Goal: Task Accomplishment & Management: Use online tool/utility

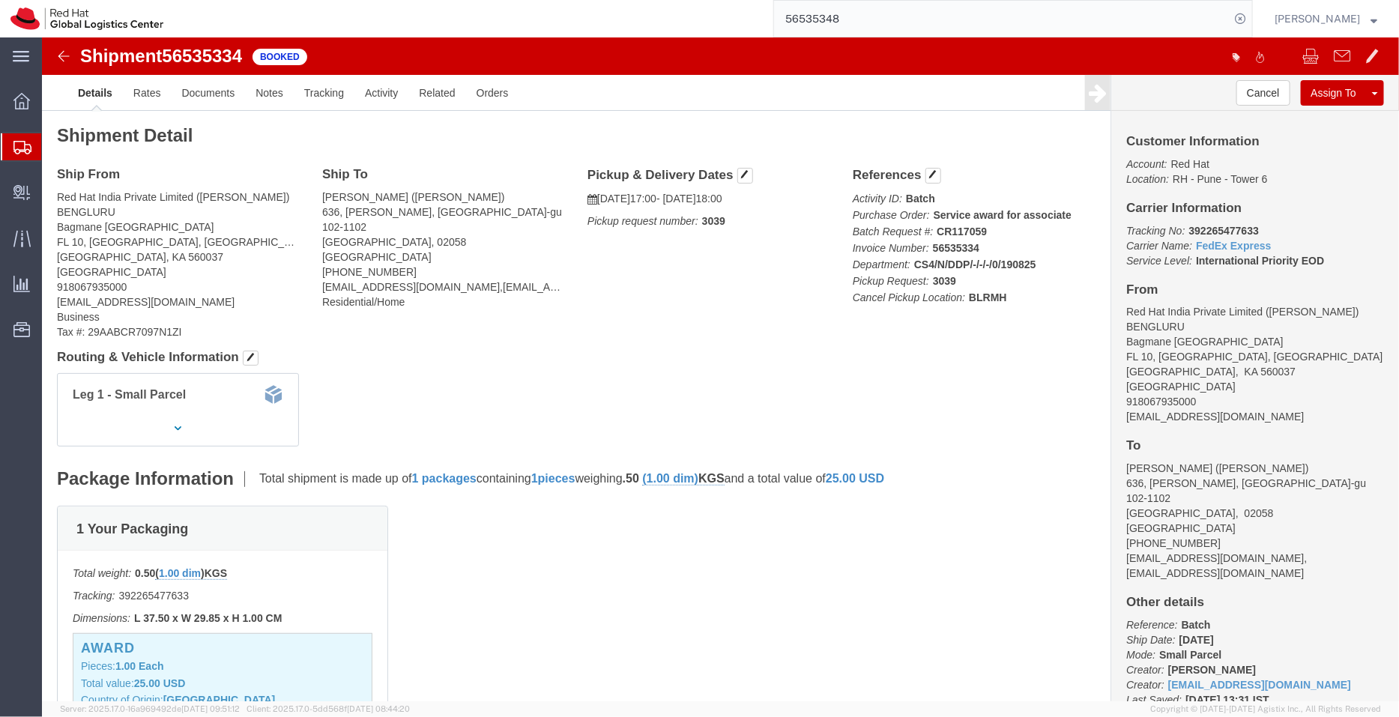
scroll to position [449, 0]
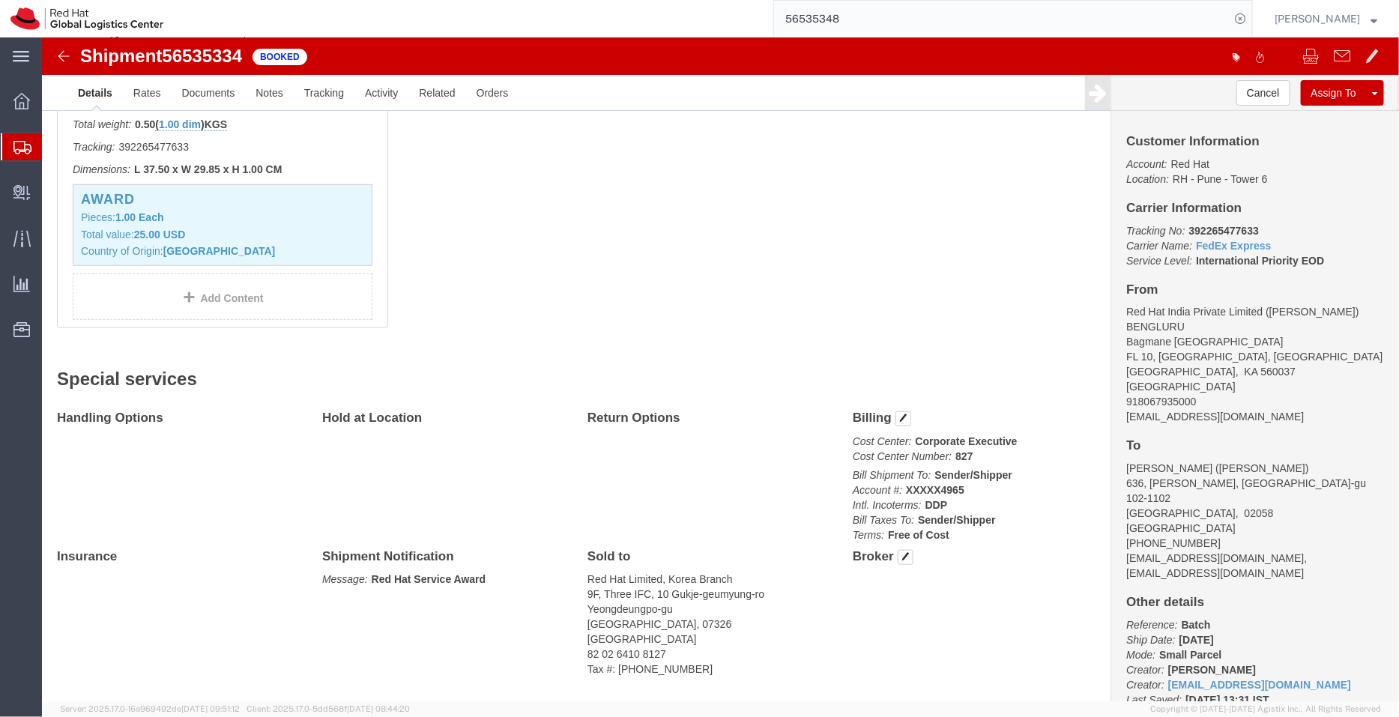
click at [0, 0] on span "Shipment Manager" at bounding box center [0, 0] width 0 height 0
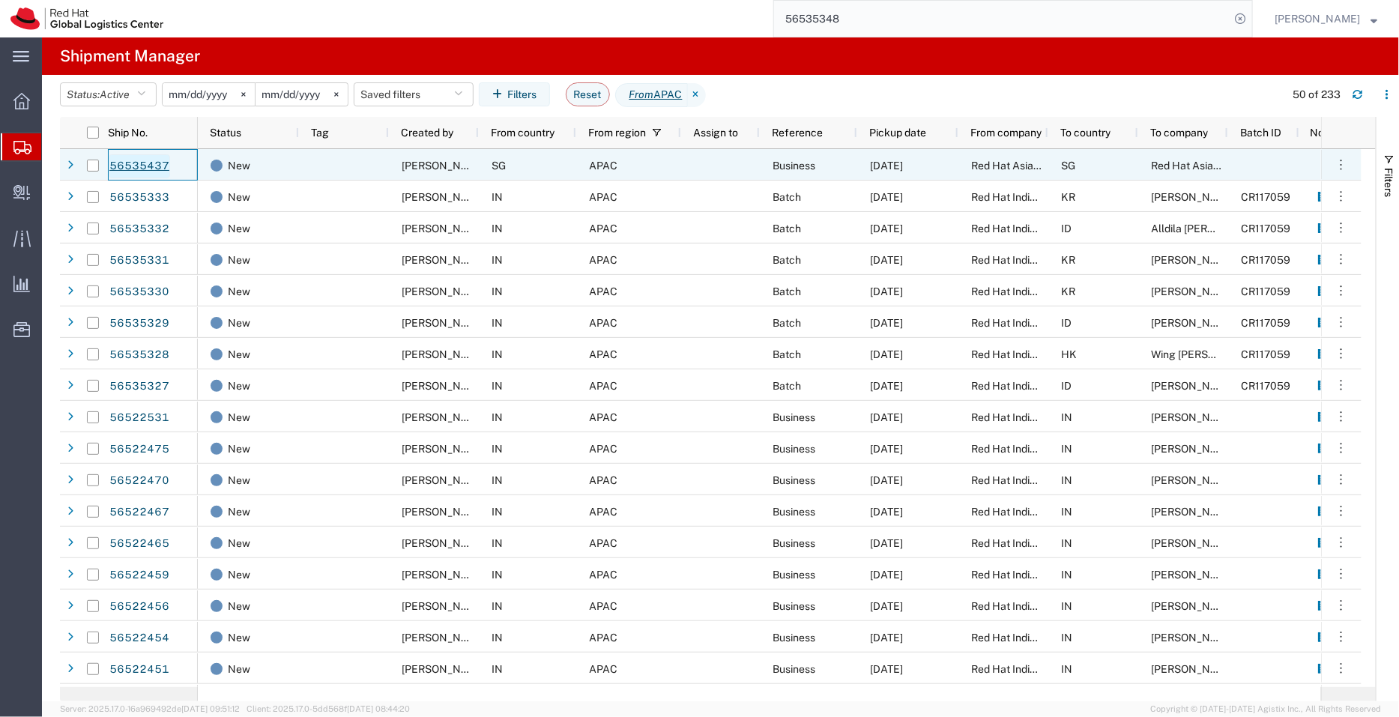
click at [147, 166] on link "56535437" at bounding box center [139, 166] width 61 height 24
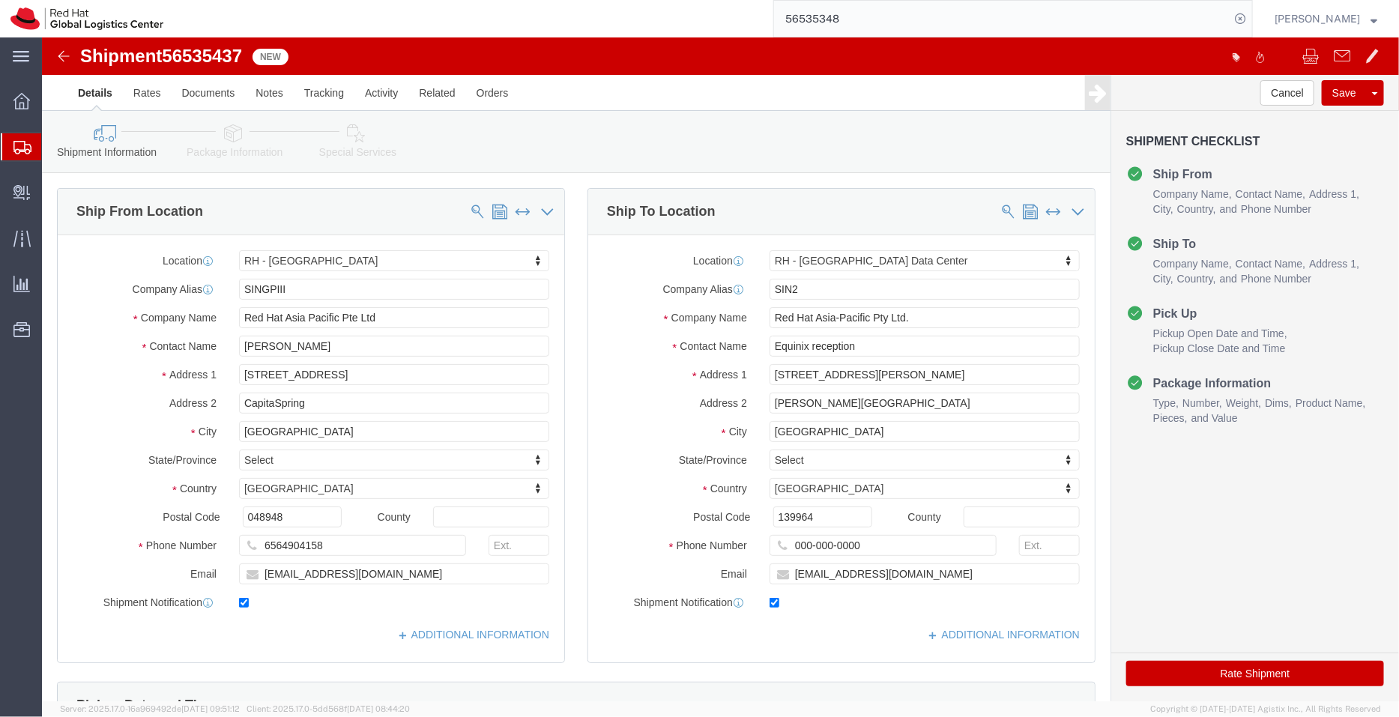
select select "51051"
select select "38025"
drag, startPoint x: 205, startPoint y: 22, endPoint x: 38, endPoint y: 18, distance: 167.1
click div "Shipment 56535437 New"
copy h1 "Shipment 56535437"
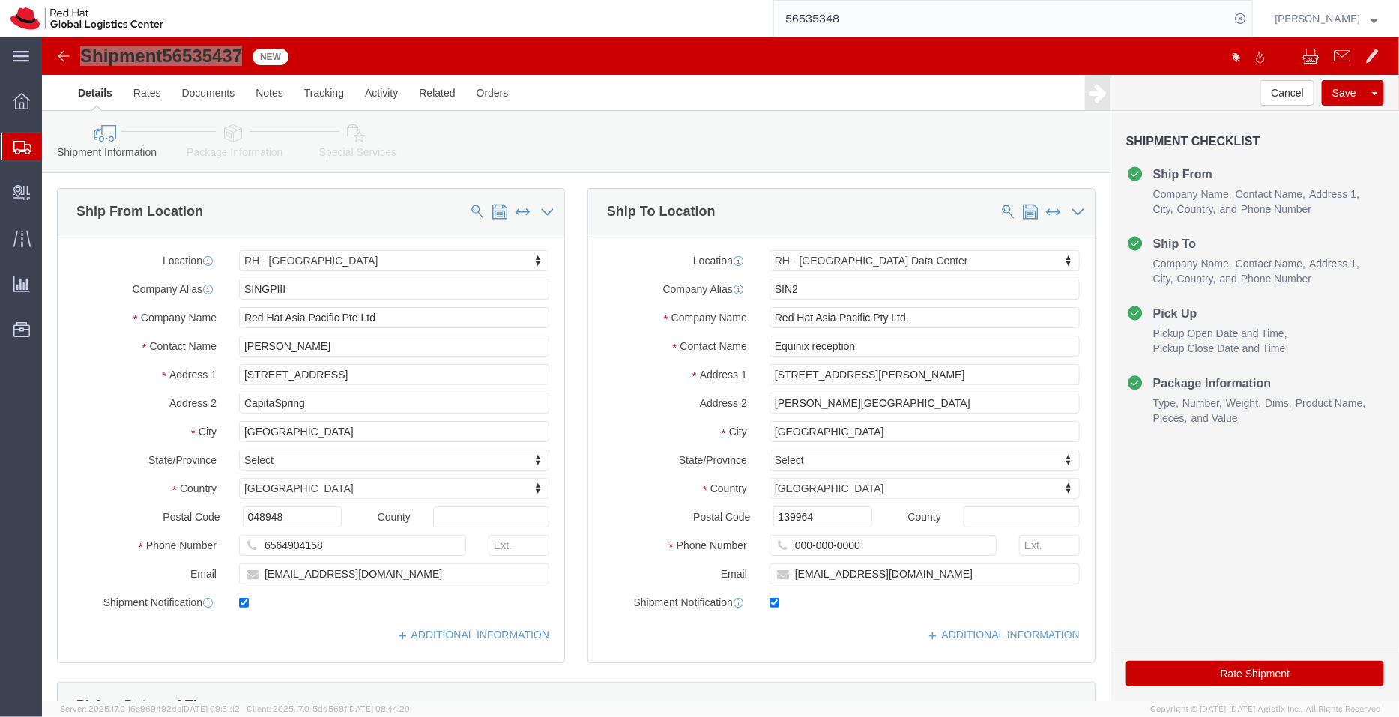
click at [0, 0] on span "Shipment Manager" at bounding box center [0, 0] width 0 height 0
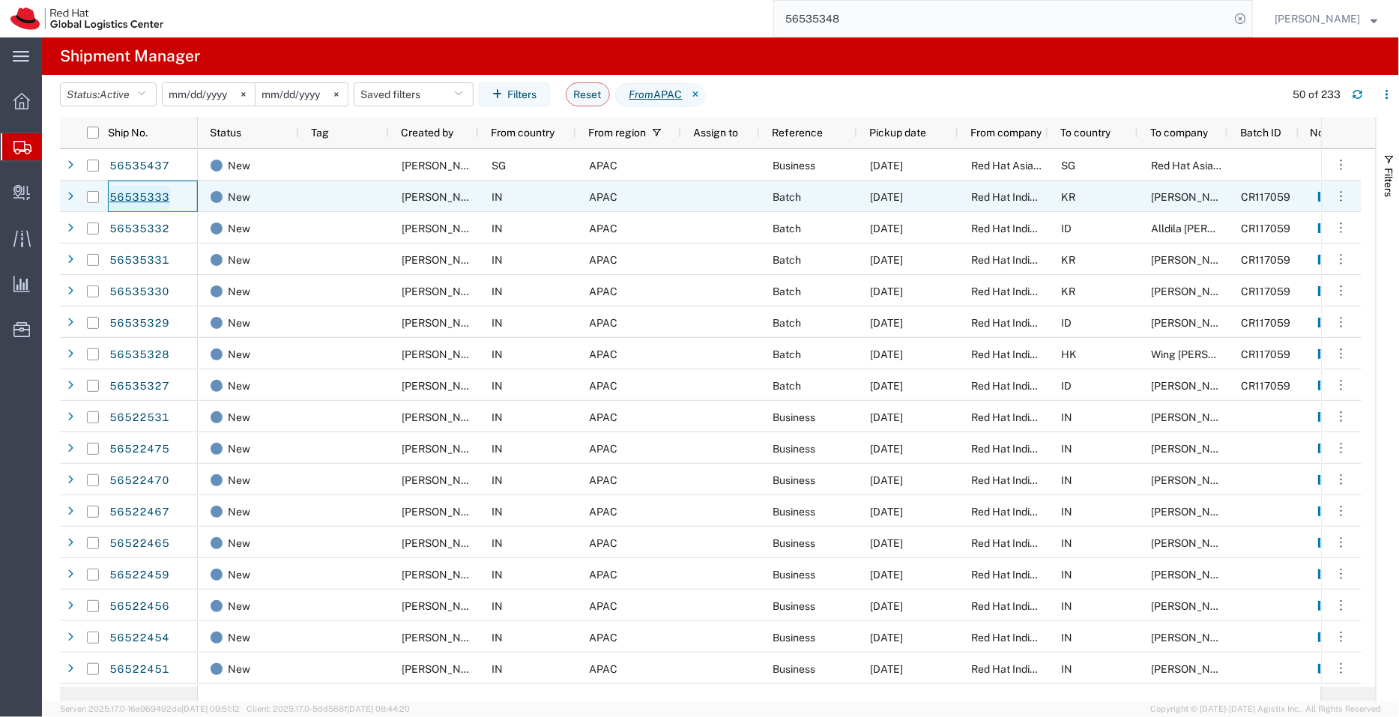
click at [138, 194] on link "56535333" at bounding box center [139, 198] width 61 height 24
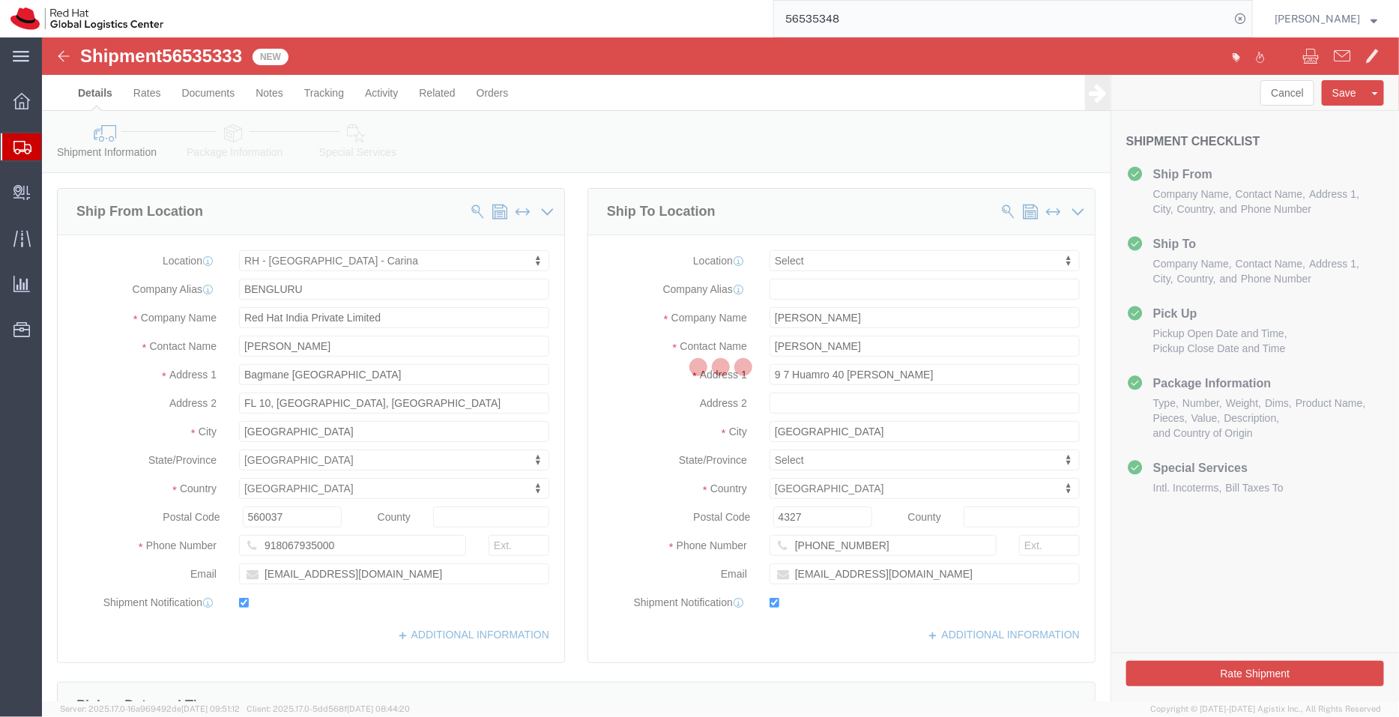
select select "37925"
select select
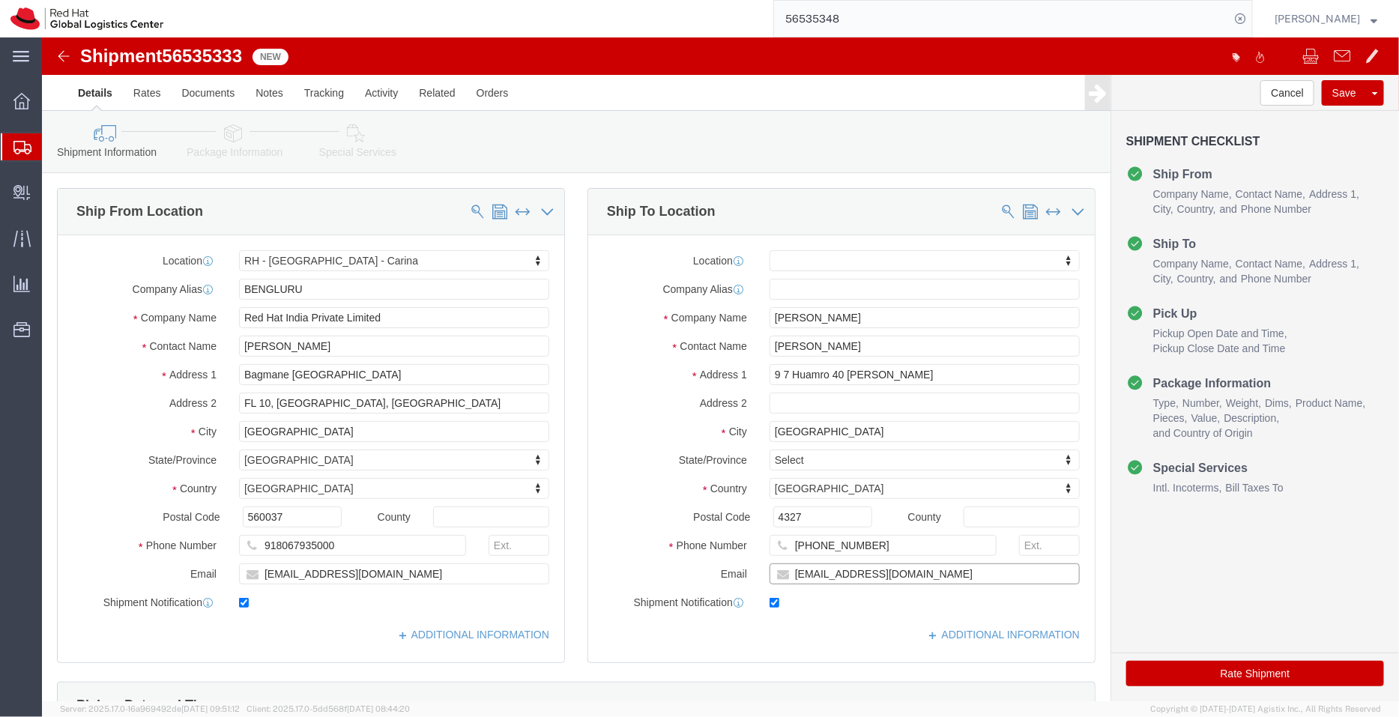
click input "sunhong@redhat.com"
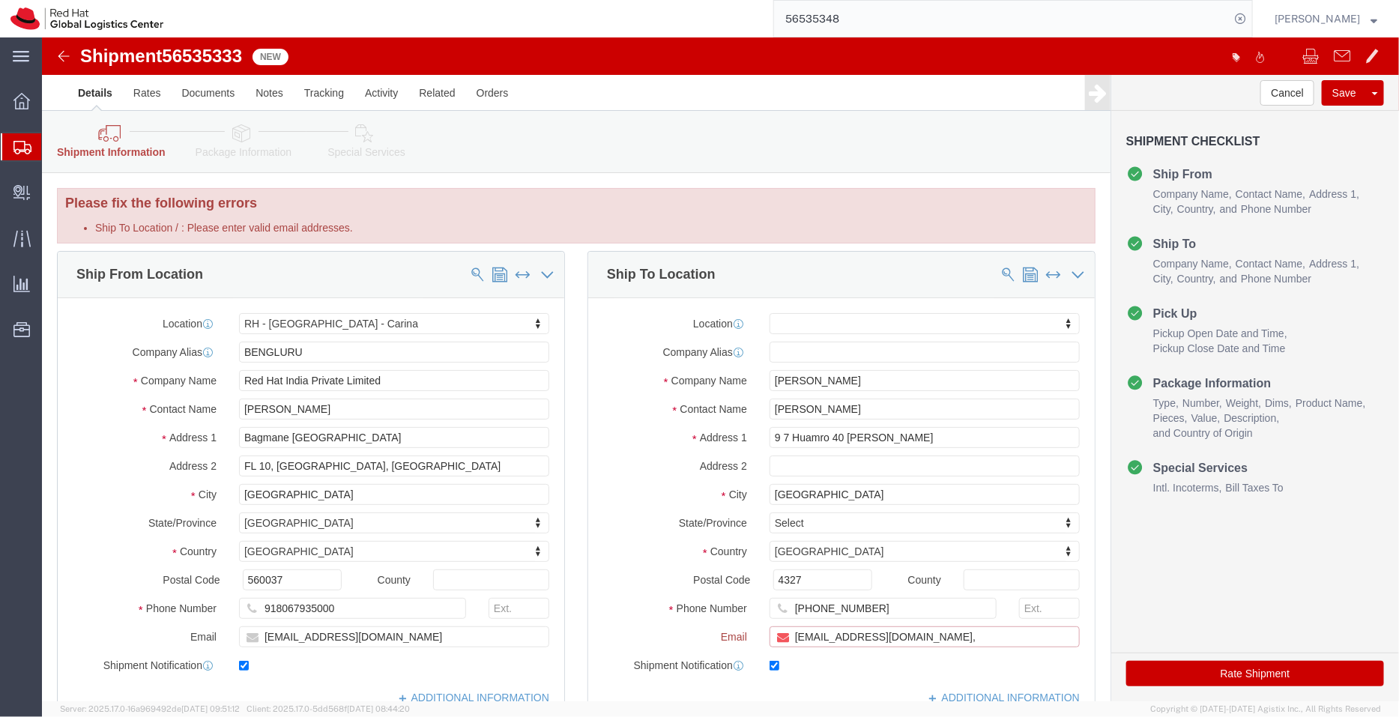
paste input "apaclogistics@redhat.com"
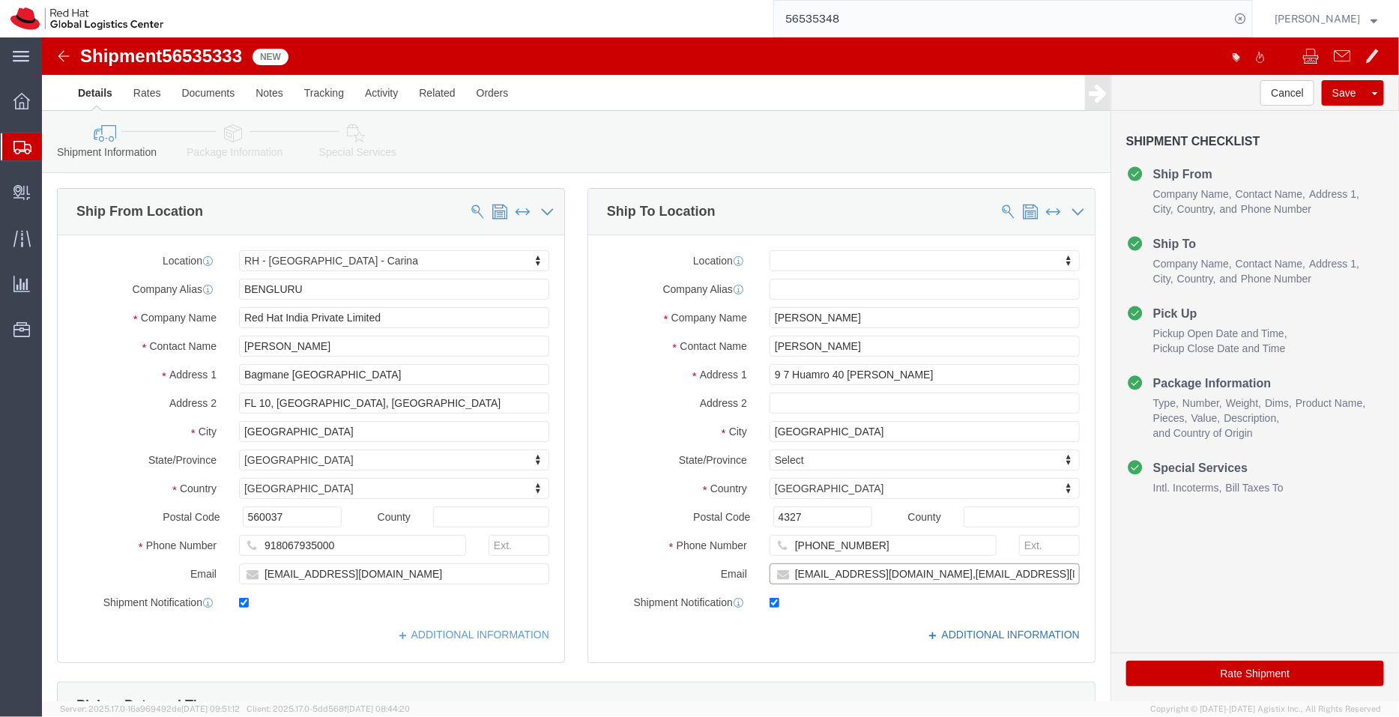
type input "sunhong@redhat.com,apaclogistics@redhat.com"
click link "ADDITIONAL INFORMATION"
click input "4327"
type input "04327"
click link "ADDITIONAL INFORMATION"
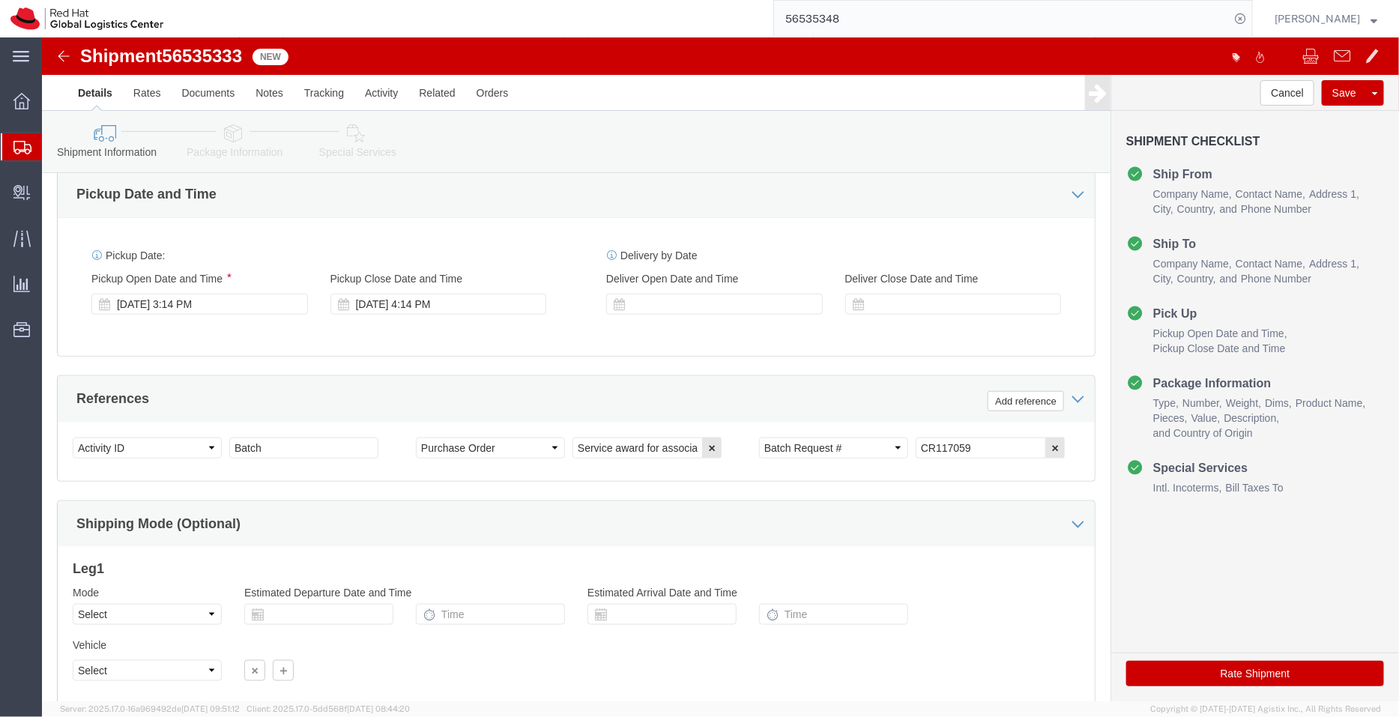
scroll to position [680, 0]
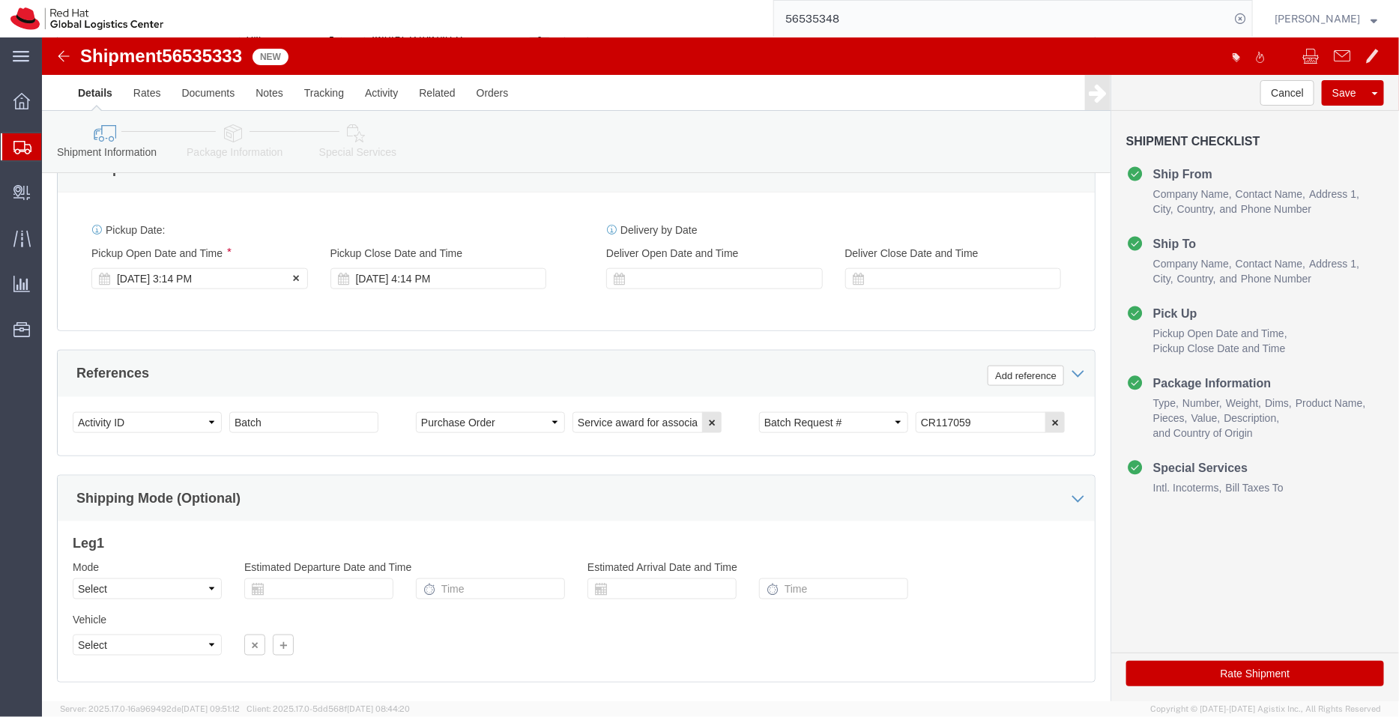
click div "Aug 19 2025 3:14 PM"
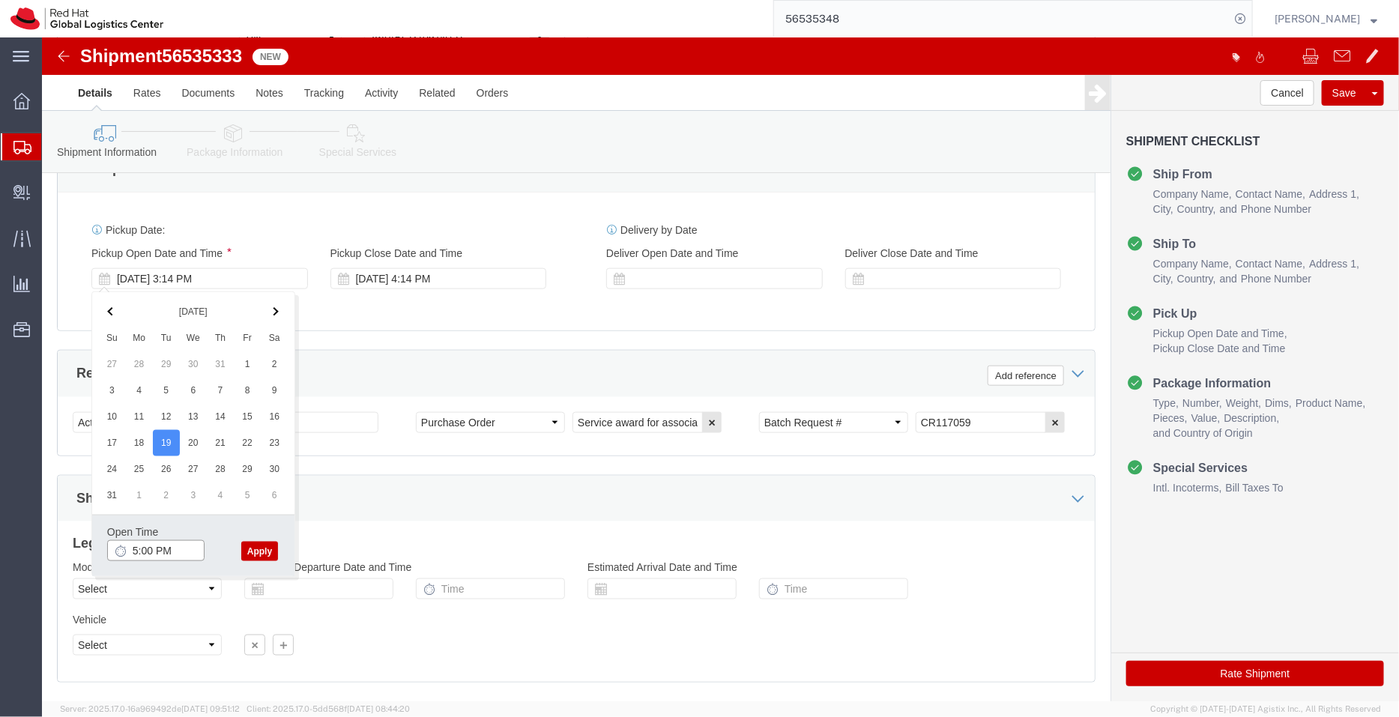
type input "5:00 PM"
click button "Apply"
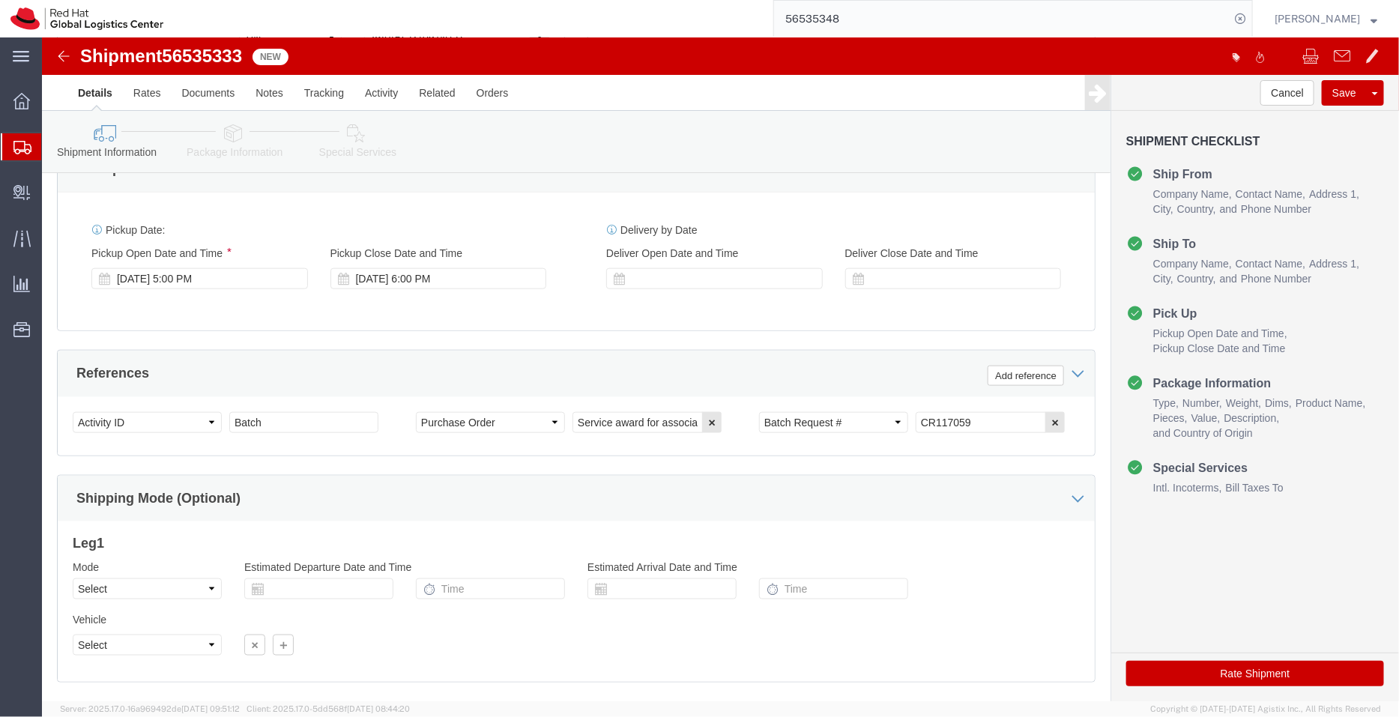
click icon
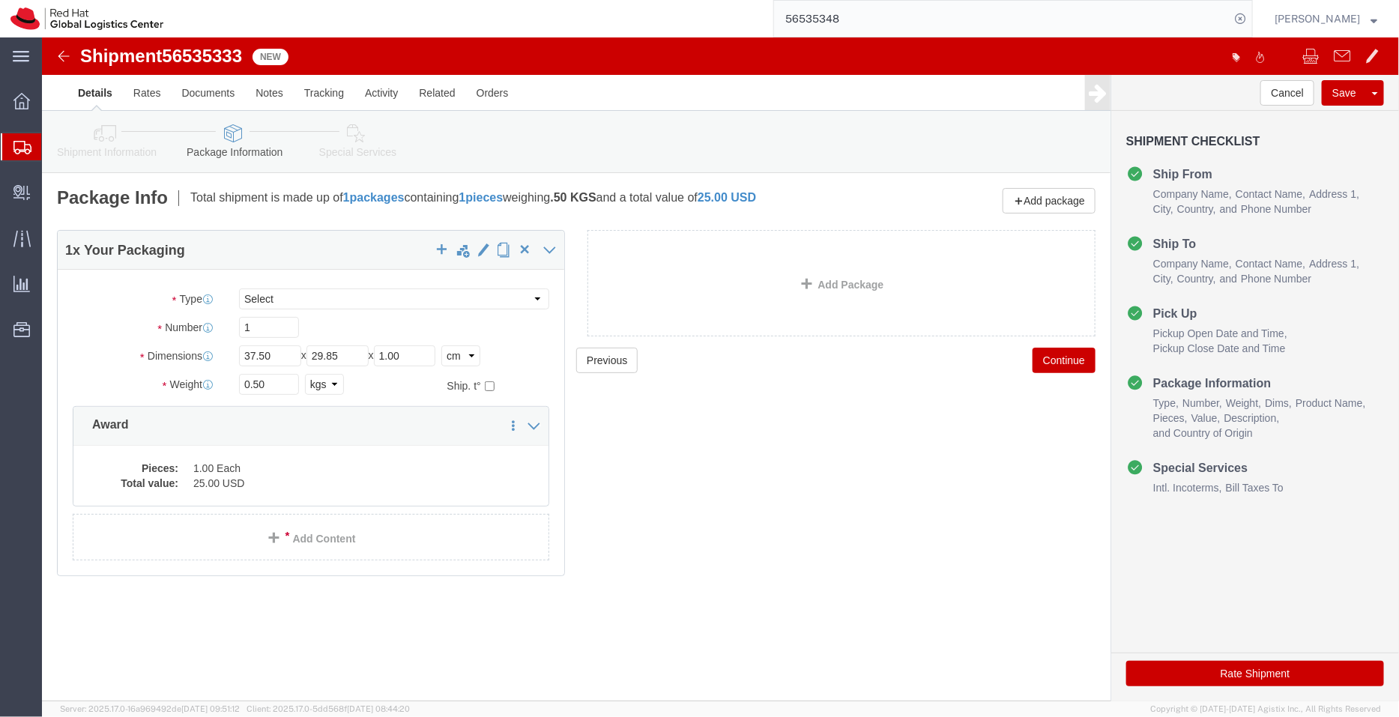
click link "Special Services"
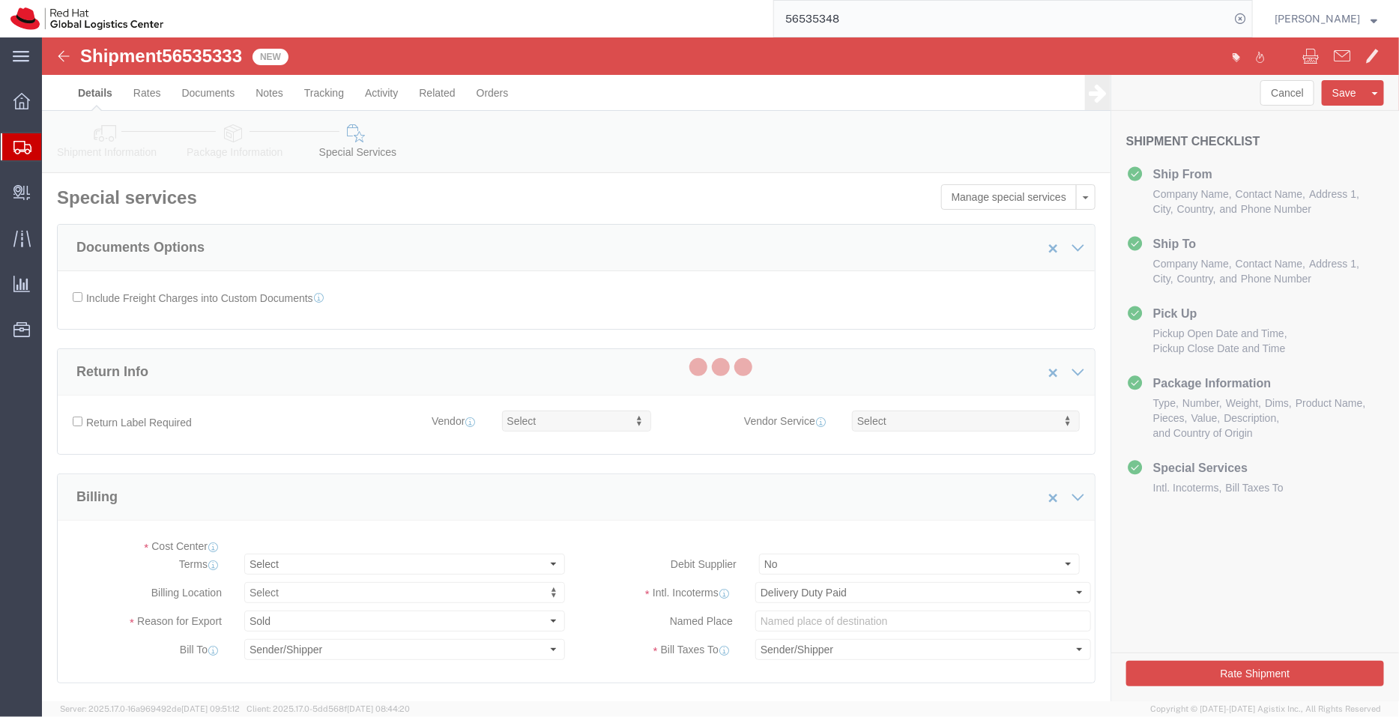
select select "COSTCENTER"
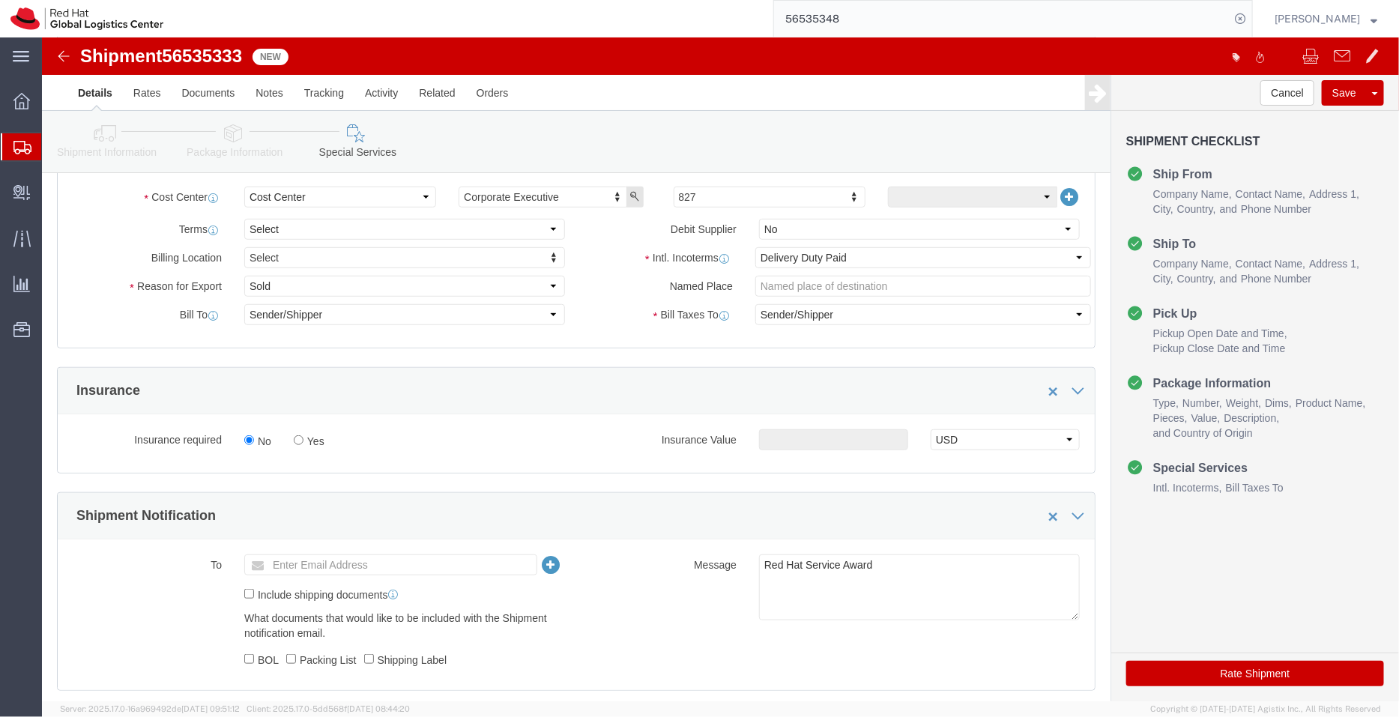
scroll to position [396, 0]
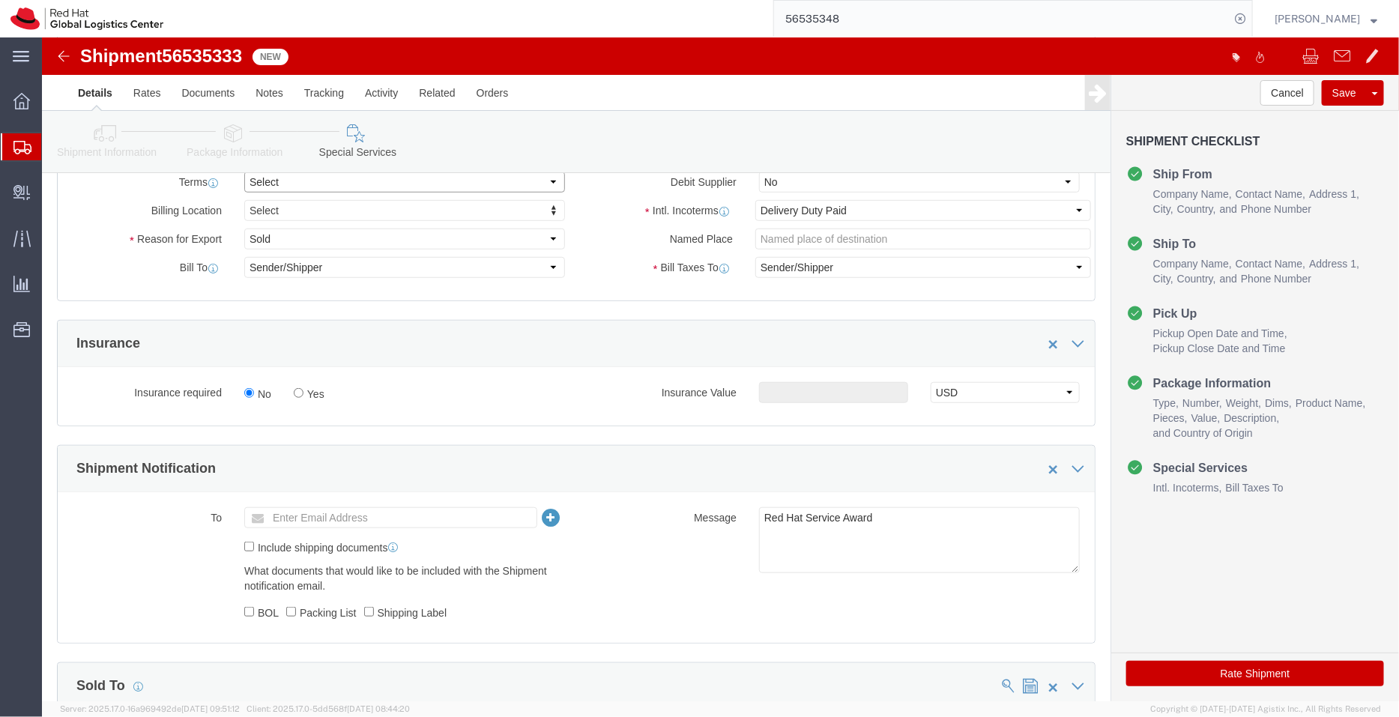
click select "Select Free of Charge Free of Cost NET 30 NET 45 NET 60 See Comment"
select select "FREE_OF_COST"
click select "Select Free of Charge Free of Cost NET 30 NET 45 NET 60 See Comment"
click select "Select Gift Personal Effects Repair/Warranty Return Sample Sold Temporary/Not S…"
select select "SAMPLE"
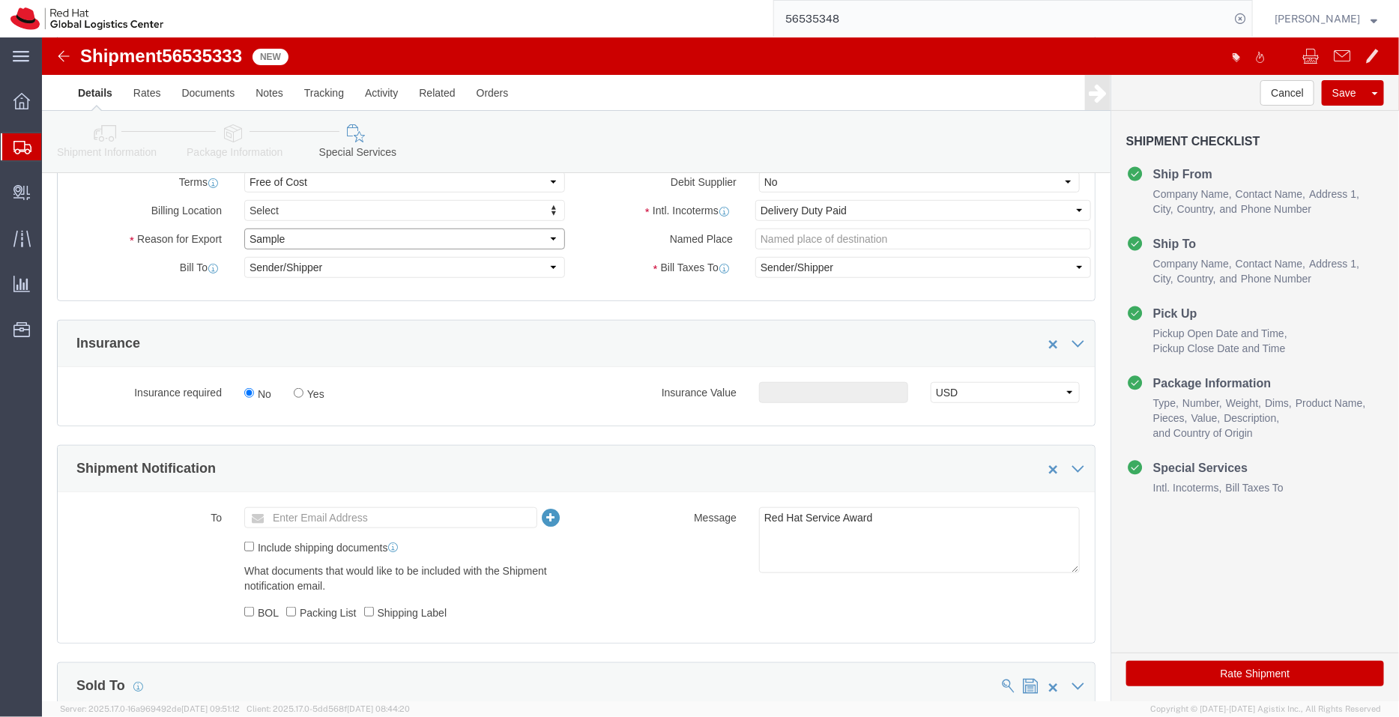
click select "Select Gift Personal Effects Repair/Warranty Return Sample Sold Temporary/Not S…"
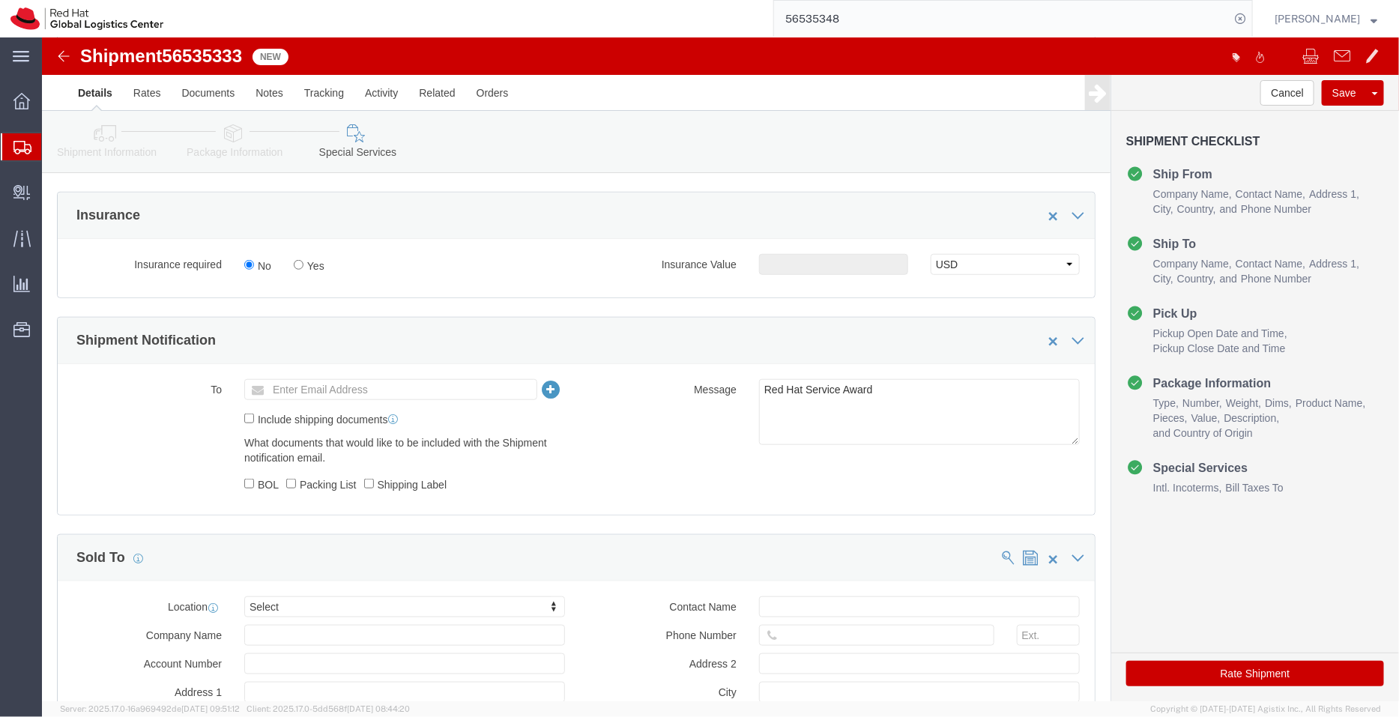
scroll to position [712, 0]
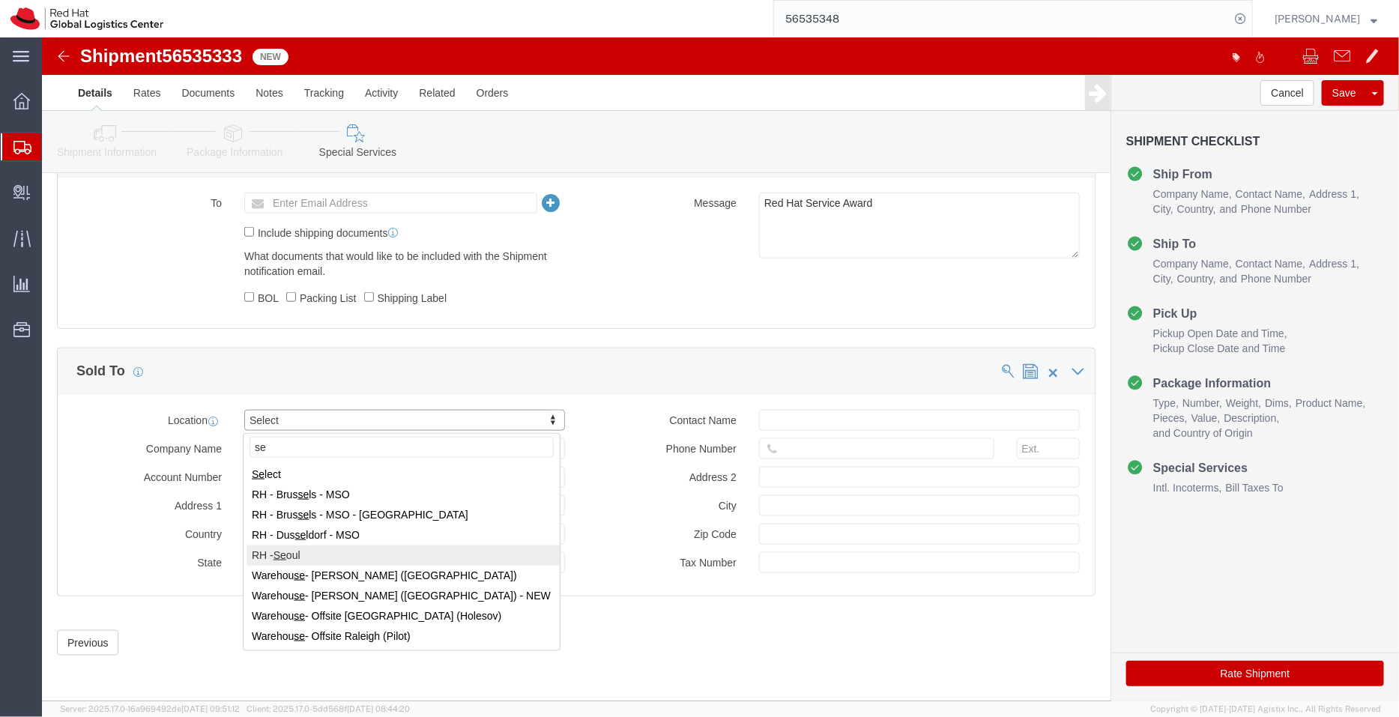
type input "se"
select select "65851"
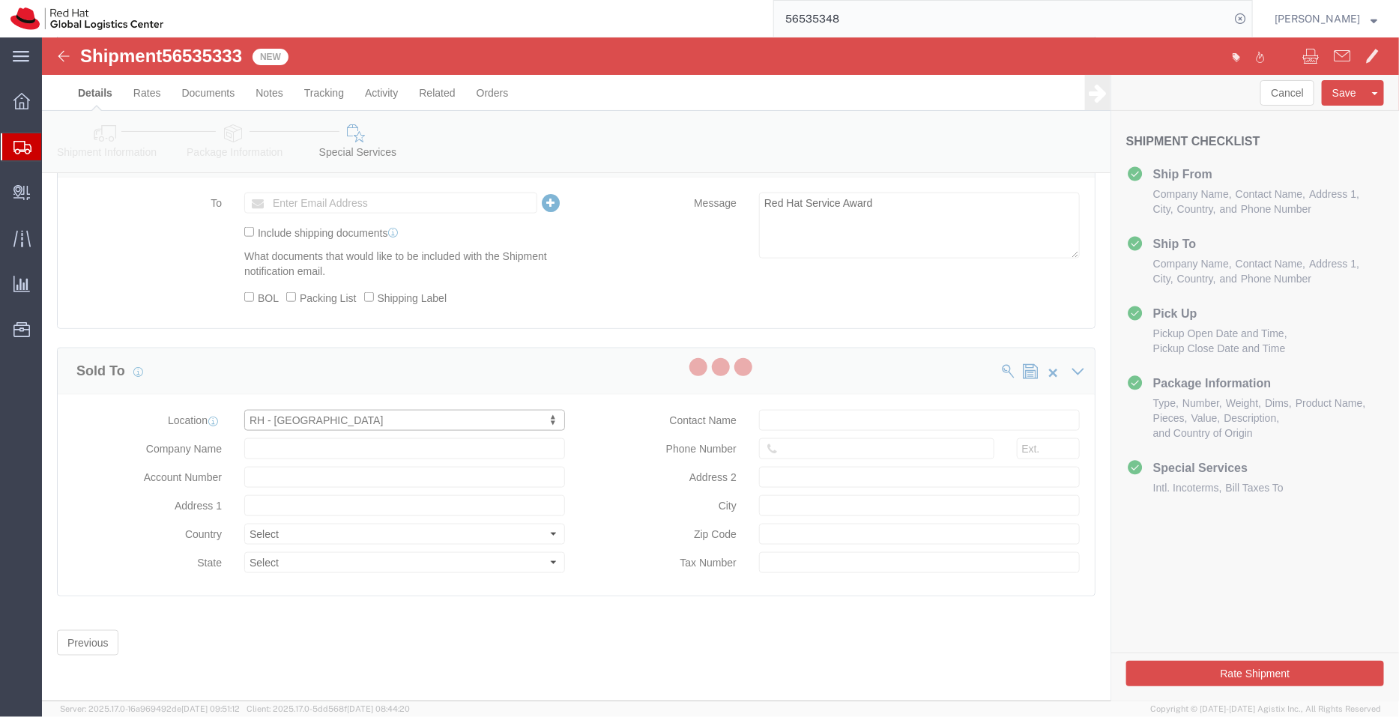
type input "Red Hat Limited, Korea Branch"
type input "9F, Three IFC, 10 Gukje-geumyung-ro"
select select "KR"
type input "82 02 6410 8127"
type input "Yeongdeungpo-gu"
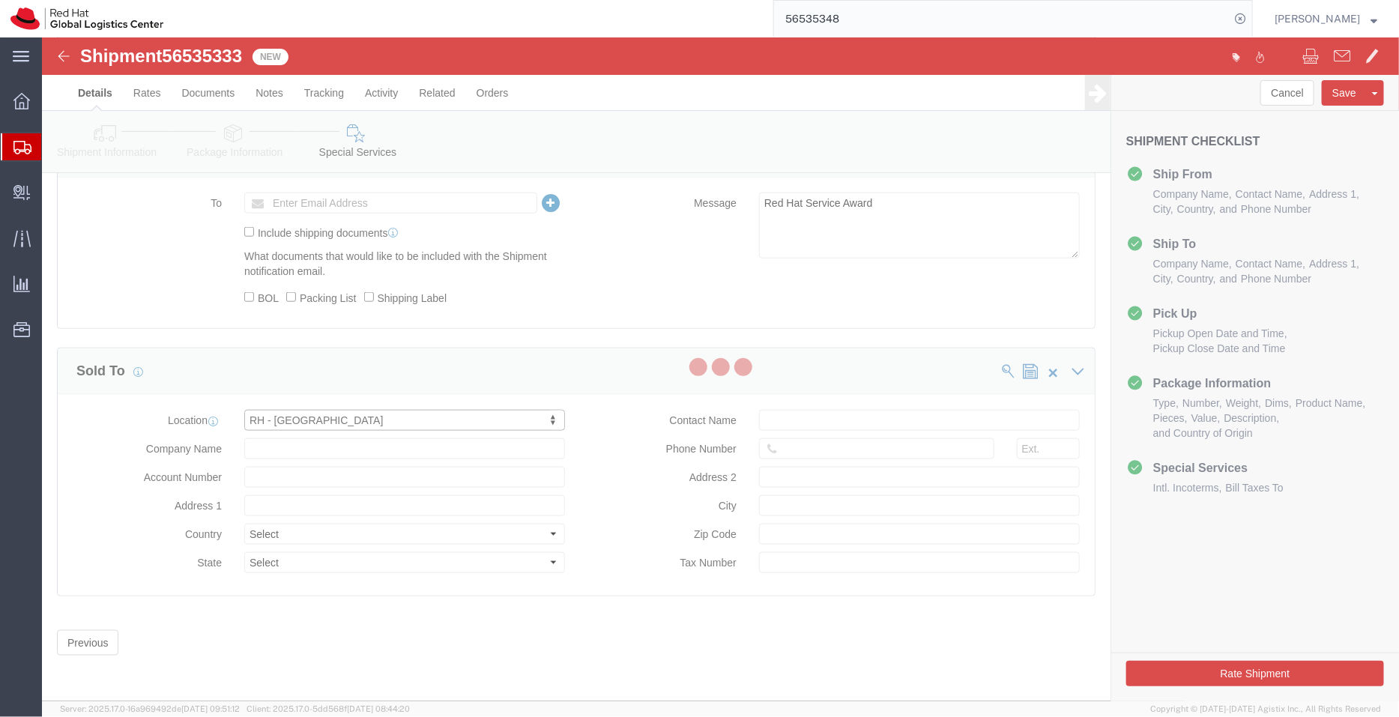
type input "SEOUL"
type input "07326"
type input "214-84-03362"
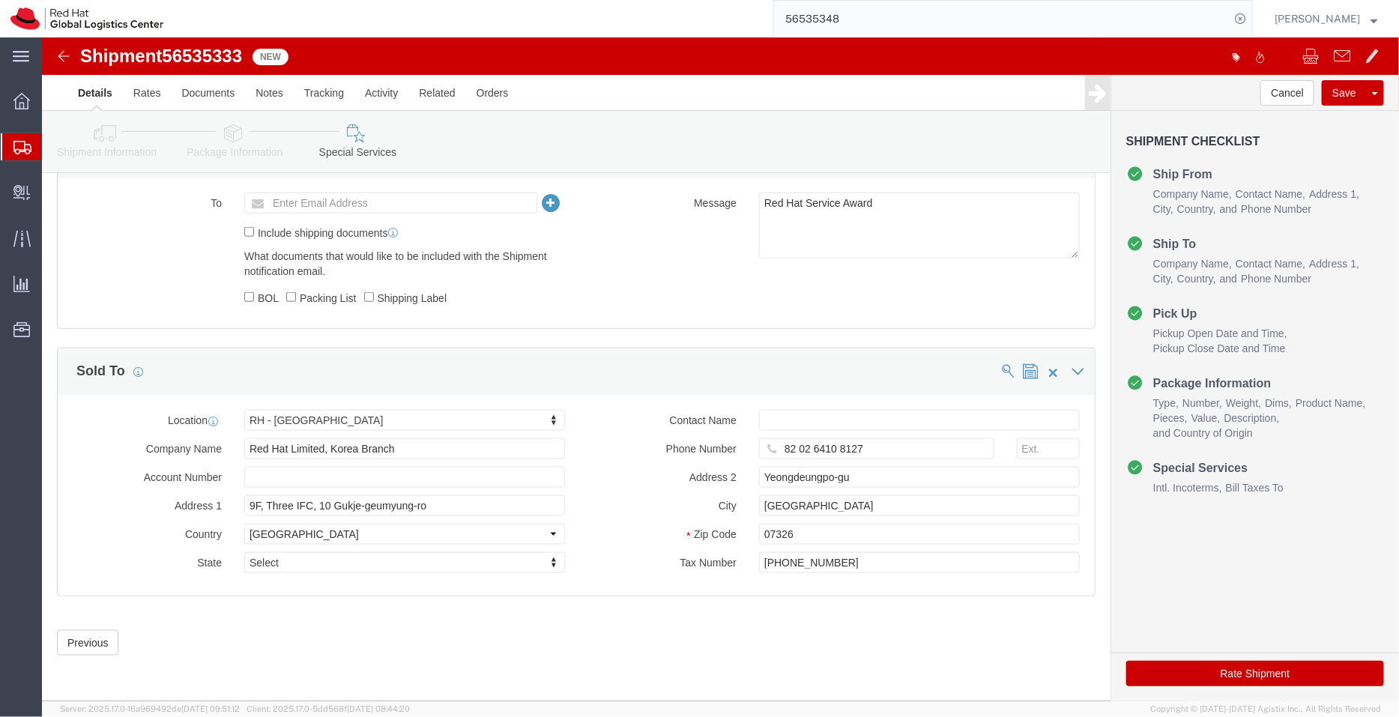
click icon
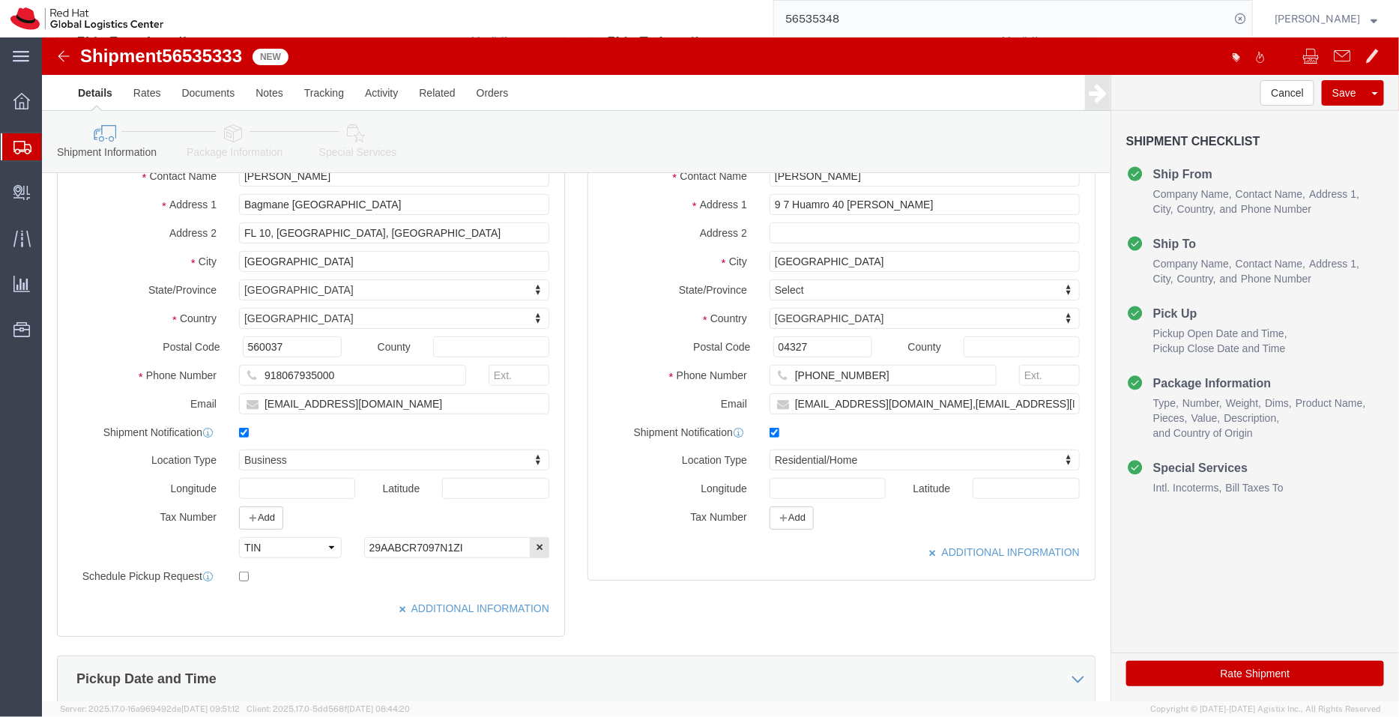
scroll to position [179, 0]
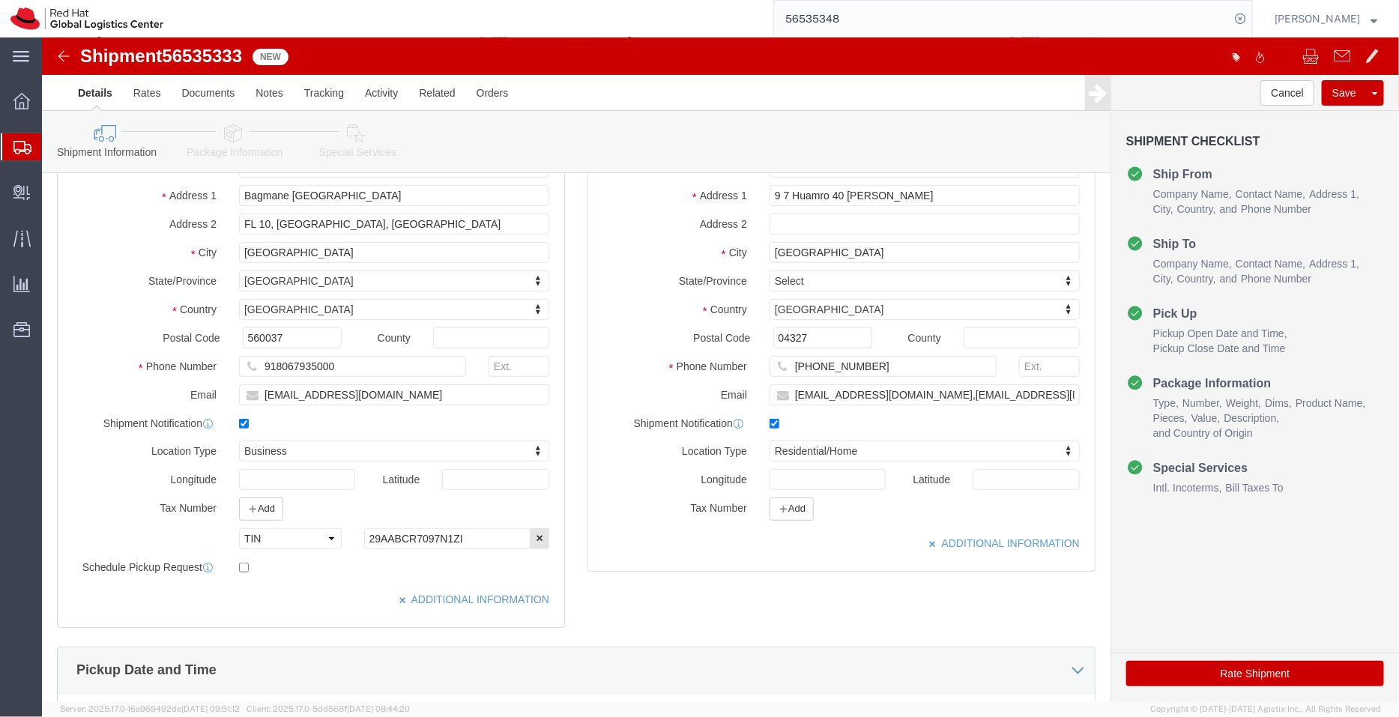
click icon
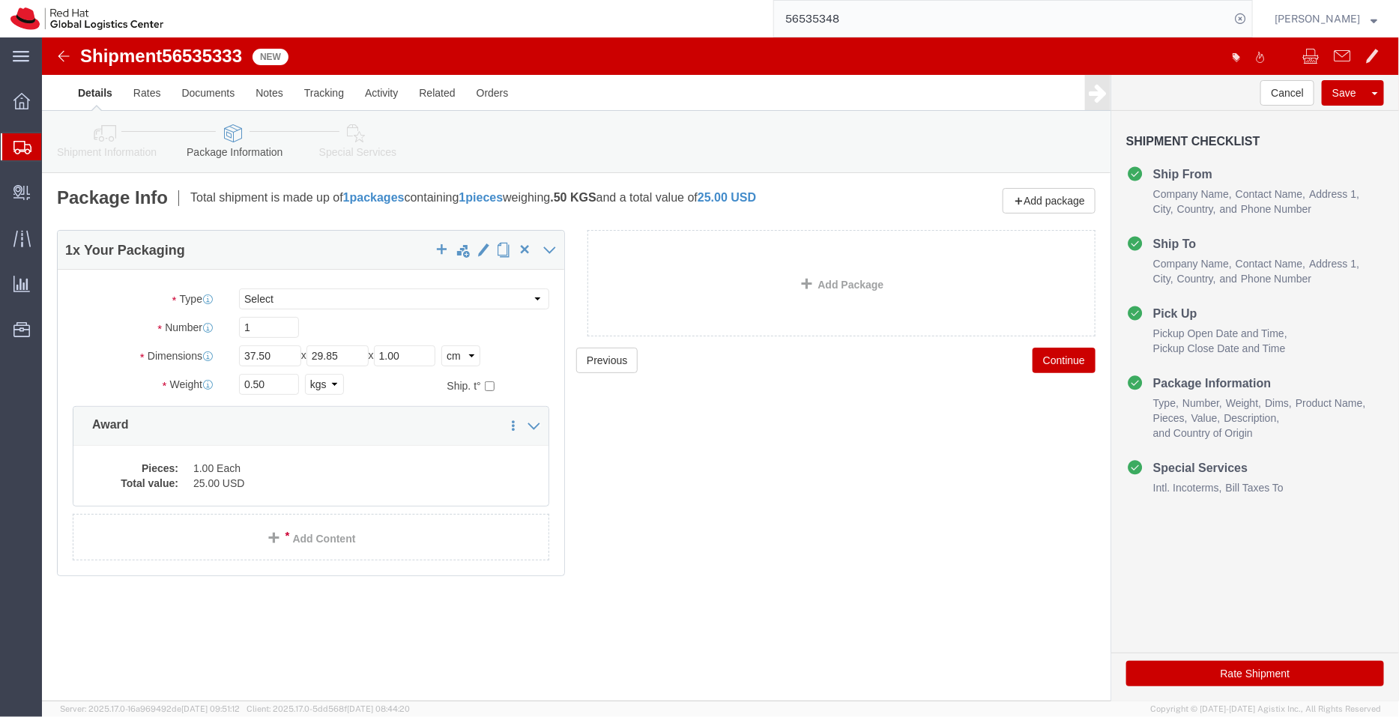
click link "Special Services"
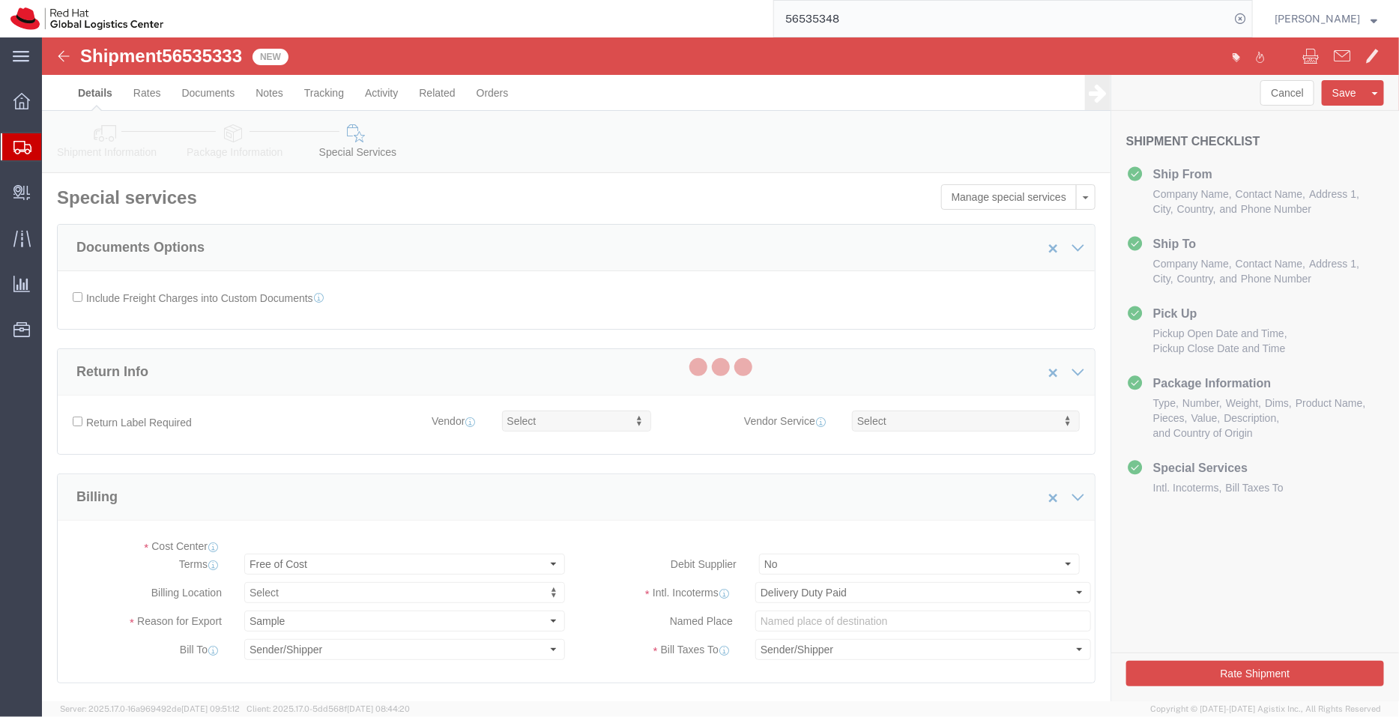
select select "COSTCENTER"
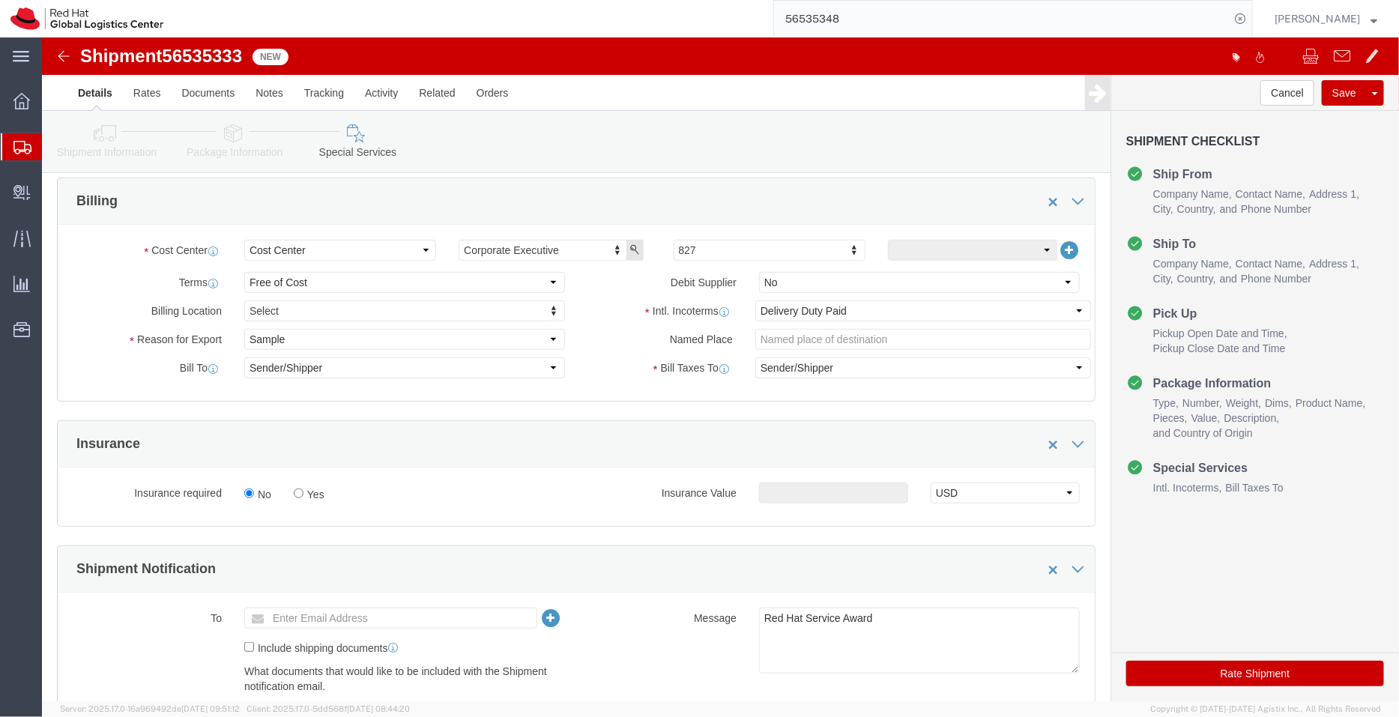
scroll to position [294, 0]
click button "Rate Shipment"
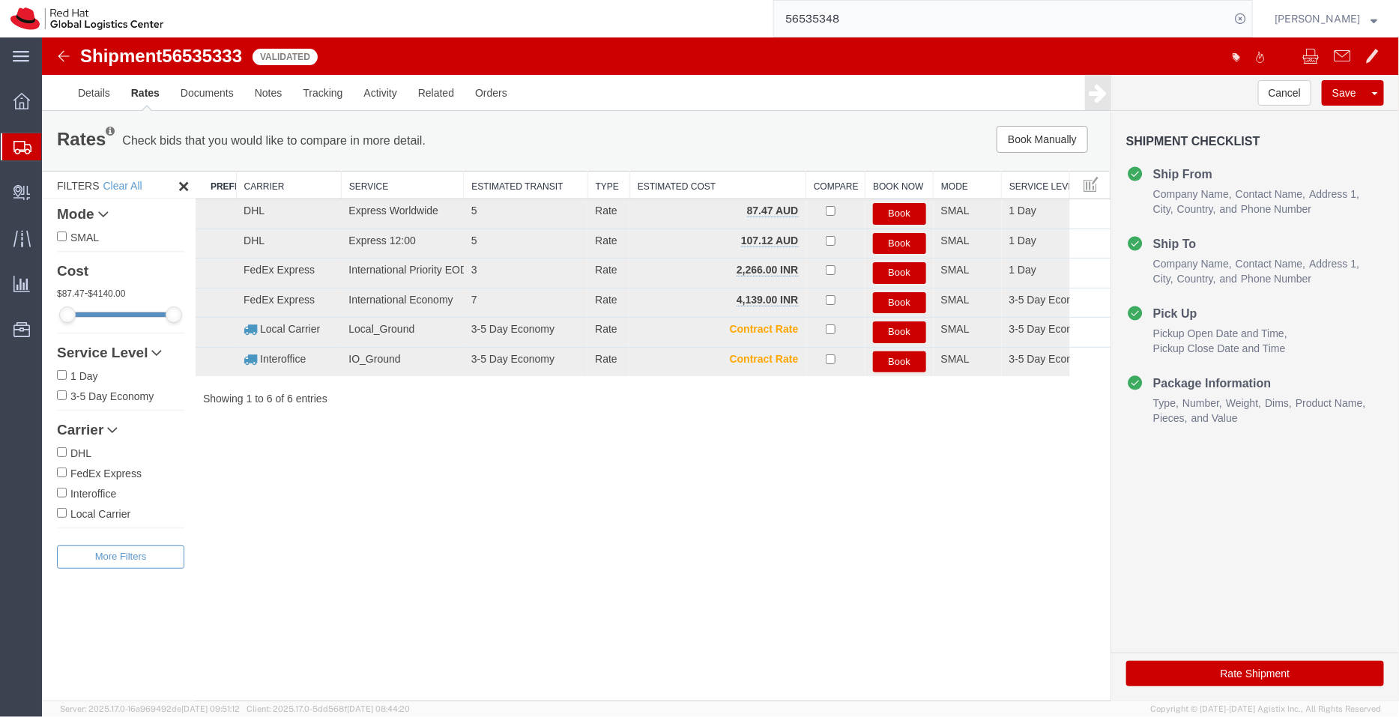
scroll to position [0, 0]
click at [898, 271] on button "Book" at bounding box center [898, 272] width 53 height 22
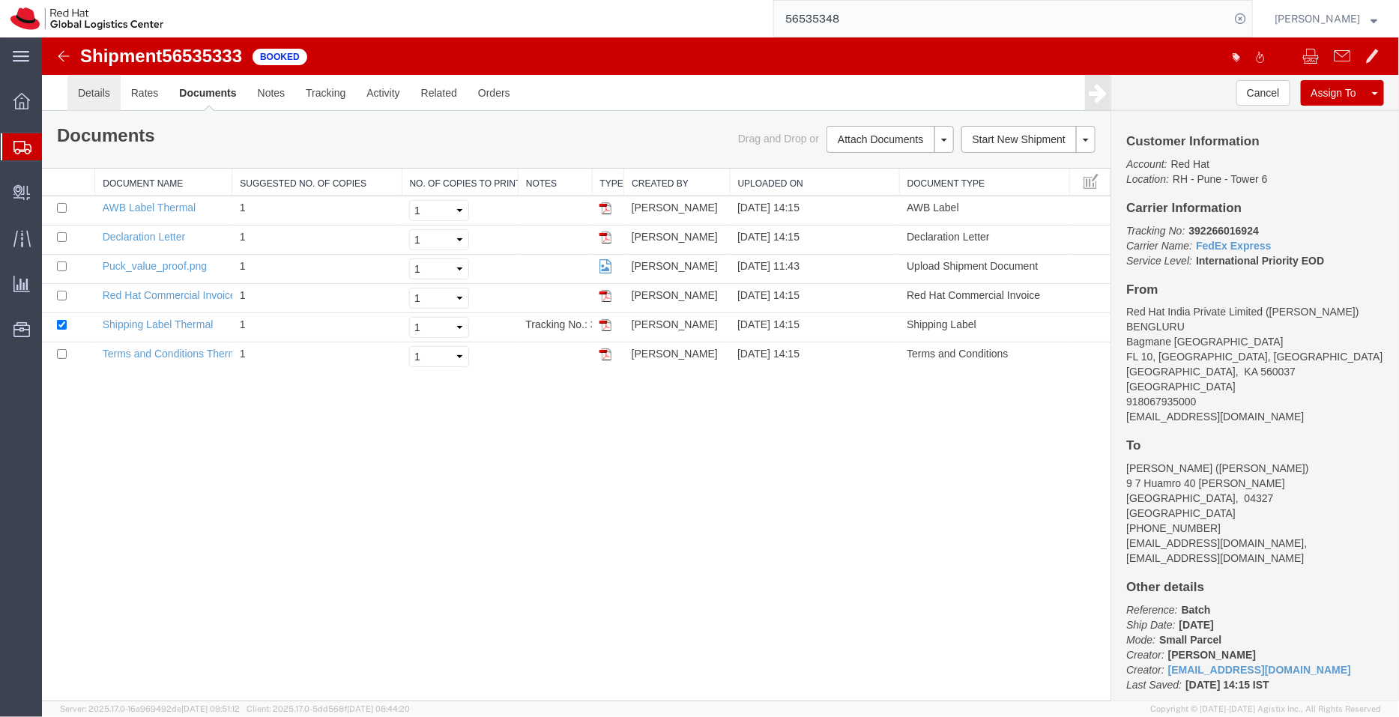
click at [85, 94] on link "Details" at bounding box center [93, 92] width 53 height 36
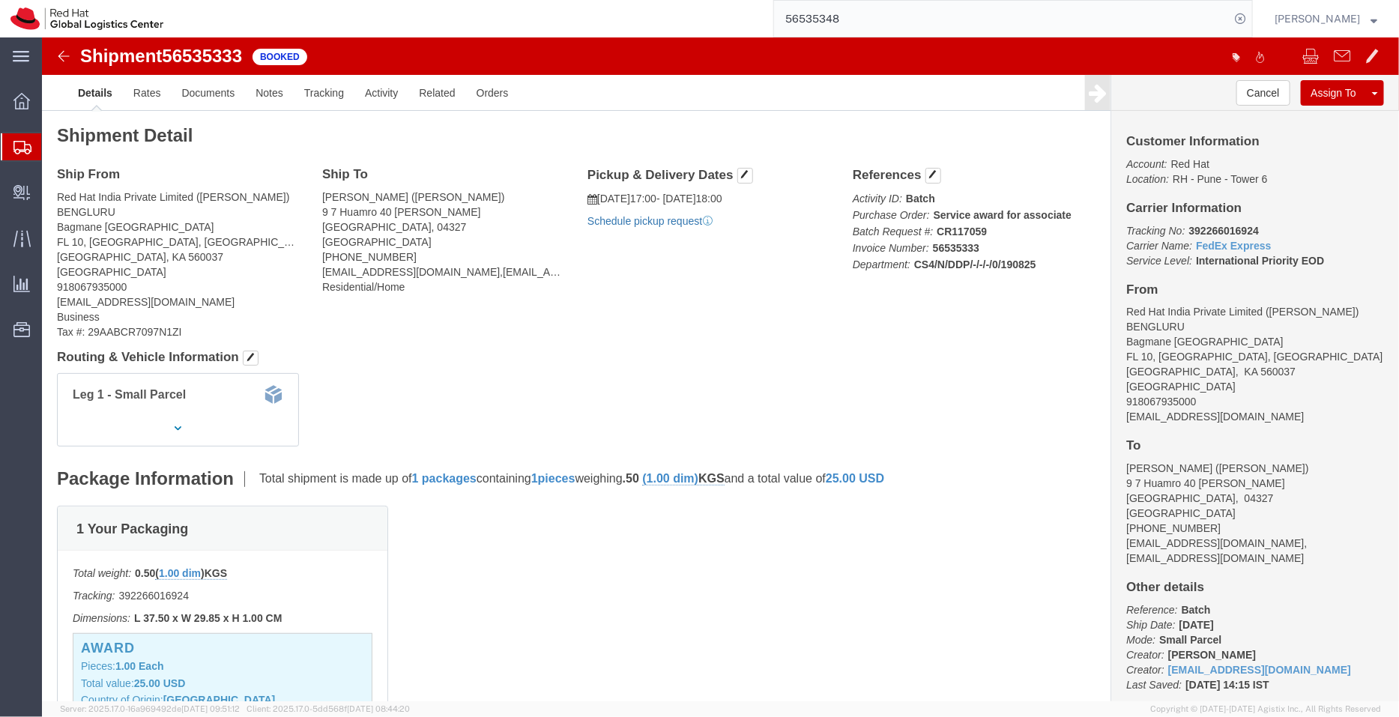
click link "Schedule pickup request"
drag, startPoint x: 1189, startPoint y: 384, endPoint x: 1071, endPoint y: 382, distance: 118.4
click div "Customer Information Account: Red Hat Location: RH - Pune - Tower 6 Carrier Inf…"
copy address "[EMAIL_ADDRESS][DOMAIN_NAME]"
click link "Documents"
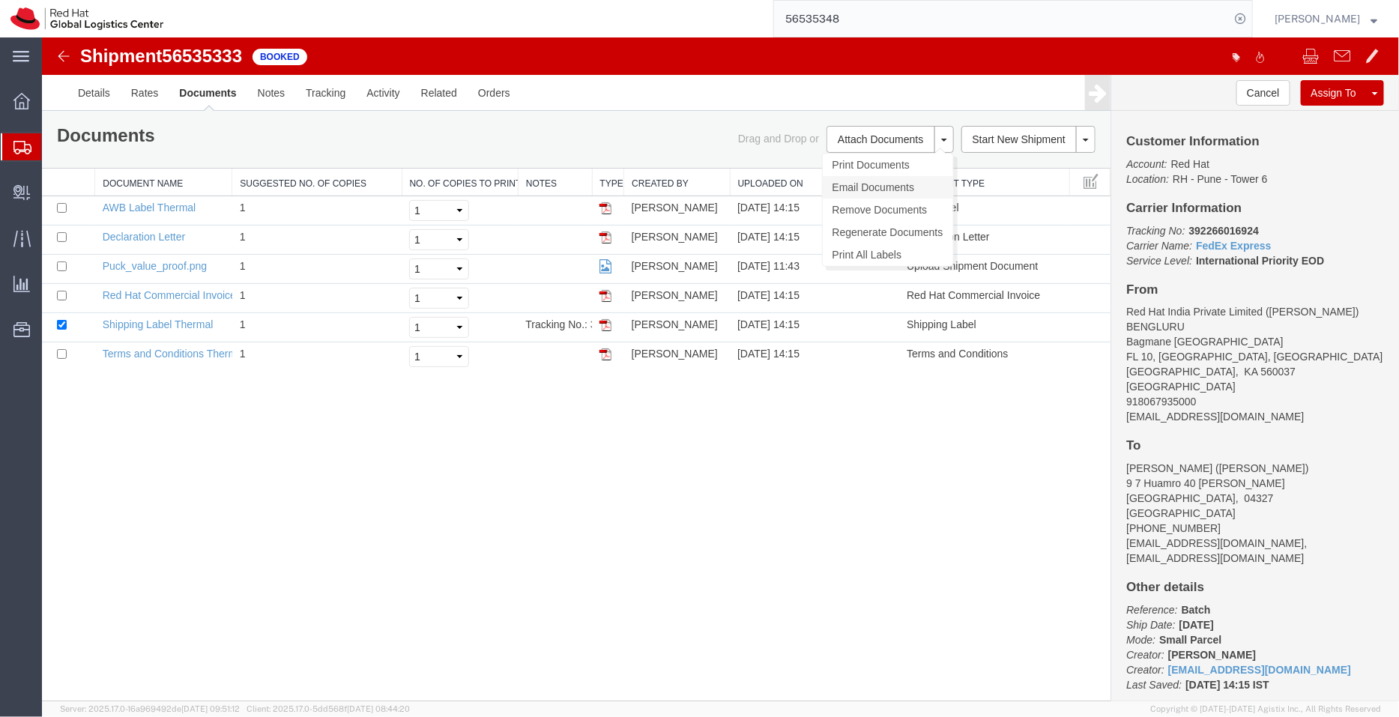
click at [883, 182] on link "Email Documents" at bounding box center [887, 186] width 130 height 22
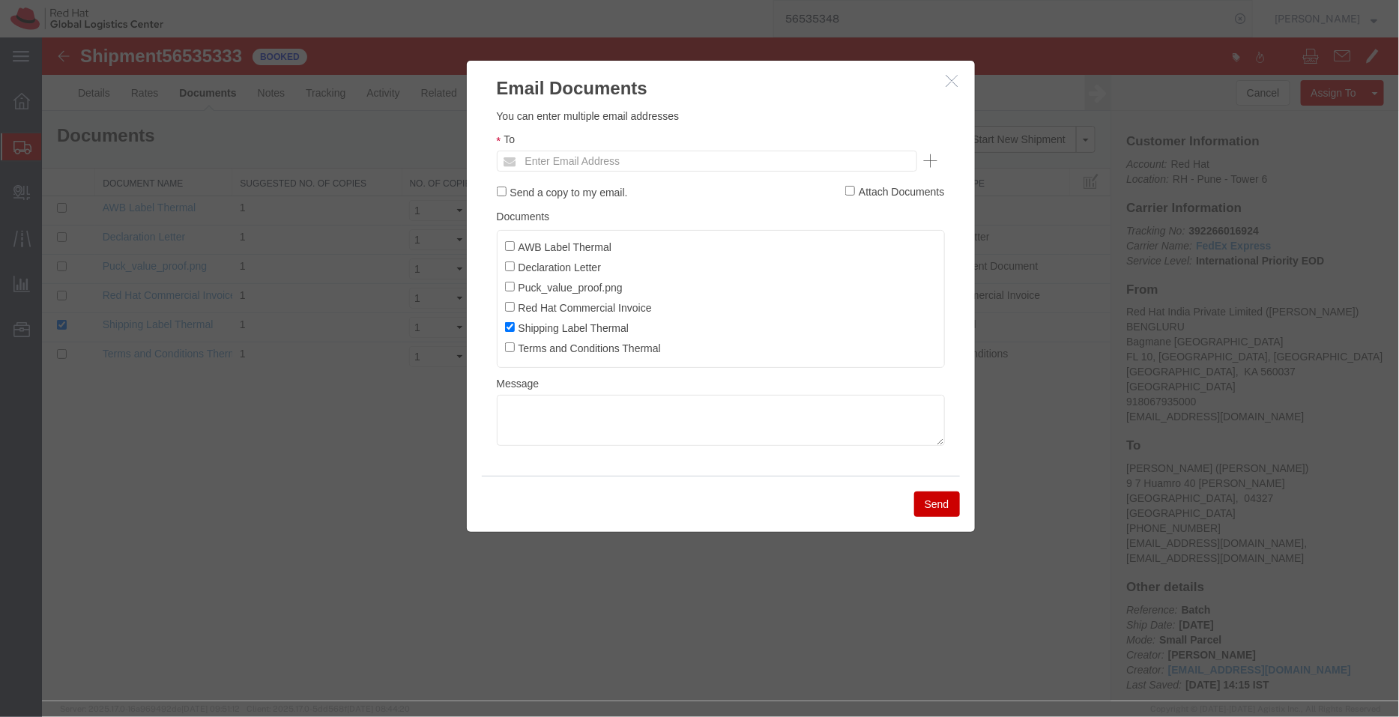
click at [732, 162] on ul "Enter Email Address" at bounding box center [706, 160] width 420 height 21
paste input "[EMAIL_ADDRESS][DOMAIN_NAME]"
type input "[EMAIL_ADDRESS][DOMAIN_NAME]"
click at [501, 247] on ul "AWB Label Thermal Declaration Letter Puck_value_proof.png Red Hat Commercial In…" at bounding box center [720, 298] width 448 height 138
click at [505, 271] on label "Declaration Letter" at bounding box center [552, 266] width 97 height 16
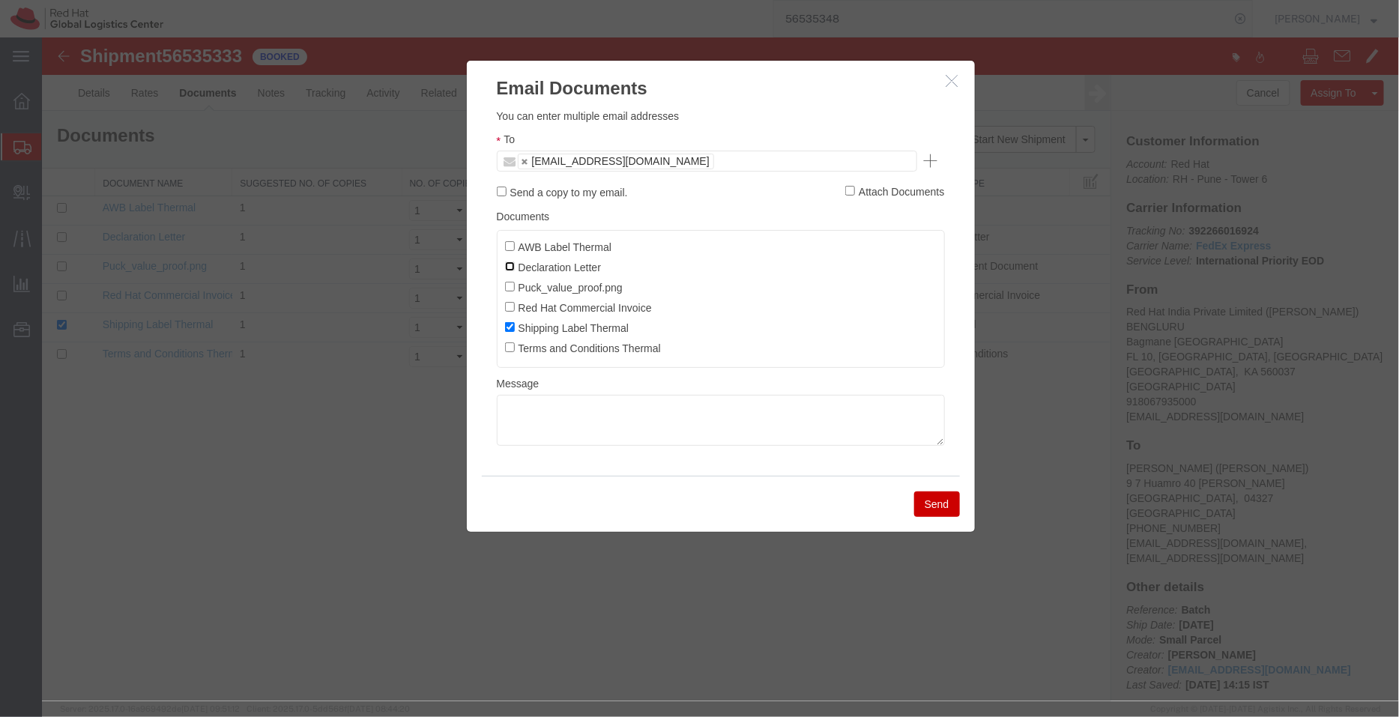
click at [505, 270] on input "Declaration Letter" at bounding box center [509, 266] width 10 height 10
checkbox input "true"
click at [508, 248] on input "AWB Label Thermal" at bounding box center [509, 245] width 10 height 10
checkbox input "true"
click at [515, 312] on label "Red Hat Commercial Invoice" at bounding box center [577, 306] width 147 height 16
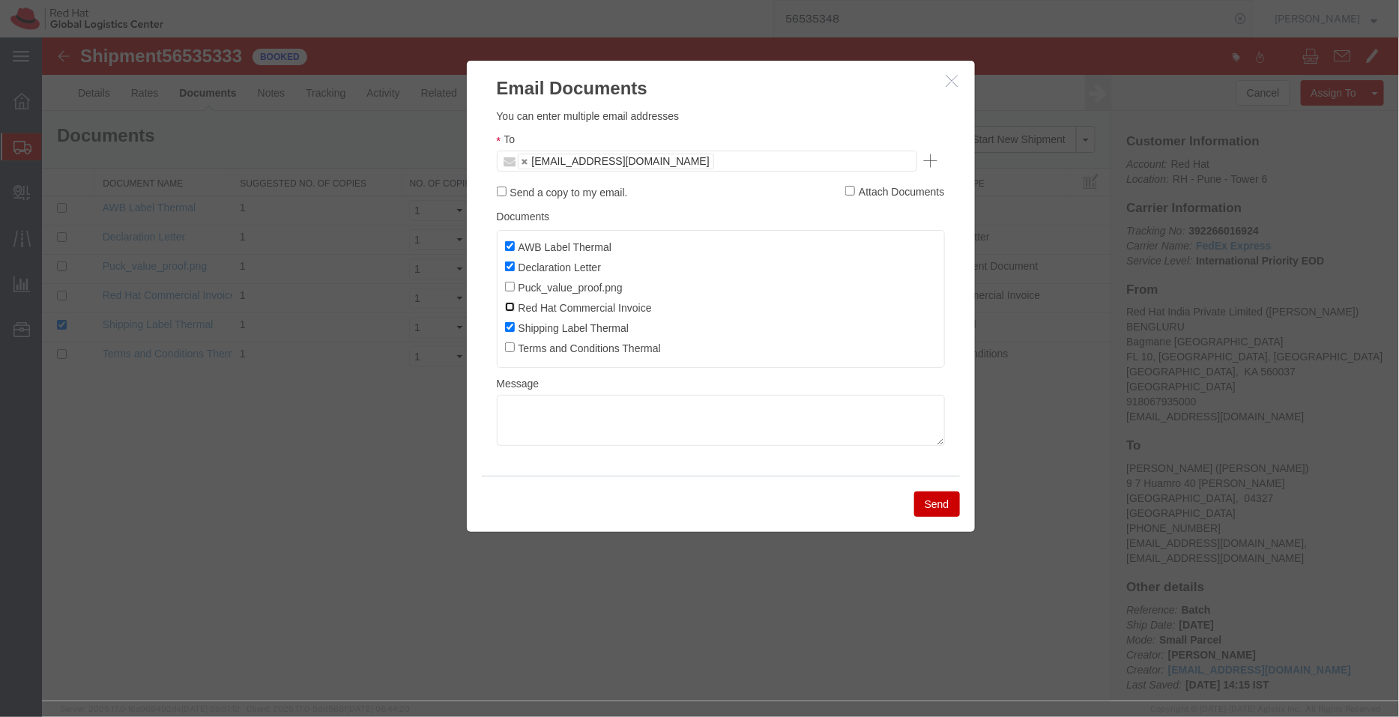
click at [514, 311] on input "Red Hat Commercial Invoice" at bounding box center [509, 306] width 10 height 10
checkbox input "true"
click at [940, 506] on button "Send" at bounding box center [936, 503] width 46 height 25
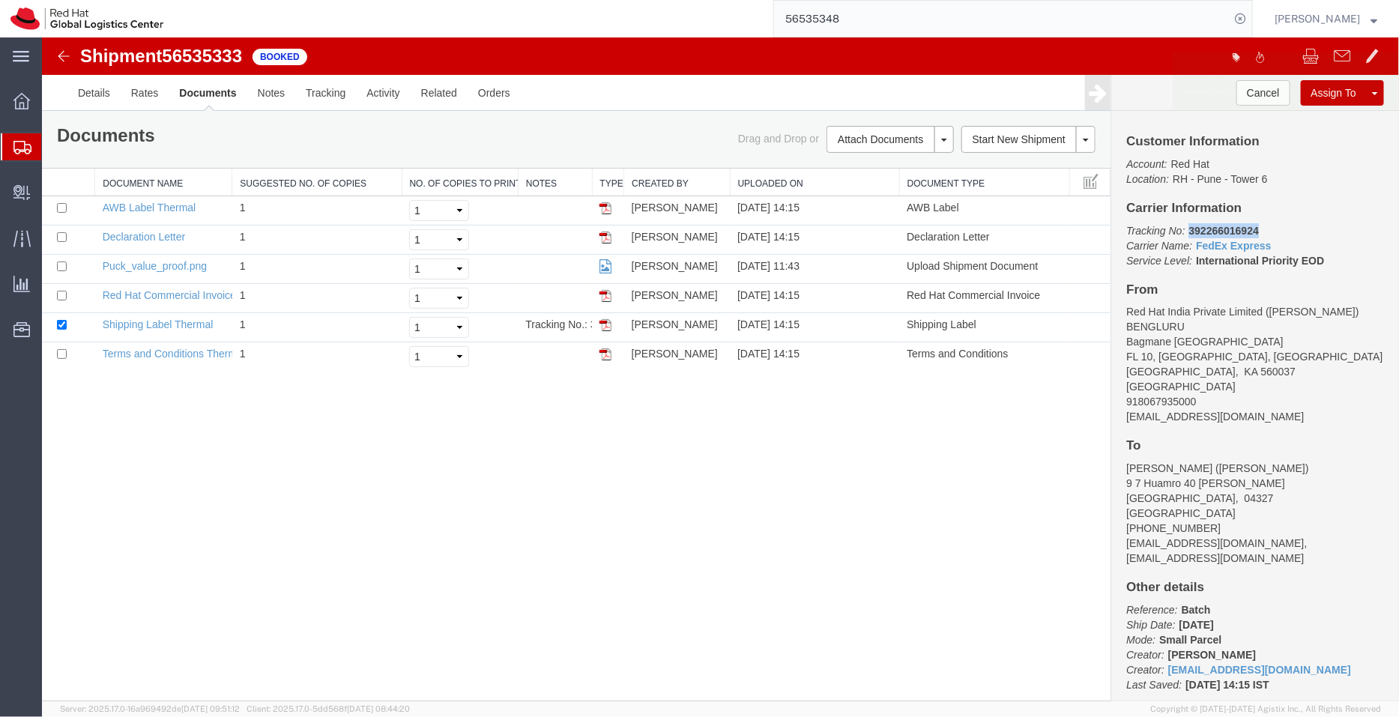
drag, startPoint x: 1309, startPoint y: 265, endPoint x: 1188, endPoint y: 222, distance: 127.9
click at [1188, 222] on p "Tracking No: 392266016924 Carrier Name: FedEx Express FedEx Express Service Lev…" at bounding box center [1254, 244] width 258 height 45
copy b "392266016924"
click at [0, 0] on span "Shipment Manager" at bounding box center [0, 0] width 0 height 0
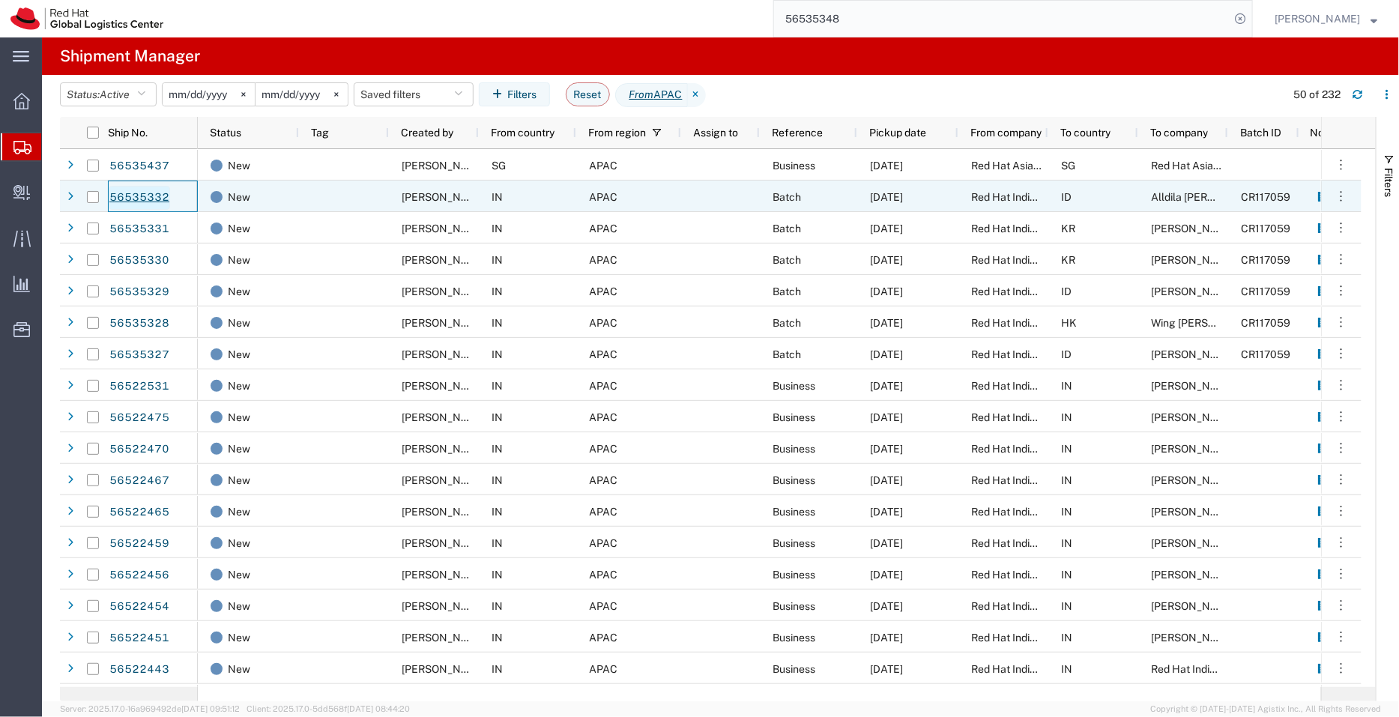
click at [146, 198] on link "56535332" at bounding box center [139, 198] width 61 height 24
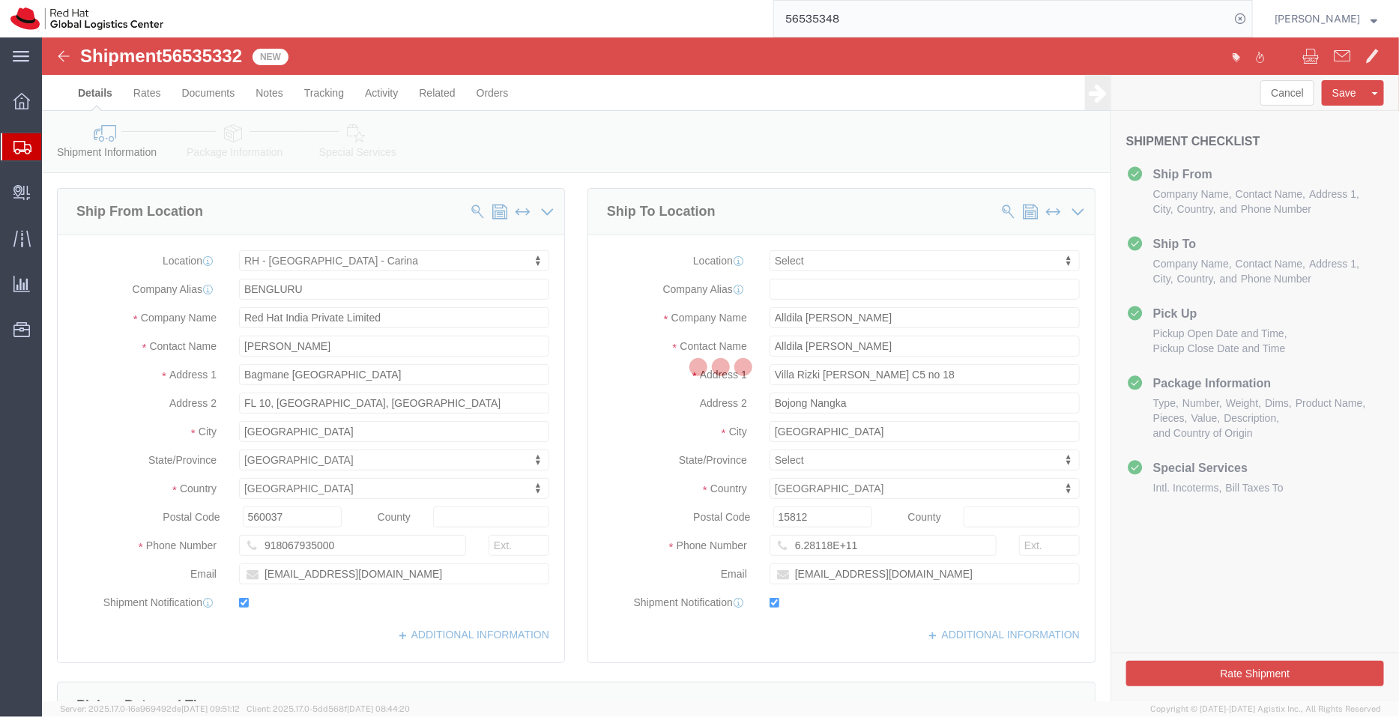
select select "37925"
select select
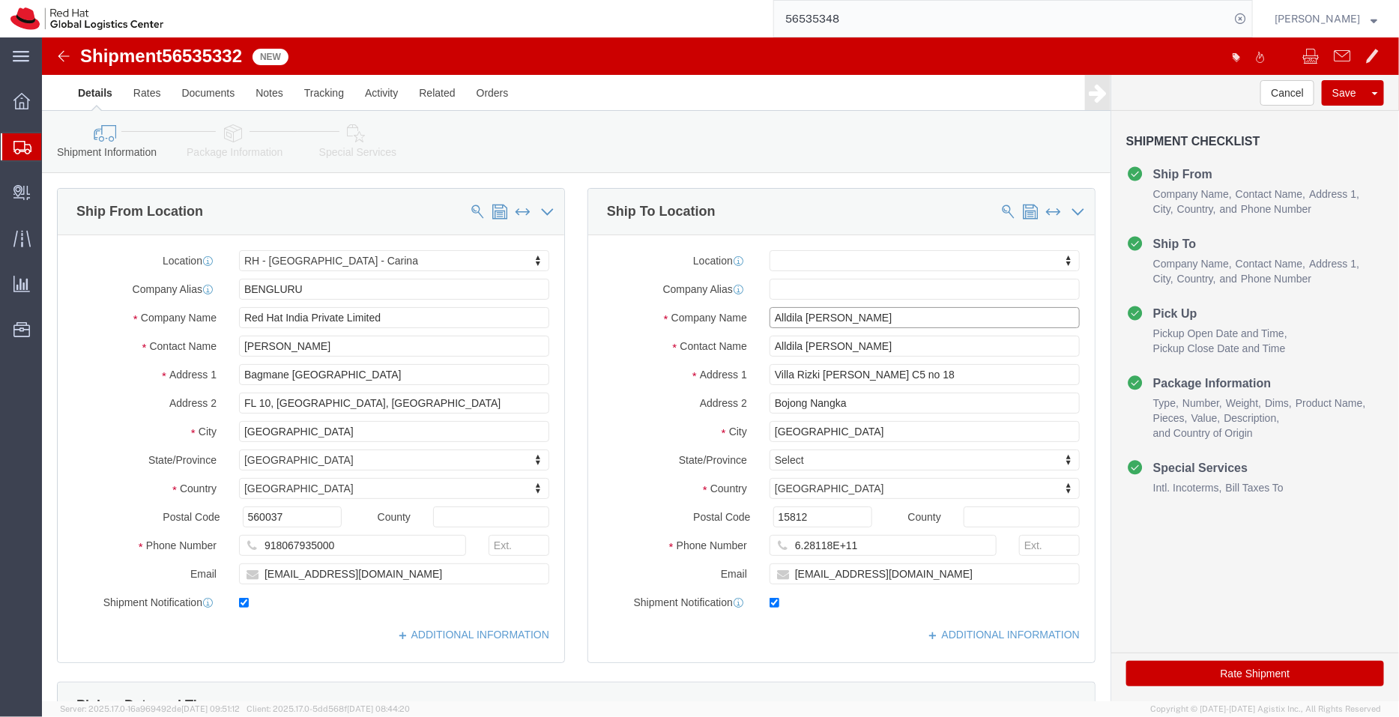
drag, startPoint x: 798, startPoint y: 282, endPoint x: 685, endPoint y: 282, distance: 113.1
click div "Company Name Alldila Belia"
paste input "PT. Red Hat Indonesia"
type input "PT. Red Hat Indonesia"
click link "ADDITIONAL INFORMATION"
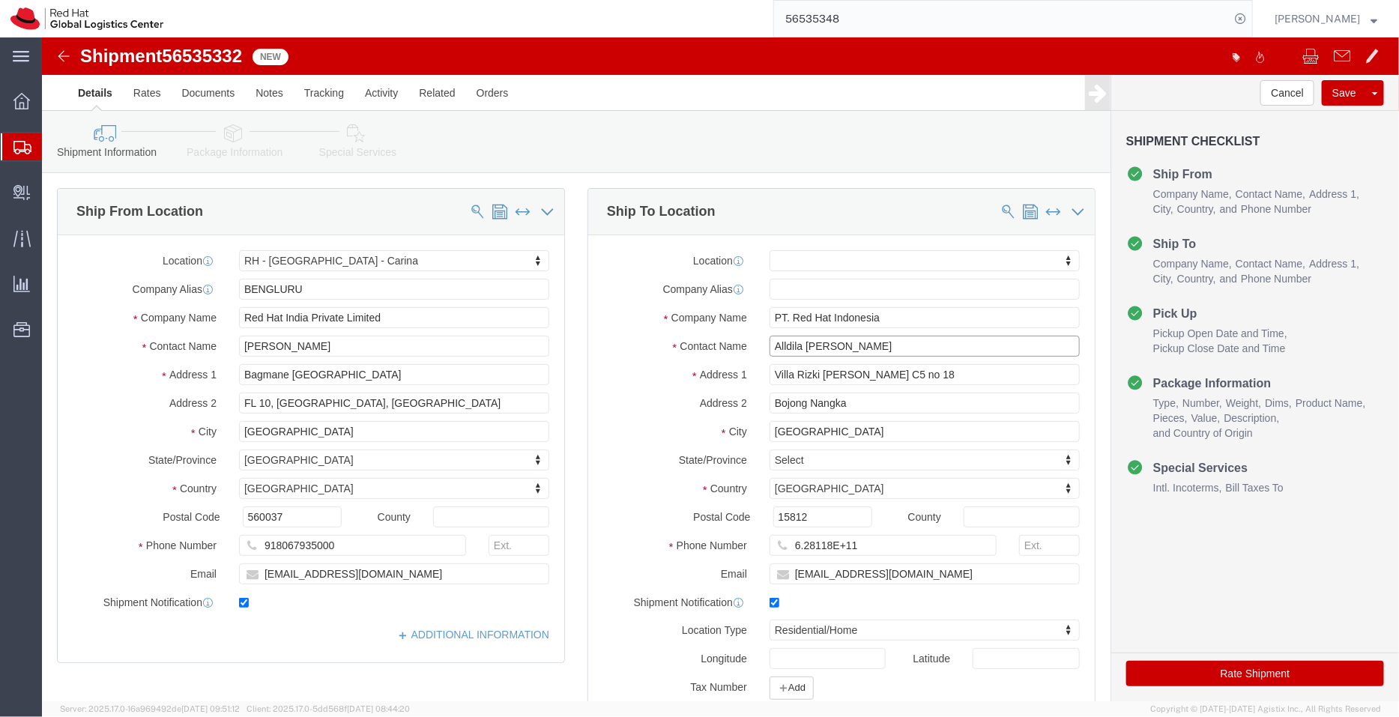
drag, startPoint x: 806, startPoint y: 306, endPoint x: 640, endPoint y: 295, distance: 166.7
click div "Location My Profile Location RH - Amsterdam - MSO RH - Amsterdam Data Center RH…"
drag, startPoint x: 838, startPoint y: 506, endPoint x: 694, endPoint y: 527, distance: 145.4
click div "Location My Profile Location RH - Amsterdam - MSO RH - Amsterdam Data Center RH…"
paste input "+628118114535"
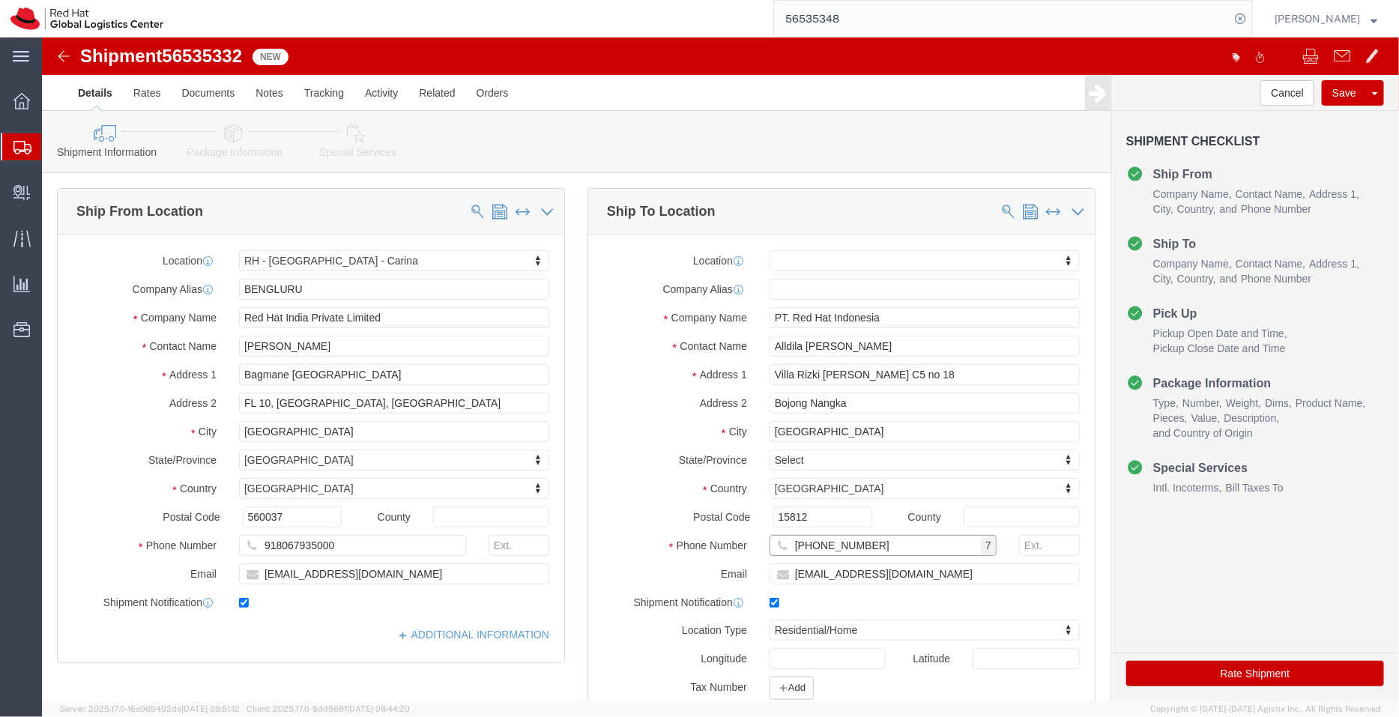
type input "+628118114535"
click input "abelia@redhat.com"
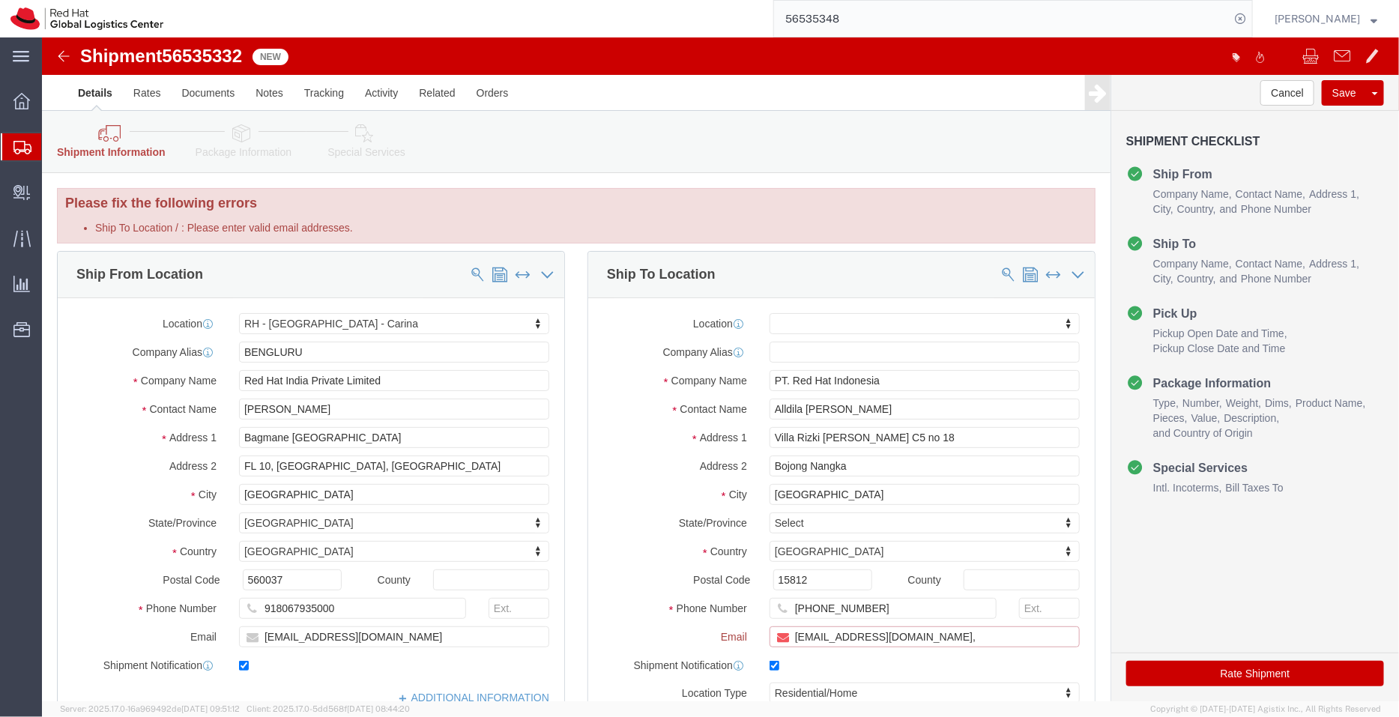
paste input "[EMAIL_ADDRESS][DOMAIN_NAME]"
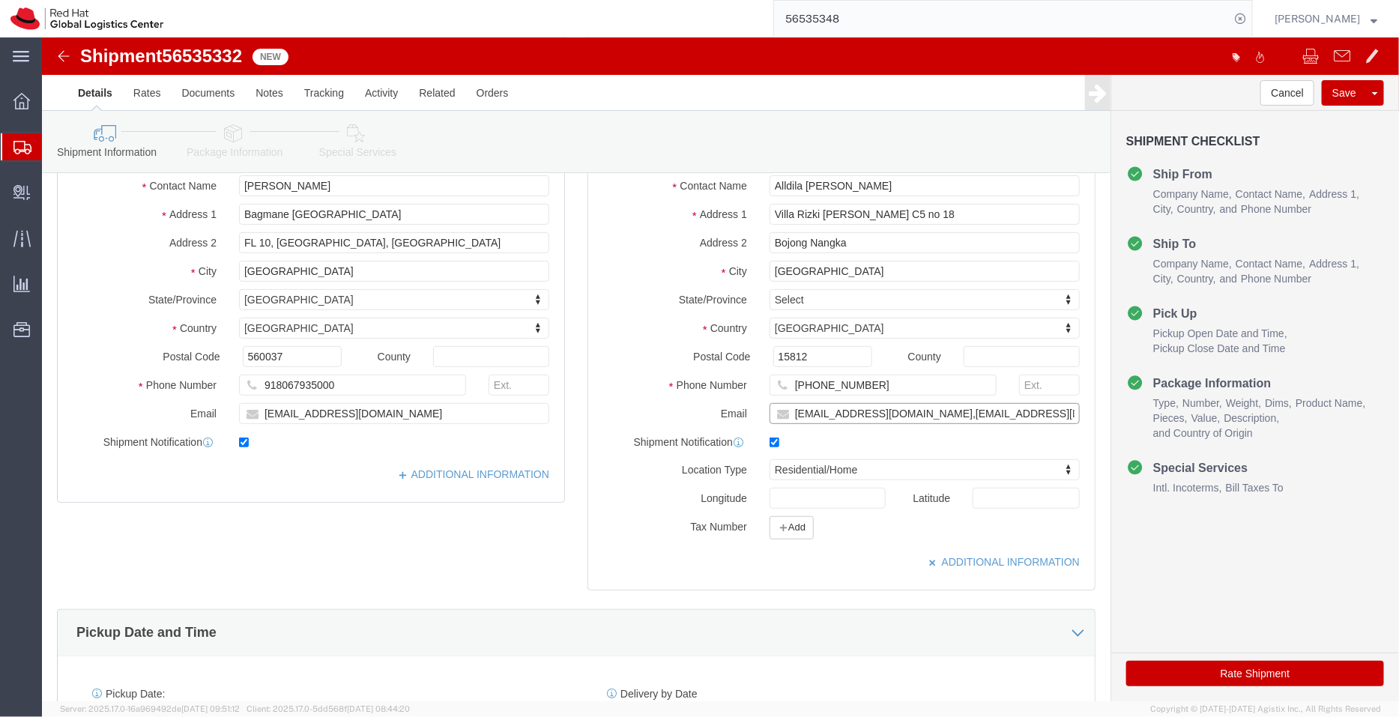
scroll to position [91, 0]
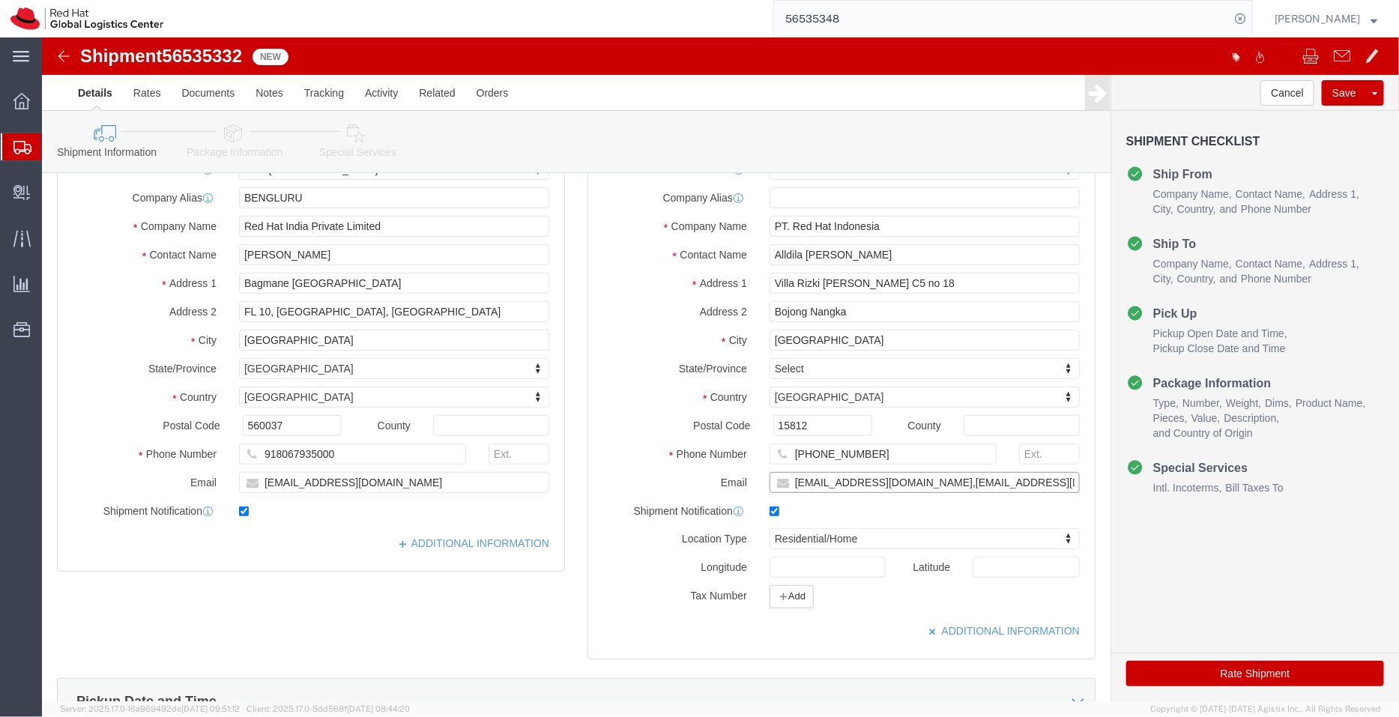
type input "abelia@redhat.com,apaclogistics@redhat.com"
click link "ADDITIONAL INFORMATION"
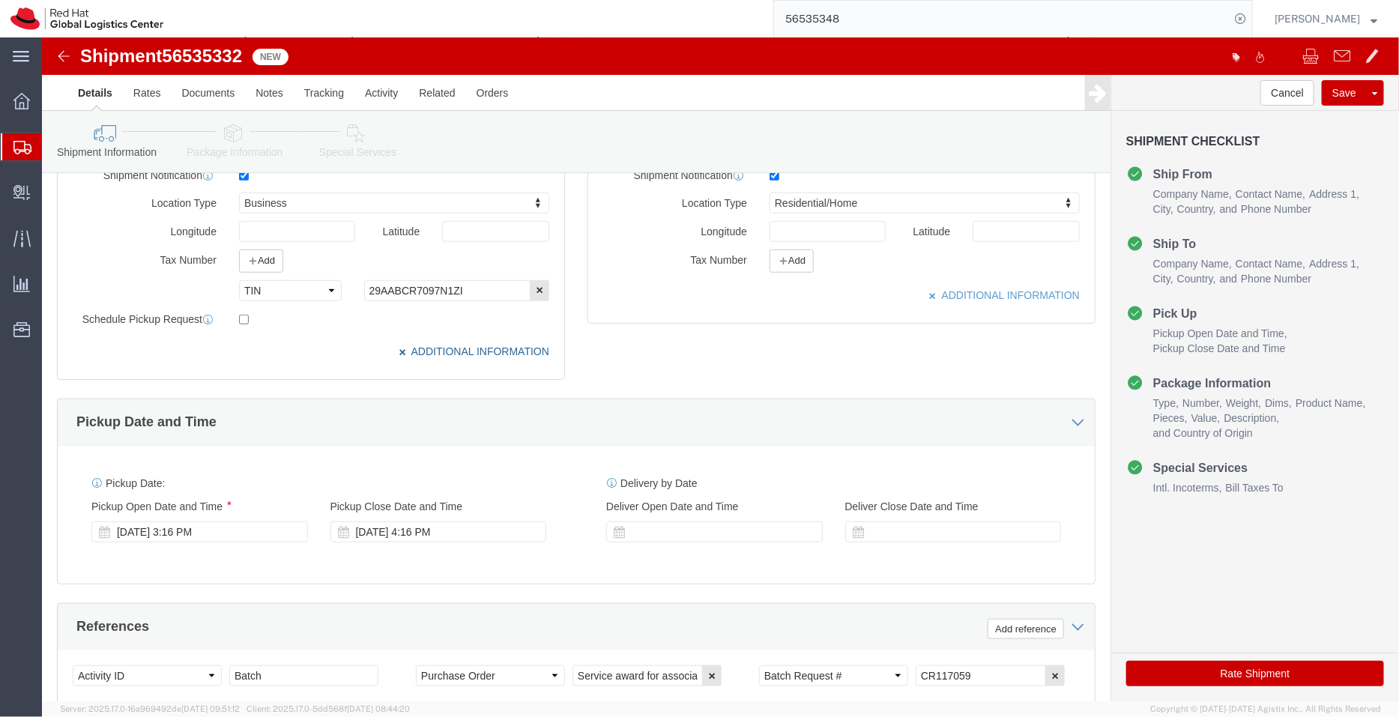
scroll to position [603, 0]
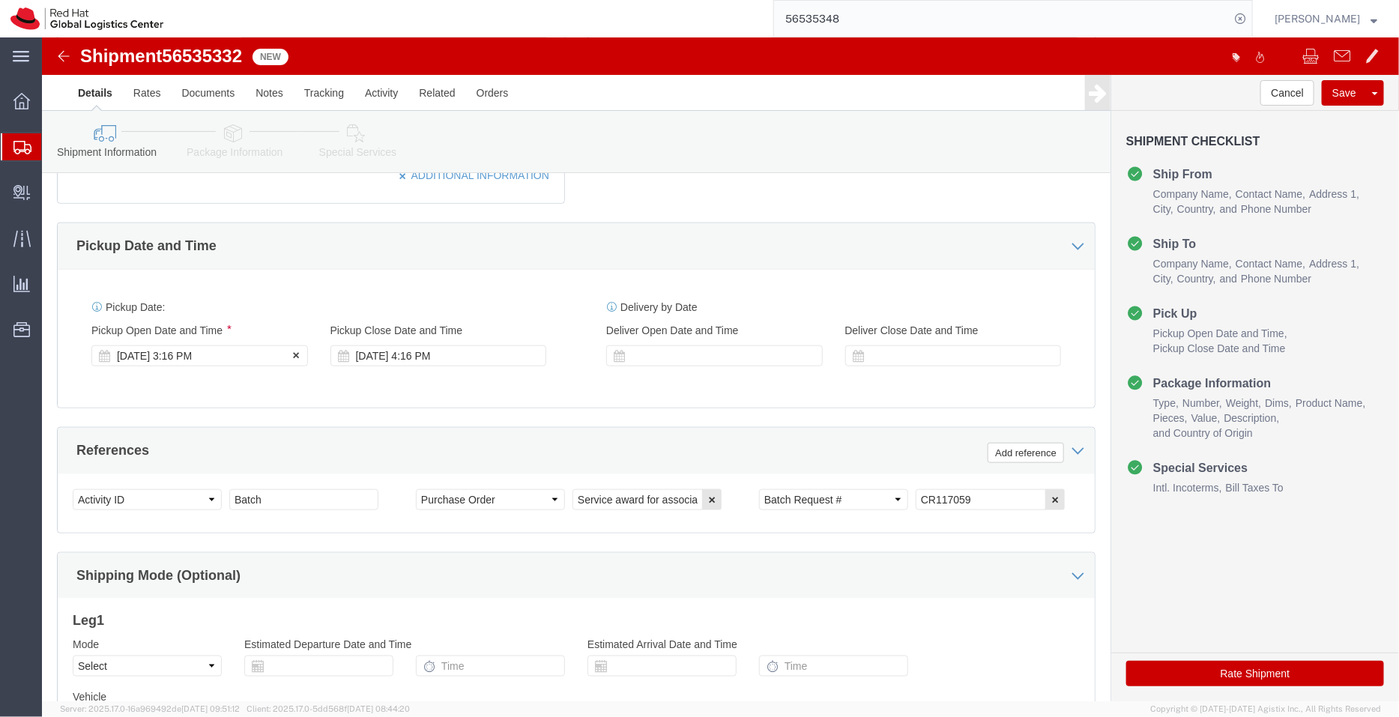
click div "Aug 19 2025 3:16 PM"
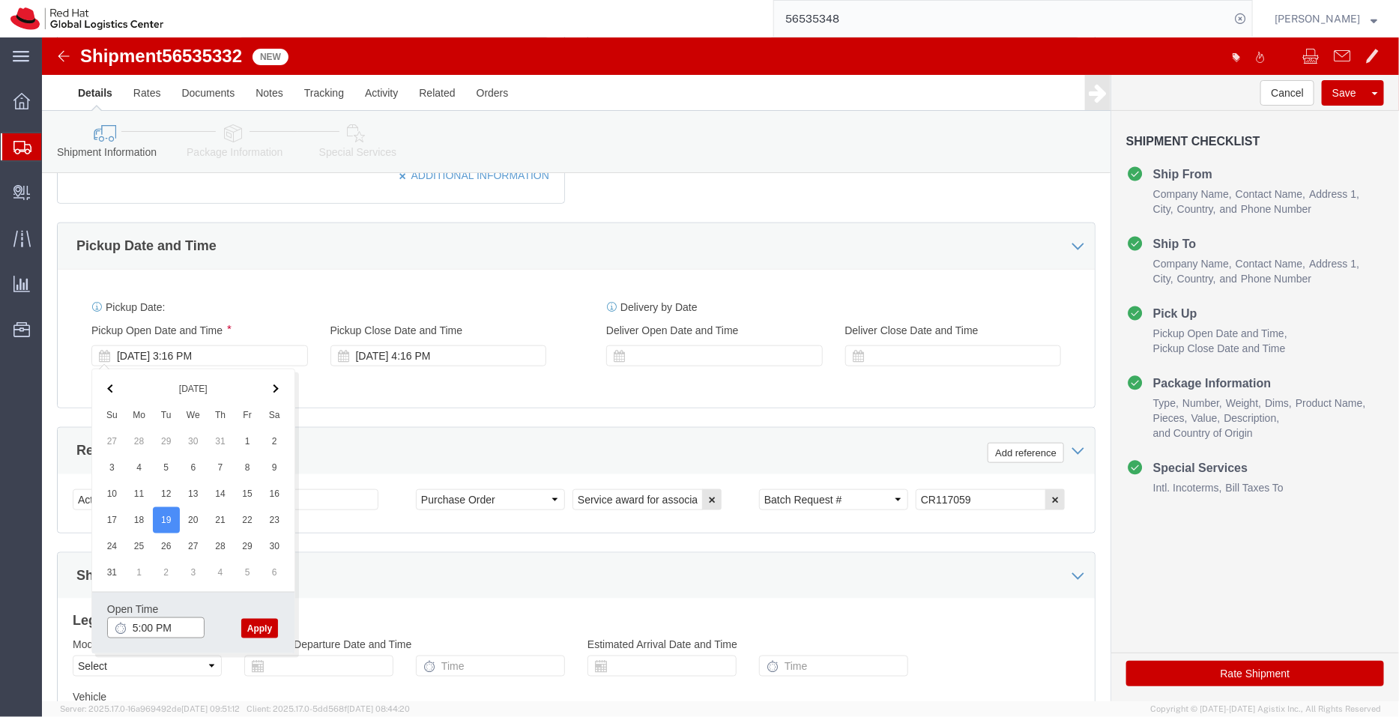
type input "5:00 PM"
click button "Apply"
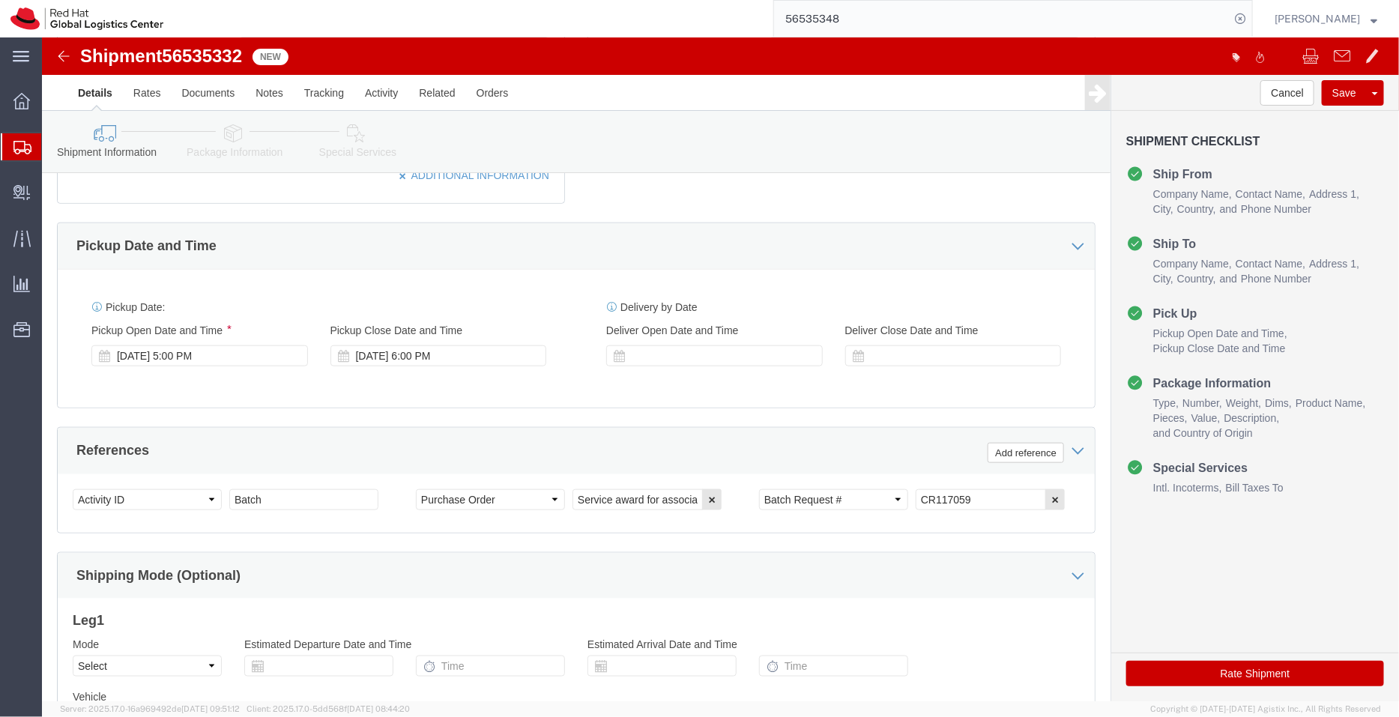
click icon
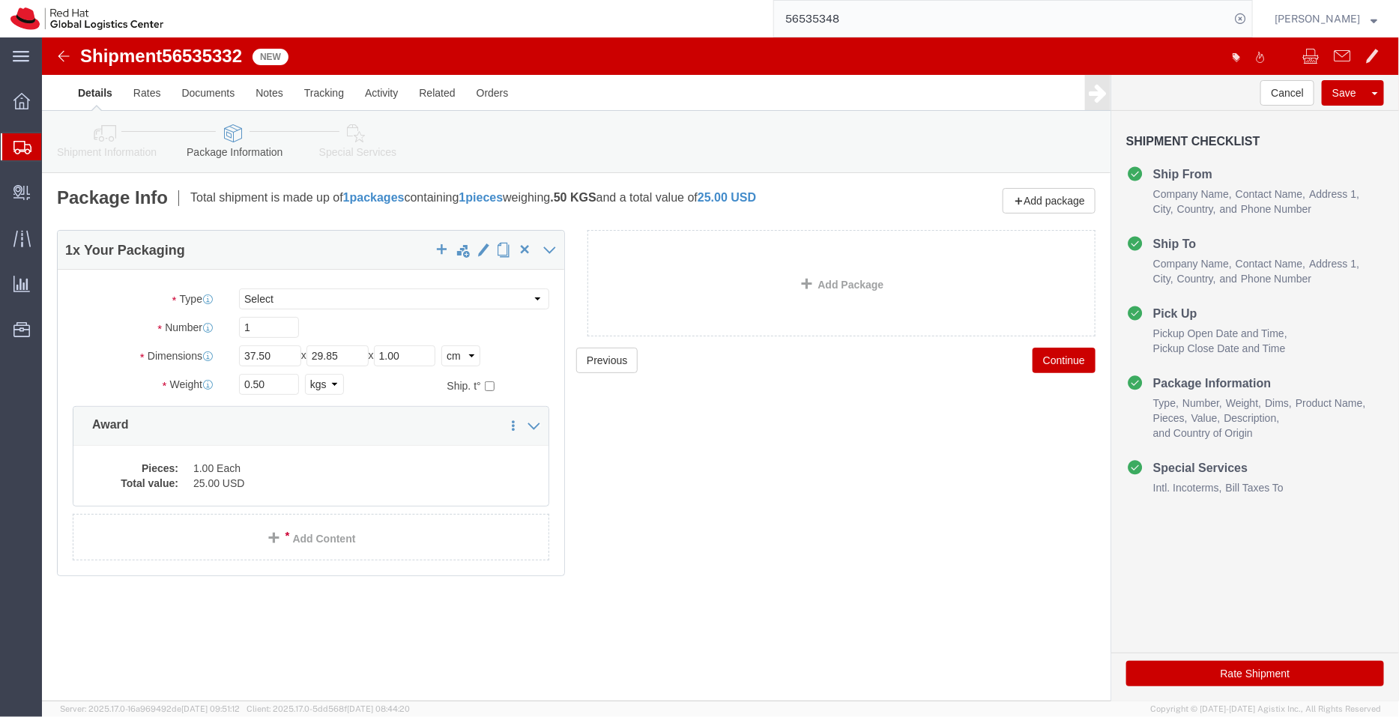
click icon
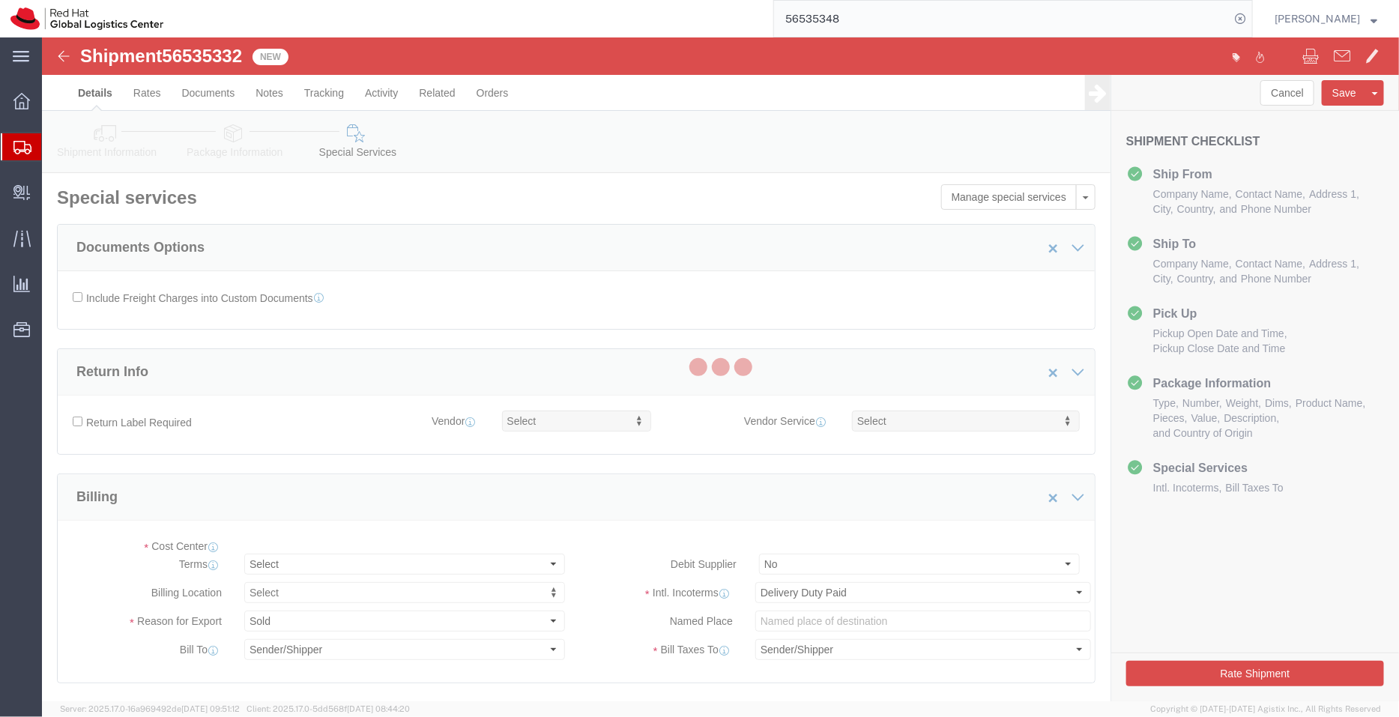
select select "COSTCENTER"
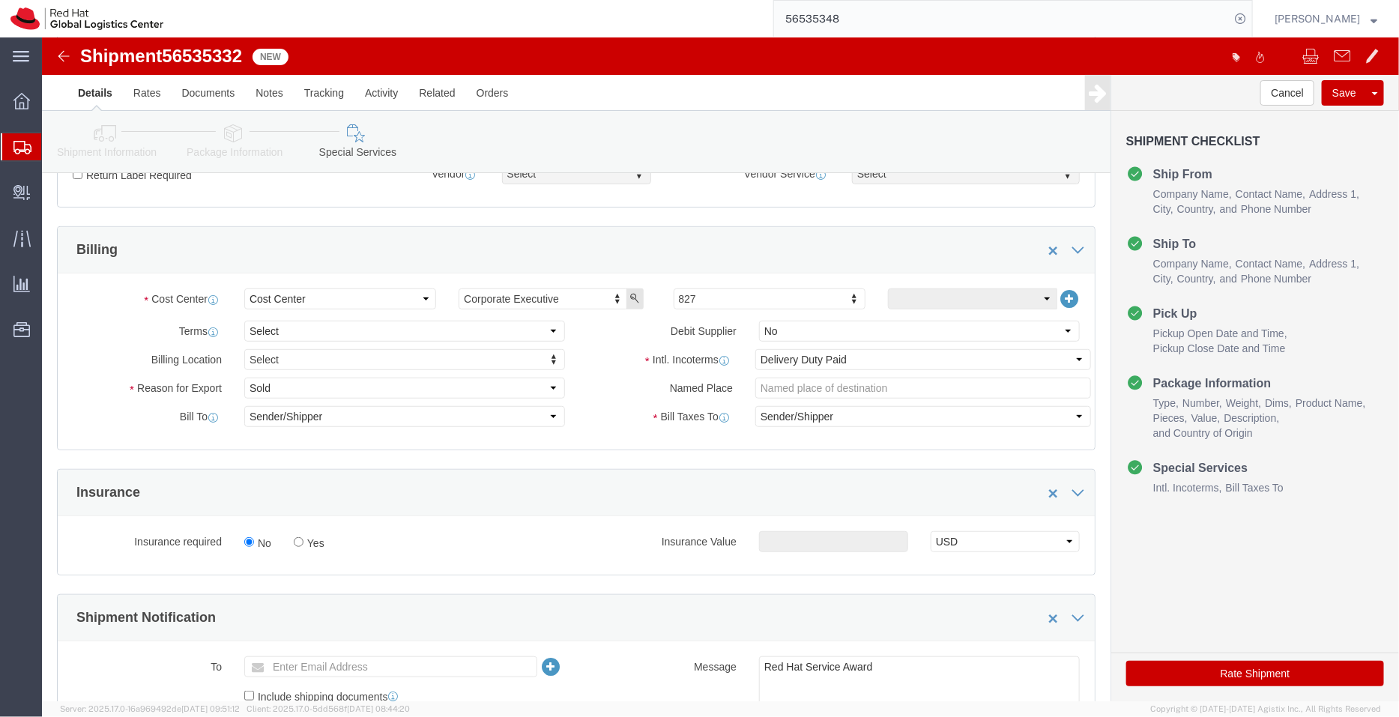
scroll to position [251, 0]
click select "Select Free of Charge Free of Cost NET 30 NET 45 NET 60 See Comment"
select select "FREE_OF_COST"
click select "Select Free of Charge Free of Cost NET 30 NET 45 NET 60 See Comment"
click select "Select Gift Personal Effects Repair/Warranty Return Sample Sold Temporary/Not S…"
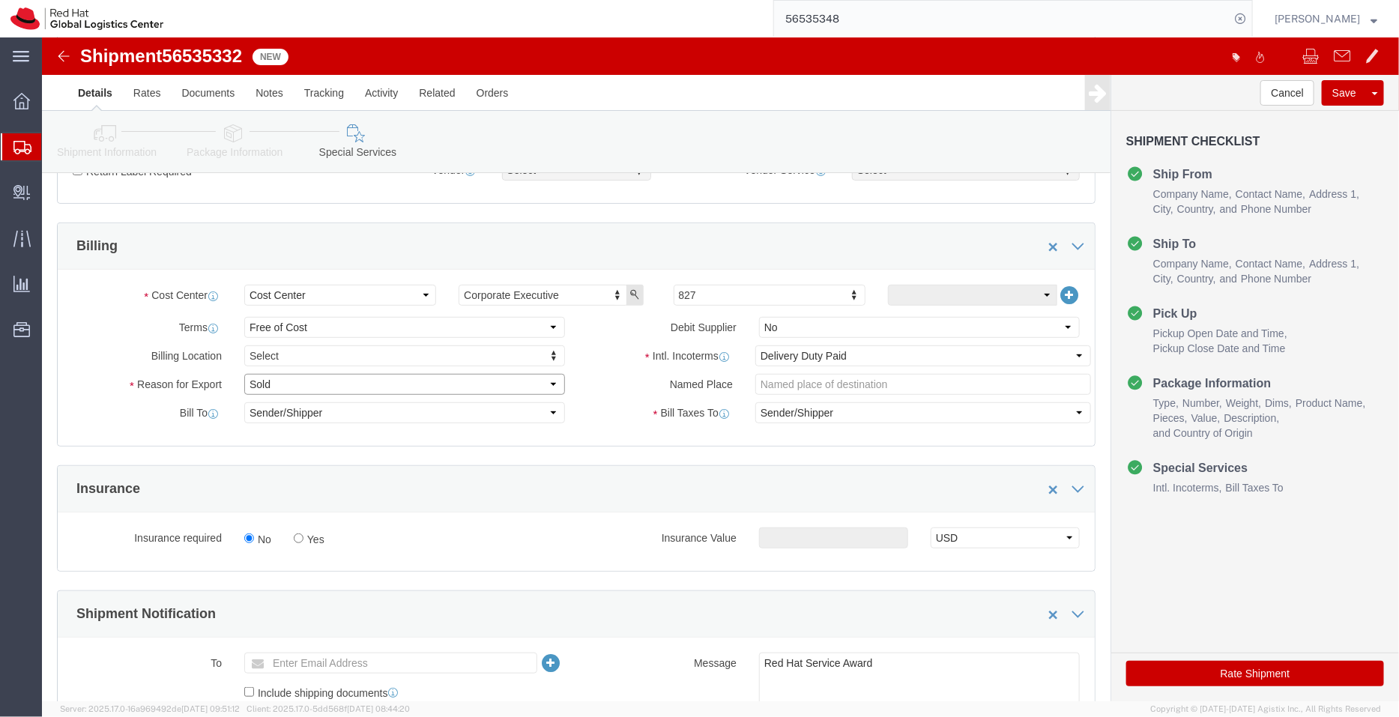
select select "SAMPLE"
click select "Select Gift Personal Effects Repair/Warranty Return Sample Sold Temporary/Not S…"
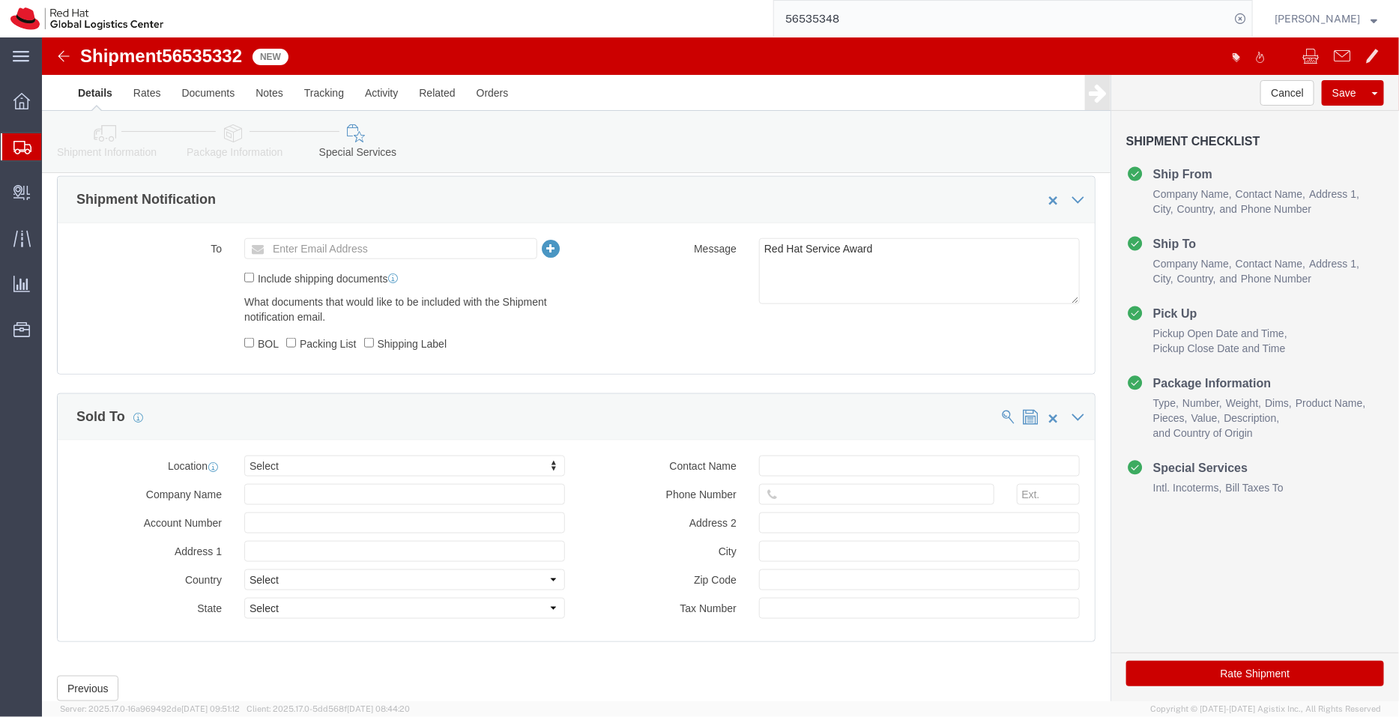
scroll to position [667, 0]
type input "ja"
select select "39291"
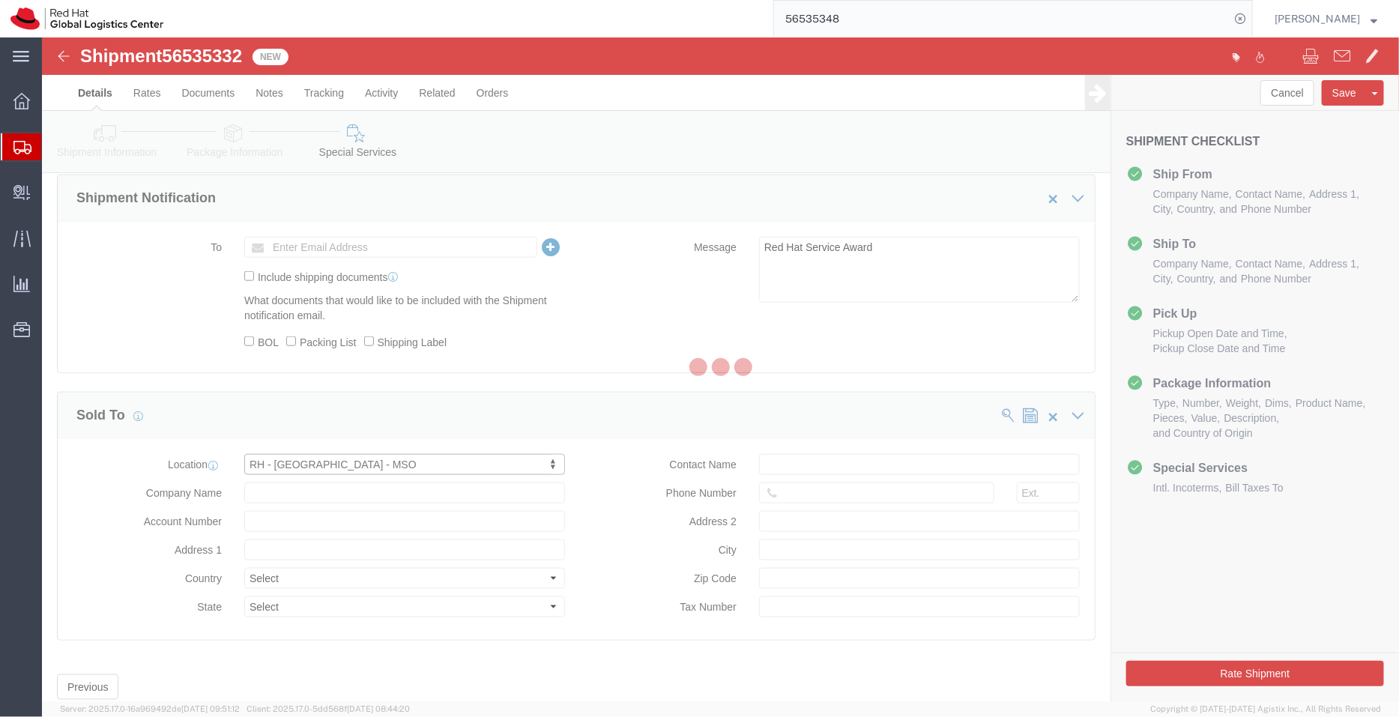
type input "PT. Red Hat Indonesia"
type input "Scbd, Jl. Jend. Sudirman No.52-53"
select select "ID"
type input "+62 21 27899808"
type input "Kebayoran Baru"
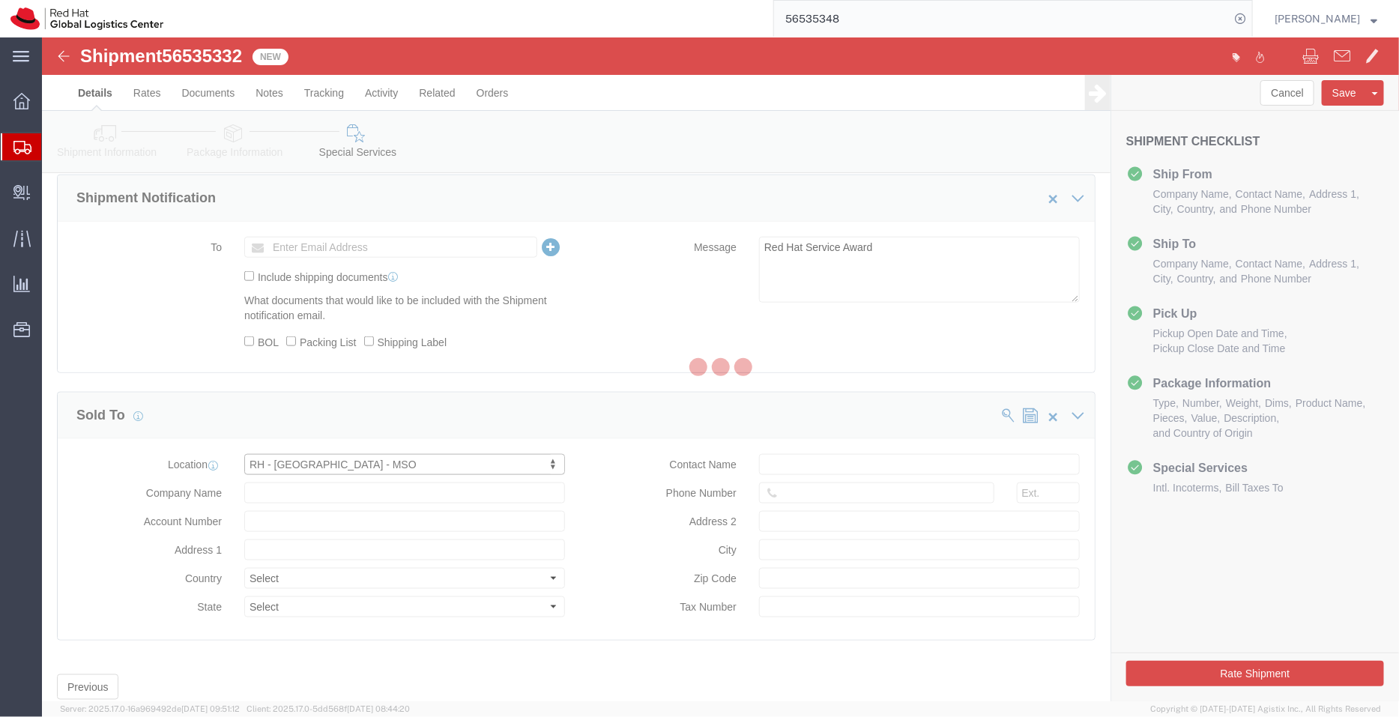
type input "[GEOGRAPHIC_DATA]"
type input "12190"
type input "033389107-011000"
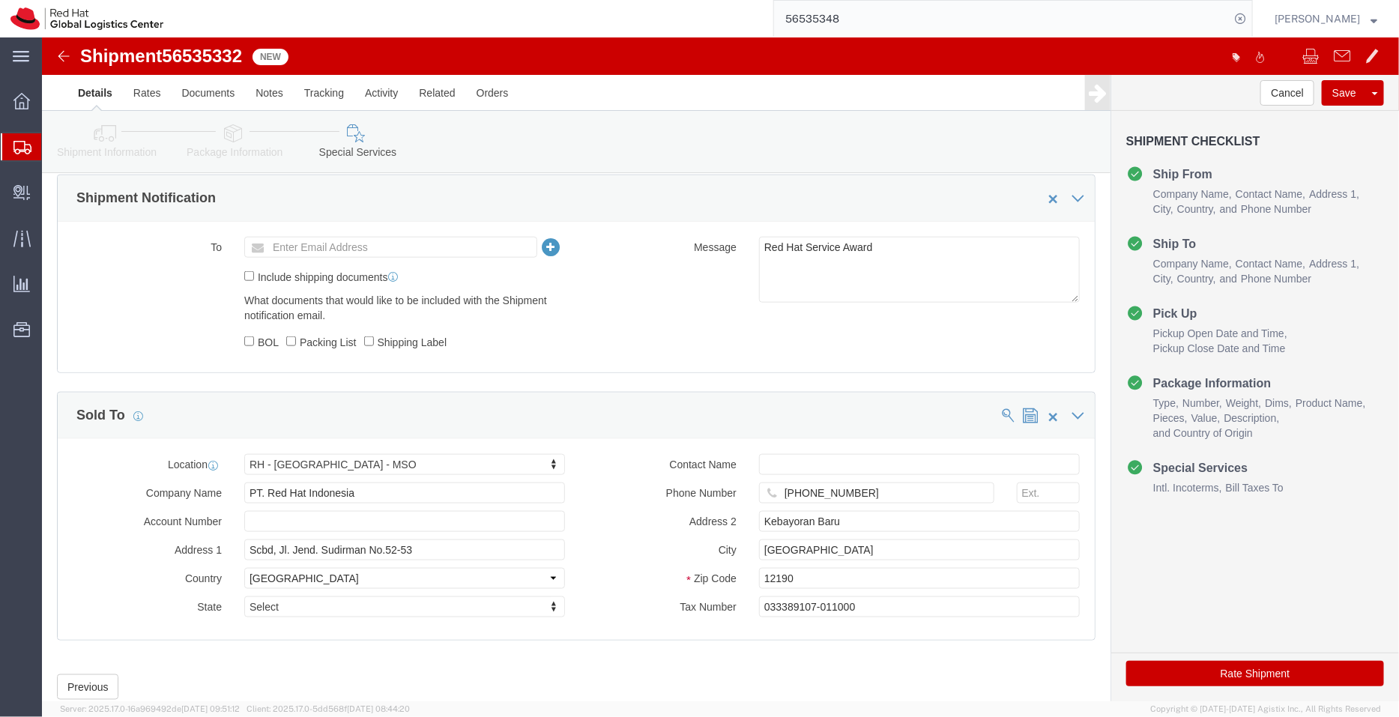
click icon
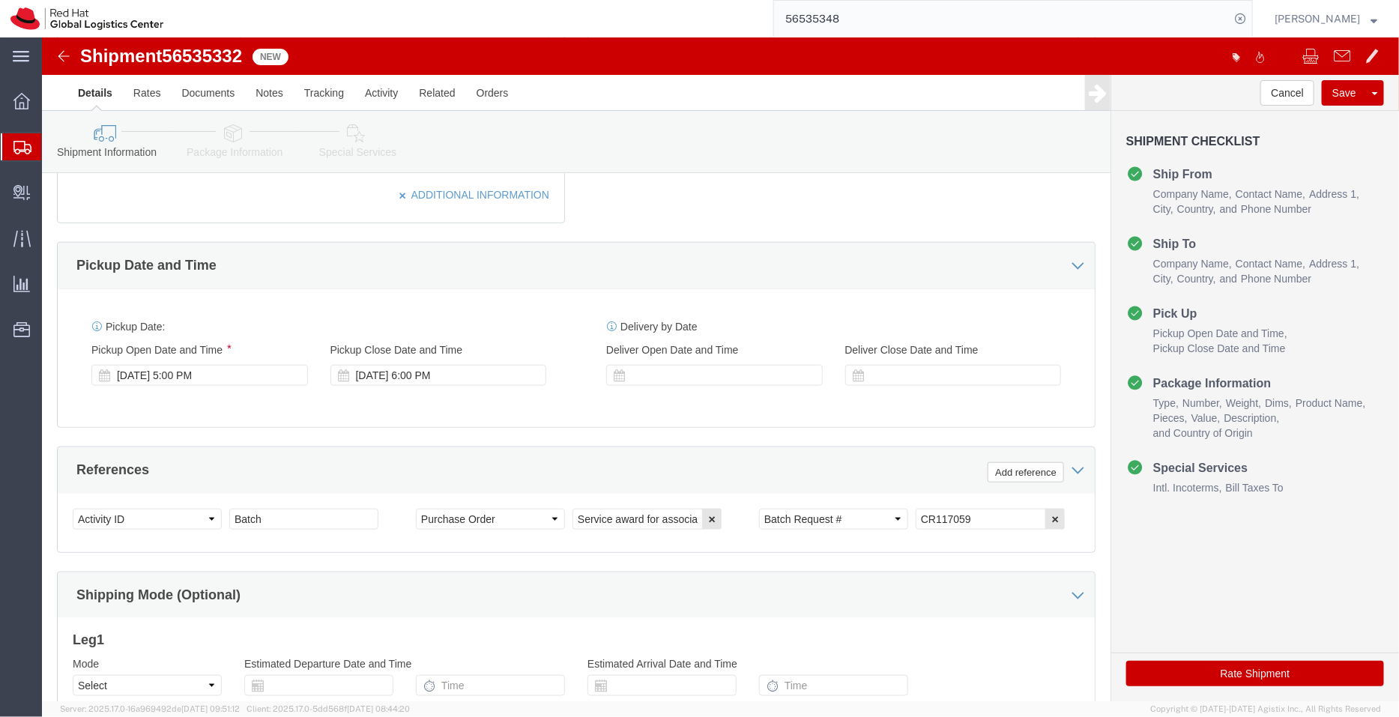
scroll to position [587, 0]
click icon
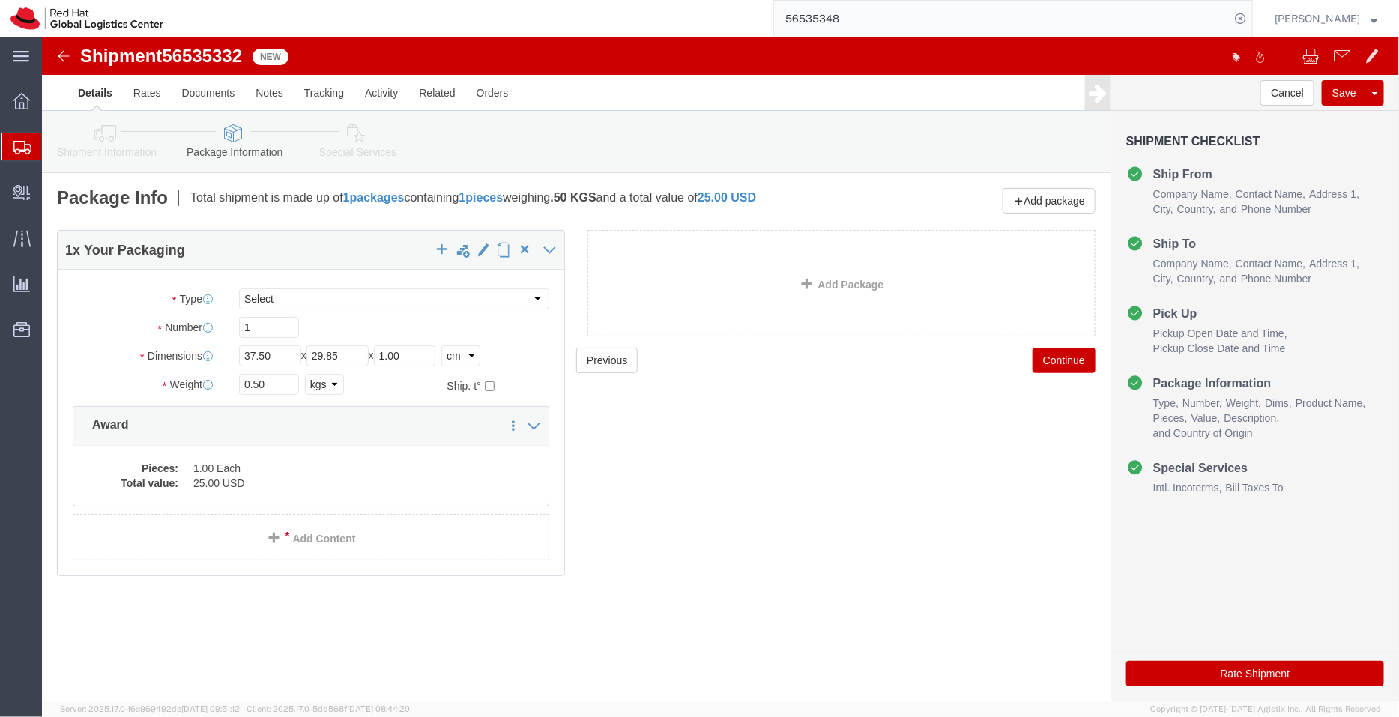
click icon
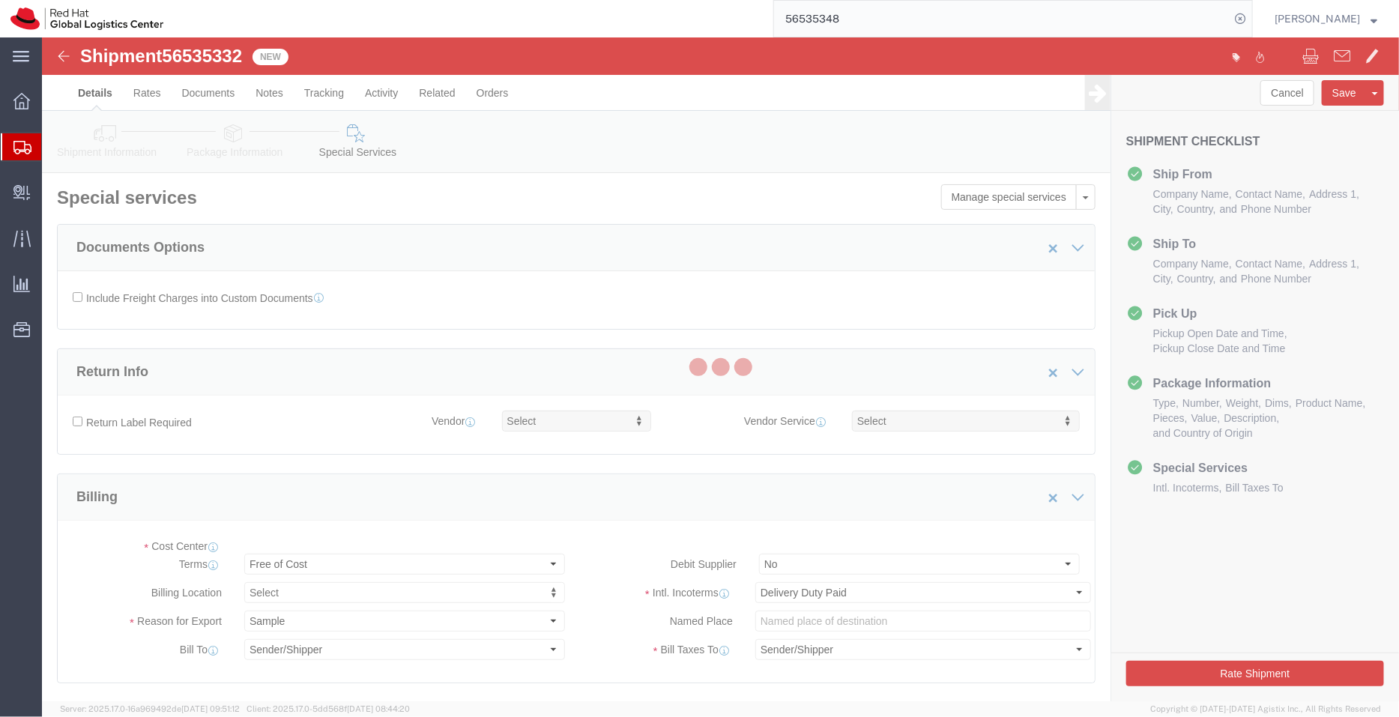
select select "COSTCENTER"
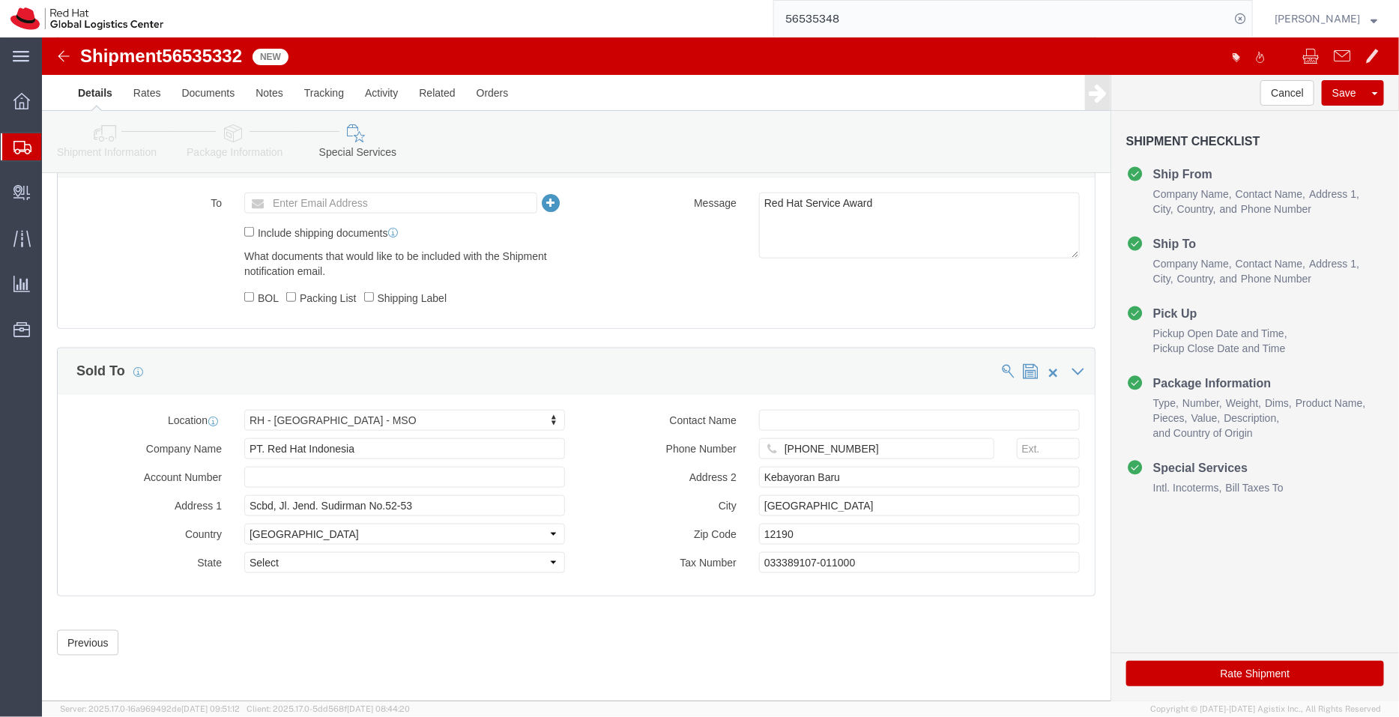
scroll to position [712, 0]
click button "Rate Shipment"
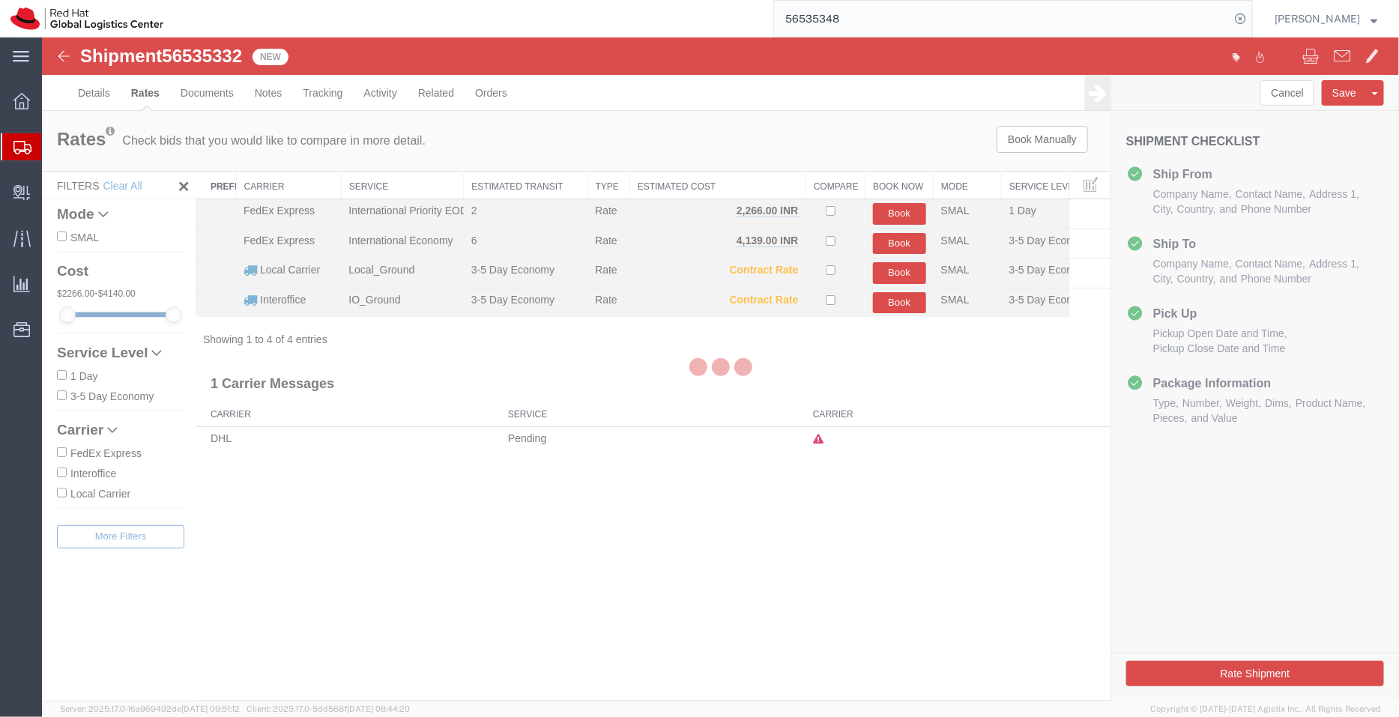
scroll to position [0, 0]
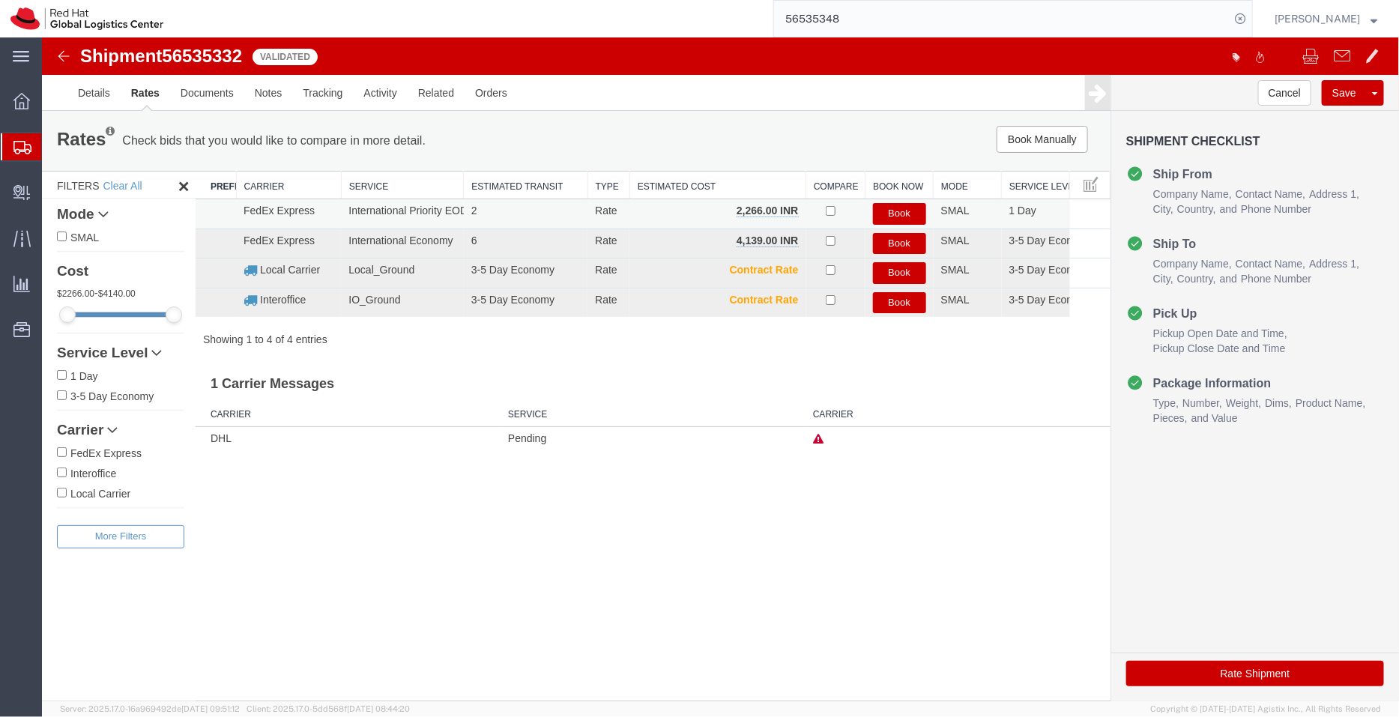
click at [900, 207] on button "Book" at bounding box center [898, 213] width 53 height 22
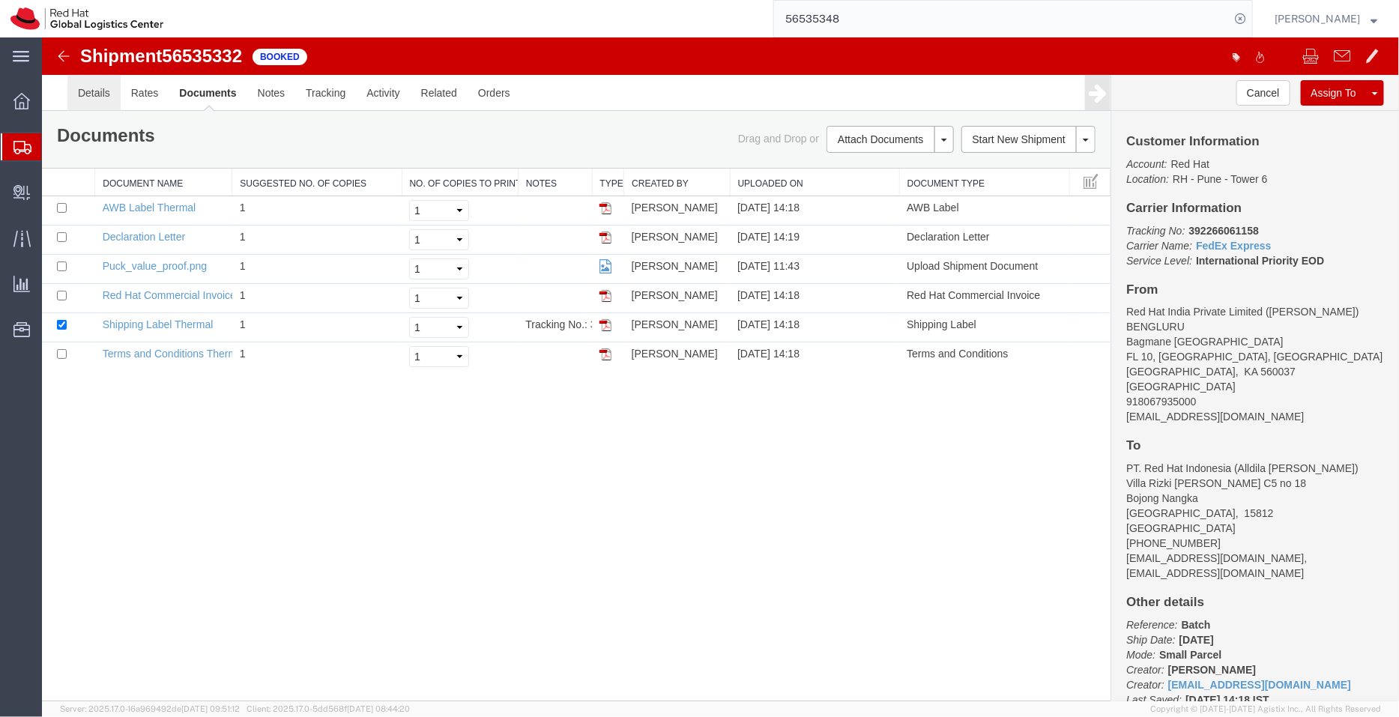
click at [95, 94] on link "Details" at bounding box center [93, 92] width 53 height 36
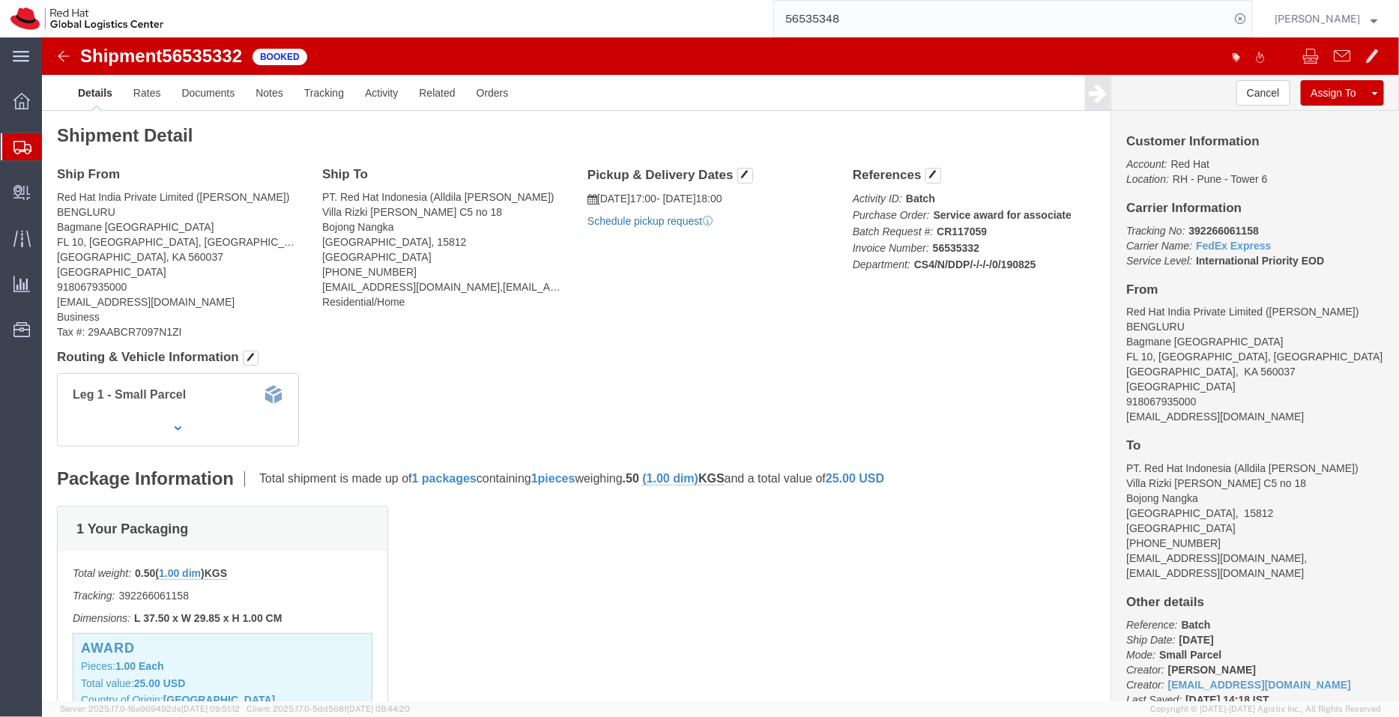
click link "Schedule pickup request"
drag, startPoint x: 1192, startPoint y: 384, endPoint x: 1072, endPoint y: 378, distance: 120.0
click div "Customer Information Account: Red Hat Location: RH - Pune - Tower 6 Carrier Inf…"
copy address "[EMAIL_ADDRESS][DOMAIN_NAME]"
click link "Documents"
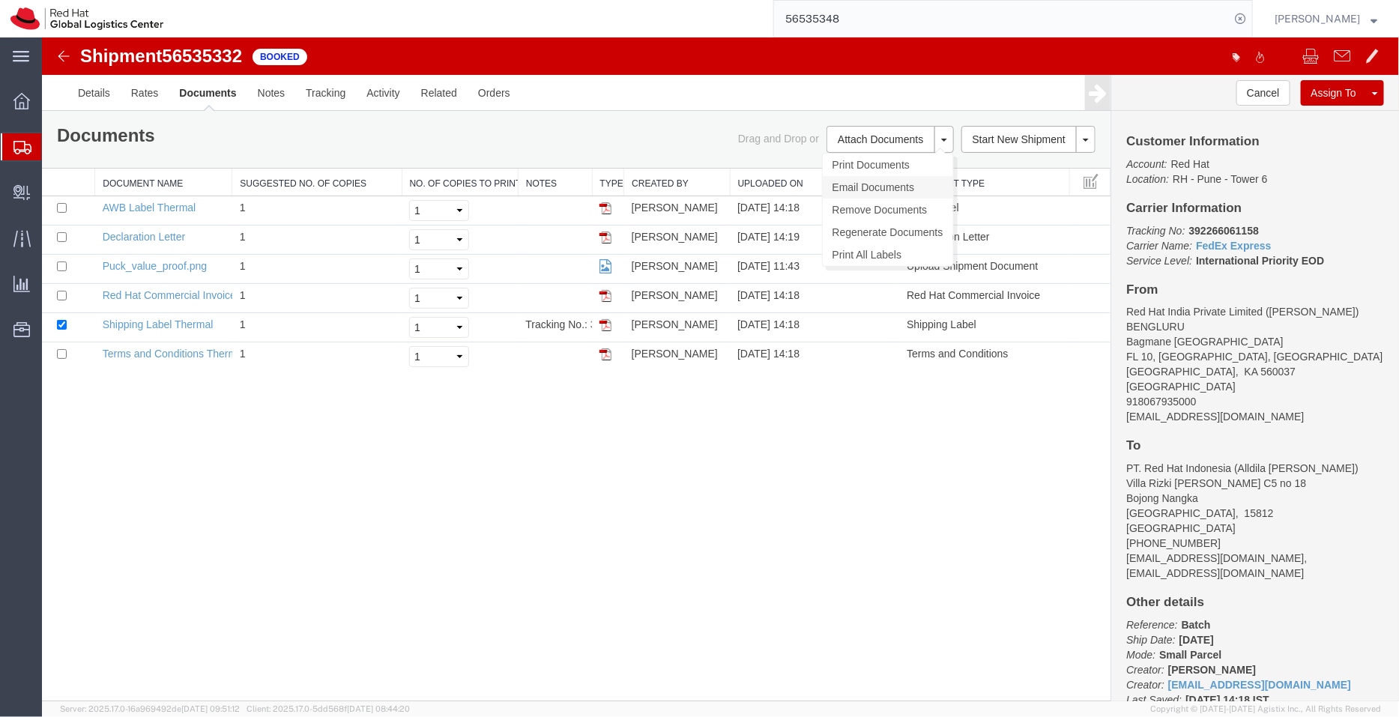
click at [862, 192] on link "Email Documents" at bounding box center [887, 186] width 130 height 22
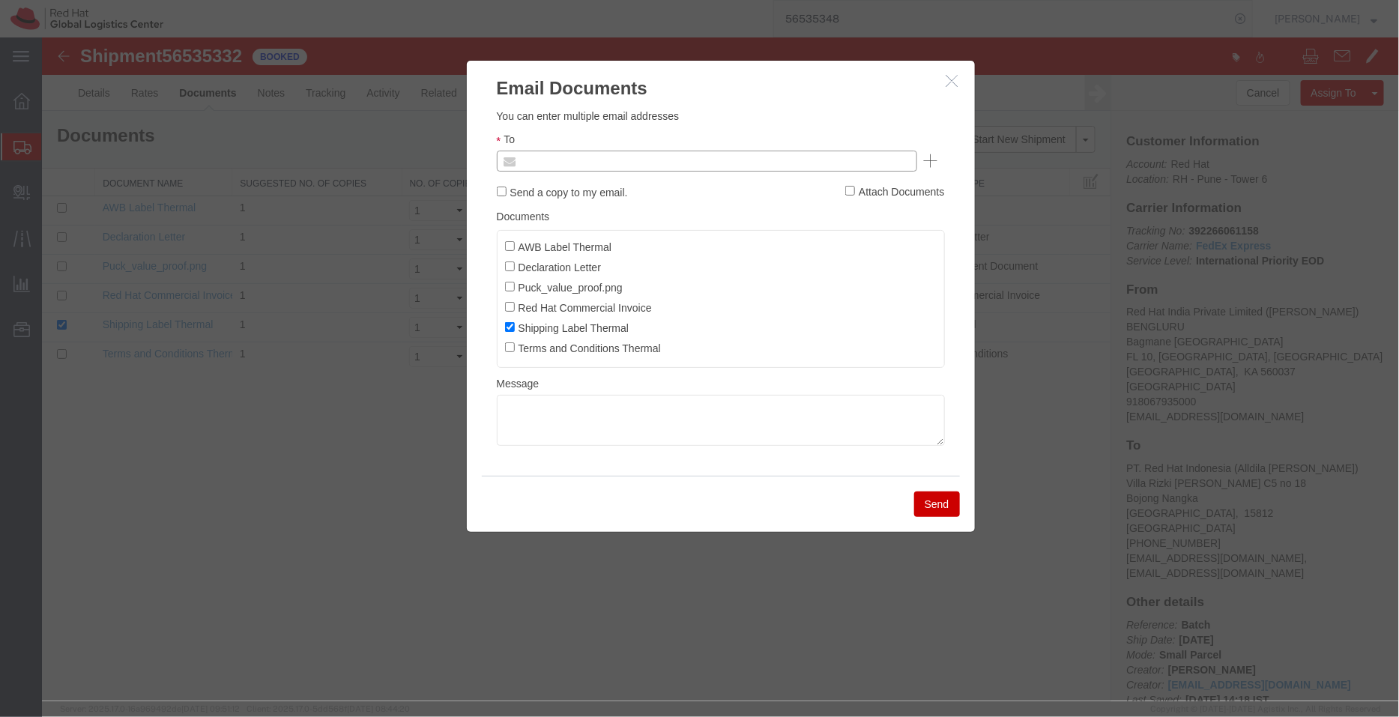
click at [658, 162] on input "text" at bounding box center [604, 160] width 175 height 19
paste input "[EMAIL_ADDRESS][DOMAIN_NAME]"
type input "[EMAIL_ADDRESS][DOMAIN_NAME]"
click at [512, 244] on input "AWB Label Thermal" at bounding box center [509, 245] width 10 height 10
checkbox input "true"
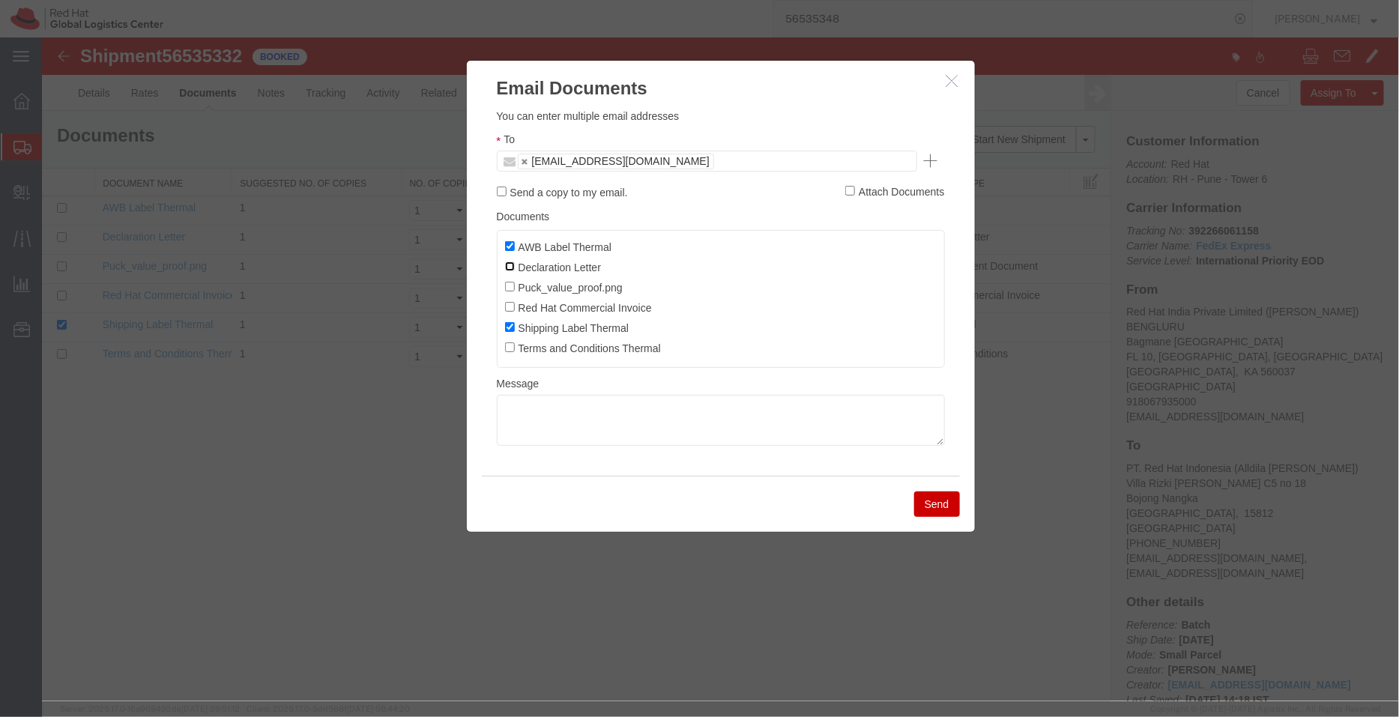
click at [510, 268] on input "Declaration Letter" at bounding box center [509, 266] width 10 height 10
checkbox input "true"
click at [511, 306] on input "Red Hat Commercial Invoice" at bounding box center [509, 306] width 10 height 10
checkbox input "true"
click at [933, 505] on button "Send" at bounding box center [936, 503] width 46 height 25
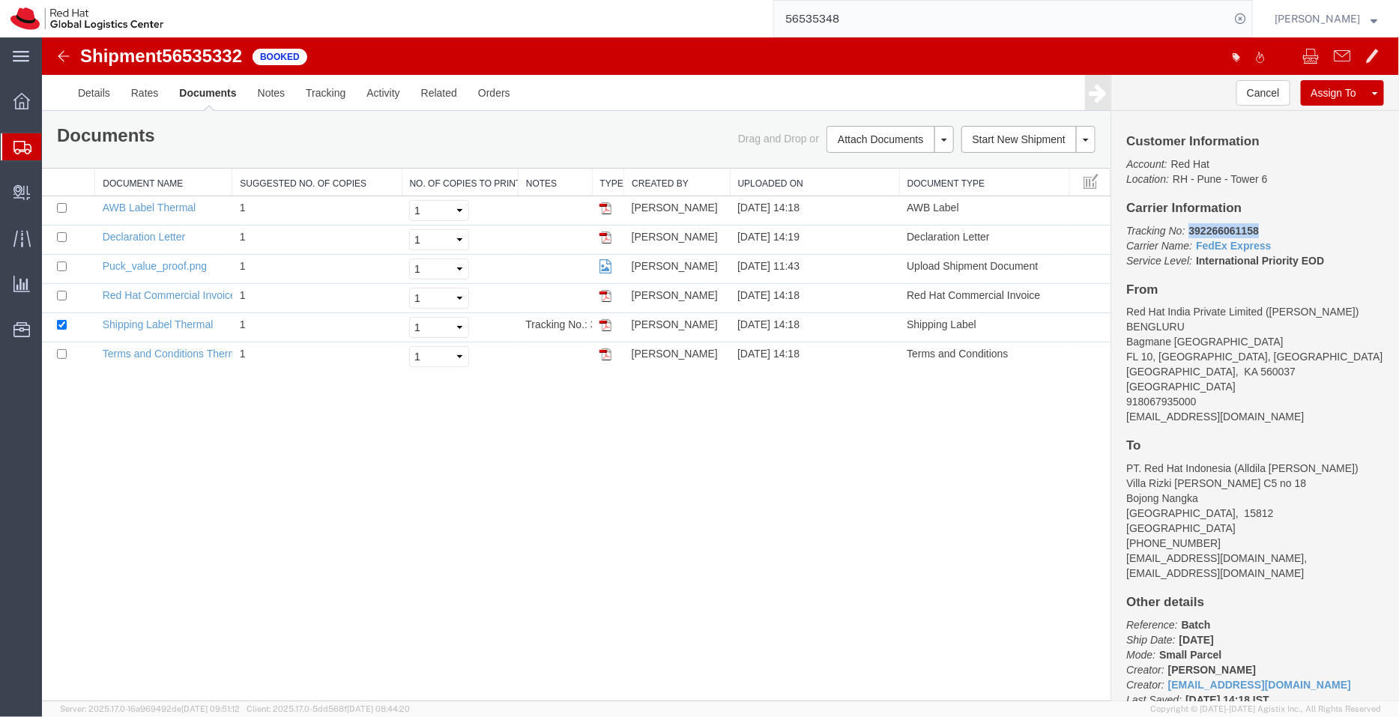
drag, startPoint x: 1265, startPoint y: 228, endPoint x: 1186, endPoint y: 228, distance: 79.4
click at [1186, 228] on p "Tracking No: 392266061158 Carrier Name: FedEx Express FedEx Express Service Lev…" at bounding box center [1254, 244] width 258 height 45
copy b "392266061158"
click at [0, 0] on span "Shipment Manager" at bounding box center [0, 0] width 0 height 0
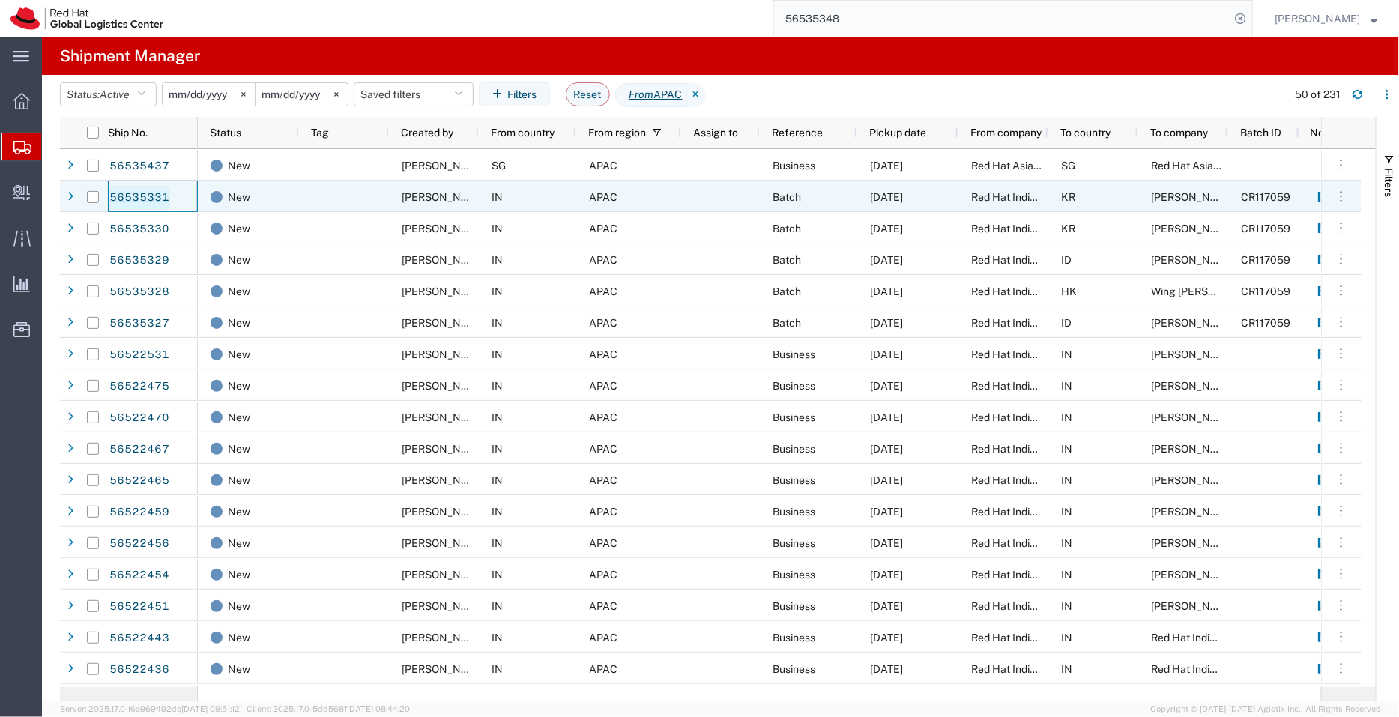
click at [145, 199] on link "56535331" at bounding box center [139, 198] width 61 height 24
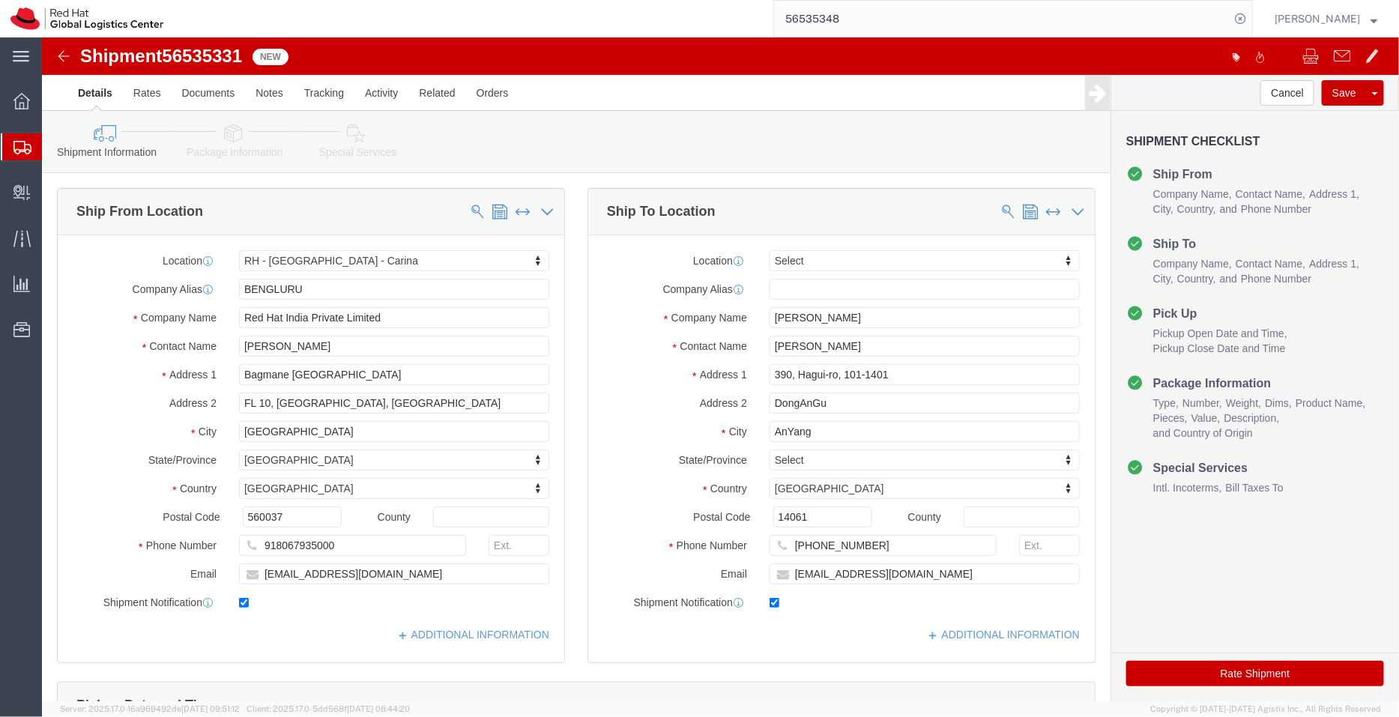
select select "37925"
select select
click link "ADDITIONAL INFORMATION"
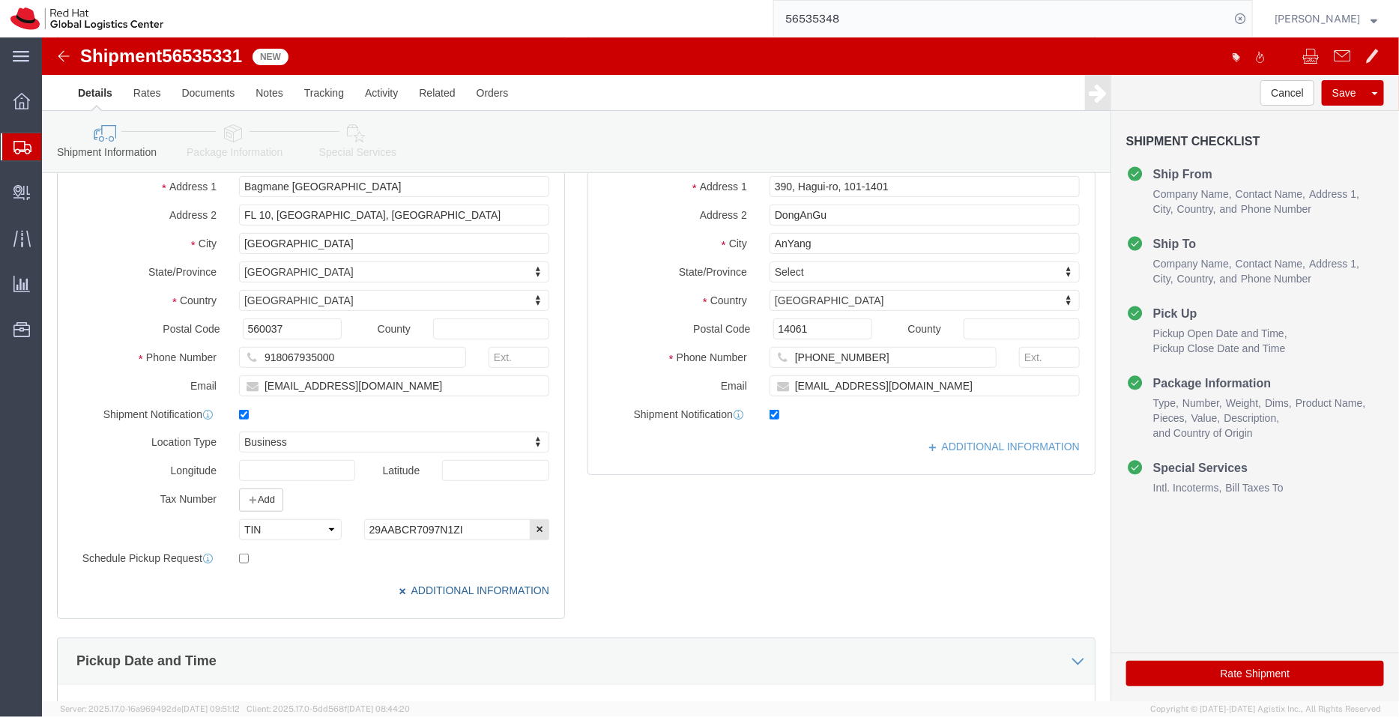
scroll to position [105, 0]
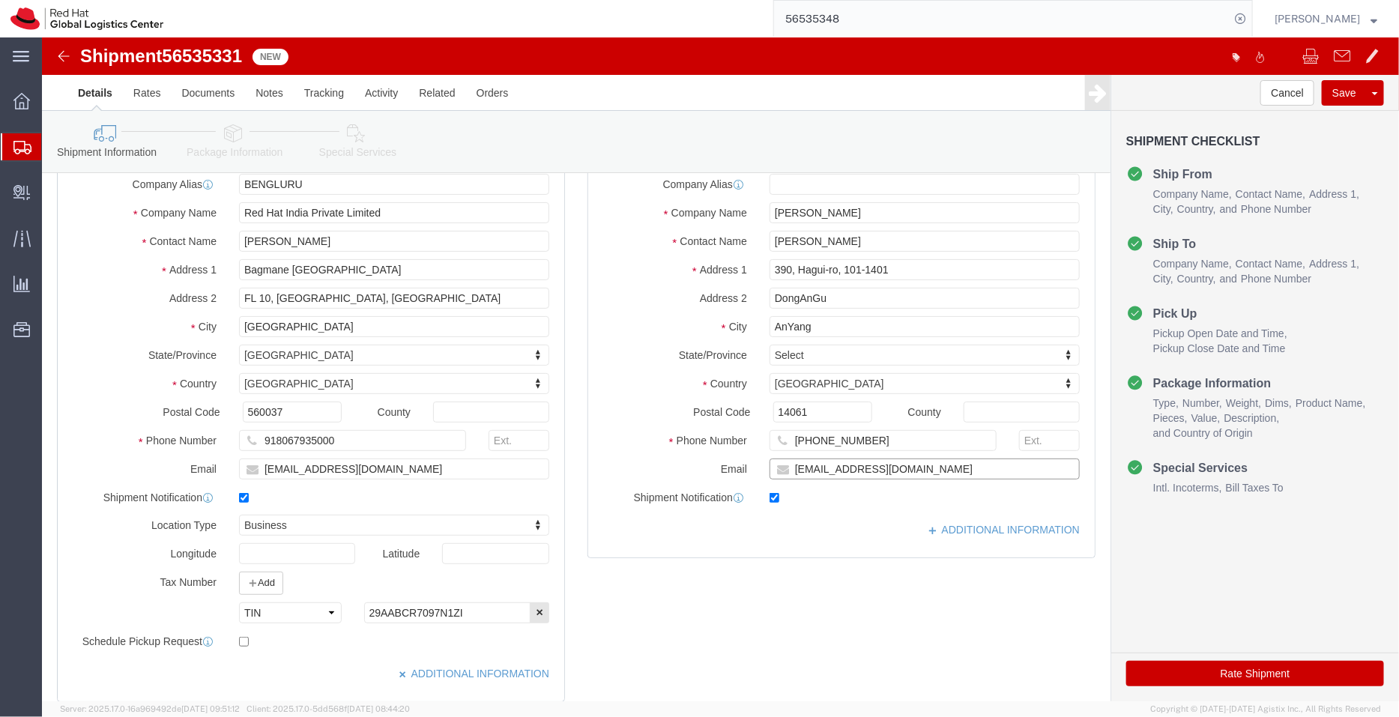
click input "mjang@redhat.com"
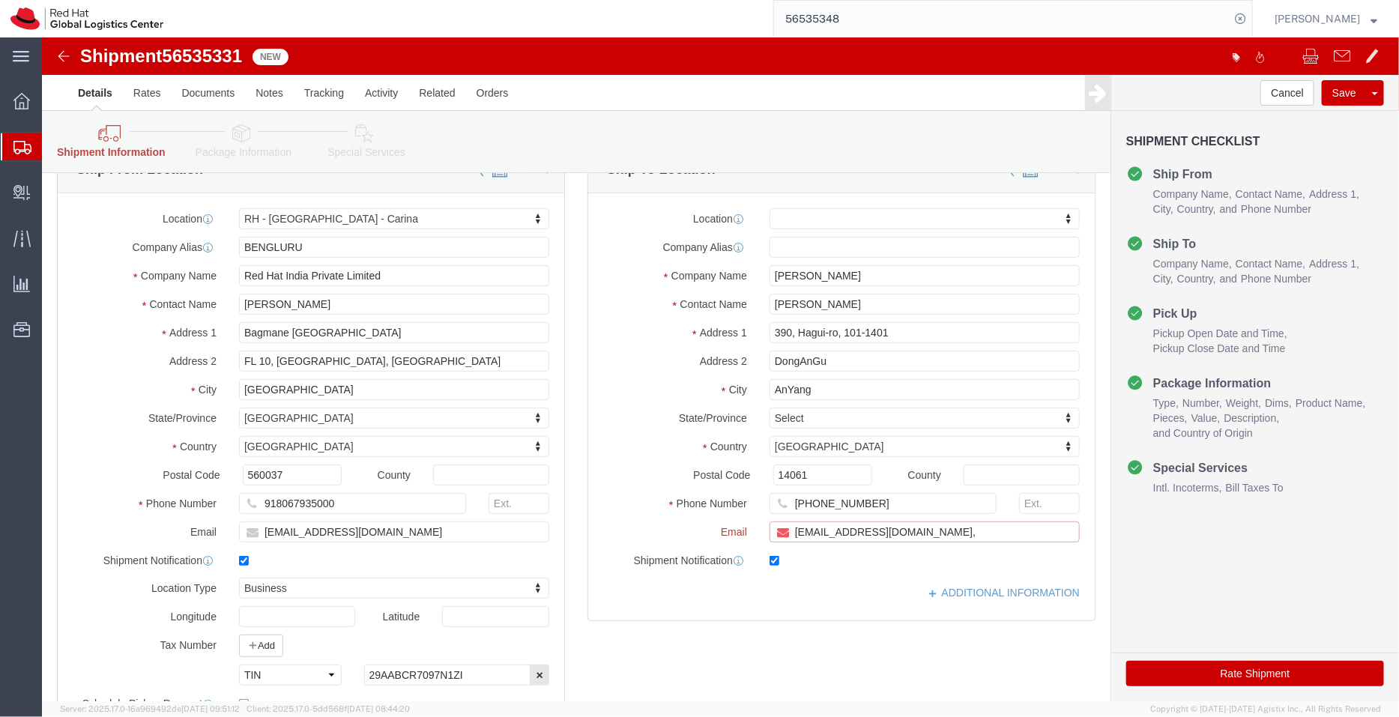
paste input "[EMAIL_ADDRESS][DOMAIN_NAME]"
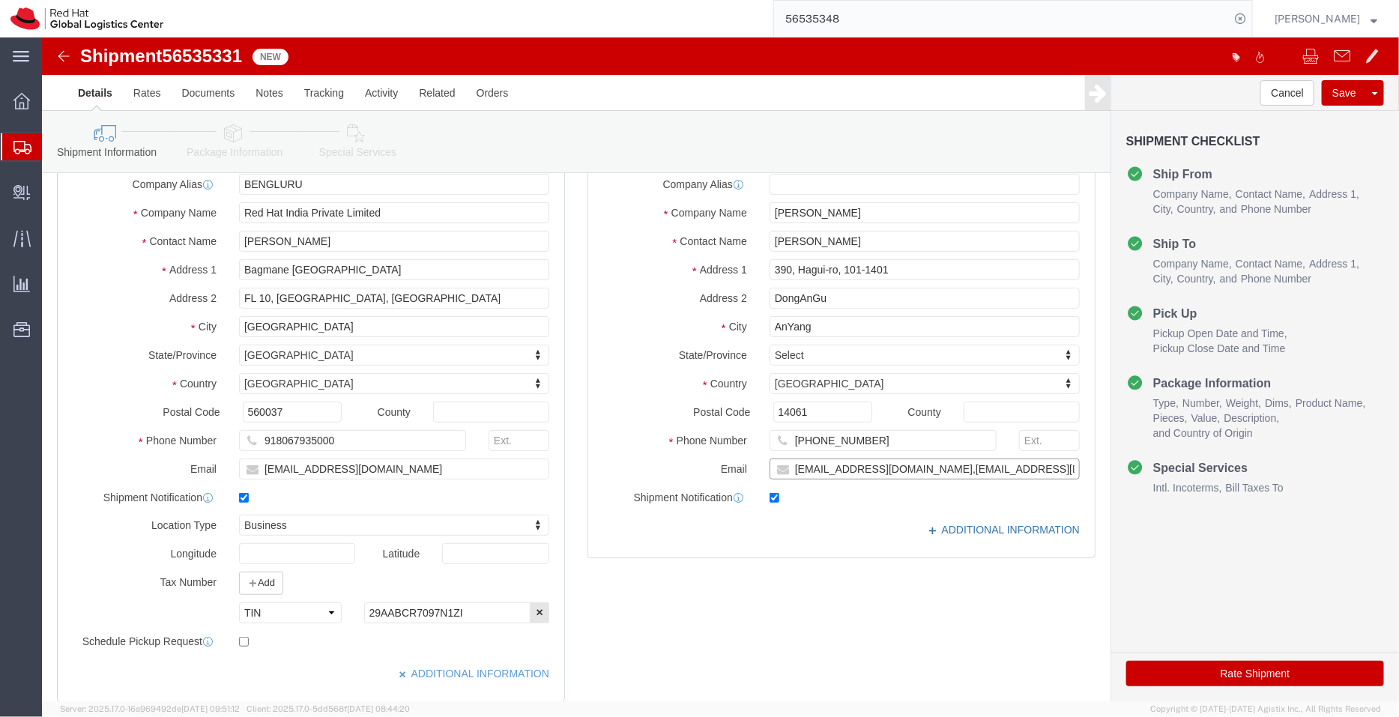
type input "mjang@redhat.com,apaclogistics@redhat.com"
click link "ADDITIONAL INFORMATION"
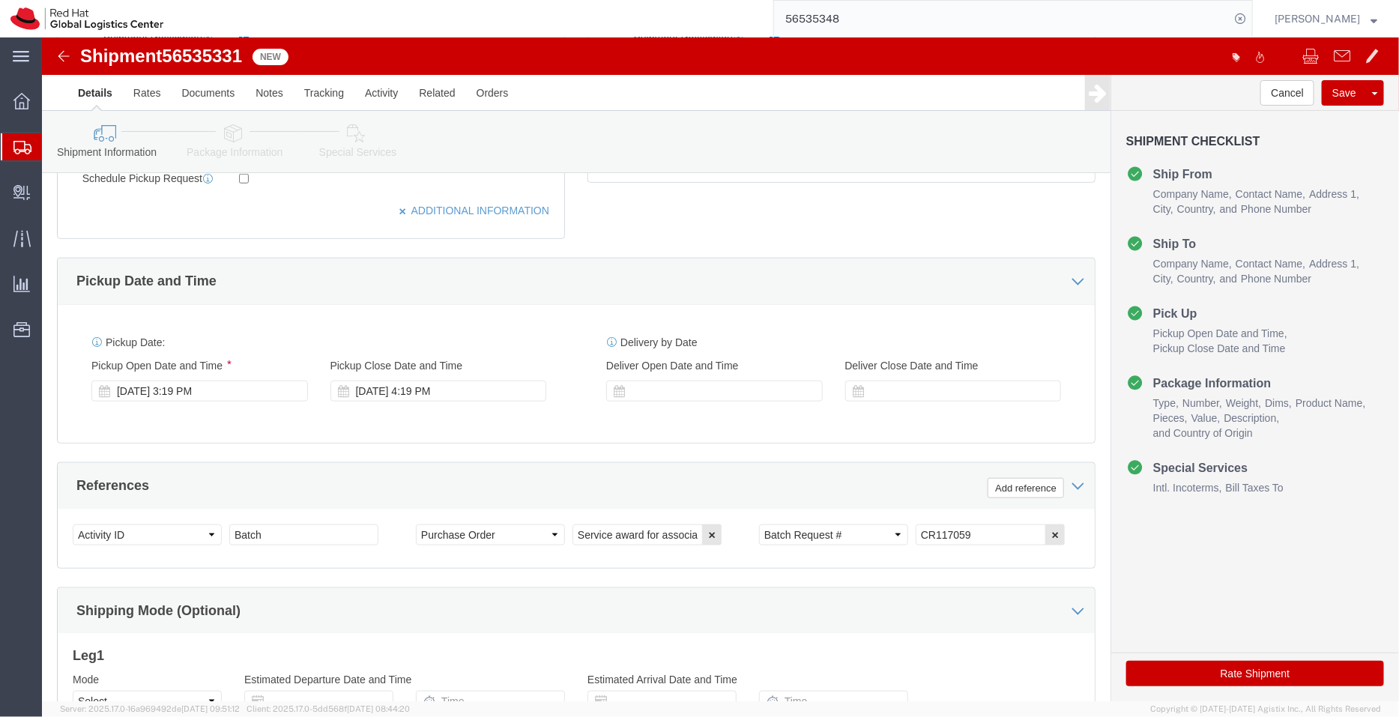
scroll to position [569, 0]
click div "Aug 19 2025 3:19 PM"
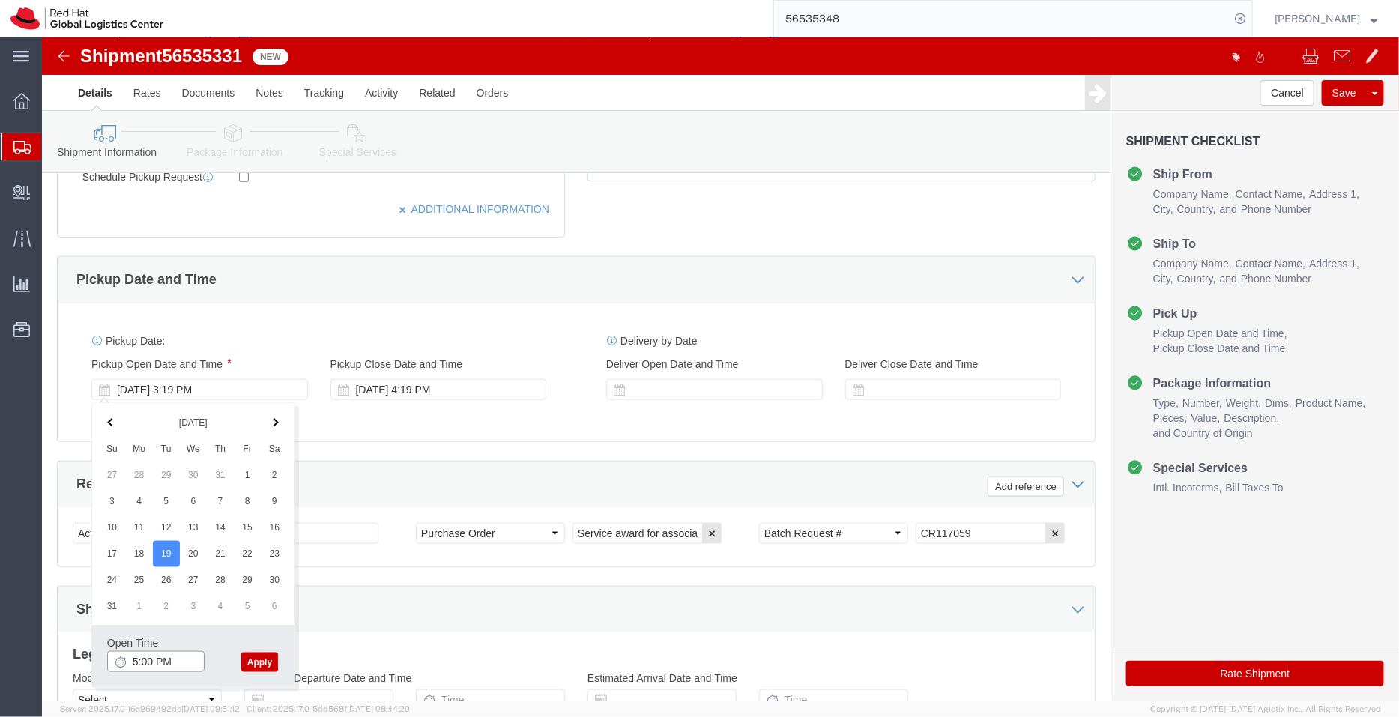
type input "5:00 PM"
click button "Apply"
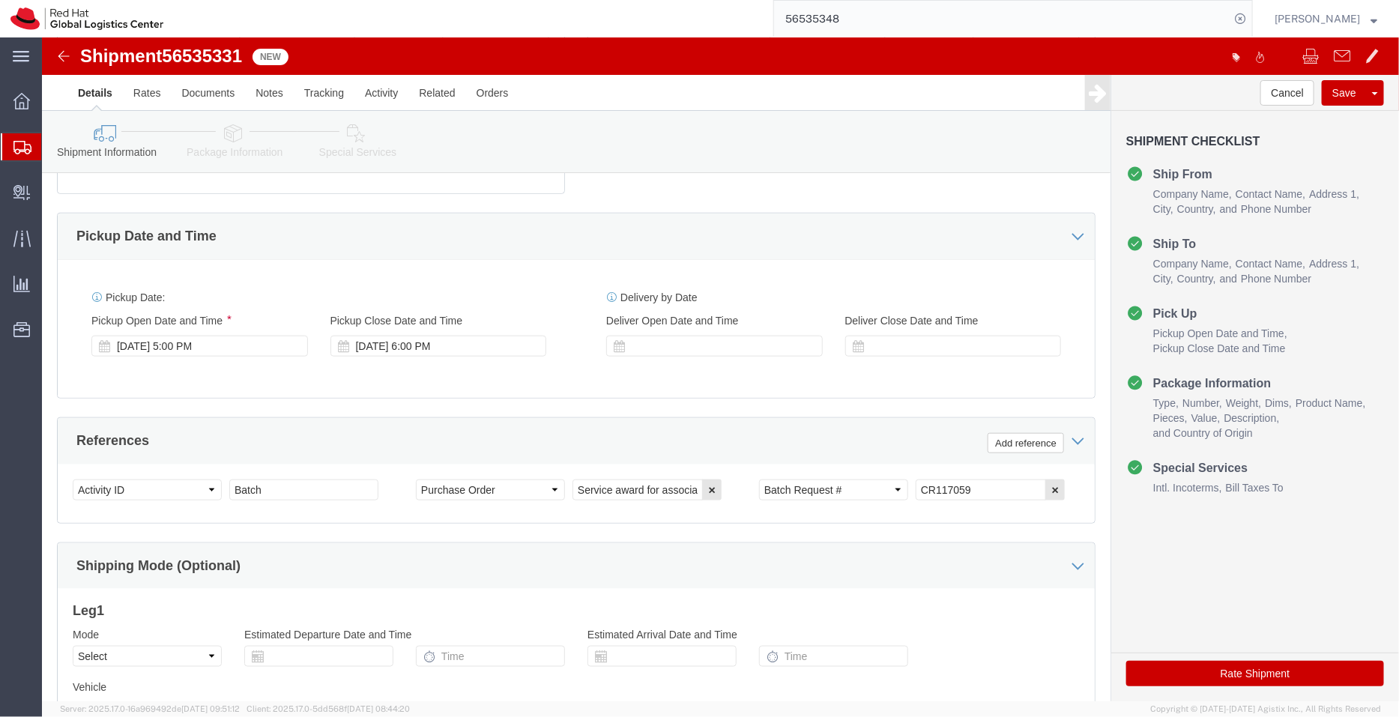
scroll to position [662, 0]
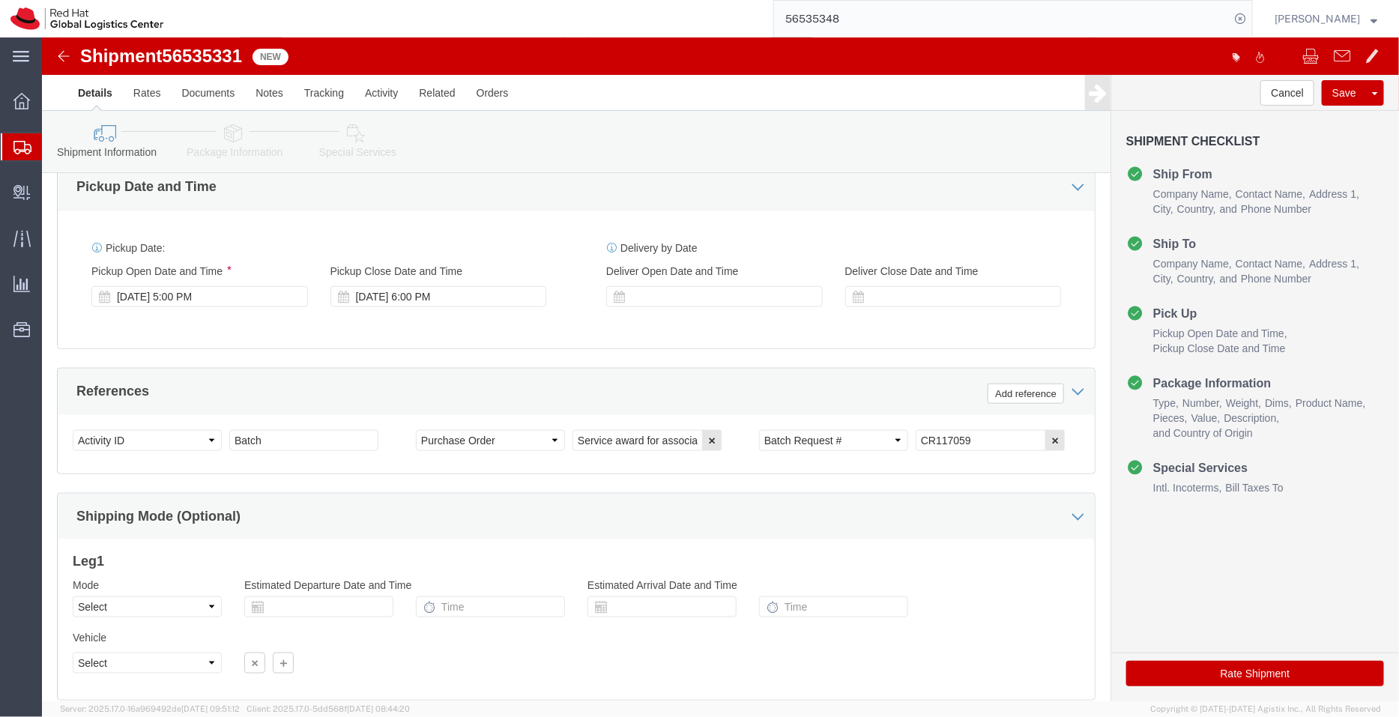
click icon
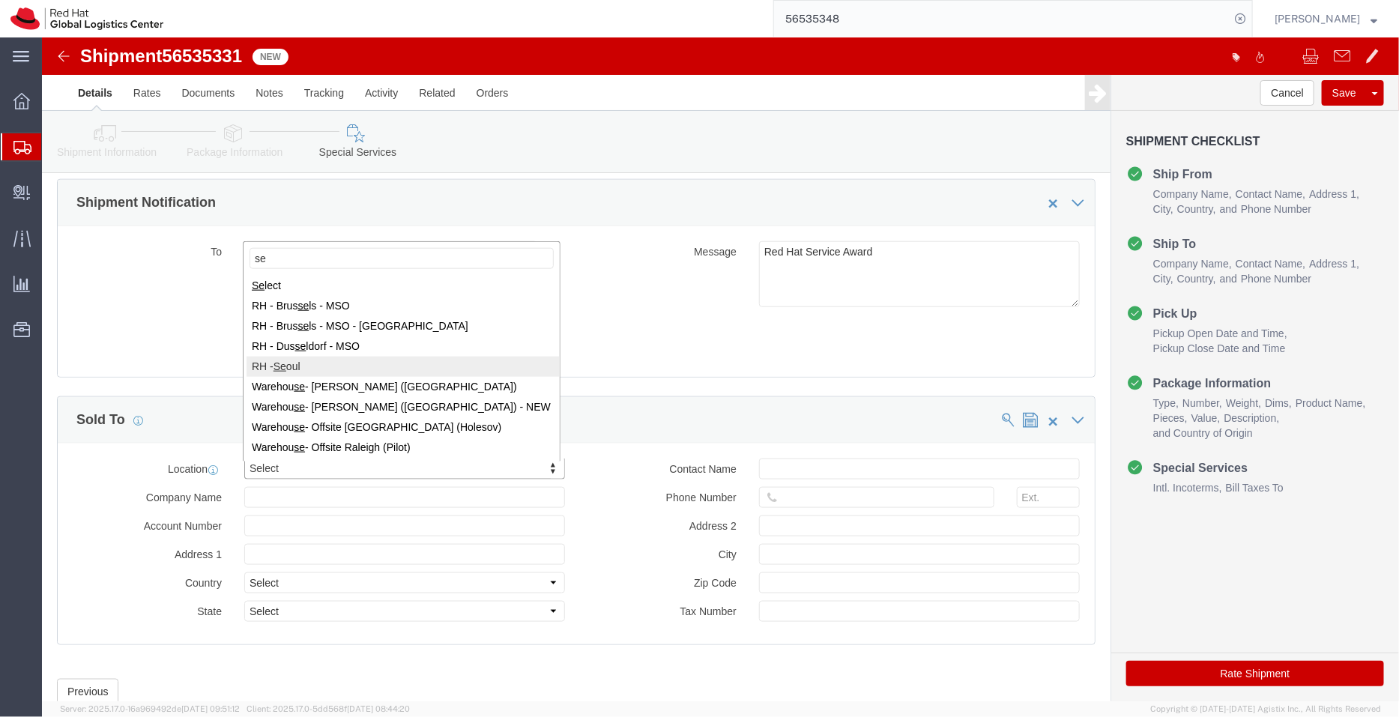
type input "se"
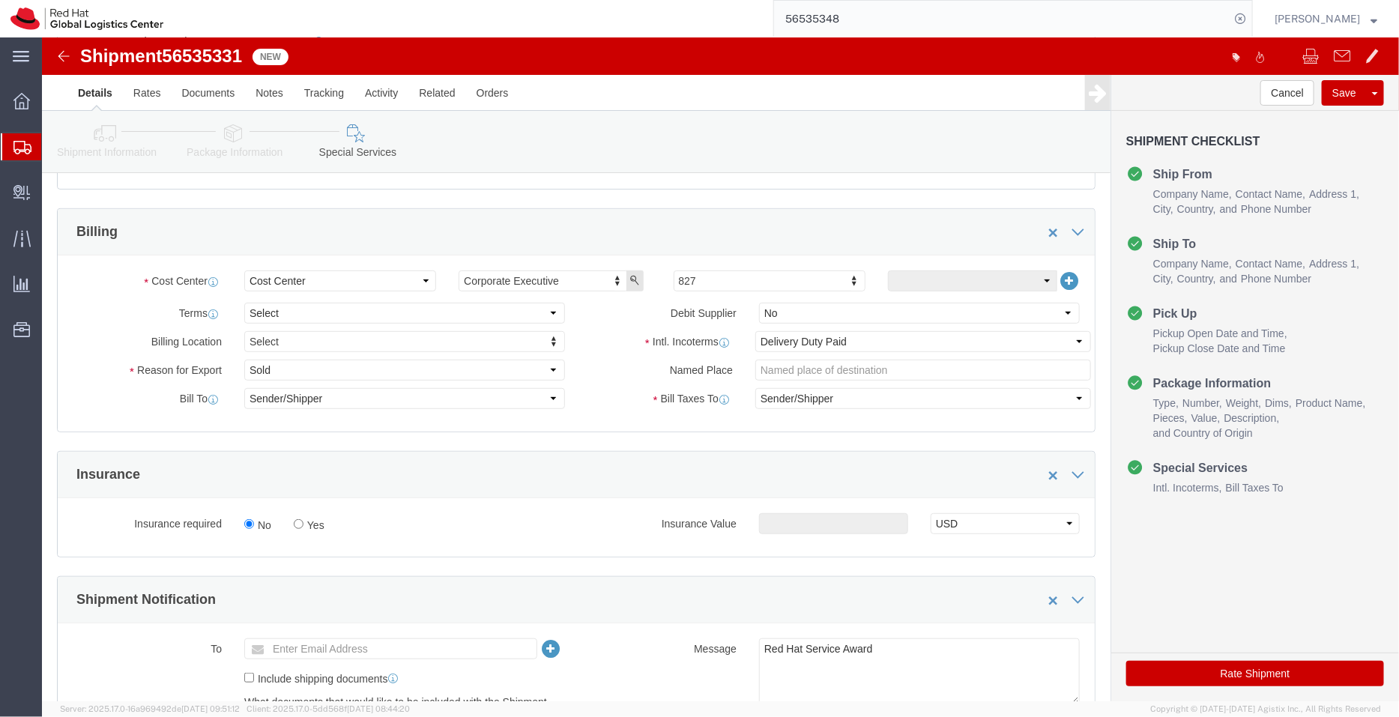
scroll to position [228, 0]
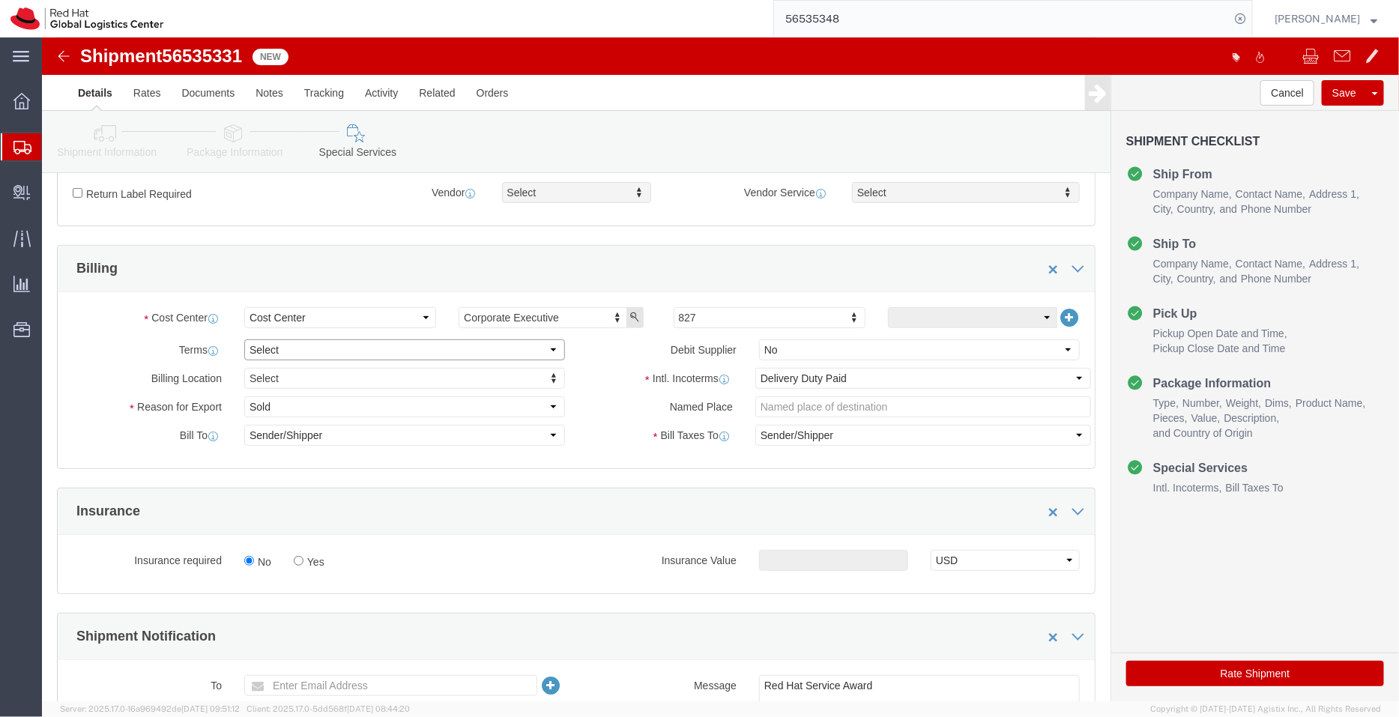
click select "Select Free of Charge Free of Cost NET 30 NET 45 NET 60 See Comment"
select select "FREE_OF_COST"
click select "Select Free of Charge Free of Cost NET 30 NET 45 NET 60 See Comment"
click select "Select Gift Personal Effects Repair/Warranty Return Sample Sold Temporary/Not S…"
select select "SAMPLE"
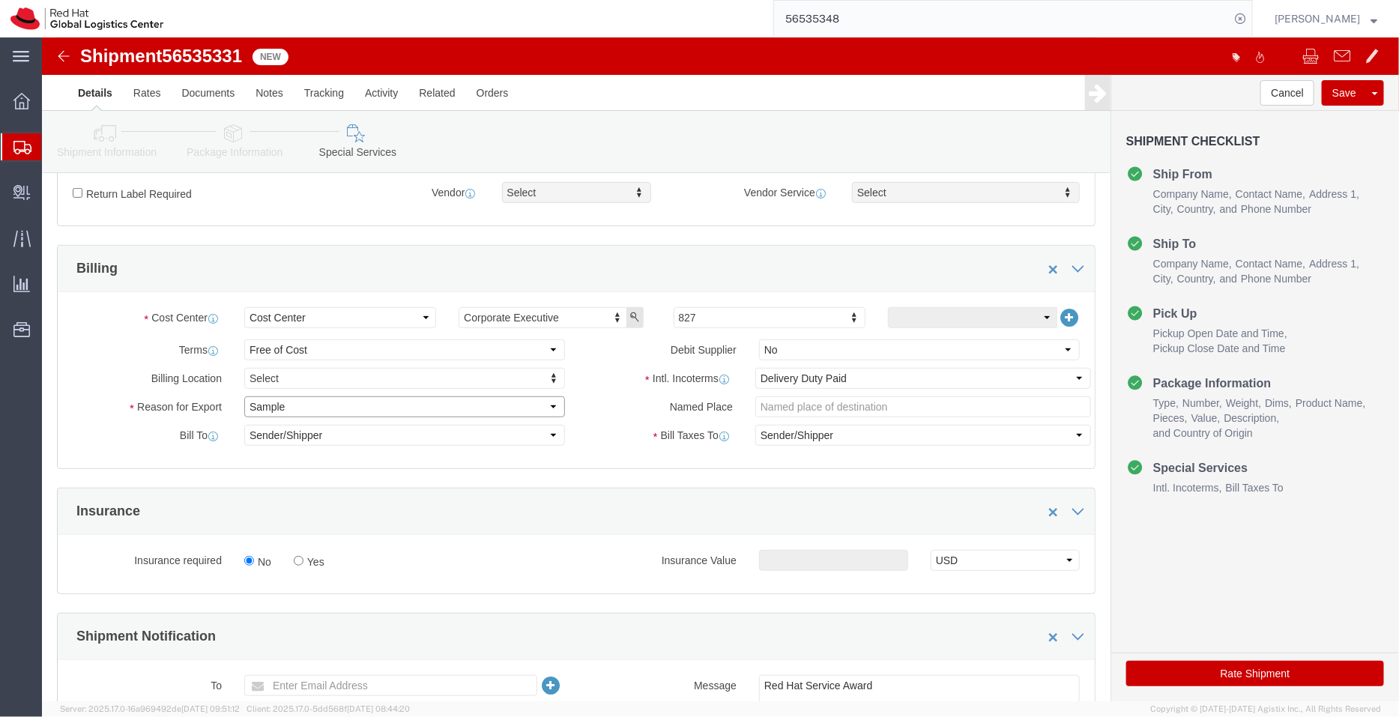
click select "Select Gift Personal Effects Repair/Warranty Return Sample Sold Temporary/Not S…"
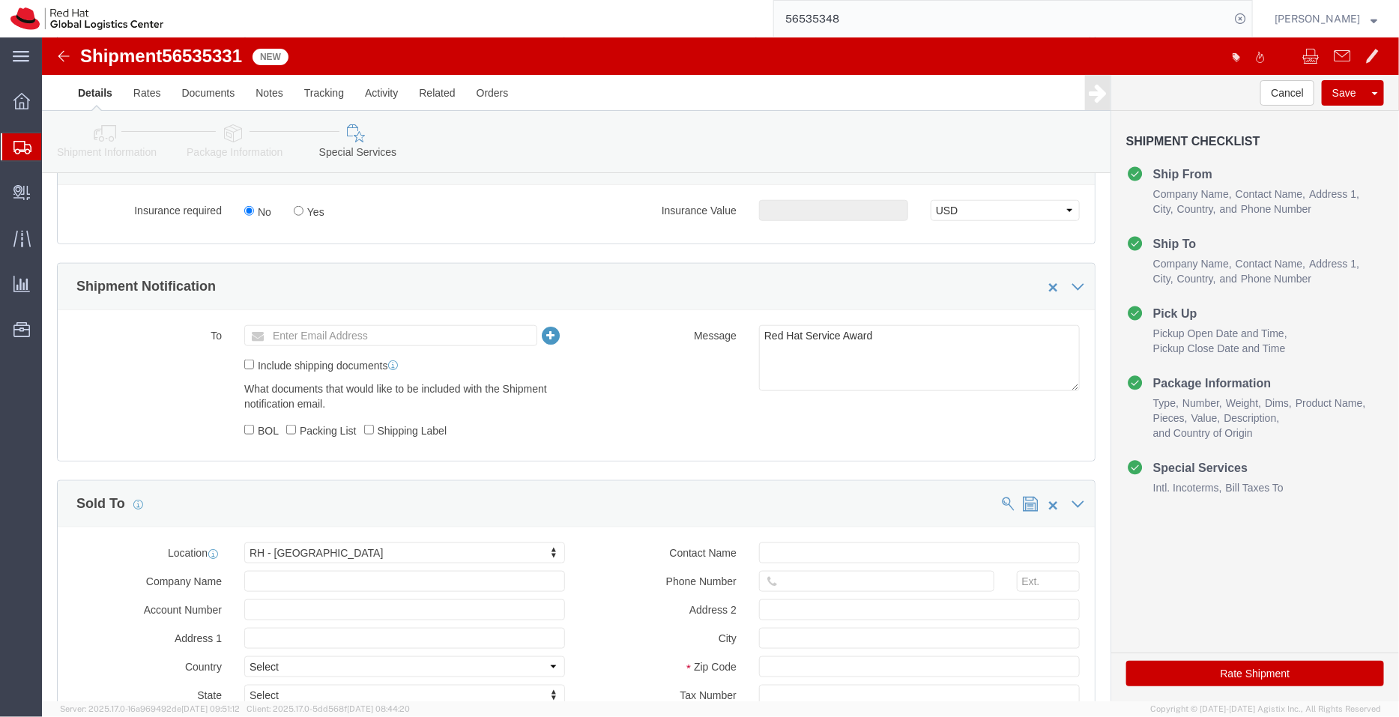
scroll to position [712, 0]
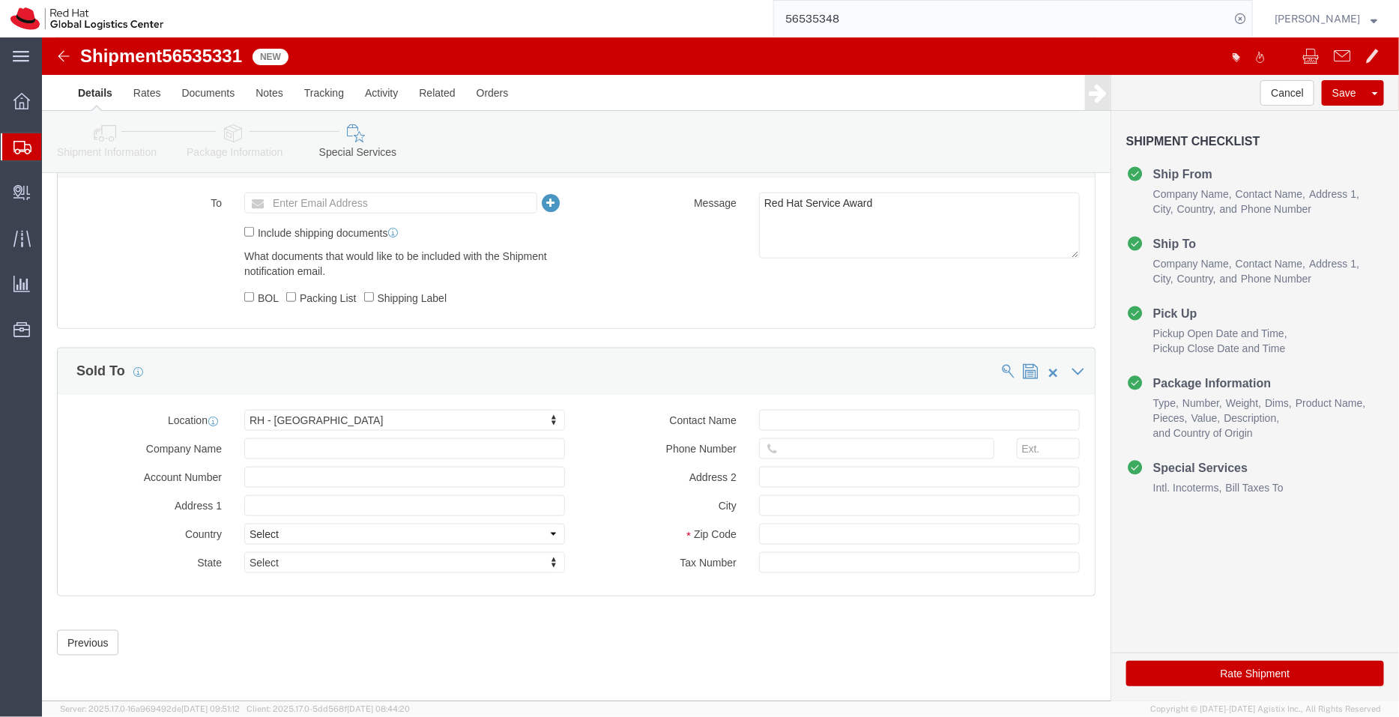
click button "Rate Shipment"
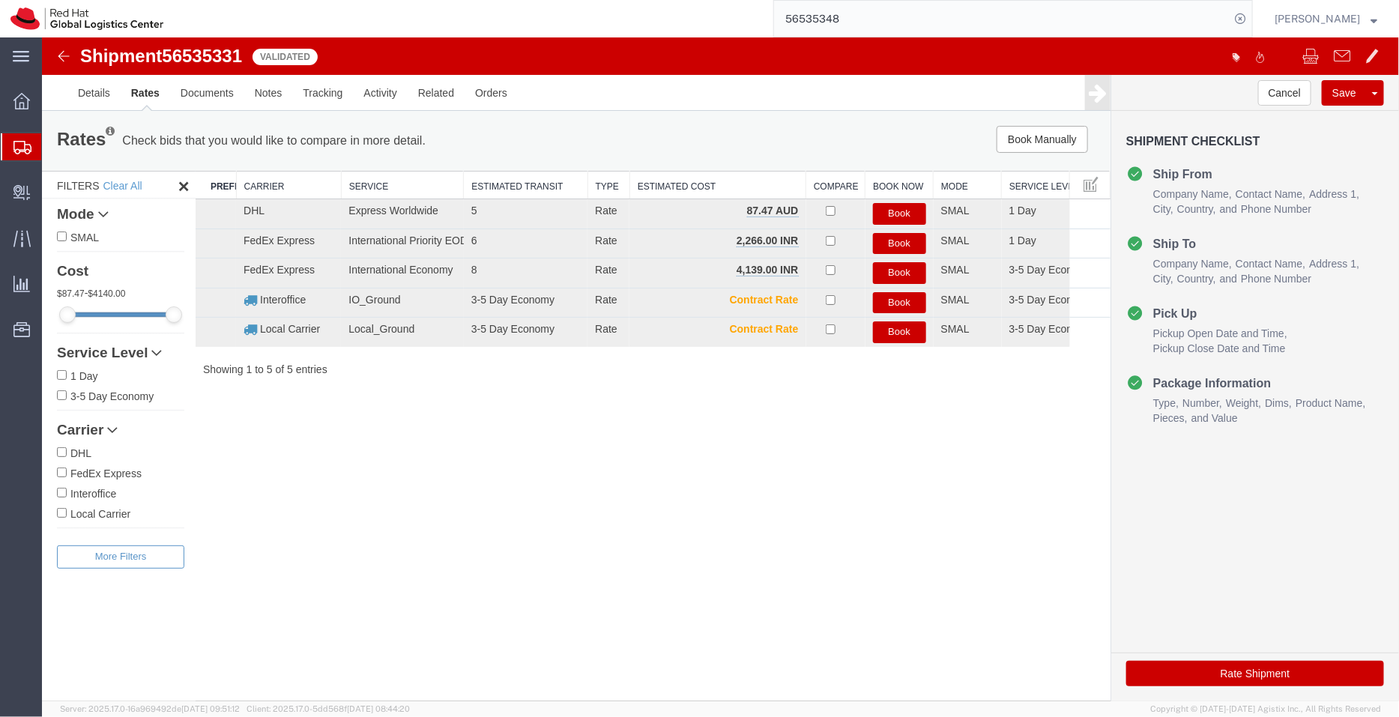
scroll to position [0, 0]
click at [896, 243] on button "Book" at bounding box center [898, 243] width 53 height 22
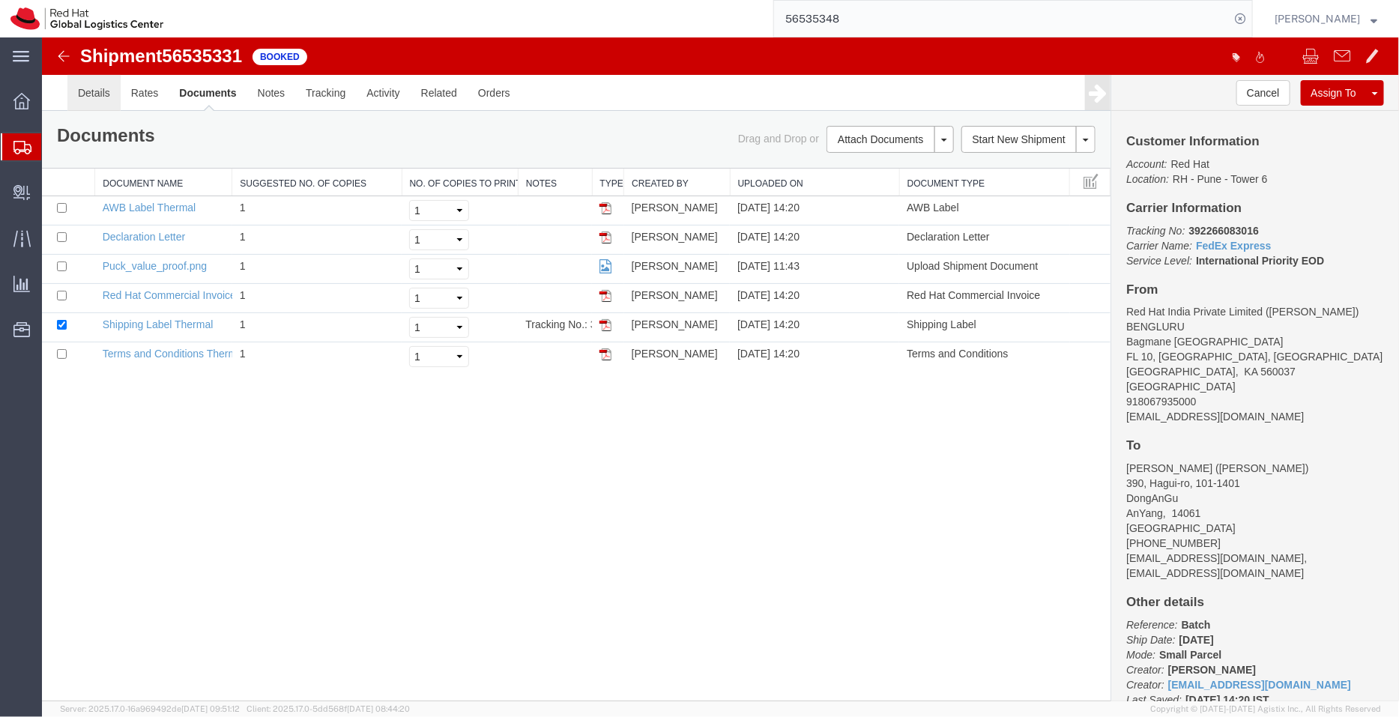
click at [94, 85] on link "Details" at bounding box center [93, 92] width 53 height 36
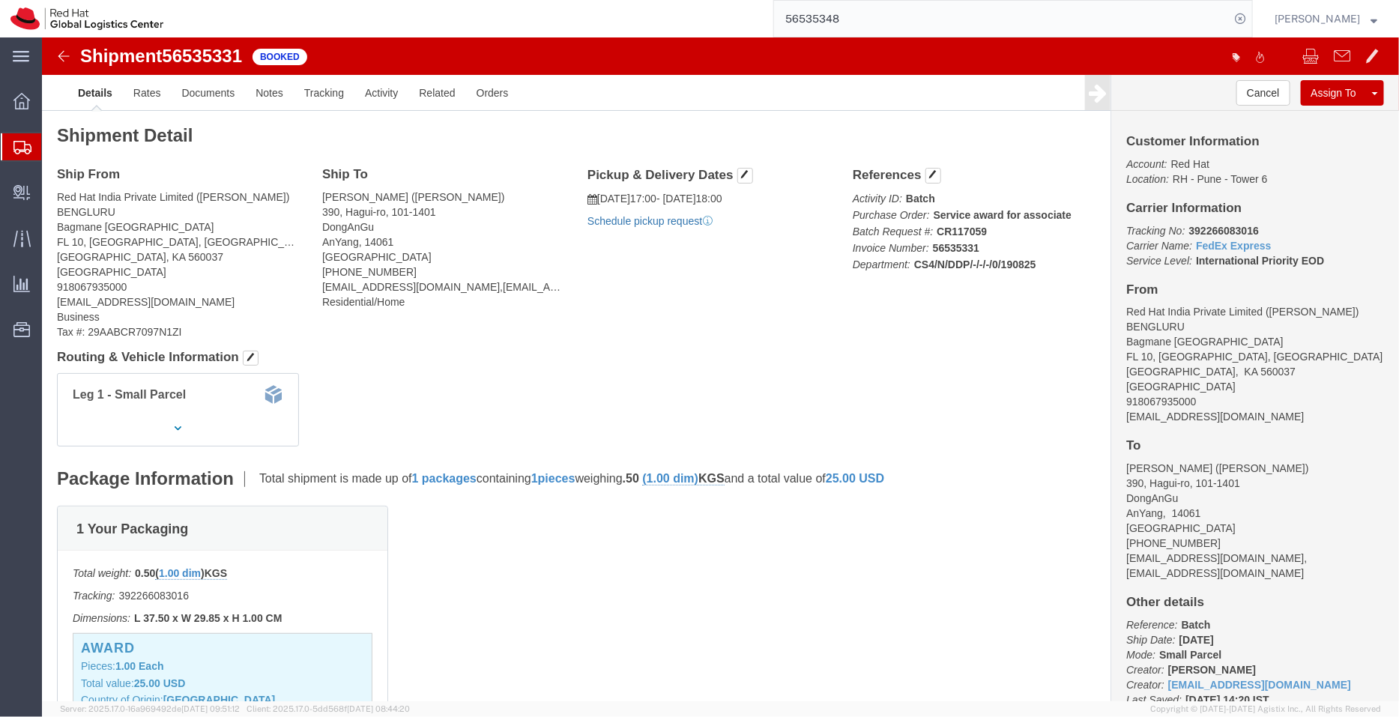
click link "Schedule pickup request"
drag, startPoint x: 1191, startPoint y: 379, endPoint x: 1067, endPoint y: 384, distance: 124.4
click div "Customer Information Account: Red Hat Location: RH - Pune - Tower 6 Carrier Inf…"
copy address "[EMAIL_ADDRESS][DOMAIN_NAME]"
click link "Documents"
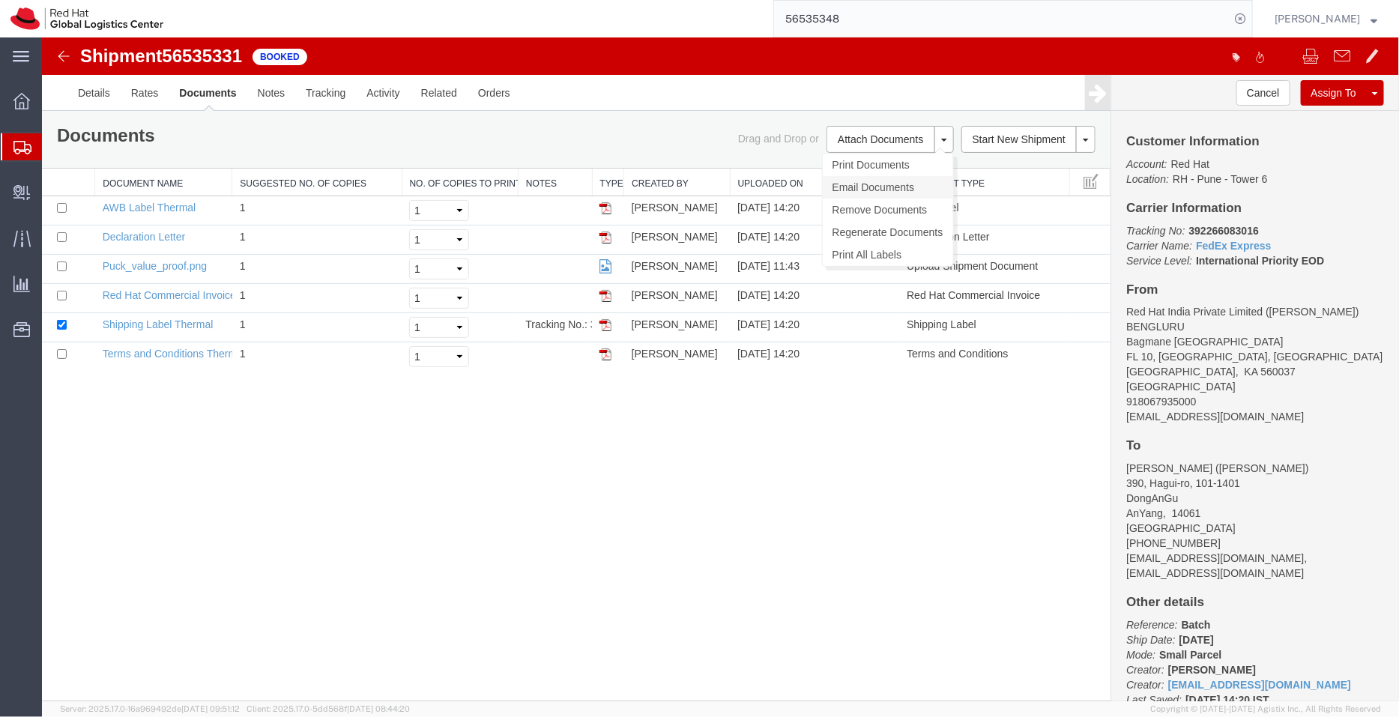
click at [872, 184] on link "Email Documents" at bounding box center [887, 186] width 130 height 22
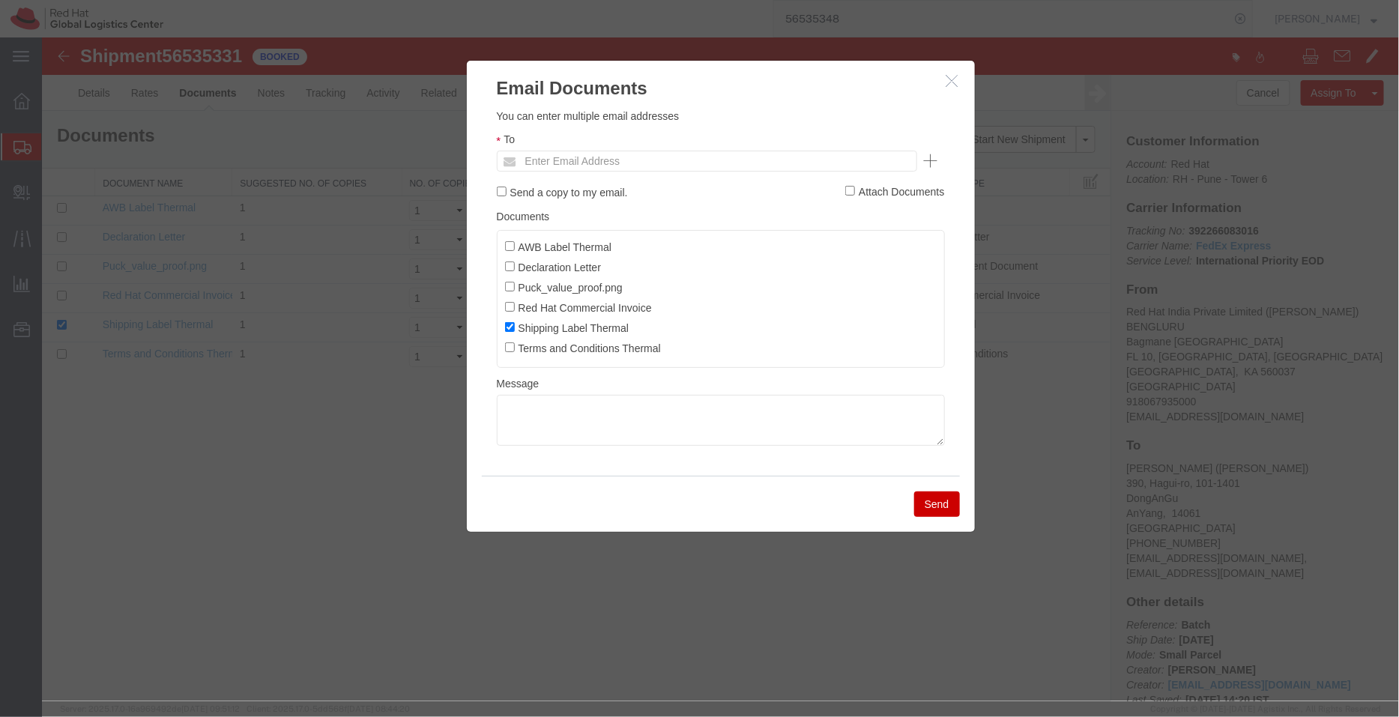
click at [696, 166] on ul "Enter Email Address" at bounding box center [706, 160] width 420 height 21
paste input "[EMAIL_ADDRESS][DOMAIN_NAME]"
type input "[EMAIL_ADDRESS][DOMAIN_NAME]"
click at [512, 243] on input "AWB Label Thermal" at bounding box center [509, 245] width 10 height 10
checkbox input "true"
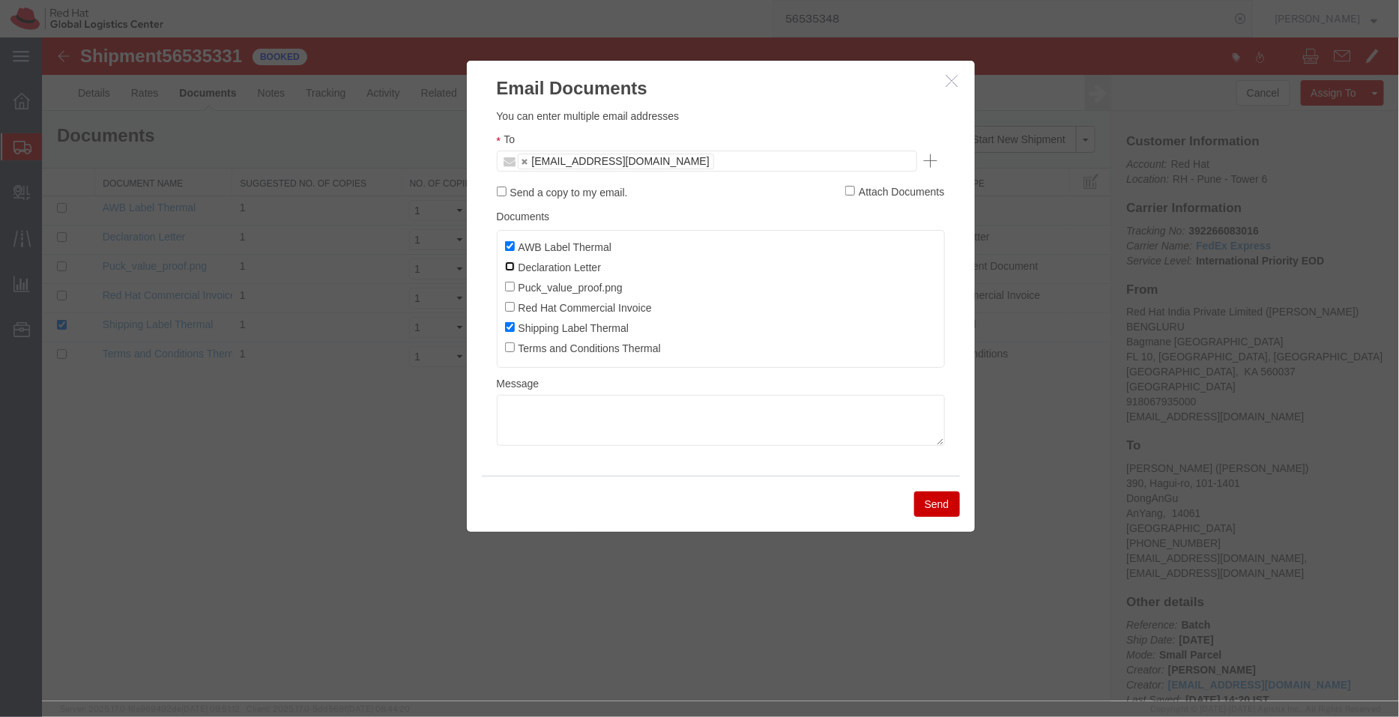
click at [508, 267] on input "Declaration Letter" at bounding box center [509, 266] width 10 height 10
checkbox input "true"
click at [509, 305] on input "Red Hat Commercial Invoice" at bounding box center [509, 306] width 10 height 10
checkbox input "true"
click at [941, 505] on button "Send" at bounding box center [936, 503] width 46 height 25
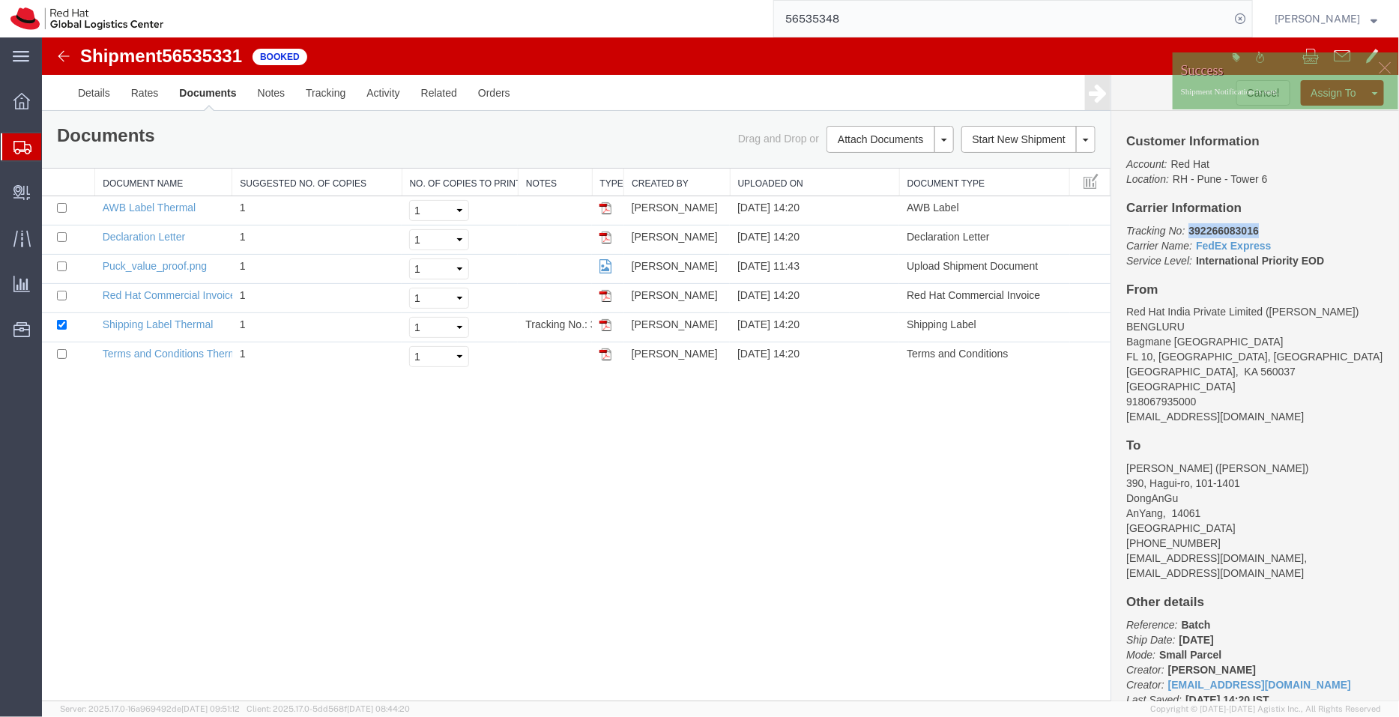
drag, startPoint x: 1305, startPoint y: 265, endPoint x: 1187, endPoint y: 221, distance: 126.3
click at [1187, 221] on div "Customer Information Account: Red Hat Location: RH - Pune - Tower 6 Carrier Inf…" at bounding box center [1254, 405] width 288 height 590
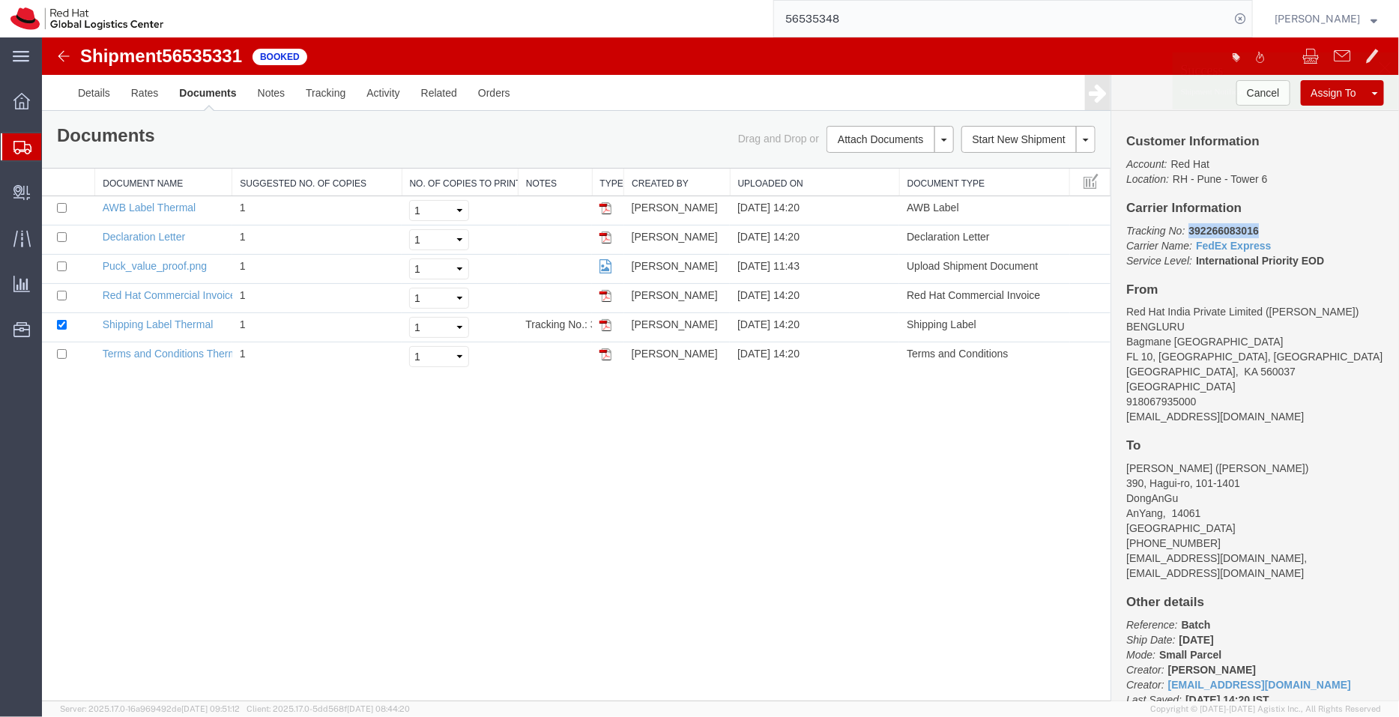
copy b "392266083016"
click at [0, 0] on span "Shipment Manager" at bounding box center [0, 0] width 0 height 0
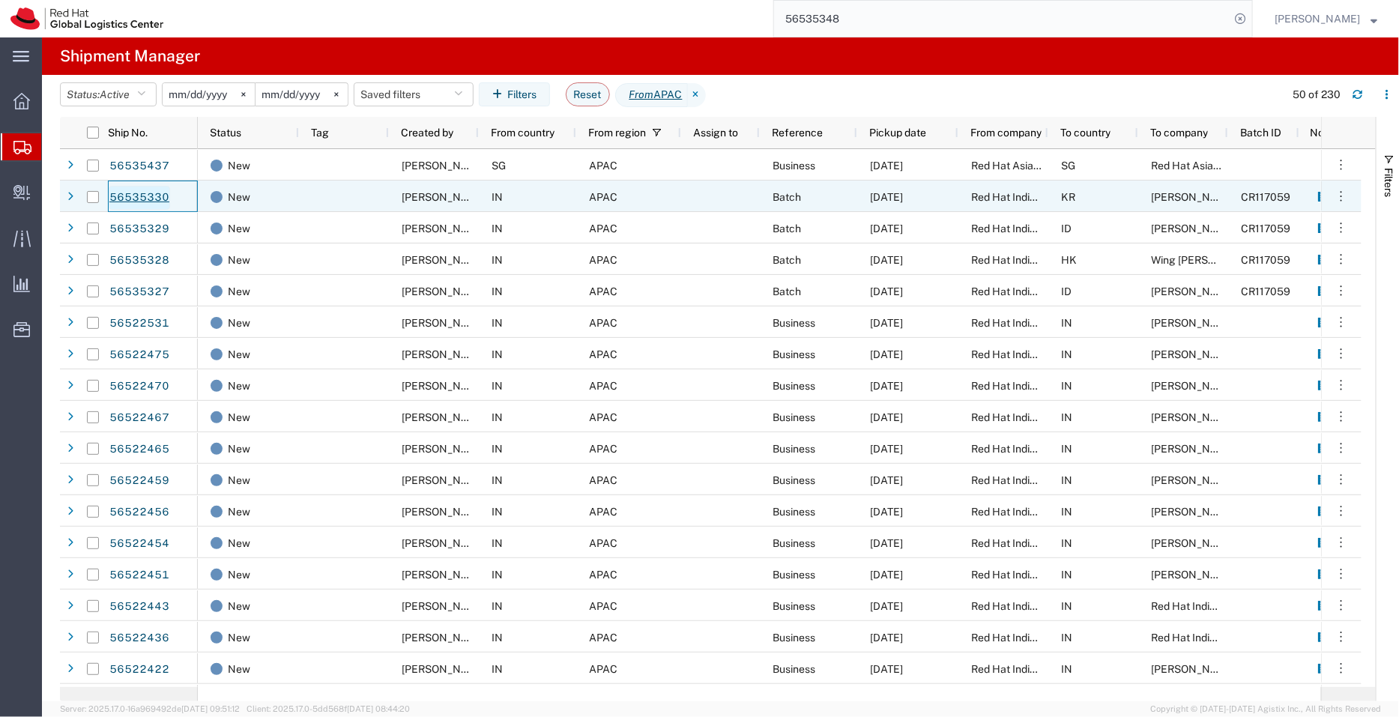
click at [148, 197] on link "56535330" at bounding box center [139, 198] width 61 height 24
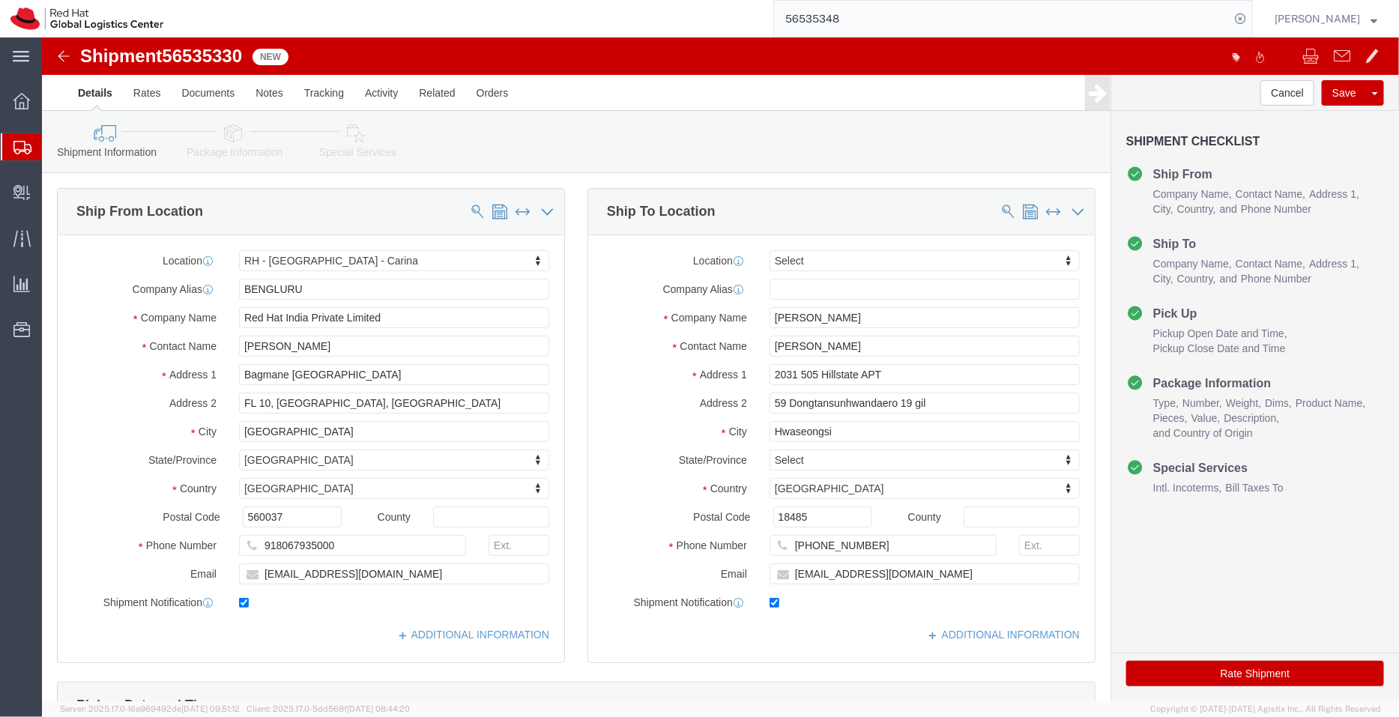
select select "37925"
select select
click input "mykim@redhat.com"
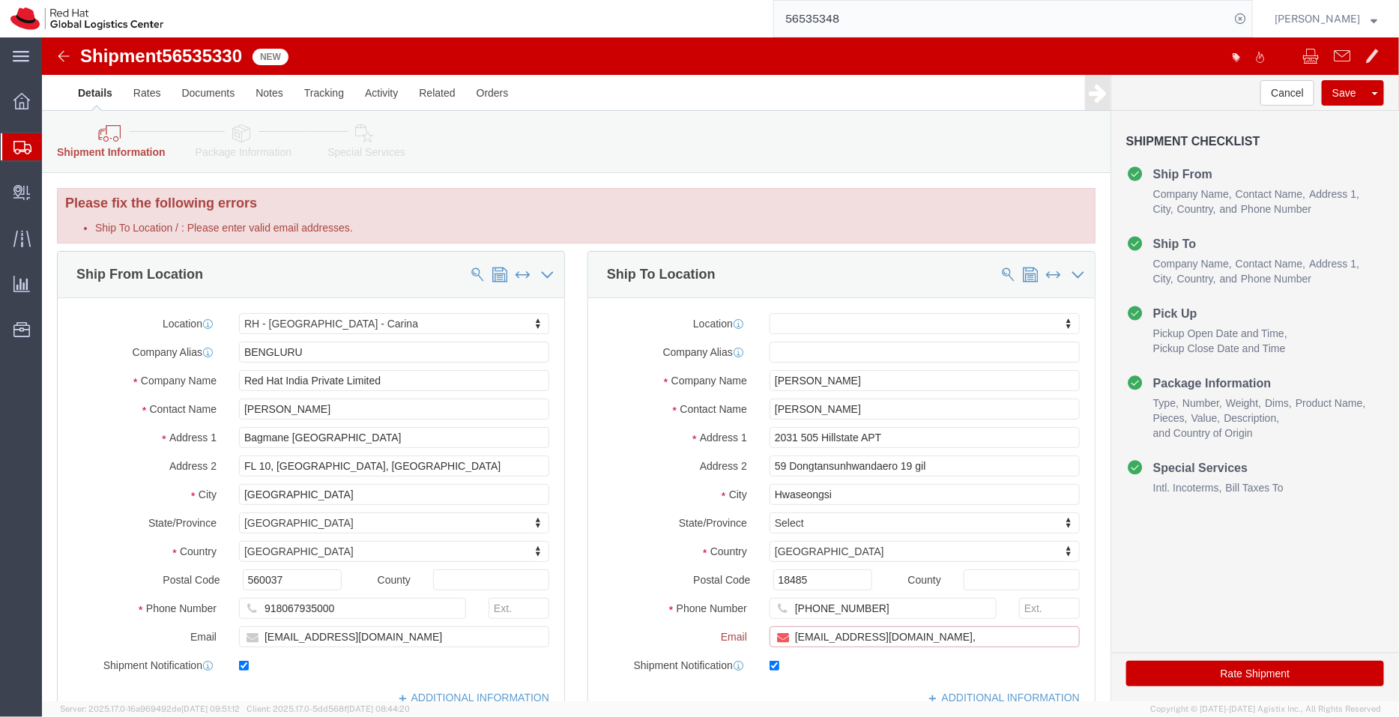
paste input "[EMAIL_ADDRESS][DOMAIN_NAME]"
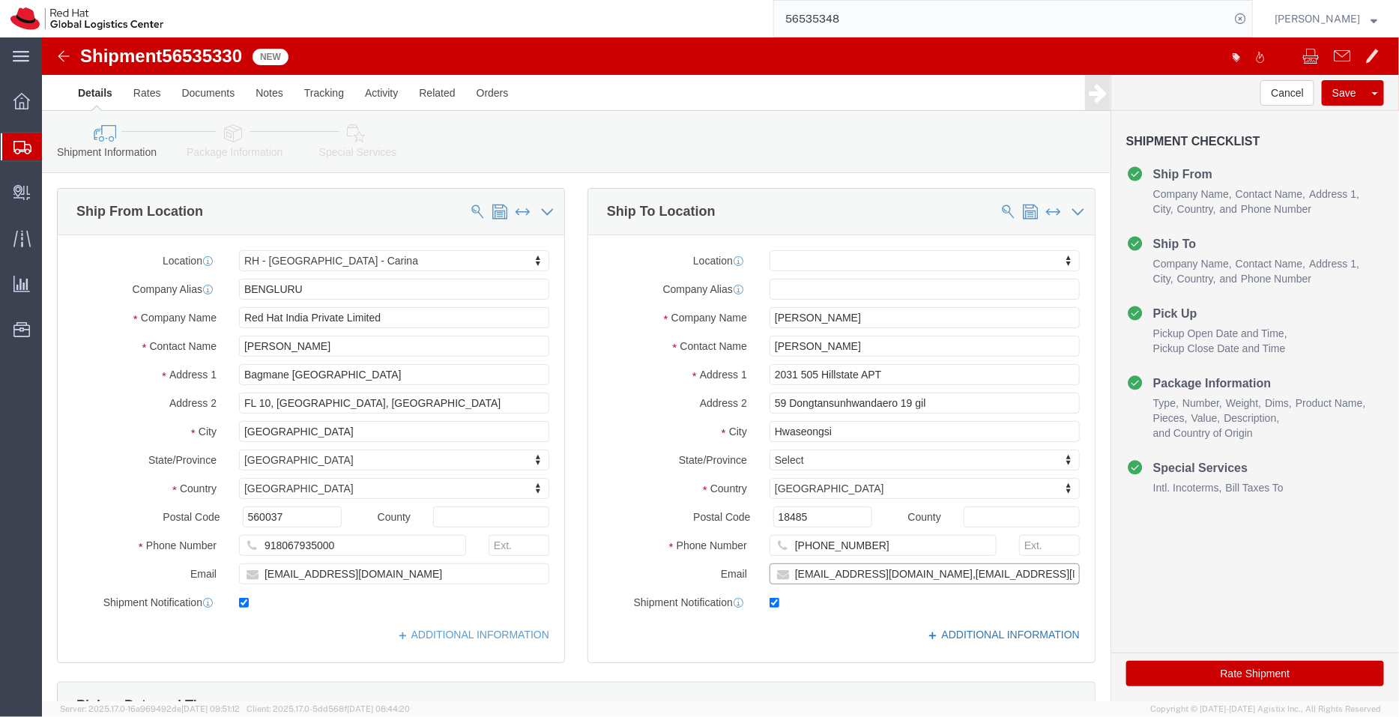
type input "mykim@redhat.com,apaclogistics@redhat.com"
click link "ADDITIONAL INFORMATION"
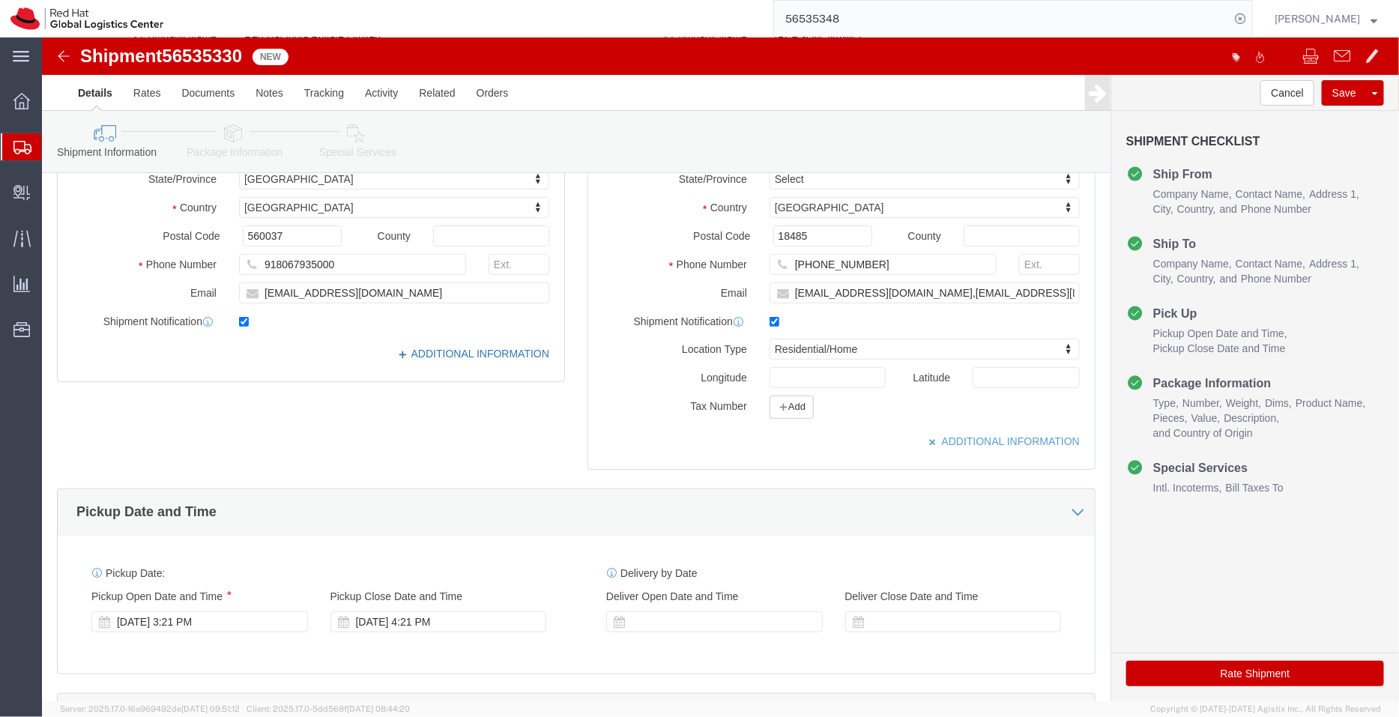
click link "ADDITIONAL INFORMATION"
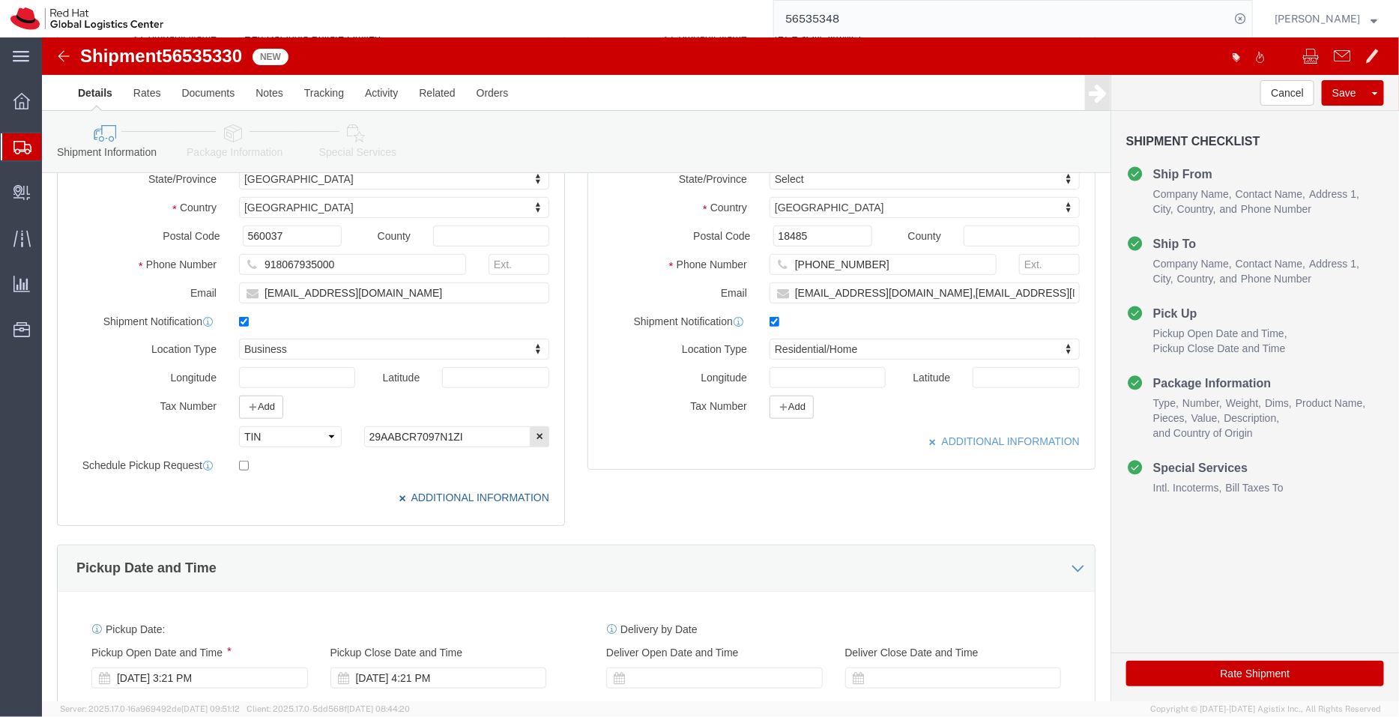
scroll to position [657, 0]
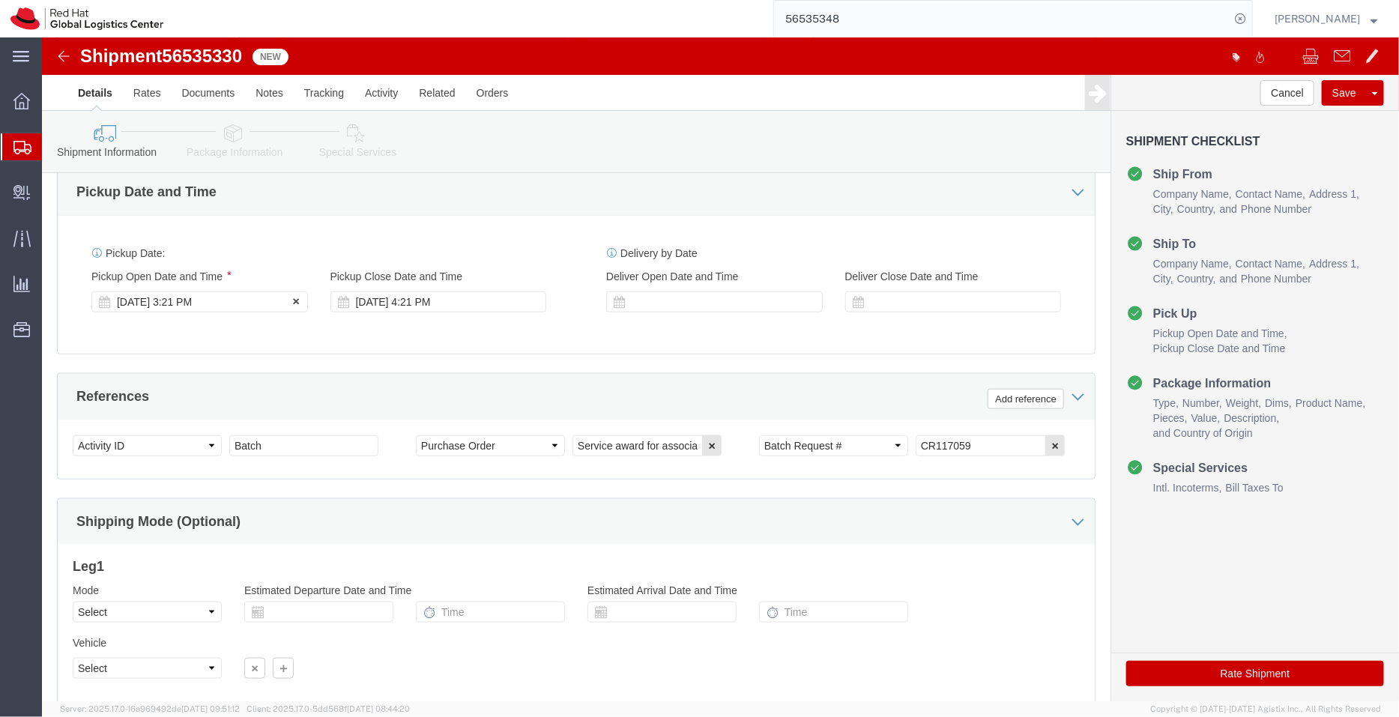
click div "Aug 19 2025 3:21 PM"
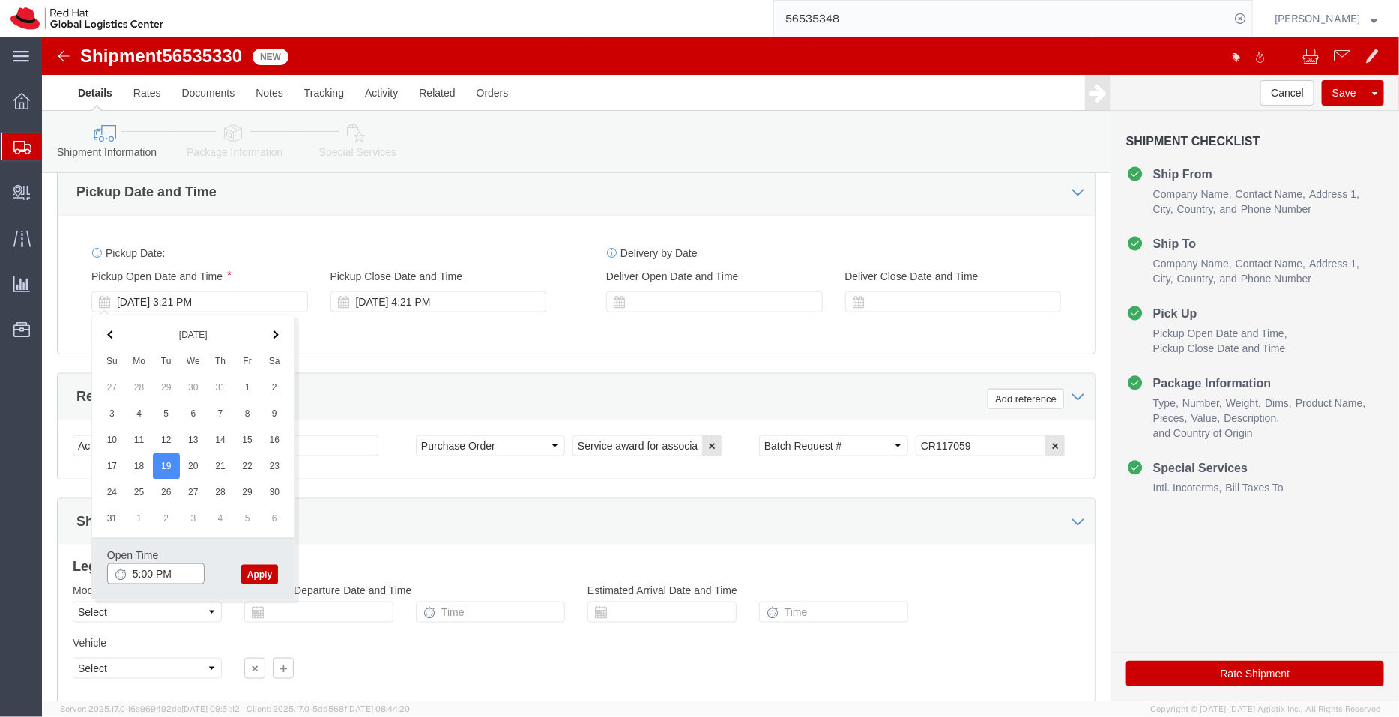
type input "5:00 PM"
click button "Apply"
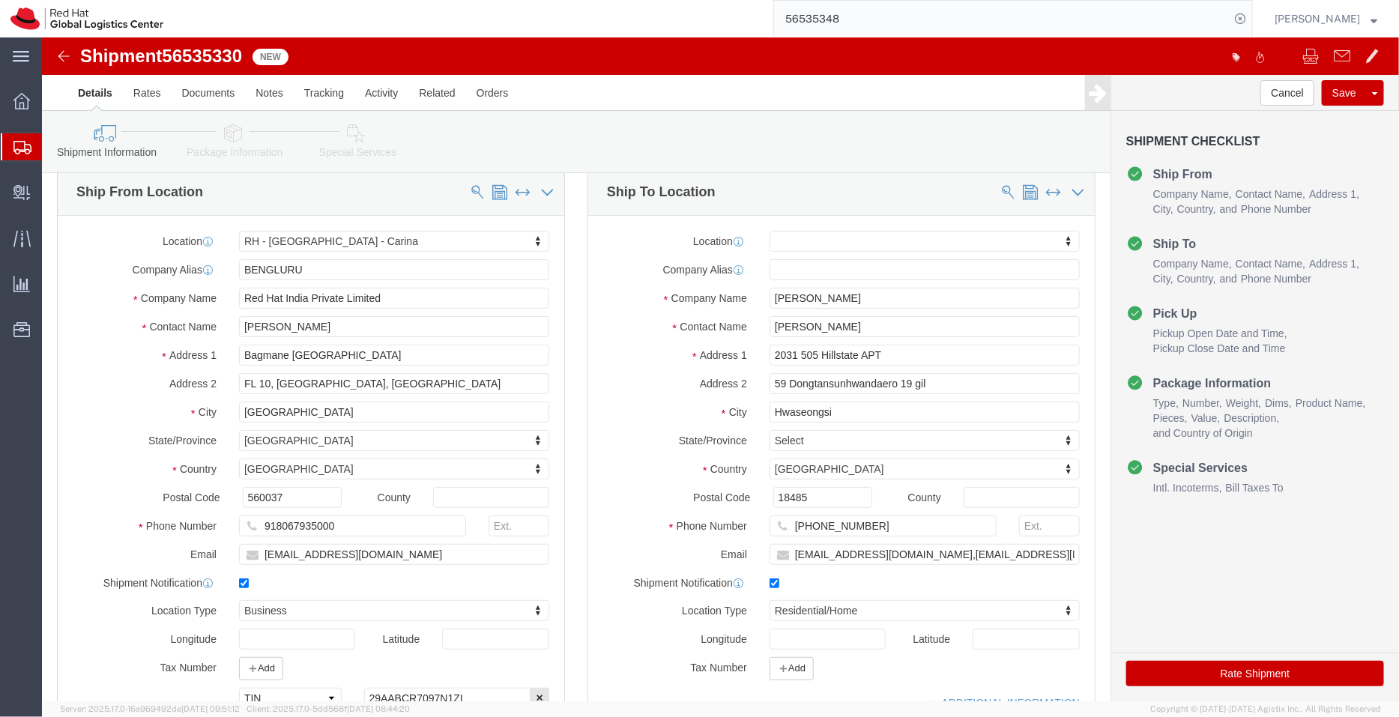
scroll to position [0, 0]
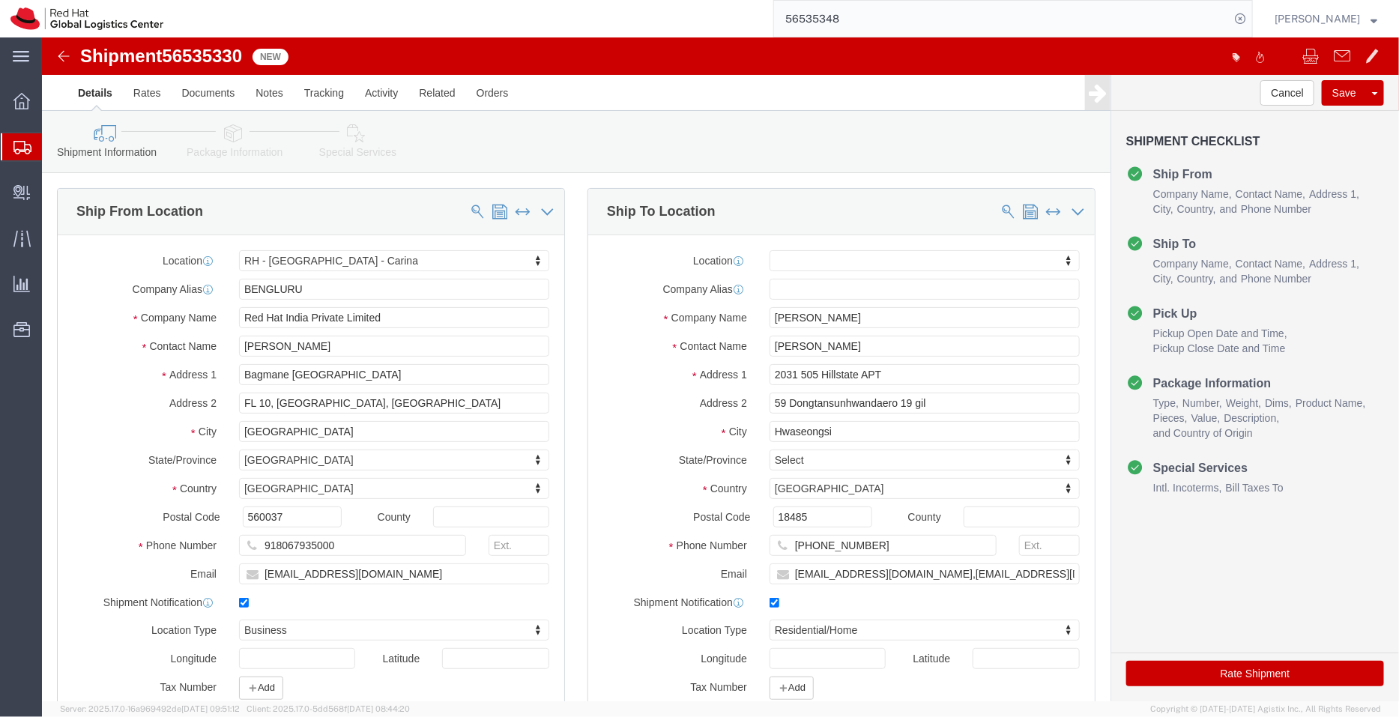
click link "Package Information"
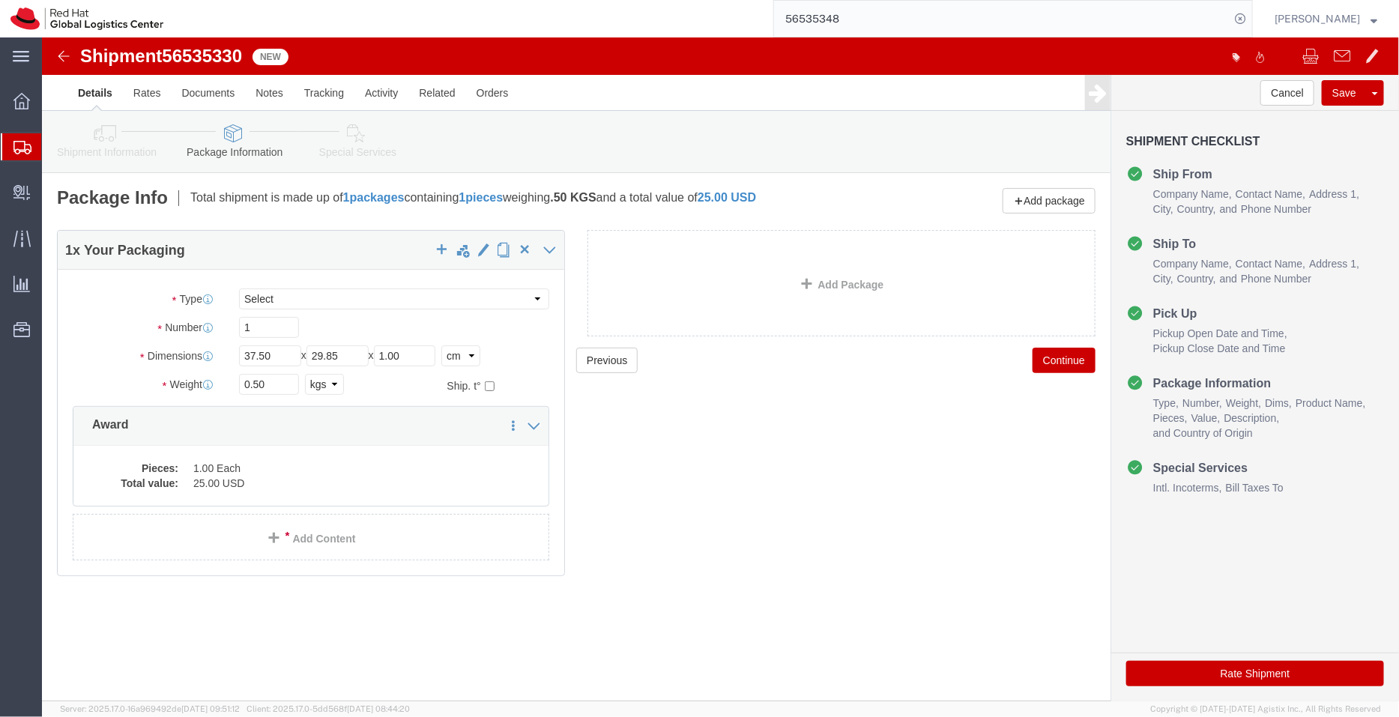
click link "Special Services"
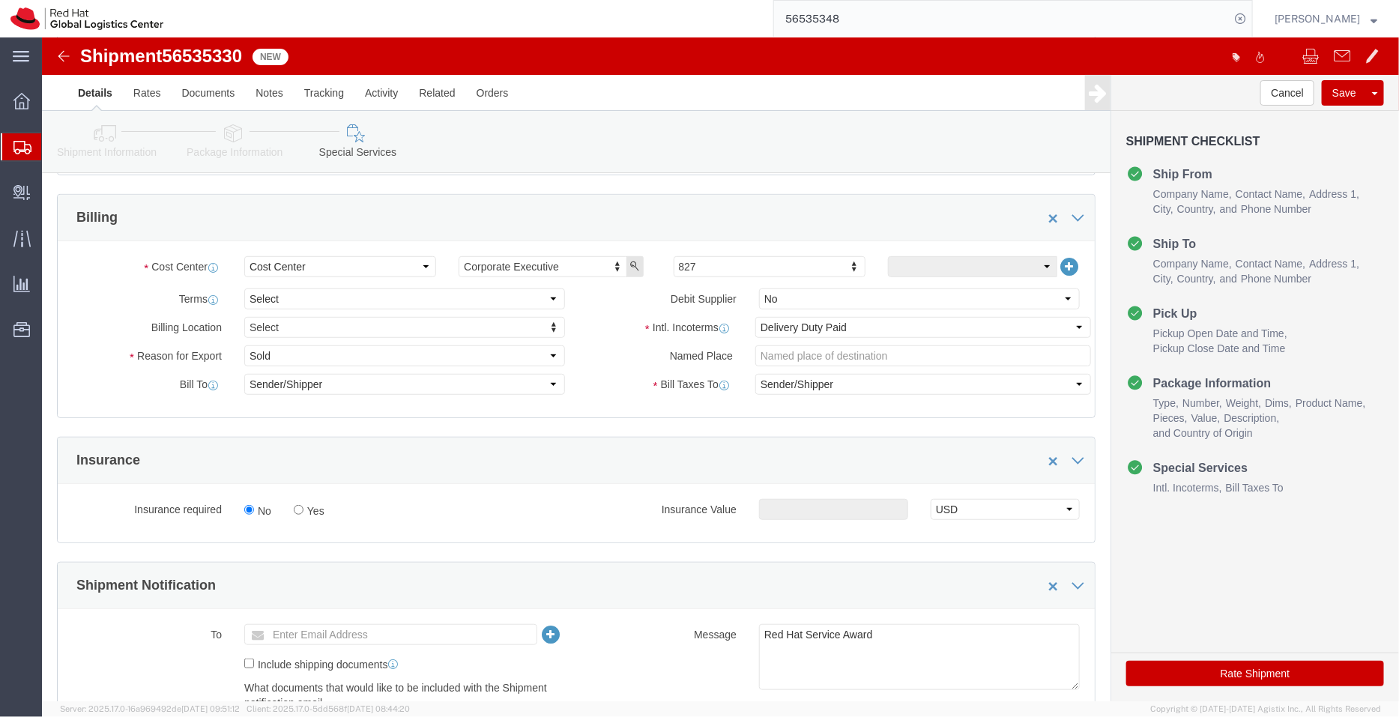
scroll to position [273, 0]
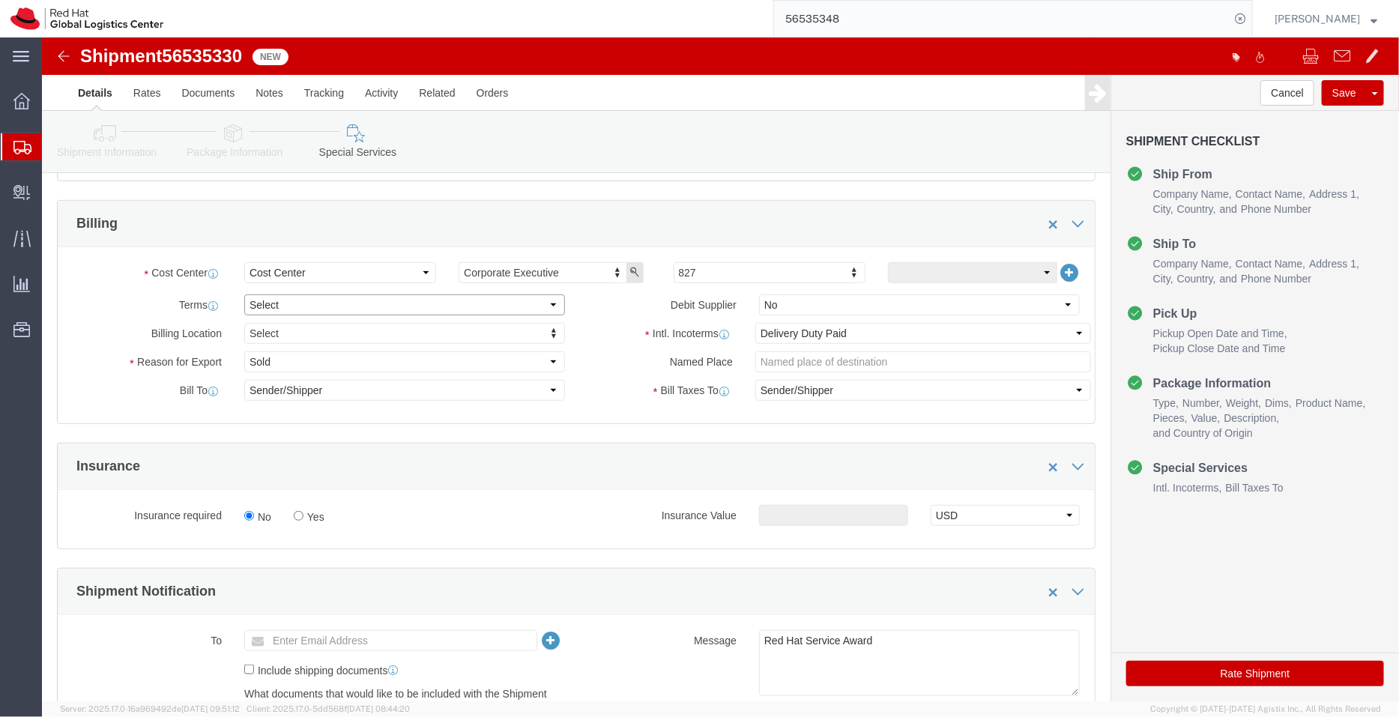
click select "Select Free of Charge Free of Cost NET 30 NET 45 NET 60 See Comment"
select select "FREE_OF_COST"
click select "Select Free of Charge Free of Cost NET 30 NET 45 NET 60 See Comment"
click select "Select Gift Personal Effects Repair/Warranty Return Sample Sold Temporary/Not S…"
select select "SAMPLE"
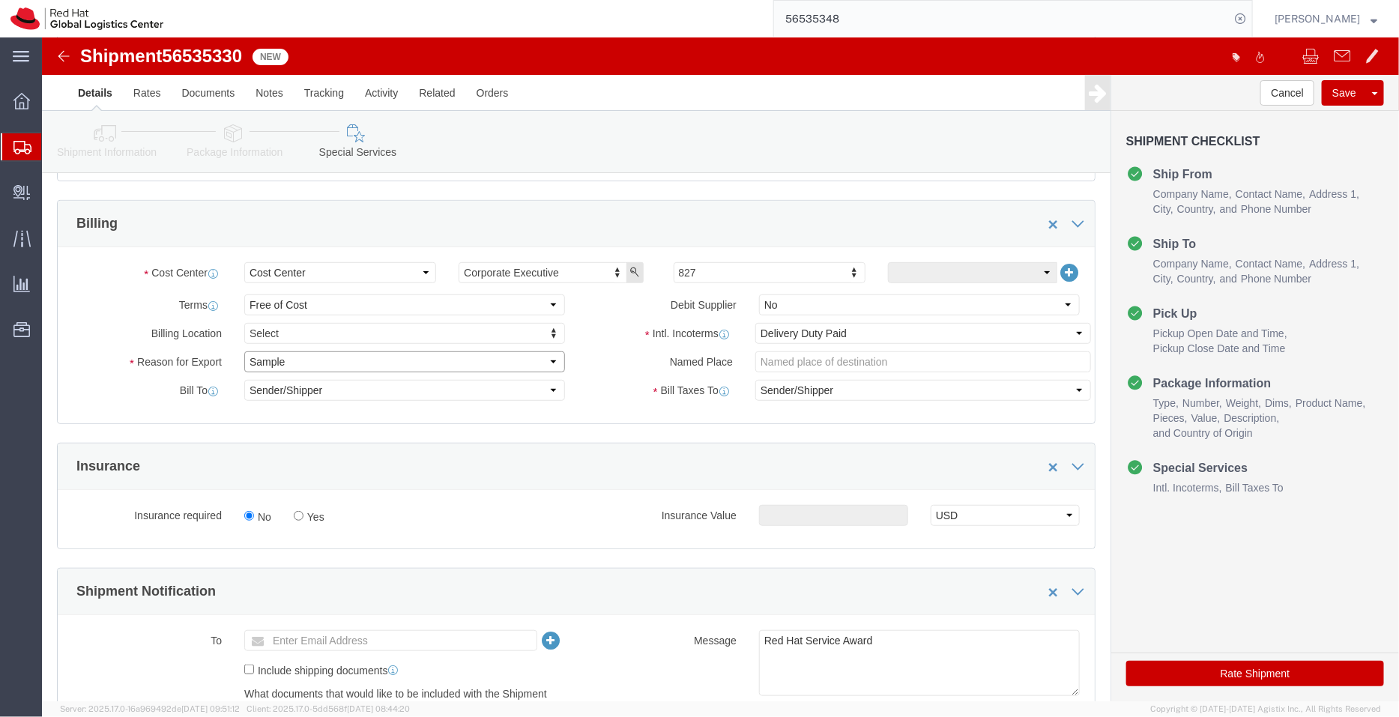
click select "Select Gift Personal Effects Repair/Warranty Return Sample Sold Temporary/Not S…"
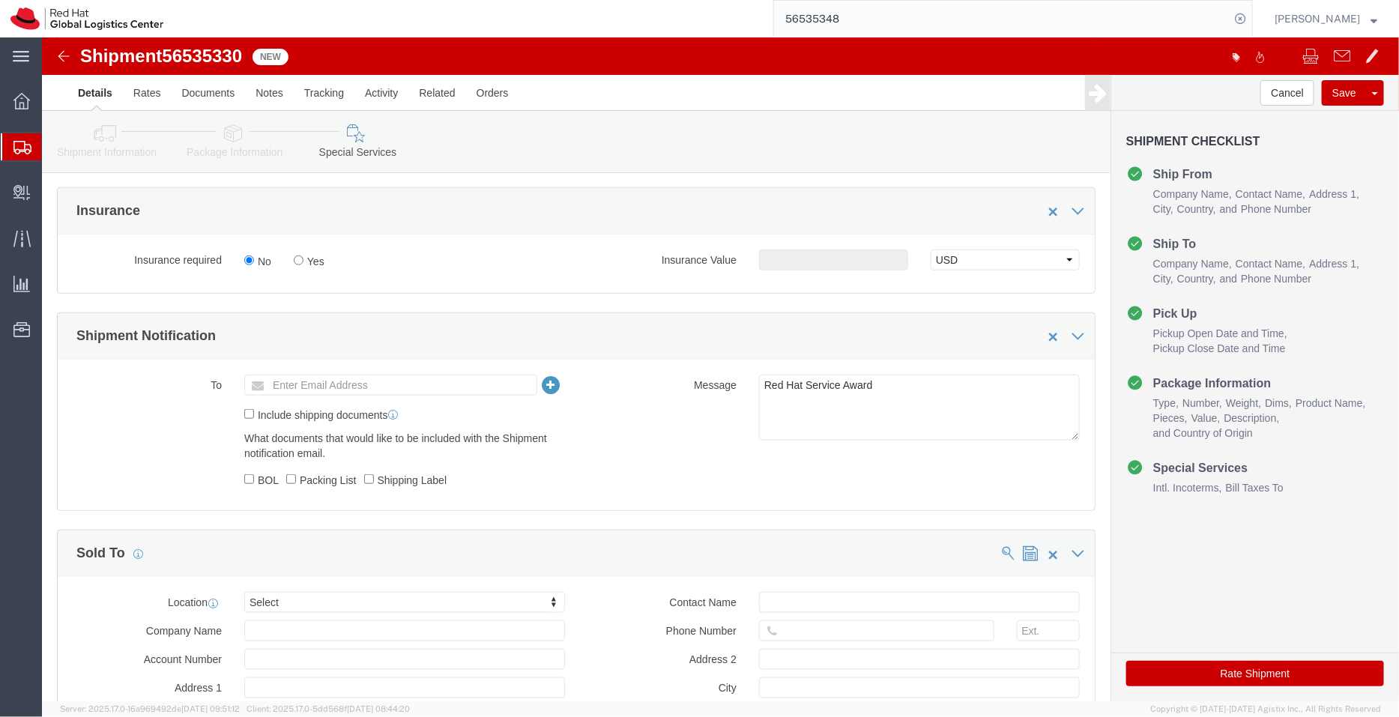
scroll to position [646, 0]
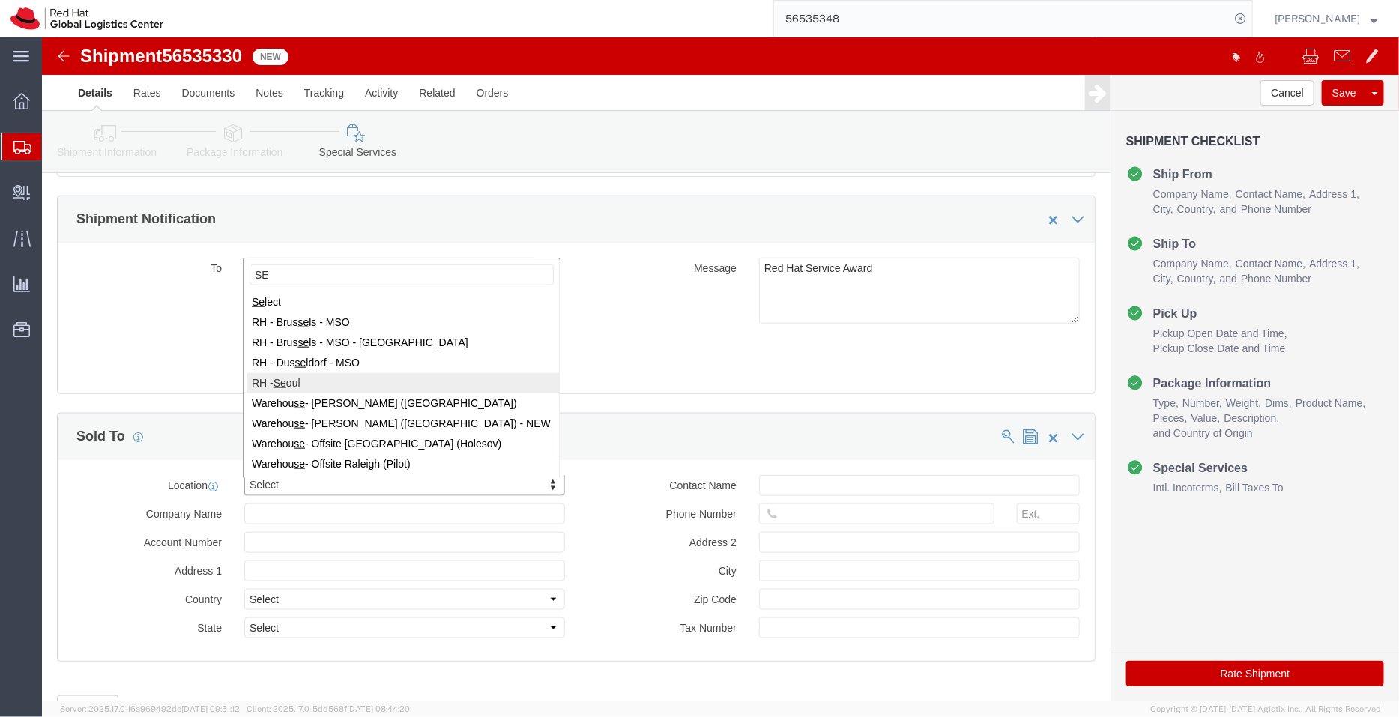
type input "SE"
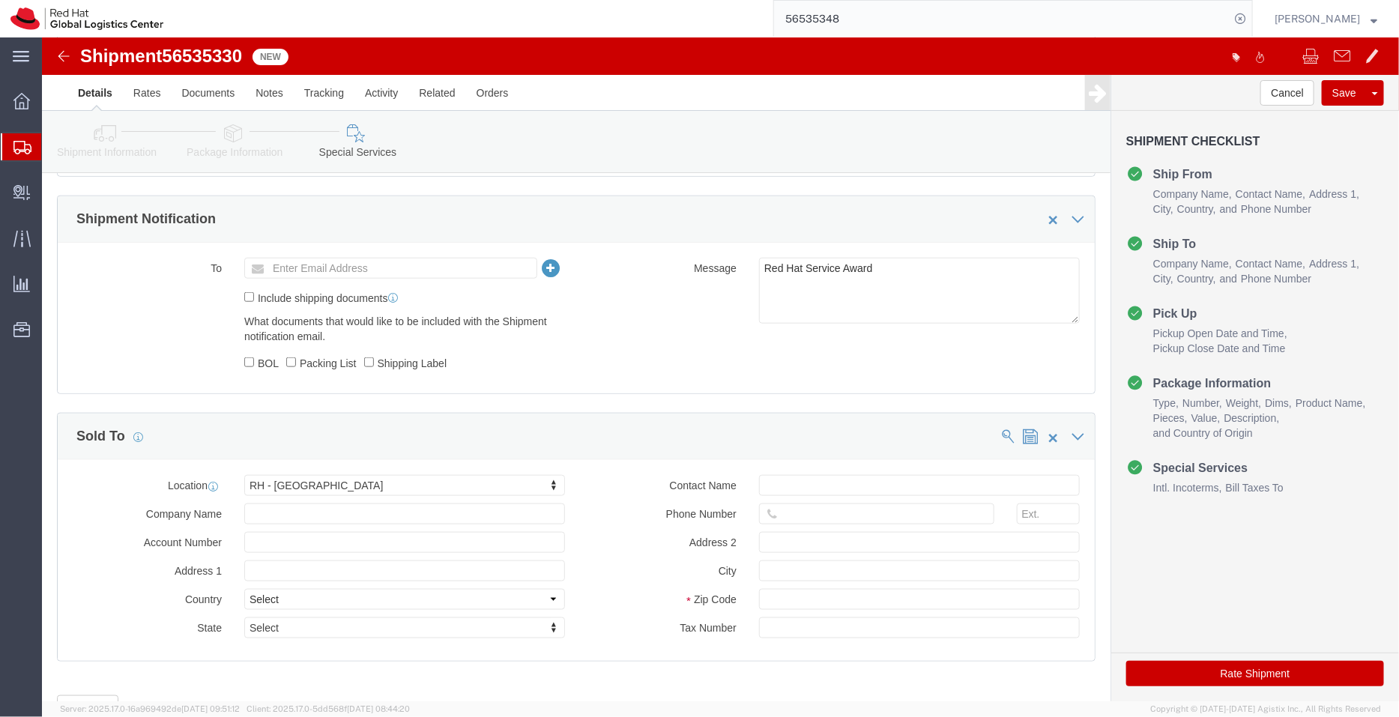
click button "Rate Shipment"
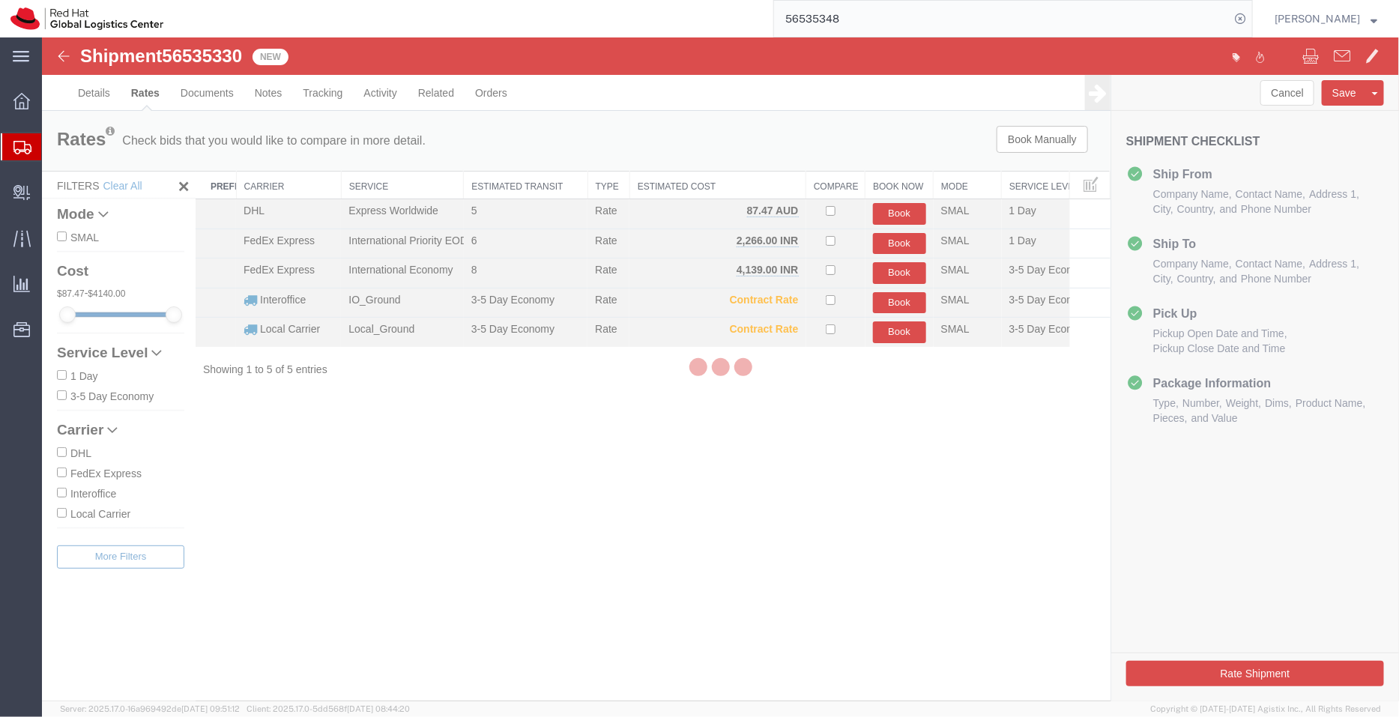
scroll to position [0, 0]
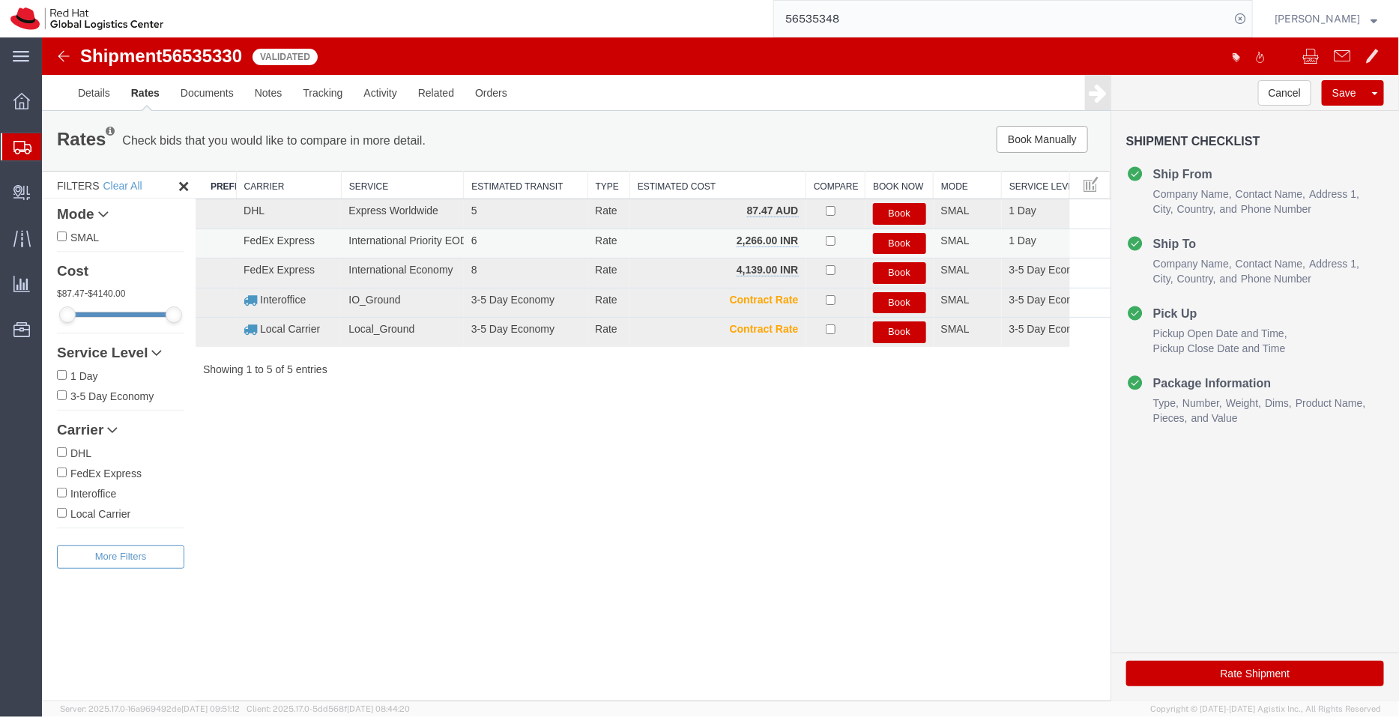
click at [910, 244] on button "Book" at bounding box center [898, 243] width 53 height 22
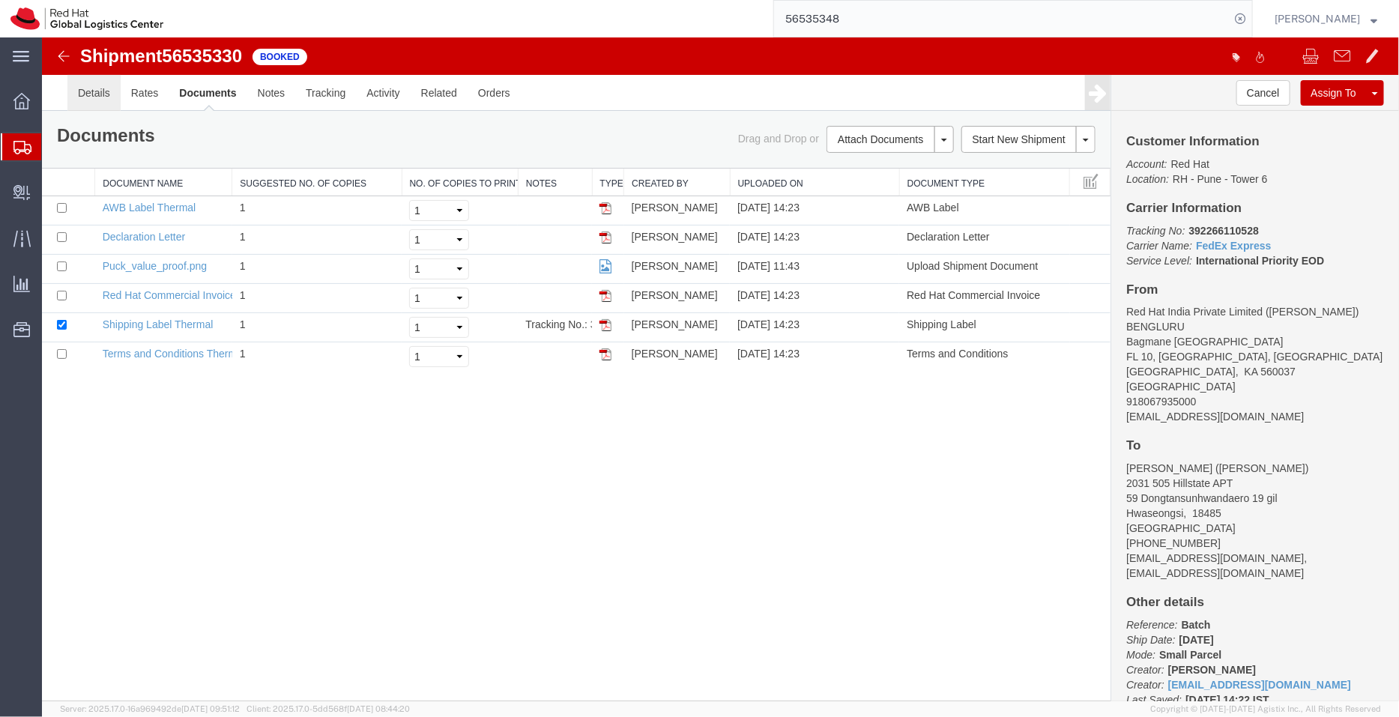
click at [94, 82] on link "Details" at bounding box center [93, 92] width 53 height 36
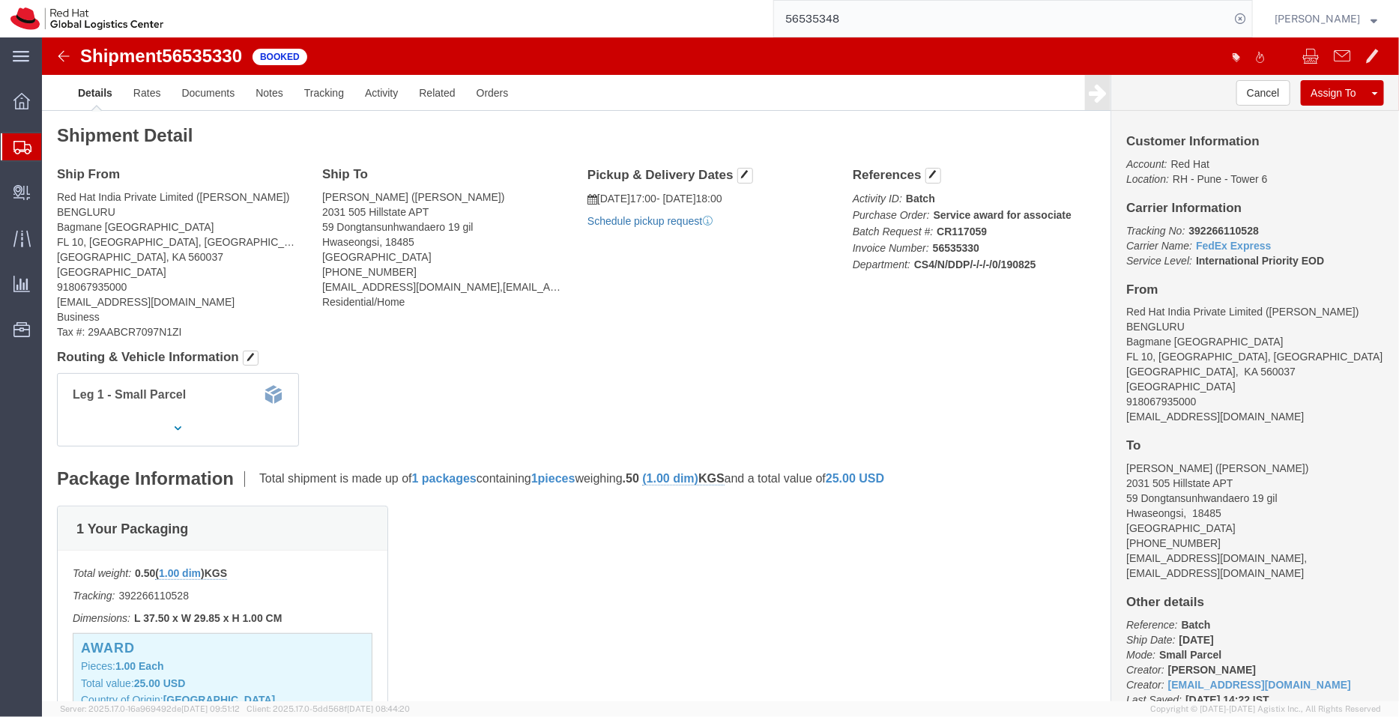
click link "Schedule pickup request"
drag, startPoint x: 1194, startPoint y: 192, endPoint x: 1136, endPoint y: 193, distance: 57.7
click p "Tracking No: 392266110528 Carrier Name: FedEx Express FedEx Express Service Lev…"
copy b "392266110528"
click link "Activity"
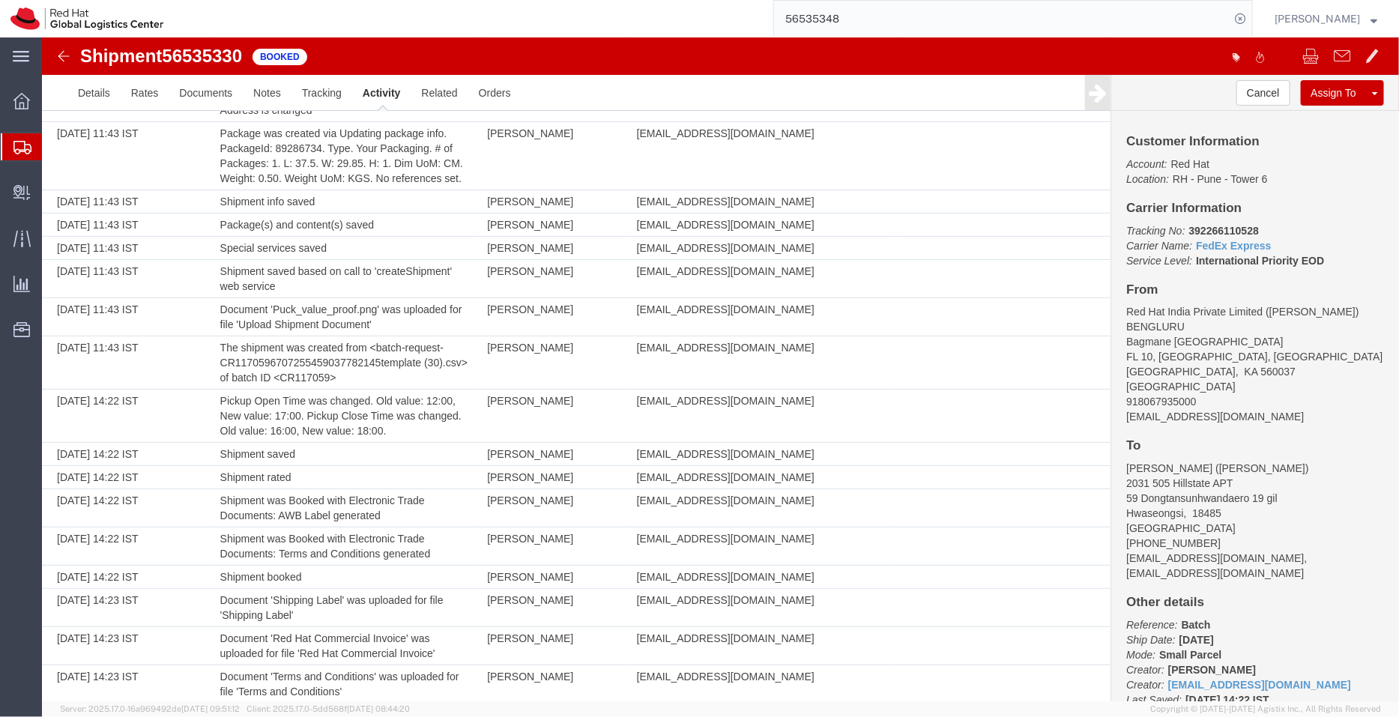
scroll to position [400, 0]
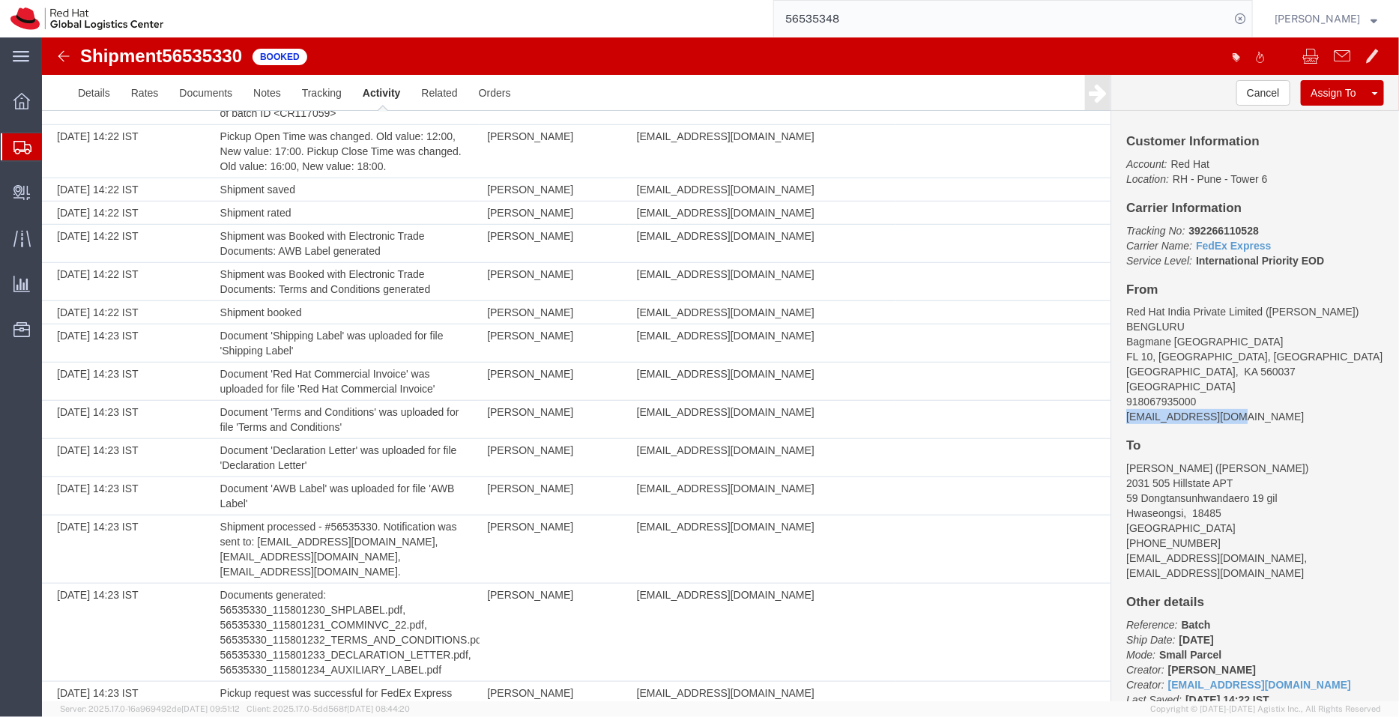
drag, startPoint x: 1239, startPoint y: 417, endPoint x: 1111, endPoint y: 413, distance: 128.2
click at [1111, 413] on div "Customer Information Account: Red Hat Location: RH - Pune - Tower 6 Carrier Inf…" at bounding box center [1254, 405] width 288 height 590
copy address "[EMAIL_ADDRESS][DOMAIN_NAME]"
click at [196, 86] on link "Documents" at bounding box center [205, 92] width 74 height 36
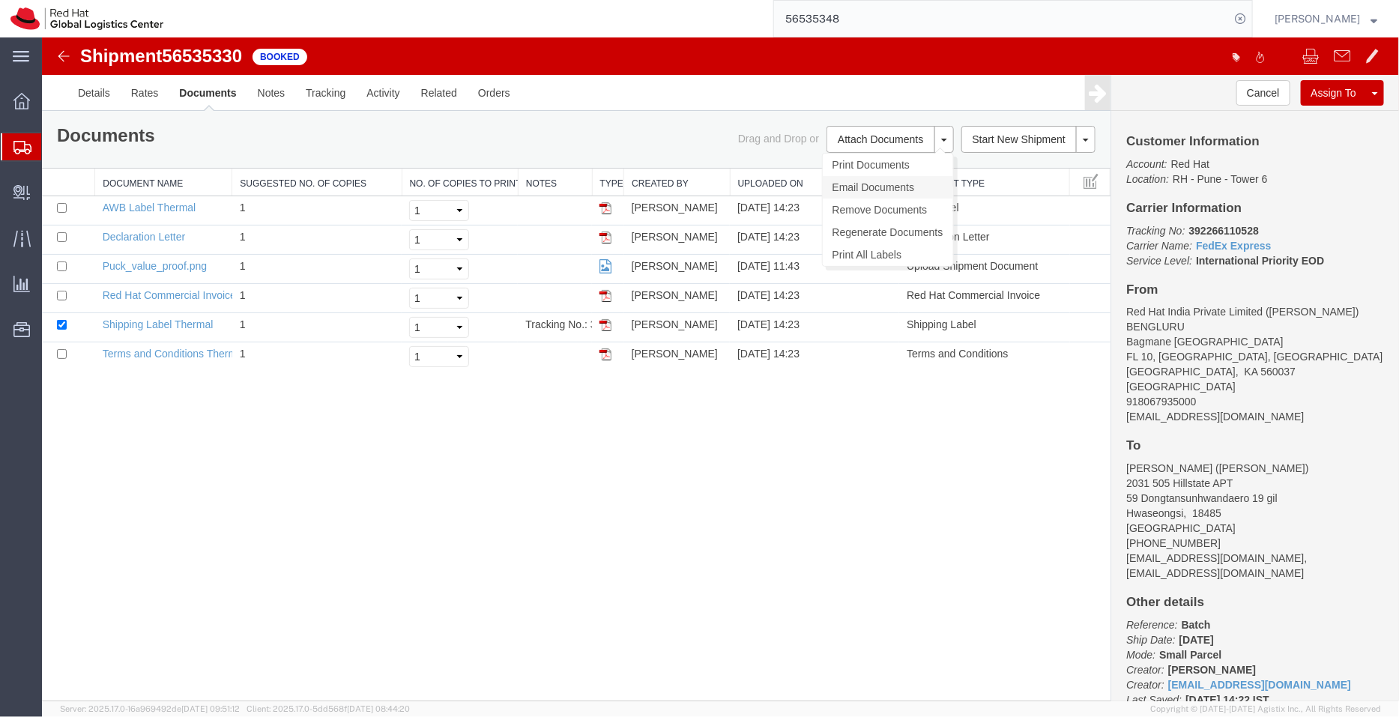
click at [858, 184] on link "Email Documents" at bounding box center [887, 186] width 130 height 22
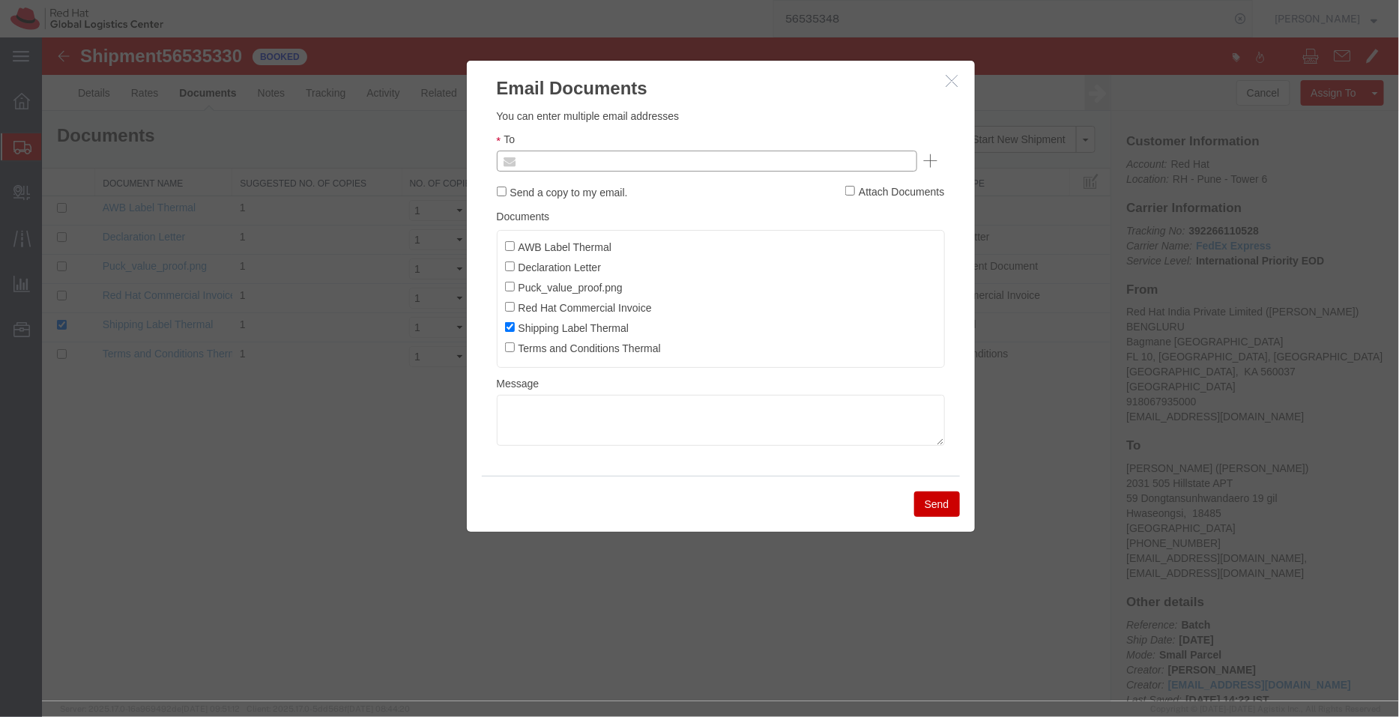
click at [593, 166] on input "text" at bounding box center [604, 160] width 175 height 19
paste input "[EMAIL_ADDRESS][DOMAIN_NAME]"
type input "[EMAIL_ADDRESS][DOMAIN_NAME]"
click at [506, 243] on input "AWB Label Thermal" at bounding box center [509, 245] width 10 height 10
checkbox input "true"
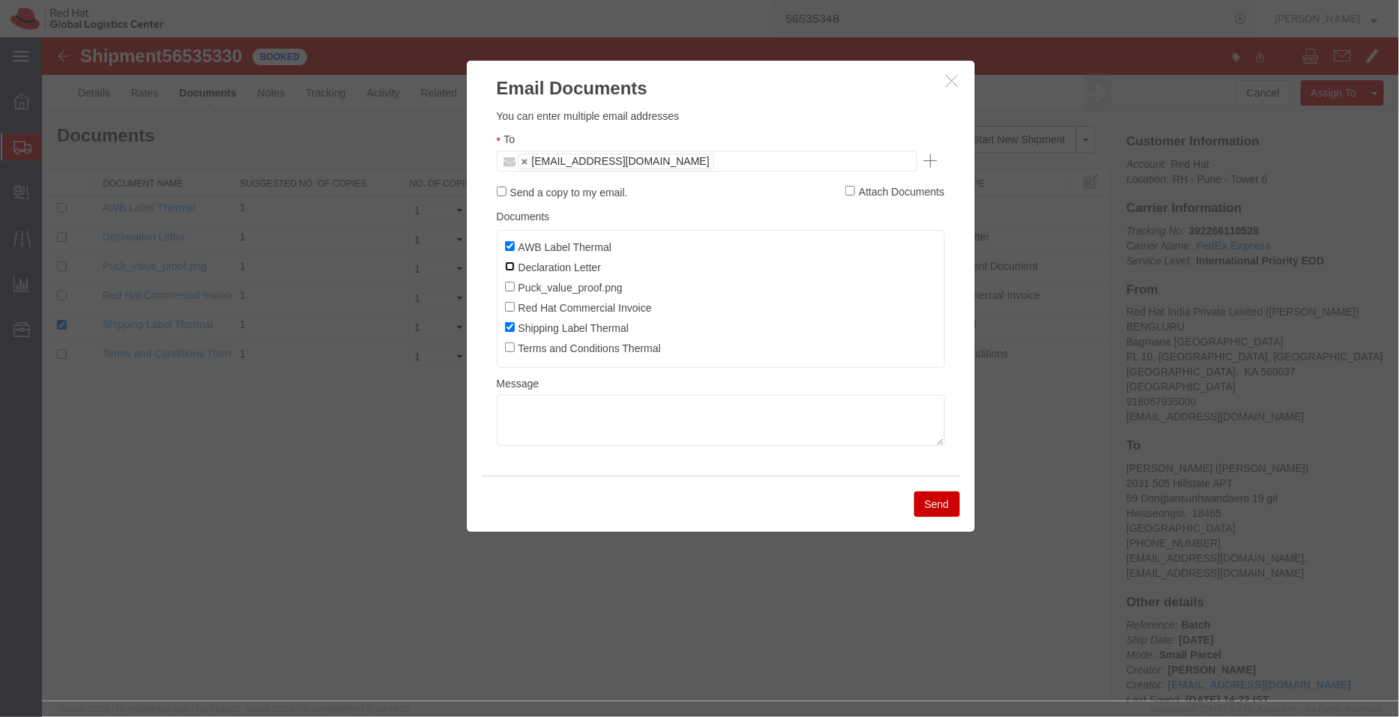
click at [511, 270] on input "Declaration Letter" at bounding box center [509, 266] width 10 height 10
checkbox input "true"
click at [512, 308] on input "Red Hat Commercial Invoice" at bounding box center [509, 306] width 10 height 10
checkbox input "true"
click at [948, 507] on button "Send" at bounding box center [936, 503] width 46 height 25
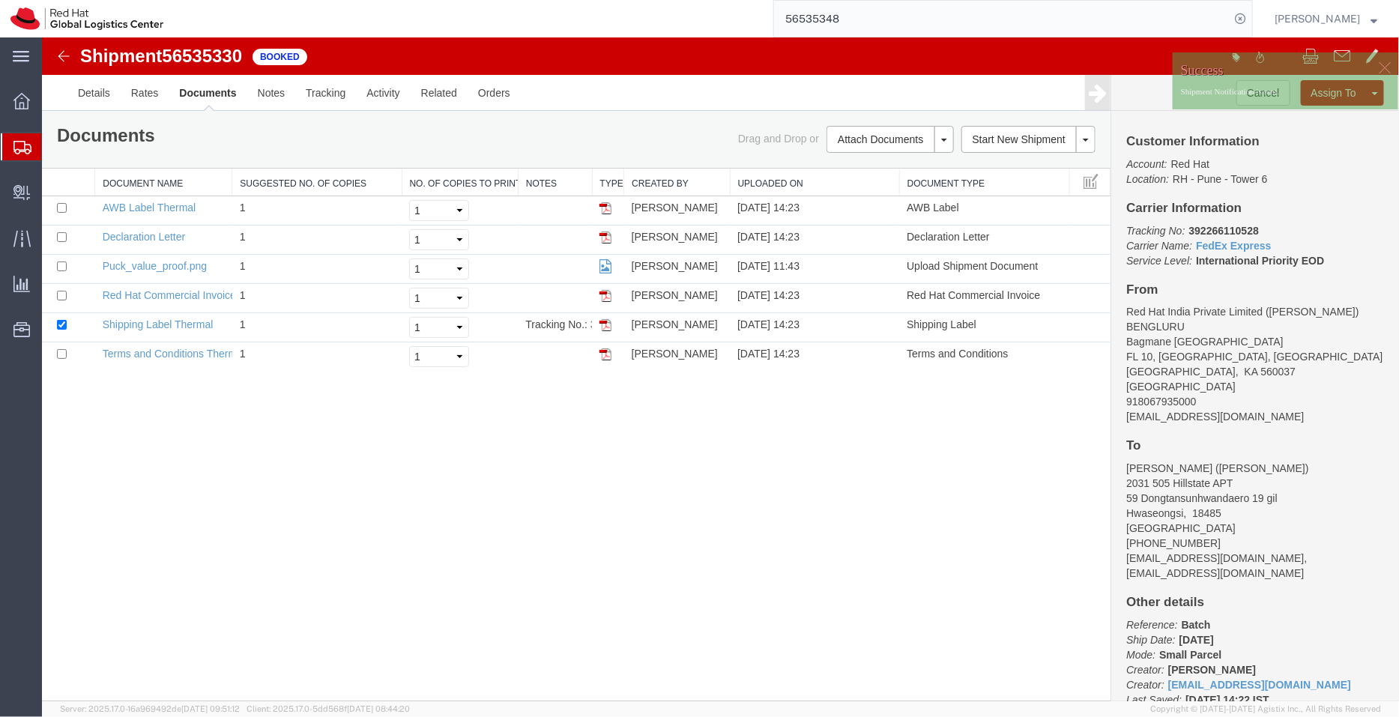
click at [0, 0] on span "Shipment Manager" at bounding box center [0, 0] width 0 height 0
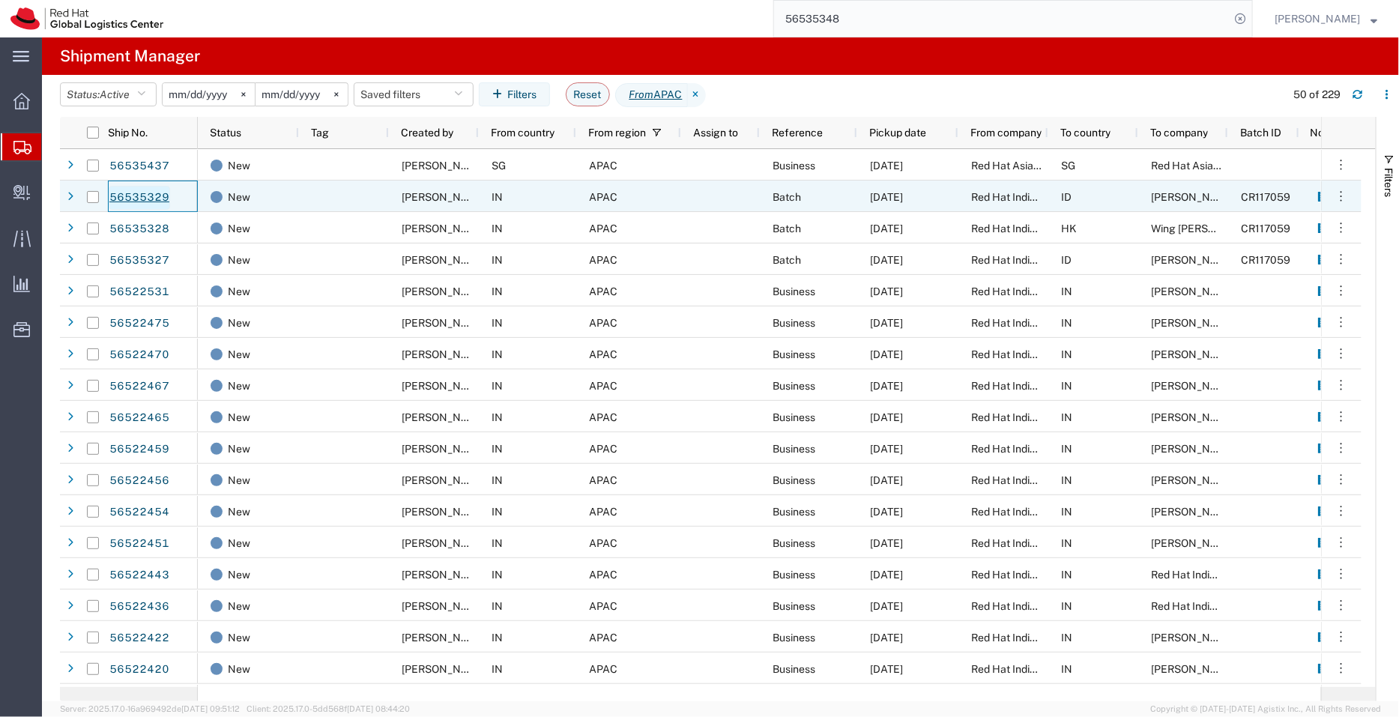
click at [146, 191] on link "56535329" at bounding box center [139, 198] width 61 height 24
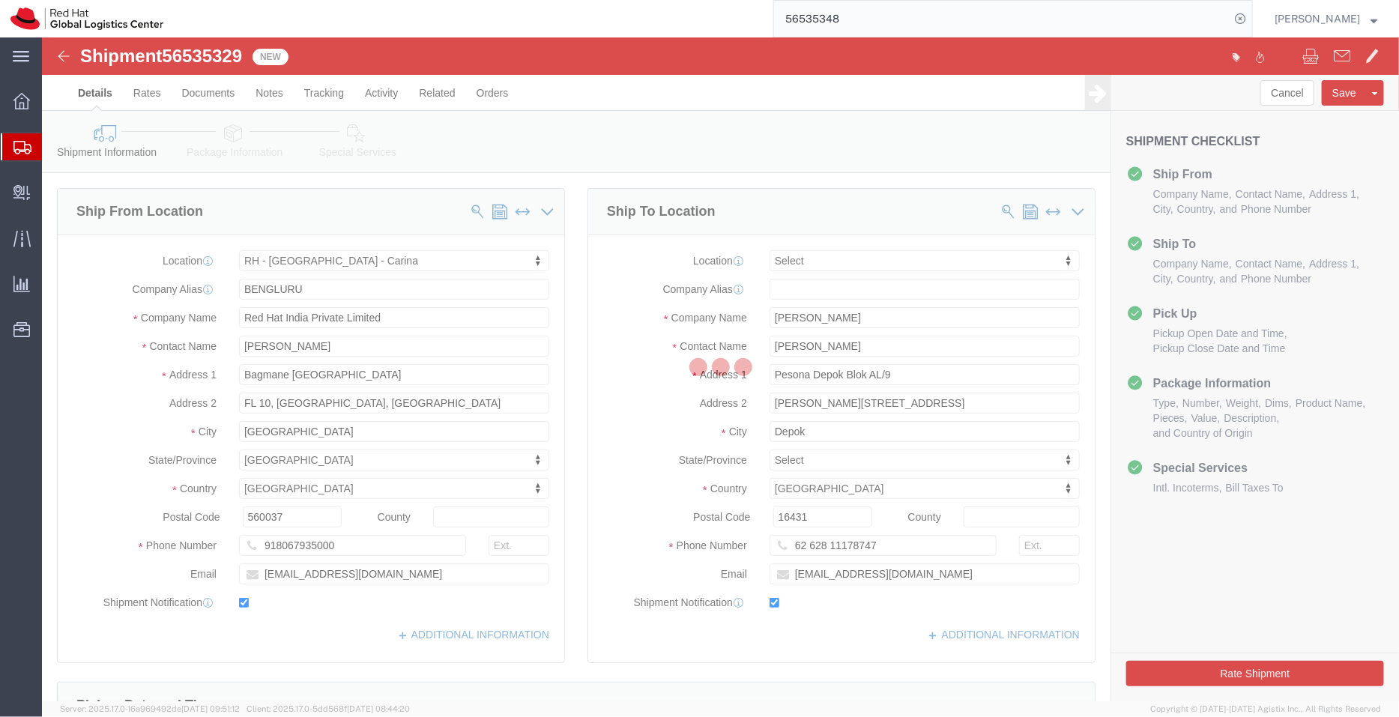
select select "37925"
select select
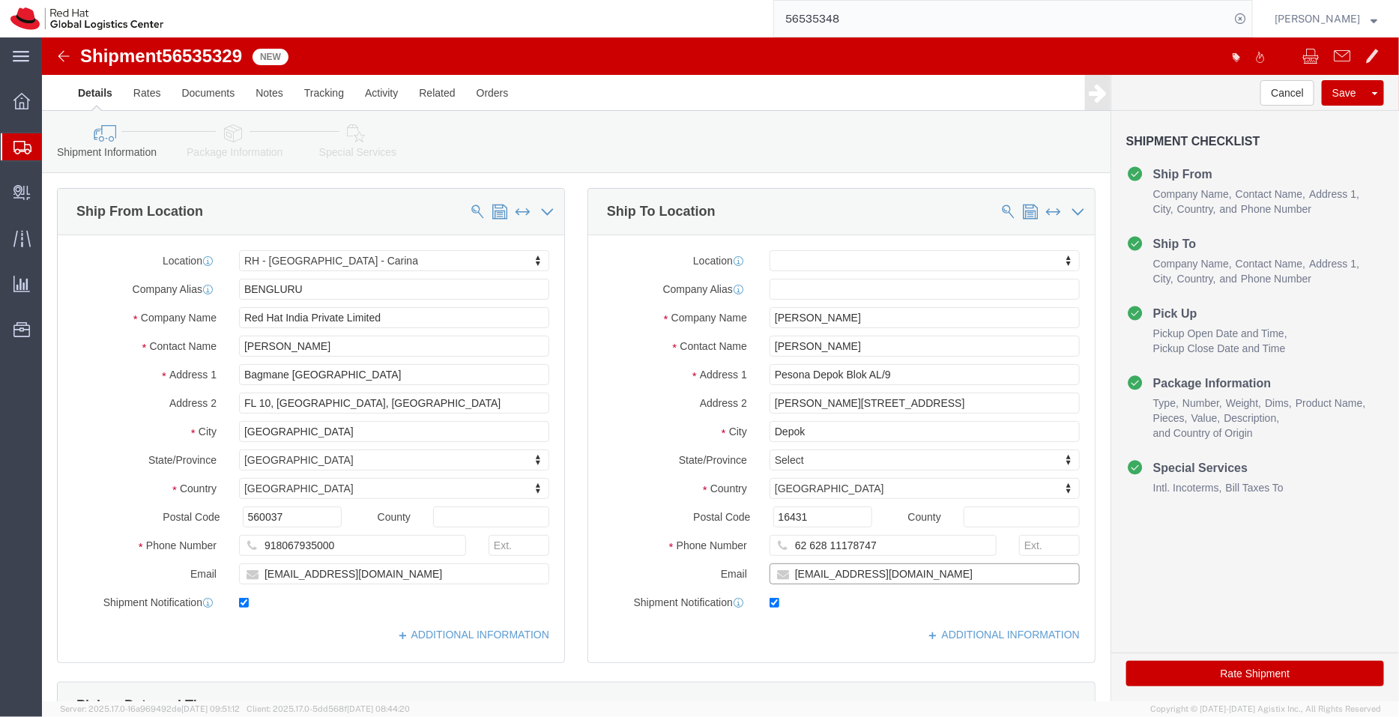
click input "aprakoso@redhat.com"
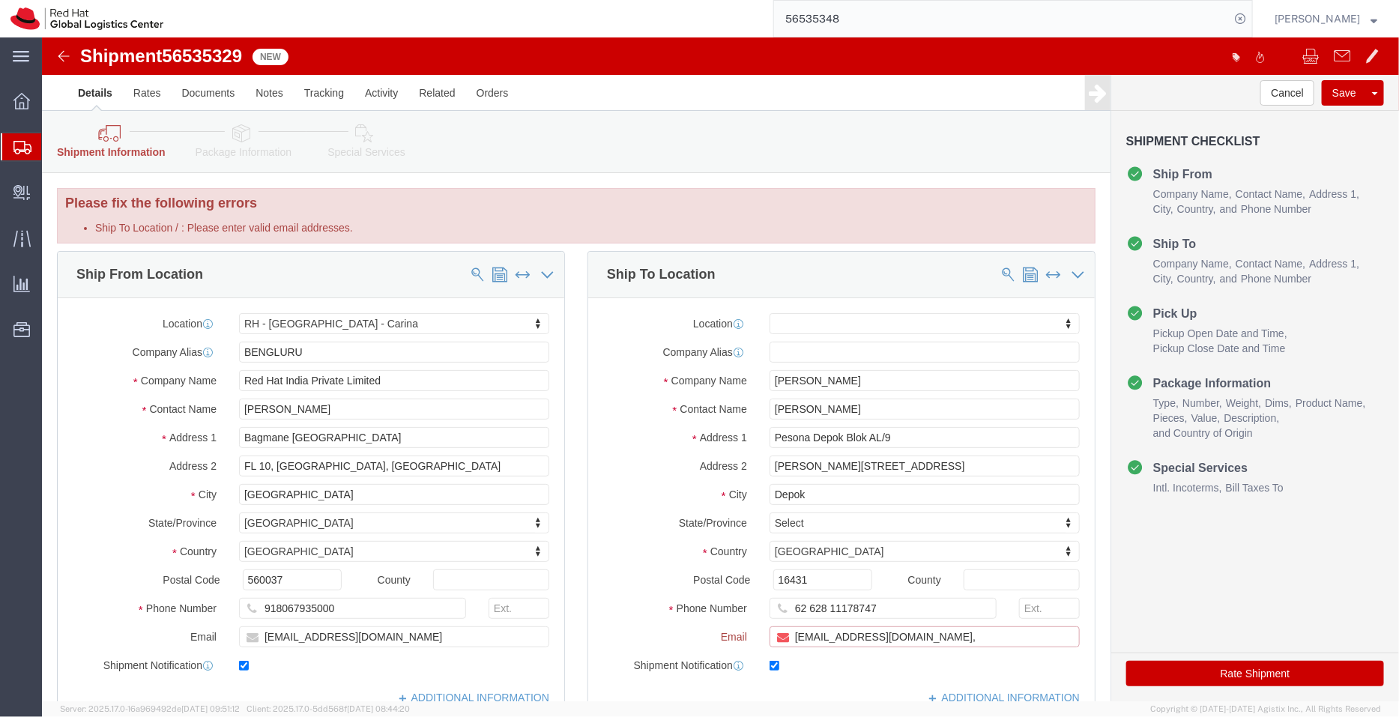
paste input "[EMAIL_ADDRESS][DOMAIN_NAME]"
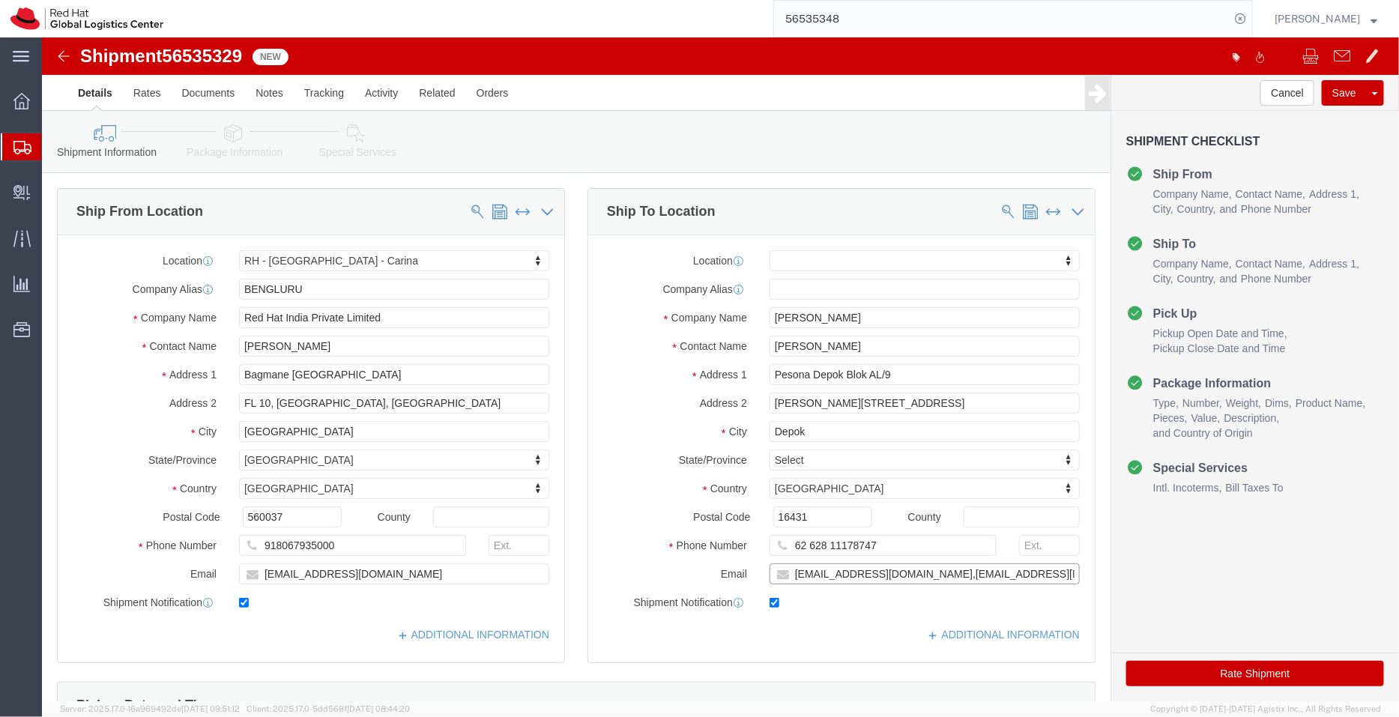
type input "aprakoso@redhat.com,apaclogistics@redhat.com"
click div "Company Name Aryo Prakoso"
paste input "PT. Red Hat Indonesia"
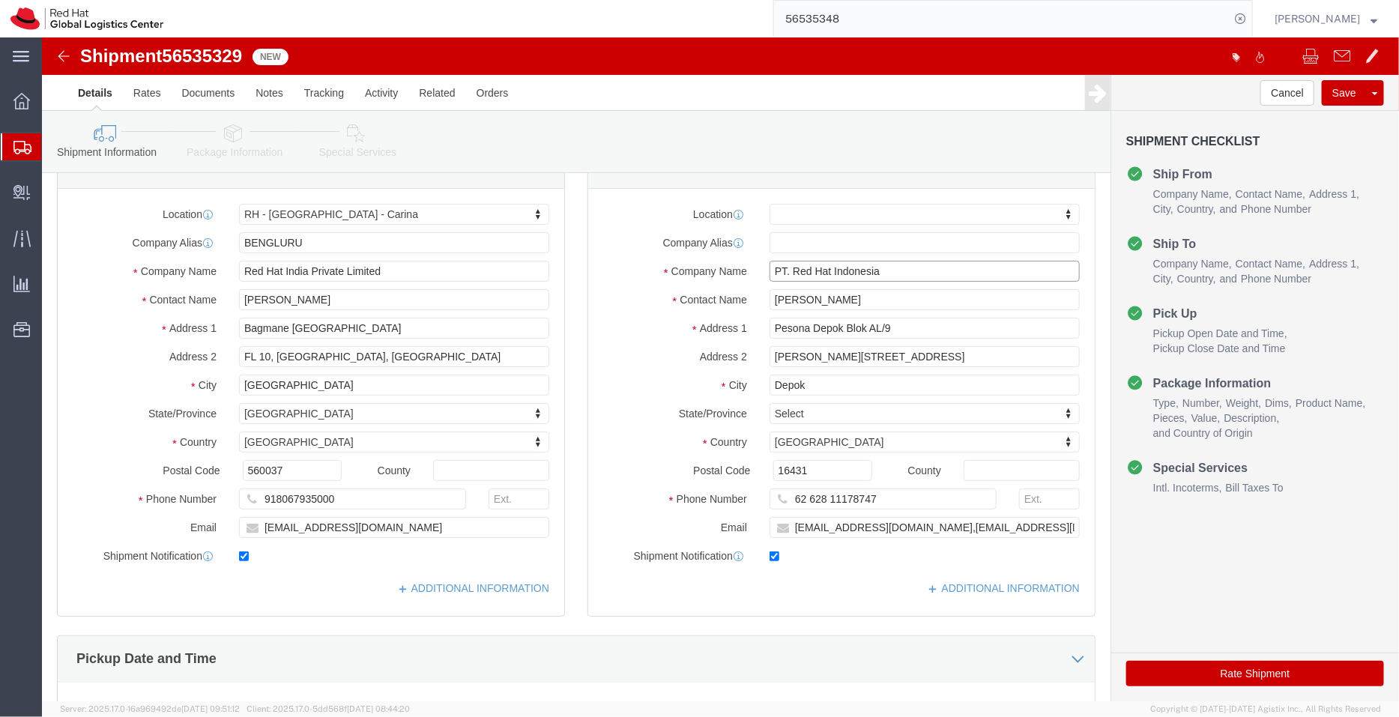
scroll to position [58, 0]
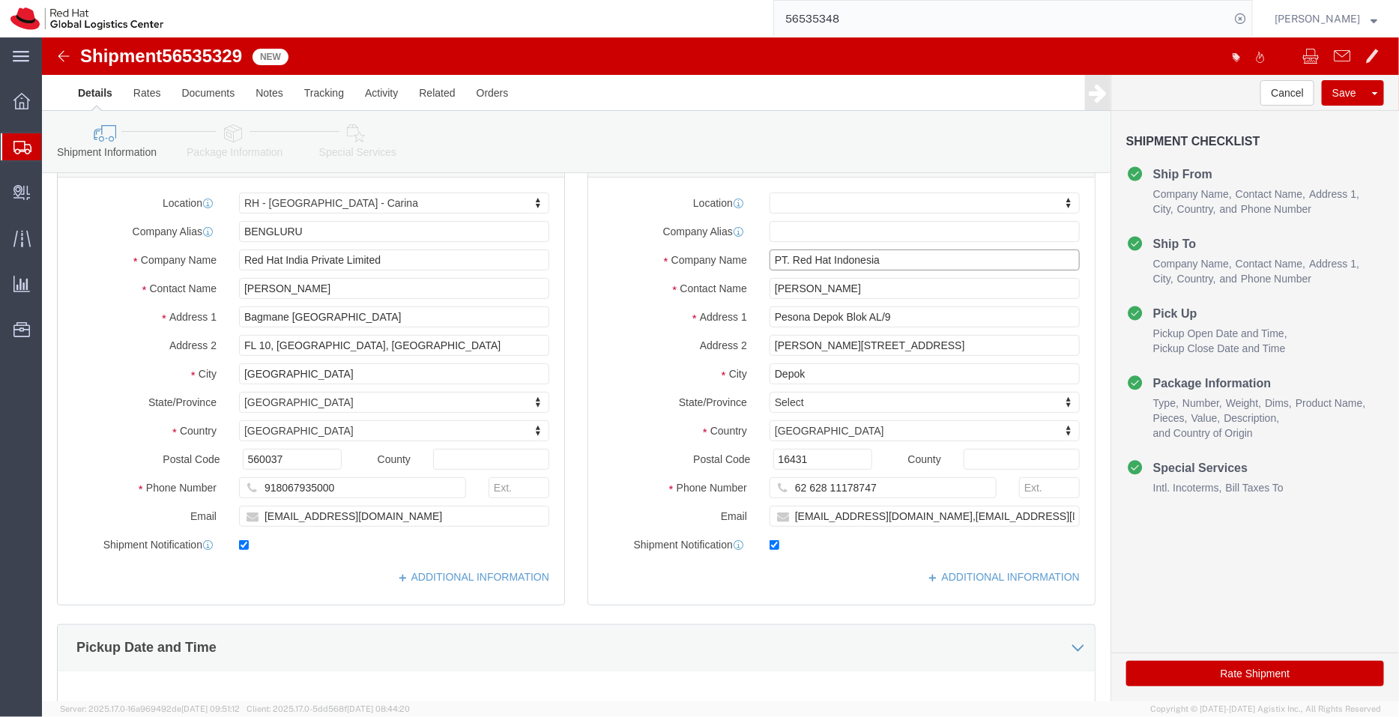
type input "PT. Red Hat Indonesia"
click link "ADDITIONAL INFORMATION"
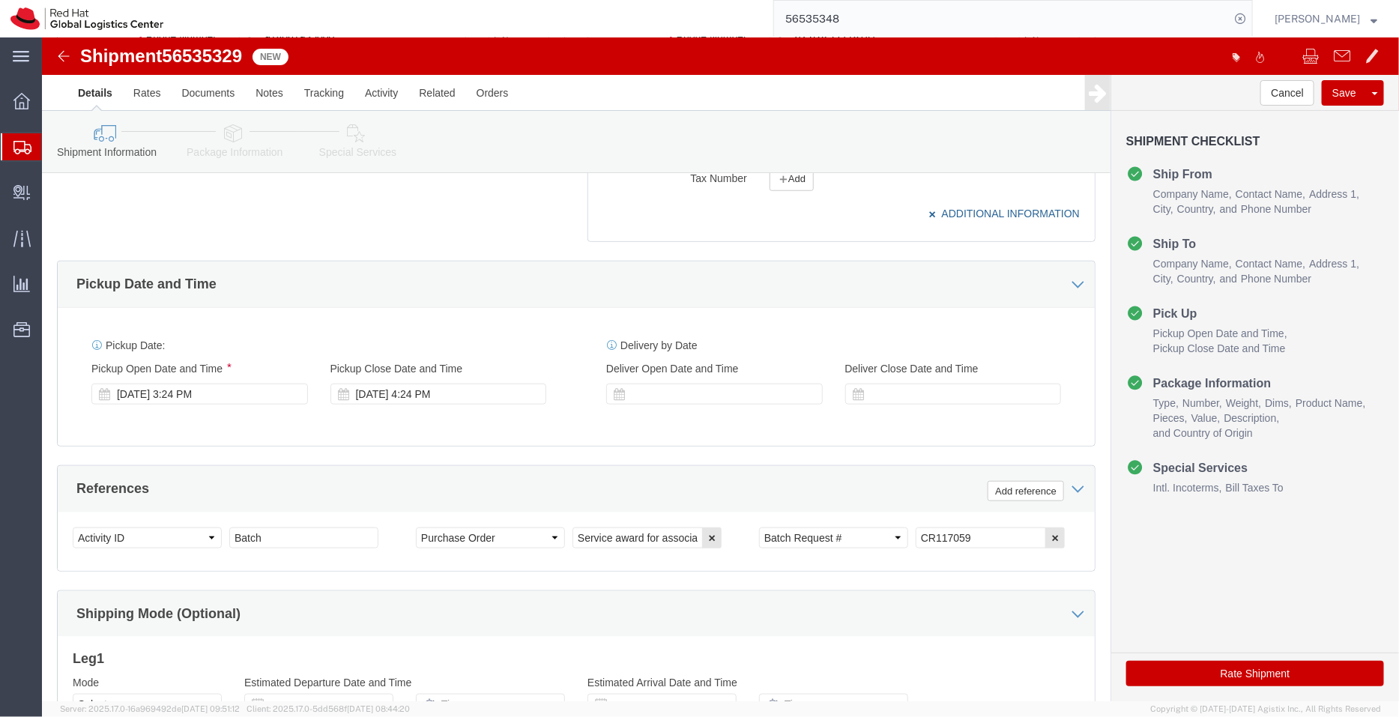
scroll to position [512, 0]
click div "Aug 19 2025 3:24 PM"
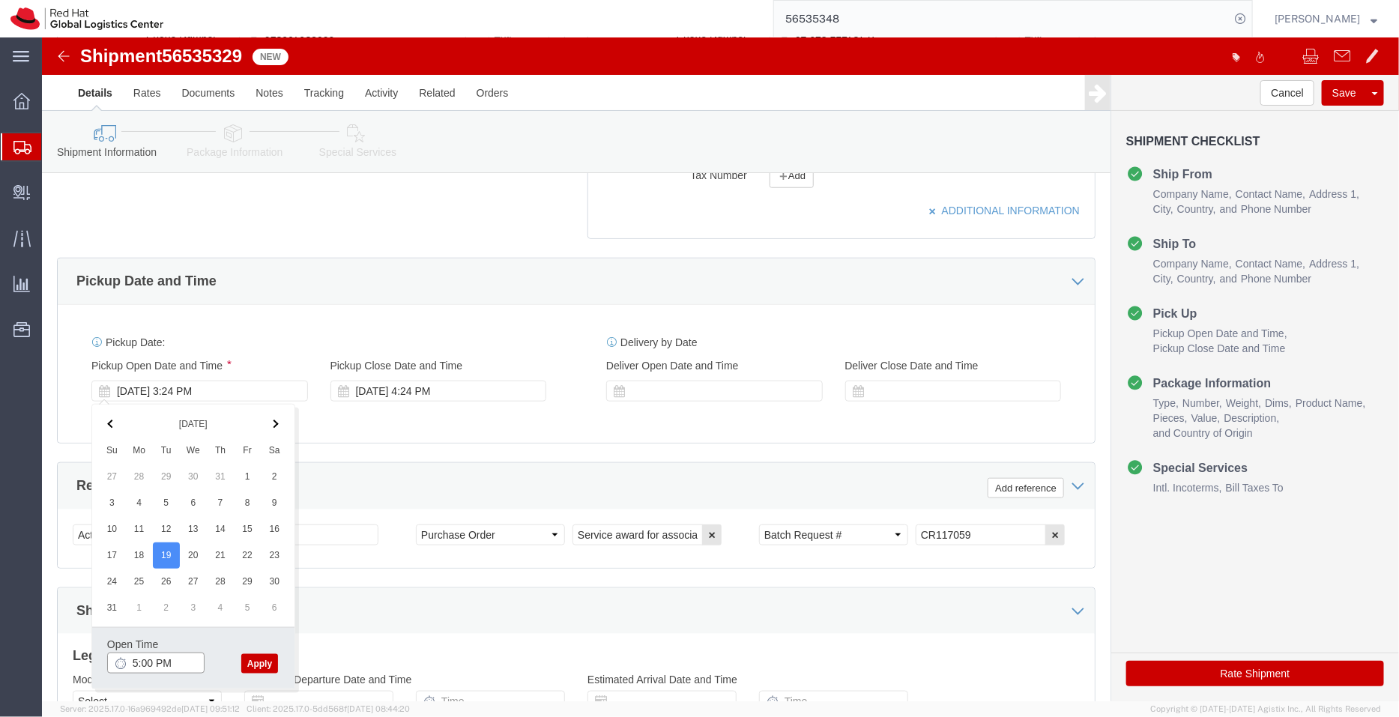
type input "5:00 PM"
click button "Apply"
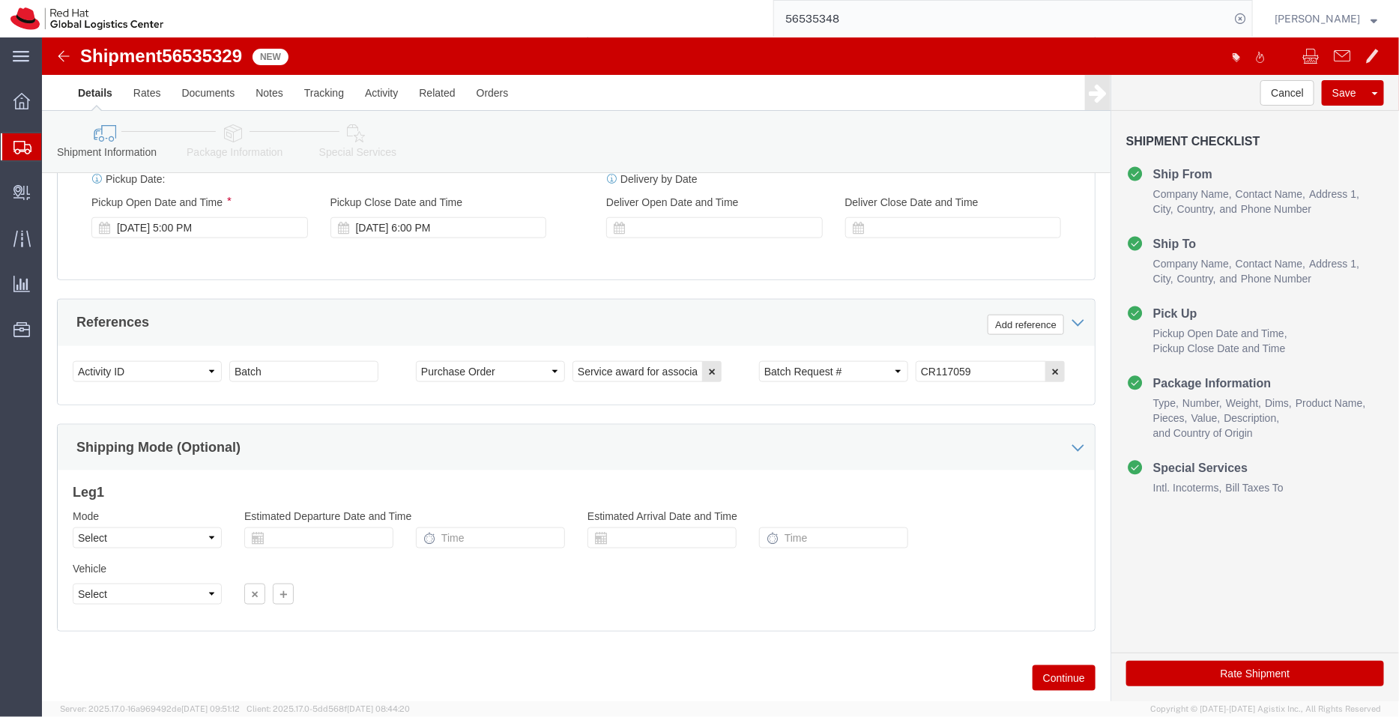
scroll to position [710, 0]
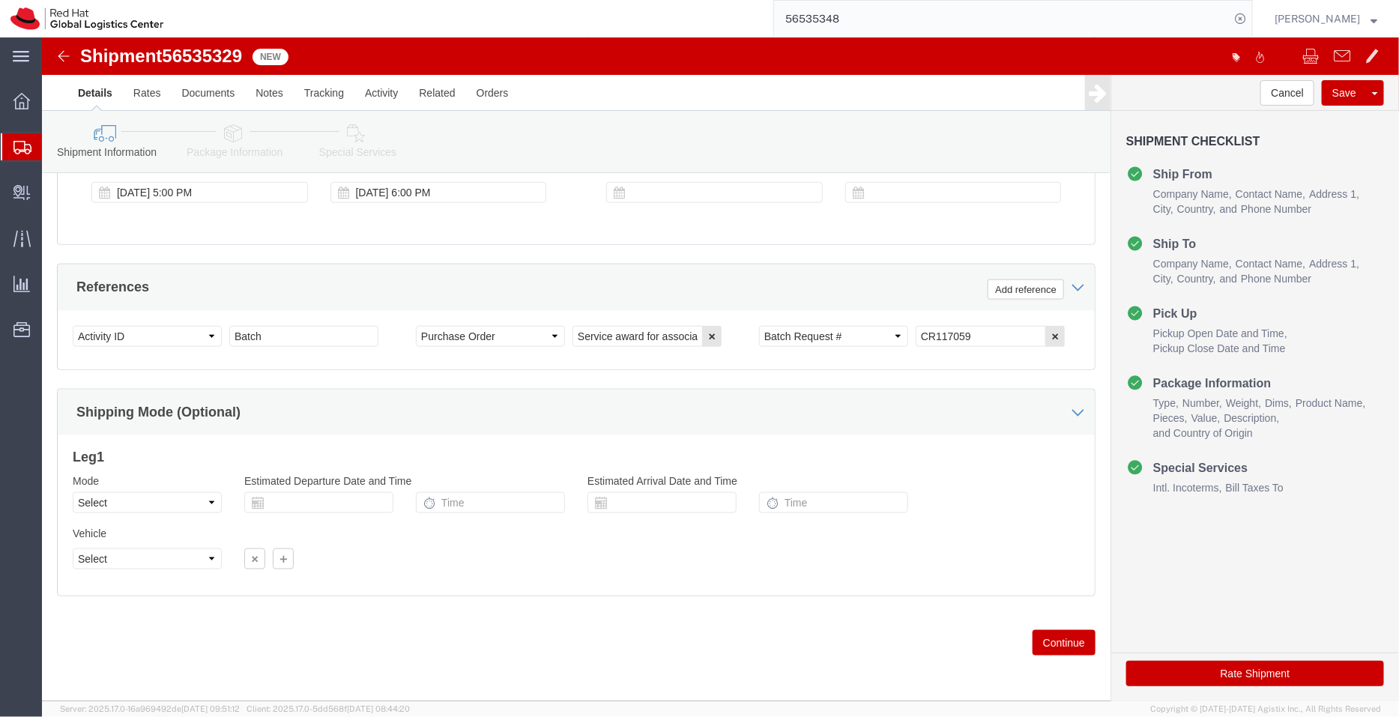
click icon
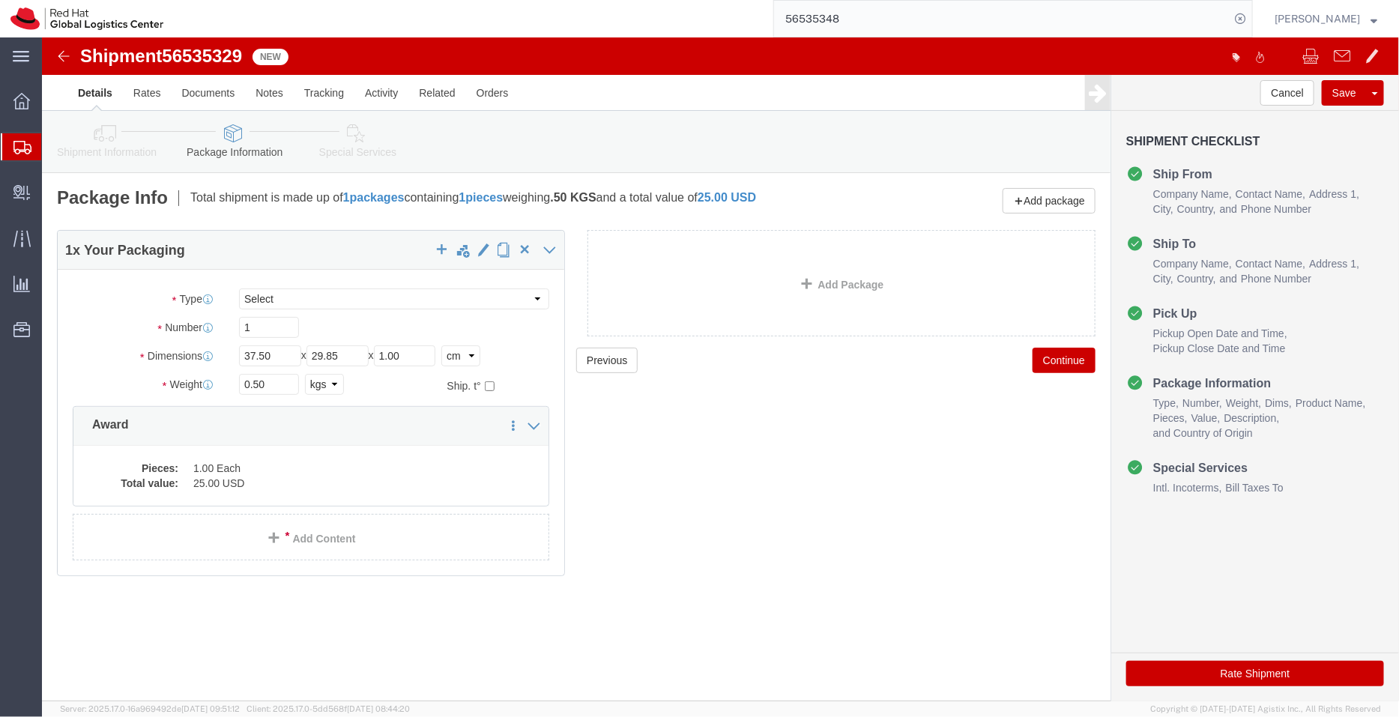
click icon
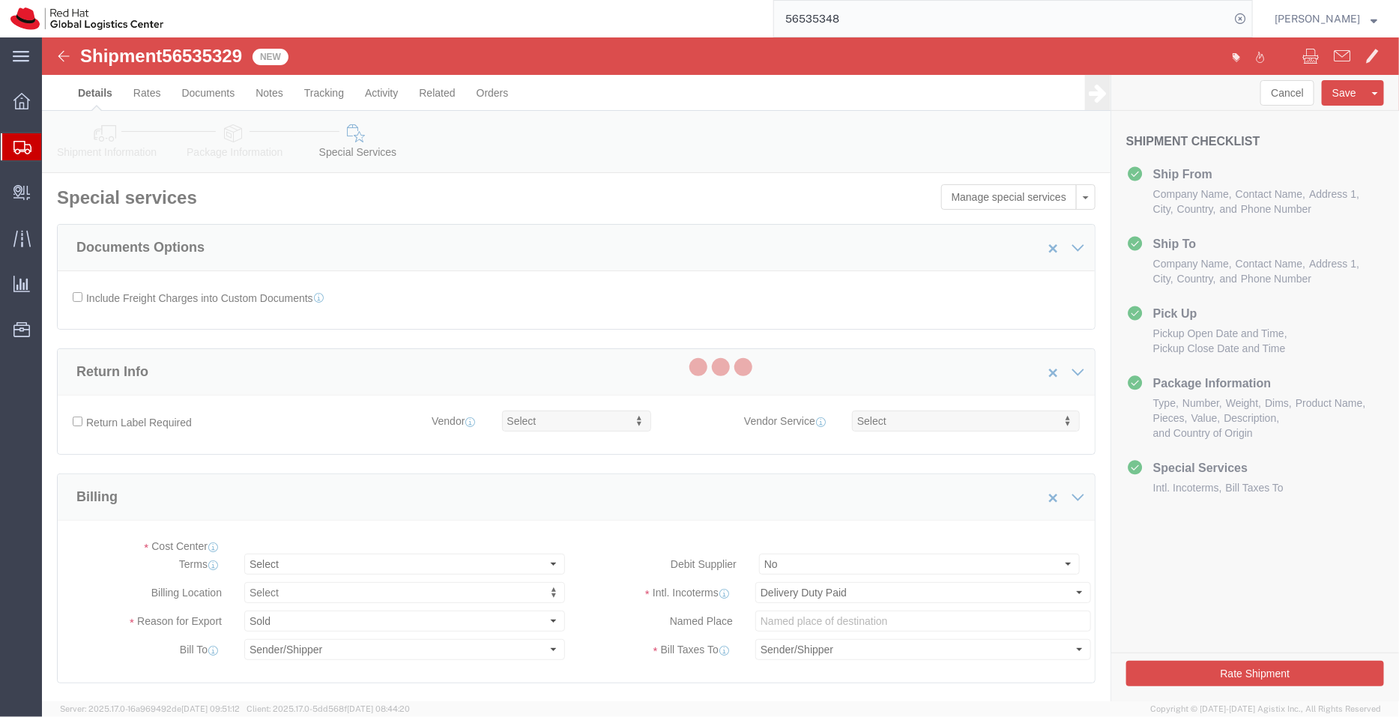
select select "COSTCENTER"
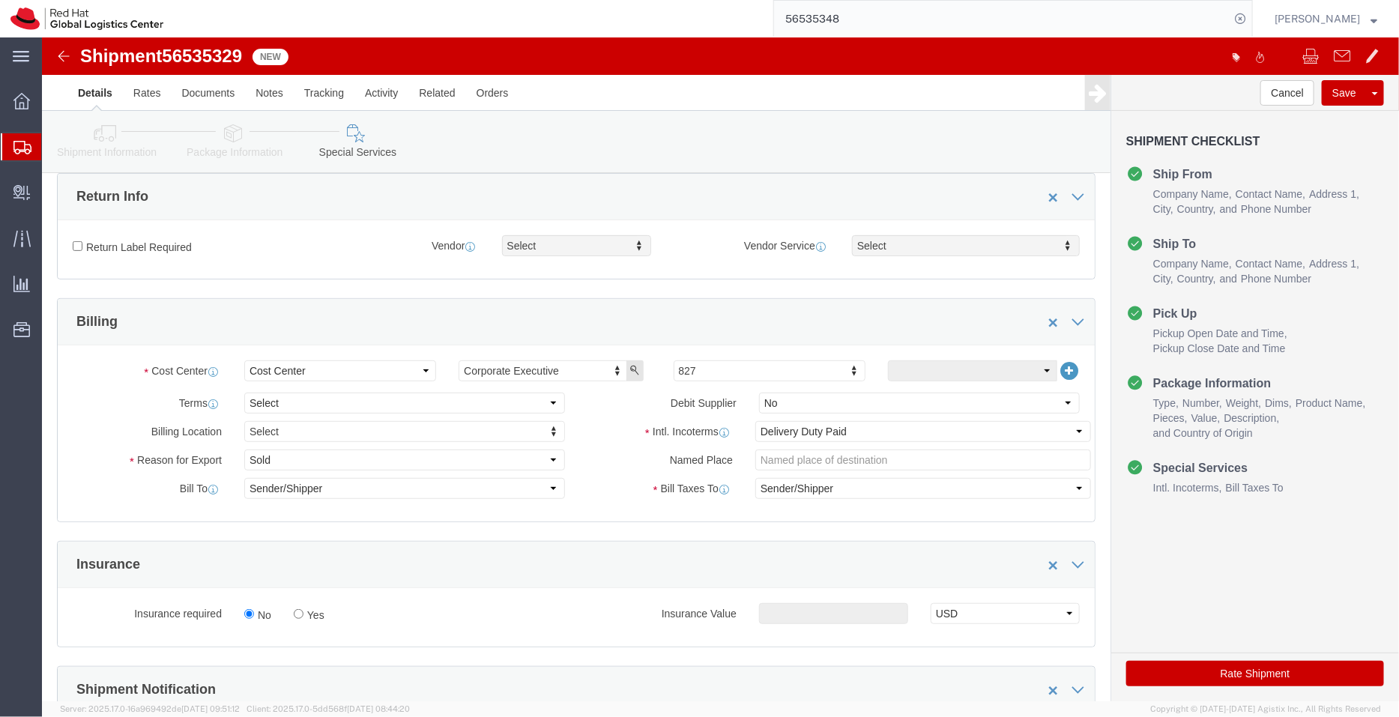
scroll to position [207, 0]
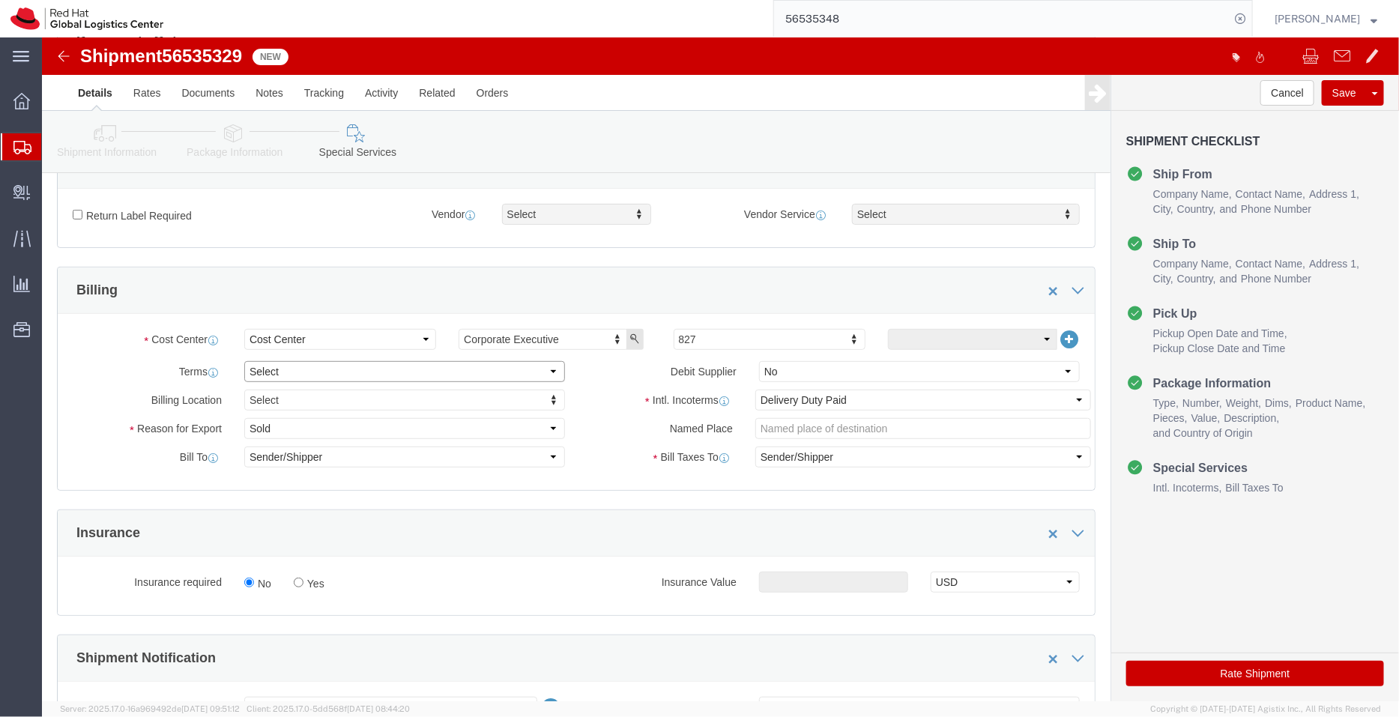
click select "Select Free of Charge Free of Cost NET 30 NET 45 NET 60 See Comment"
select select "FREE_OF_COST"
click select "Select Free of Charge Free of Cost NET 30 NET 45 NET 60 See Comment"
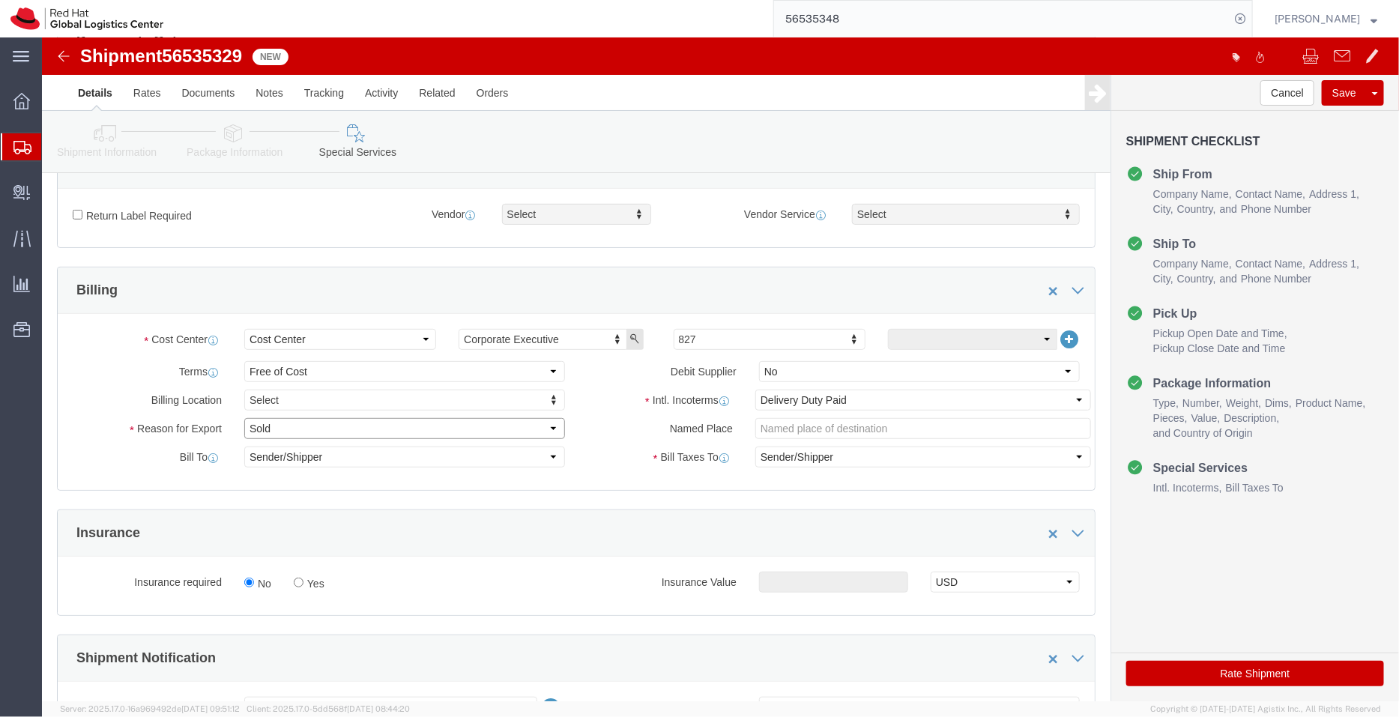
click select "Select Gift Personal Effects Repair/Warranty Return Sample Sold Temporary/Not S…"
select select "SAMPLE"
click select "Select Gift Personal Effects Repair/Warranty Return Sample Sold Temporary/Not S…"
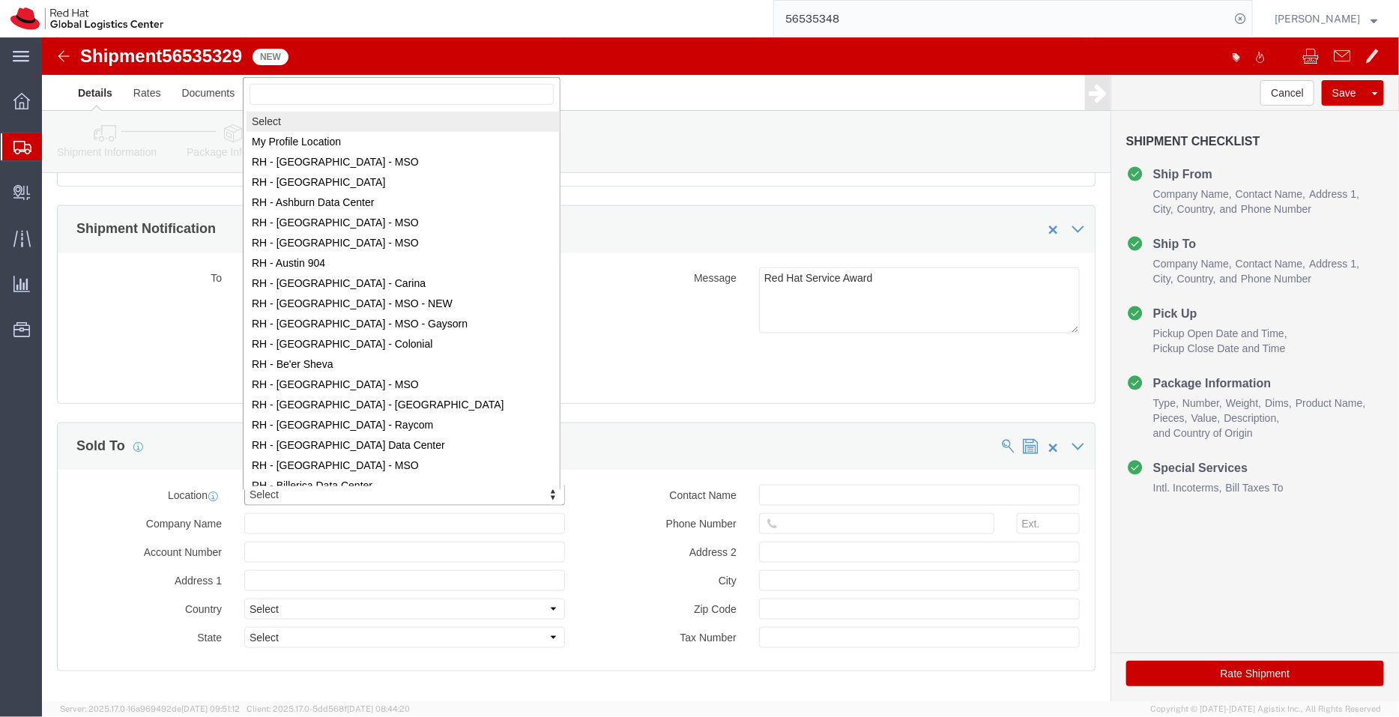
type input "K"
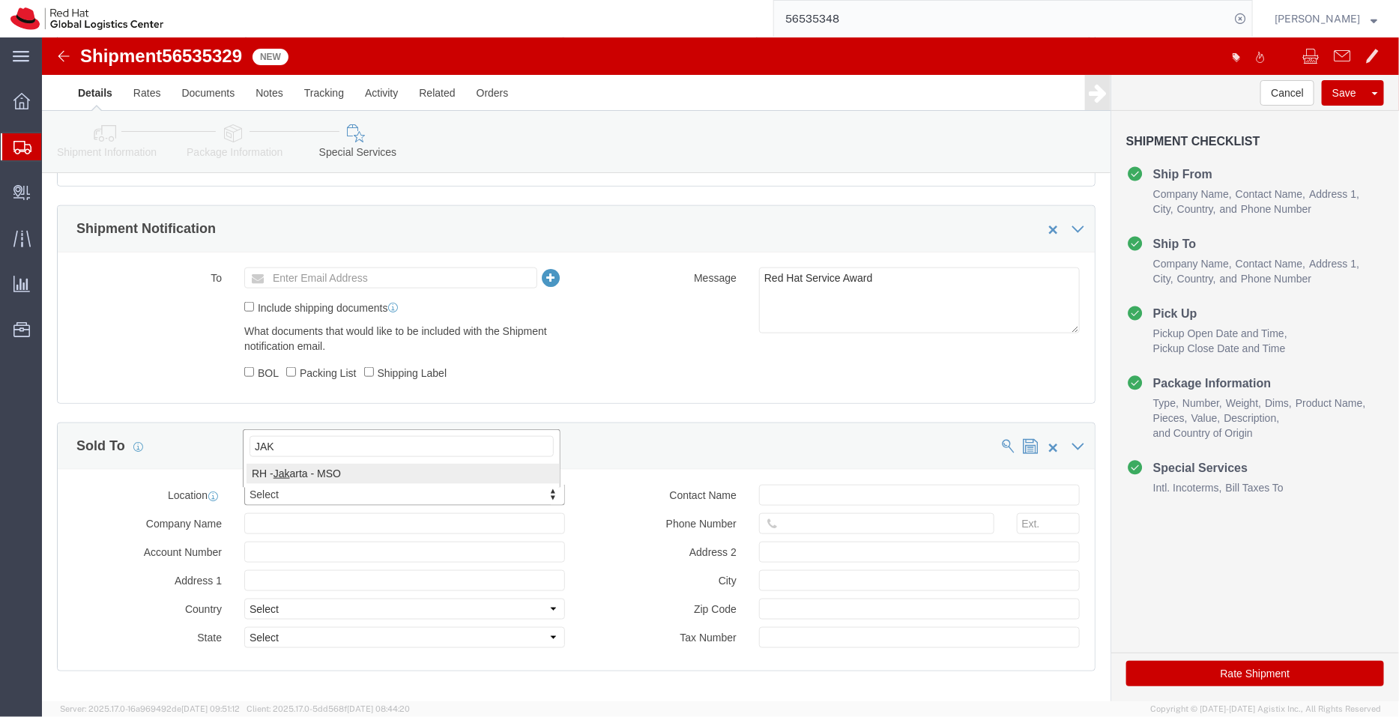
type input "JAK"
select select "39291"
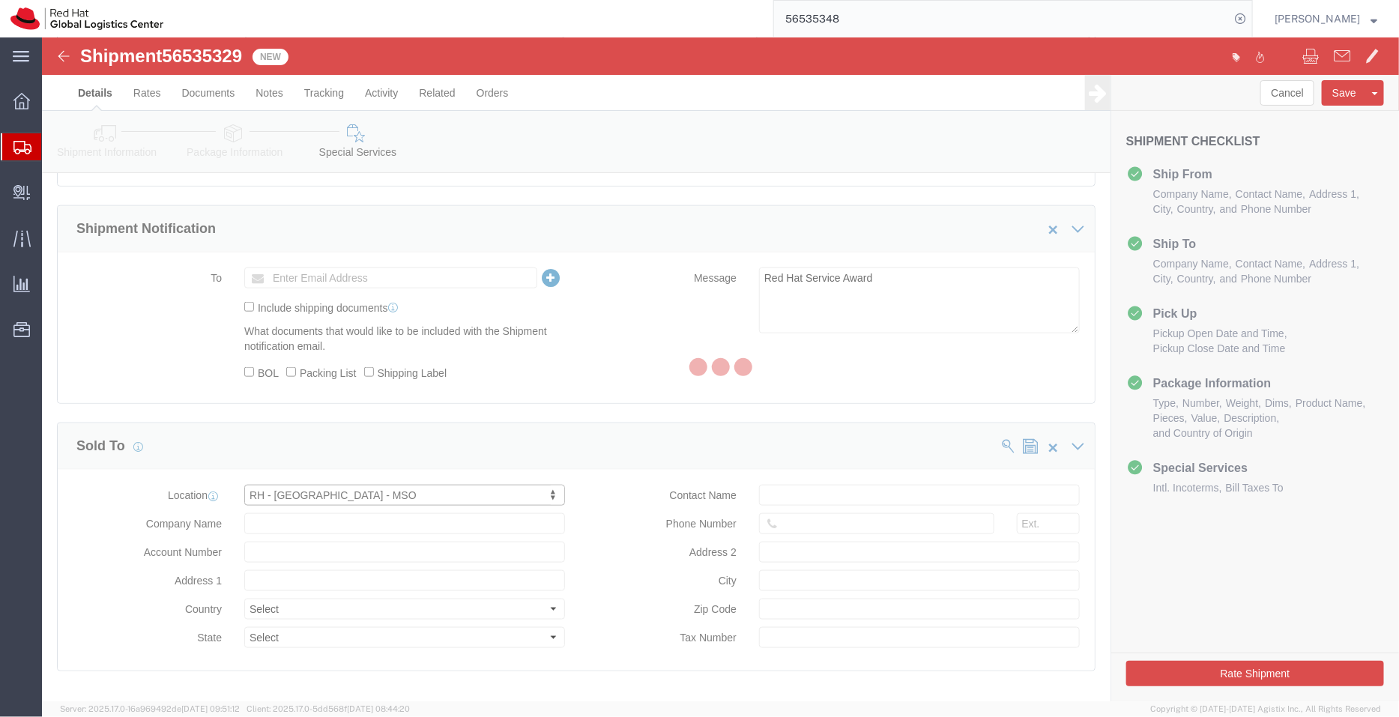
type input "PT. Red Hat Indonesia"
type input "Scbd, Jl. Jend. Sudirman No.52-53"
select select "ID"
type input "+62 21 27899808"
type input "Kebayoran Baru"
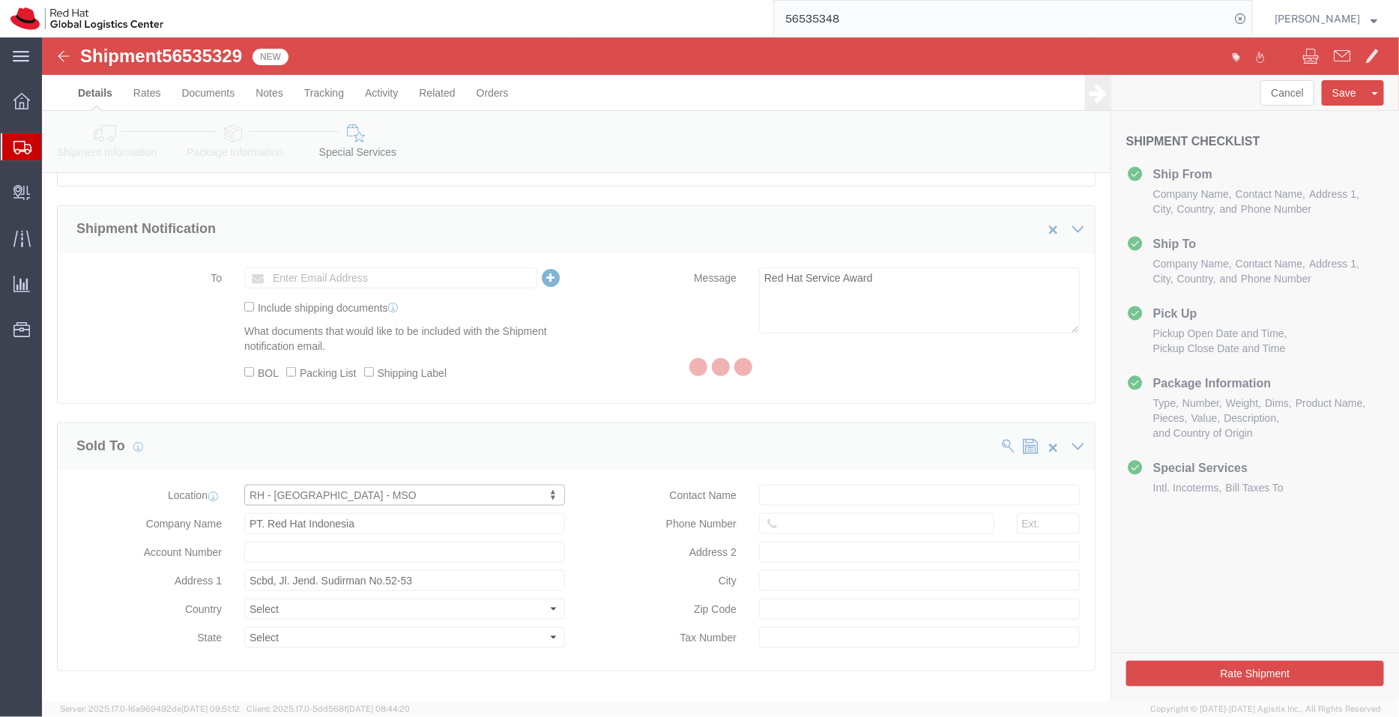
type input "[GEOGRAPHIC_DATA]"
type input "12190"
type input "033389107-011000"
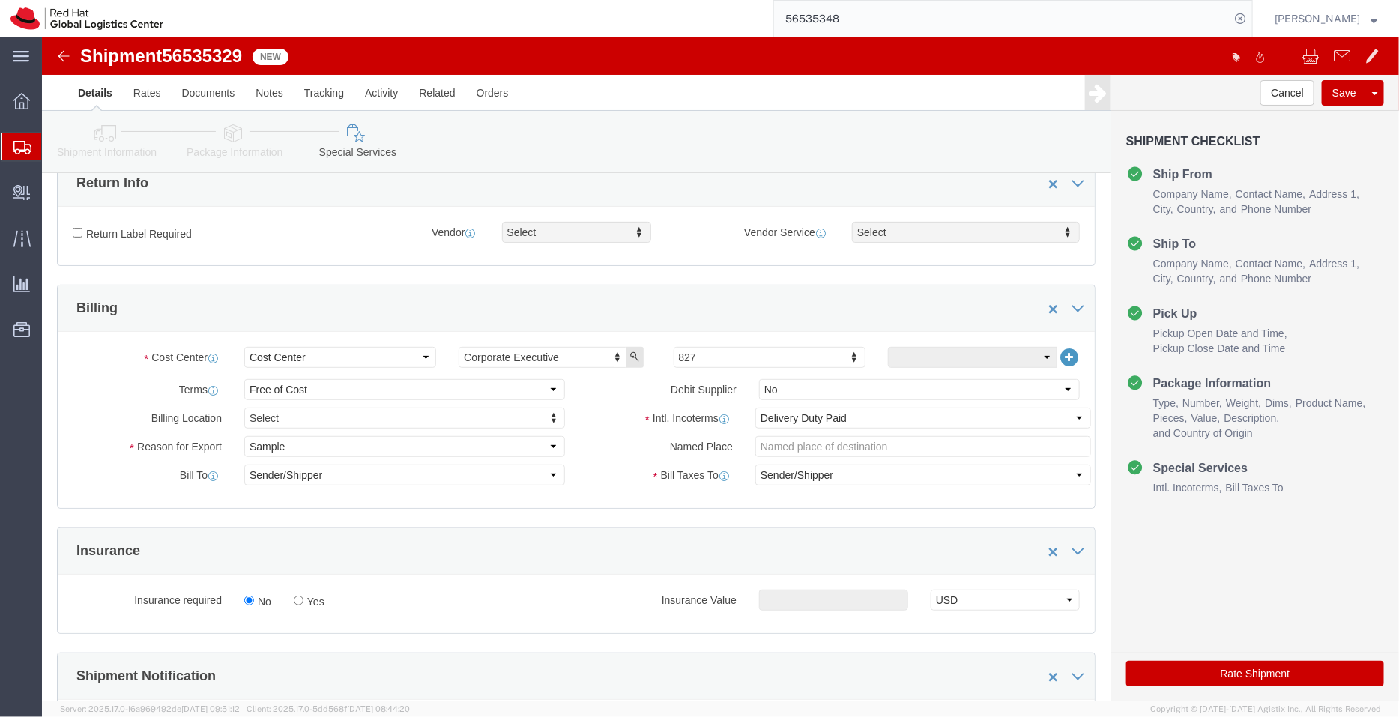
scroll to position [181, 0]
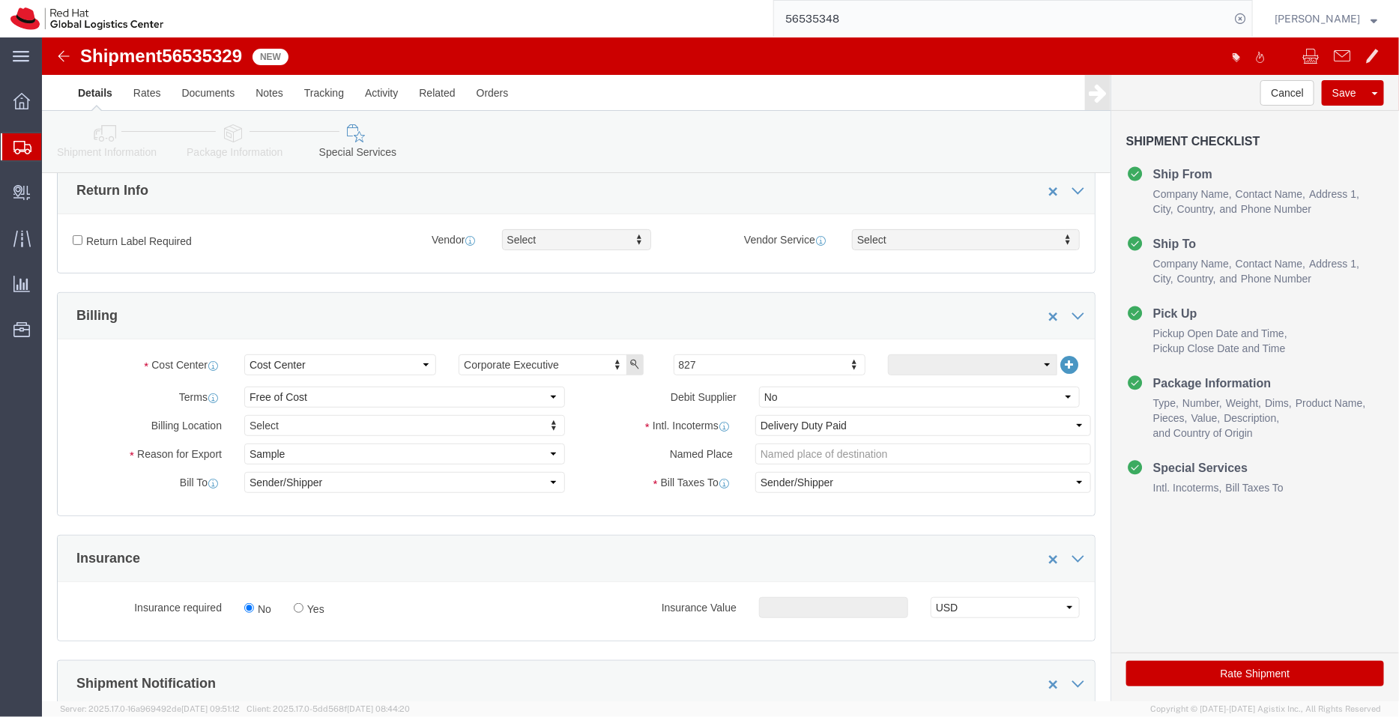
click icon
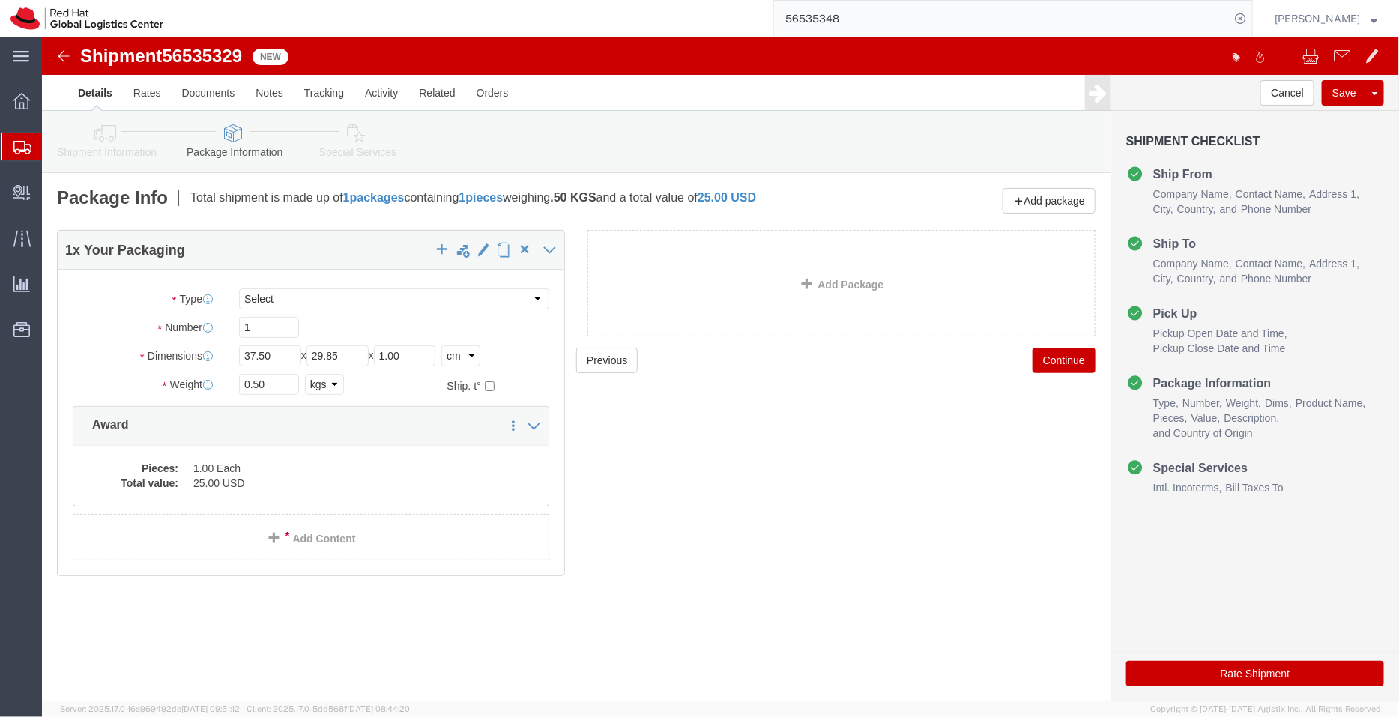
click icon
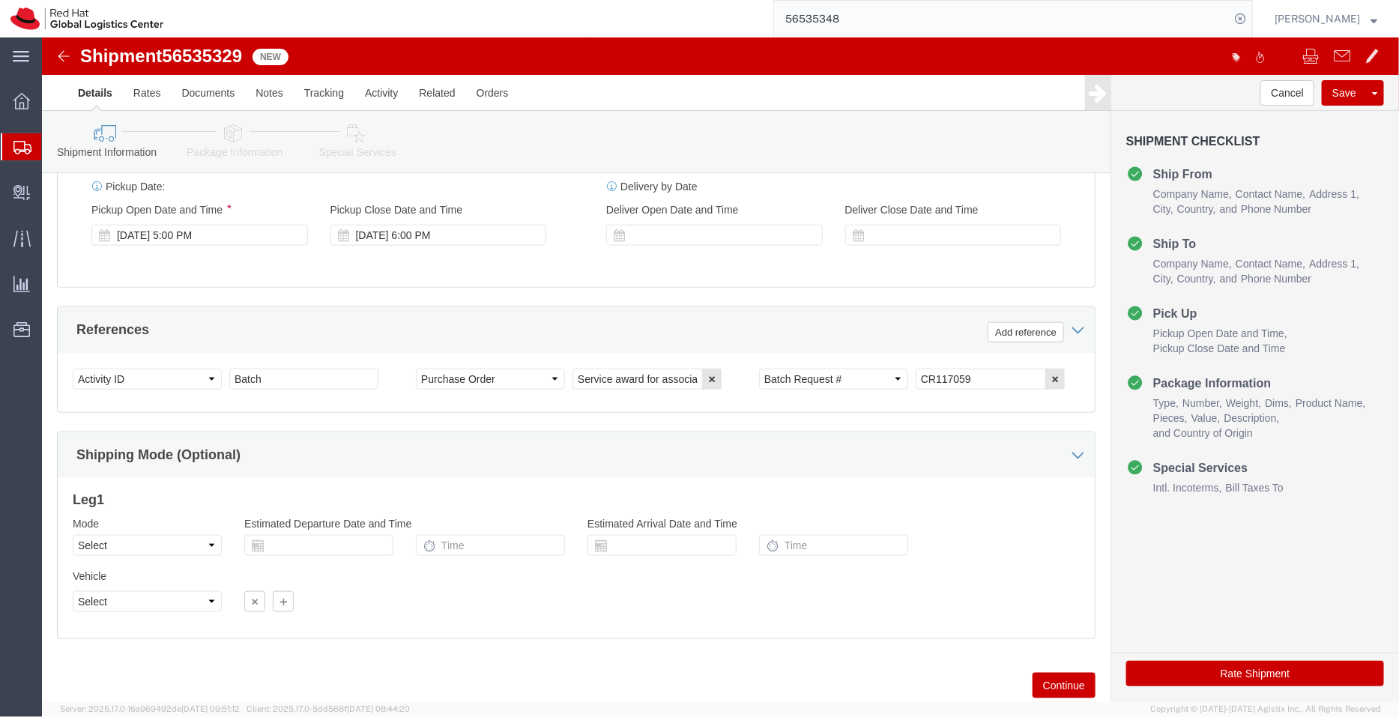
scroll to position [710, 0]
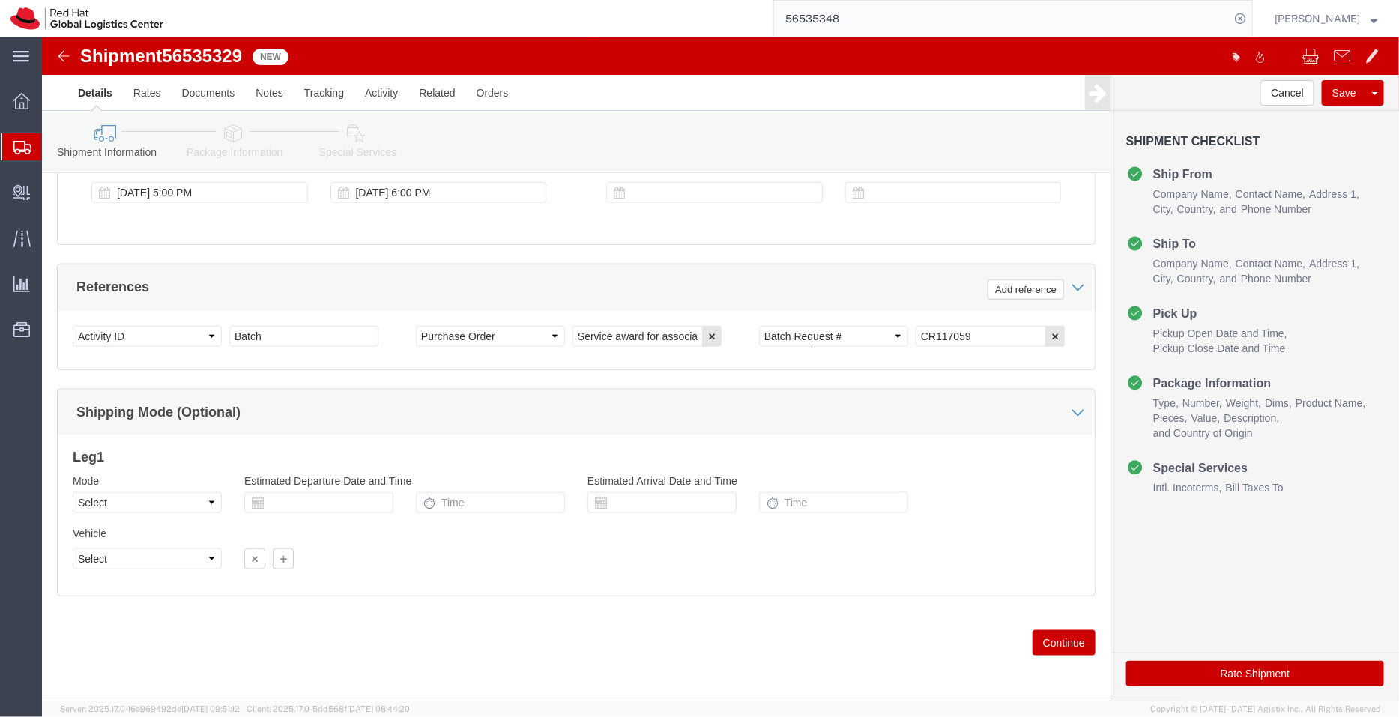
click icon
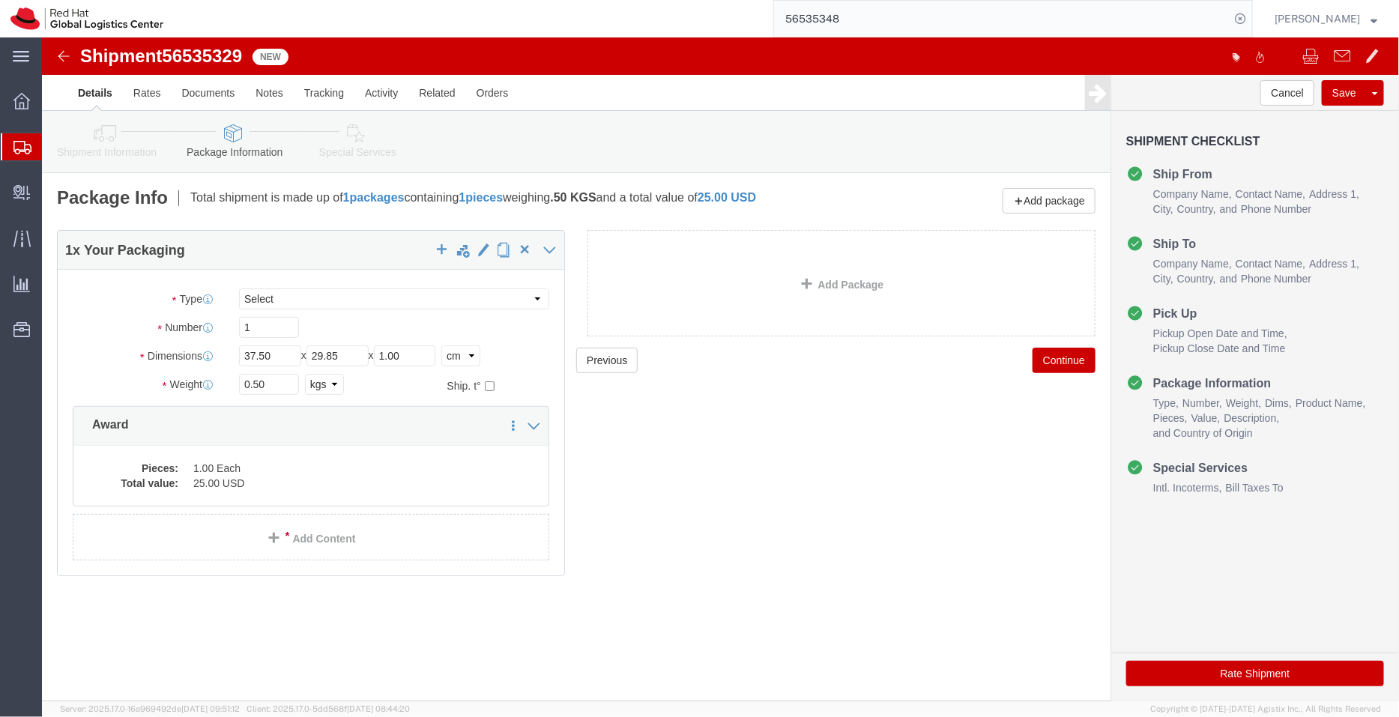
click icon
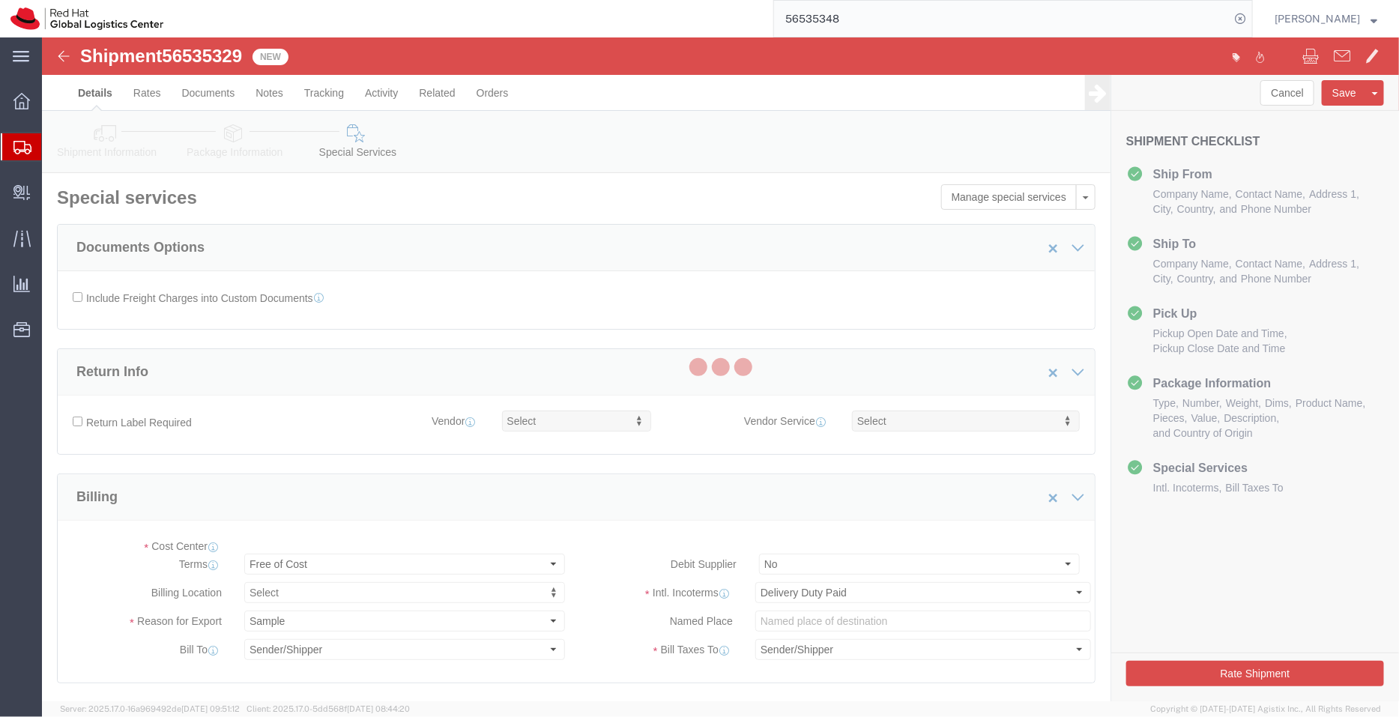
select select "COSTCENTER"
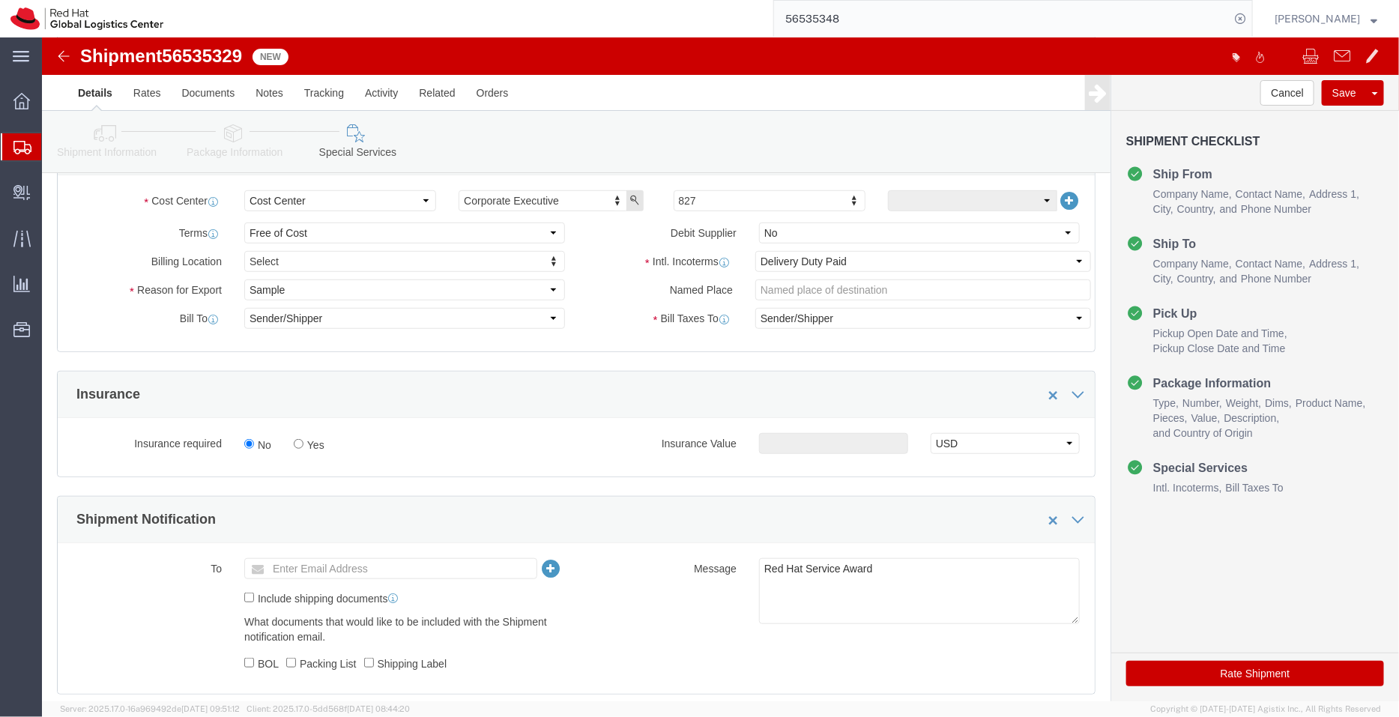
scroll to position [712, 0]
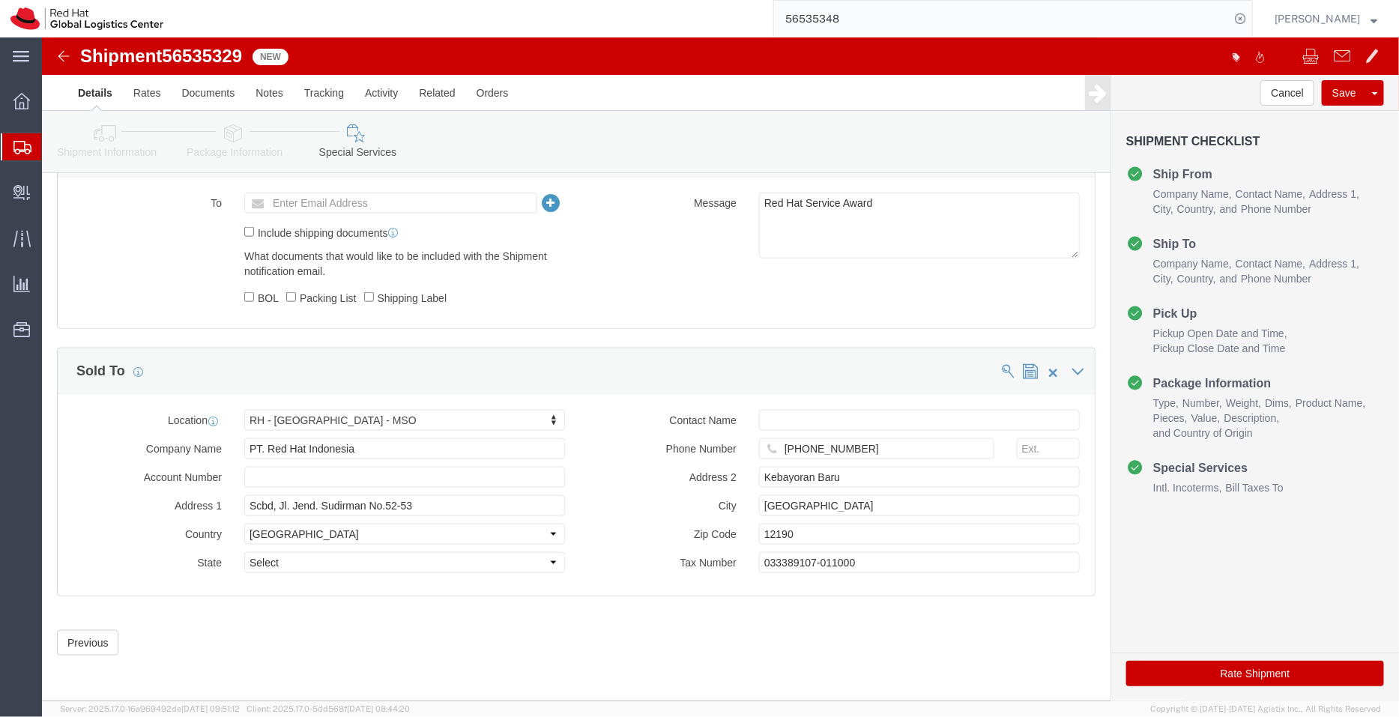
click button "Rate Shipment"
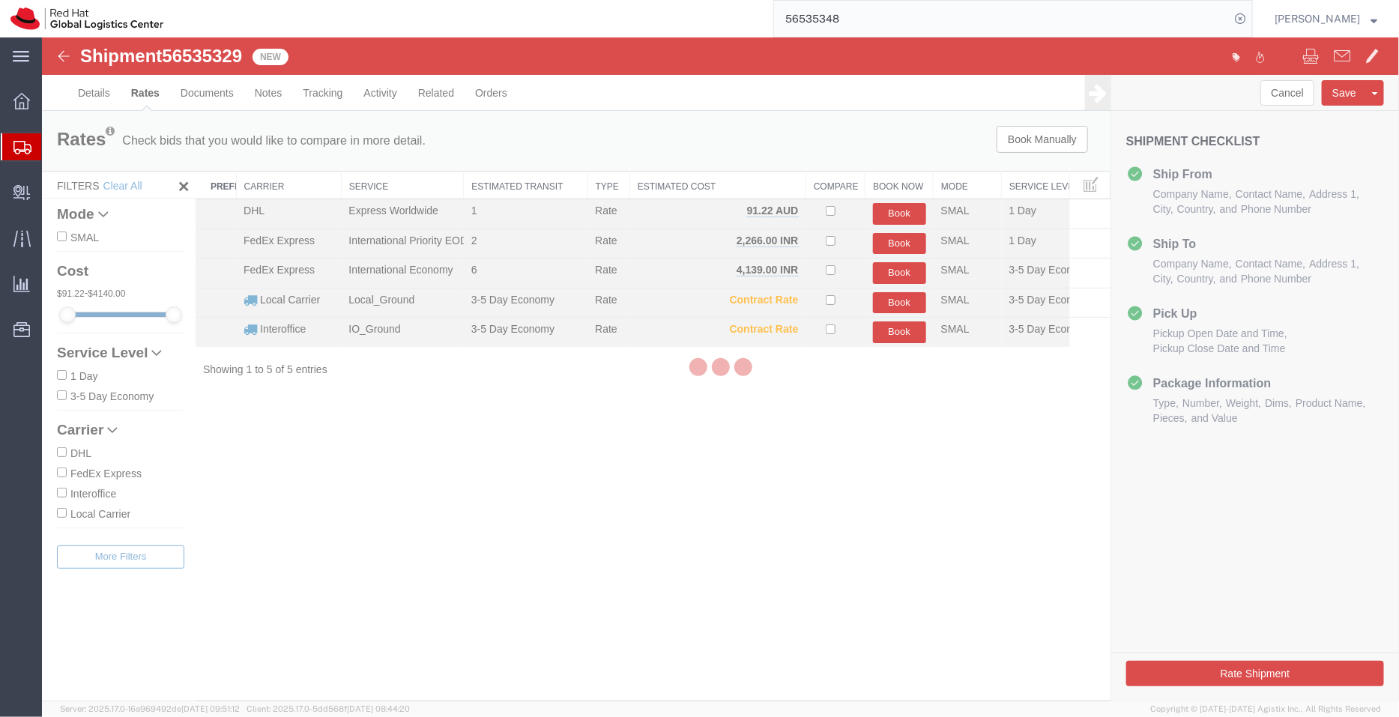
scroll to position [0, 0]
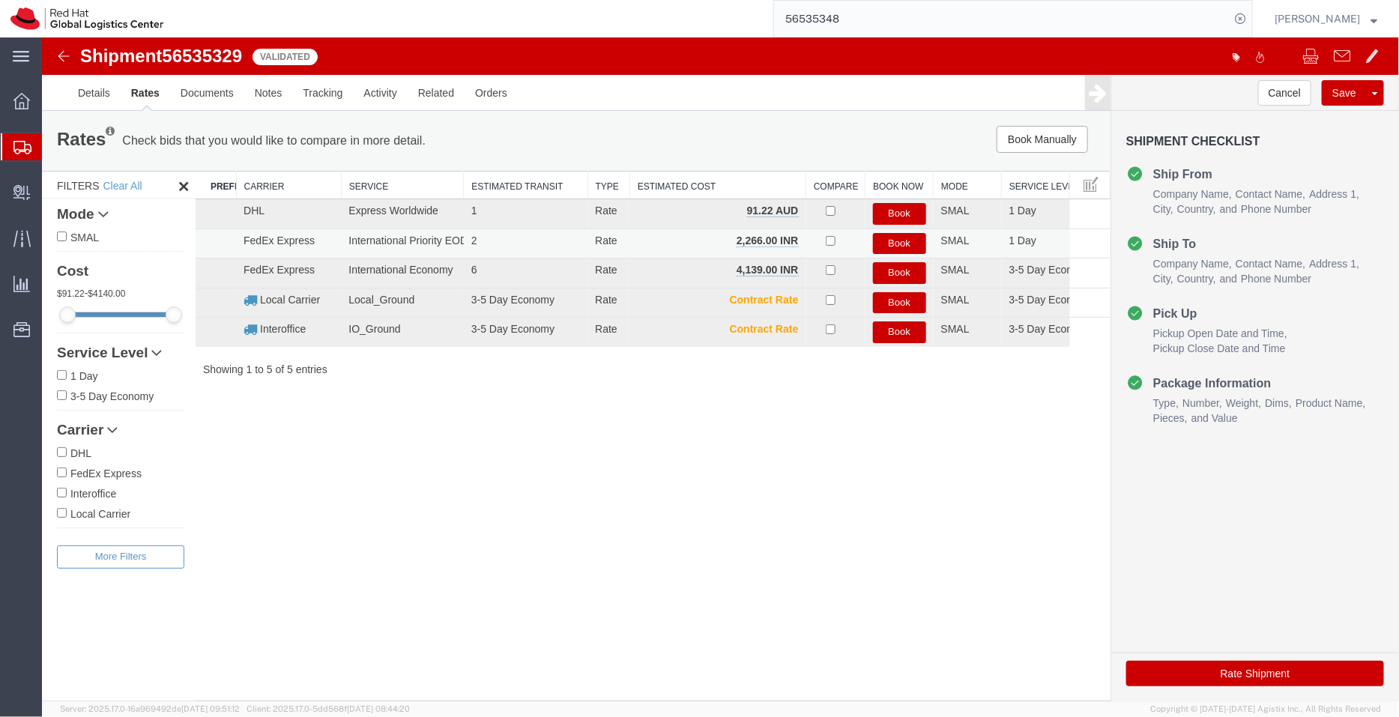
click at [894, 243] on button "Book" at bounding box center [898, 243] width 53 height 22
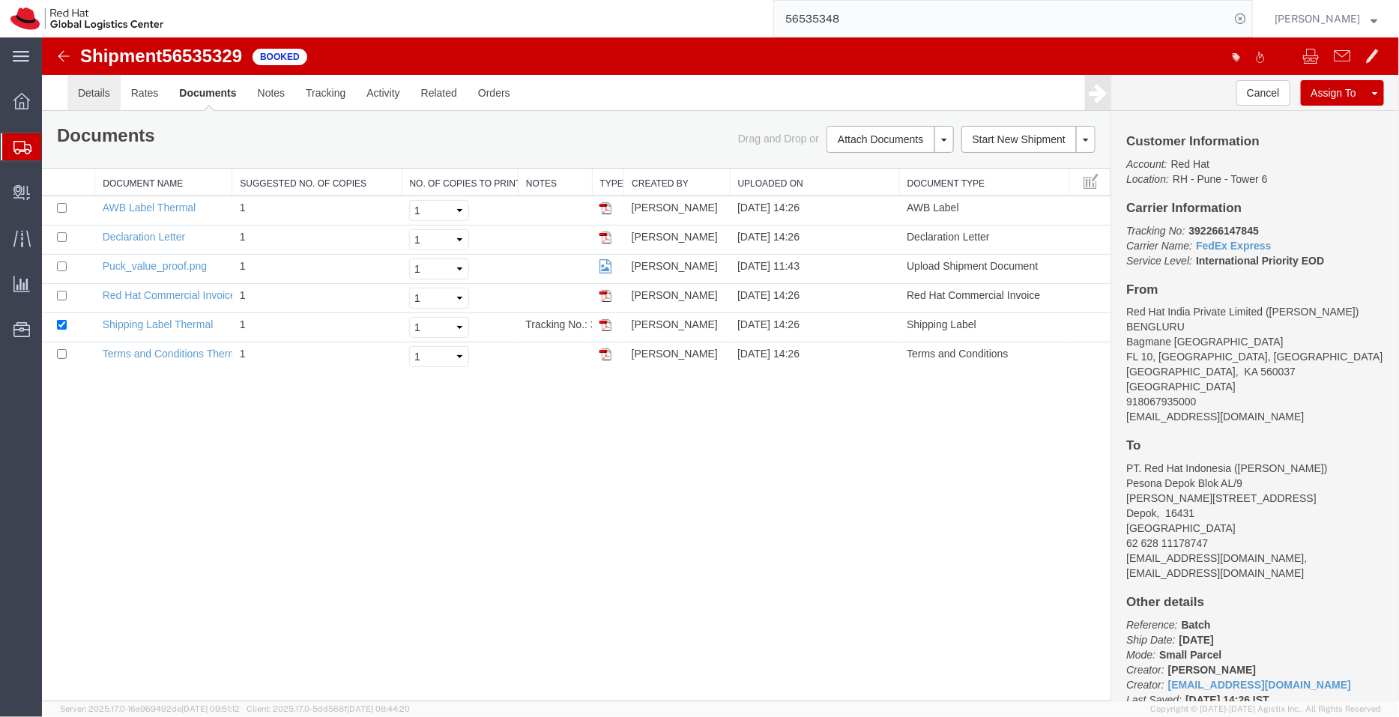
click at [91, 91] on link "Details" at bounding box center [93, 92] width 53 height 36
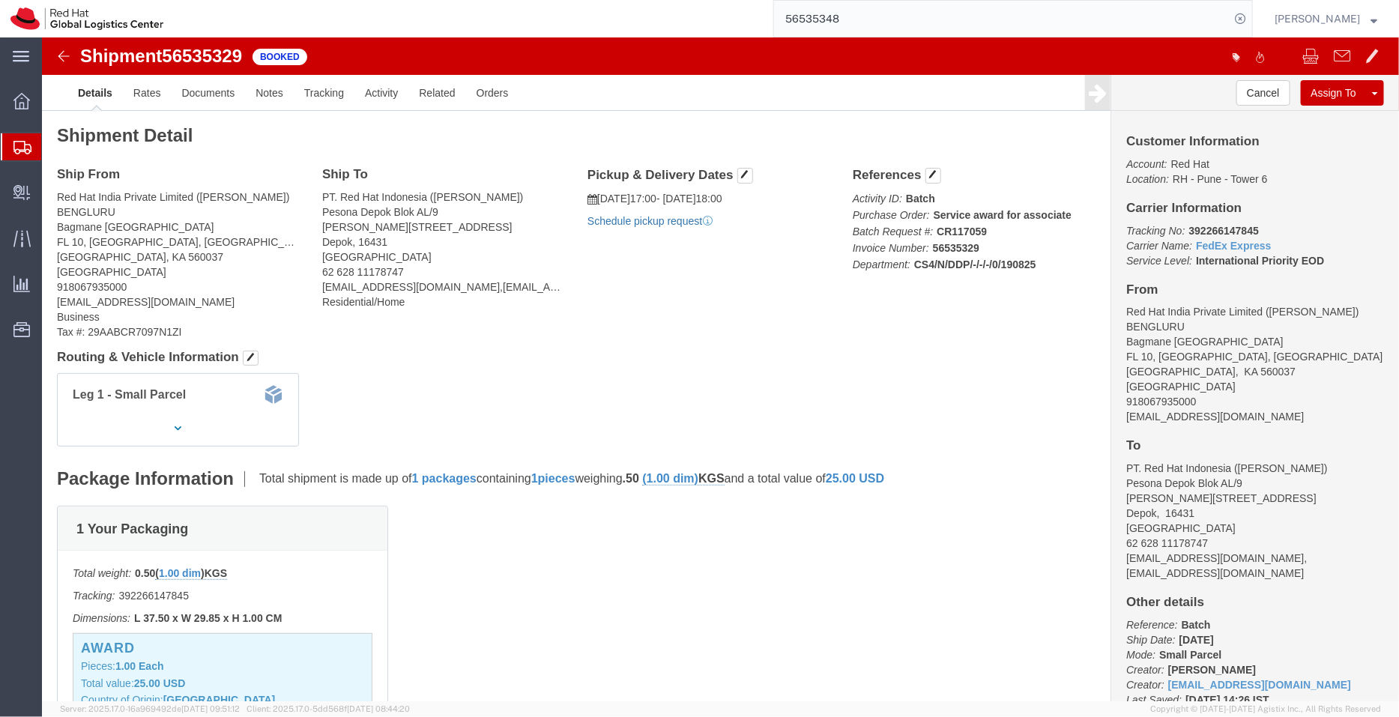
click link "Schedule pickup request"
drag, startPoint x: 1187, startPoint y: 377, endPoint x: 1074, endPoint y: 384, distance: 112.6
click div "Customer Information Account: Red Hat Location: RH - Pune - Tower 6 Carrier Inf…"
copy address "[EMAIL_ADDRESS][DOMAIN_NAME]"
click link "Documents"
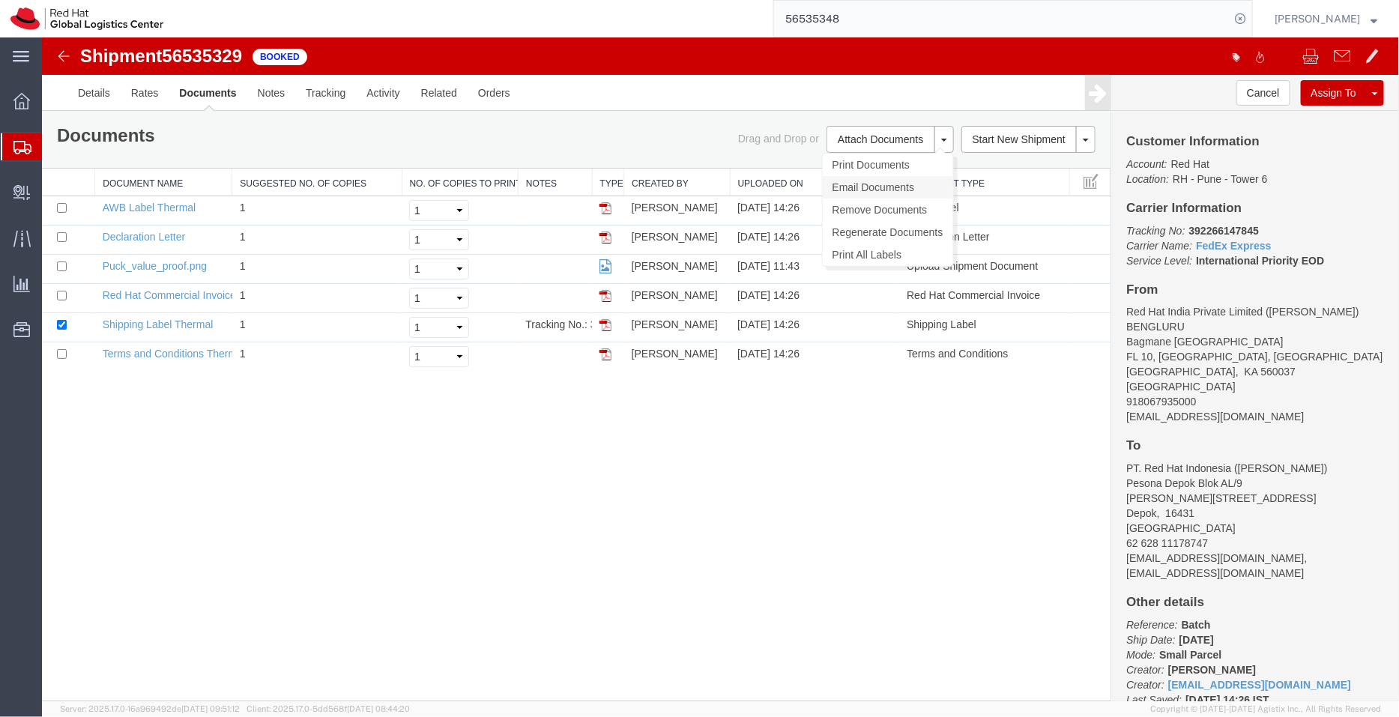
click at [857, 178] on link "Email Documents" at bounding box center [887, 186] width 130 height 22
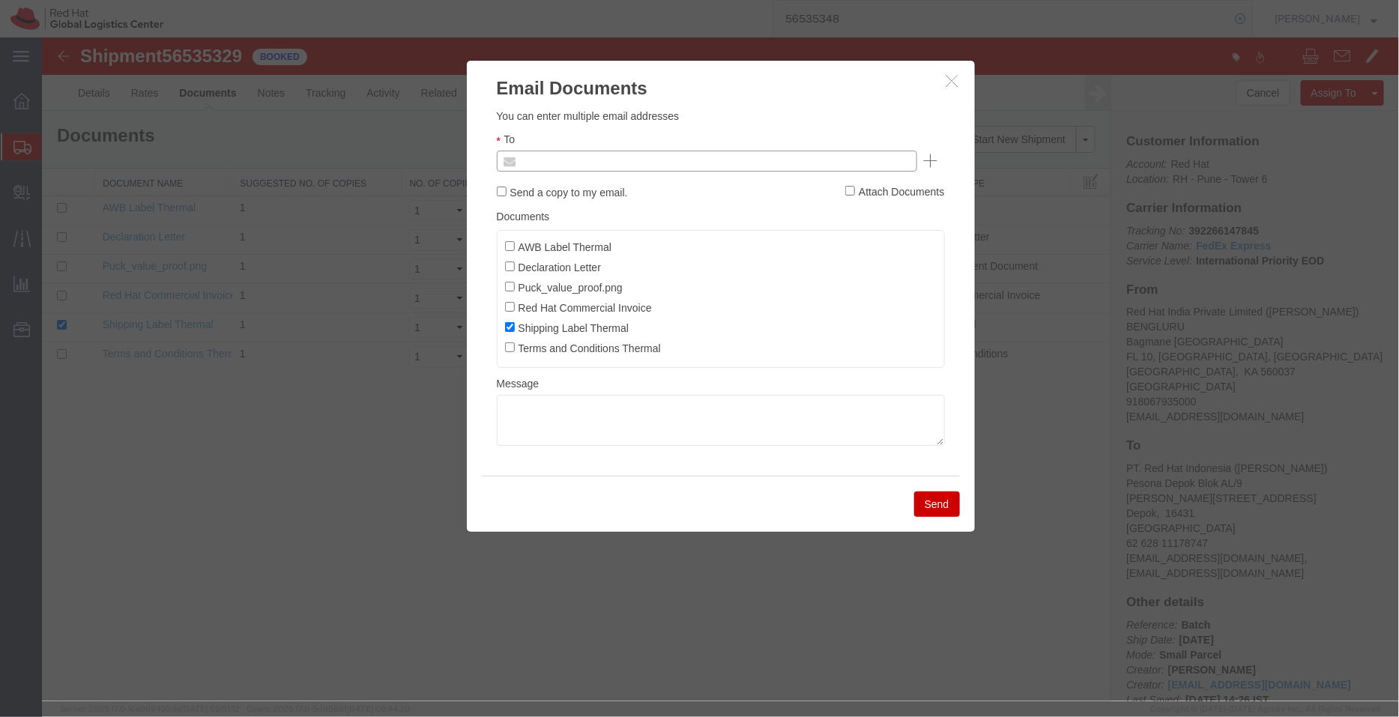
click at [596, 157] on input "text" at bounding box center [604, 160] width 175 height 19
paste input "[EMAIL_ADDRESS][DOMAIN_NAME]"
type input "[EMAIL_ADDRESS][DOMAIN_NAME]"
click at [509, 247] on input "AWB Label Thermal" at bounding box center [509, 245] width 10 height 10
checkbox input "true"
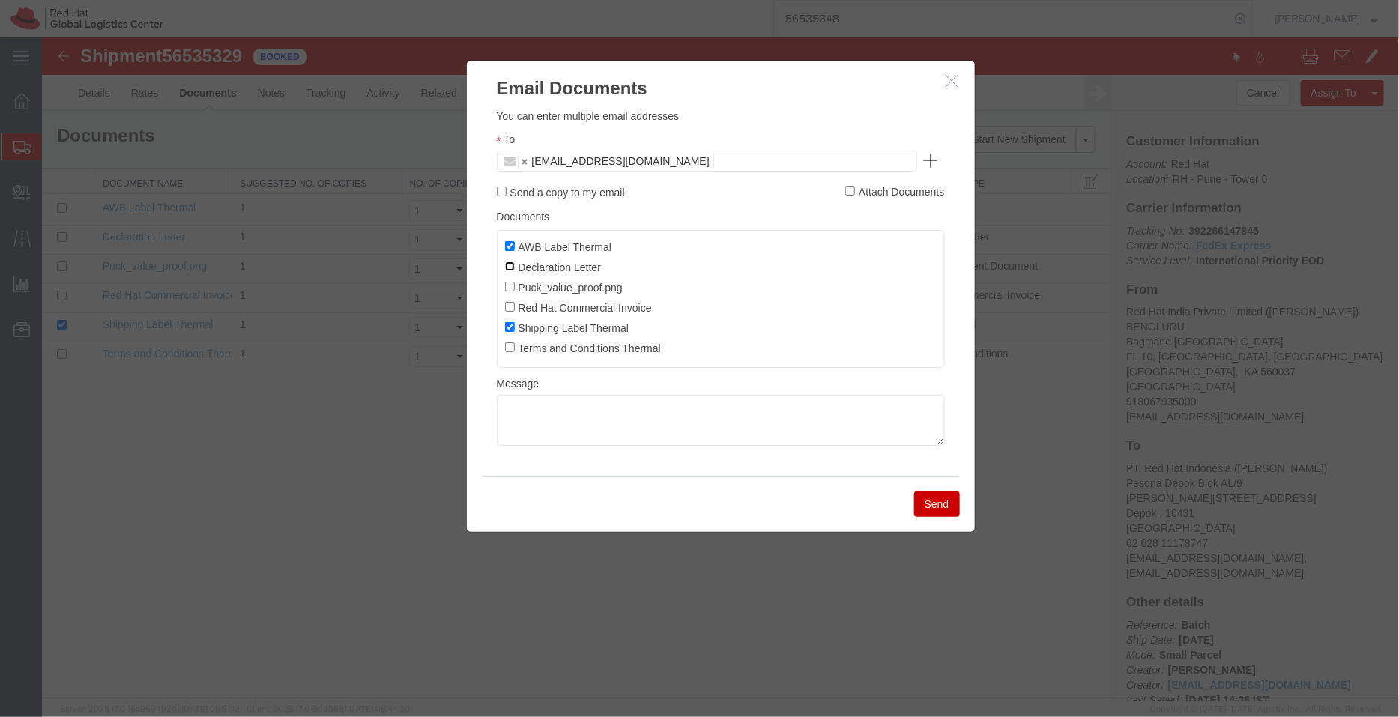
click at [509, 265] on input "Declaration Letter" at bounding box center [509, 266] width 10 height 10
checkbox input "true"
click at [509, 310] on input "Red Hat Commercial Invoice" at bounding box center [509, 306] width 10 height 10
checkbox input "true"
click at [941, 509] on button "Send" at bounding box center [936, 503] width 46 height 25
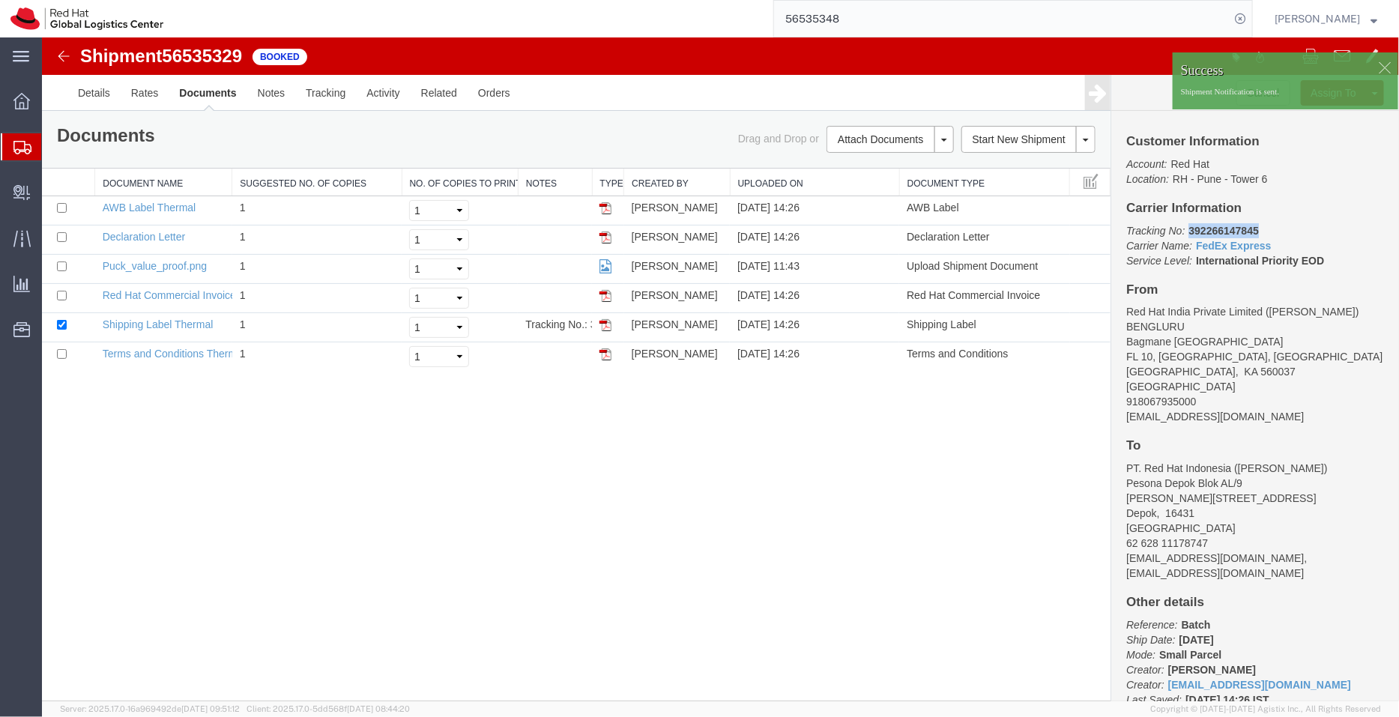
drag, startPoint x: 1218, startPoint y: 229, endPoint x: 1187, endPoint y: 228, distance: 30.7
click at [1187, 228] on p "Tracking No: 392266147845 Carrier Name: FedEx Express FedEx Express Service Lev…" at bounding box center [1254, 244] width 258 height 45
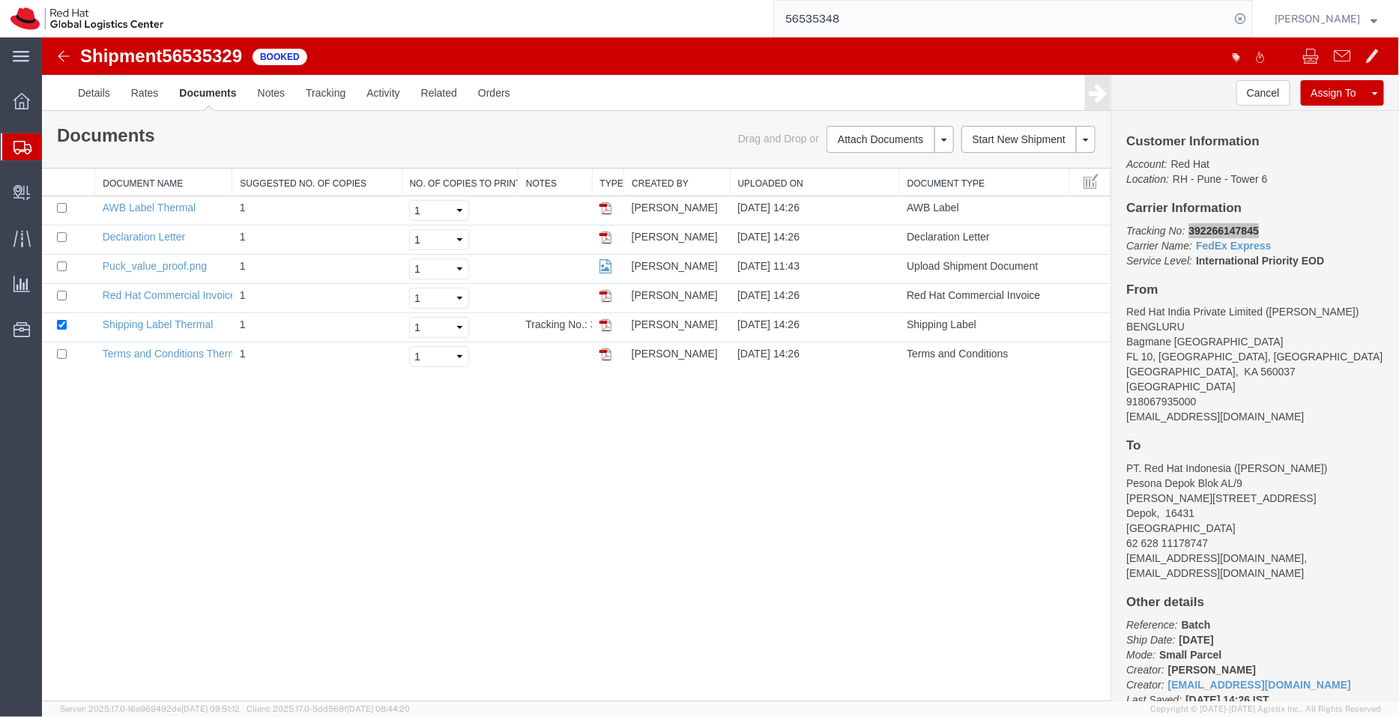
click at [0, 0] on span "Shipment Manager" at bounding box center [0, 0] width 0 height 0
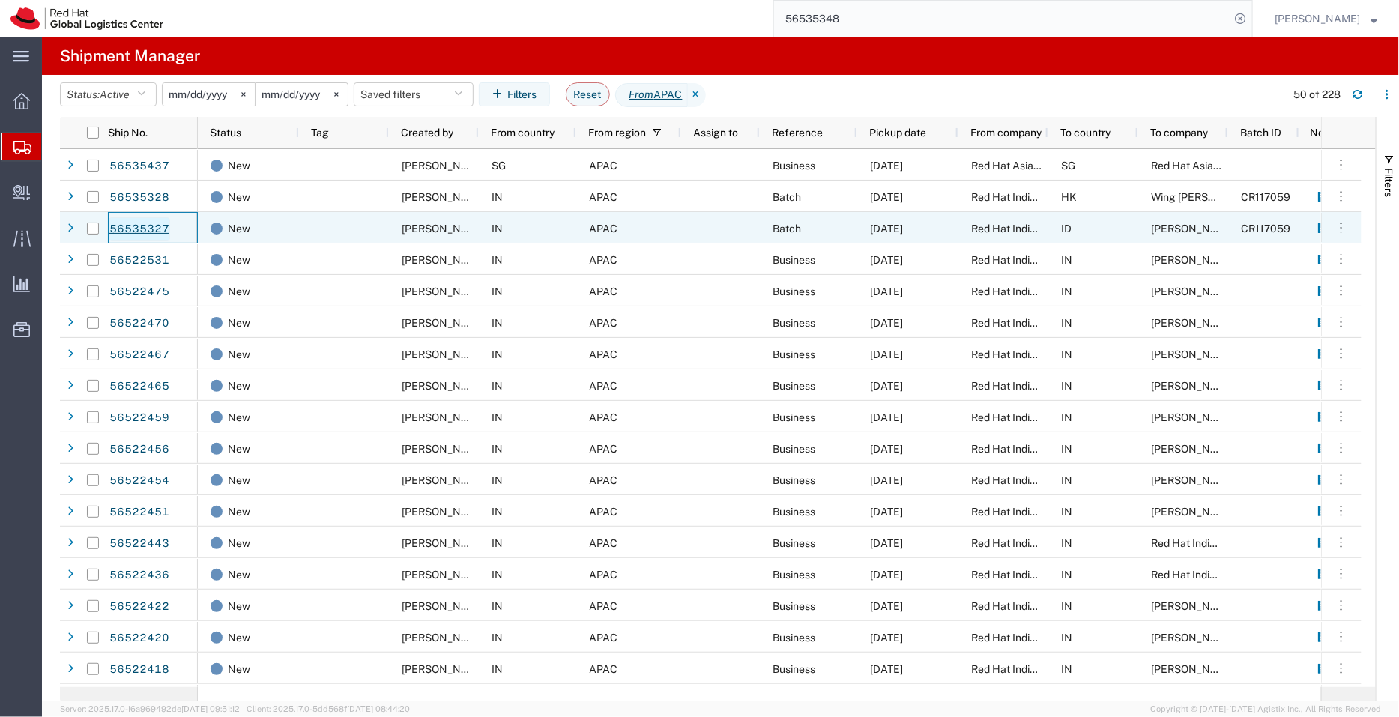
click at [132, 227] on link "56535327" at bounding box center [139, 229] width 61 height 24
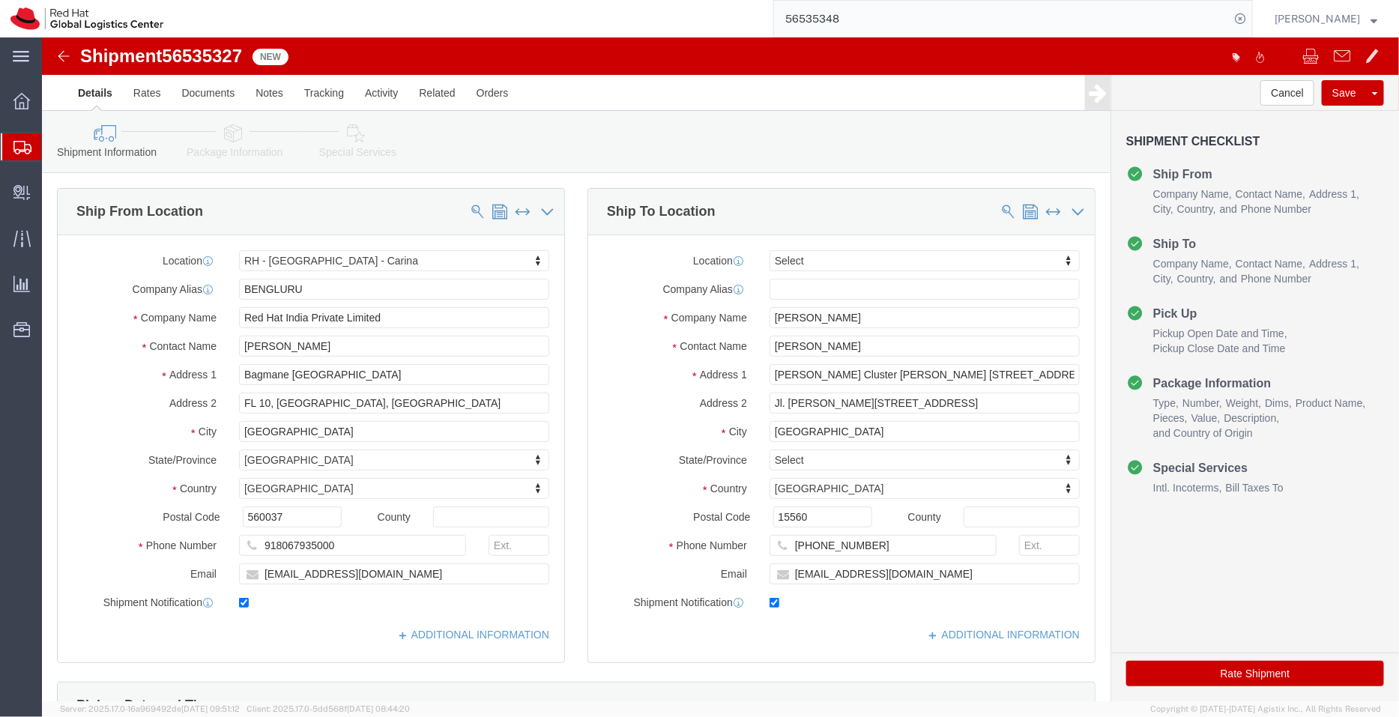
select select "37925"
select select
drag, startPoint x: 793, startPoint y: 281, endPoint x: 608, endPoint y: 288, distance: 185.9
click div "Company Name Risia Risia"
click input "text"
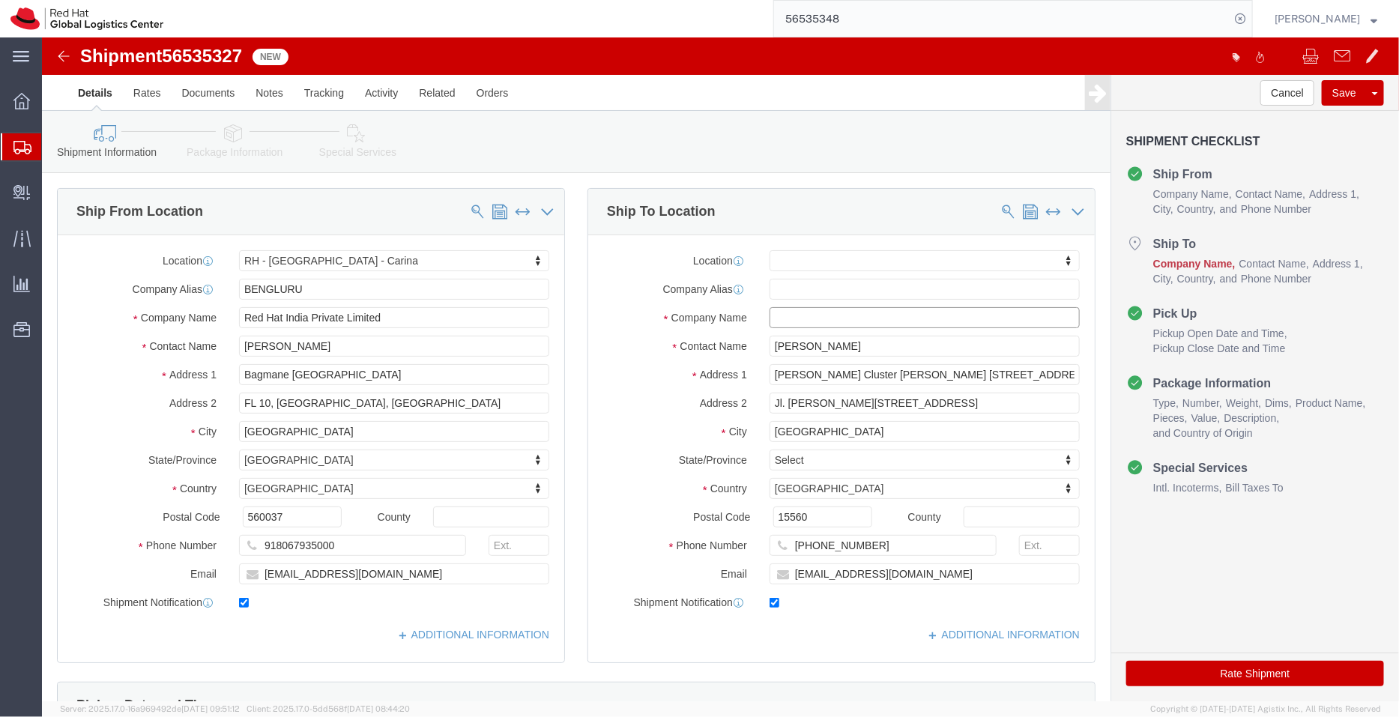
paste input "PT. Red Hat Indonesia"
type input "PT. Red Hat Indonesia"
click input "rrisia@redhat.com"
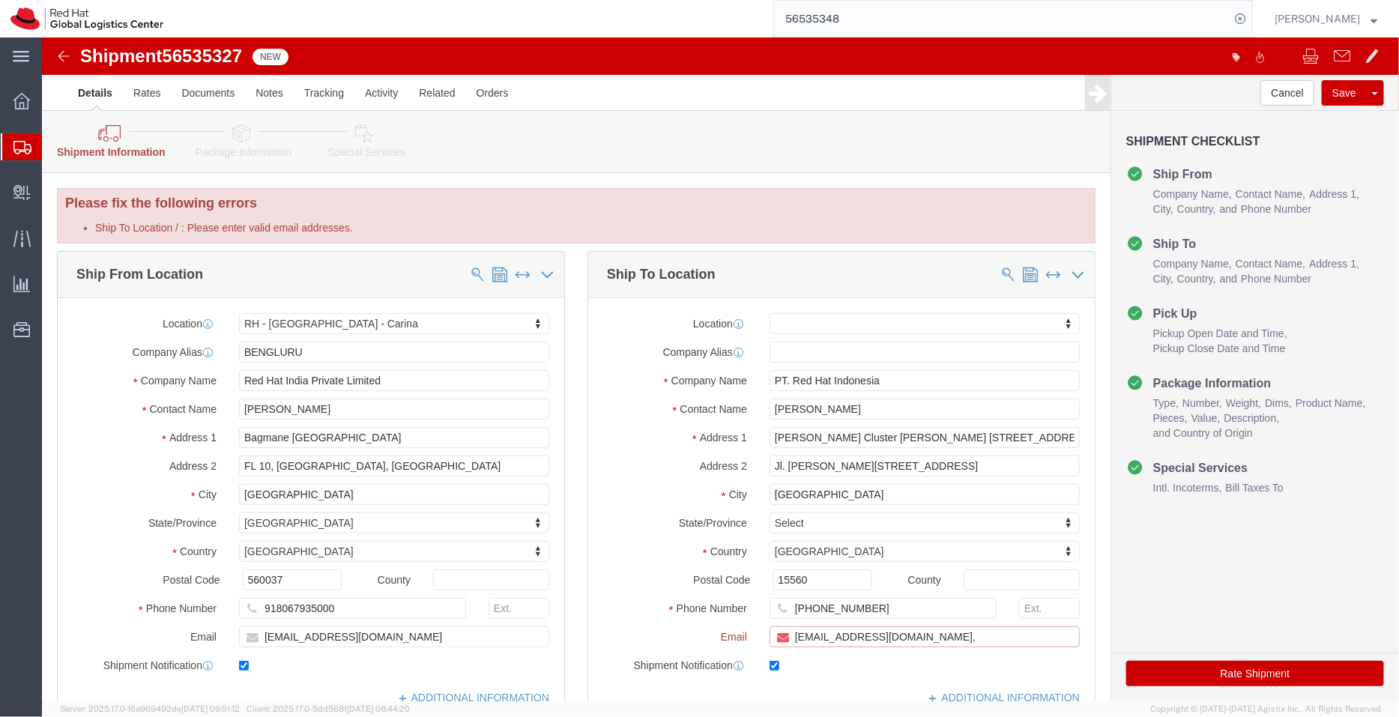
paste input "[EMAIL_ADDRESS][DOMAIN_NAME]"
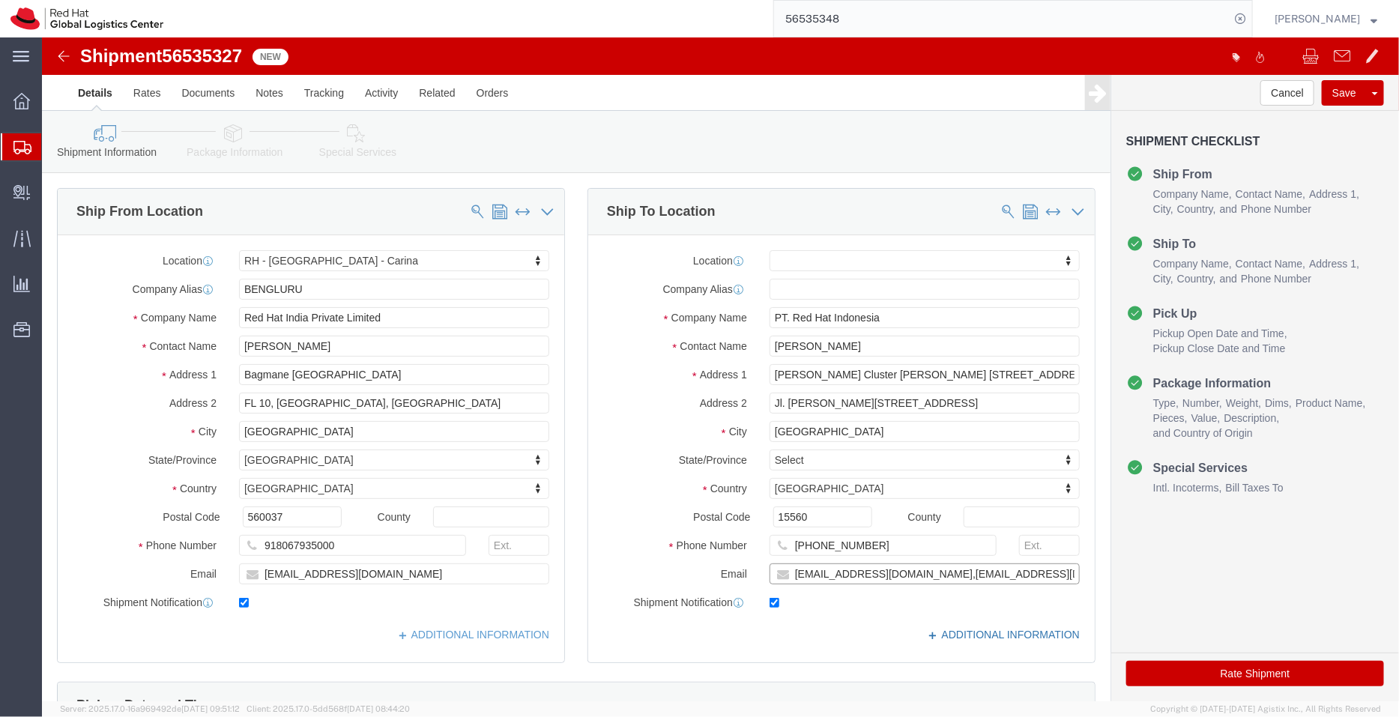
type input "rrisia@redhat.com,apaclogistics@redhat.com"
click link "ADDITIONAL INFORMATION"
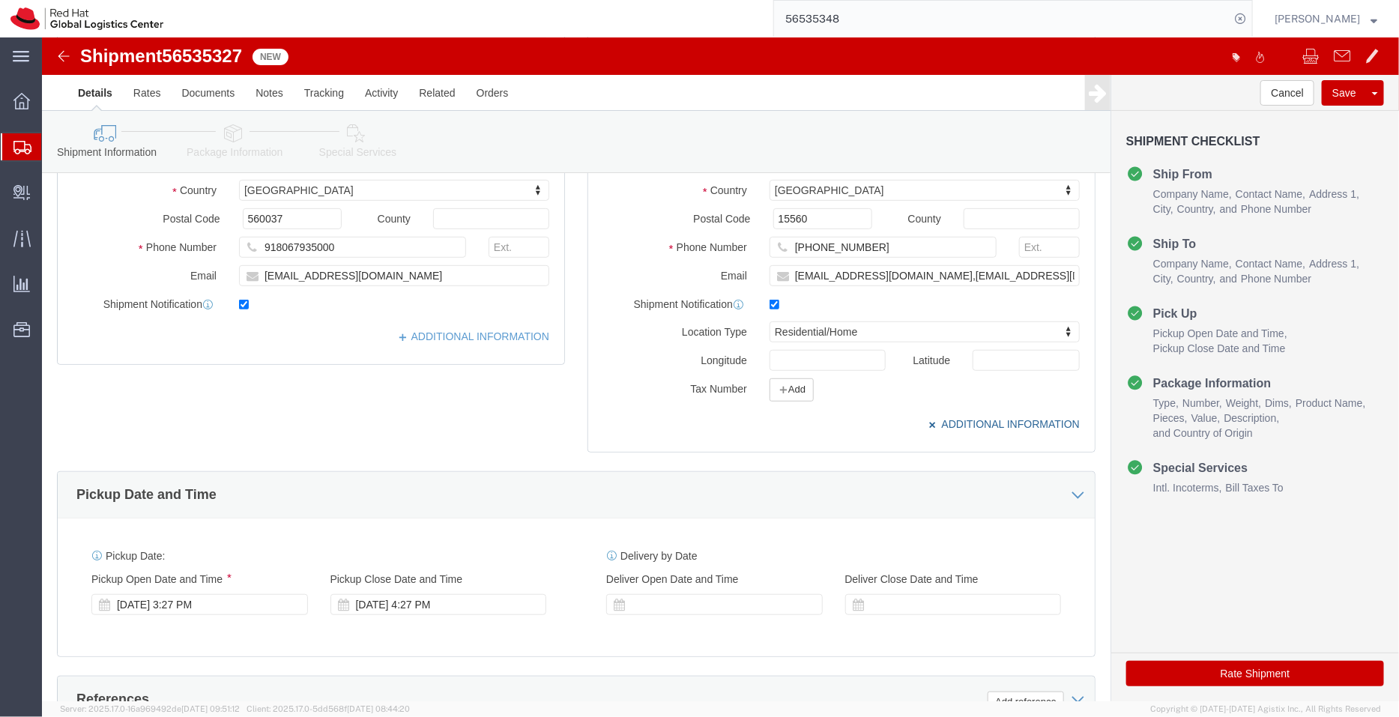
scroll to position [302, 0]
click div "Aug 19 2025 3:27 PM"
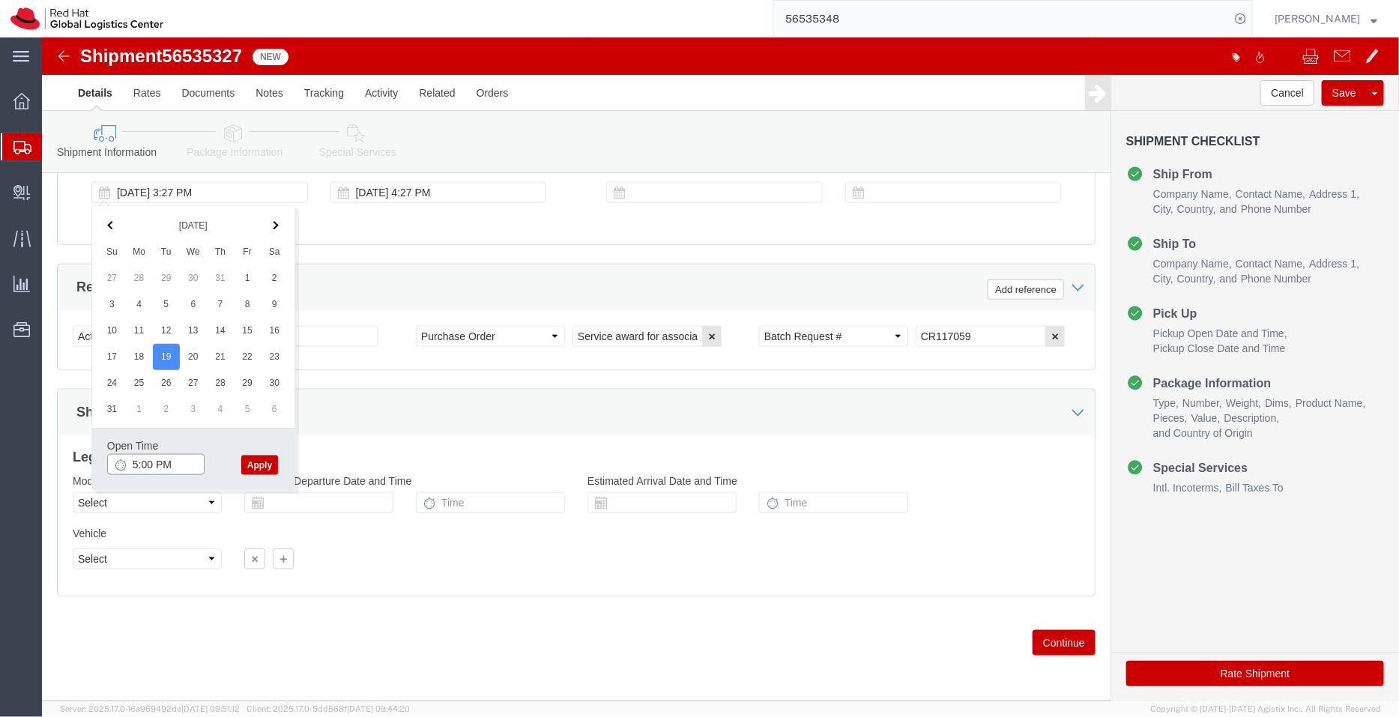
type input "5:00 PM"
click button "Apply"
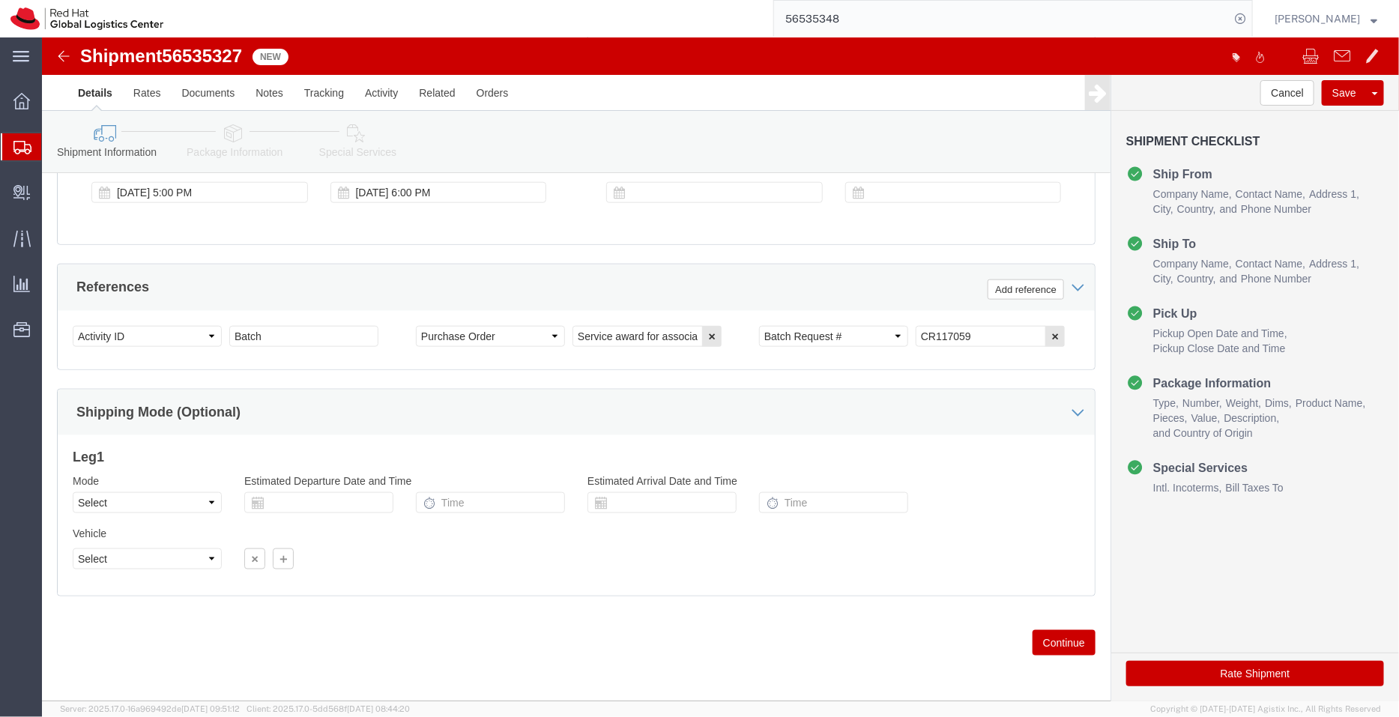
click icon
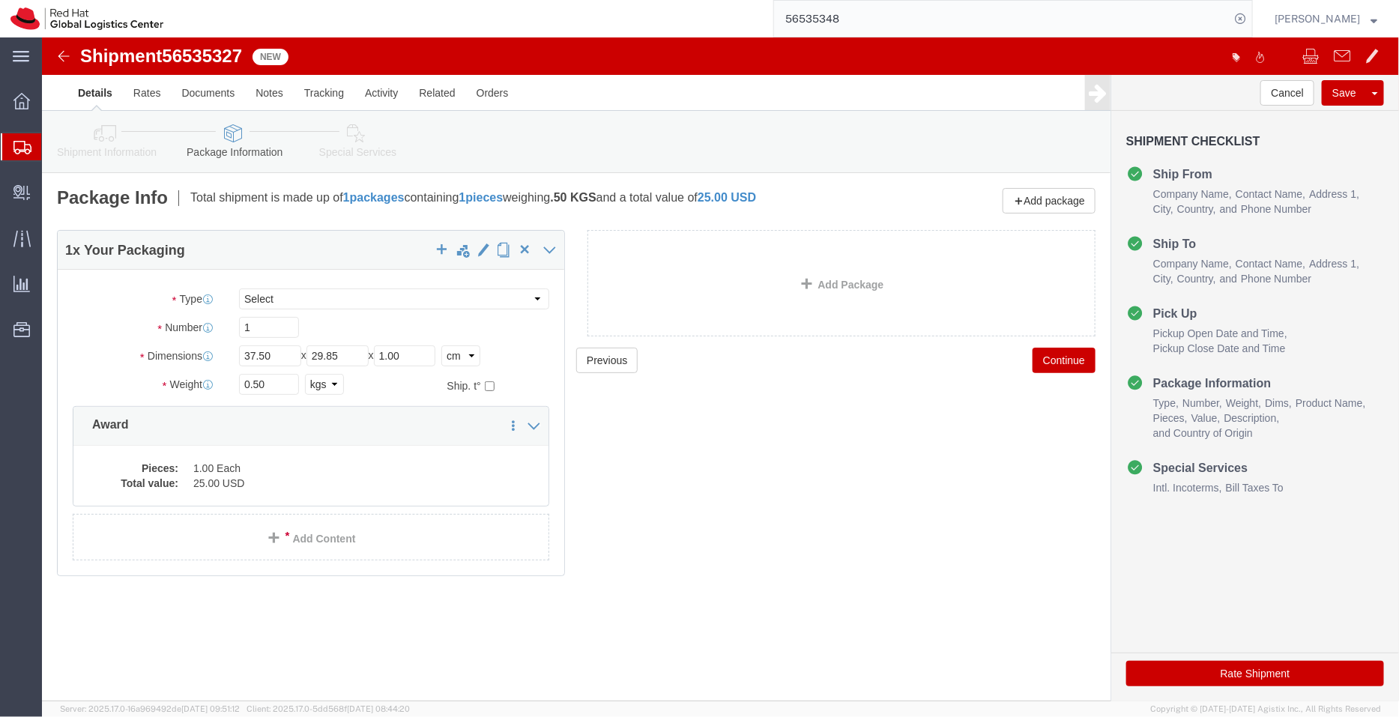
click icon
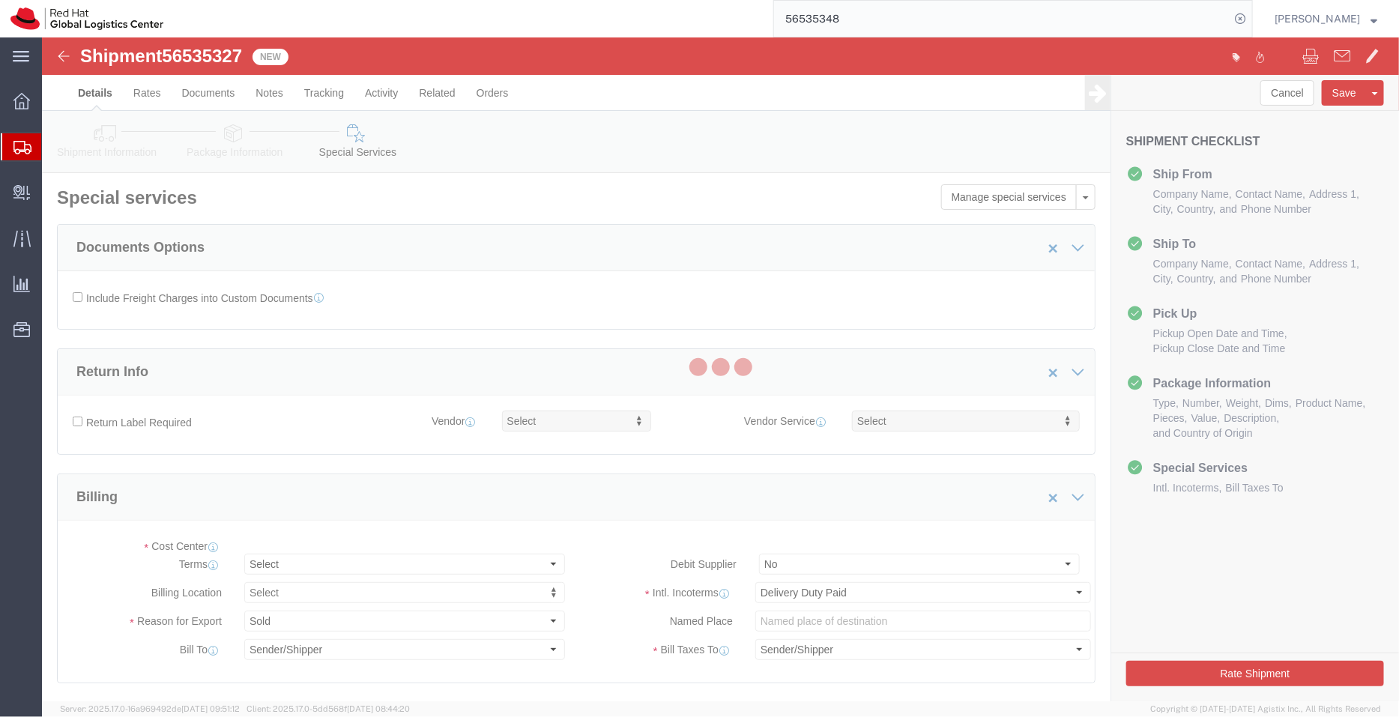
select select "COSTCENTER"
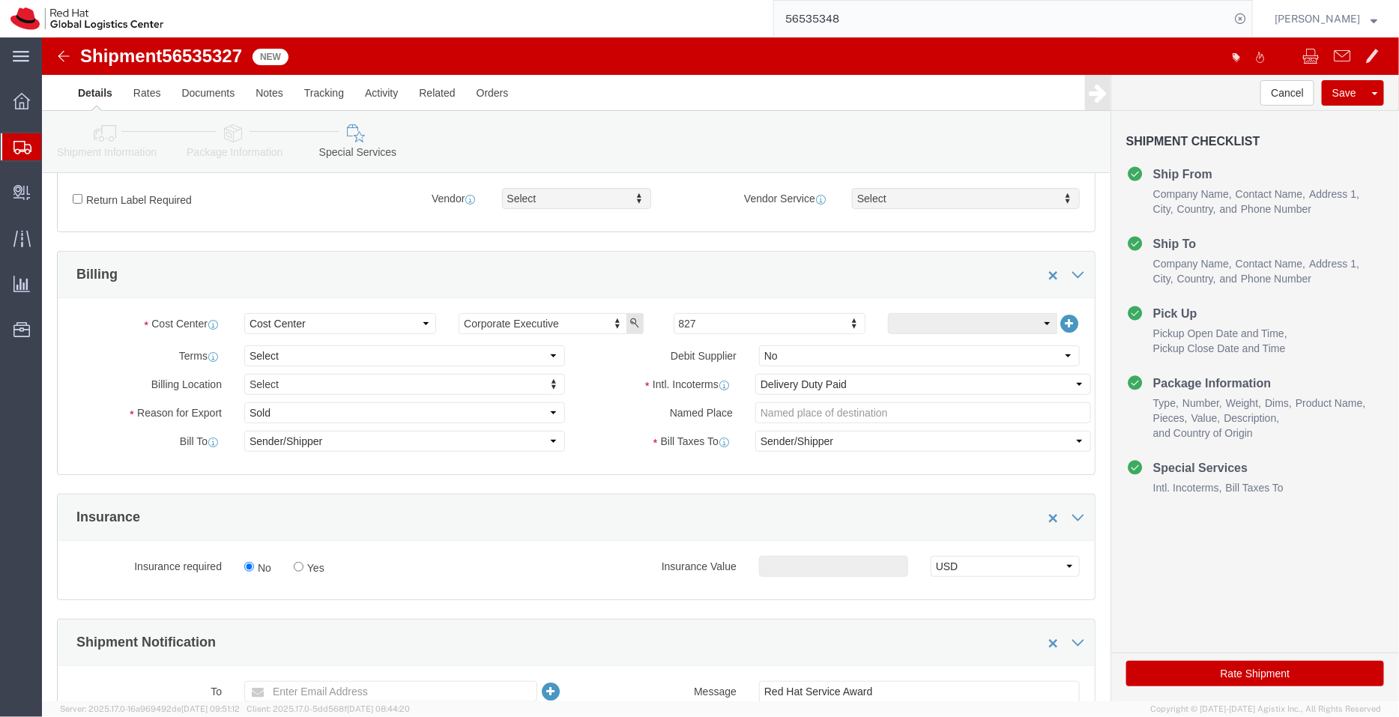
scroll to position [278, 0]
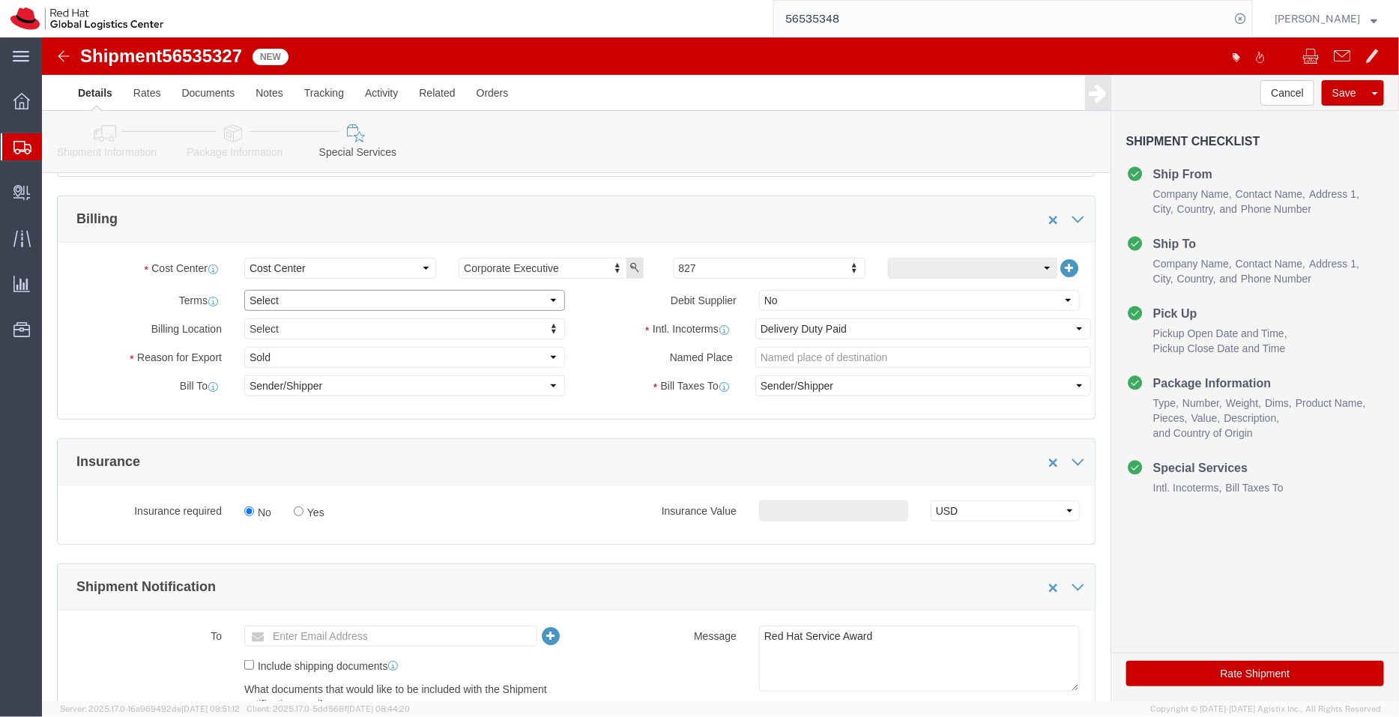
click select "Select Free of Charge Free of Cost NET 30 NET 45 NET 60 See Comment"
select select "FREE_OF_COST"
click select "Select Free of Charge Free of Cost NET 30 NET 45 NET 60 See Comment"
click select "Select Gift Personal Effects Repair/Warranty Return Sample Sold Temporary/Not S…"
select select "SAMPLE"
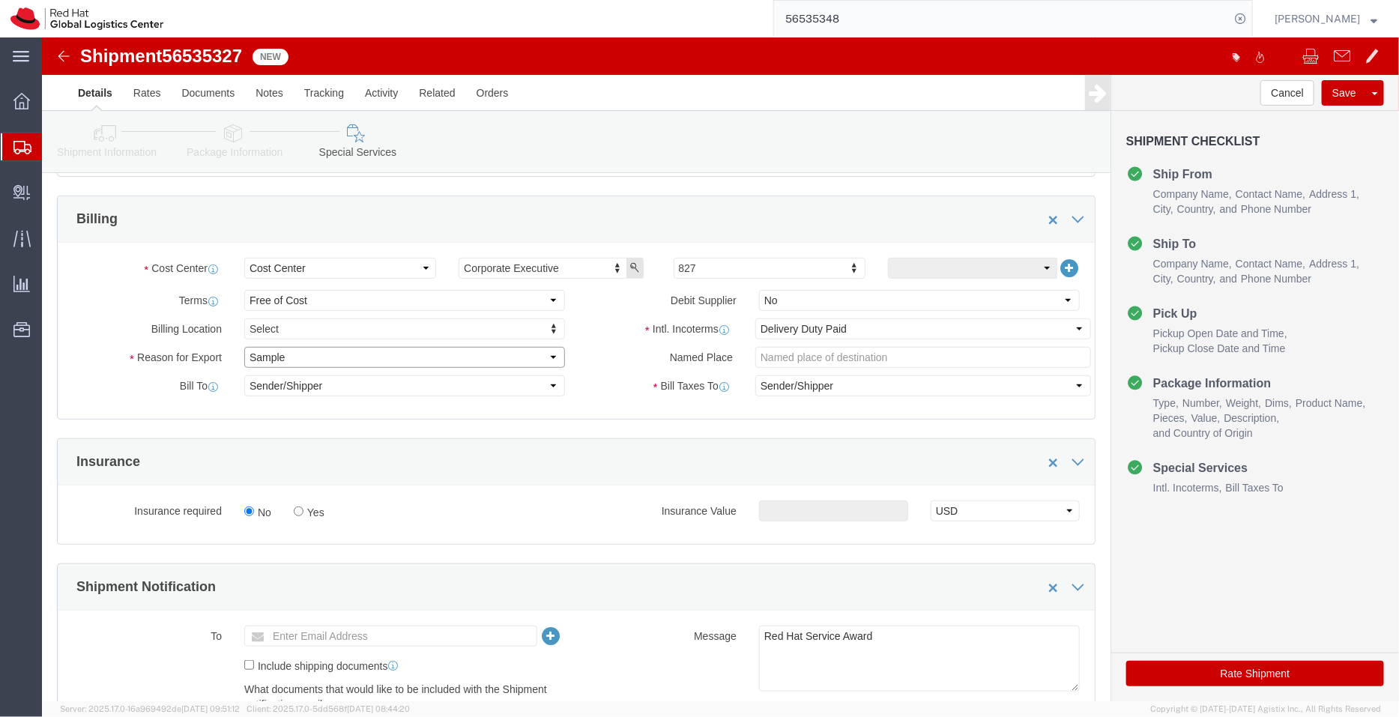
click select "Select Gift Personal Effects Repair/Warranty Return Sample Sold Temporary/Not S…"
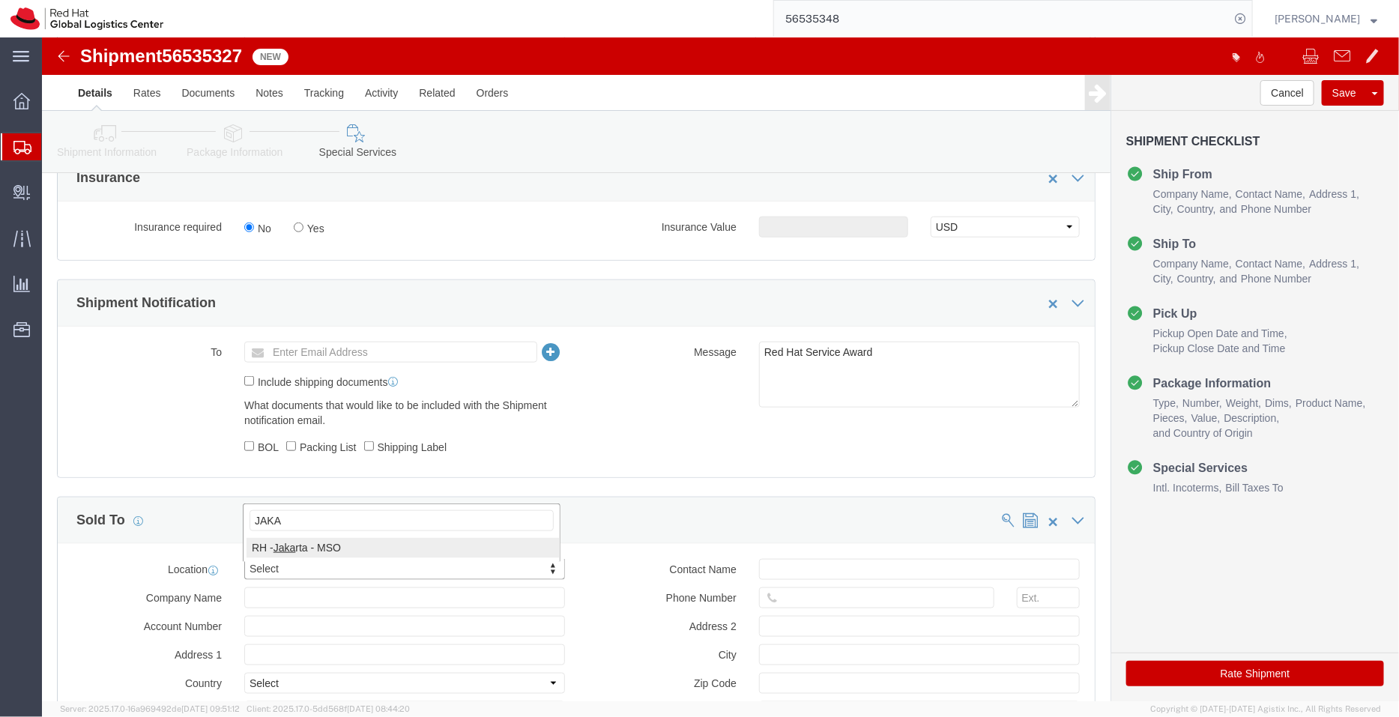
type input "JAKA"
select select "39291"
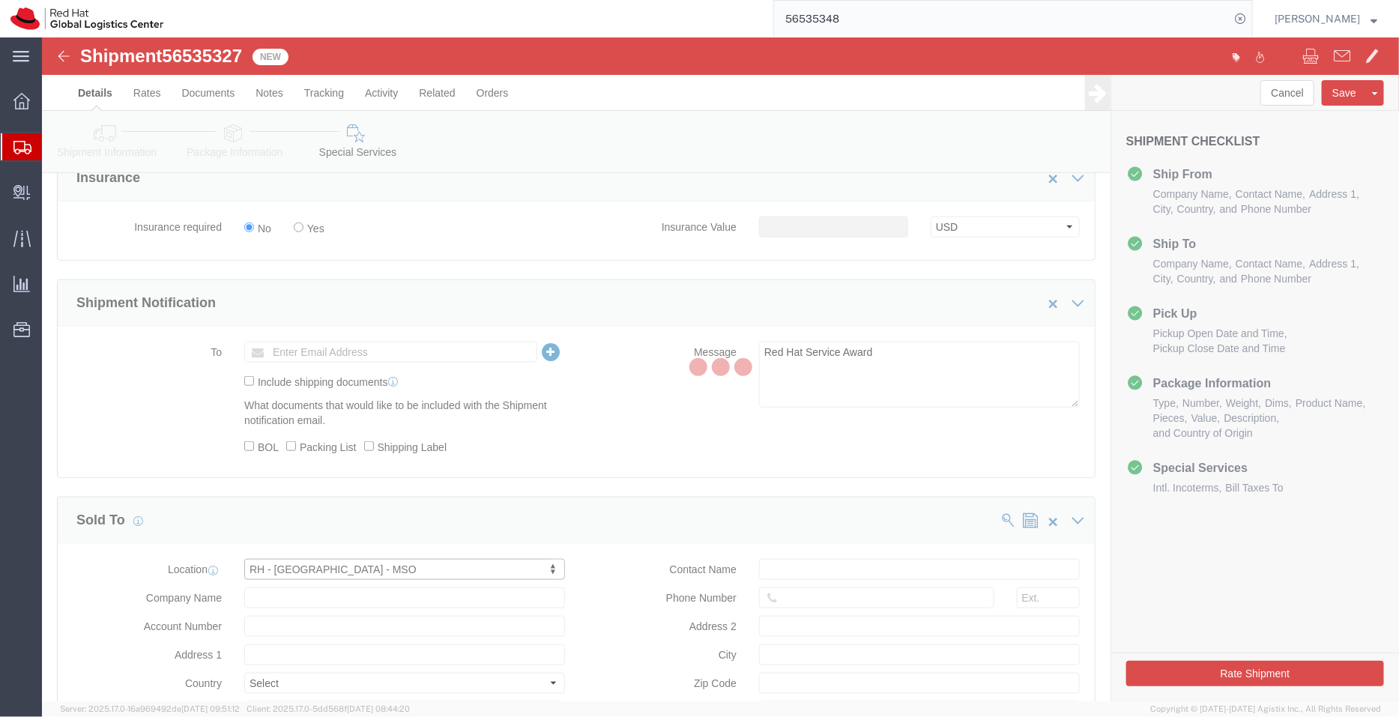
type input "PT. Red Hat Indonesia"
type input "Scbd, Jl. Jend. Sudirman No.52-53"
select select "ID"
type input "+62 21 27899808"
type input "Kebayoran Baru"
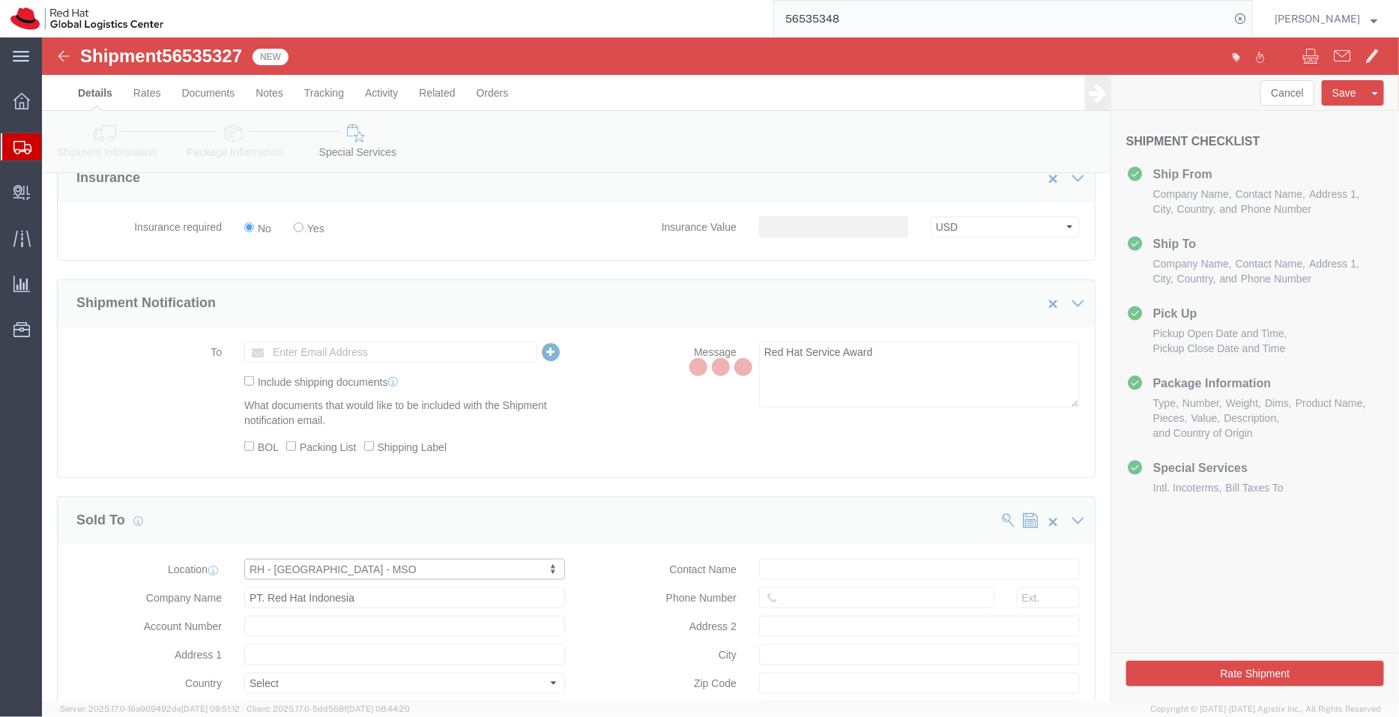
type input "[GEOGRAPHIC_DATA]"
type input "12190"
type input "033389107-011000"
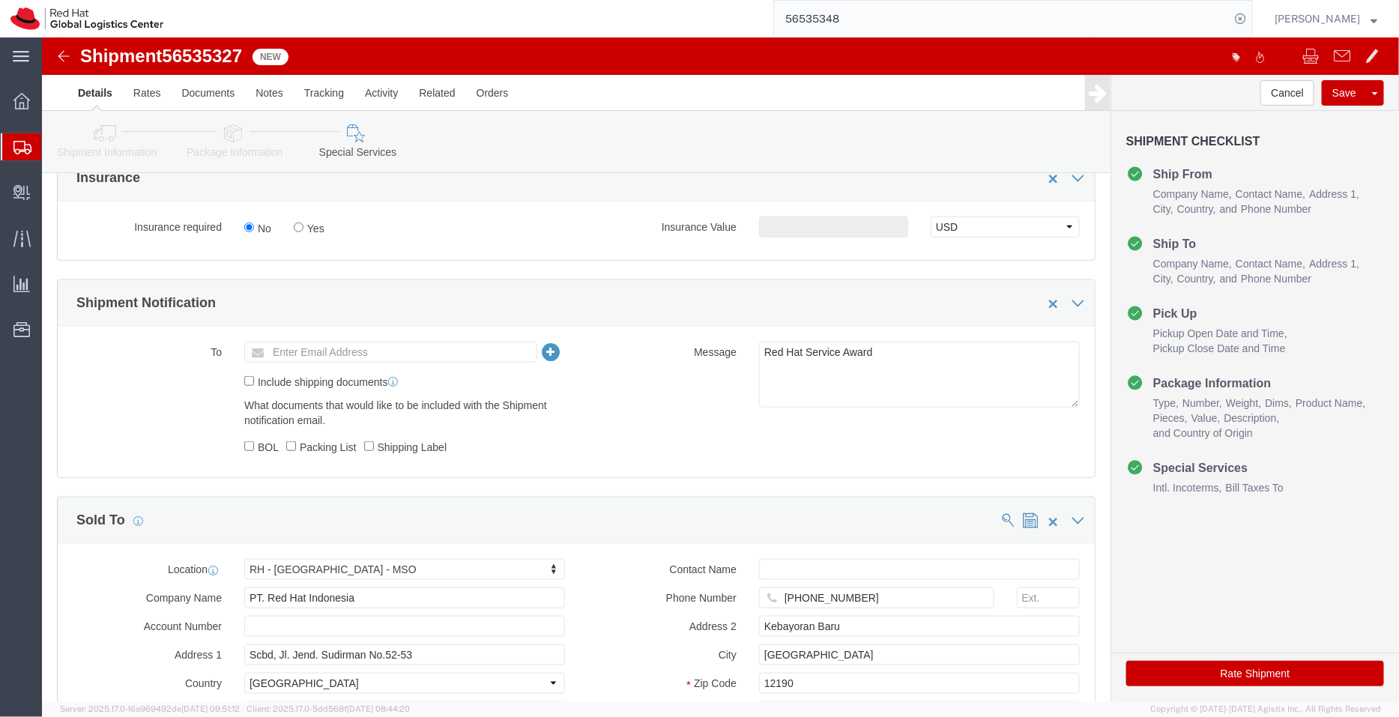
click button "Rate Shipment"
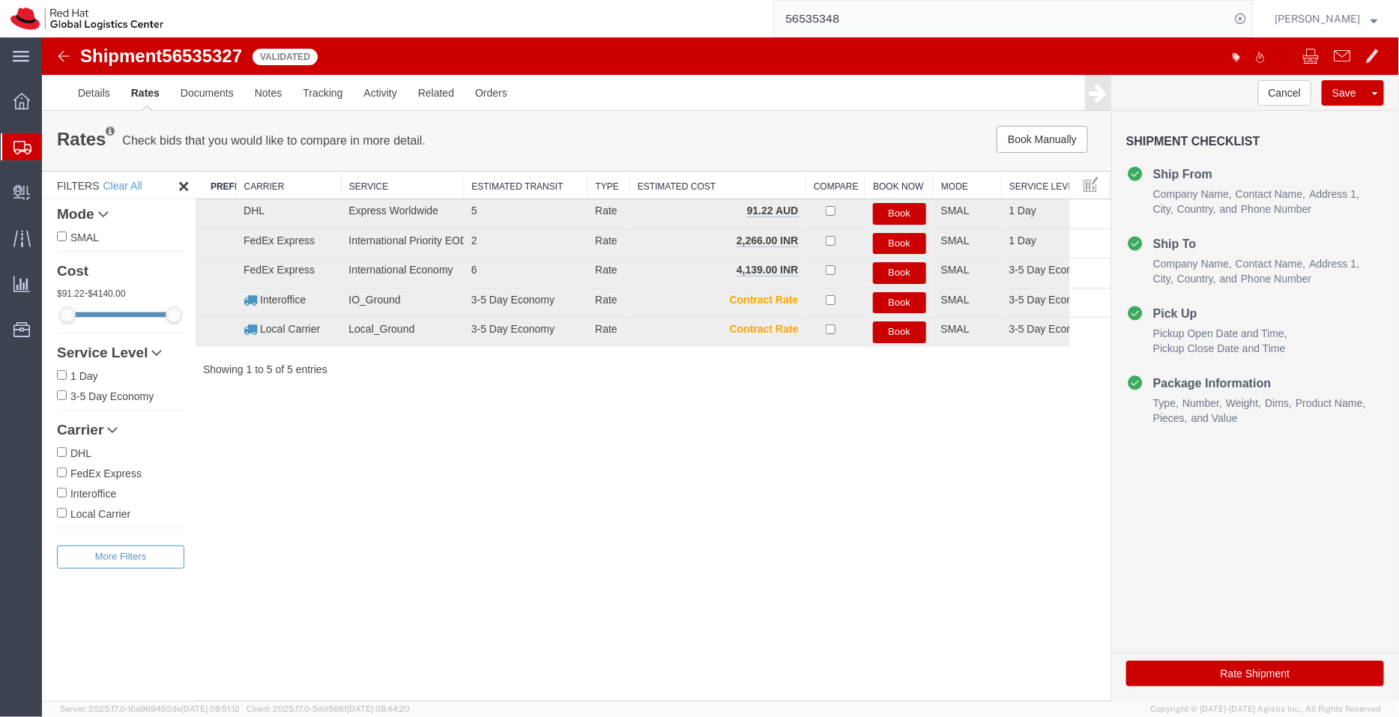
scroll to position [0, 0]
click at [906, 239] on button "Book" at bounding box center [898, 243] width 53 height 22
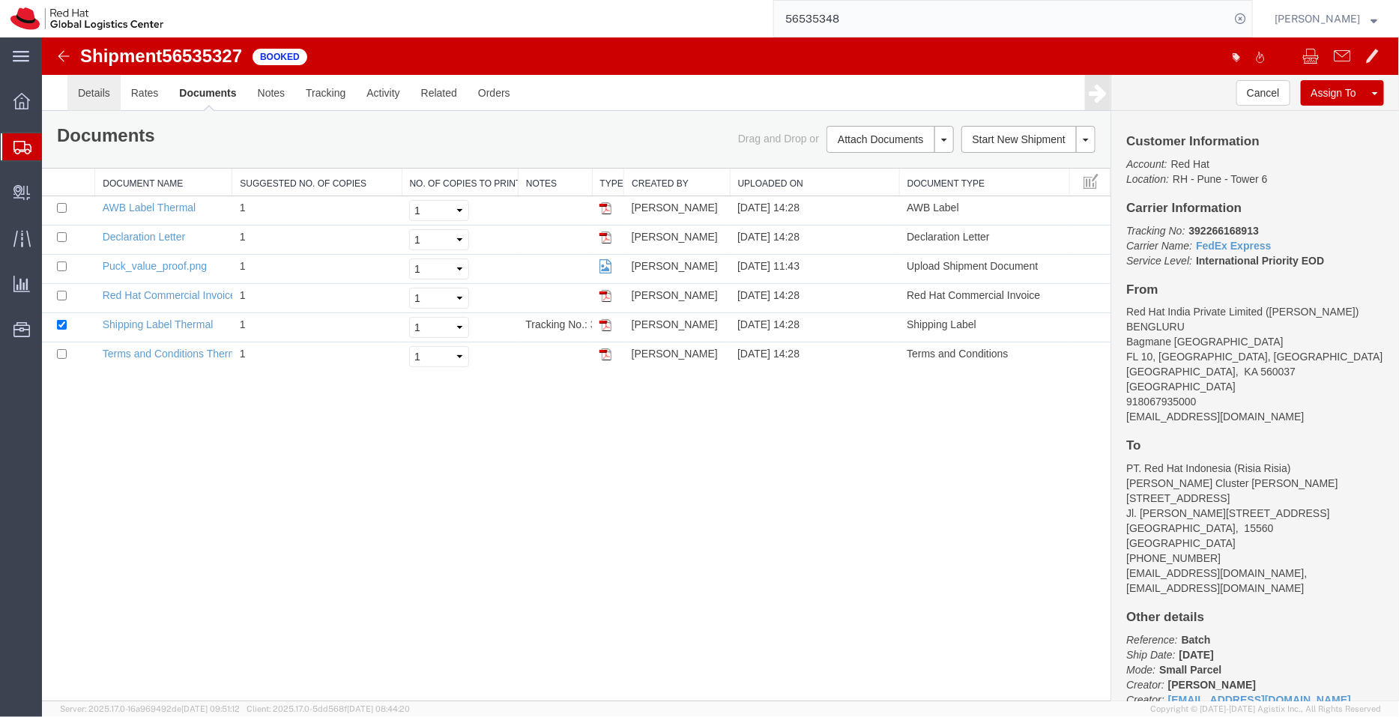
click at [102, 90] on link "Details" at bounding box center [93, 92] width 53 height 36
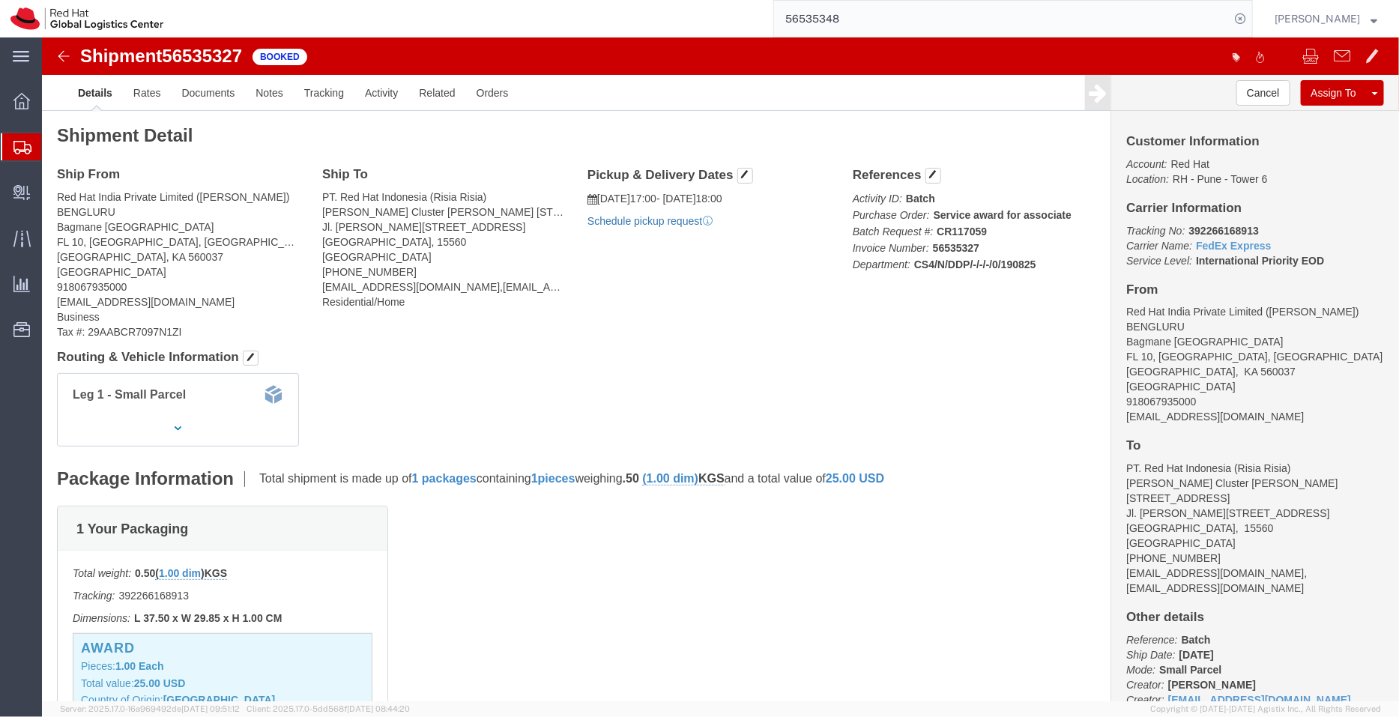
click link "Schedule pickup request"
drag, startPoint x: 1233, startPoint y: 417, endPoint x: 1069, endPoint y: 375, distance: 169.2
click div "Customer Information Account: Red Hat Location: RH - Pune - Tower 6 Carrier Inf…"
click link "Documents"
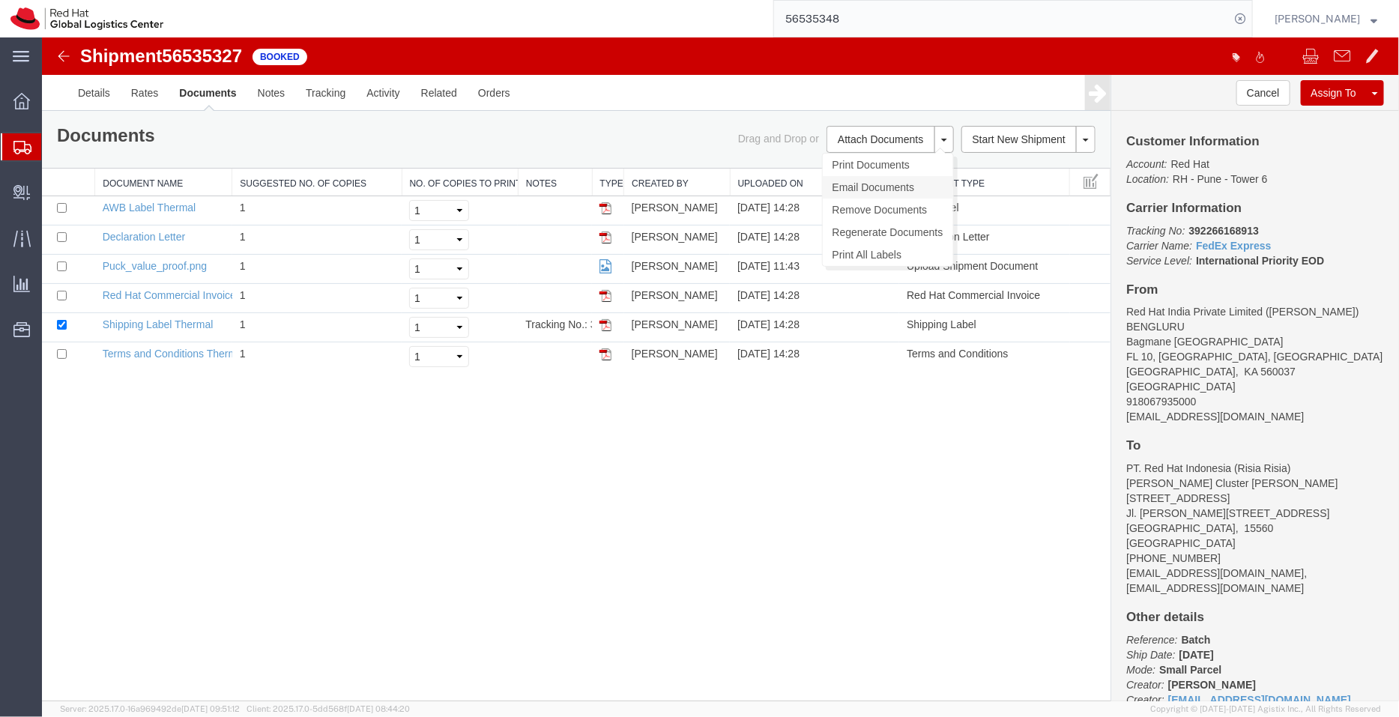
click at [870, 184] on link "Email Documents" at bounding box center [887, 186] width 130 height 22
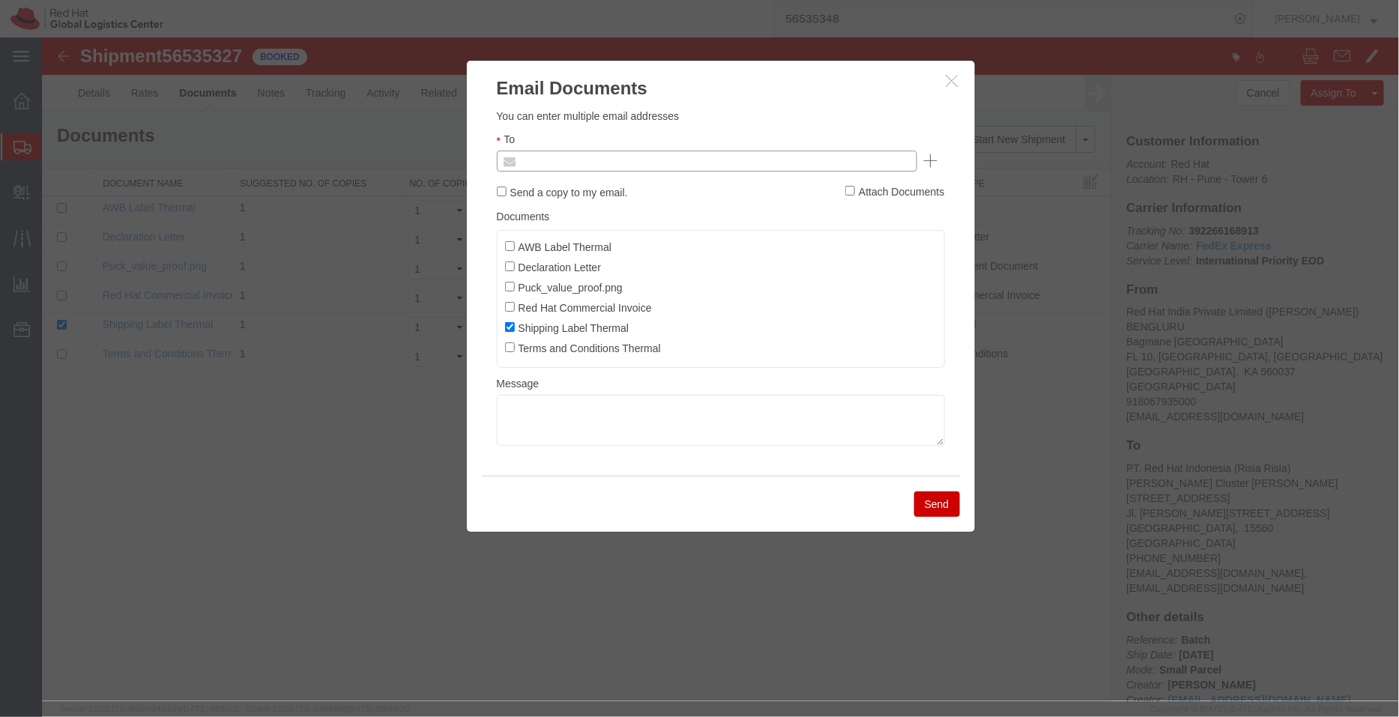
click at [686, 162] on input "text" at bounding box center [604, 160] width 175 height 19
paste input "[EMAIL_ADDRESS][DOMAIN_NAME]"
type input "[EMAIL_ADDRESS][DOMAIN_NAME]"
click at [509, 245] on input "AWB Label Thermal" at bounding box center [509, 245] width 10 height 10
checkbox input "true"
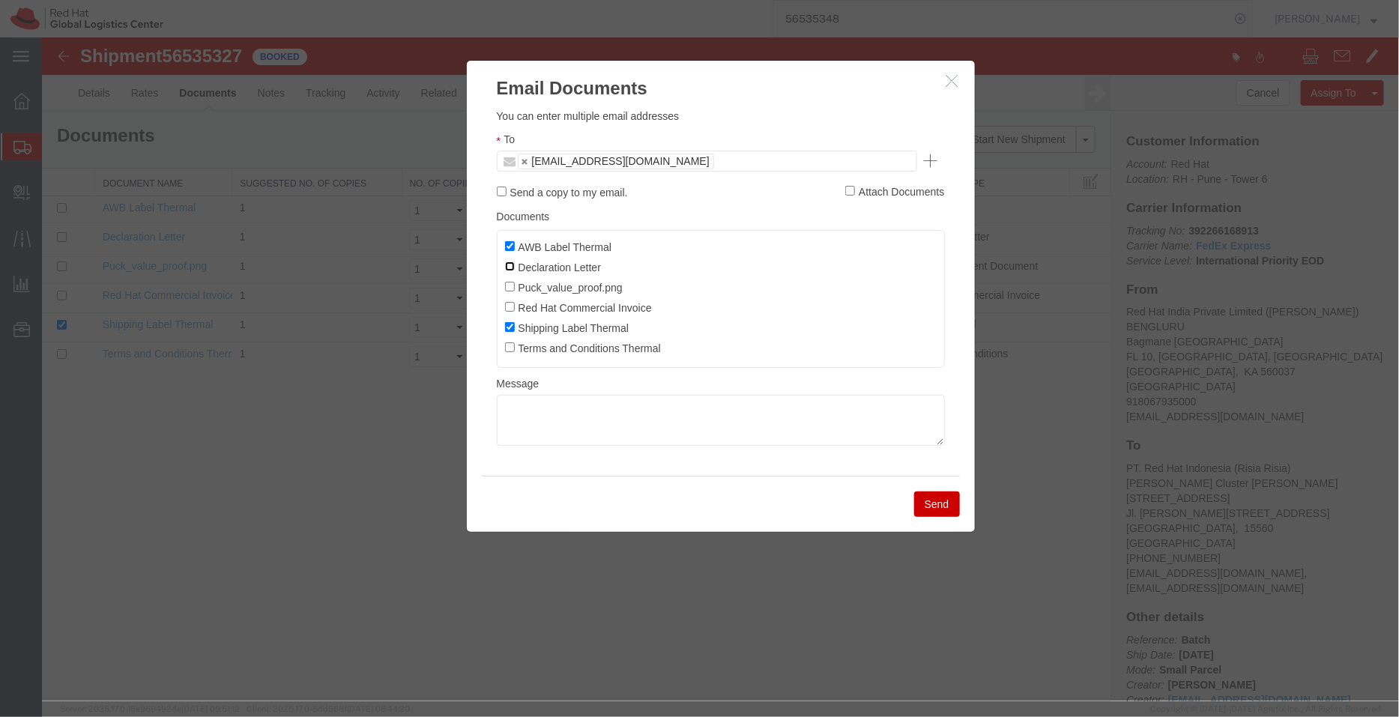
click at [509, 270] on input "Declaration Letter" at bounding box center [509, 266] width 10 height 10
checkbox input "true"
click at [512, 308] on input "Red Hat Commercial Invoice" at bounding box center [509, 306] width 10 height 10
checkbox input "true"
click at [936, 508] on button "Send" at bounding box center [936, 503] width 46 height 25
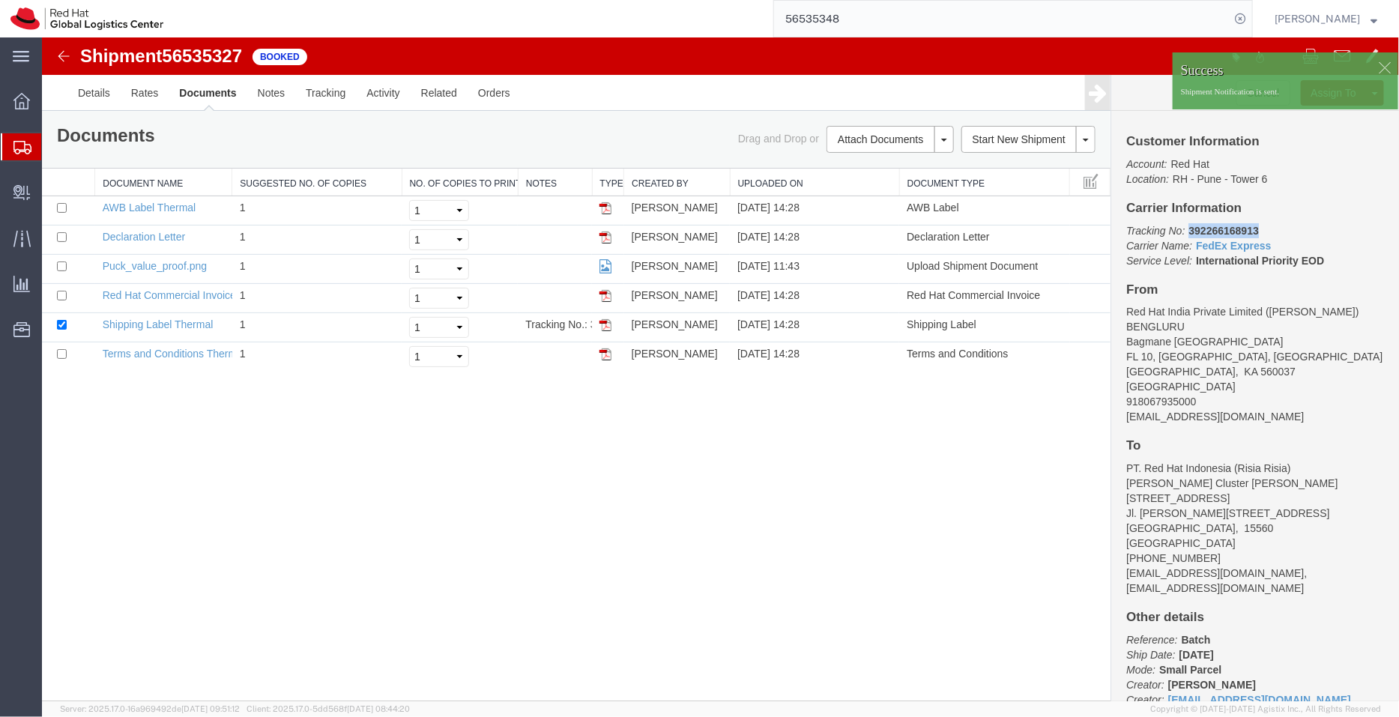
drag, startPoint x: 1268, startPoint y: 230, endPoint x: 1187, endPoint y: 231, distance: 80.2
click at [1187, 231] on p "Tracking No: 392266168913 Carrier Name: FedEx Express FedEx Express Service Lev…" at bounding box center [1254, 244] width 258 height 45
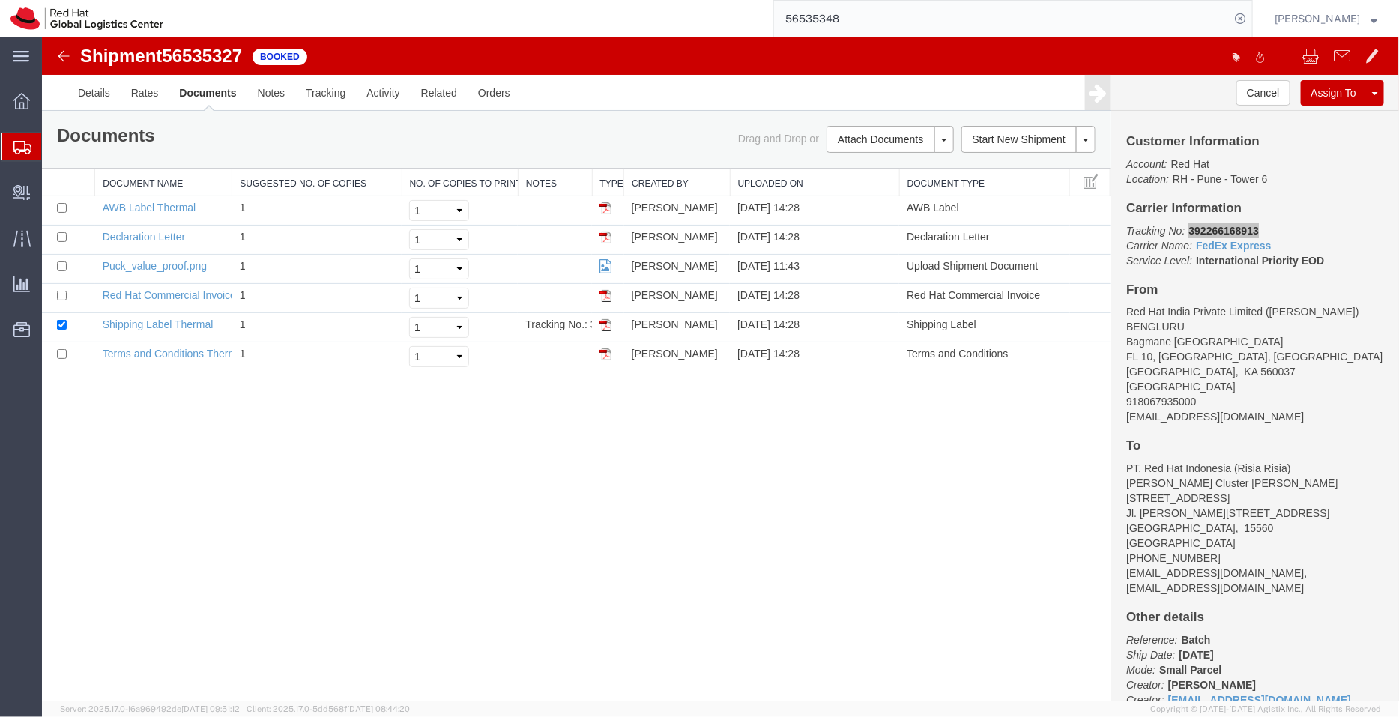
click at [0, 0] on span "Shipment Manager" at bounding box center [0, 0] width 0 height 0
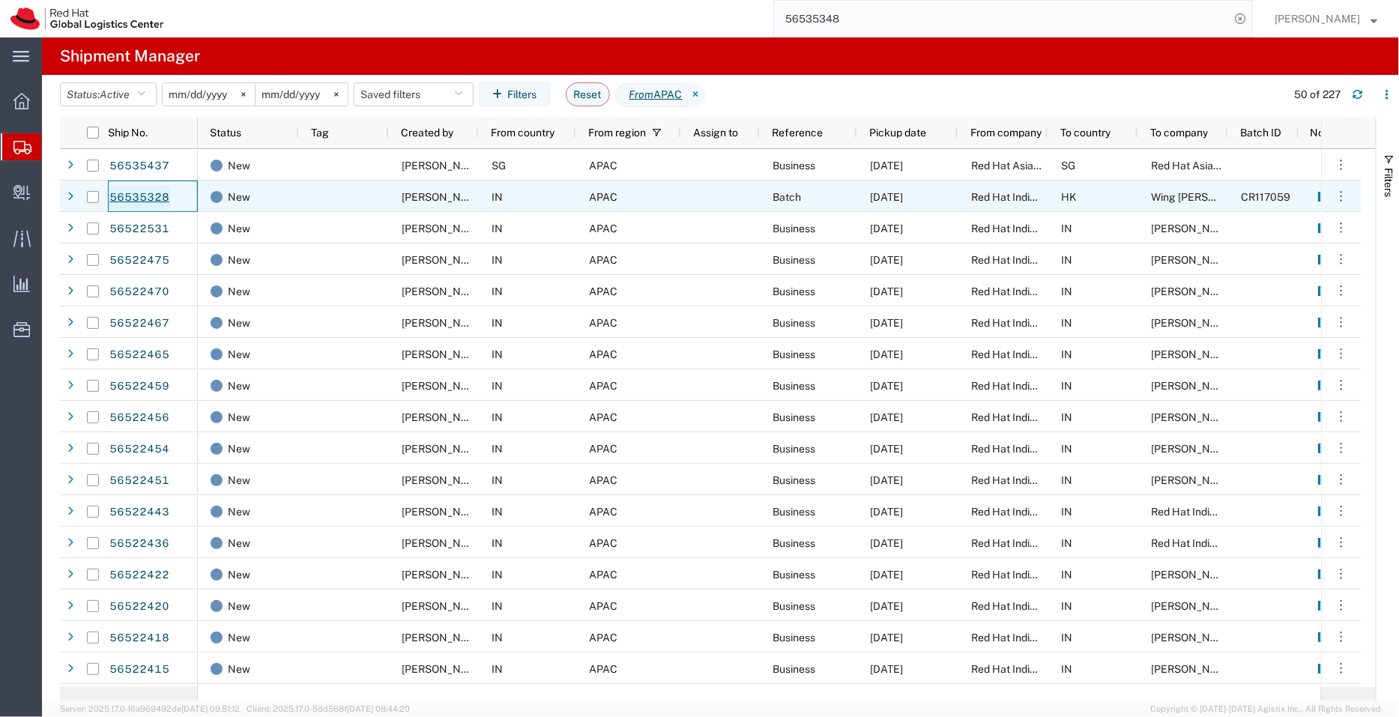
click at [150, 194] on link "56535328" at bounding box center [139, 198] width 61 height 24
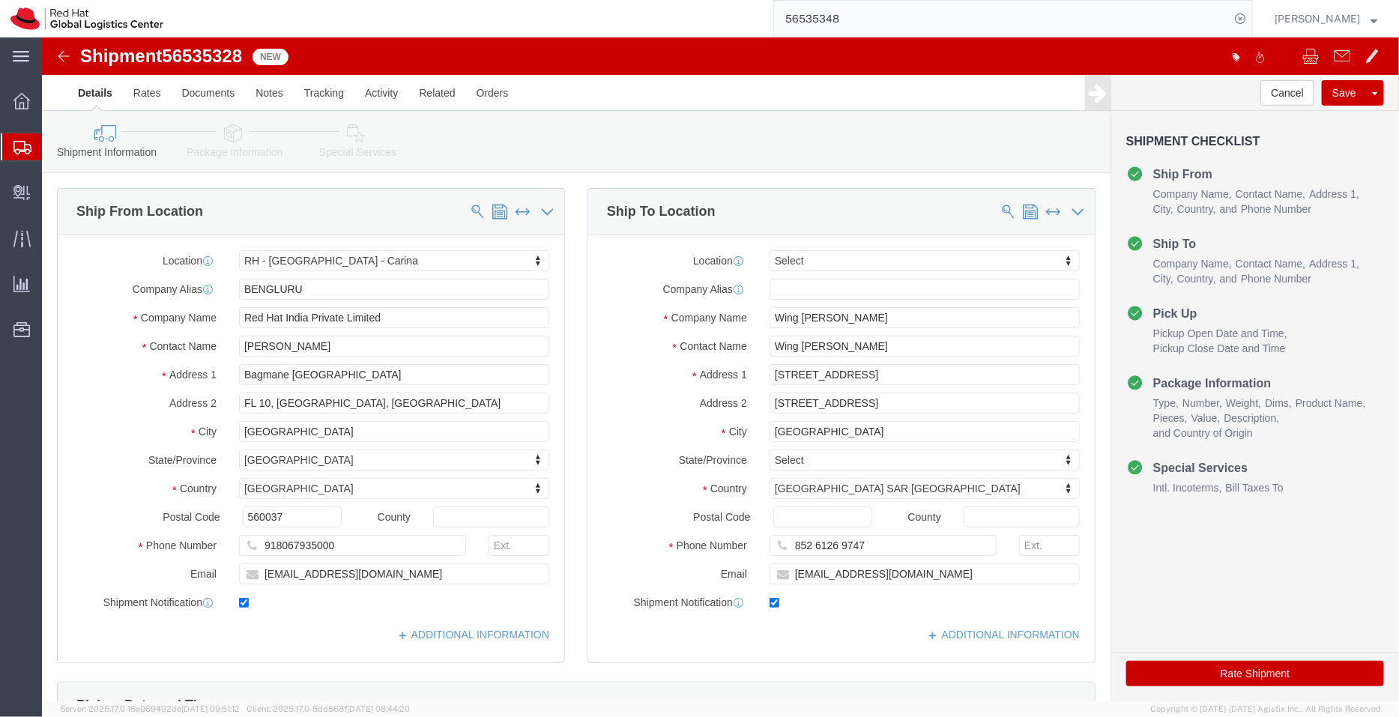
select select "37925"
select select
click input "189 Hammer Hill Road, Diamond Hill, Kowloon"
drag, startPoint x: 954, startPoint y: 369, endPoint x: 903, endPoint y: 369, distance: 51.7
click input "189 Hammer Hill Road, Diamond Hill, Kowloon"
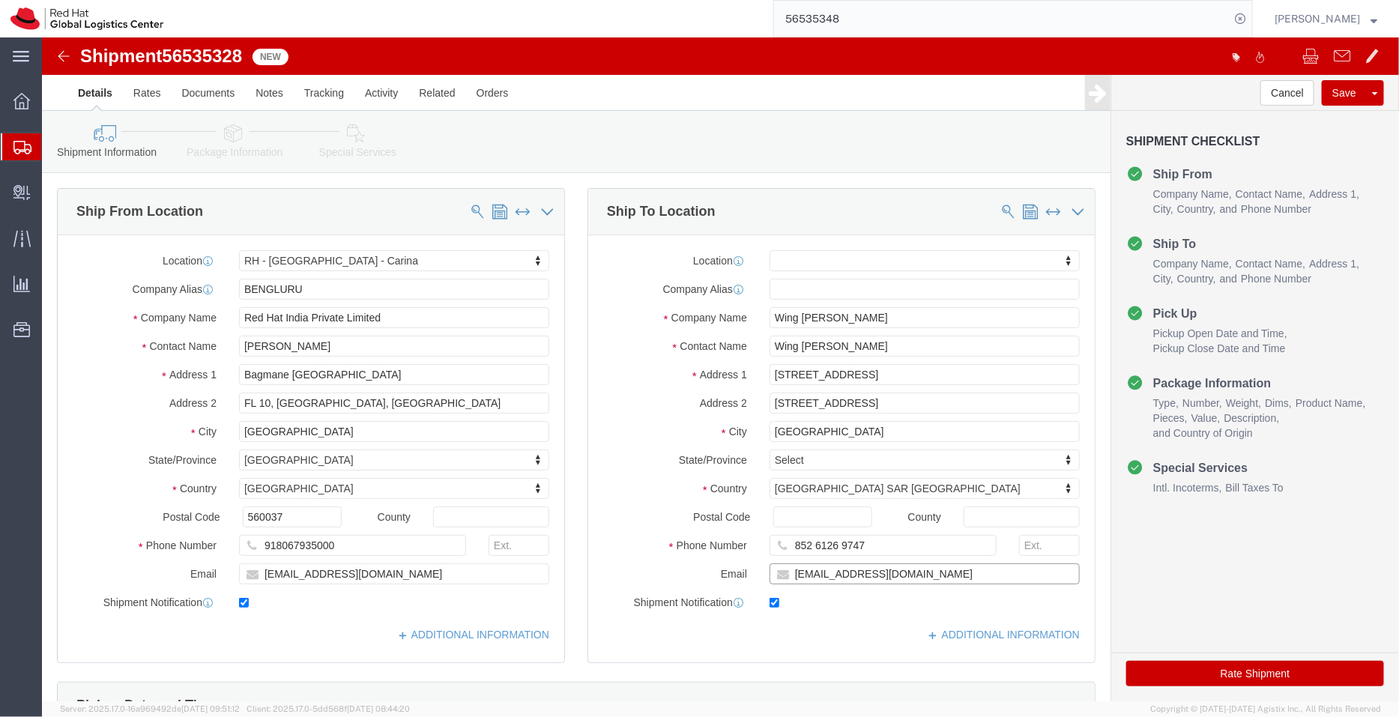
click input "wfok@redhat.com"
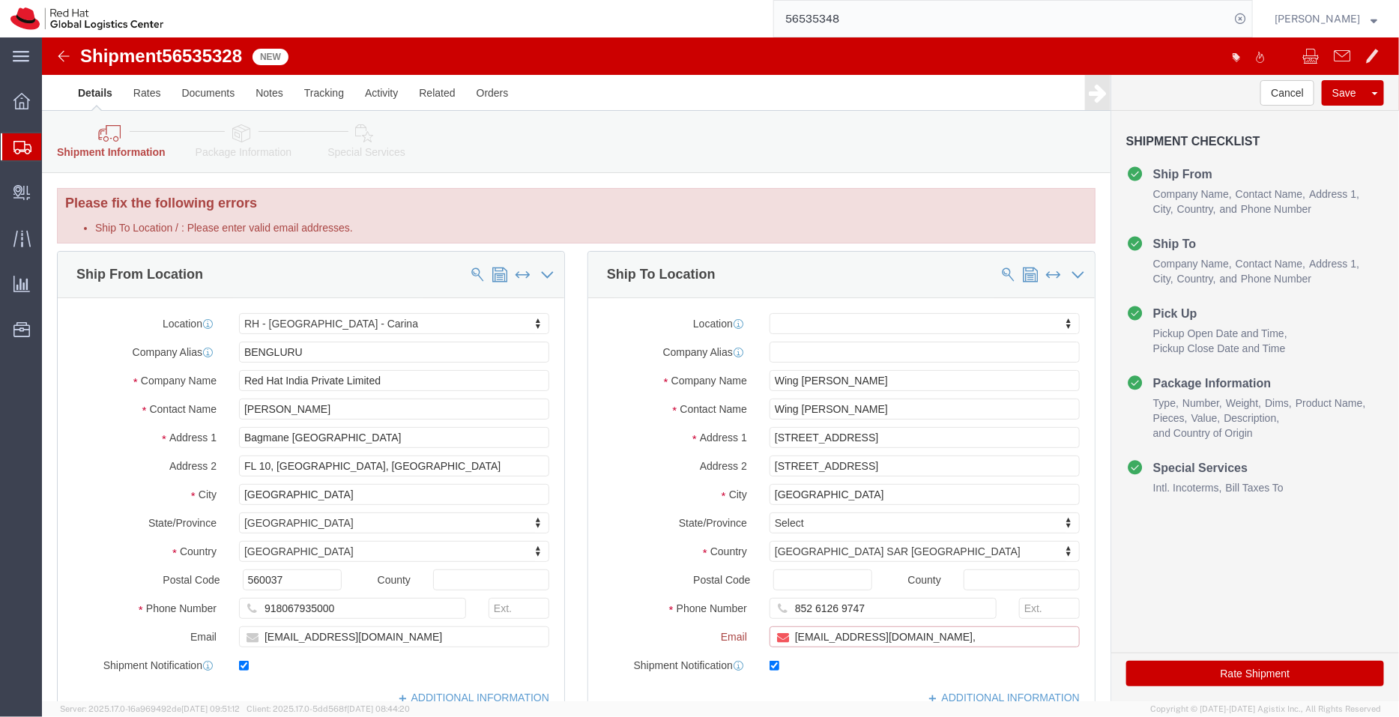
paste input "[EMAIL_ADDRESS][DOMAIN_NAME]"
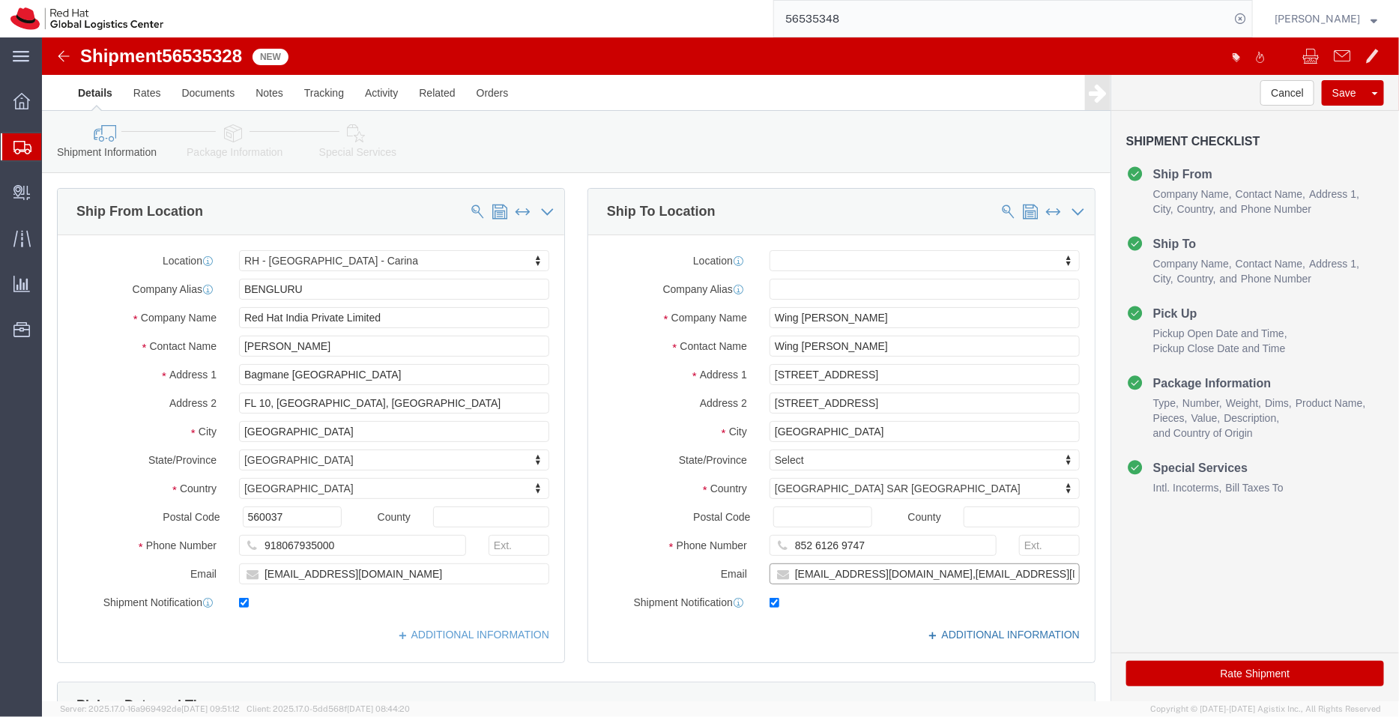
type input "wfok@redhat.com,apaclogistics@redhat.com"
click link "ADDITIONAL INFORMATION"
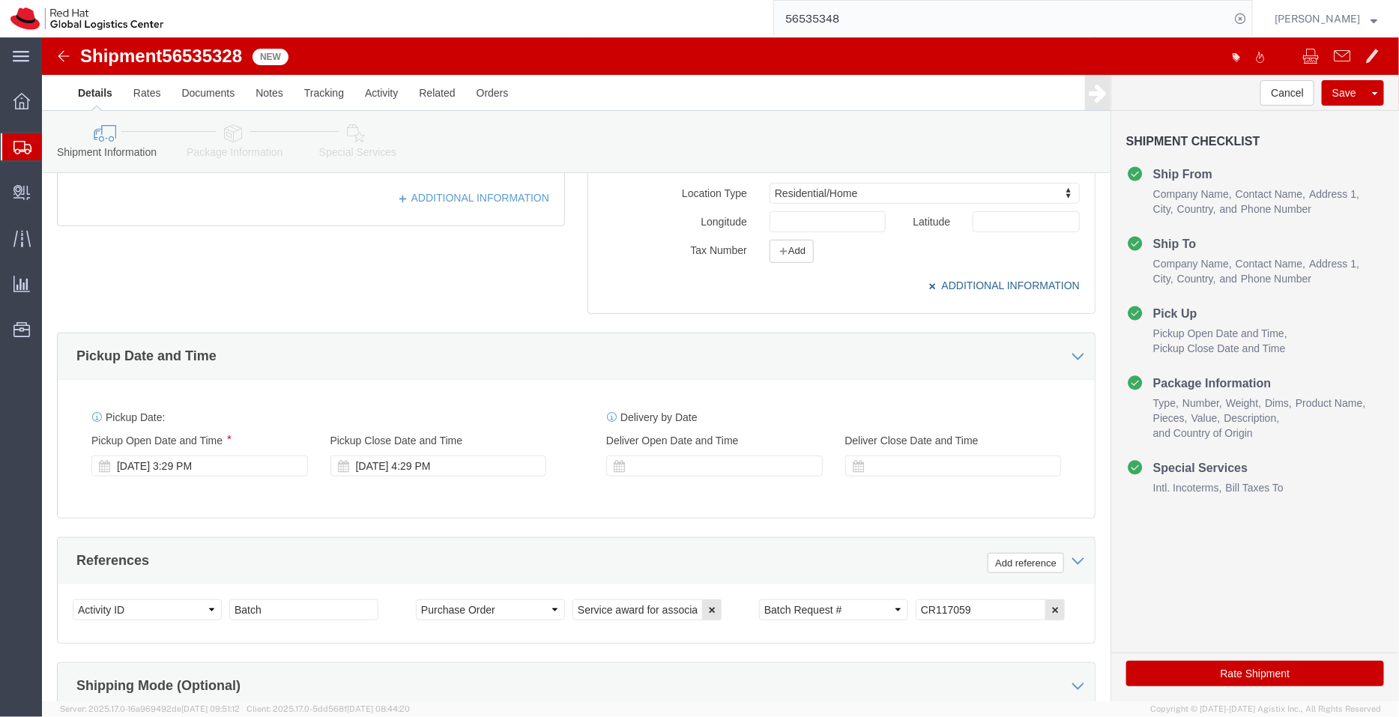
scroll to position [437, 0]
click div "Aug 19 2025 3:29 PM"
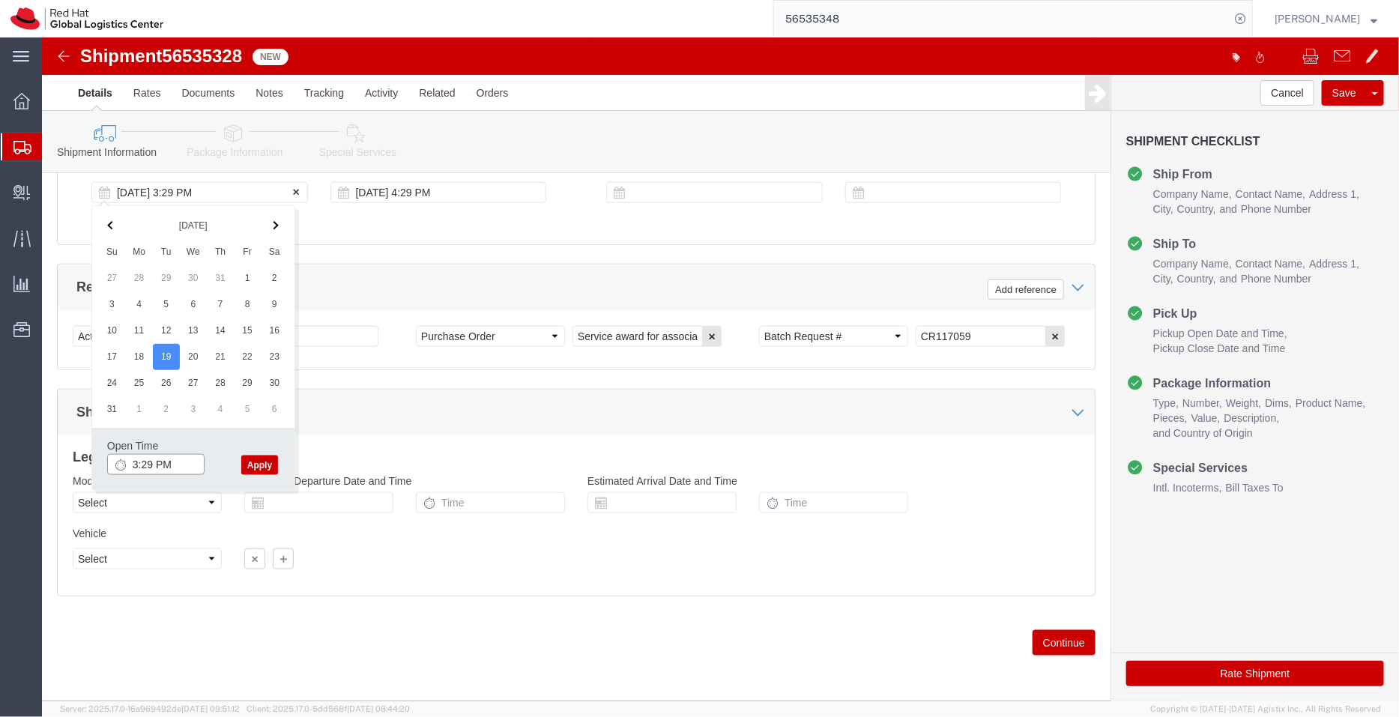
type input "5:29 PM"
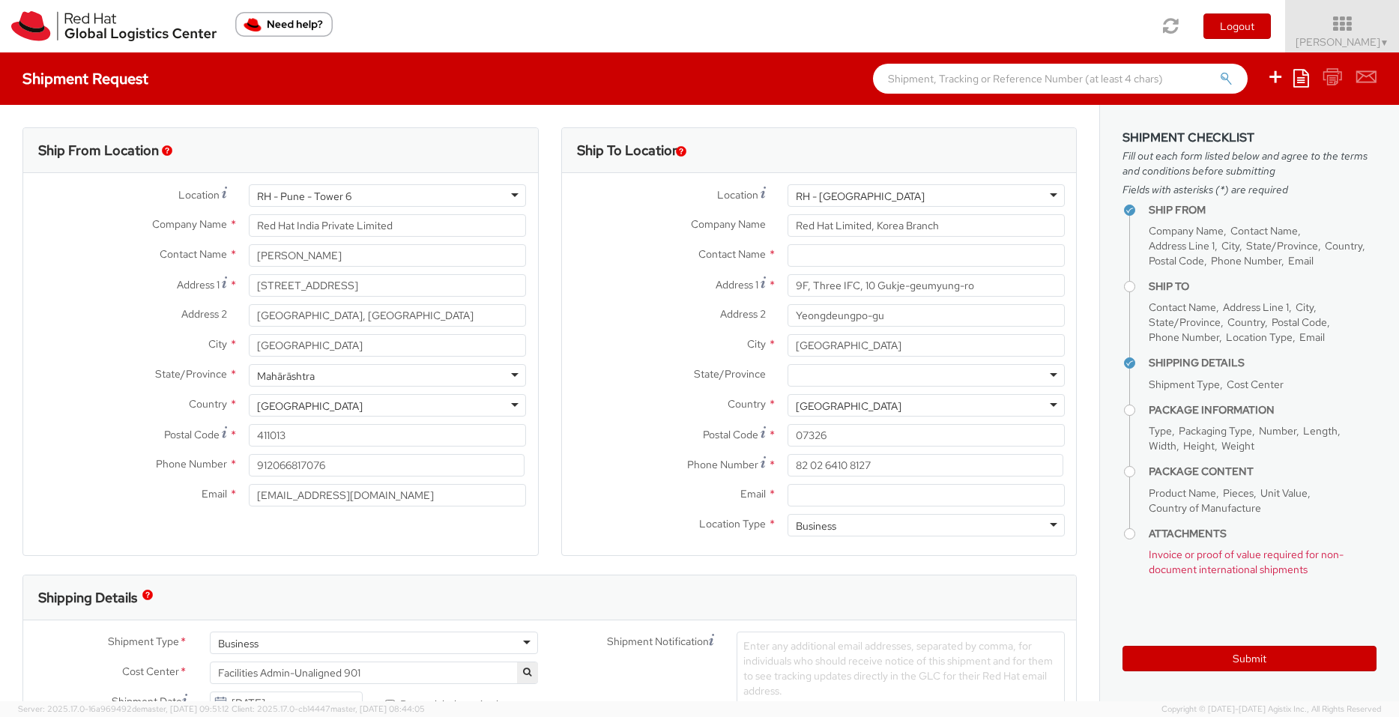
select select
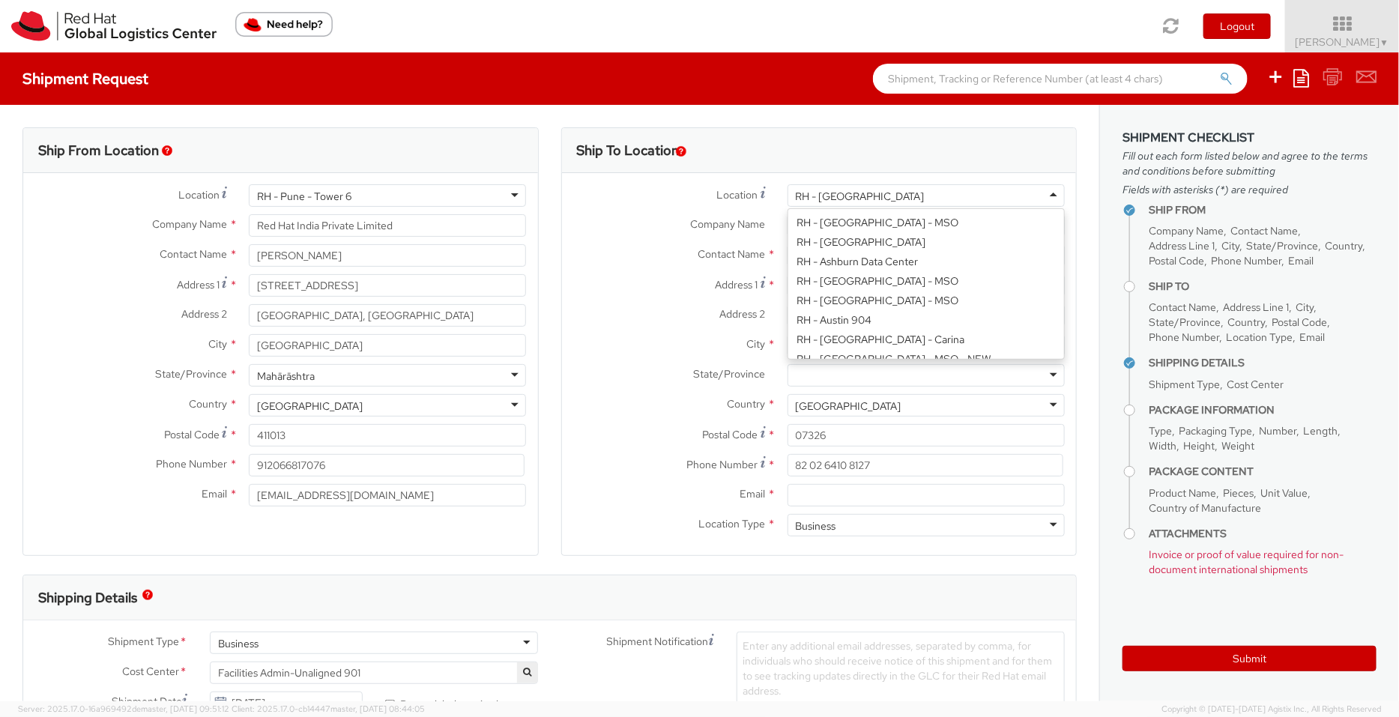
scroll to position [2041, 0]
click at [865, 192] on div "RH - [GEOGRAPHIC_DATA]" at bounding box center [925, 195] width 277 height 22
type input "jak"
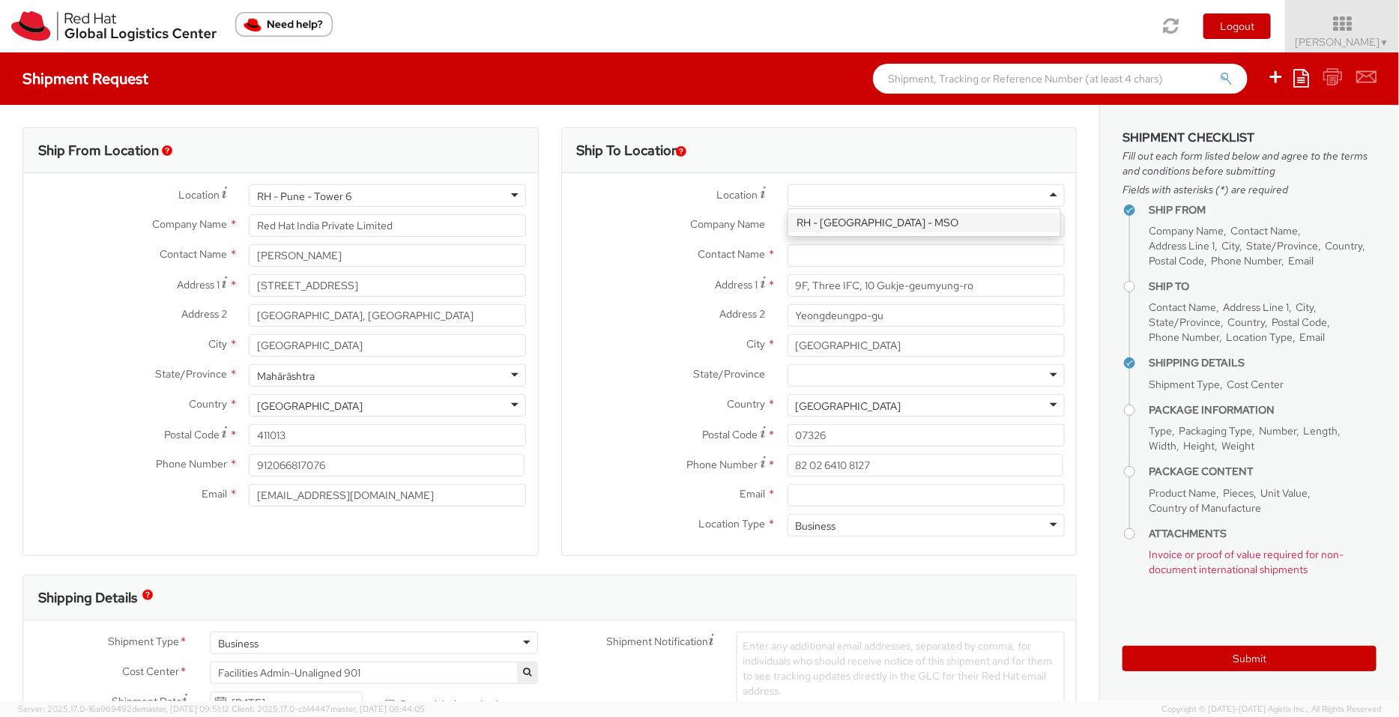
type input "PT. Red Hat Indonesia"
type input "Scbd, Jl. Jend. Sudirman No.52-53"
type input "Kebayoran Baru"
type input "[GEOGRAPHIC_DATA]"
type input "12190"
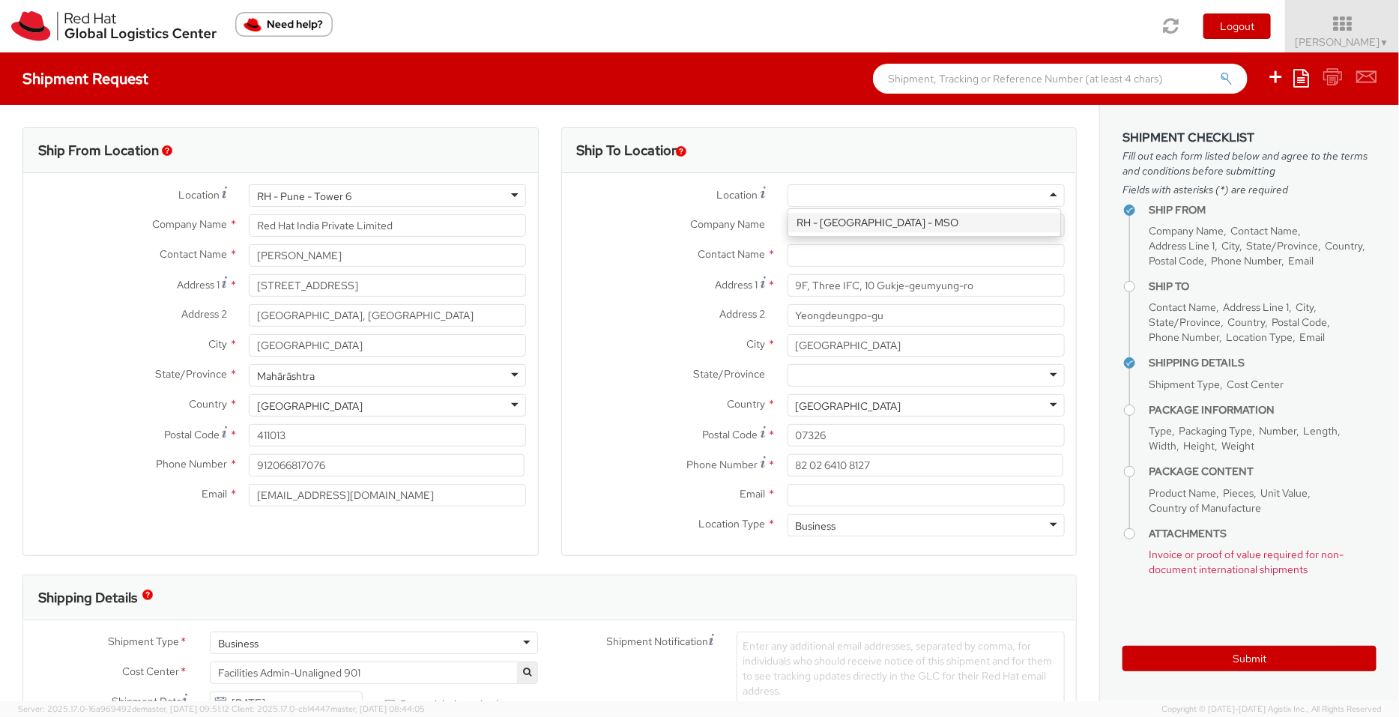
type input "+62 21 27899808"
drag, startPoint x: 904, startPoint y: 230, endPoint x: 706, endPoint y: 234, distance: 198.6
click at [706, 234] on div "Company Name * PT. Red Hat Indonesia" at bounding box center [819, 225] width 515 height 22
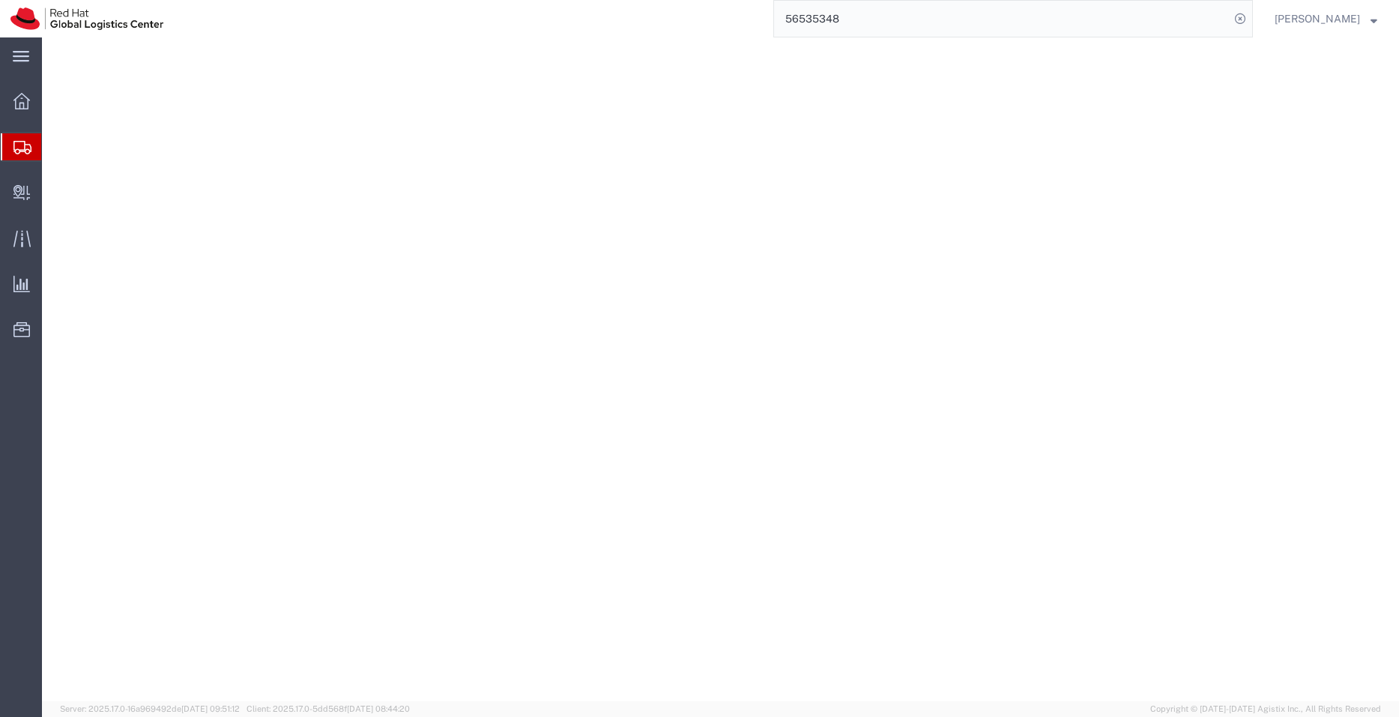
select select "37925"
select select
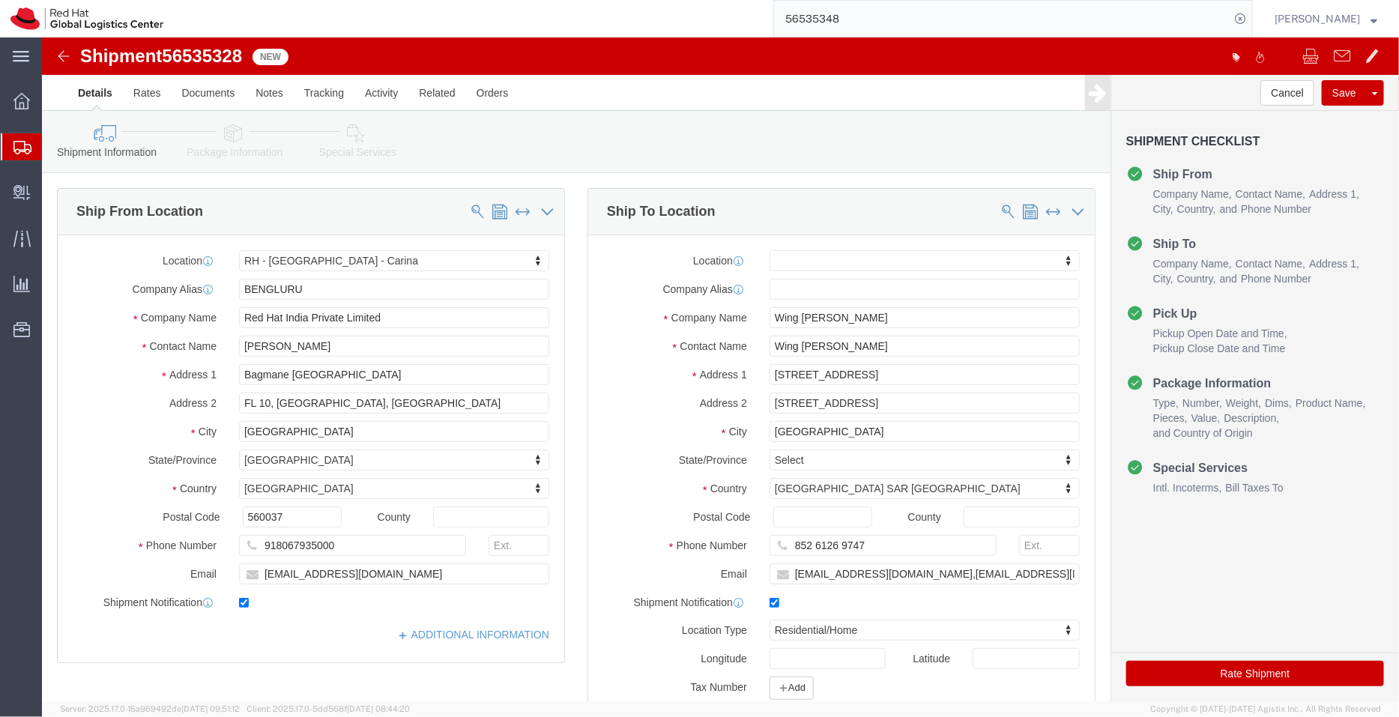
scroll to position [710, 0]
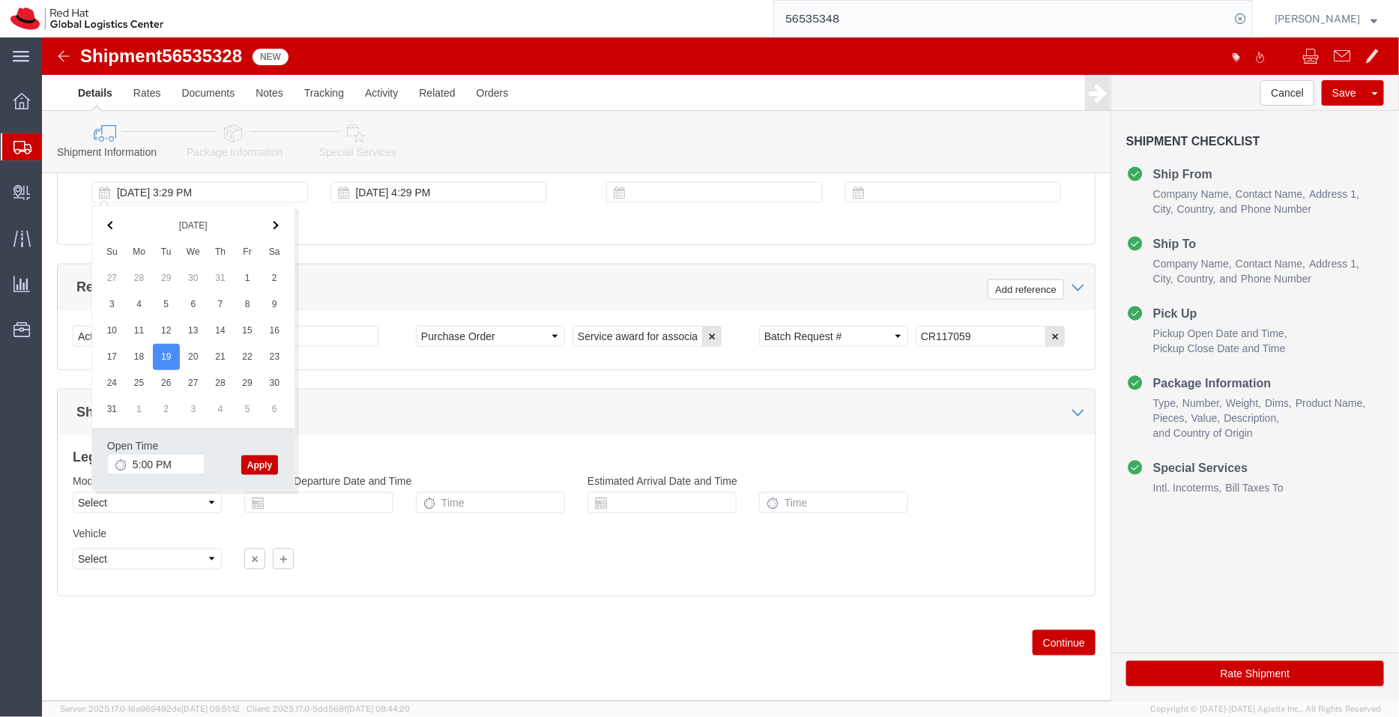
type input "5:00 PM"
click button "Apply"
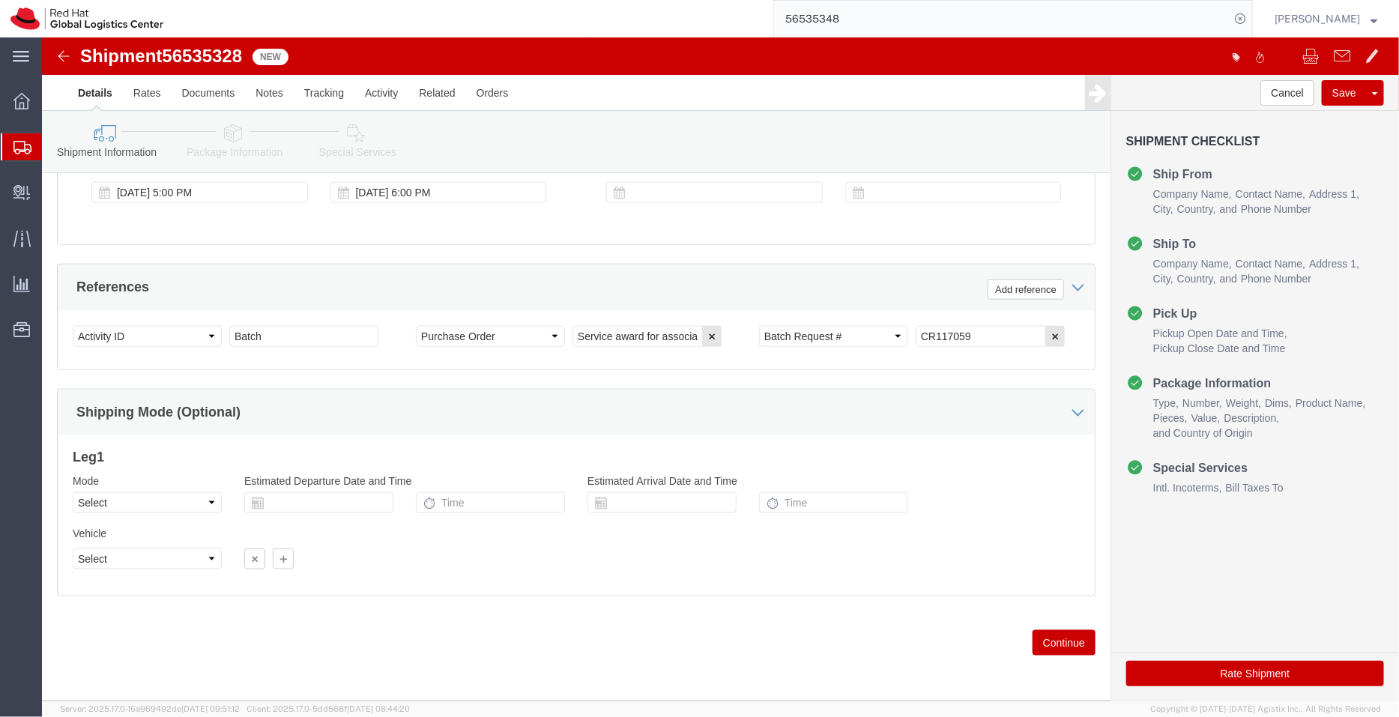
click icon
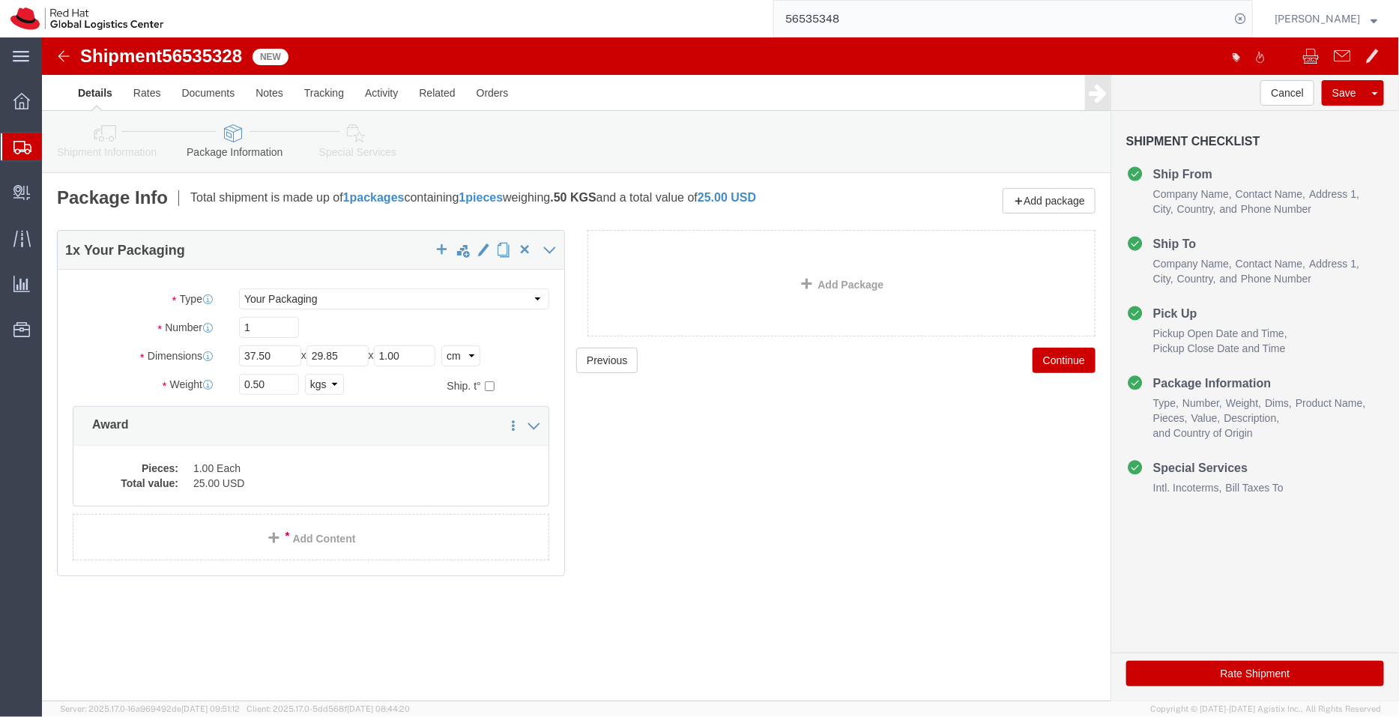
click icon
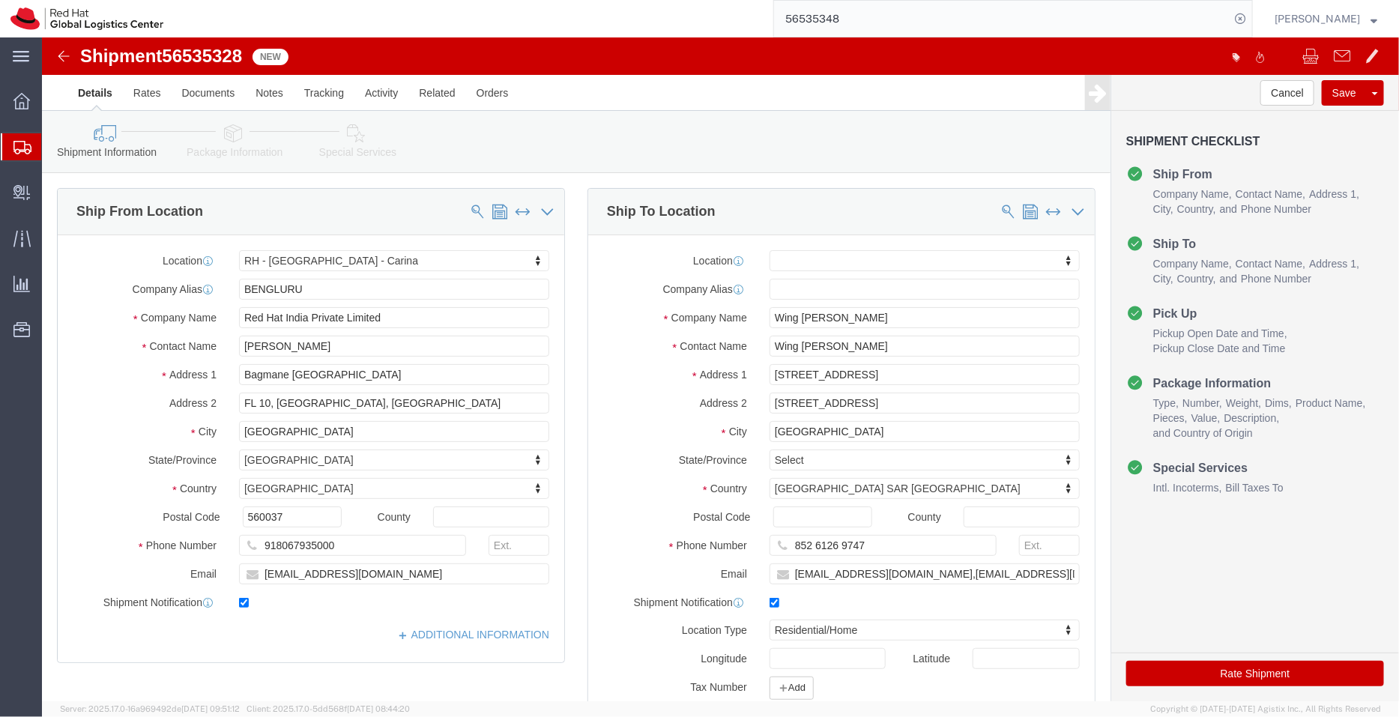
click icon
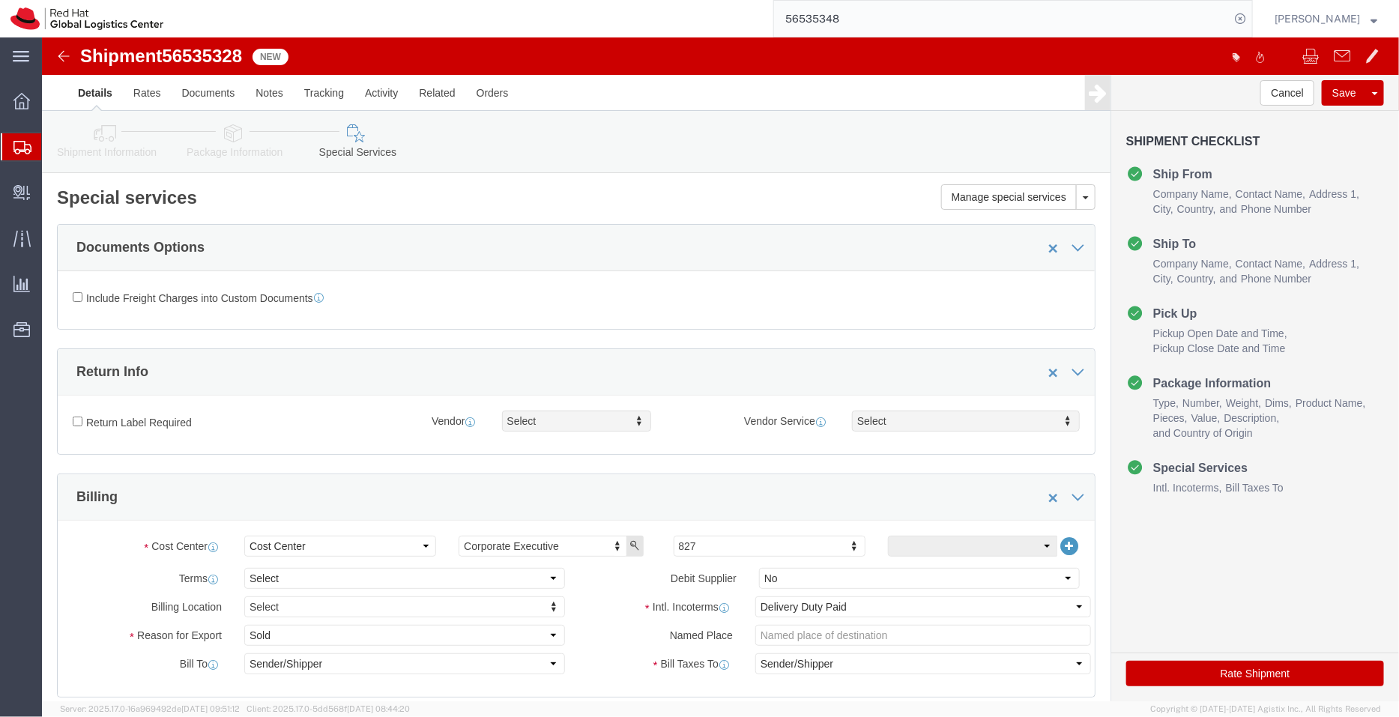
scroll to position [354, 0]
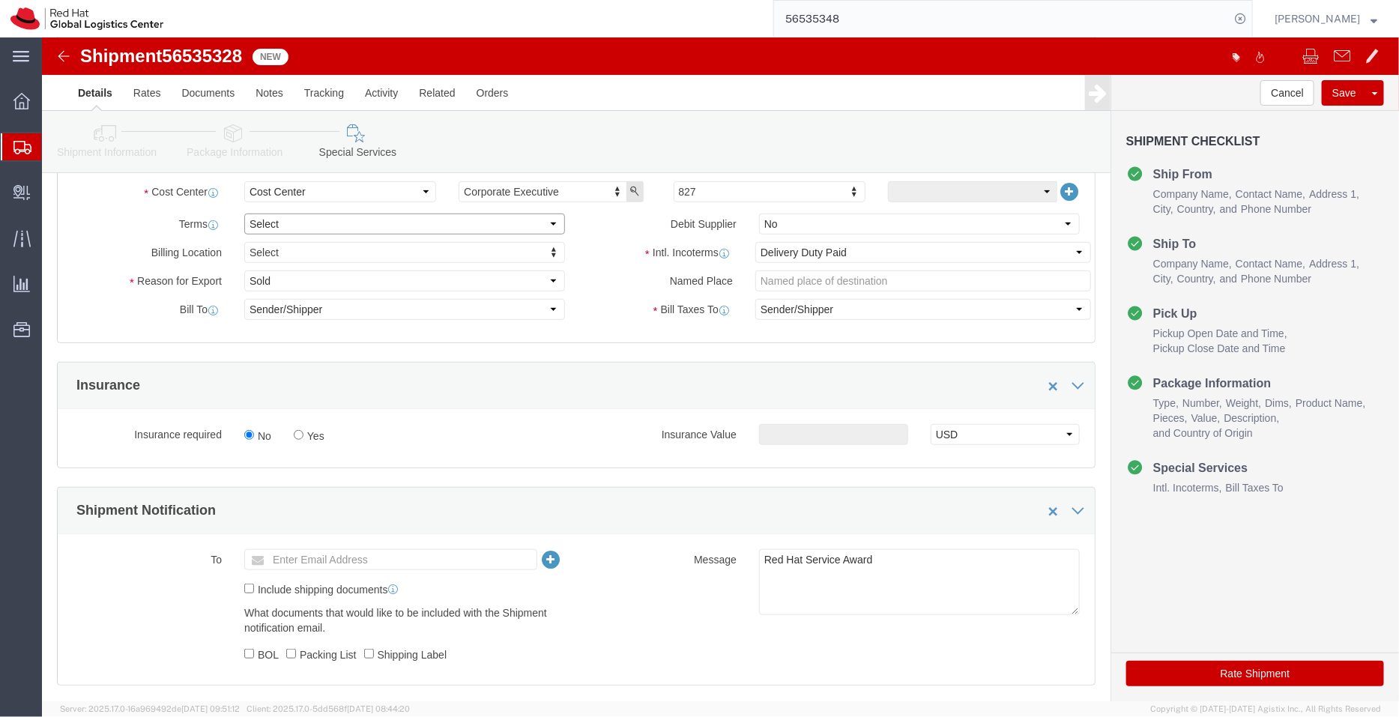
click select "Select Free of Charge Free of Cost NET 30 NET 45 NET 60 See Comment"
select select "FREE_OF_COST"
click select "Select Free of Charge Free of Cost NET 30 NET 45 NET 60 See Comment"
click select "Select Gift Personal Effects Repair/Warranty Return Sample Sold Temporary/Not S…"
select select "SAMPLE"
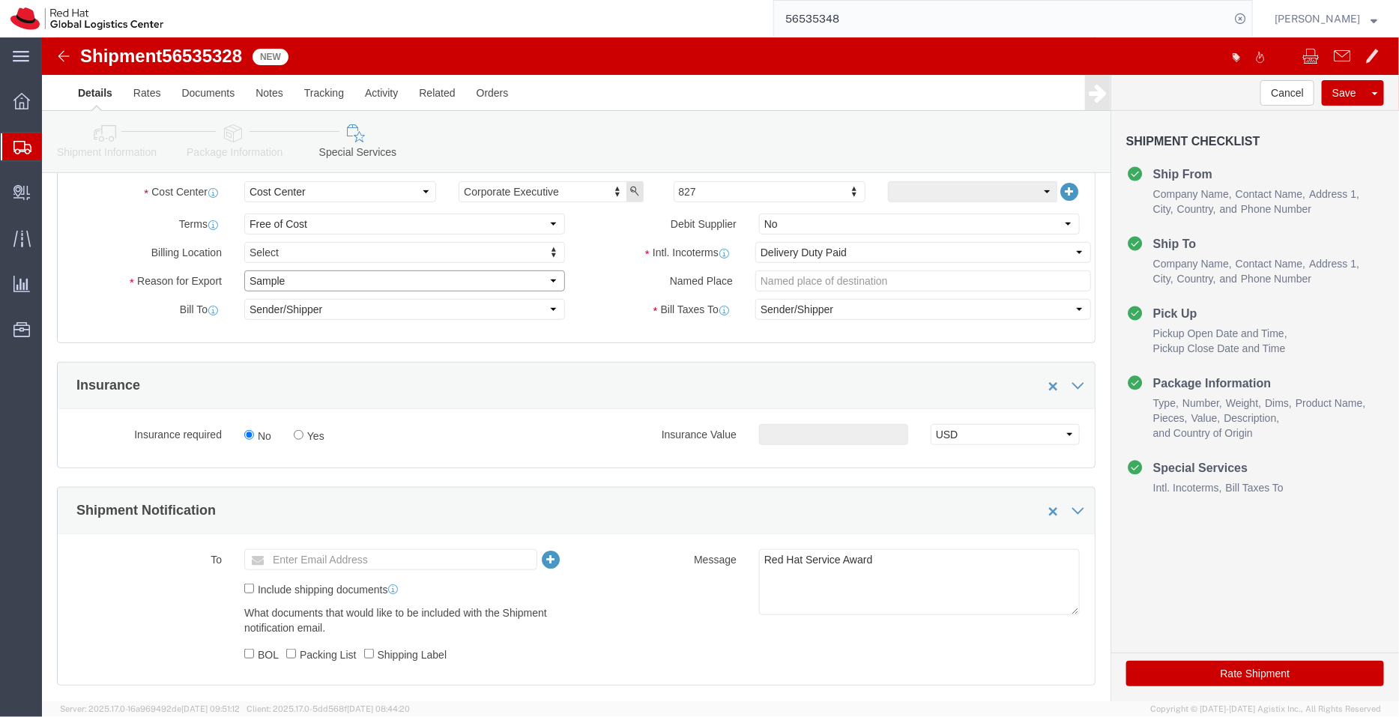
click select "Select Gift Personal Effects Repair/Warranty Return Sample Sold Temporary/Not S…"
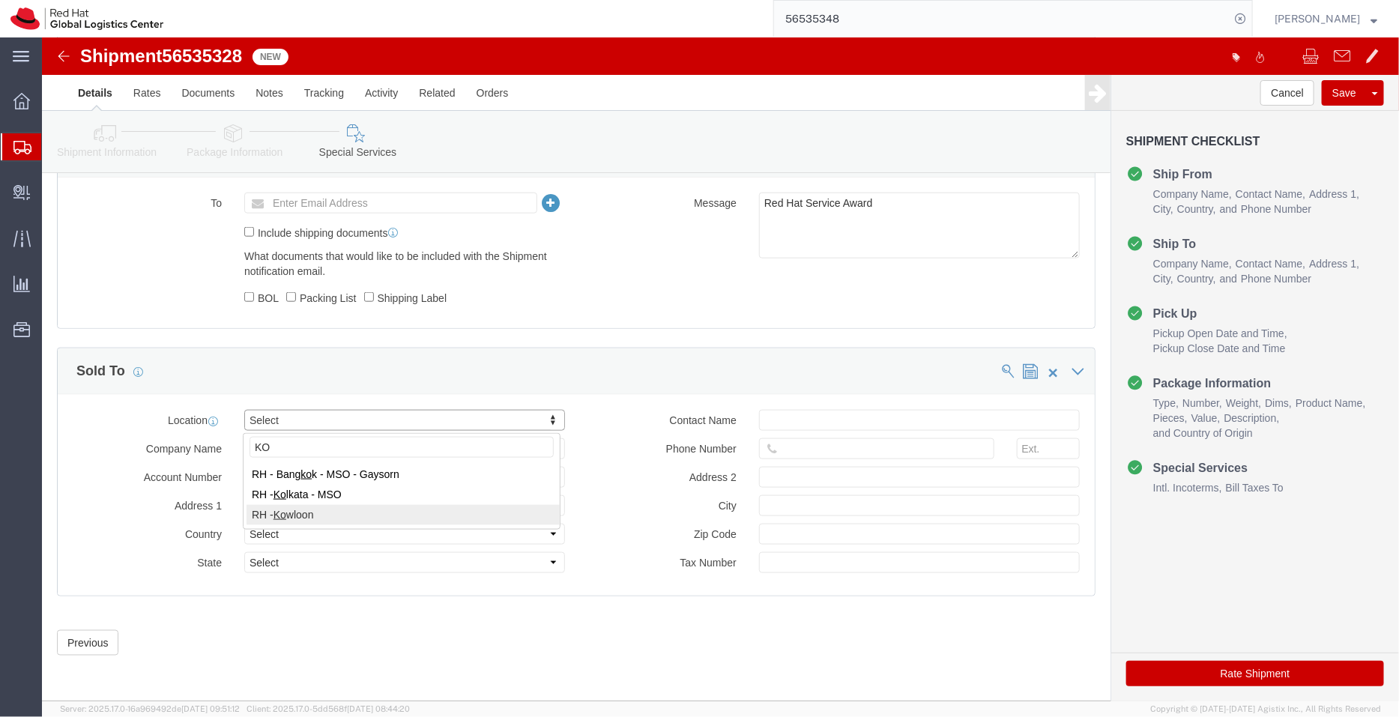
type input "KO"
click icon
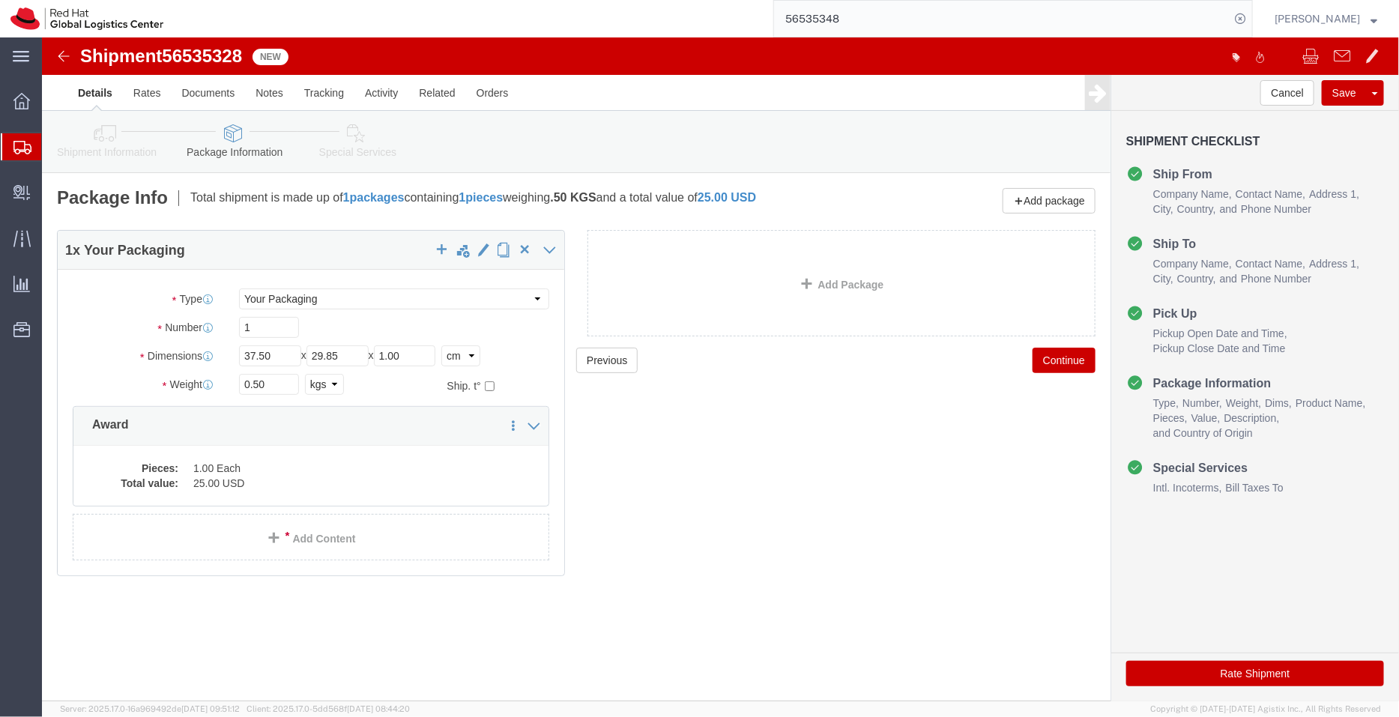
click icon
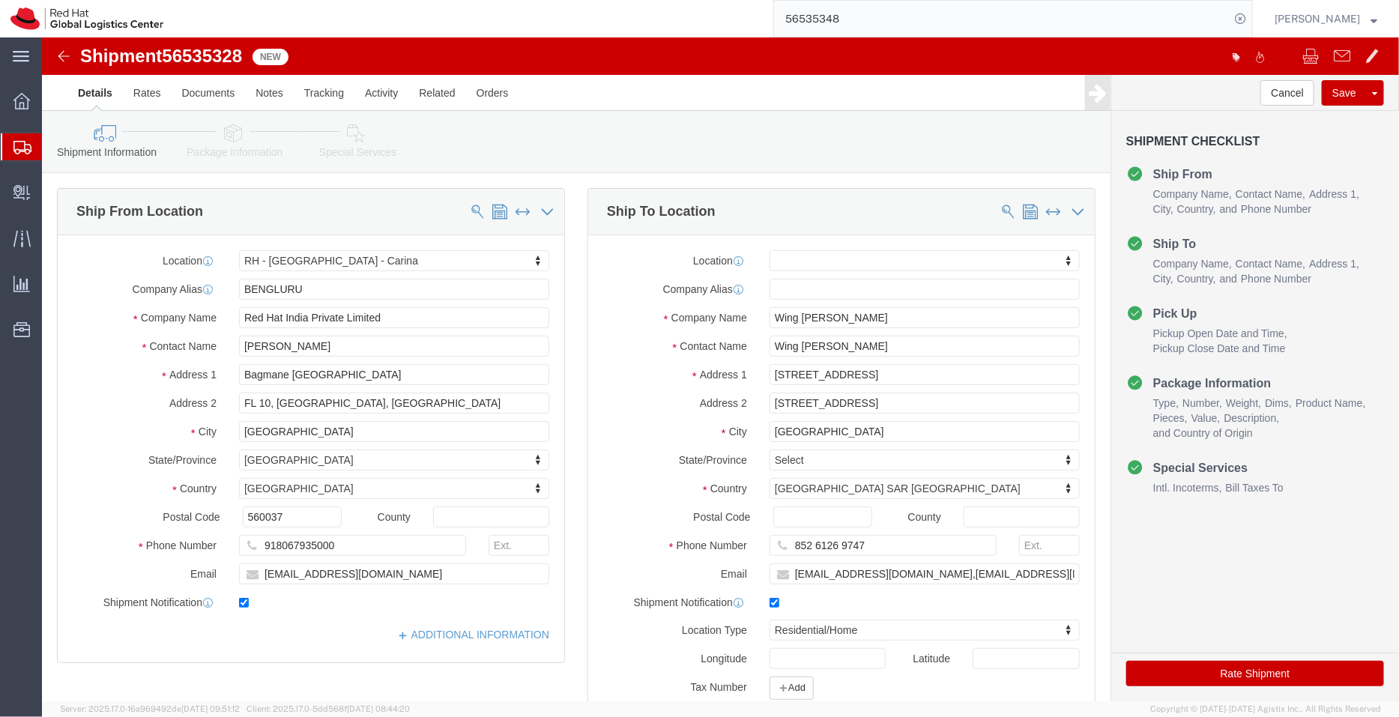
click button "Rate Shipment"
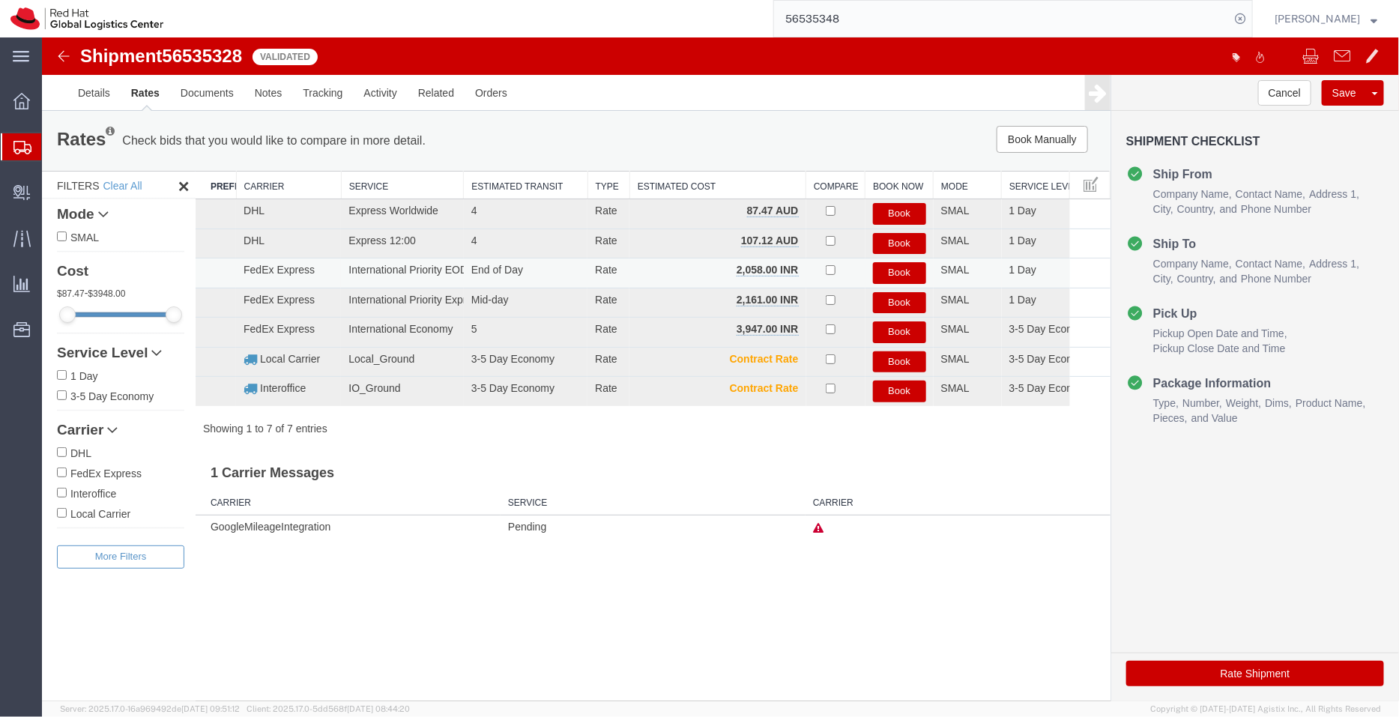
click at [903, 265] on button "Book" at bounding box center [898, 272] width 53 height 22
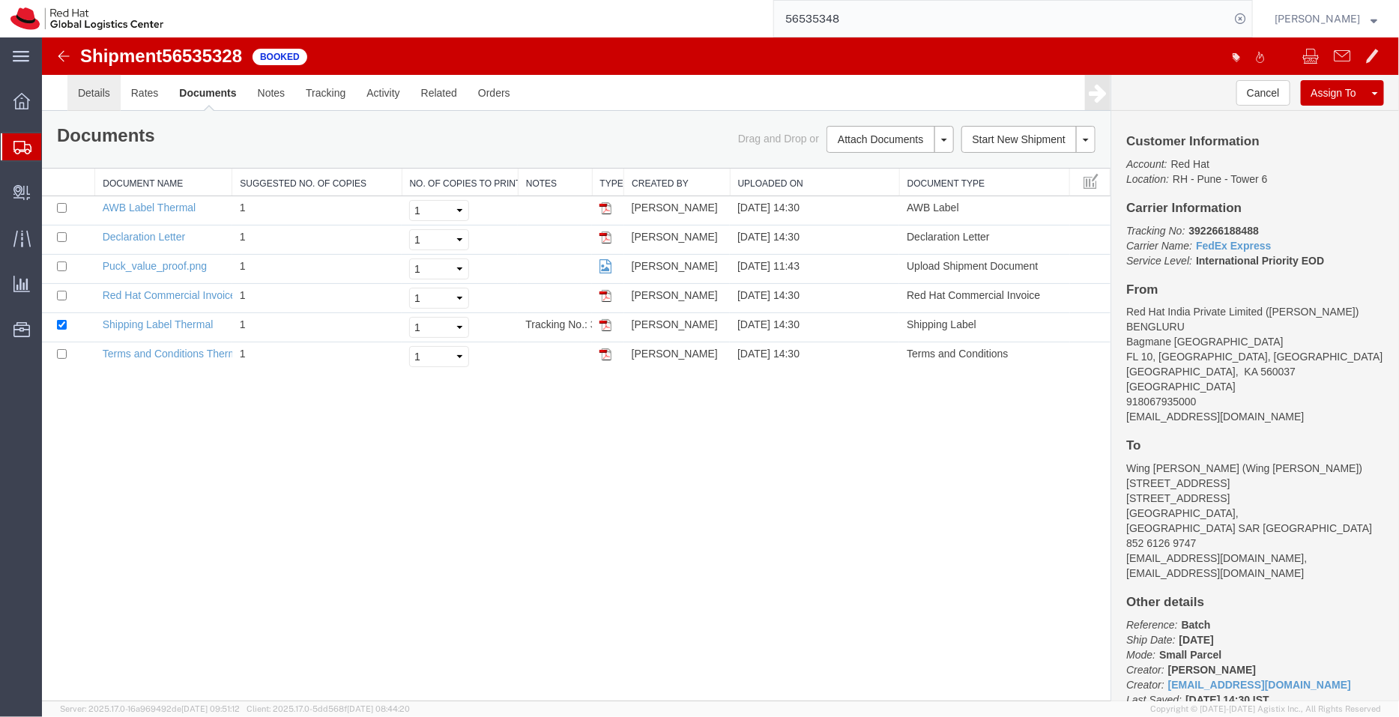
click at [77, 81] on link "Details" at bounding box center [93, 92] width 53 height 36
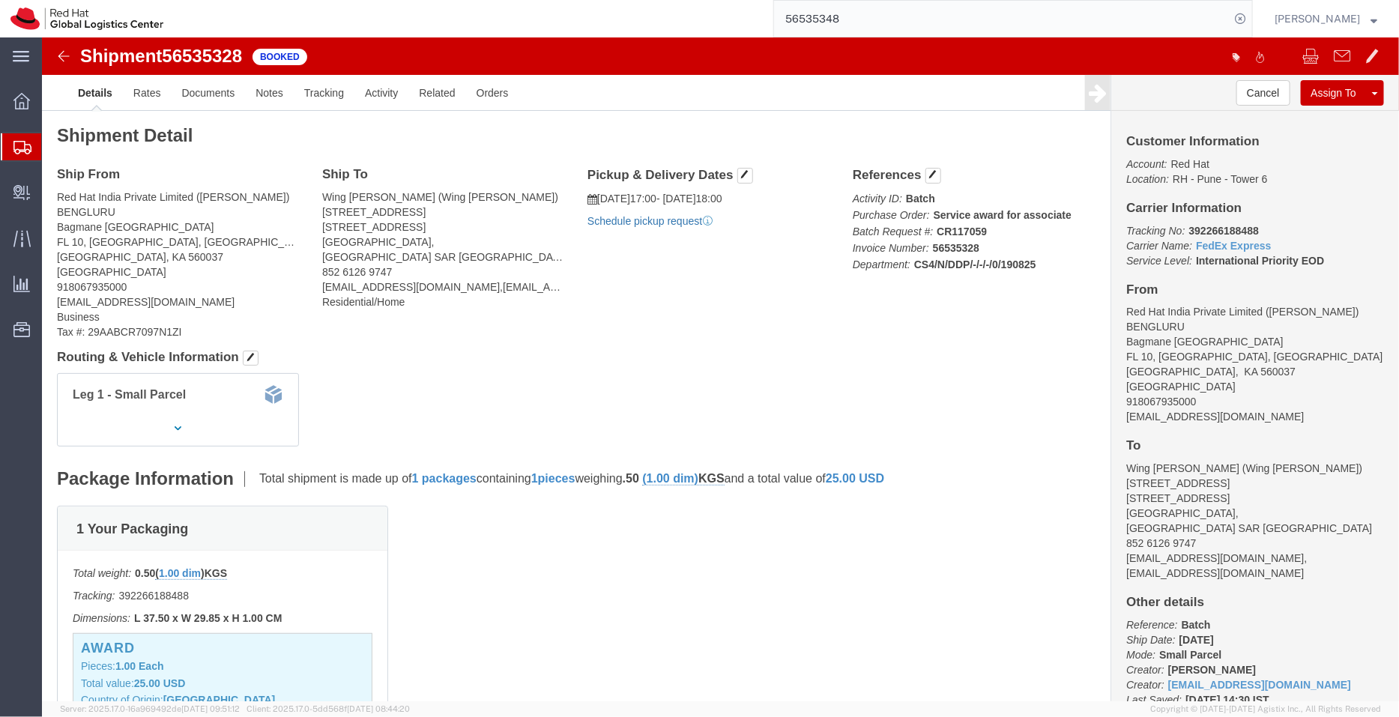
click link "Schedule pickup request"
drag, startPoint x: 1190, startPoint y: 379, endPoint x: 1074, endPoint y: 380, distance: 116.1
click div "Customer Information Account: Red Hat Location: RH - Pune - Tower 6 Carrier Inf…"
copy address "shansdah@redhat.com"
click link "Documents"
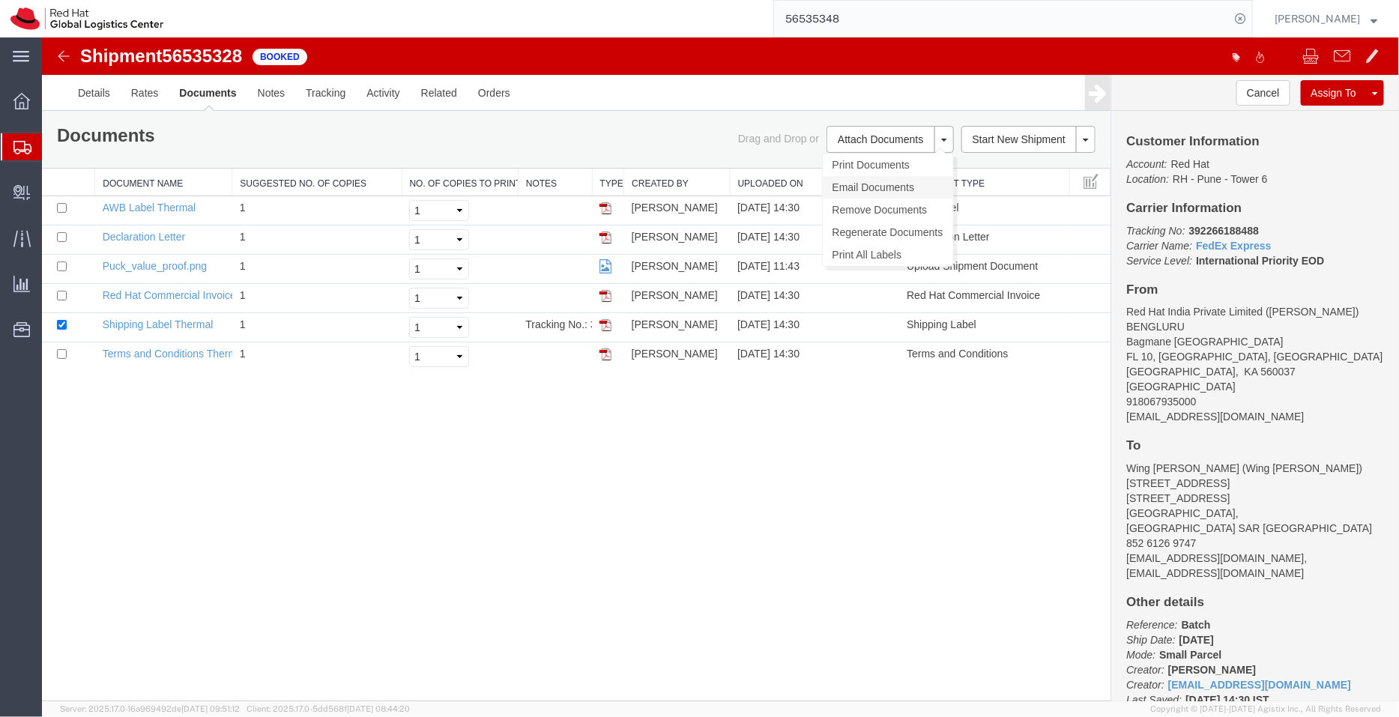
click at [862, 181] on link "Email Documents" at bounding box center [887, 186] width 130 height 22
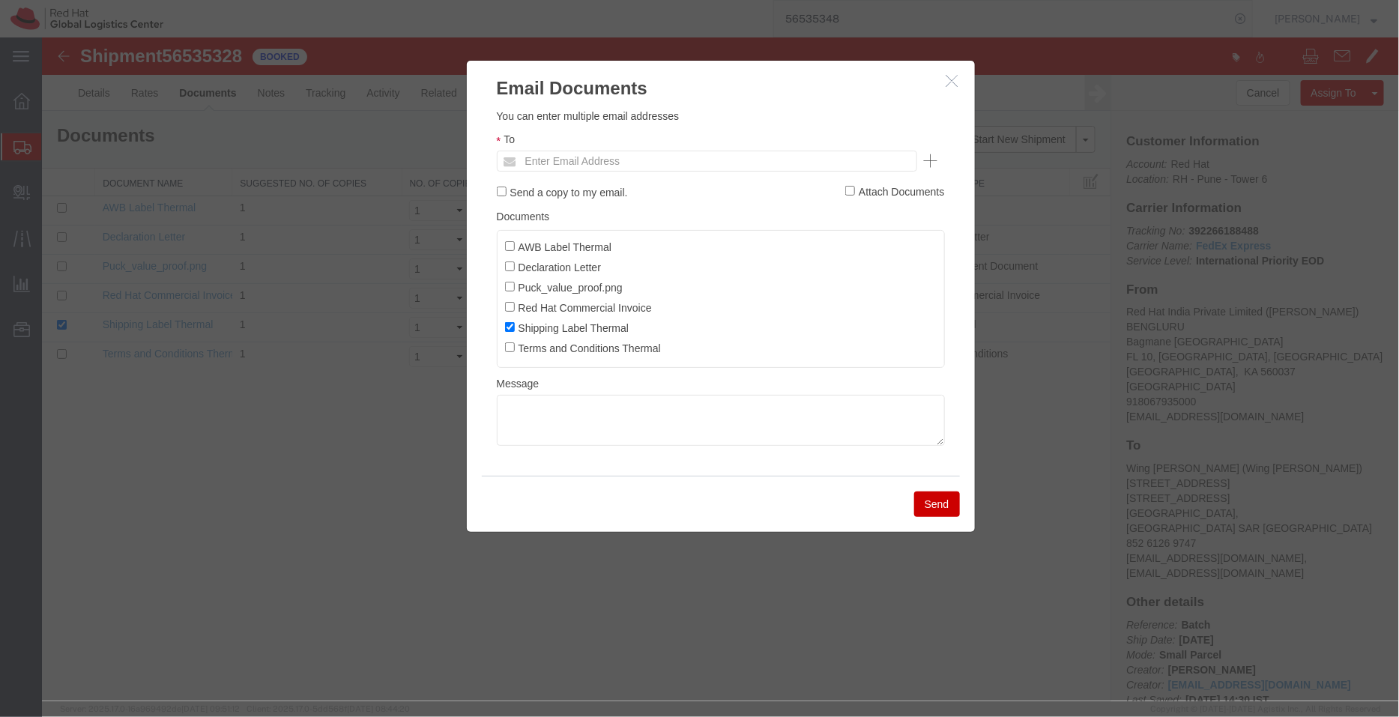
click at [717, 154] on ul "Enter Email Address" at bounding box center [706, 160] width 420 height 21
paste input "shansdah@redhat.com"
type input "shansdah@redhat.com"
click at [506, 244] on input "AWB Label Thermal" at bounding box center [509, 245] width 10 height 10
checkbox input "true"
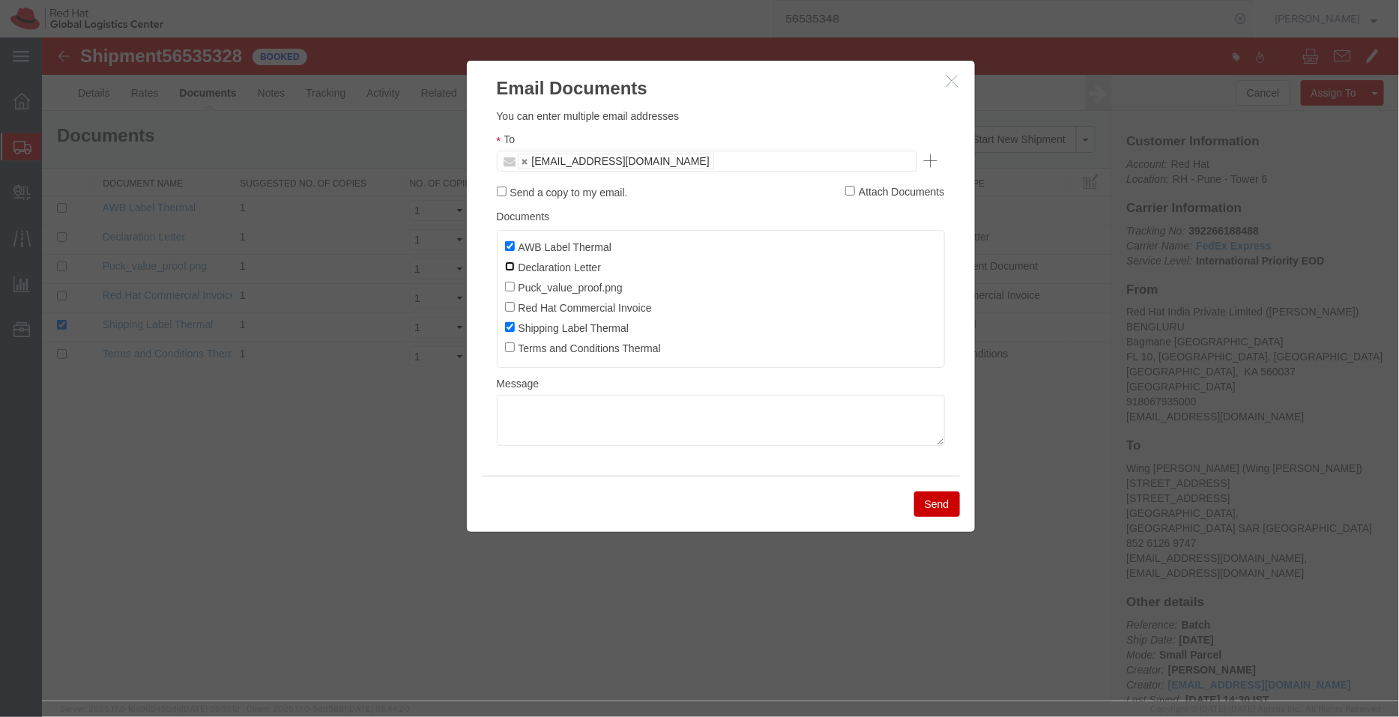
click at [509, 262] on input "Declaration Letter" at bounding box center [509, 266] width 10 height 10
checkbox input "true"
click at [509, 307] on input "Red Hat Commercial Invoice" at bounding box center [509, 306] width 10 height 10
checkbox input "true"
click at [927, 503] on button "Send" at bounding box center [936, 503] width 46 height 25
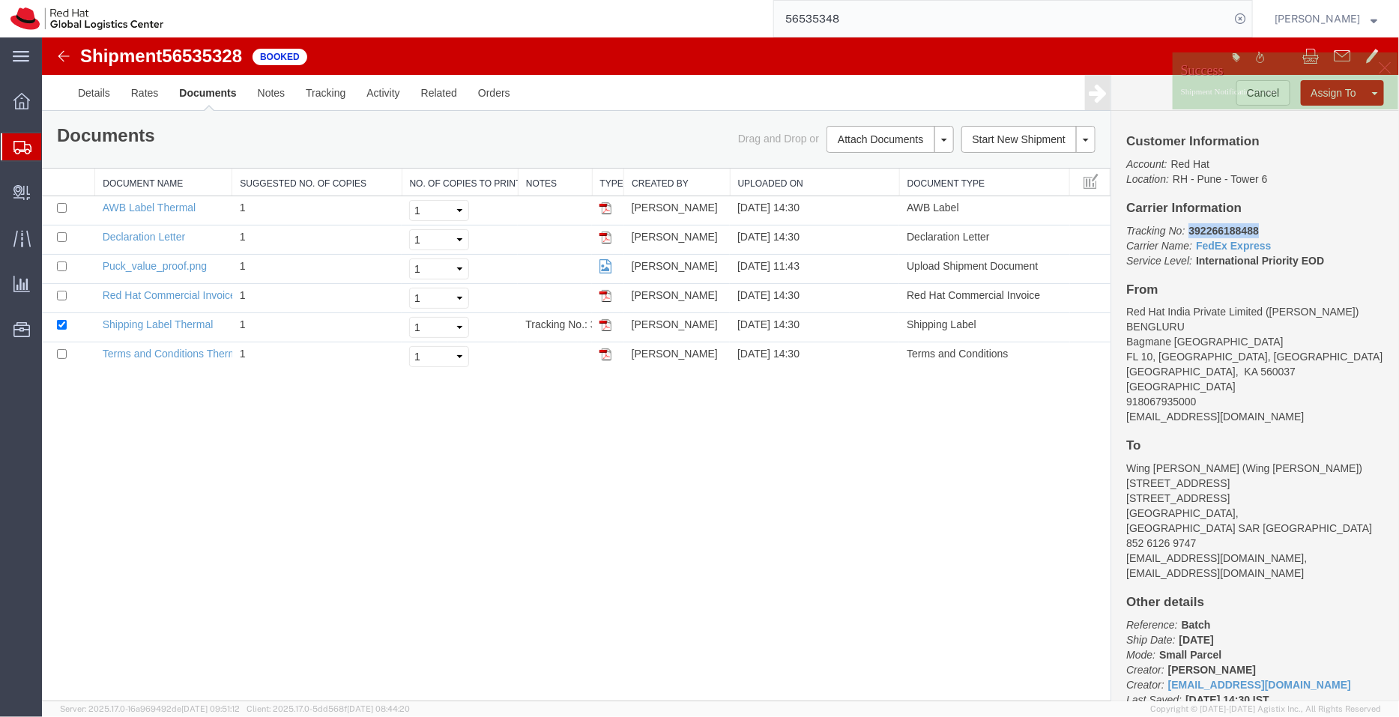
drag, startPoint x: 1260, startPoint y: 228, endPoint x: 1187, endPoint y: 228, distance: 73.4
click at [1187, 228] on p "Tracking No: 392266188488 Carrier Name: FedEx Express FedEx Express Service Lev…" at bounding box center [1254, 244] width 258 height 45
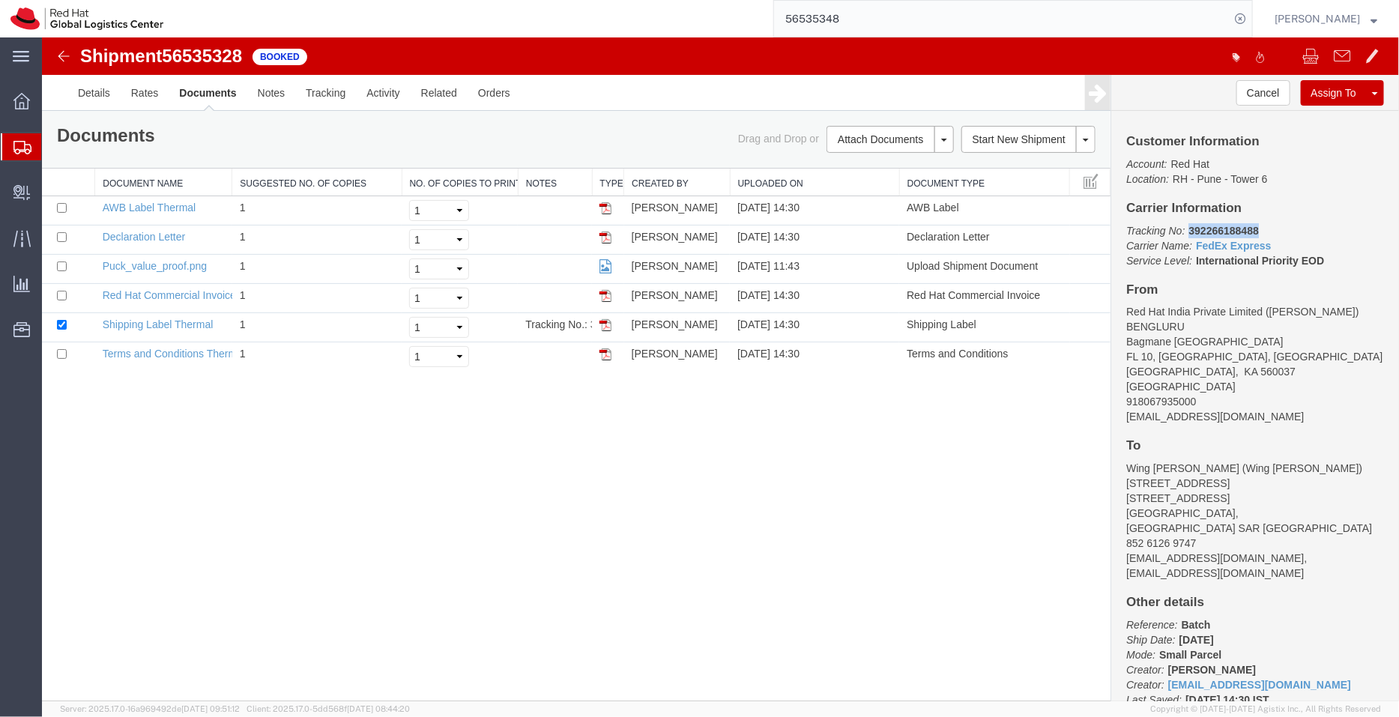
copy b "392266188488"
click at [0, 0] on span "Shipment Manager" at bounding box center [0, 0] width 0 height 0
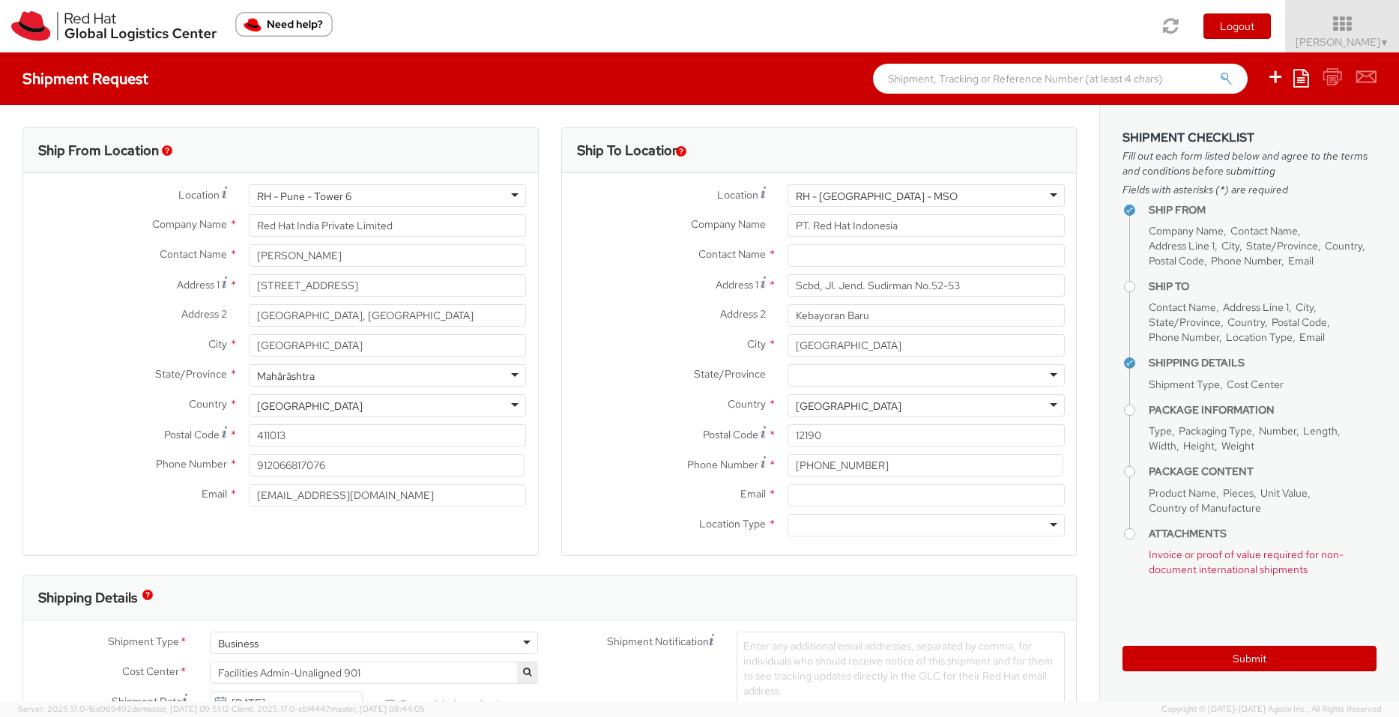
select select
click at [1336, 40] on span "[PERSON_NAME] ▼" at bounding box center [1342, 41] width 94 height 13
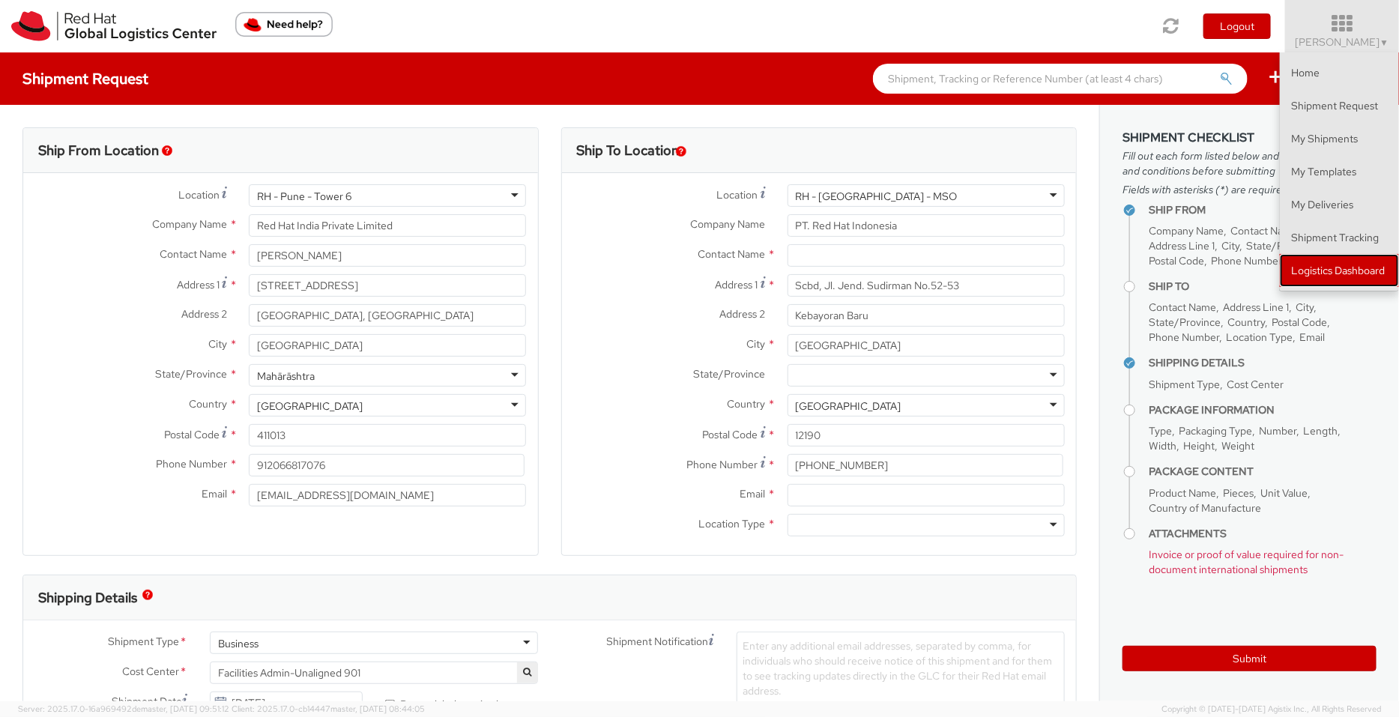
click at [1345, 267] on link "Logistics Dashboard" at bounding box center [1339, 270] width 119 height 33
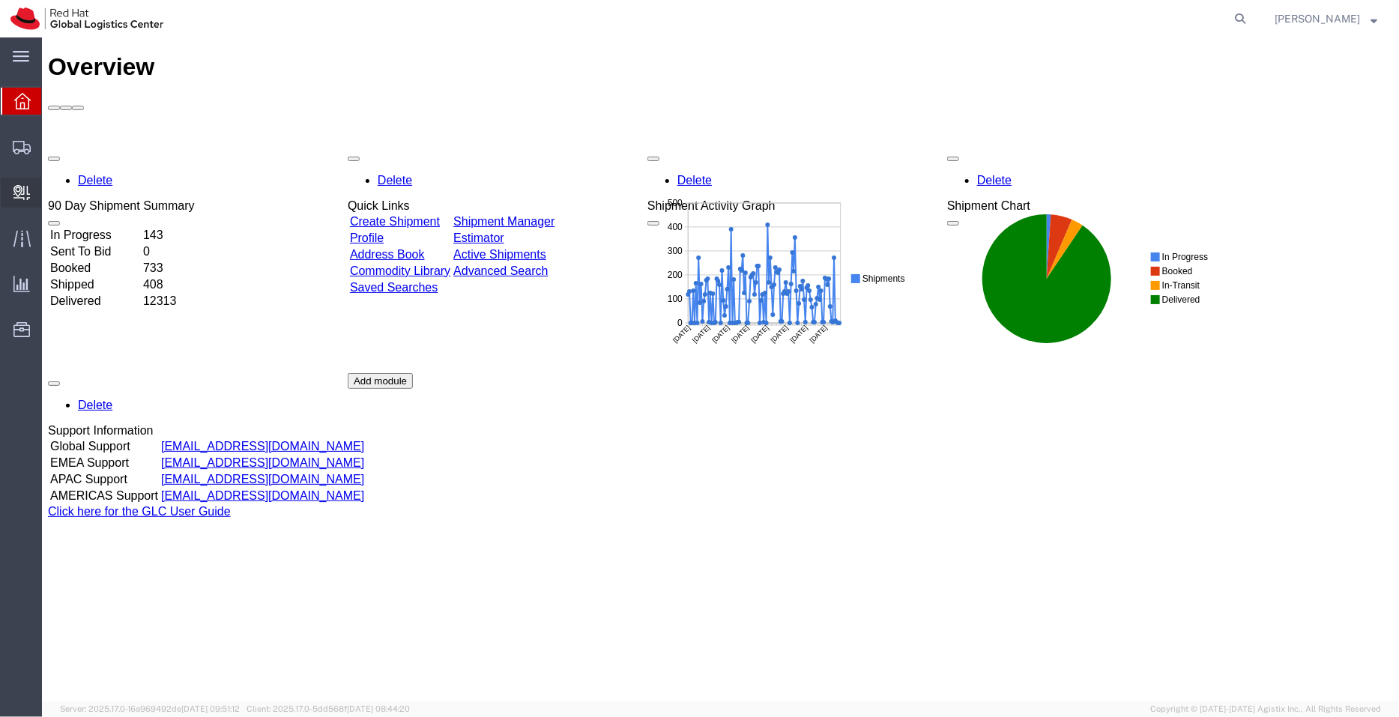
click at [0, 0] on span "Create Delivery" at bounding box center [0, 0] width 0 height 0
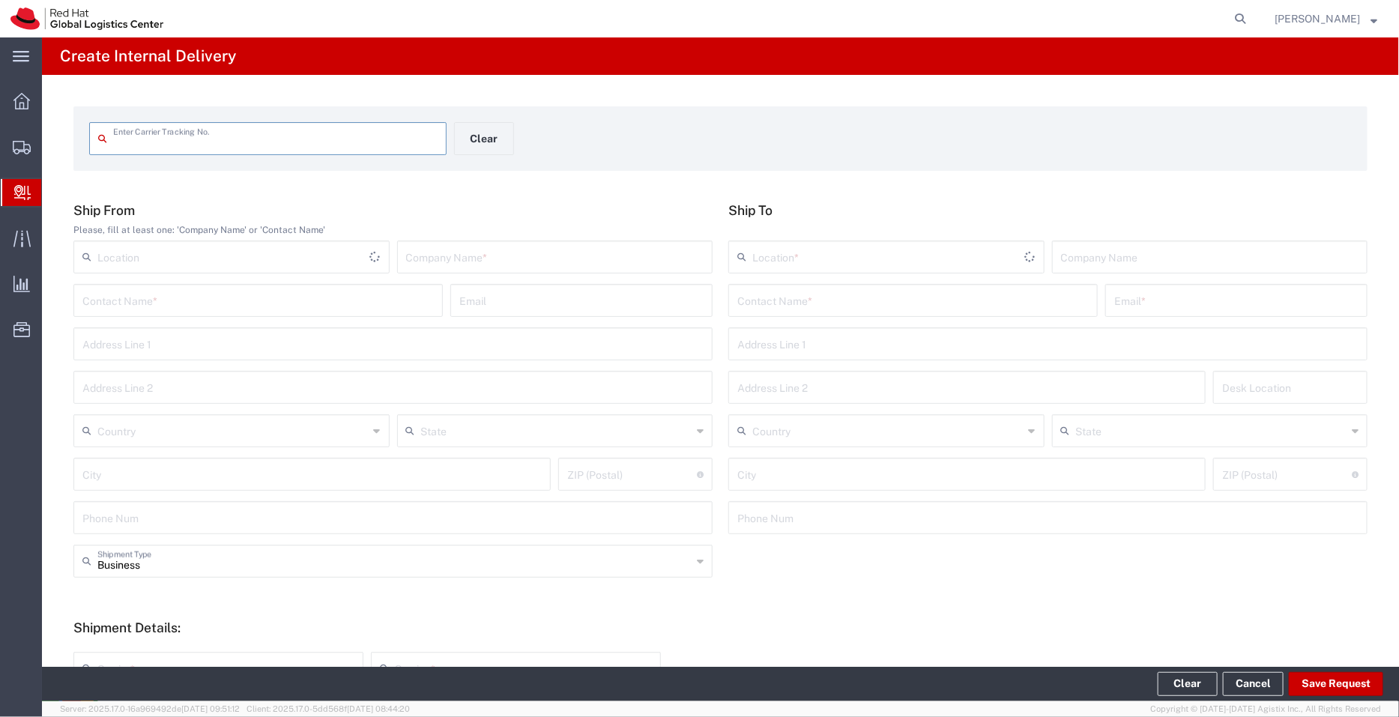
click at [176, 141] on input "text" at bounding box center [275, 137] width 324 height 26
type input "30839564490"
click at [486, 257] on input "text" at bounding box center [555, 256] width 298 height 26
type input "JPM"
click at [768, 301] on input "text" at bounding box center [912, 299] width 351 height 26
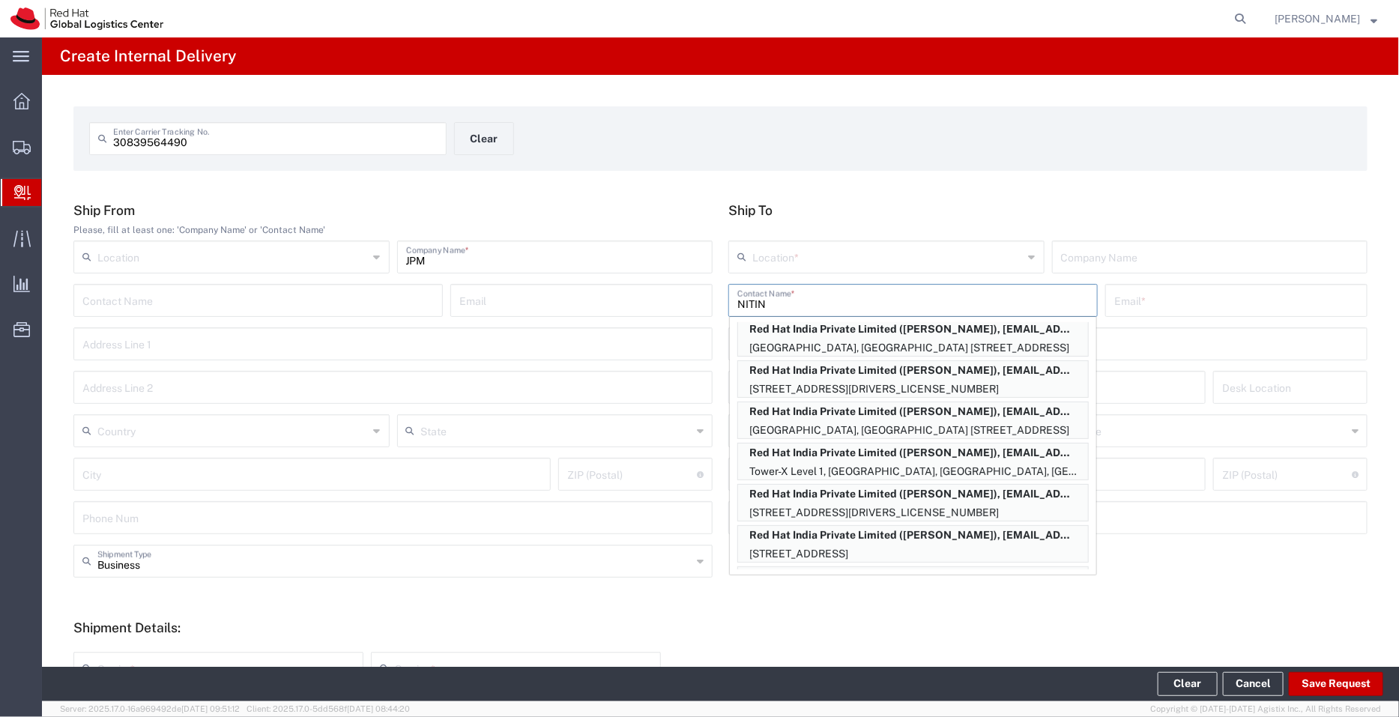
scroll to position [175, 0]
type input "NITIN"
click at [948, 464] on p "Tower-X Level 1, Cyber City, Magarpatta City, Hadapsar, FLEX, PUNE, MH, 411013,…" at bounding box center [913, 469] width 350 height 19
type input "RH - Pune"
type input "Red Hat India Private Limited"
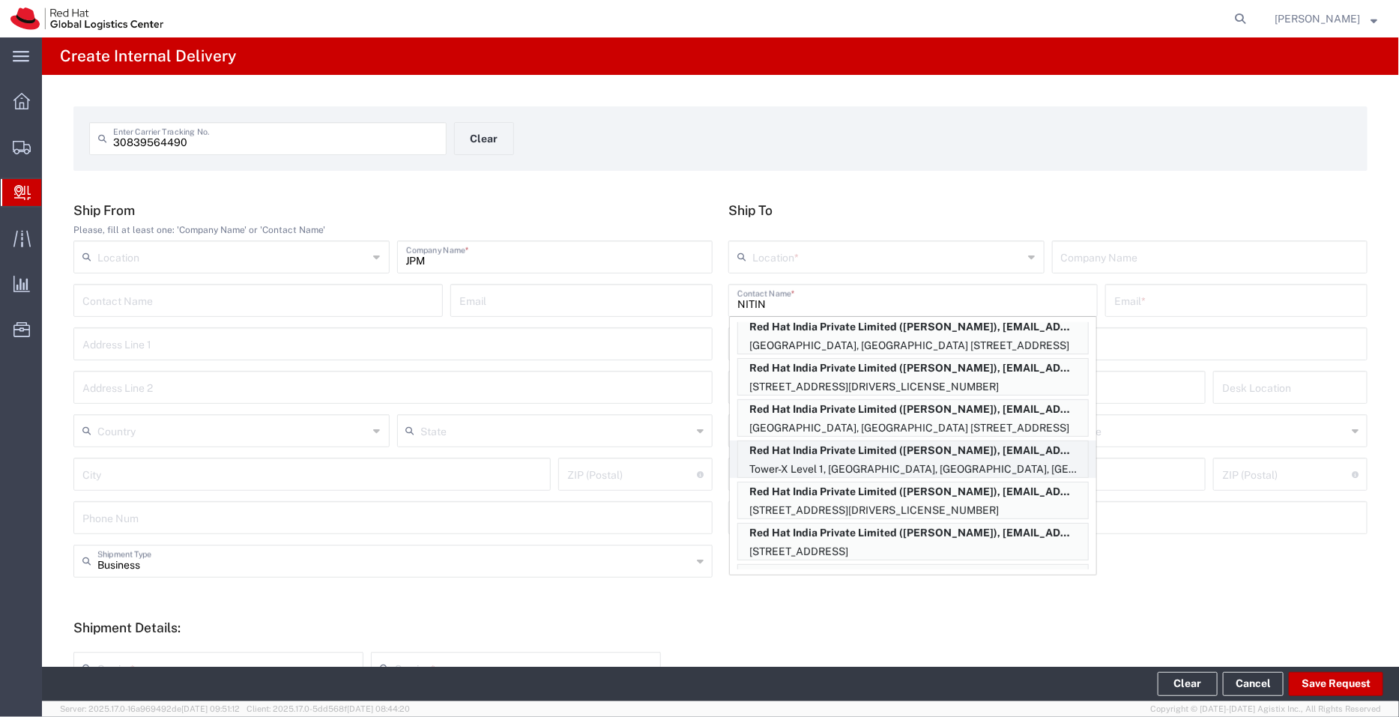
type input "Nitin Khote"
type input "nkhote@redhat.com"
type input "Tower-X Level 1, [GEOGRAPHIC_DATA]"
type input "[GEOGRAPHIC_DATA], [GEOGRAPHIC_DATA]"
type input "FLEX"
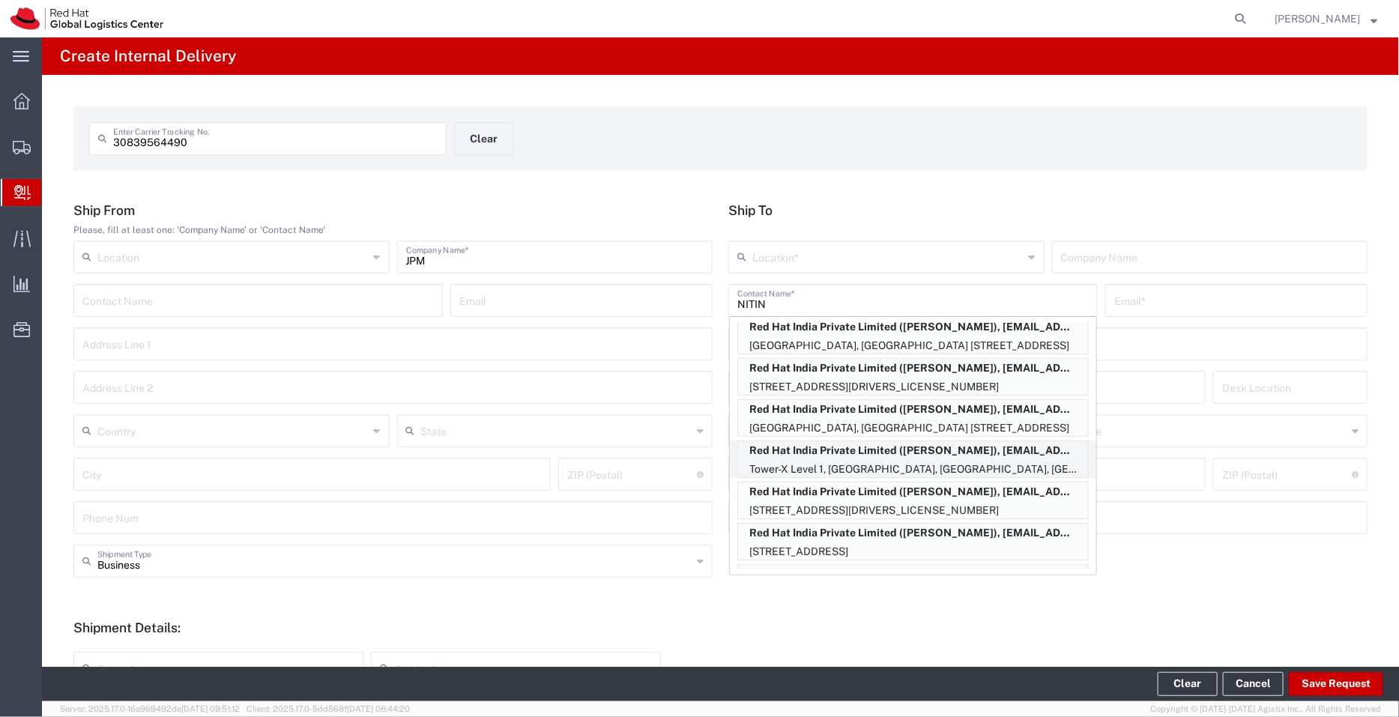
type input "[GEOGRAPHIC_DATA]"
type input "411013"
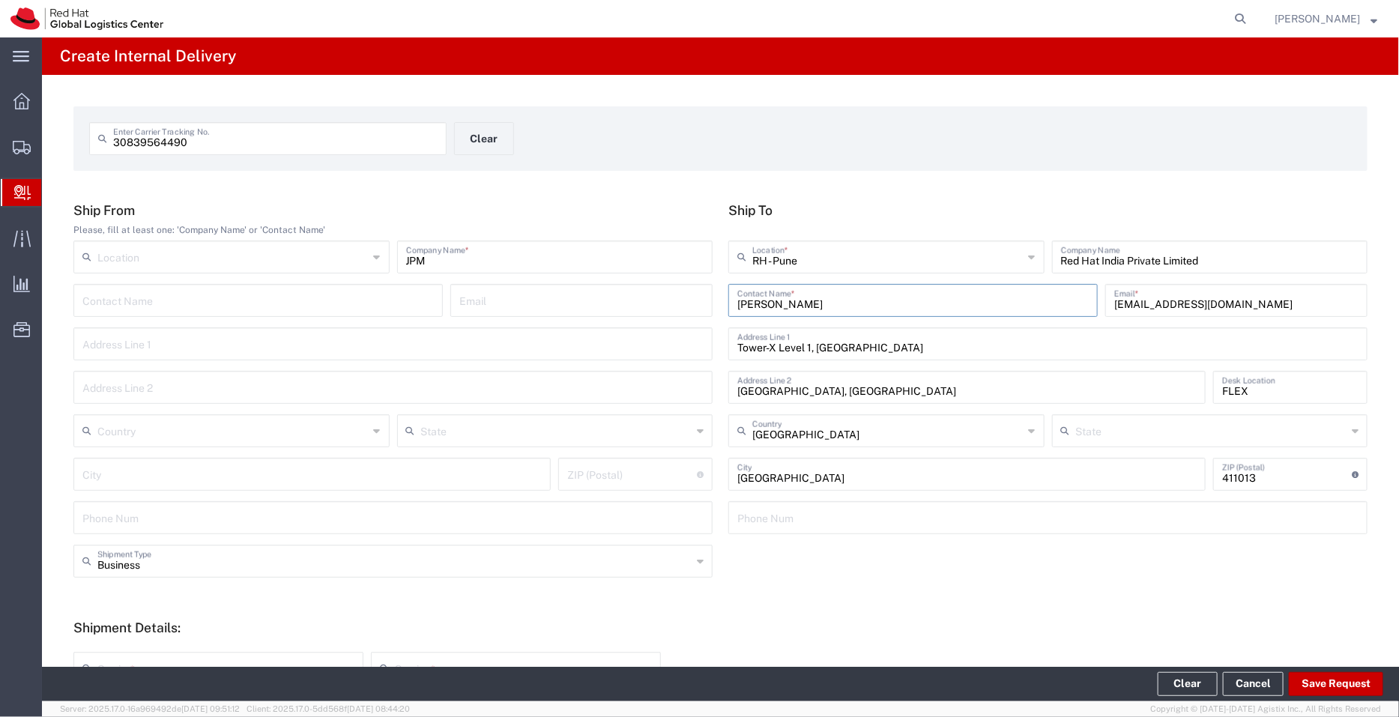
type input "Mahārāshtra"
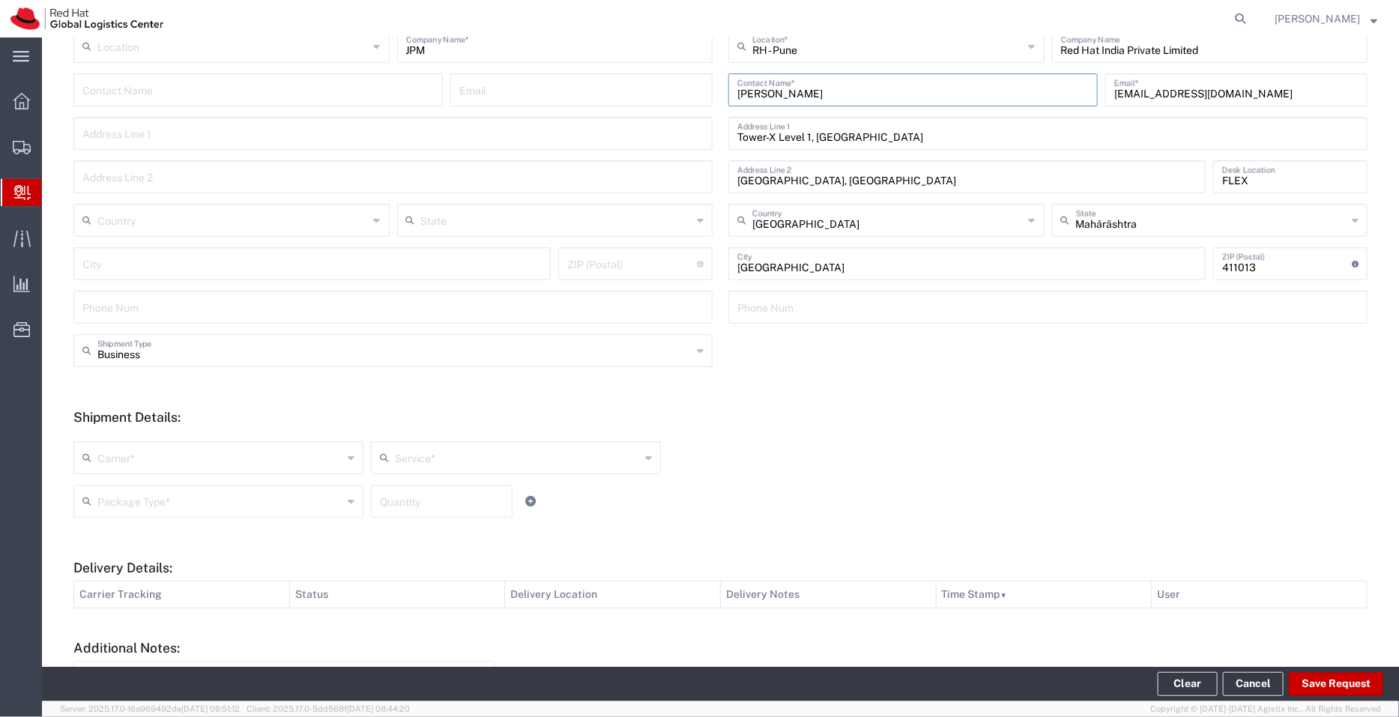
scroll to position [302, 0]
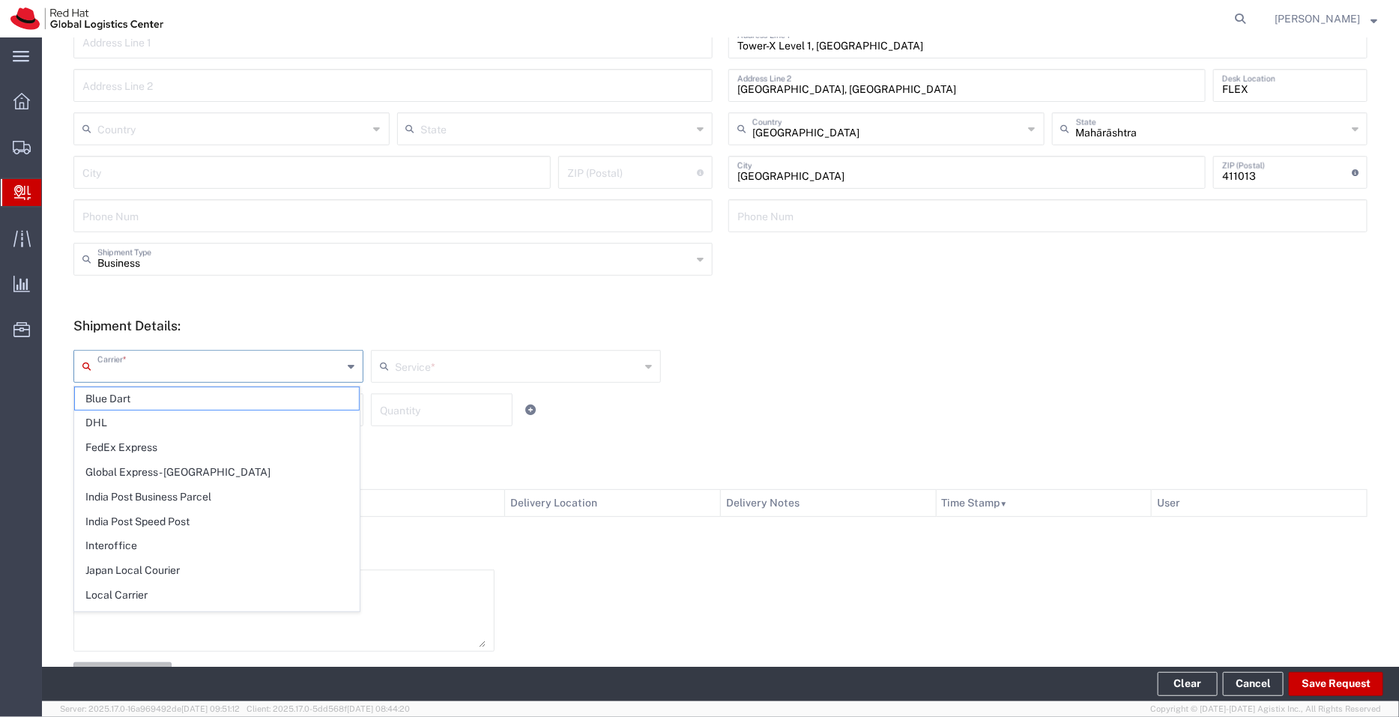
click at [217, 363] on input "text" at bounding box center [219, 365] width 245 height 26
click at [171, 405] on span "Blue Dart" at bounding box center [217, 398] width 284 height 23
type input "Blue Dart"
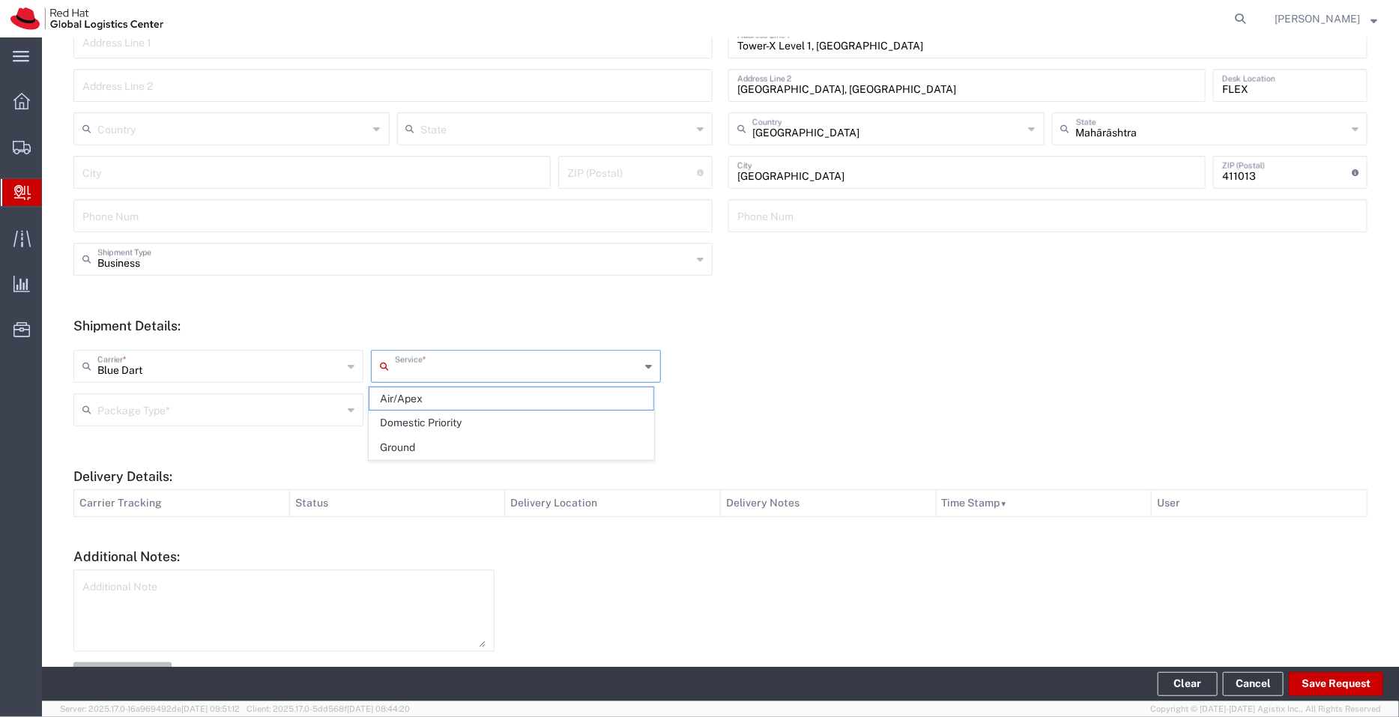
click at [401, 367] on input "text" at bounding box center [517, 365] width 245 height 26
click at [405, 428] on span "Domestic Priority" at bounding box center [511, 422] width 284 height 23
type input "Domestic Priority"
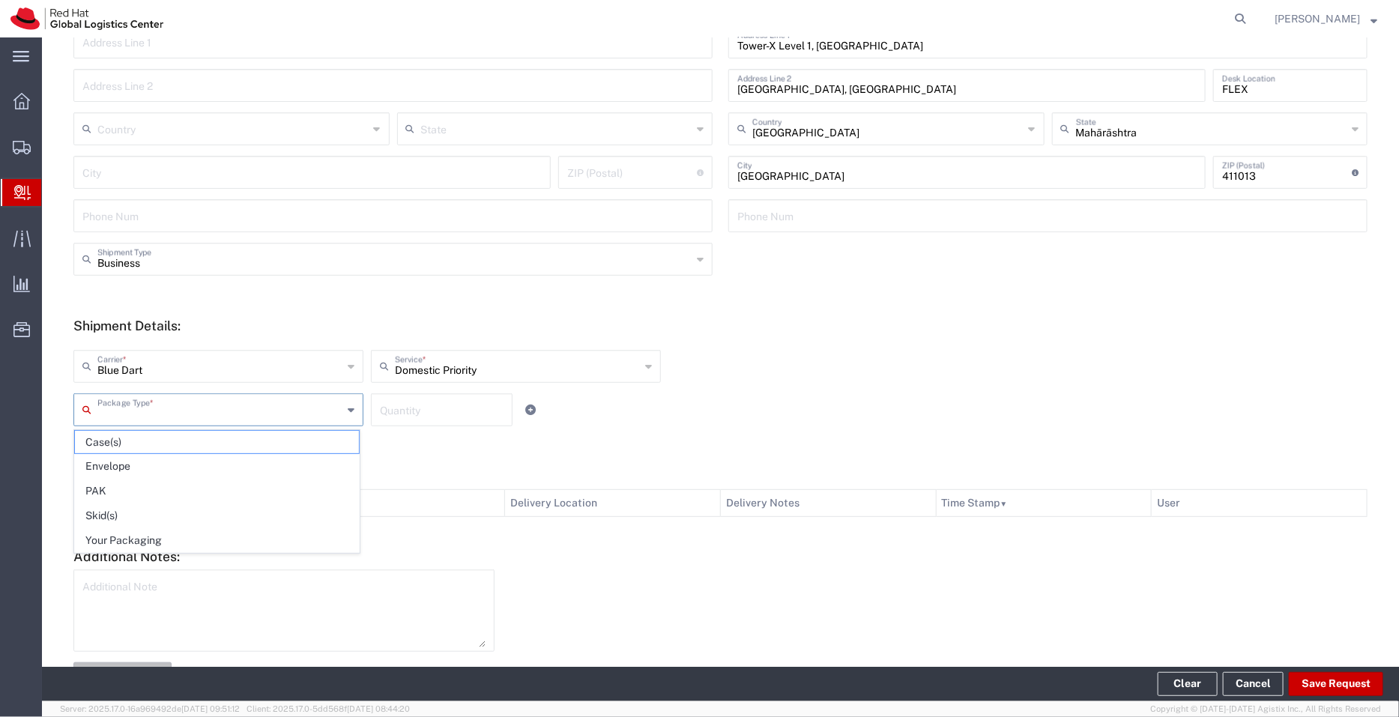
click at [256, 414] on input "text" at bounding box center [219, 409] width 245 height 26
click at [227, 461] on span "Envelope" at bounding box center [217, 466] width 284 height 23
type input "Envelope"
click at [384, 413] on input "number" at bounding box center [442, 409] width 124 height 26
type input "1"
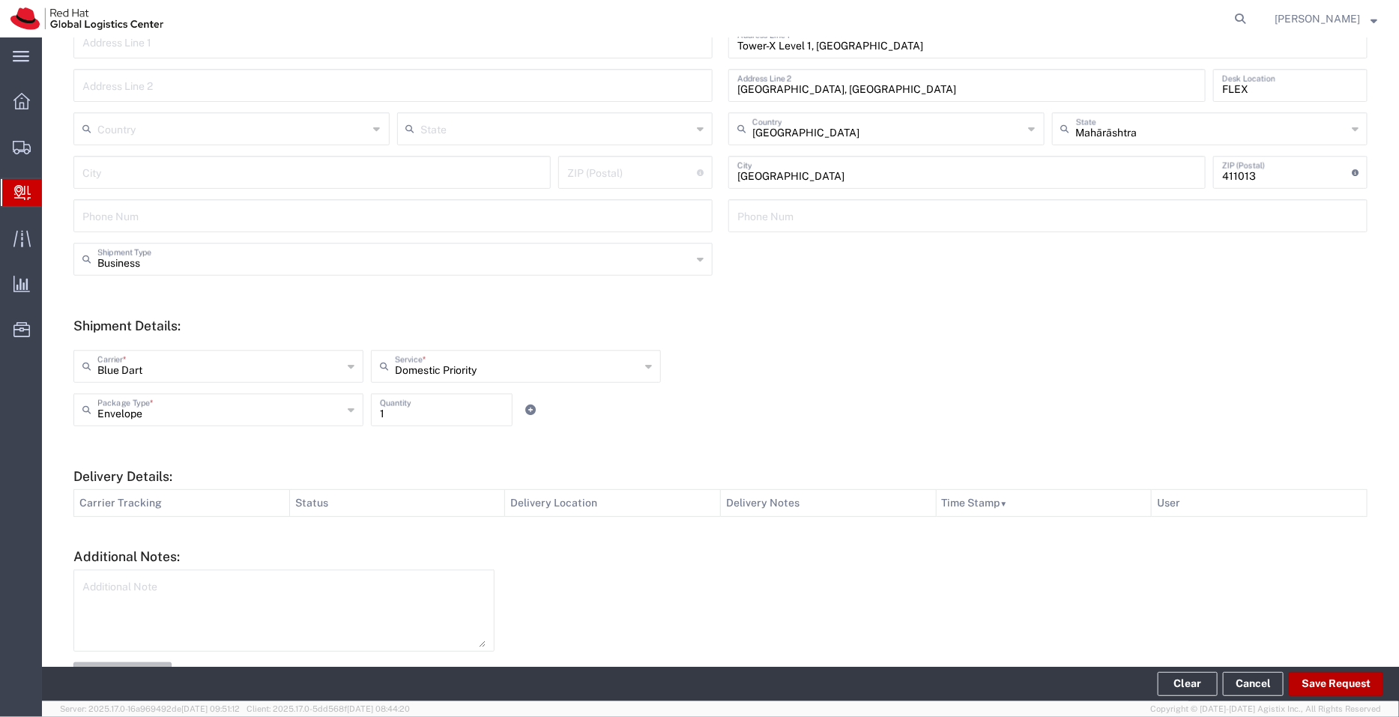
click at [1341, 691] on button "Save Request" at bounding box center [1336, 684] width 94 height 24
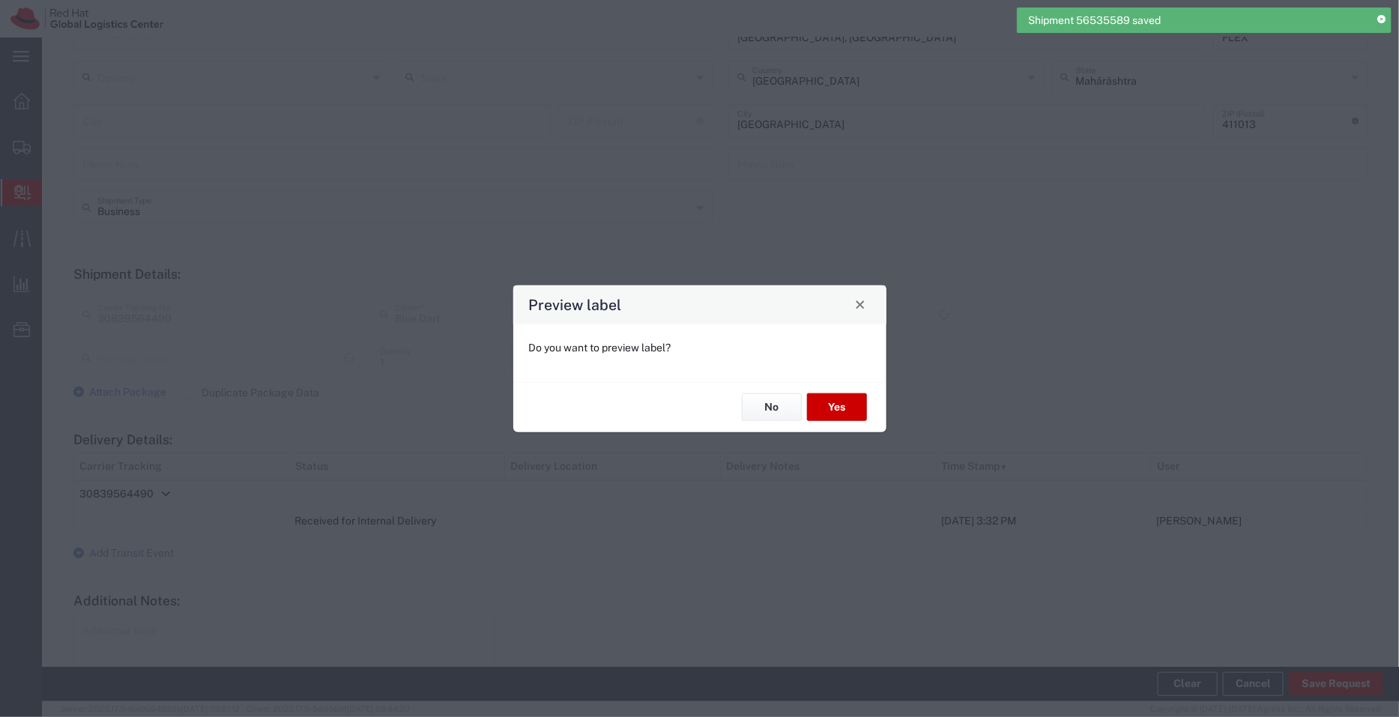
type input "Domestic Priority"
type input "Envelope"
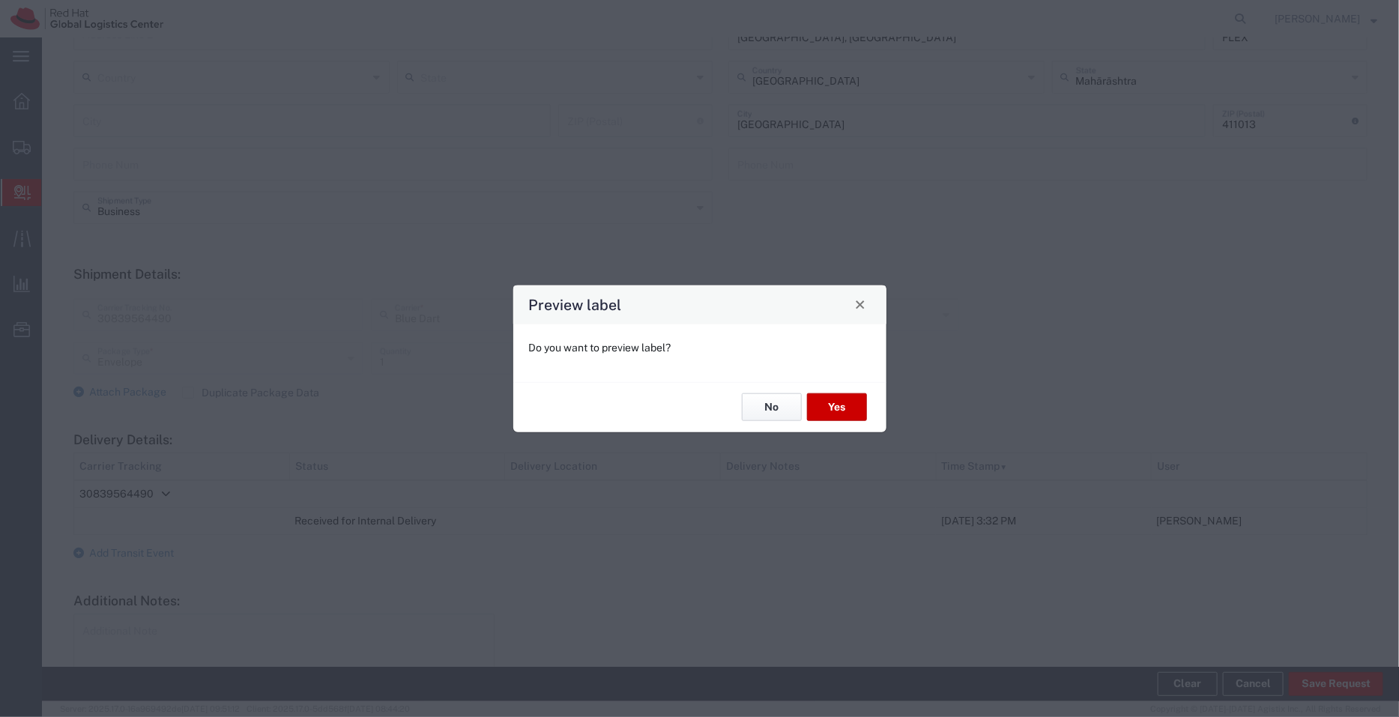
click at [761, 408] on button "No" at bounding box center [772, 407] width 60 height 28
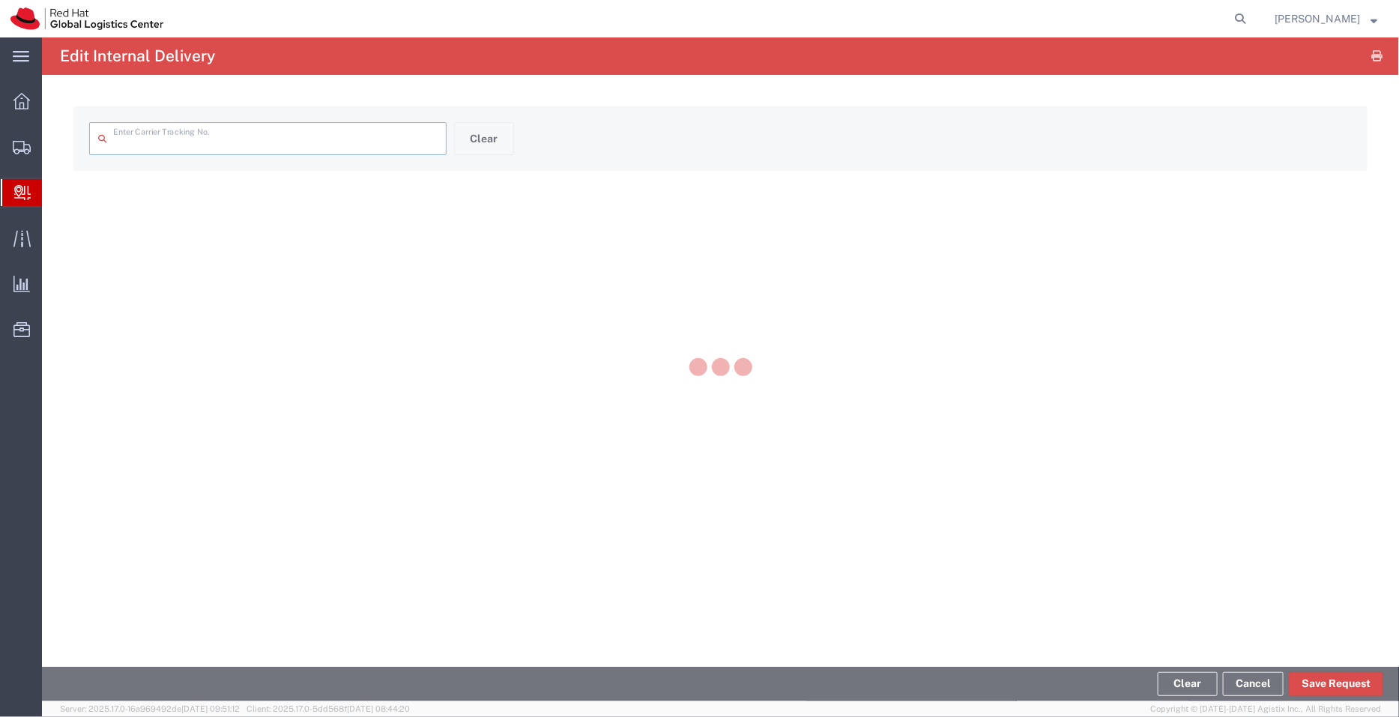
type input "30839564490"
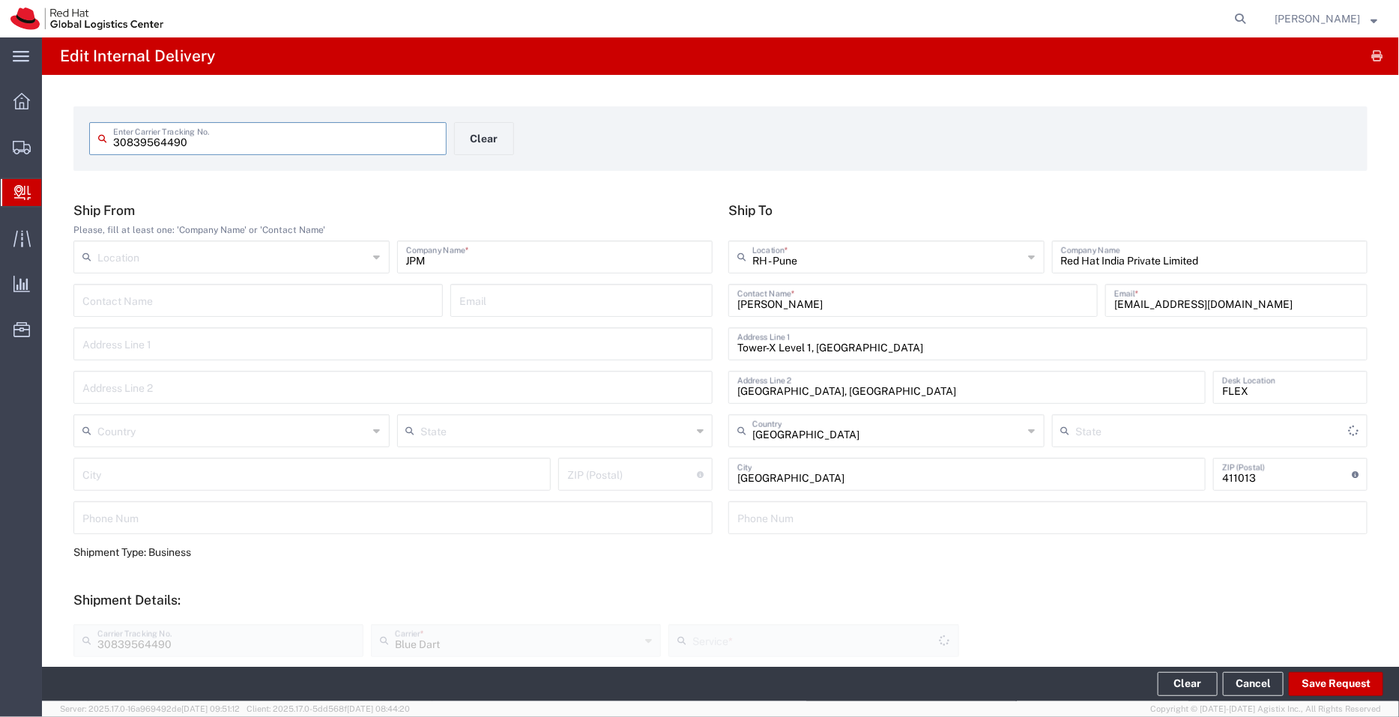
type input "Envelope"
type input "Domestic Priority"
type input "Mahārāshtra"
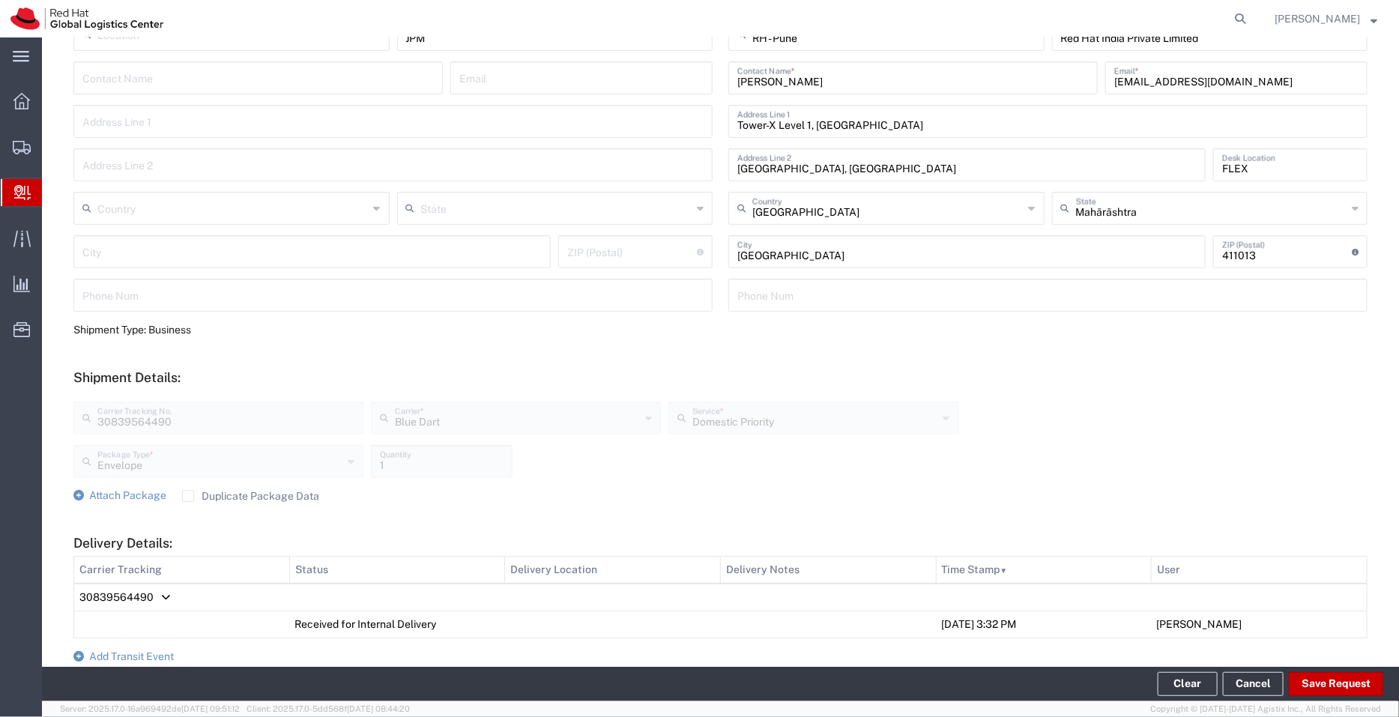
scroll to position [421, 0]
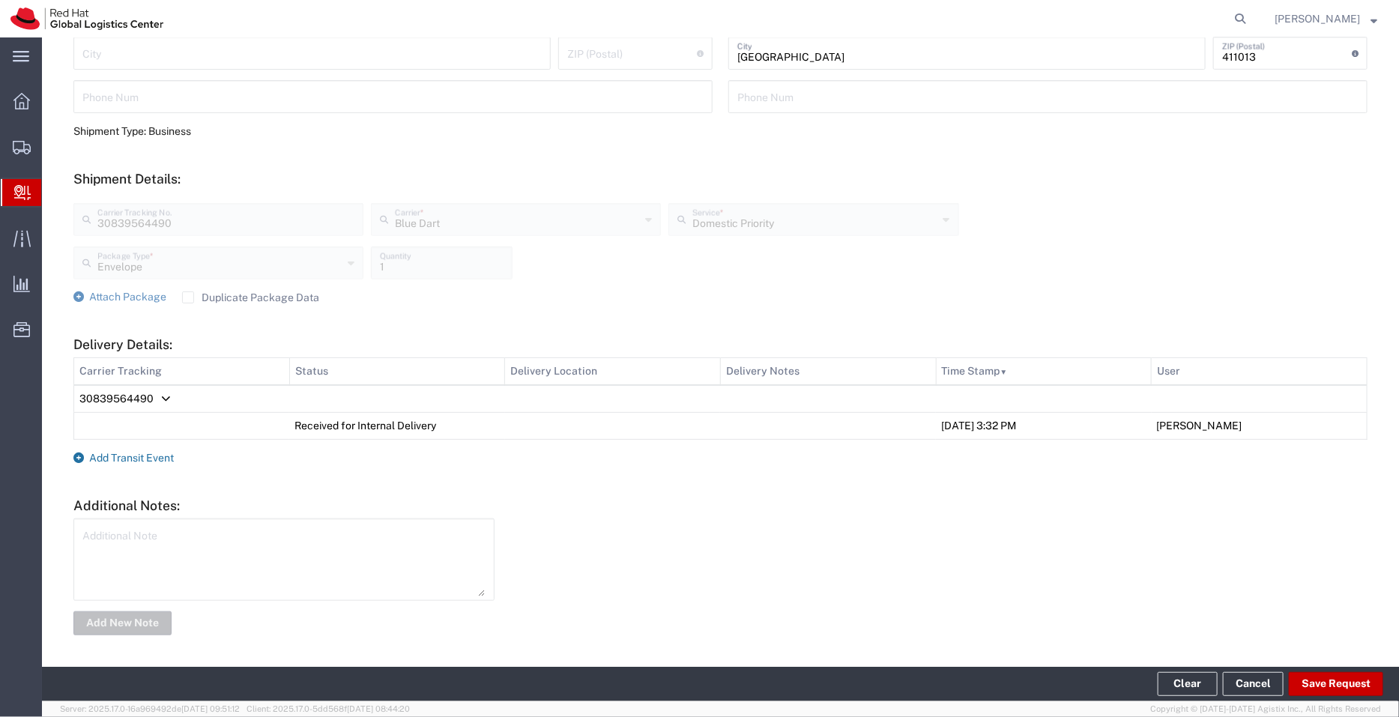
click at [148, 456] on span "Add Transit Event" at bounding box center [131, 458] width 85 height 12
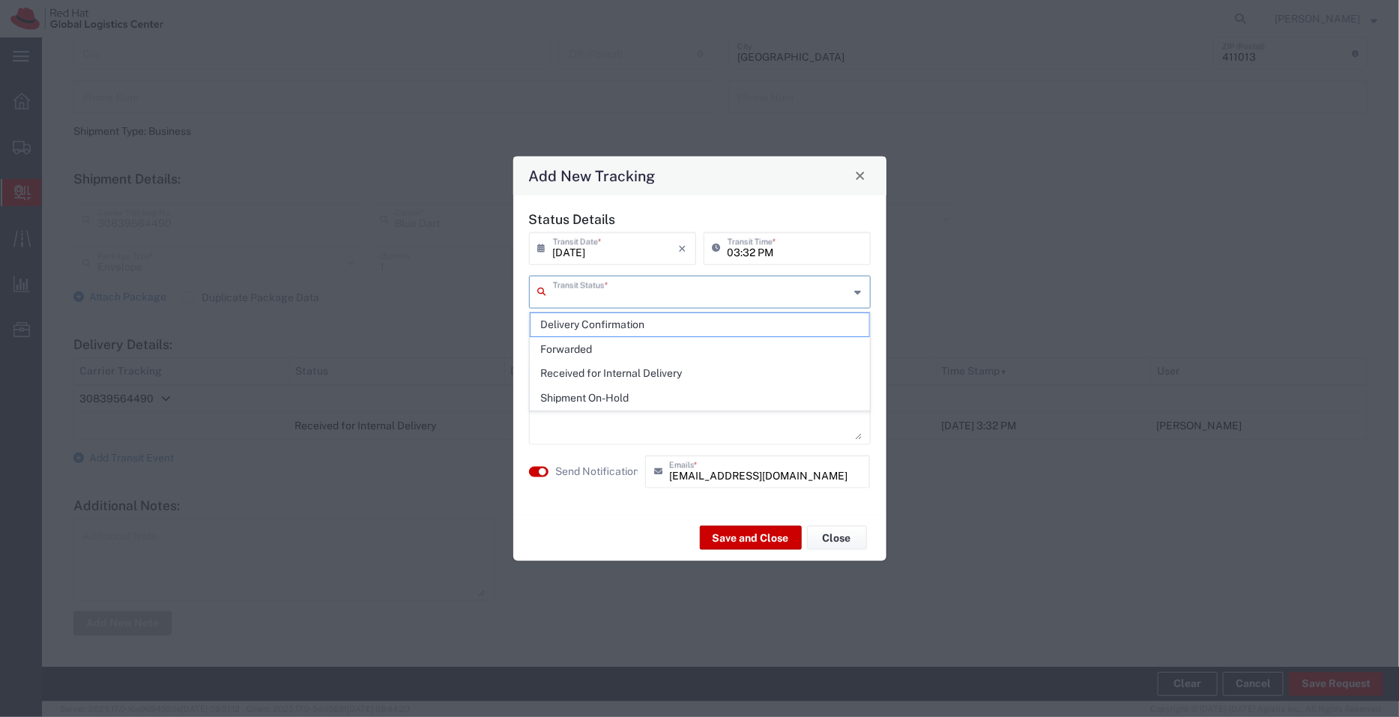
click at [592, 288] on input "text" at bounding box center [701, 290] width 297 height 26
click at [593, 399] on span "Shipment On-Hold" at bounding box center [699, 398] width 339 height 23
type input "Shipment On-Hold"
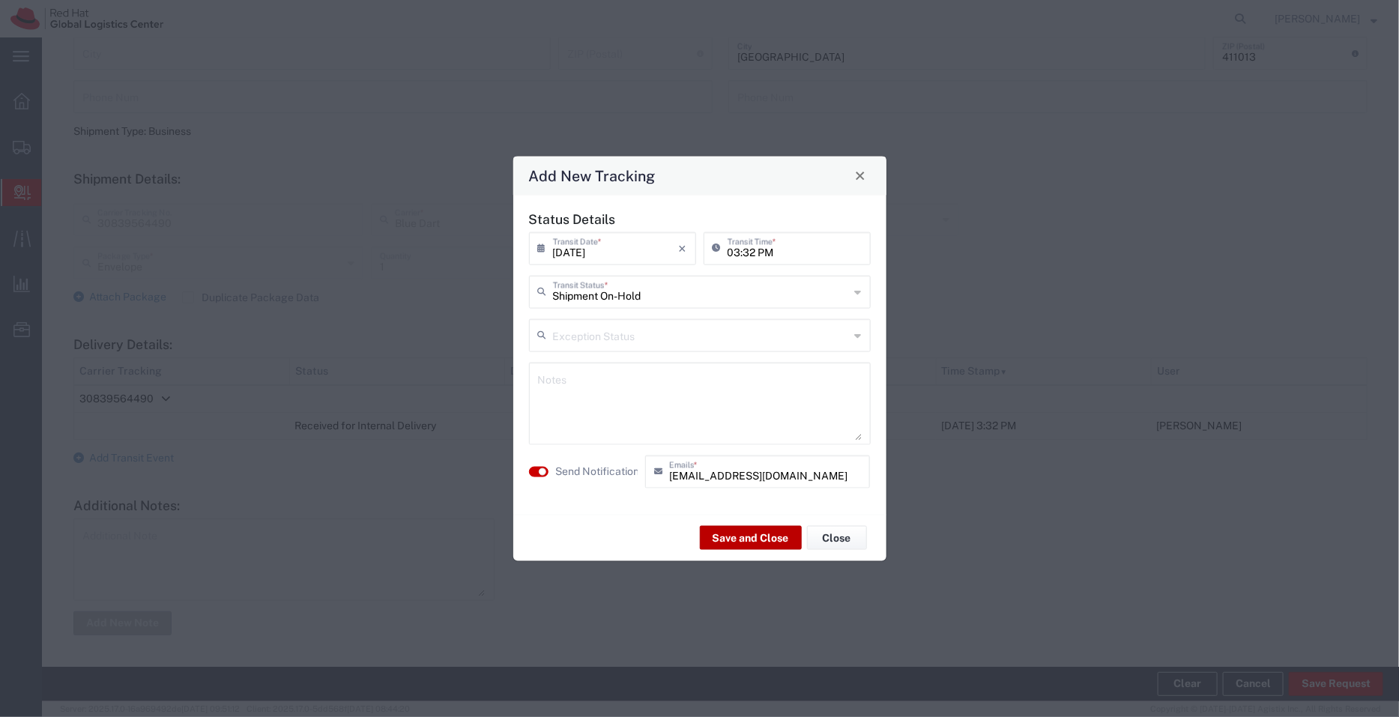
click at [735, 545] on button "Save and Close" at bounding box center [751, 538] width 102 height 24
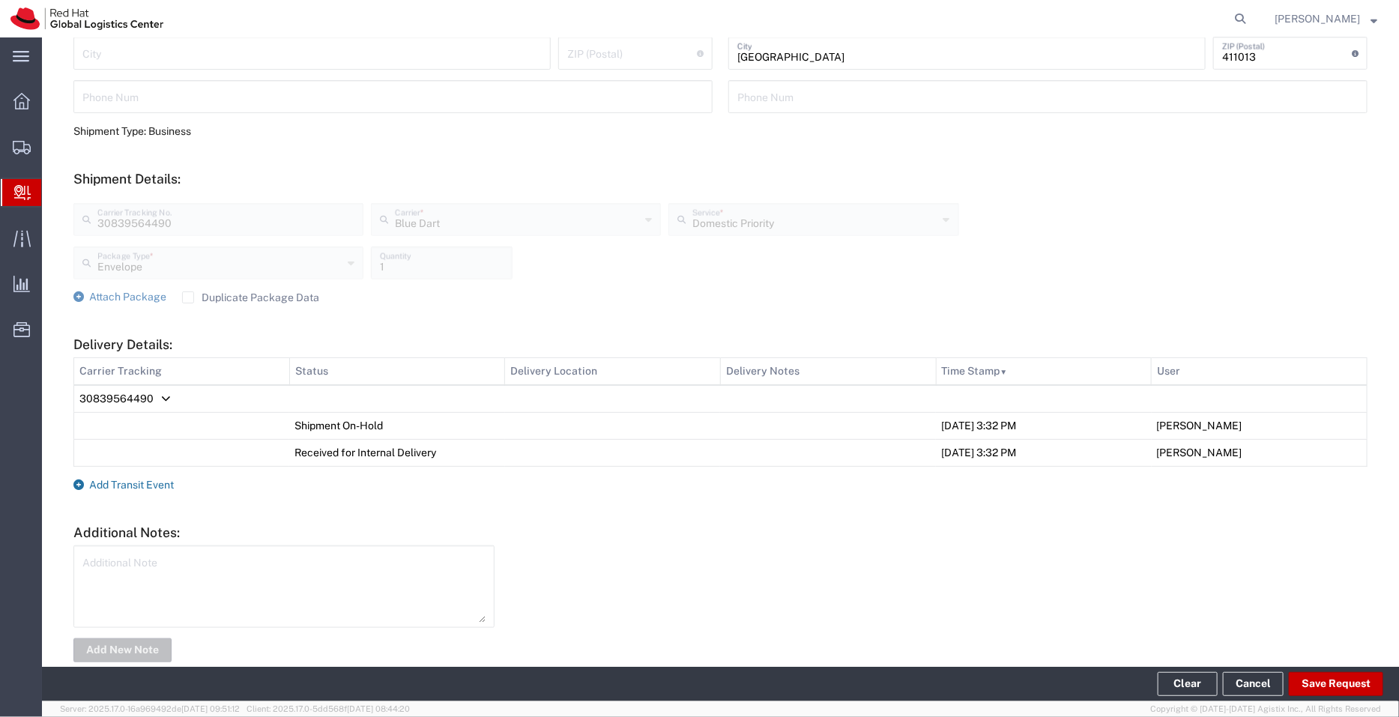
click at [139, 480] on span "Add Transit Event" at bounding box center [131, 485] width 85 height 12
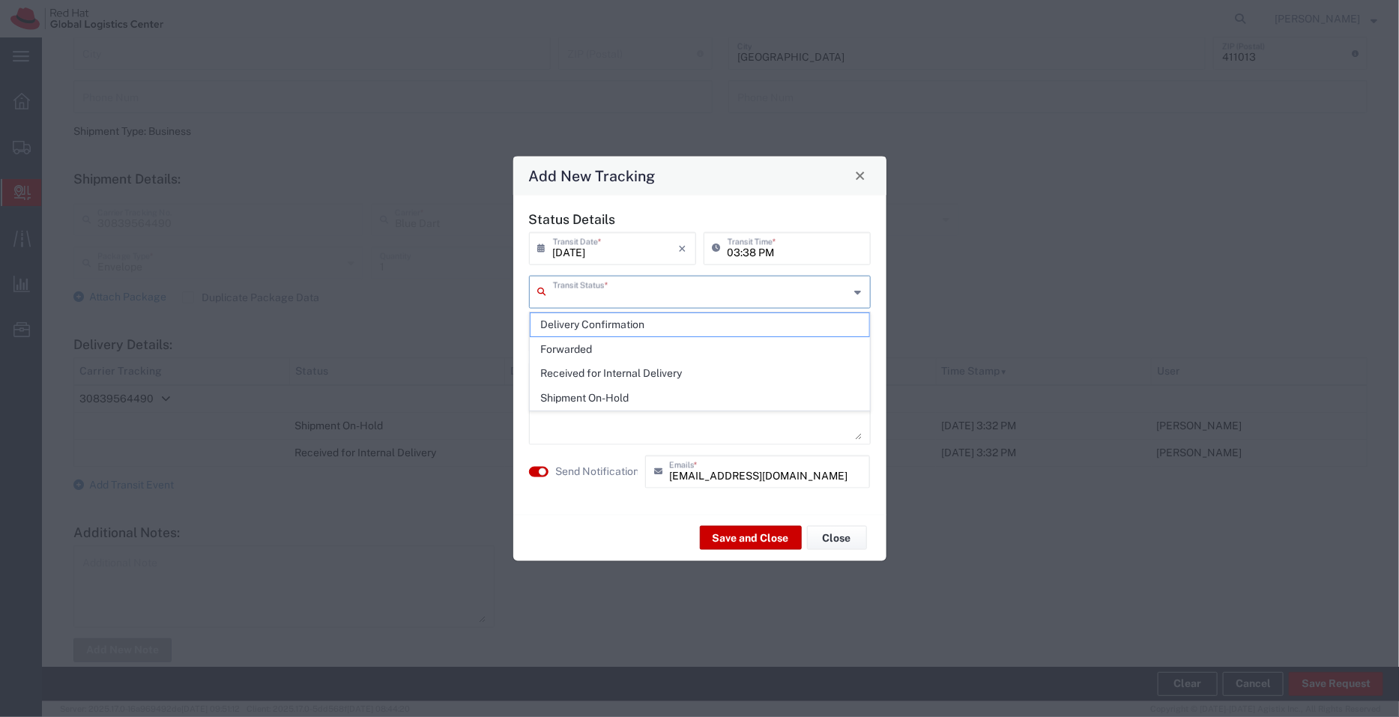
click at [581, 293] on input "text" at bounding box center [701, 290] width 297 height 26
click at [596, 332] on span "Delivery Confirmation" at bounding box center [699, 324] width 339 height 23
type input "Delivery Confirmation"
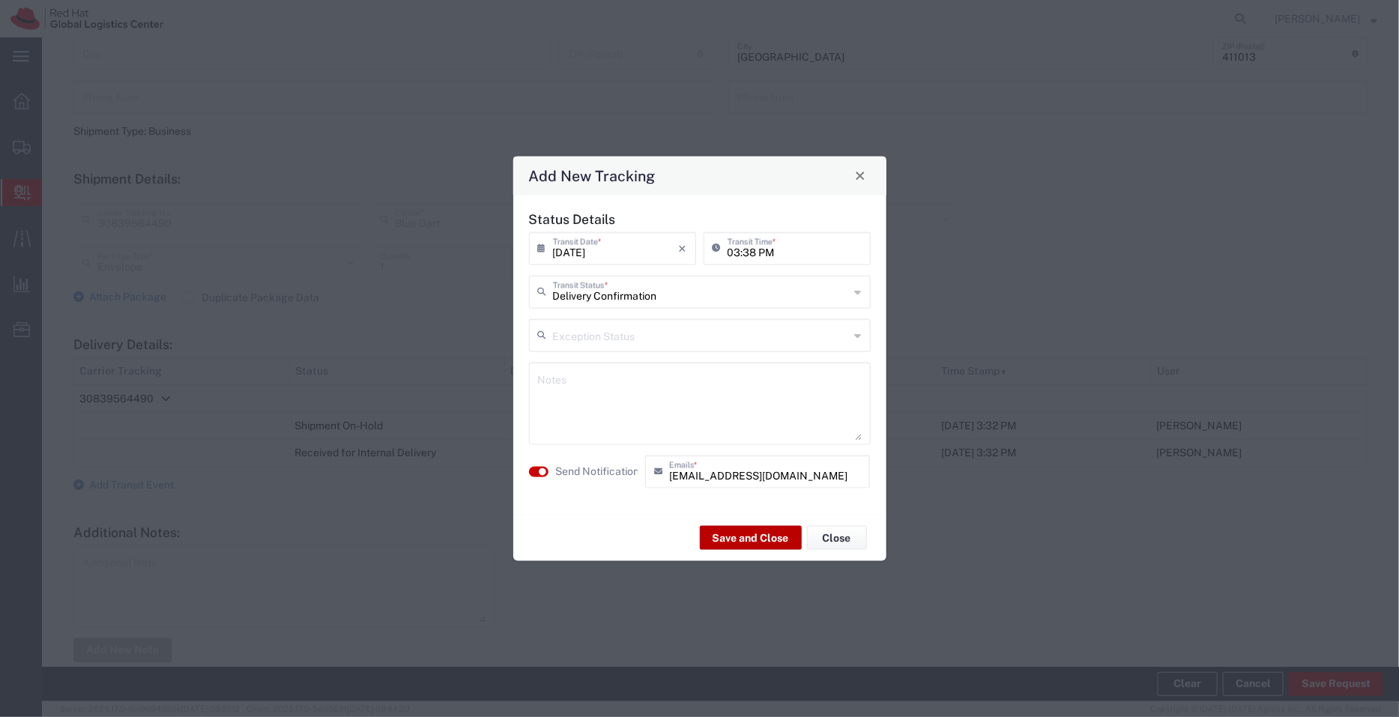
click at [747, 548] on button "Save and Close" at bounding box center [751, 538] width 102 height 24
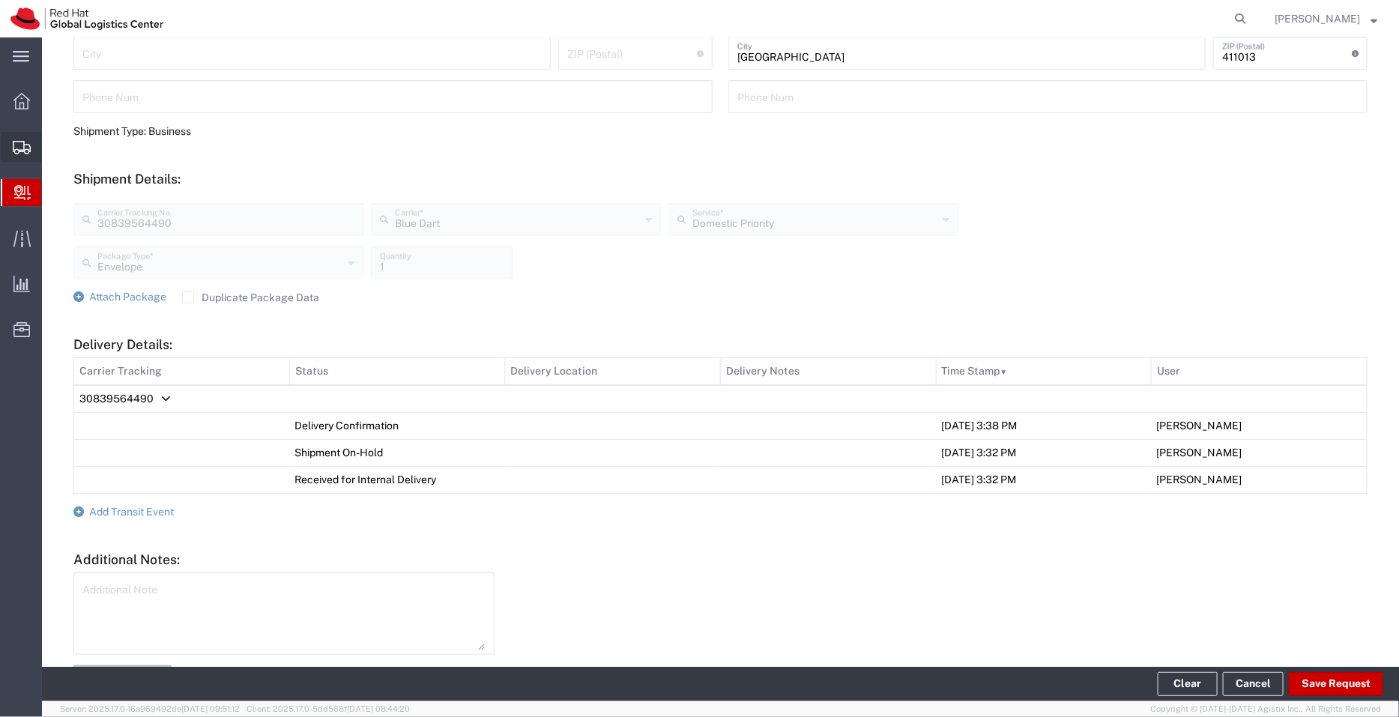
click at [0, 0] on span "Shipment Manager" at bounding box center [0, 0] width 0 height 0
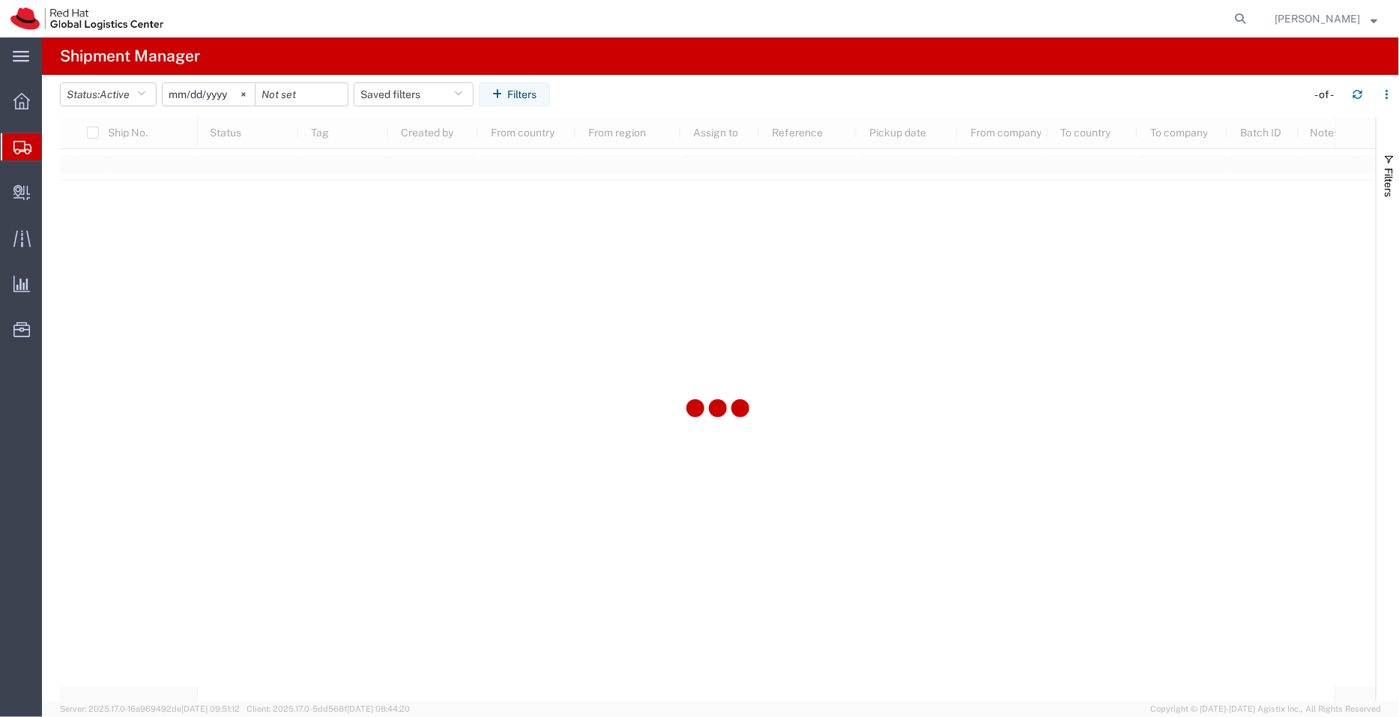
type input "[DATE]"
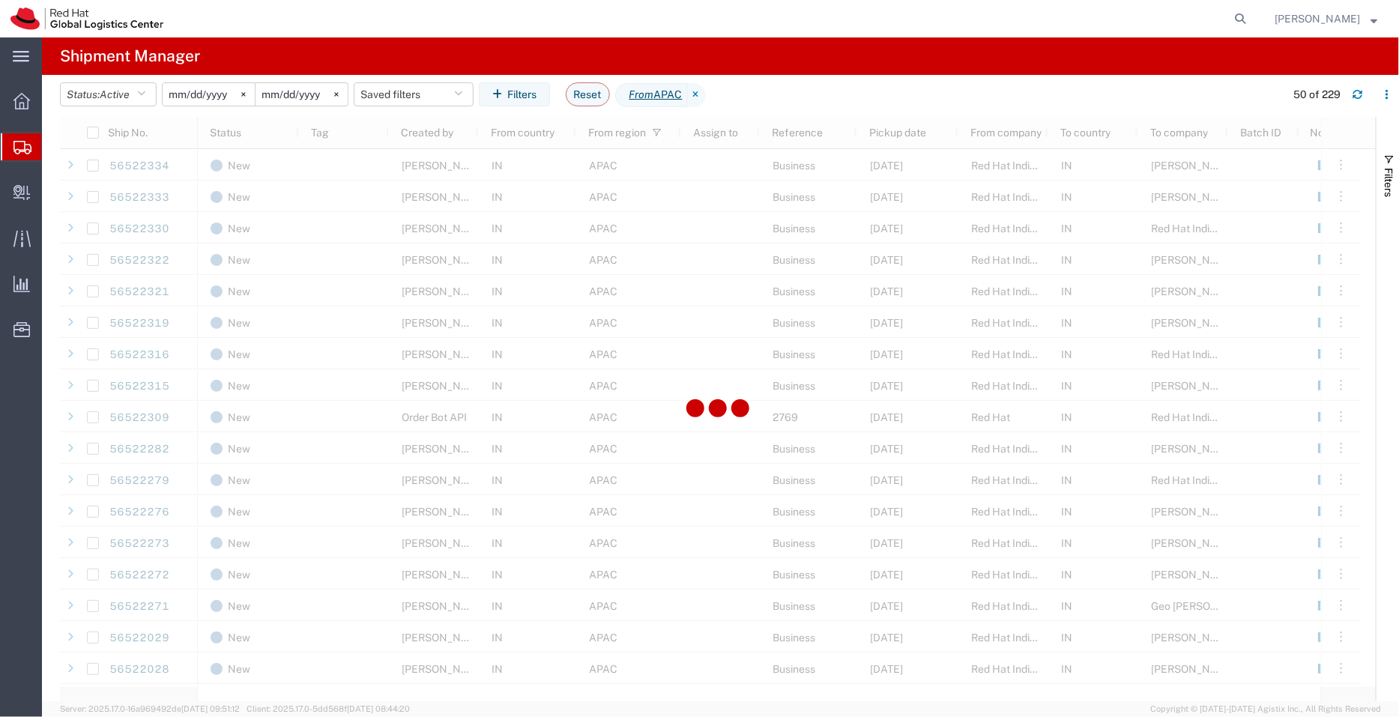
click at [1366, 676] on div at bounding box center [717, 409] width 1315 height 584
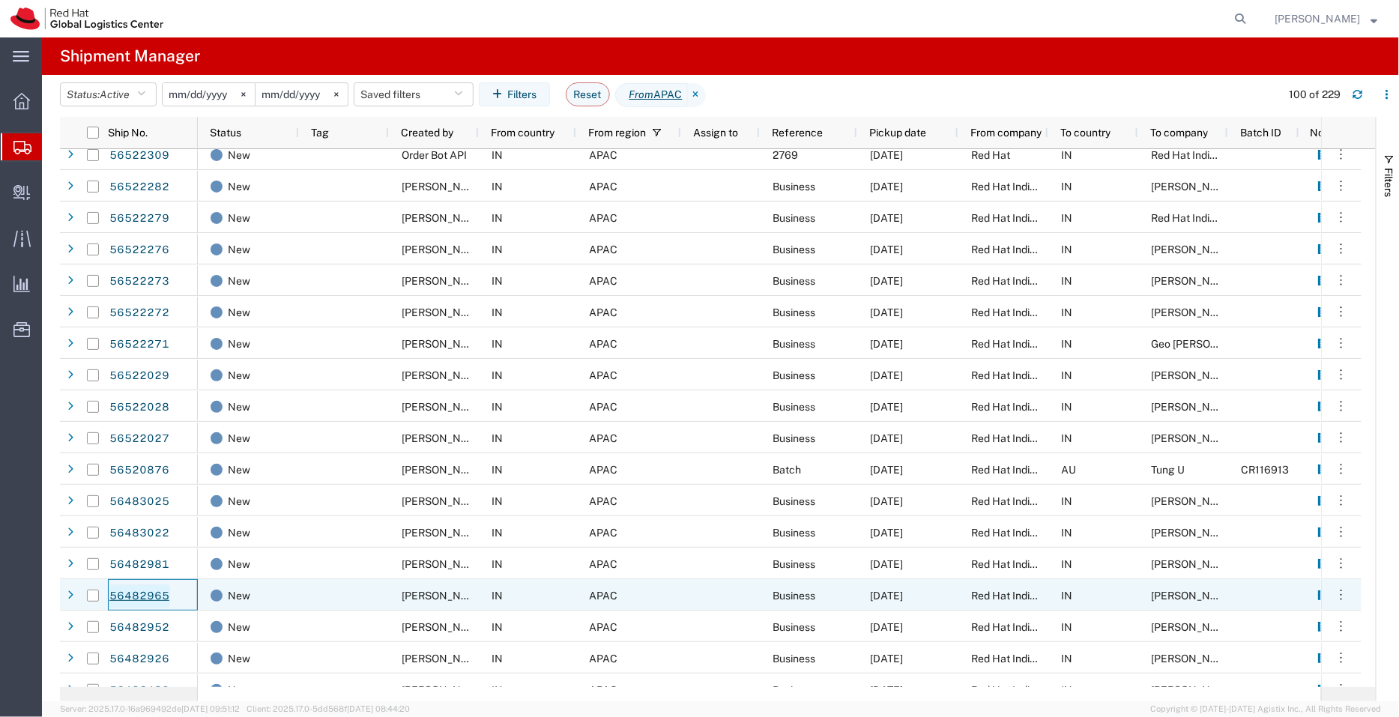
click at [145, 594] on link "56482965" at bounding box center [139, 596] width 61 height 24
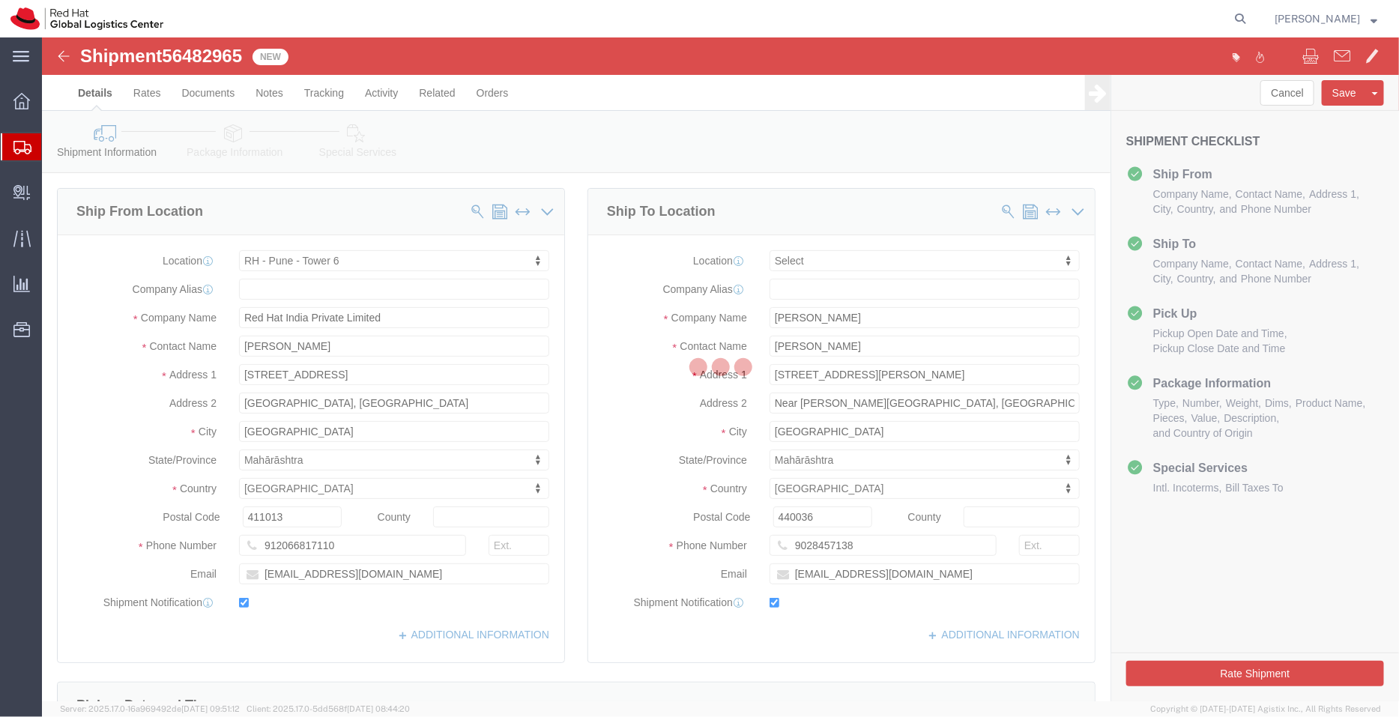
select select "38432"
select select
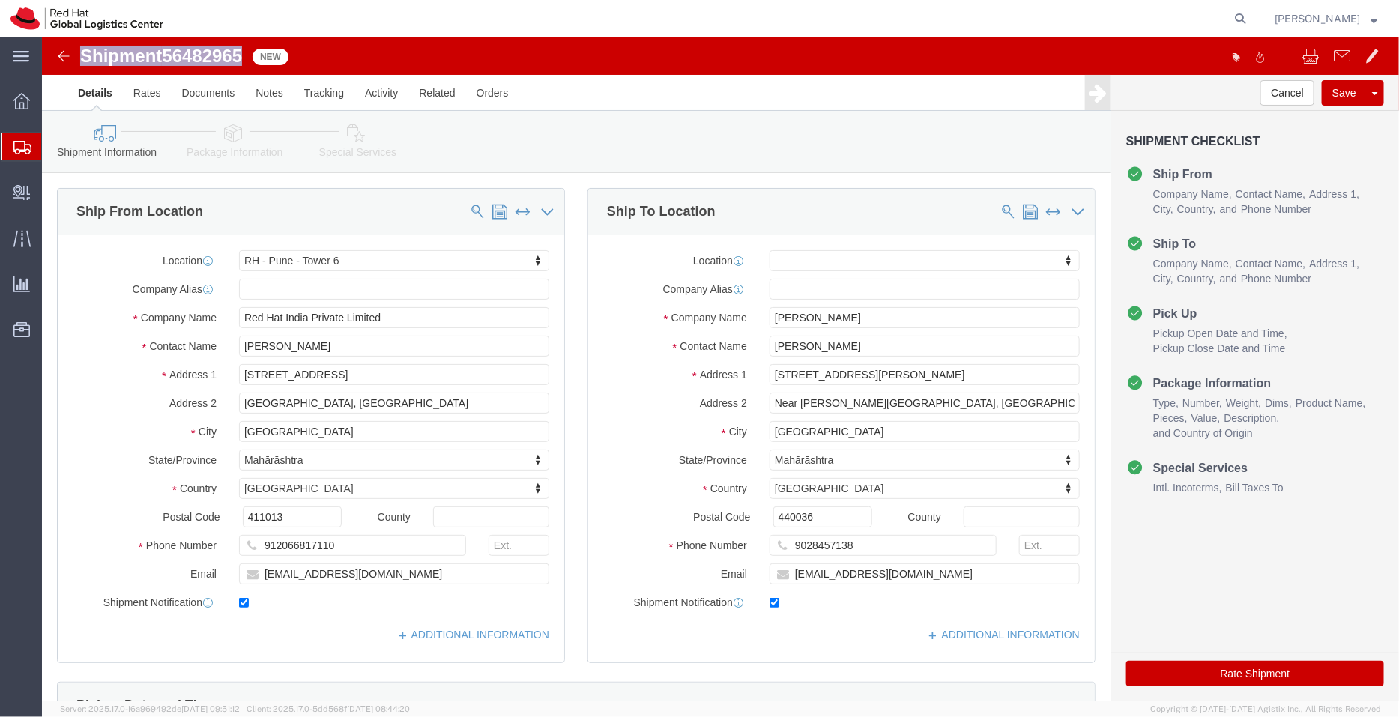
drag, startPoint x: 202, startPoint y: 9, endPoint x: 52, endPoint y: 7, distance: 149.1
click div "Shipment 56482965 New Details Rates Documents Notes Tracking Activity Related O…"
copy h1 "Shipment 56482965"
click at [0, 0] on span "Create Delivery" at bounding box center [0, 0] width 0 height 0
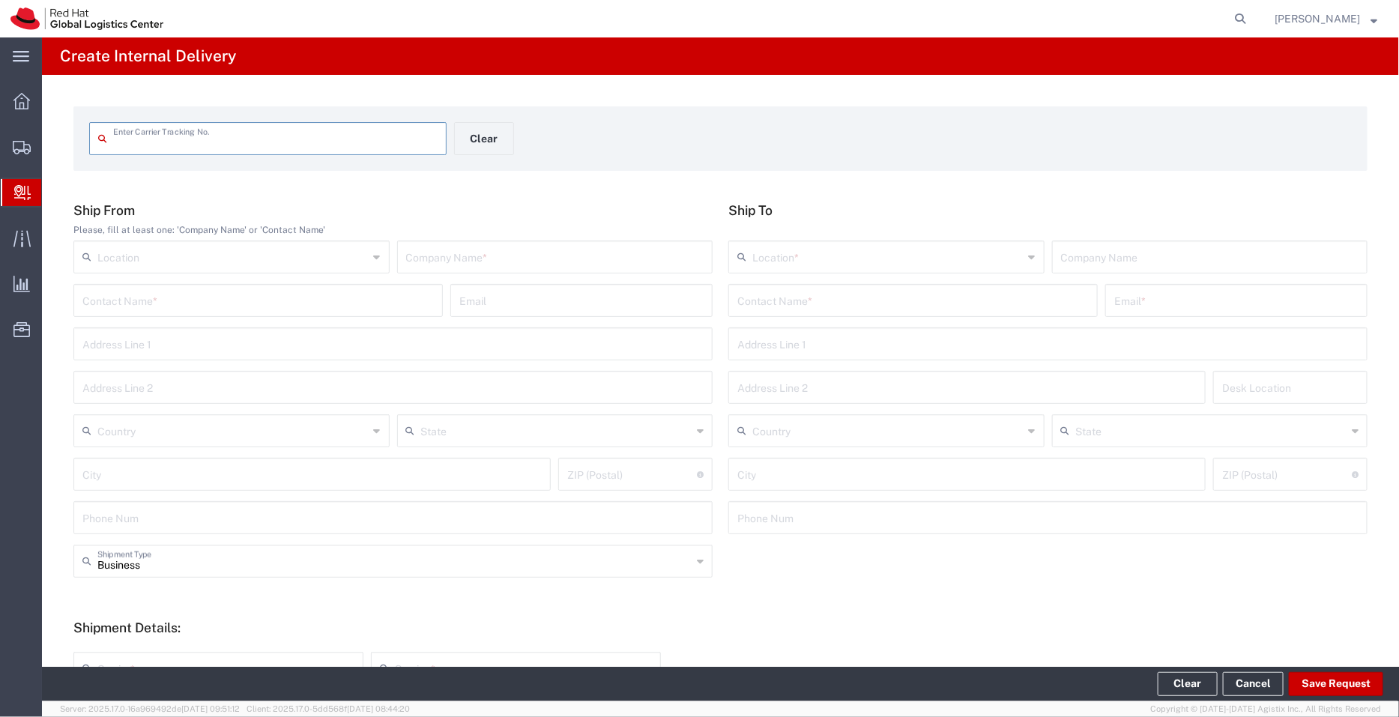
click at [220, 139] on input "text" at bounding box center [275, 137] width 324 height 26
type input "20869914192"
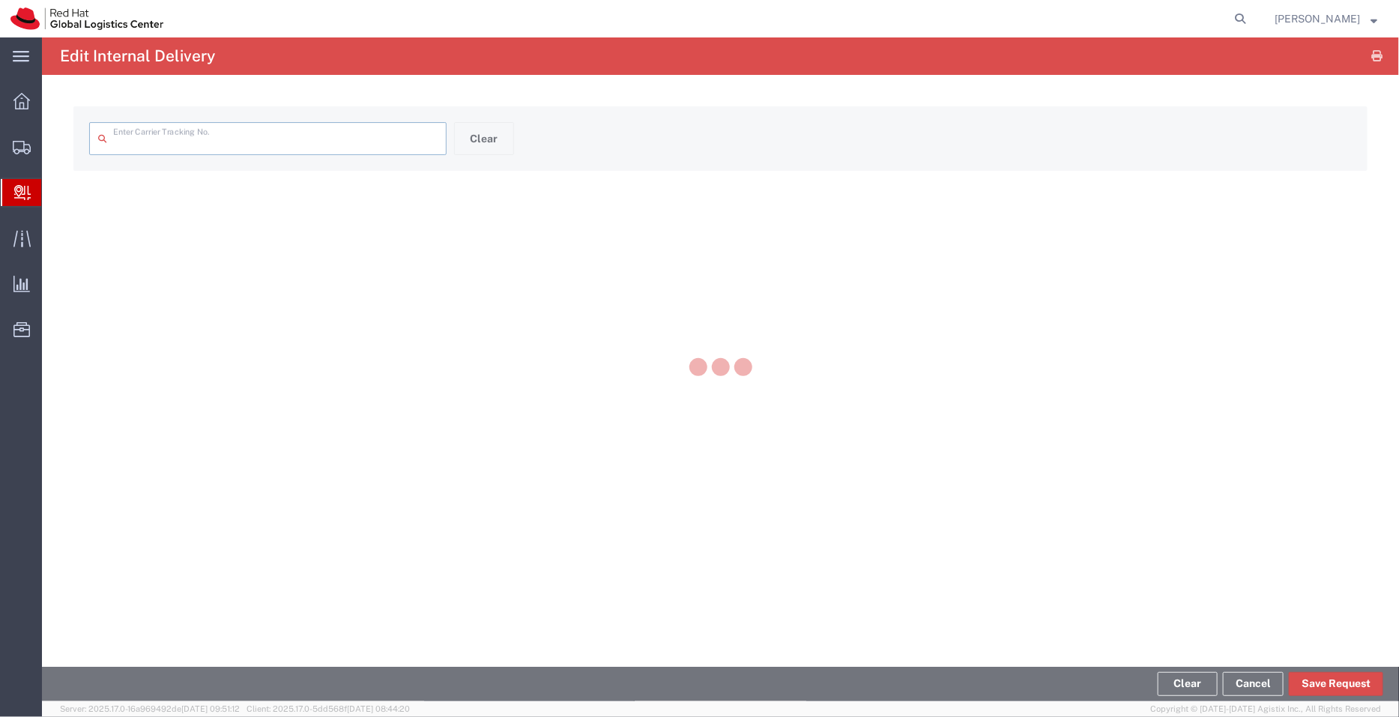
type input "20869914192"
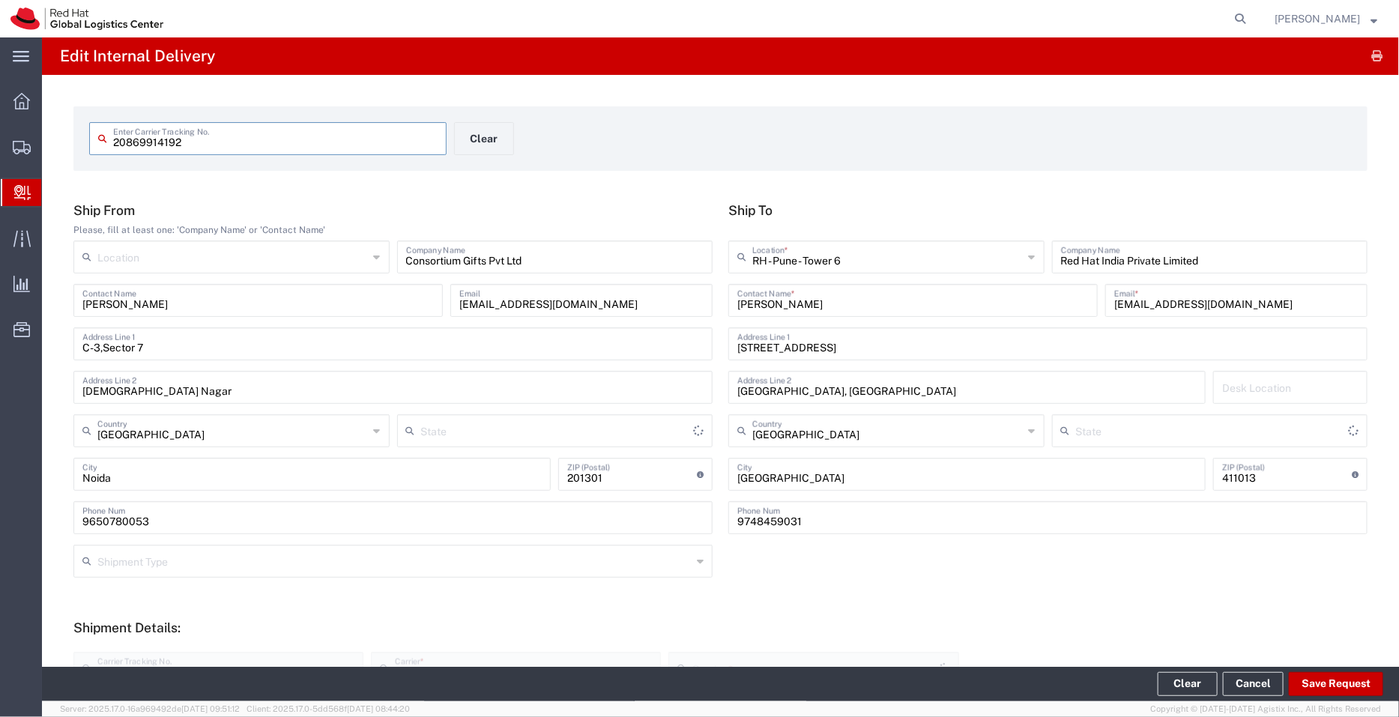
type input "Your Packaging"
type input "[GEOGRAPHIC_DATA]"
type input "Domestic Priority"
type input "Mahārāshtra"
click at [1372, 56] on icon "button" at bounding box center [1377, 56] width 11 height 1
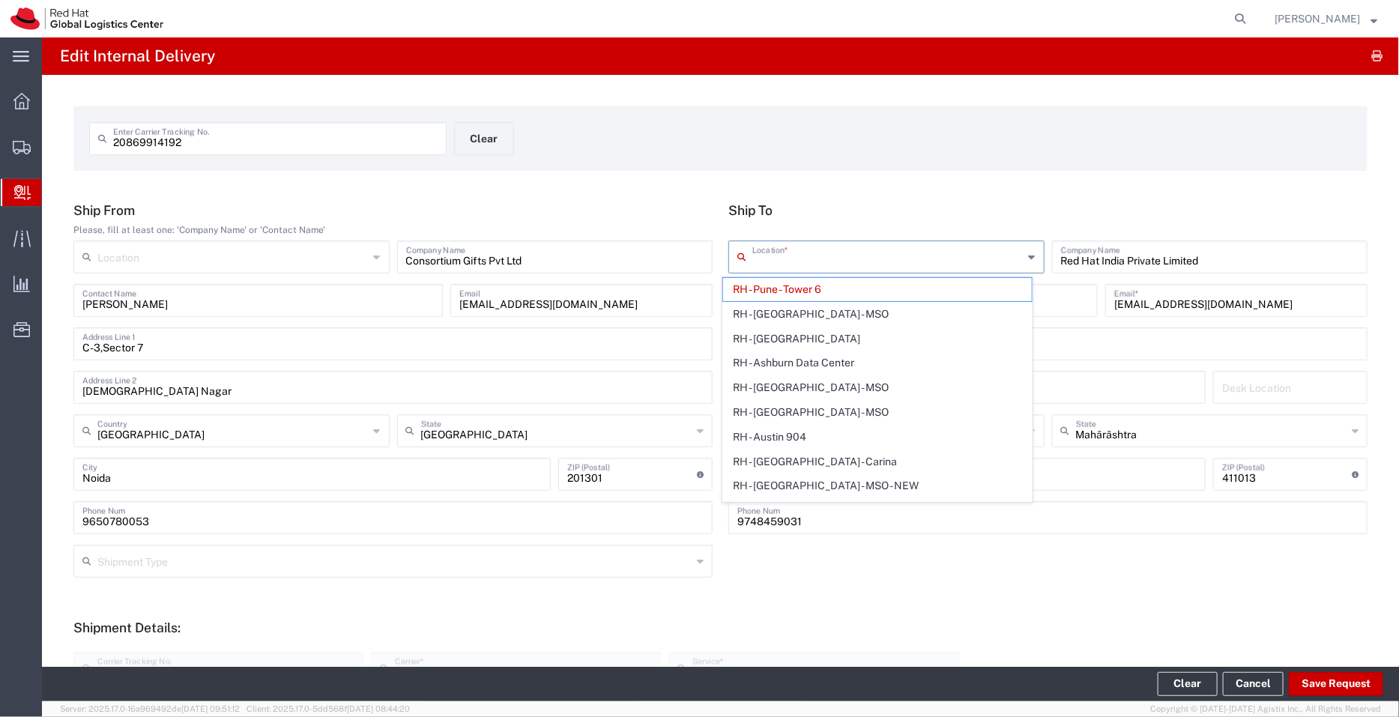
click at [850, 259] on input "text" at bounding box center [887, 256] width 271 height 26
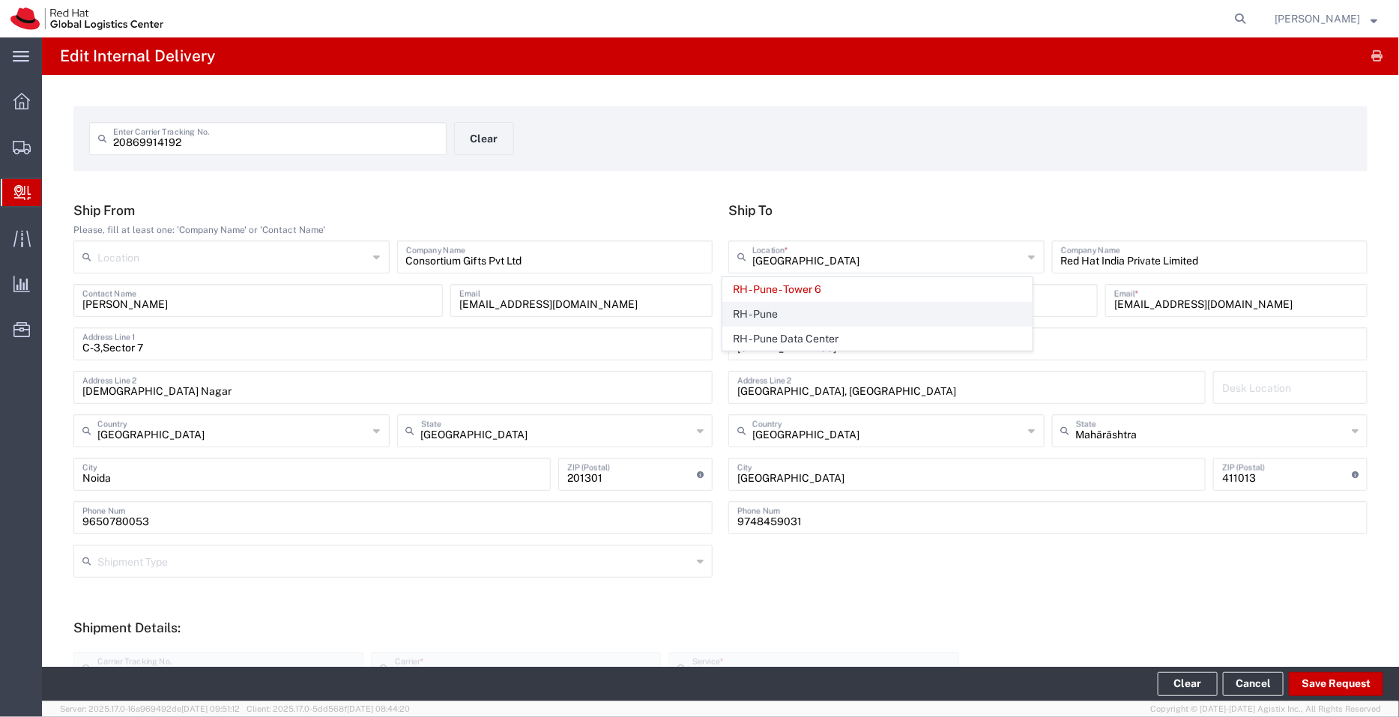
click at [775, 309] on span "RH - Pune" at bounding box center [877, 314] width 309 height 23
type input "RH - Pune"
type input "Tower-X Level 1, [GEOGRAPHIC_DATA]"
type input "2066817173"
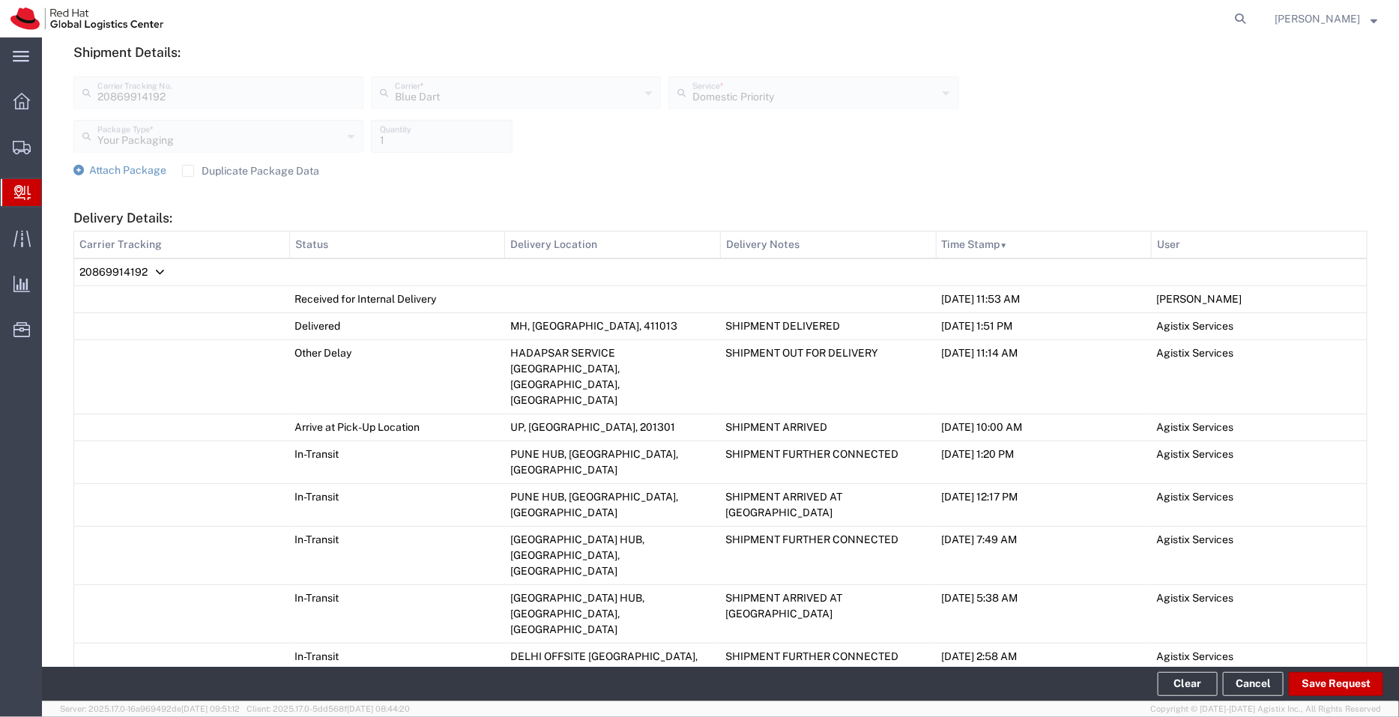
scroll to position [763, 0]
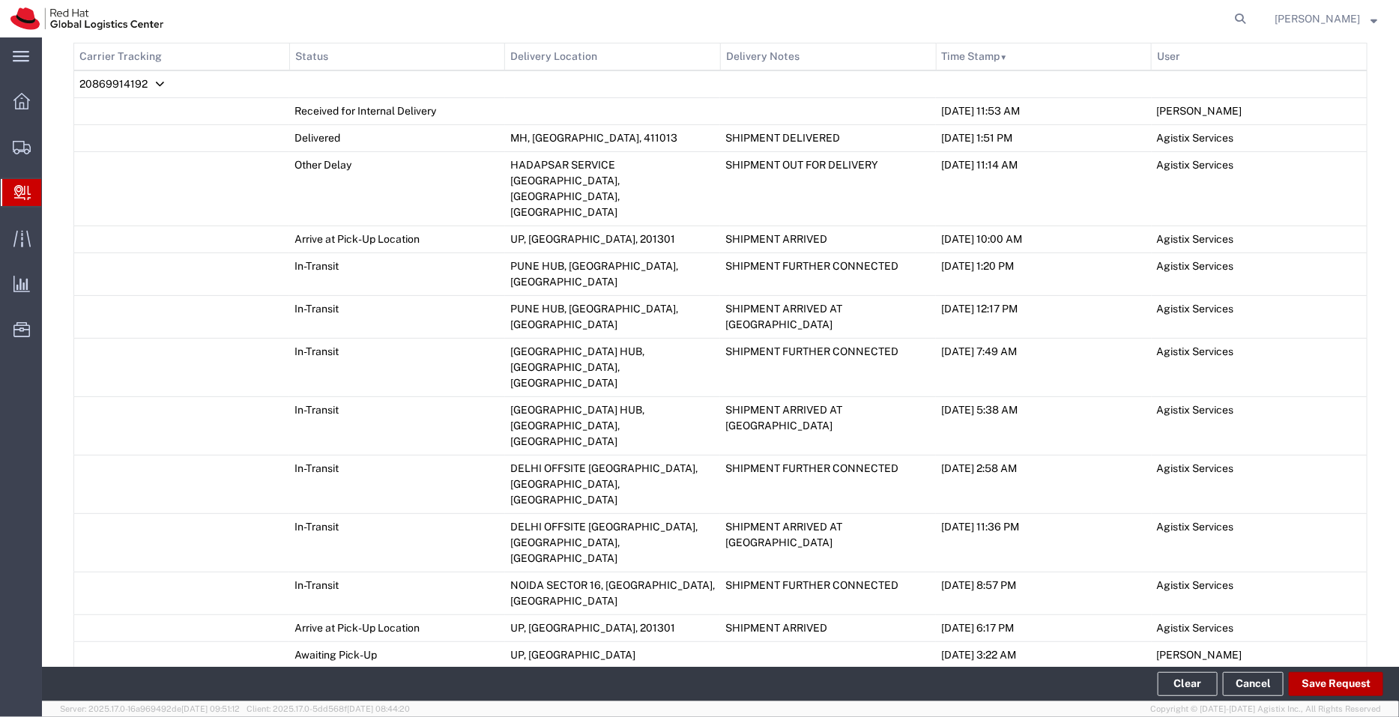
click at [1333, 687] on button "Save Request" at bounding box center [1336, 684] width 94 height 24
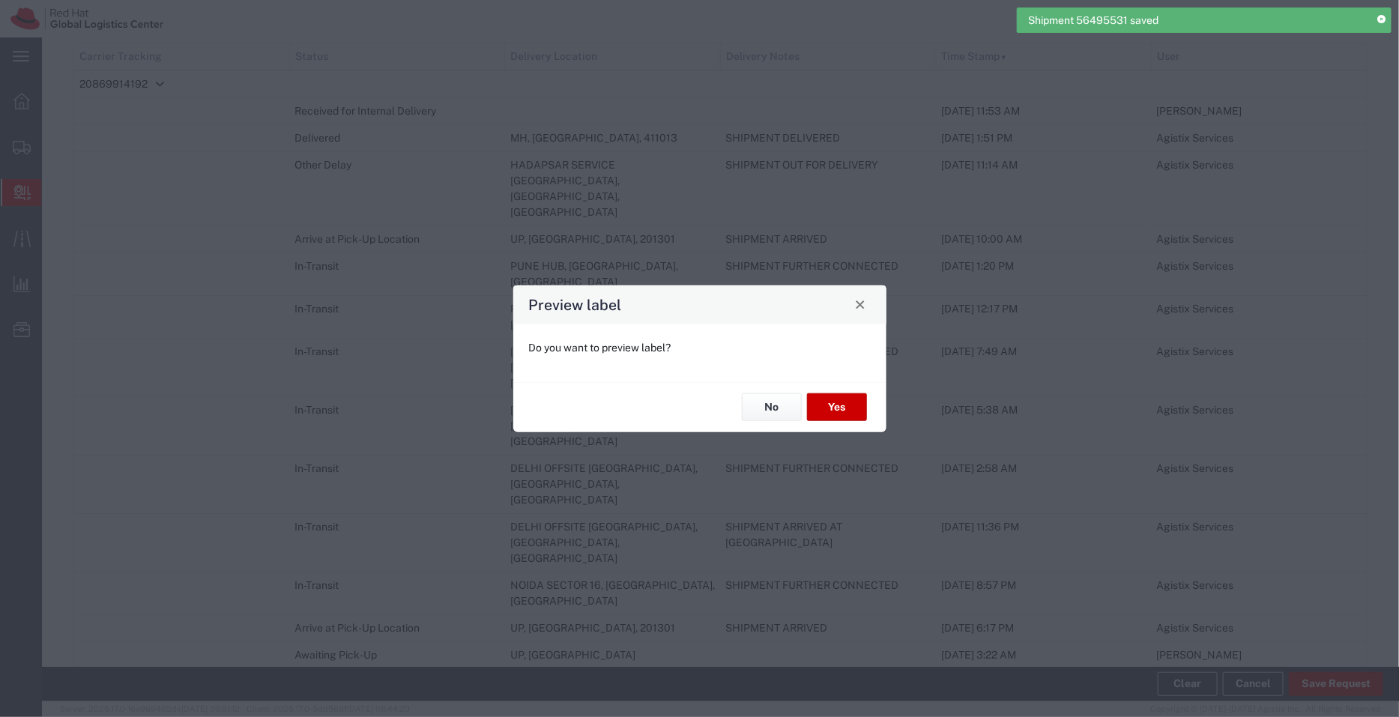
type input "Your Packaging"
type input "Domestic Priority"
click at [824, 403] on button "Yes" at bounding box center [837, 407] width 60 height 28
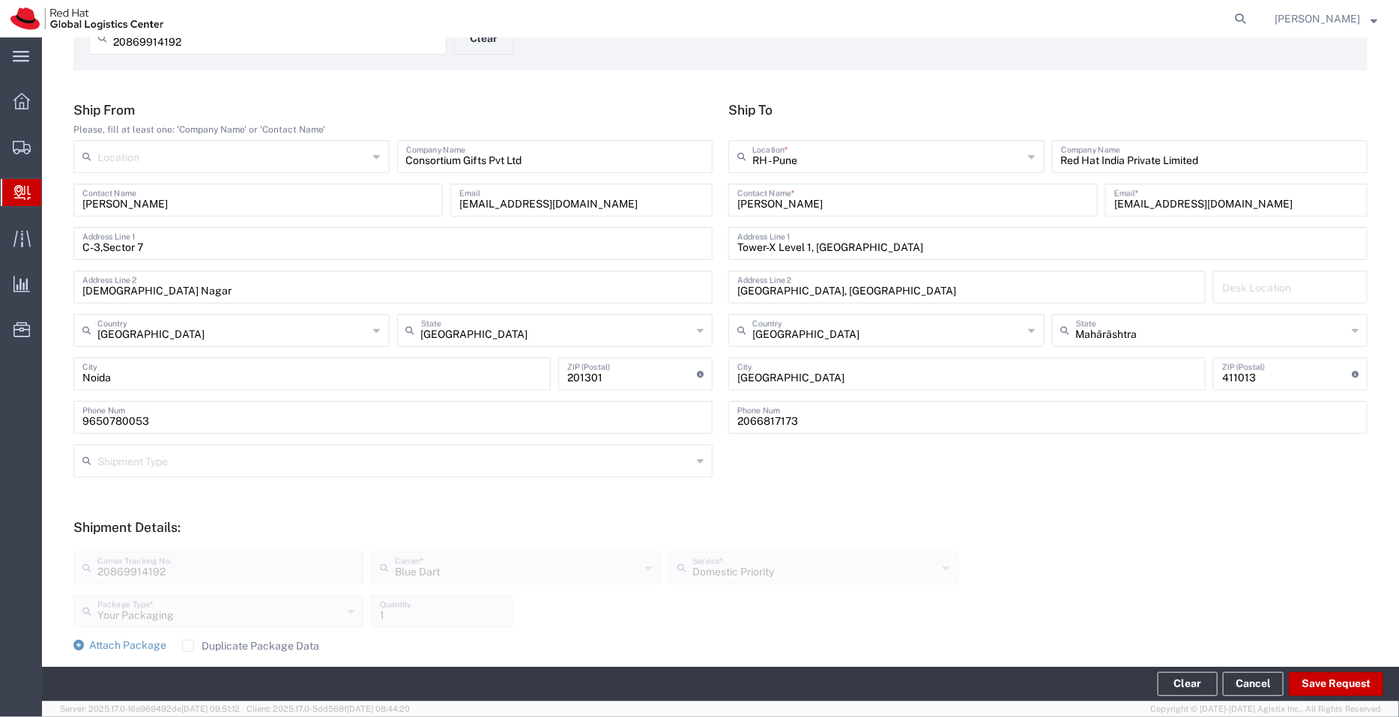
scroll to position [4, 0]
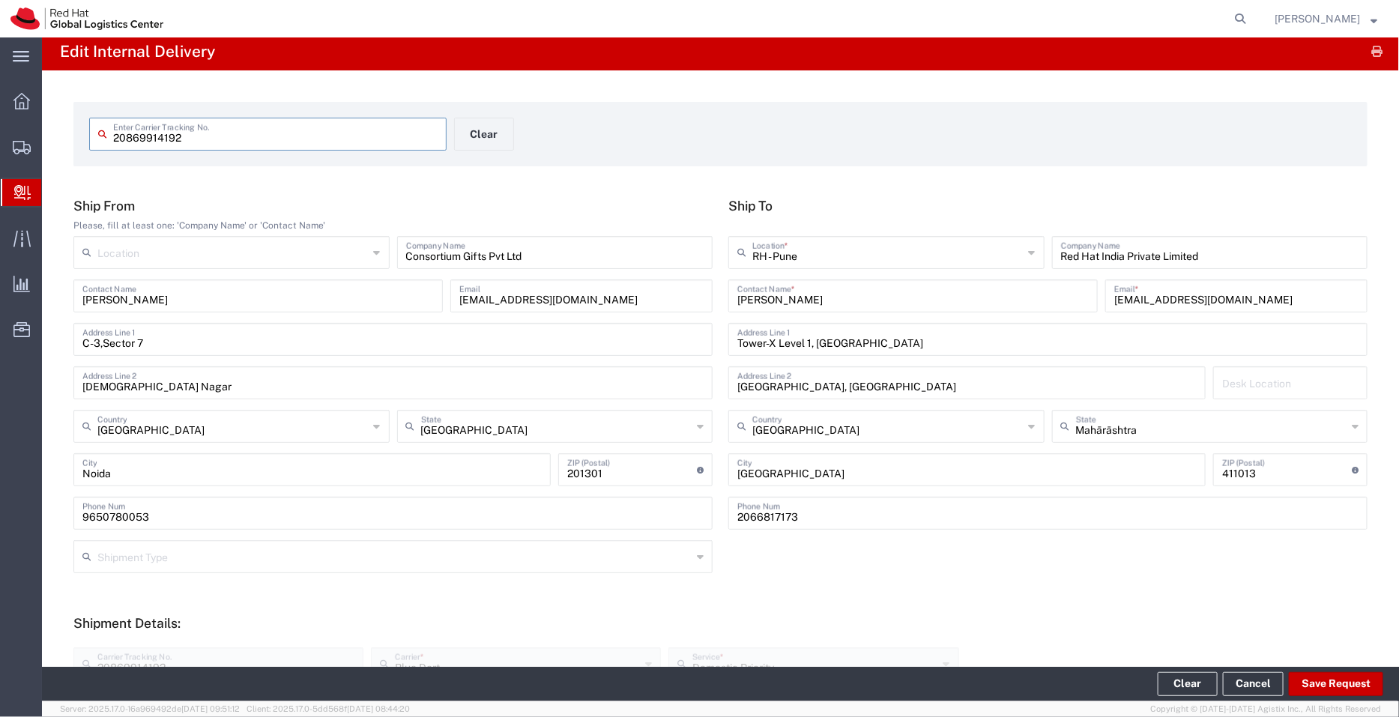
drag, startPoint x: 188, startPoint y: 131, endPoint x: 65, endPoint y: 140, distance: 123.2
click at [0, 0] on span "Create Delivery" at bounding box center [0, 0] width 0 height 0
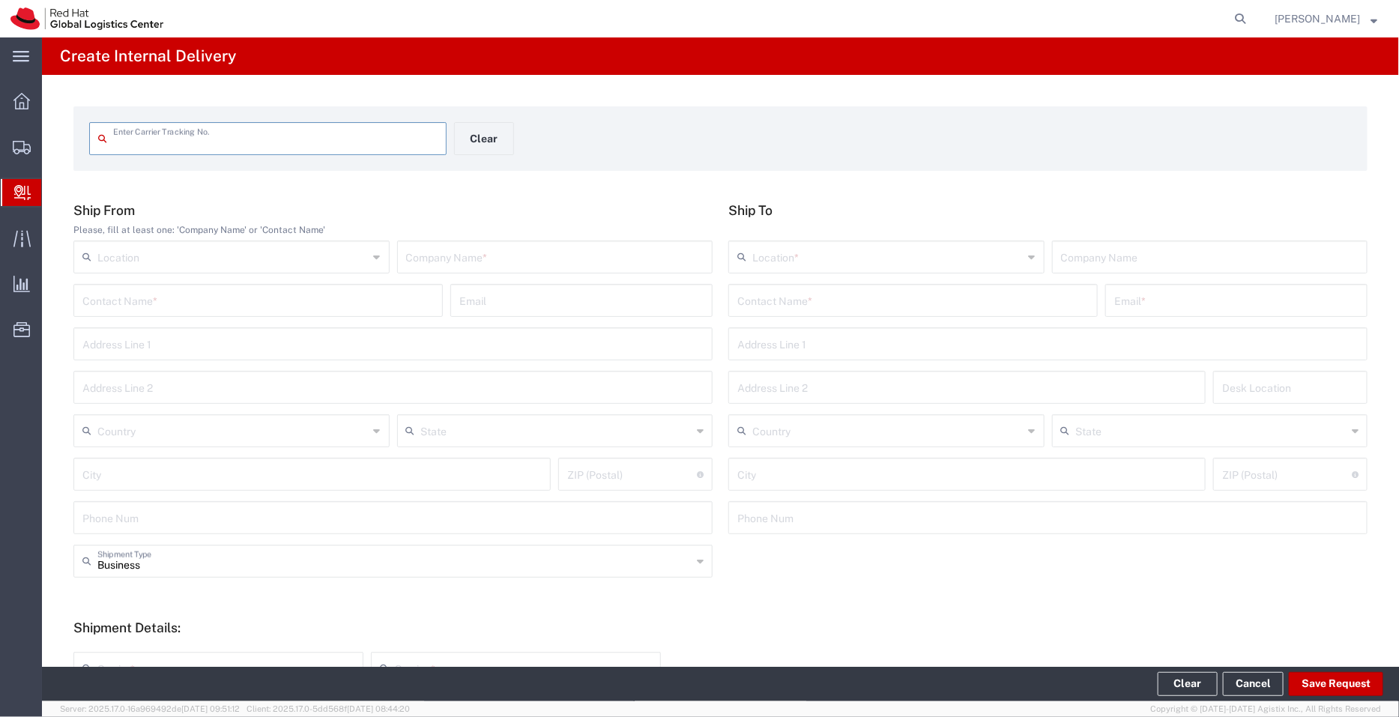
click at [191, 139] on input "text" at bounding box center [275, 137] width 324 height 26
type input "20869914192"
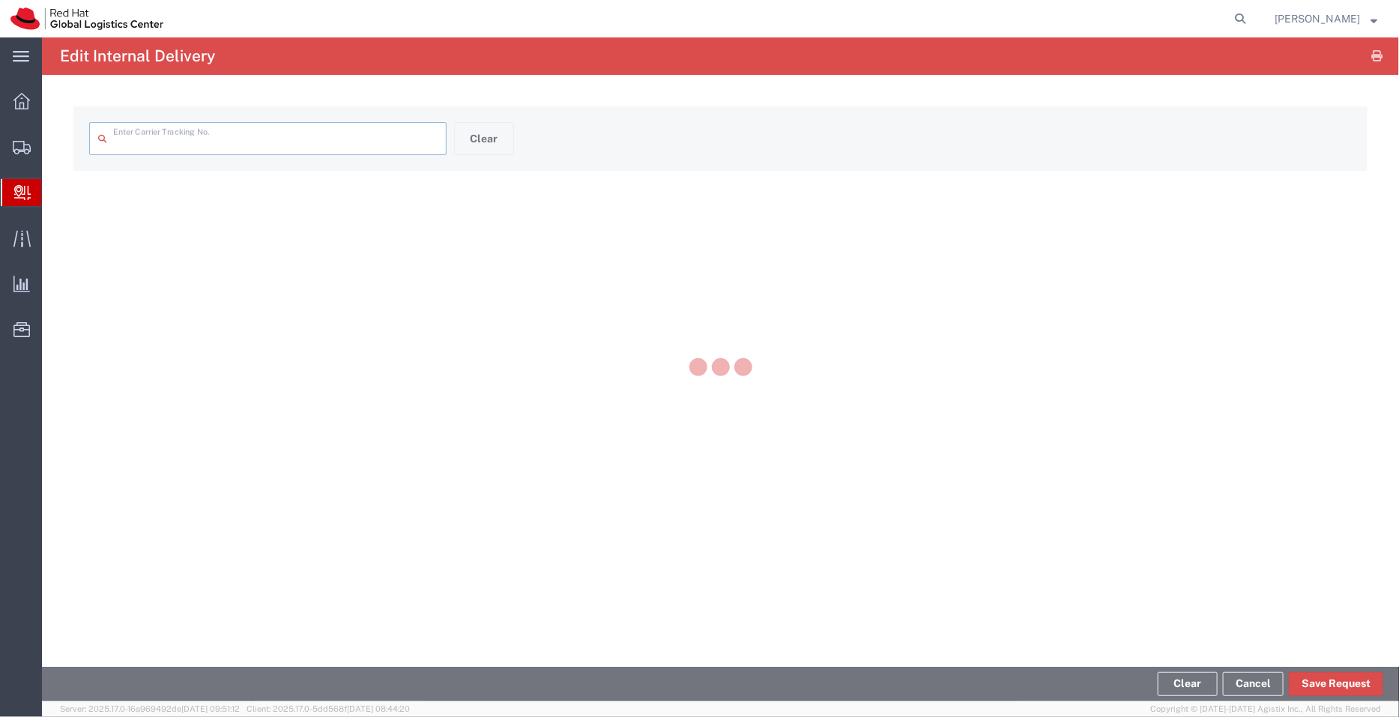
type input "20869914192"
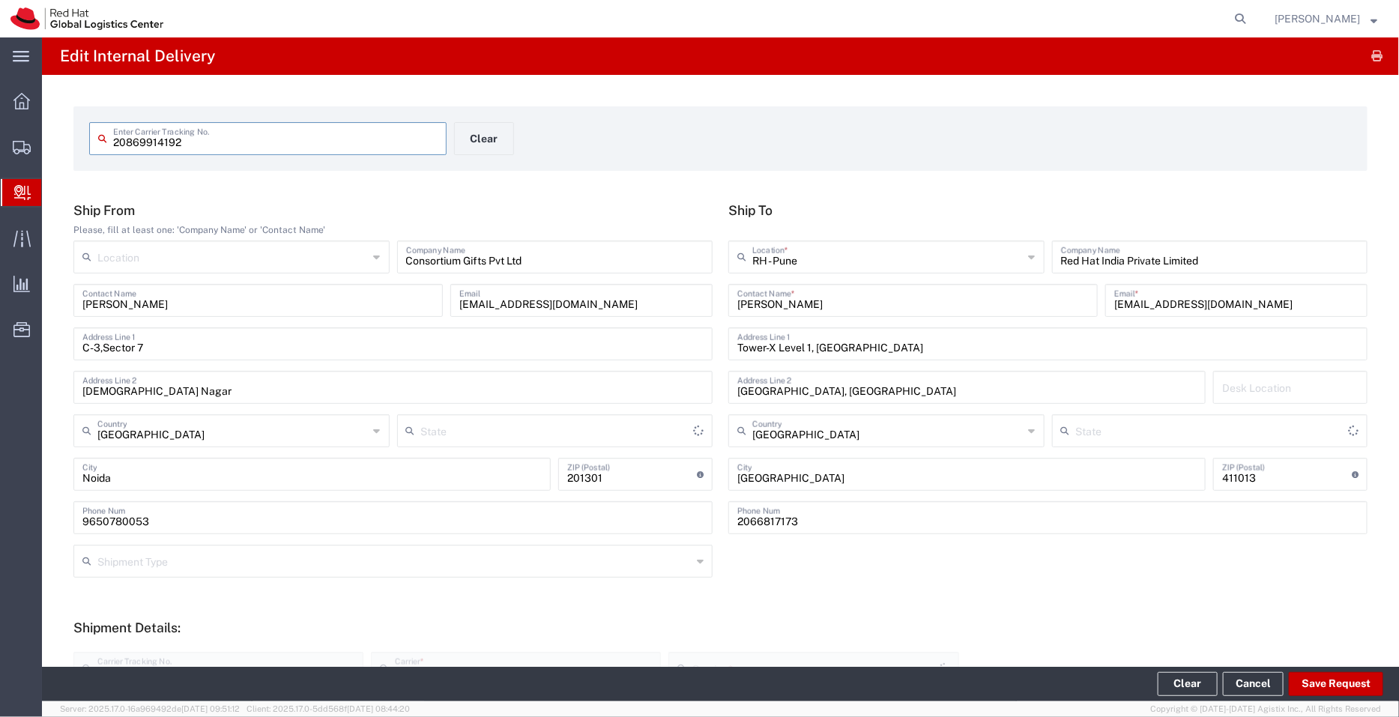
type input "Your Packaging"
type input "[GEOGRAPHIC_DATA]"
type input "Domestic Priority"
type input "Mahārāshtra"
click at [1369, 58] on button "button" at bounding box center [1376, 56] width 21 height 21
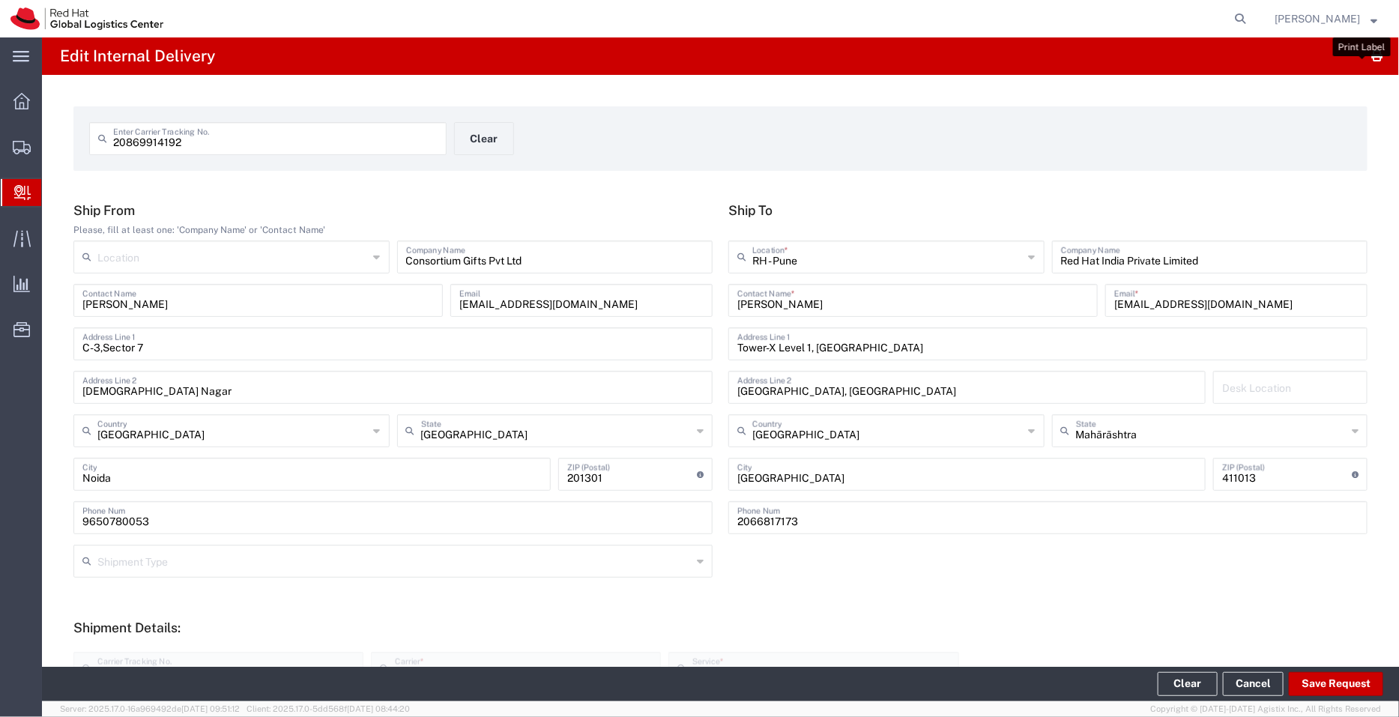
click at [1372, 56] on icon "button" at bounding box center [1377, 56] width 11 height 1
drag, startPoint x: 56, startPoint y: 142, endPoint x: 31, endPoint y: 143, distance: 24.8
click at [31, 143] on div "main_menu Created with Sketch. Collapse Menu Overview Shipments Shipment Manage…" at bounding box center [699, 376] width 1399 height 679
click at [0, 0] on span "Create Delivery" at bounding box center [0, 0] width 0 height 0
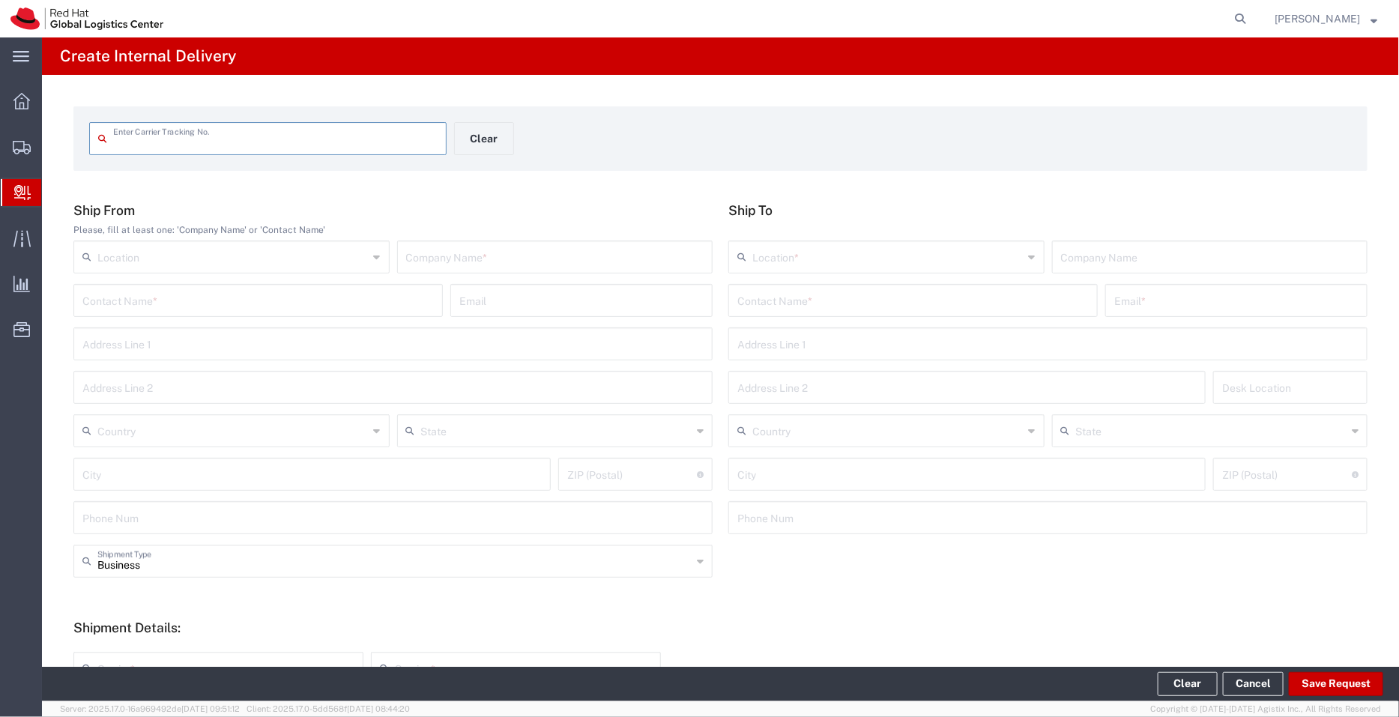
click at [208, 136] on input "text" at bounding box center [275, 137] width 324 height 26
type input "20869914192"
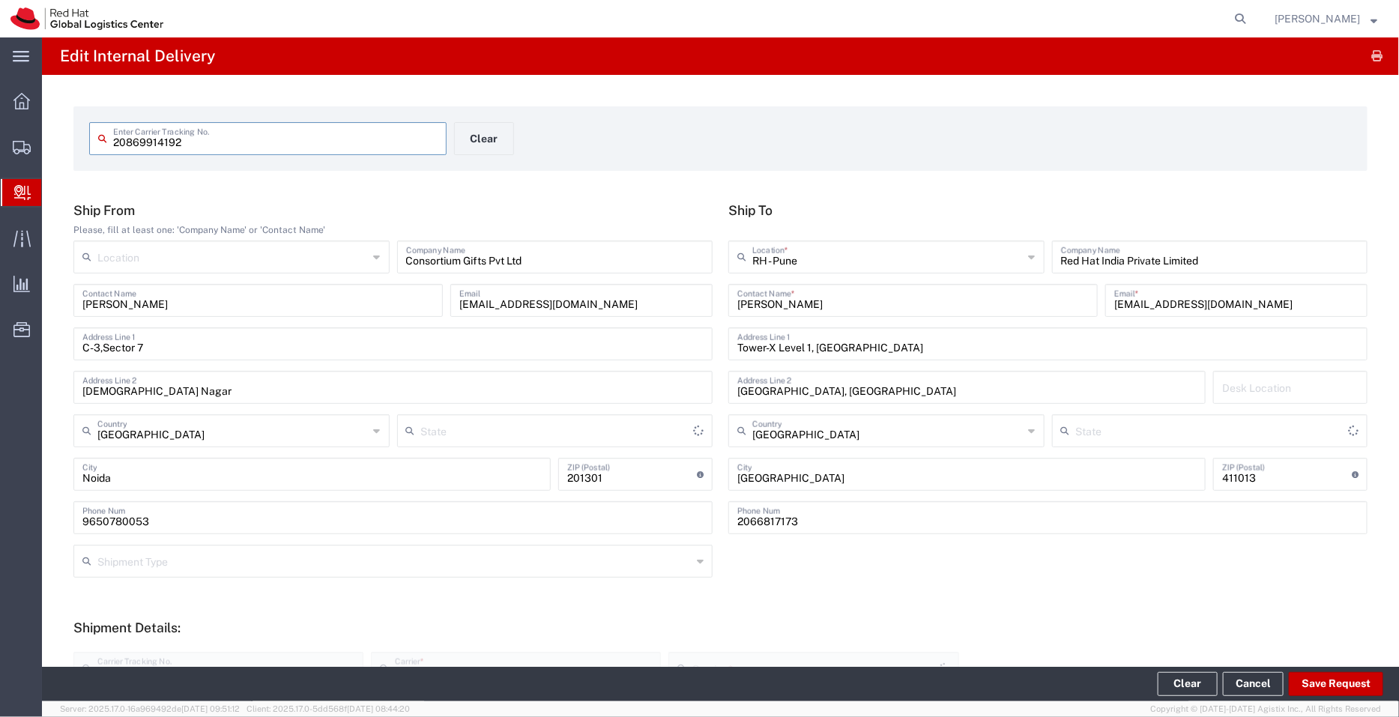
type input "Your Packaging"
type input "[GEOGRAPHIC_DATA]"
type input "Domestic Priority"
type input "Mahārāshtra"
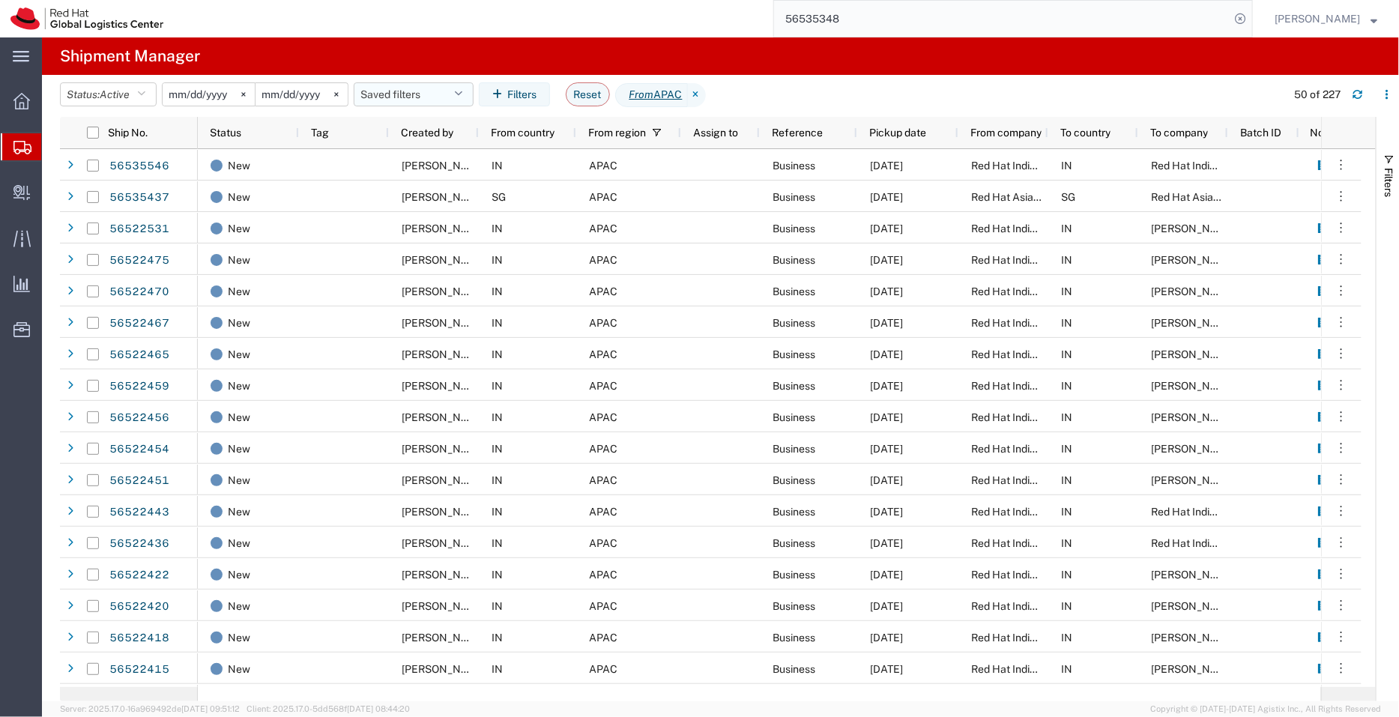
click at [419, 90] on button "Saved filters" at bounding box center [414, 94] width 120 height 24
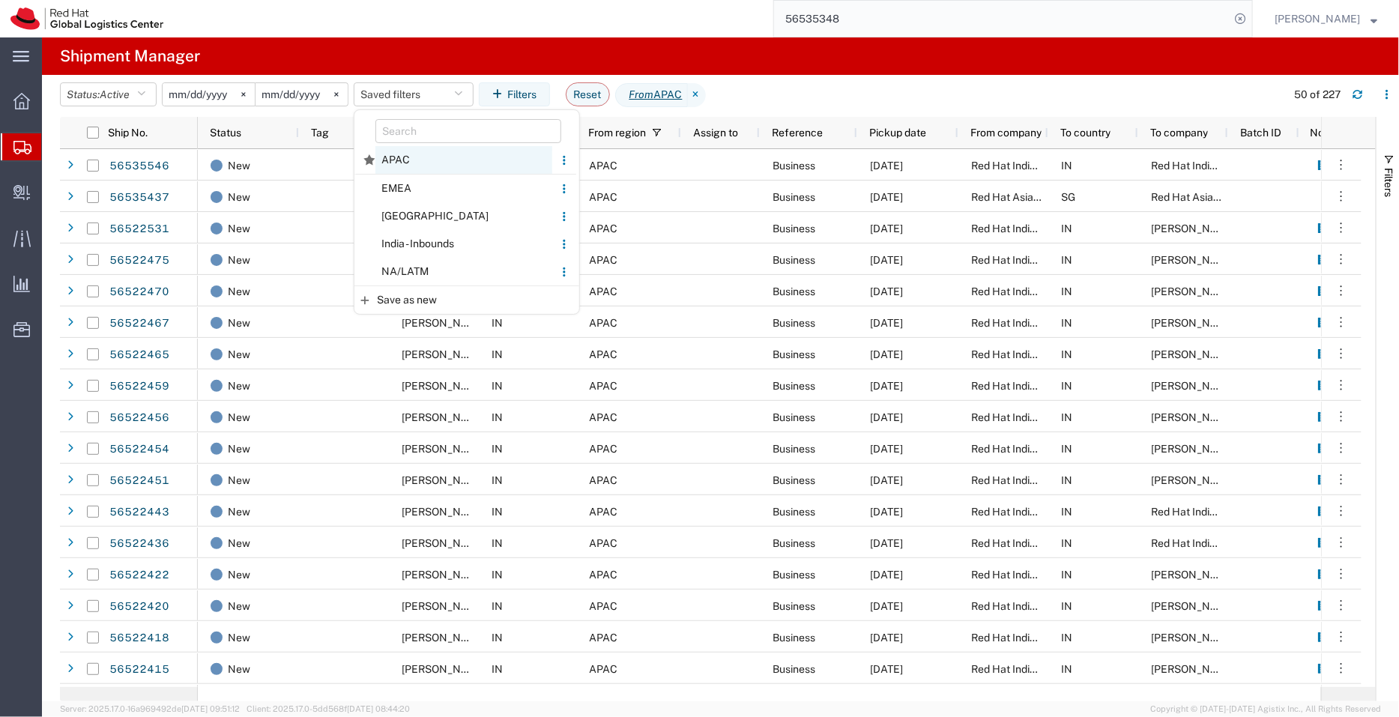
click at [388, 158] on span "APAC" at bounding box center [463, 160] width 177 height 28
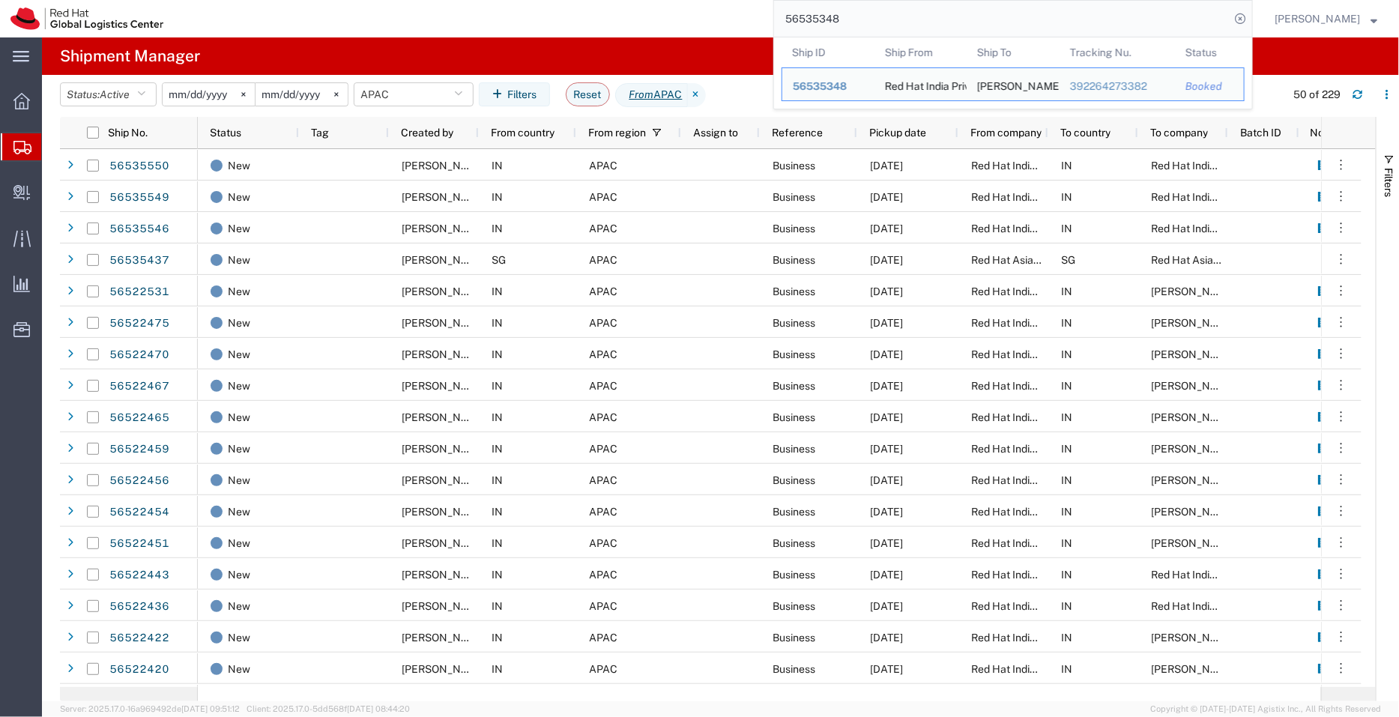
drag, startPoint x: 876, startPoint y: 13, endPoint x: 745, endPoint y: 10, distance: 131.1
click at [745, 10] on div "56535348 Ship ID Ship From Ship To Tracking Nu. Status Ship ID 56535348 Ship Fr…" at bounding box center [713, 18] width 1079 height 37
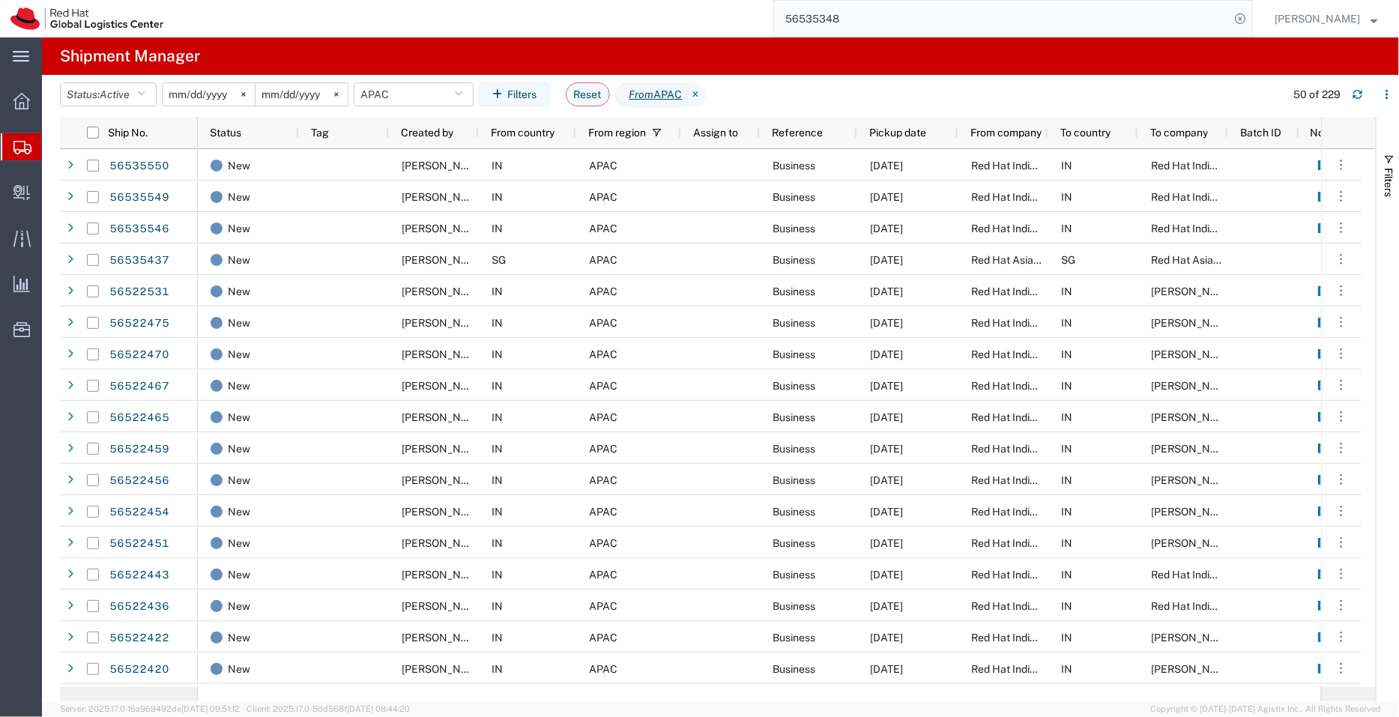
paste input "391899804280"
type input "391899804280"
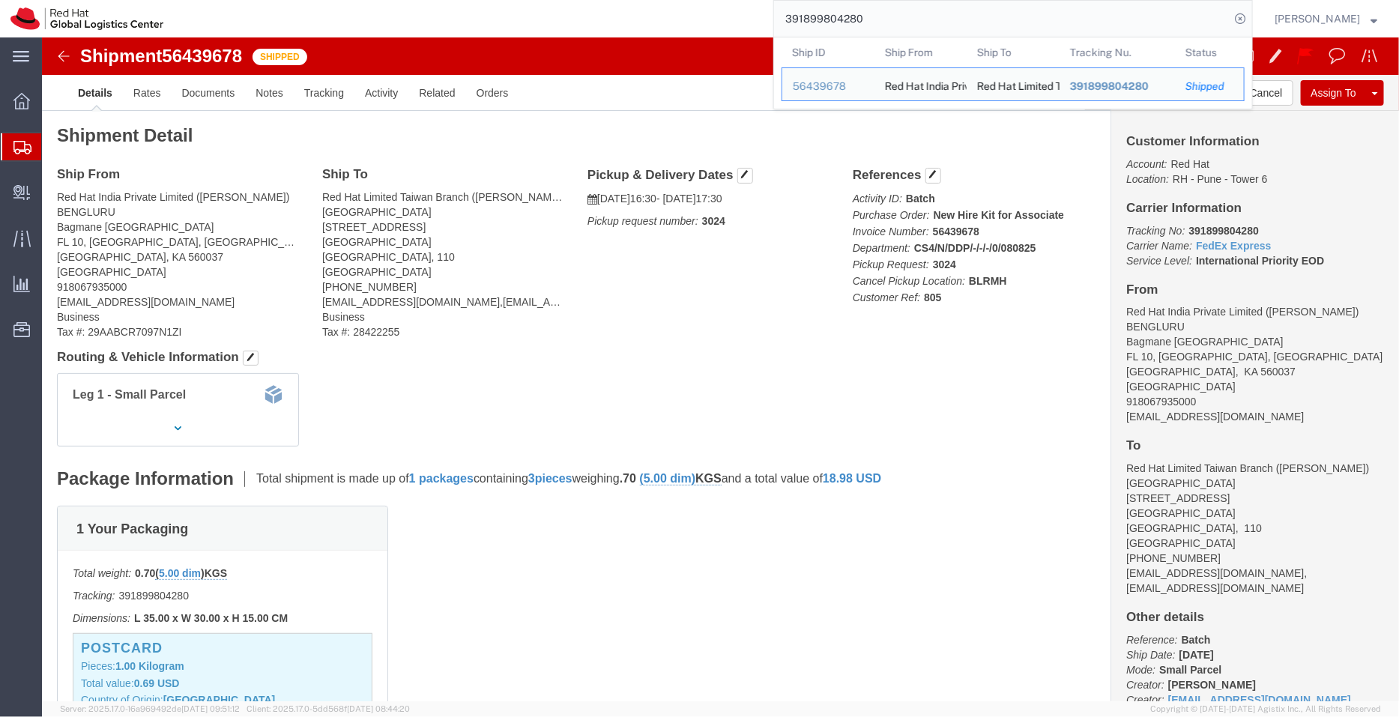
click at [0, 0] on span "Shipment Manager" at bounding box center [0, 0] width 0 height 0
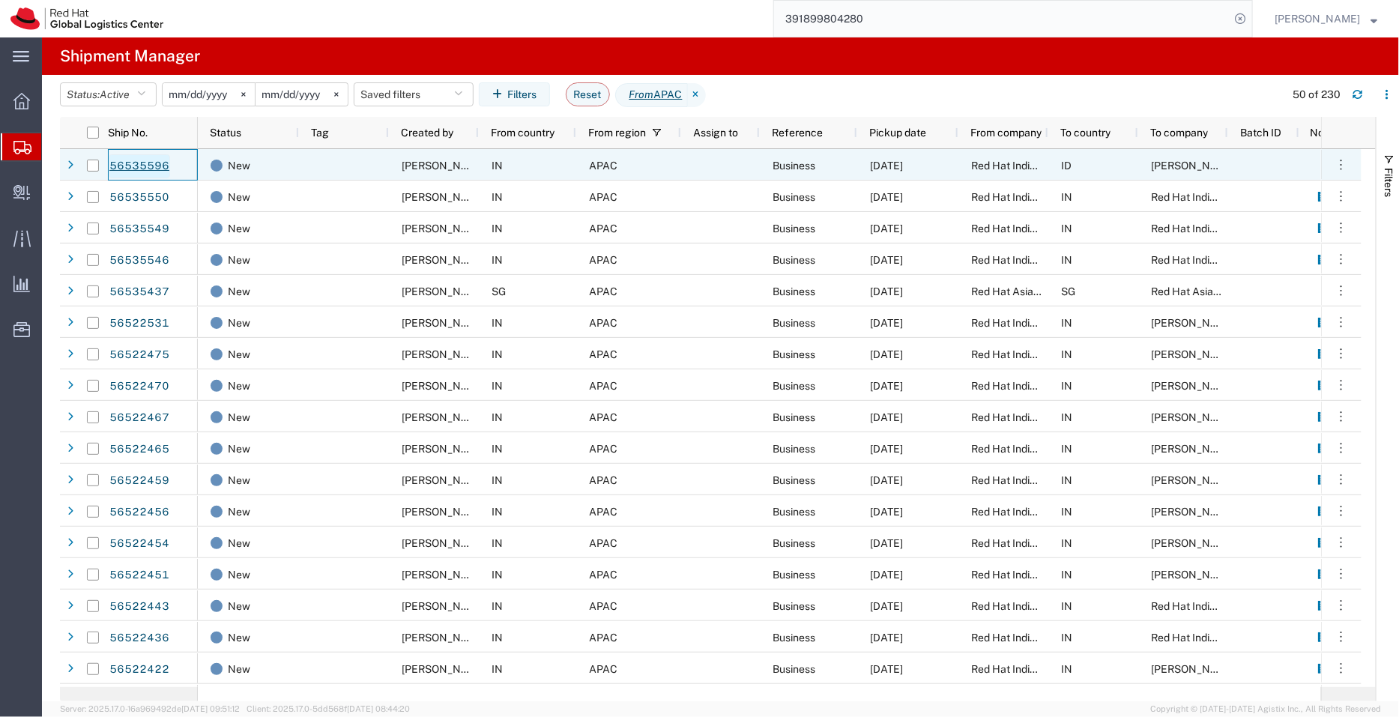
click at [139, 165] on link "56535596" at bounding box center [139, 166] width 61 height 24
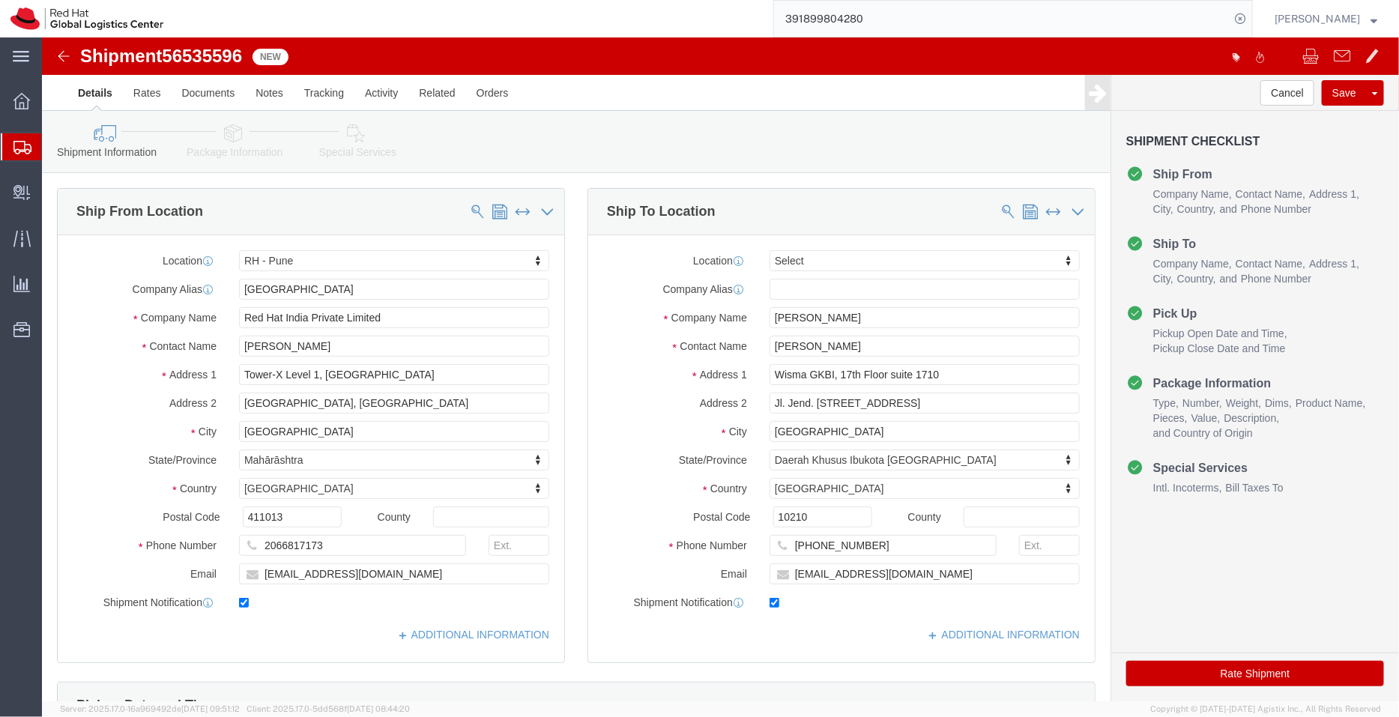
select select "38007"
select select
click link "ADDITIONAL INFORMATION"
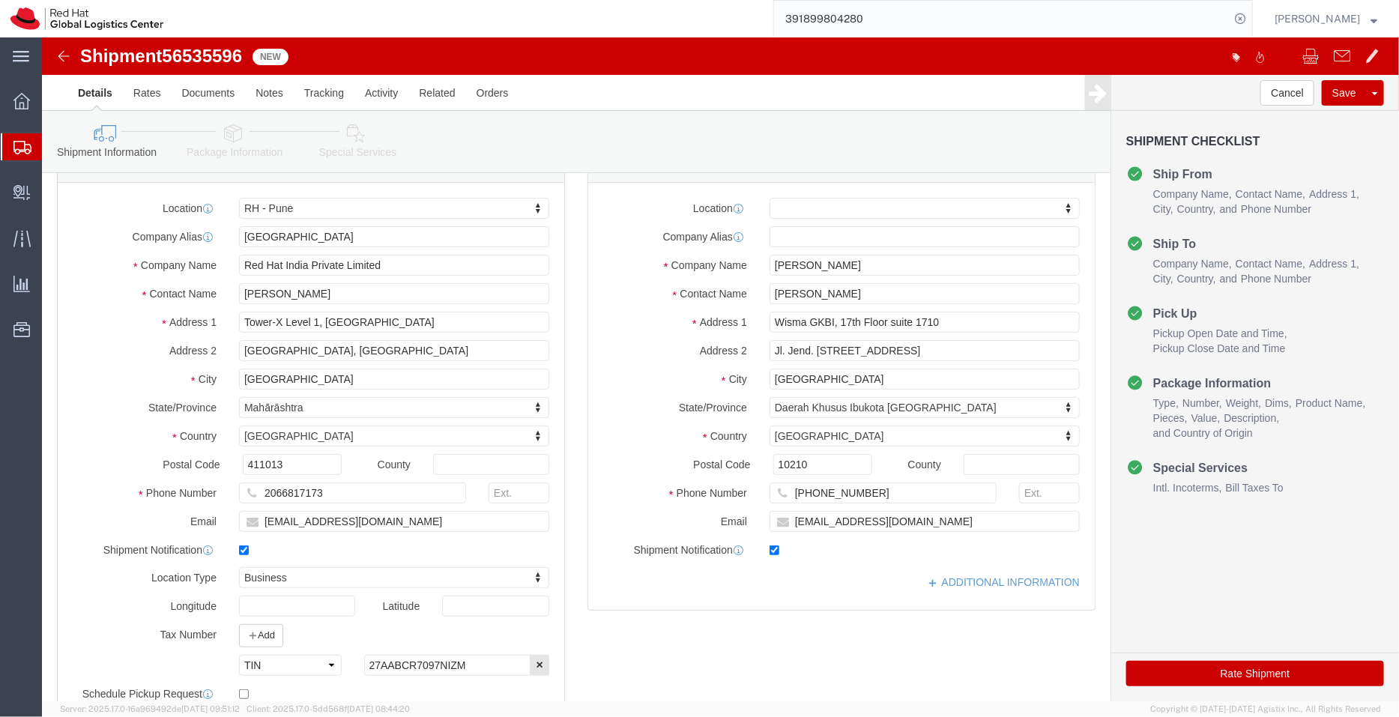
scroll to position [55, 0]
drag, startPoint x: 293, startPoint y: 453, endPoint x: 149, endPoint y: 454, distance: 143.8
click div "Phone Number 2066817173"
type input "9767477474"
click input "[EMAIL_ADDRESS][DOMAIN_NAME]"
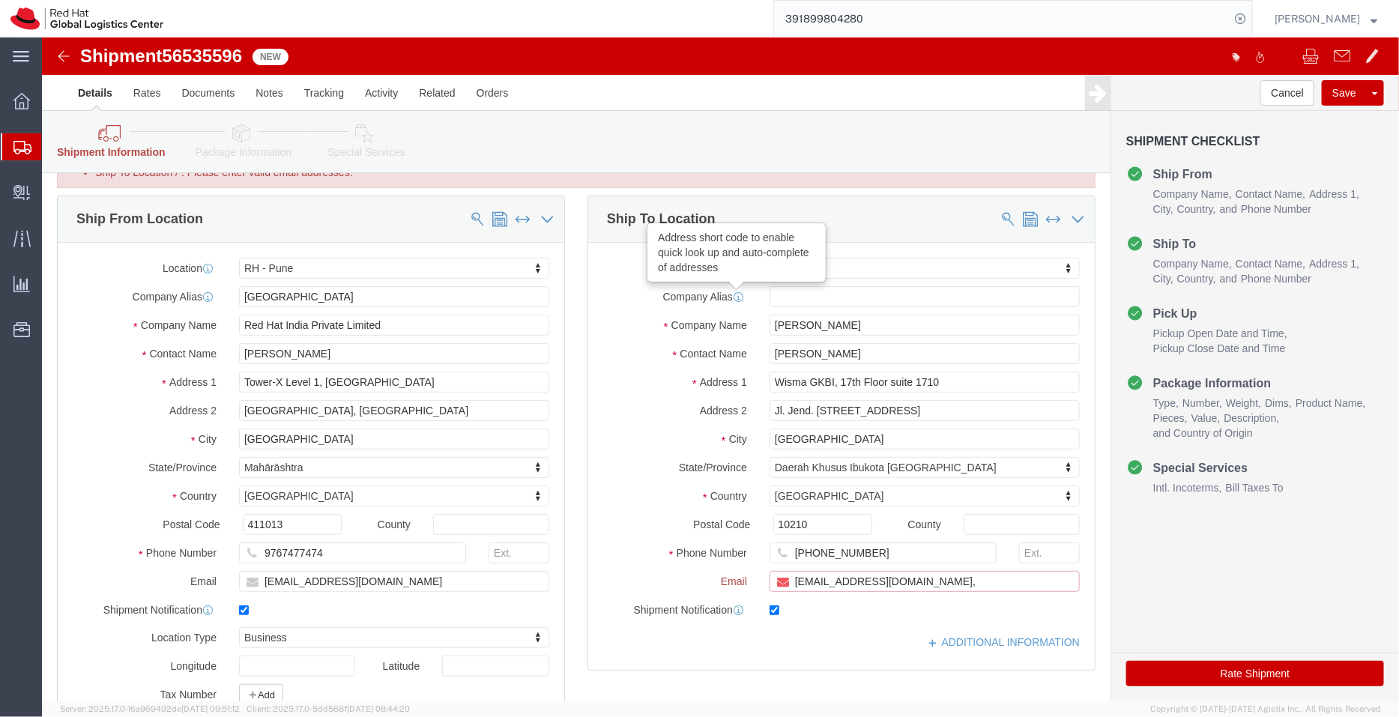
paste input "[EMAIL_ADDRESS][DOMAIN_NAME]"
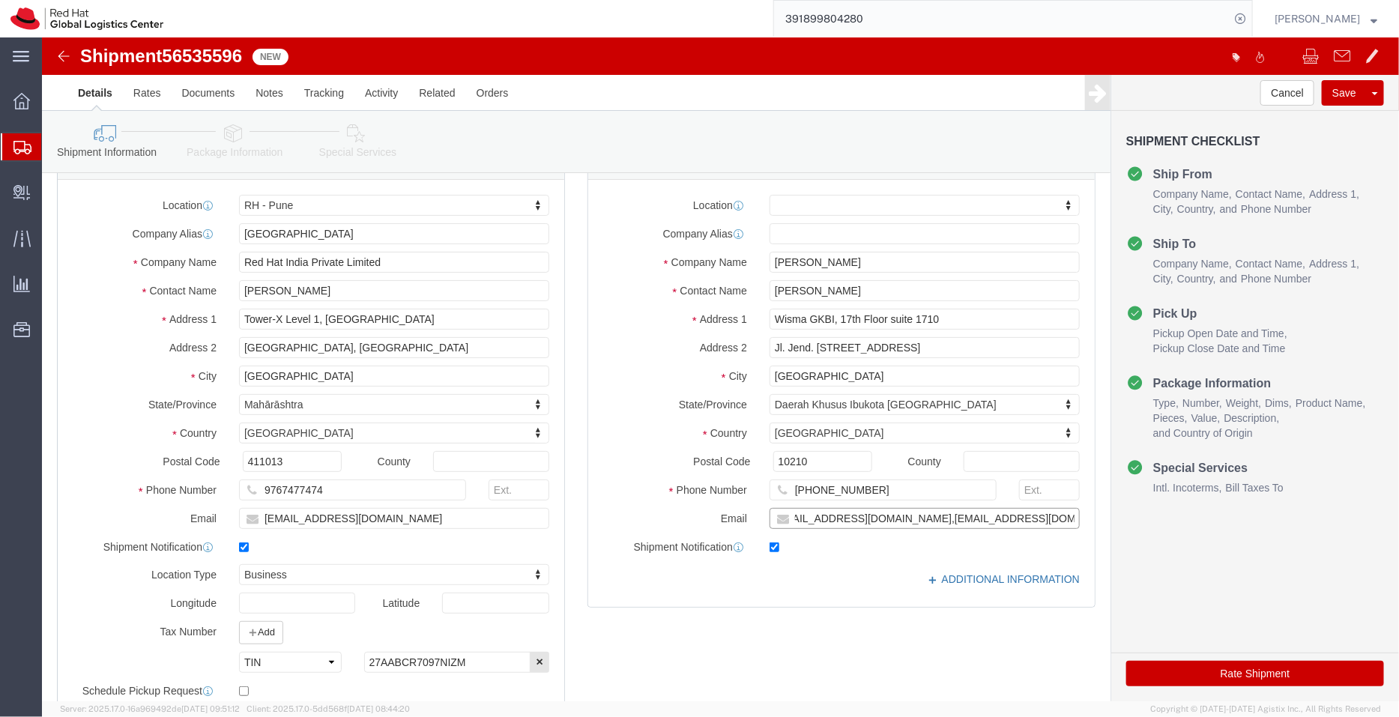
type input "[EMAIL_ADDRESS][DOMAIN_NAME],[EMAIL_ADDRESS][DOMAIN_NAME]"
click link "ADDITIONAL INFORMATION"
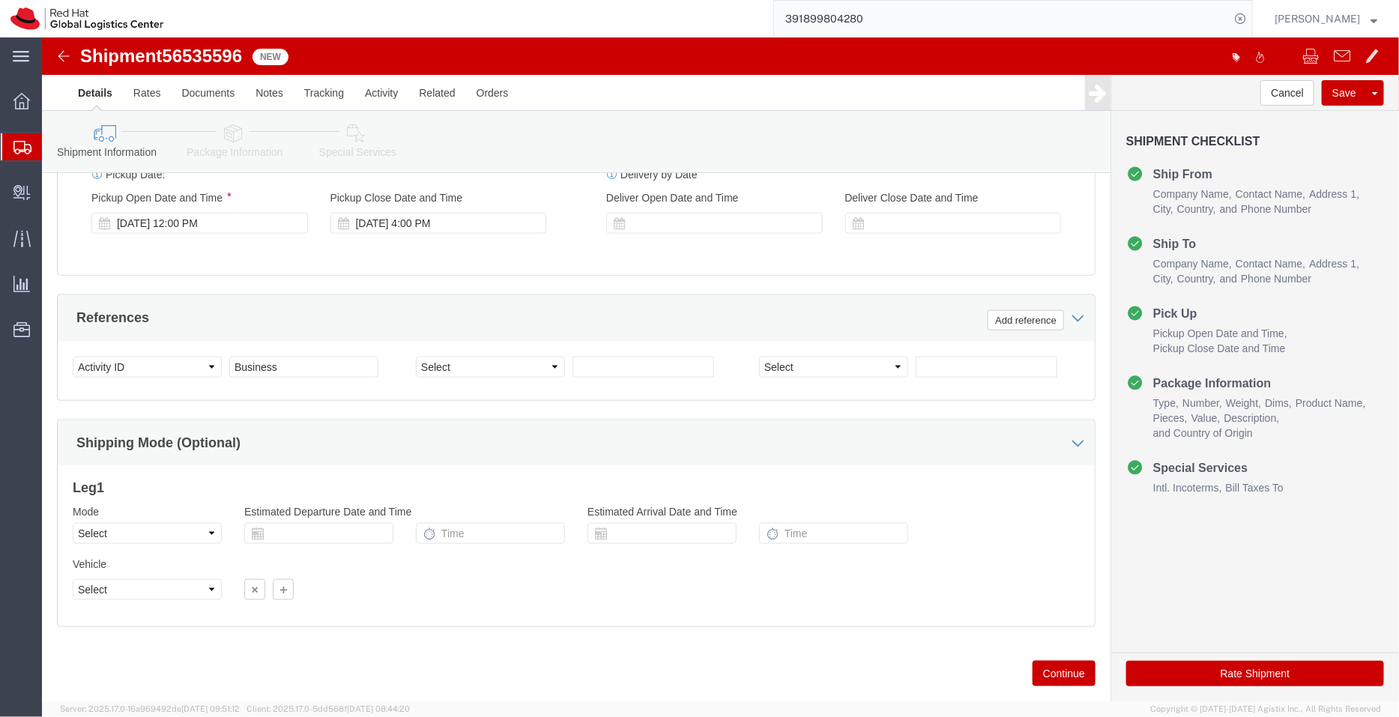
scroll to position [739, 0]
click div "[DATE] 12:00 PM"
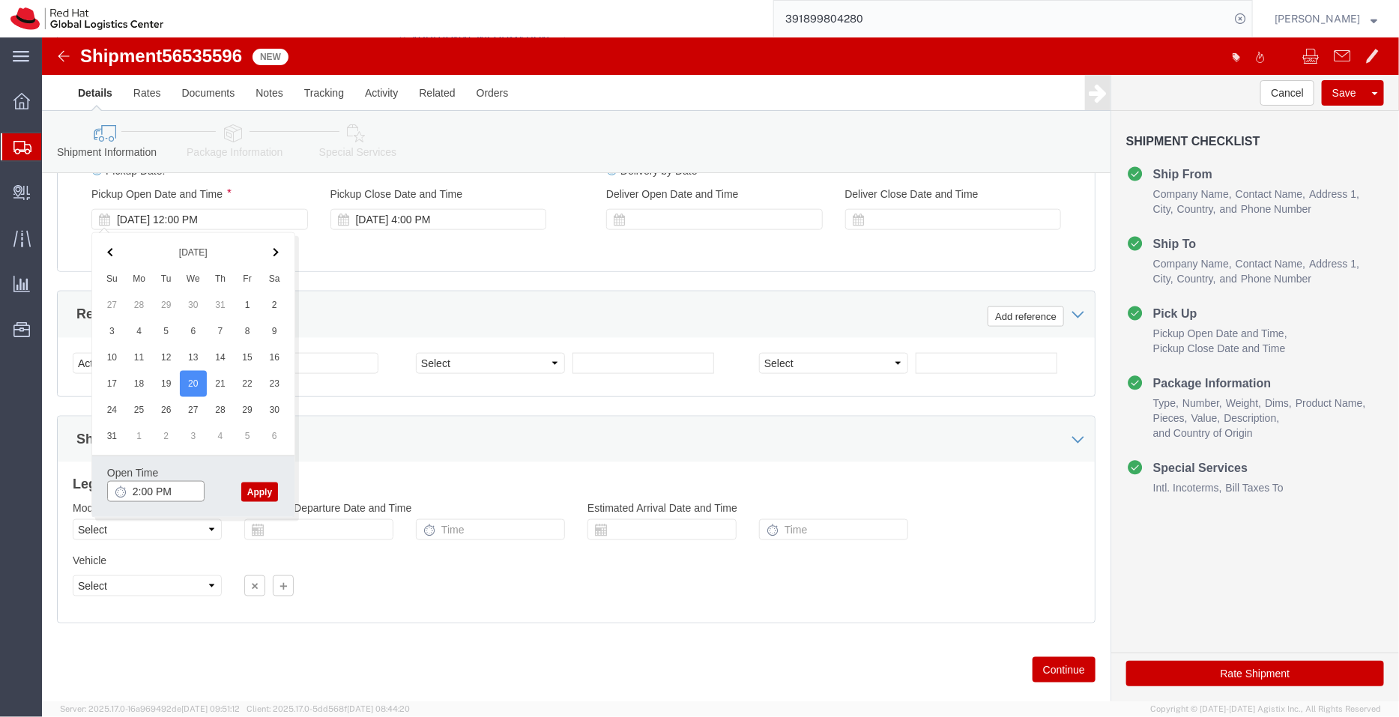
type input "2:00 PM"
click button "Apply"
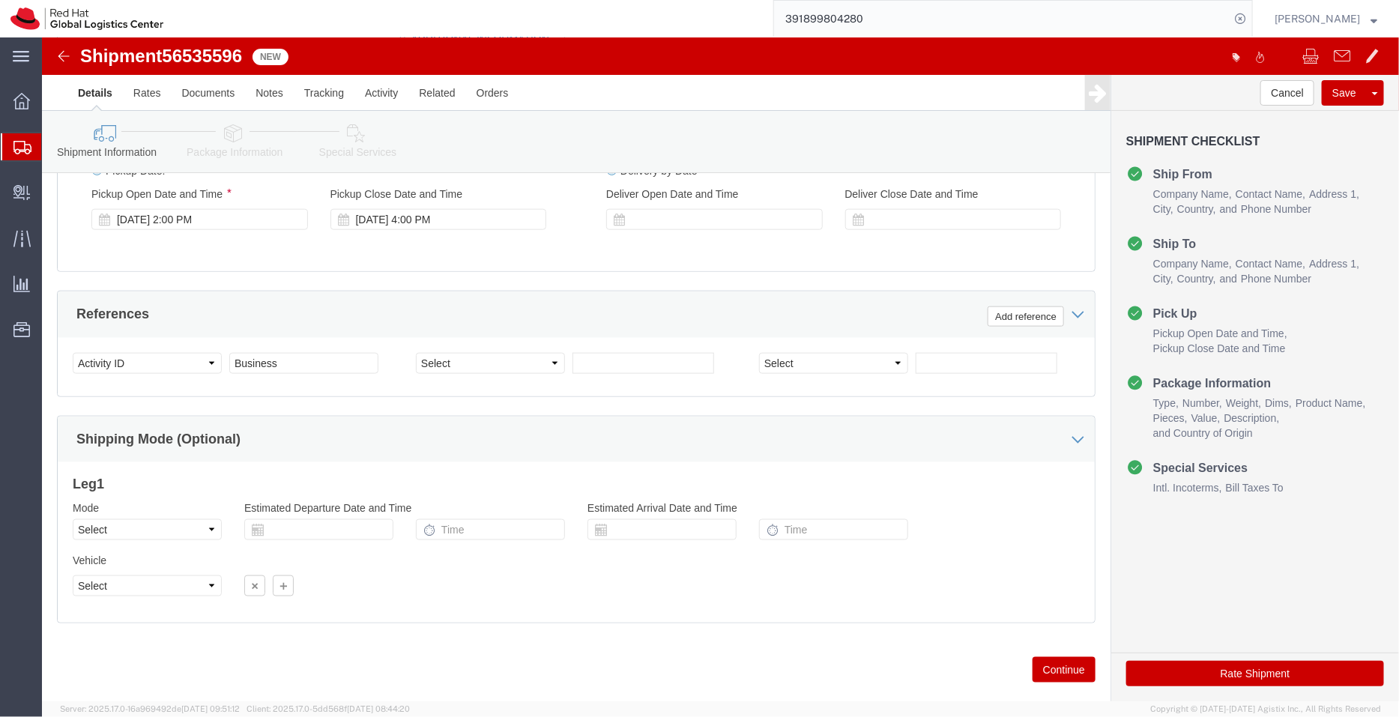
click icon
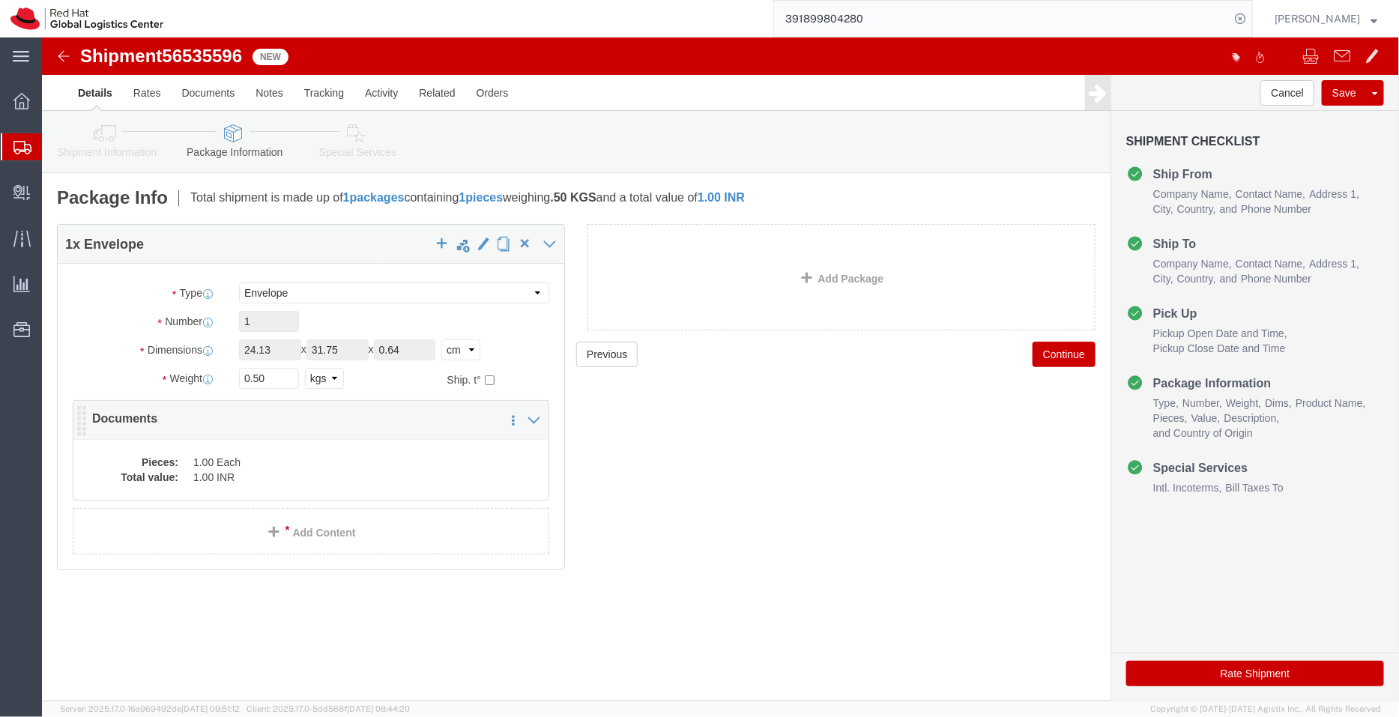
click dd "1.00 Each"
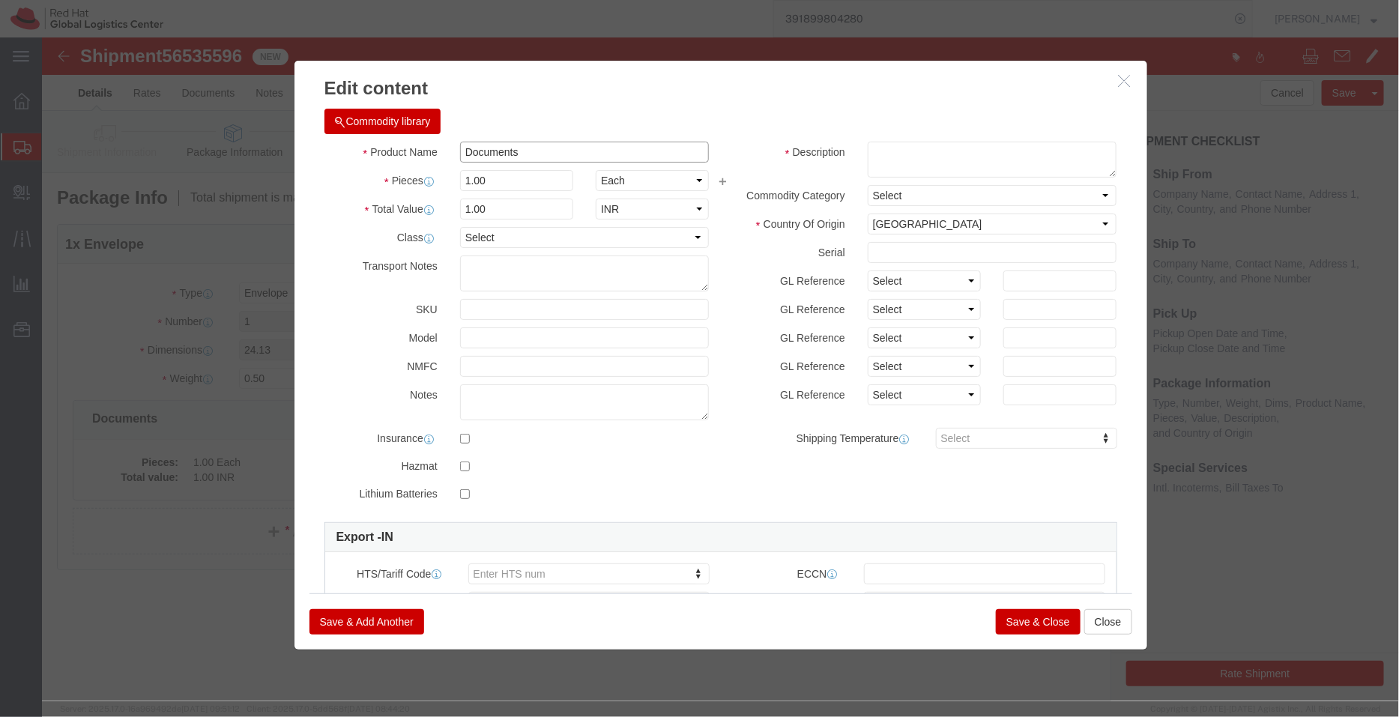
drag, startPoint x: 497, startPoint y: 121, endPoint x: 363, endPoint y: 111, distance: 134.5
click div "Product Name Documents"
click textarea
paste textarea "Documents"
type textarea "Documents"
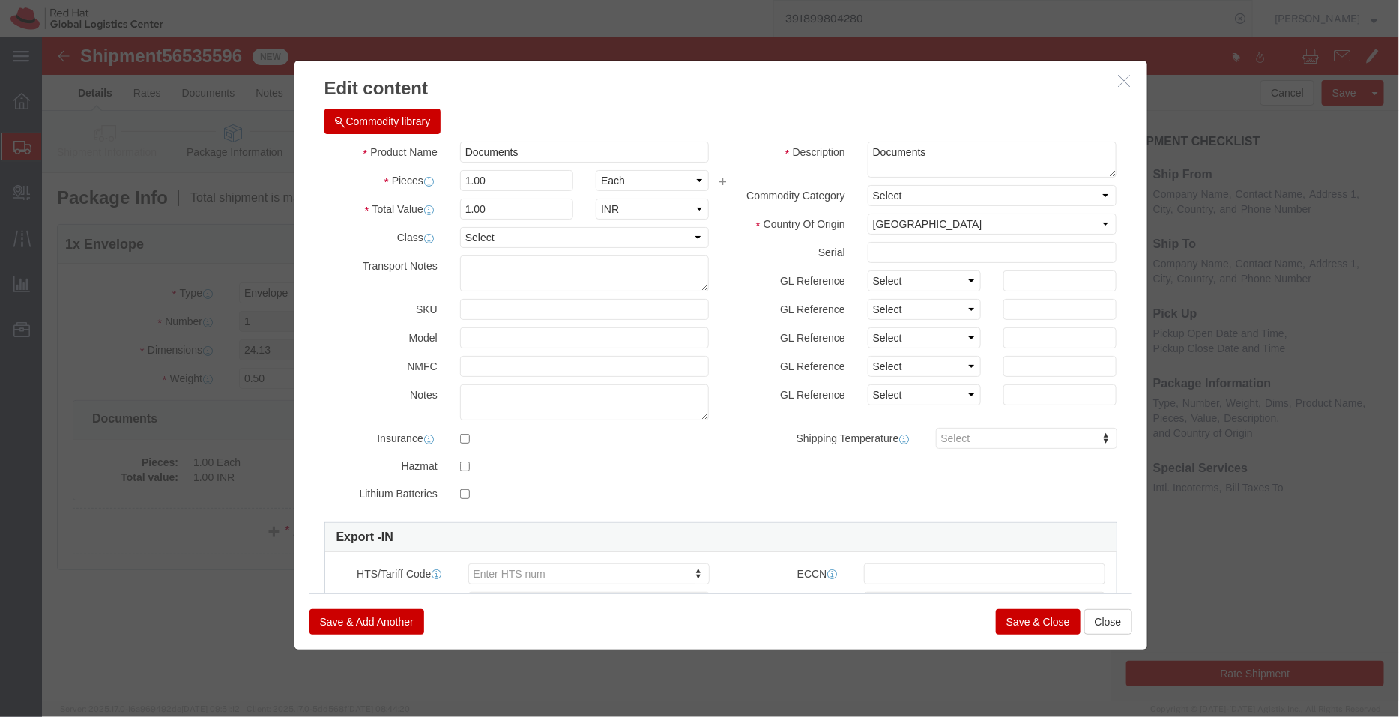
click button "Save & Close"
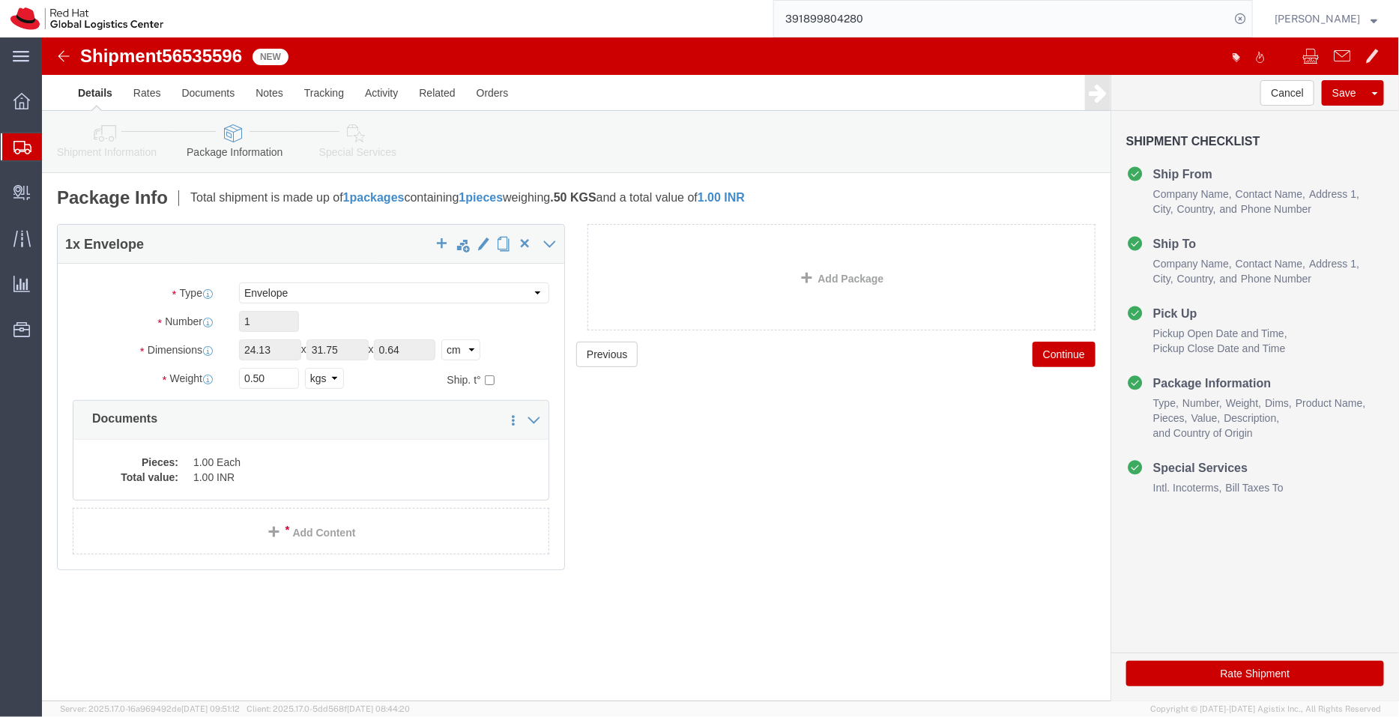
click link "Special Services"
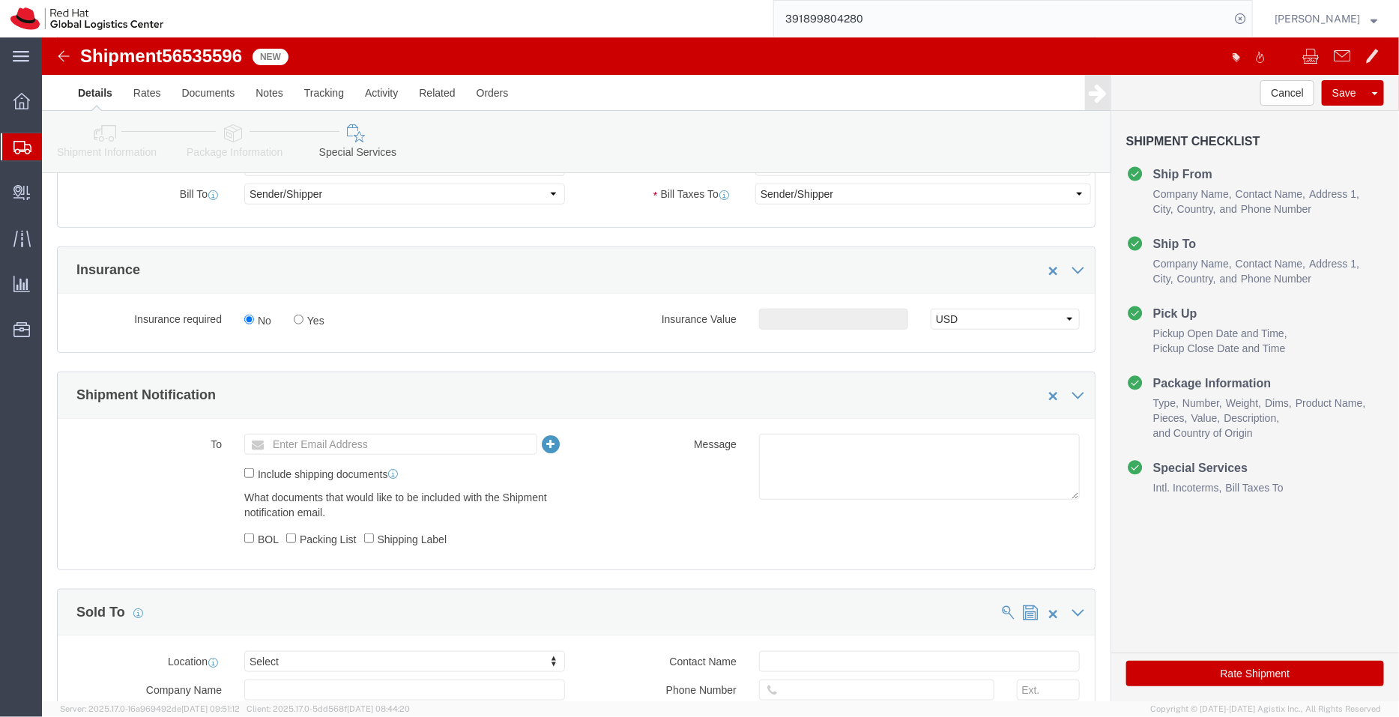
scroll to position [494, 0]
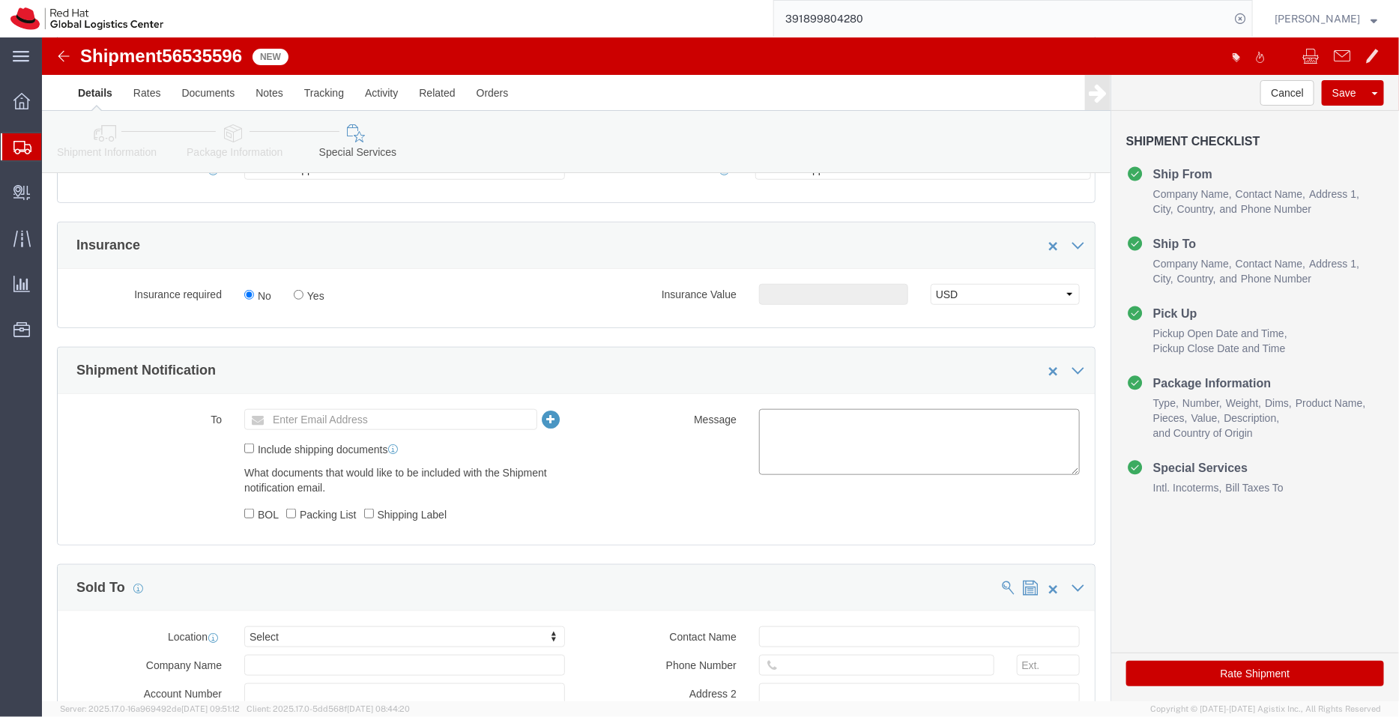
click textarea
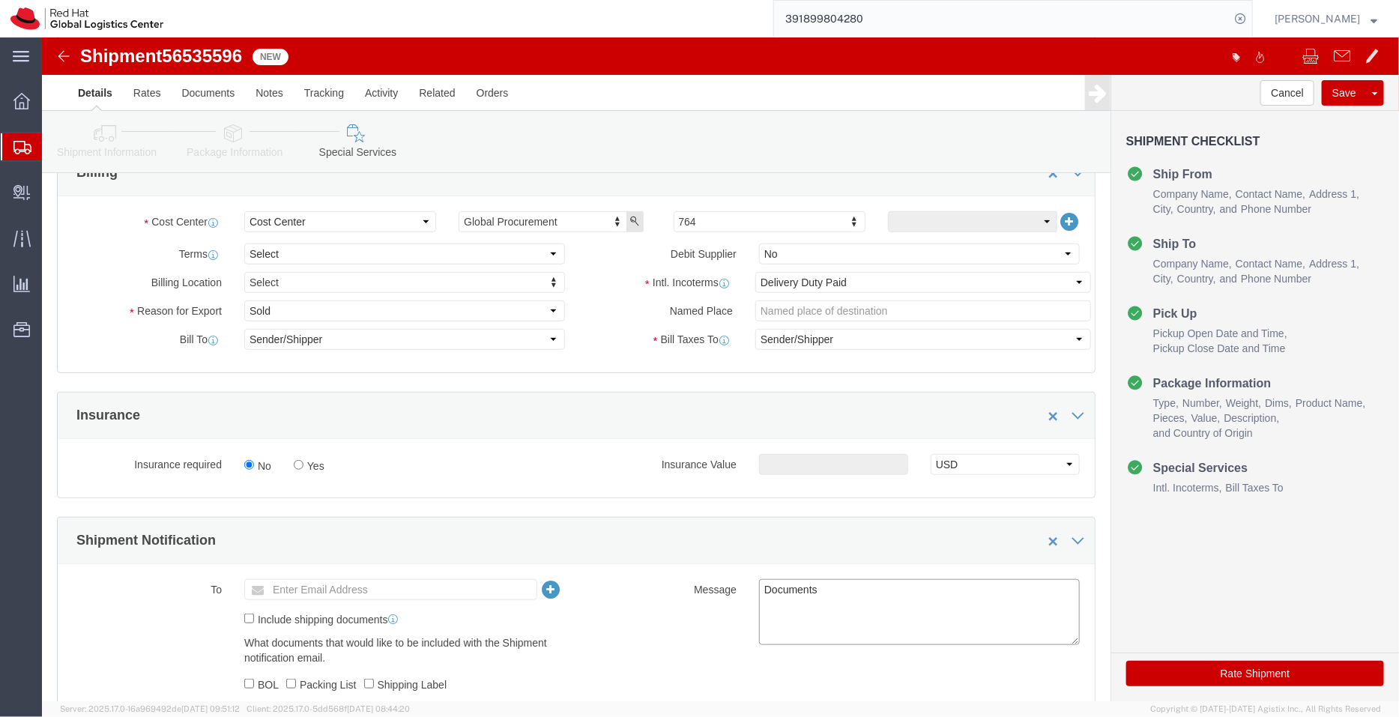
scroll to position [321, 0]
type textarea "Documents"
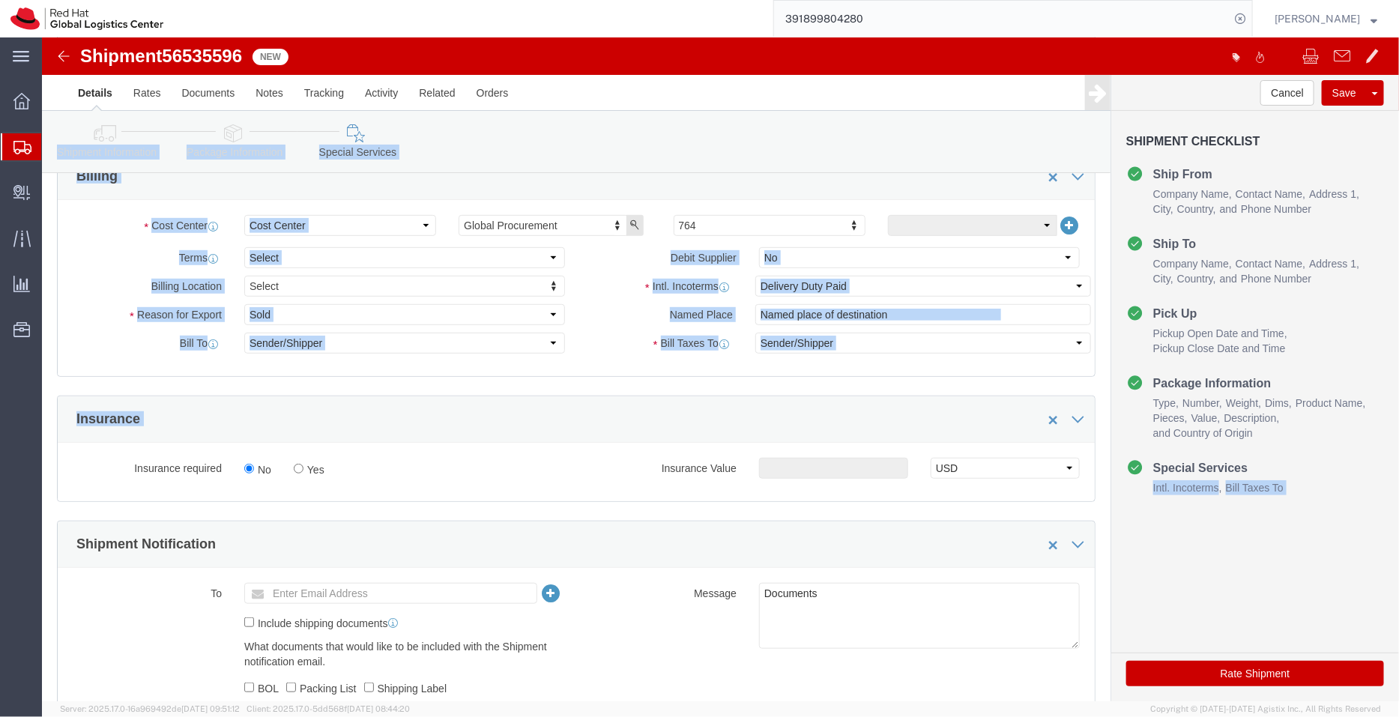
drag, startPoint x: 1327, startPoint y: 426, endPoint x: 740, endPoint y: 385, distance: 588.8
click form "Shipment 56535596 New Details Rates Documents Notes Tracking Activity Related O…"
click select "Select Free of Charge Free of Cost NET 30 NET 45 NET 60 See Comment"
select select "FREE_OF_COST"
click select "Select Free of Charge Free of Cost NET 30 NET 45 NET 60 See Comment"
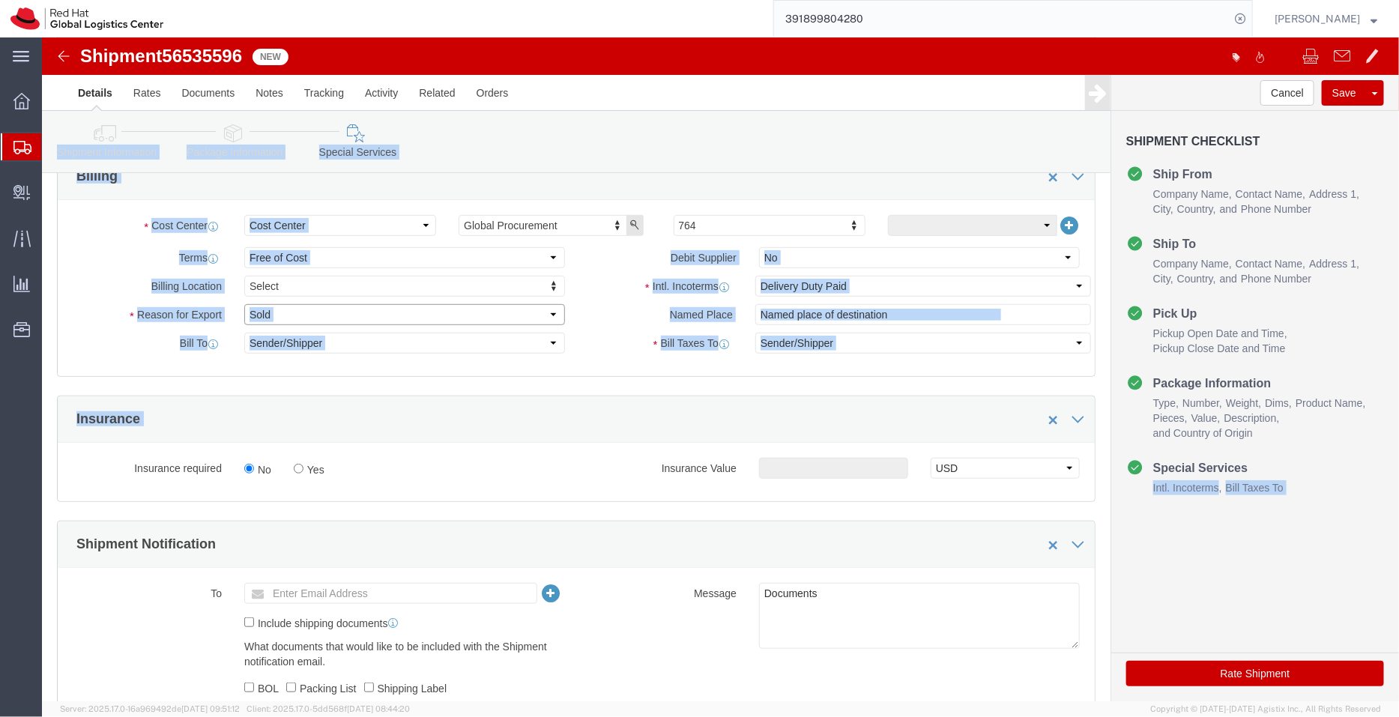
click select "Select Gift Personal Effects Repair/Warranty Return Sample Sold Temporary/Not S…"
select select "SAMPLE"
click select "Select Gift Personal Effects Repair/Warranty Return Sample Sold Temporary/Not S…"
click icon
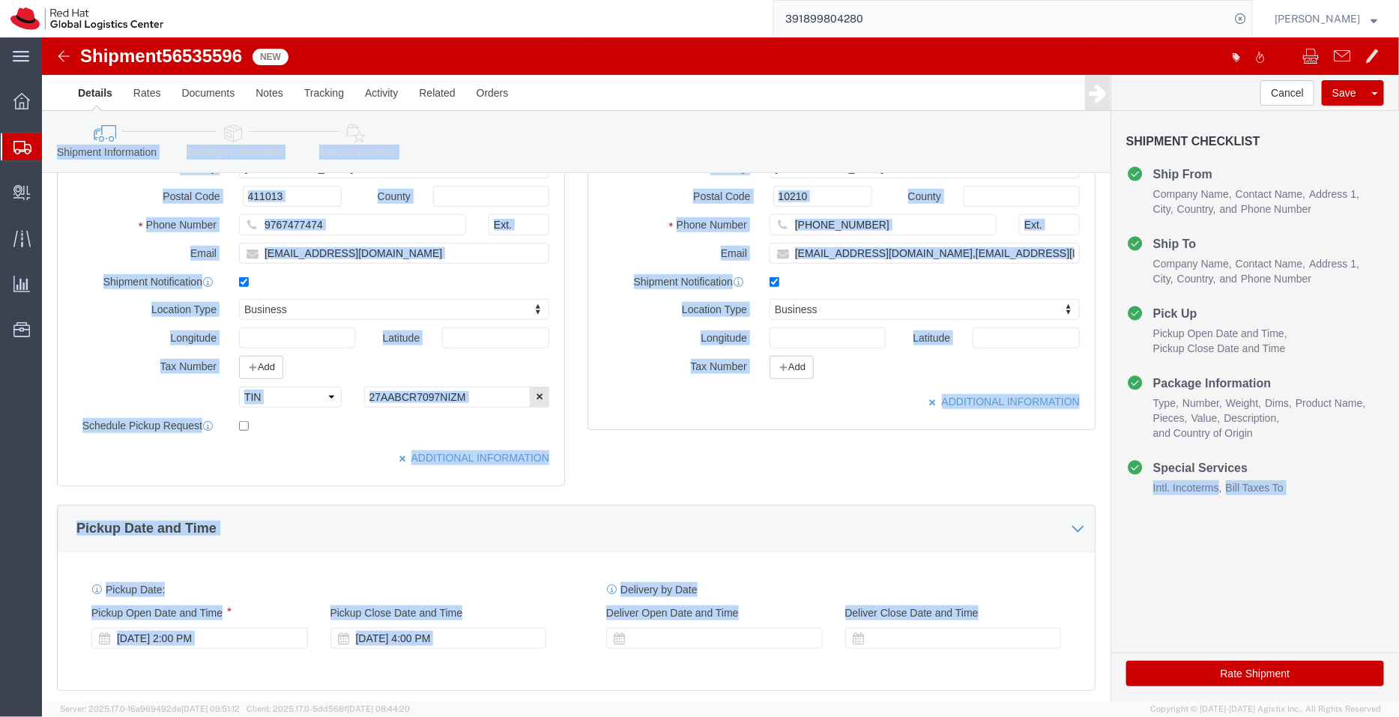
click div "Shipment Information Package Information Special Services"
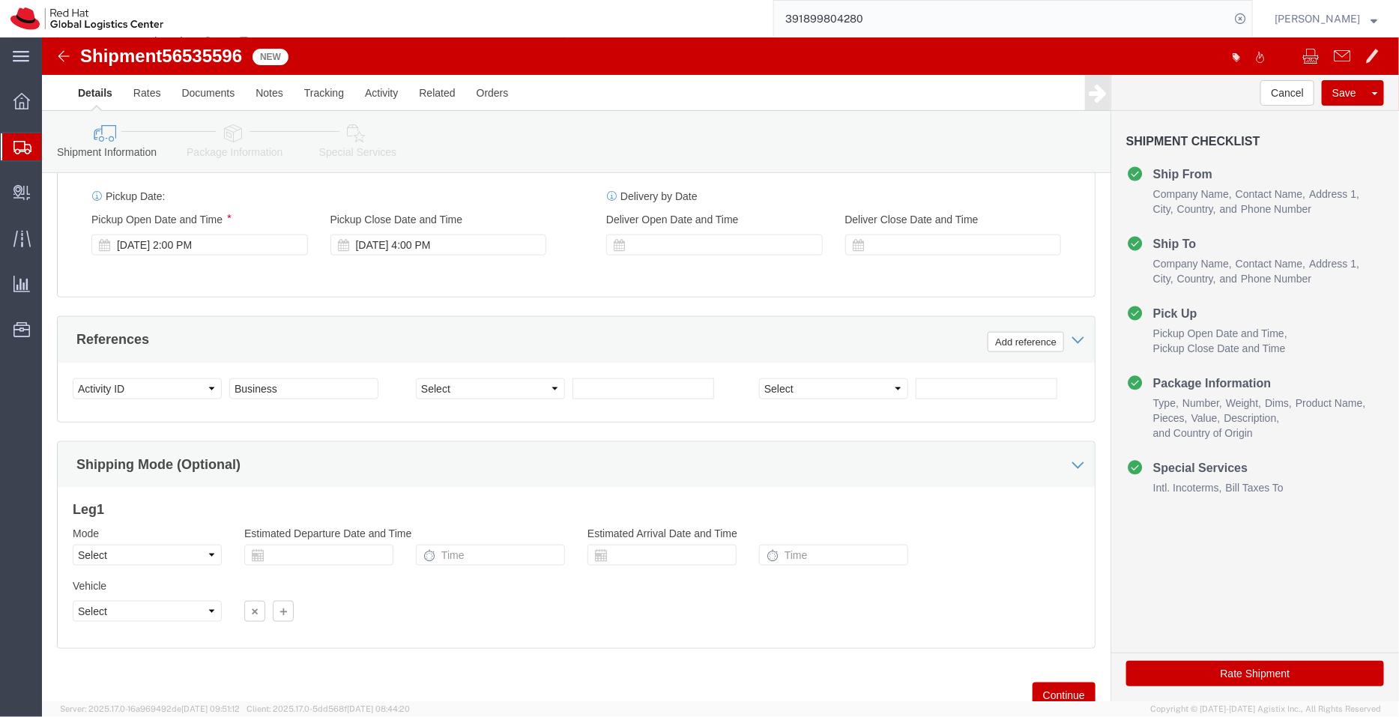
scroll to position [741, 0]
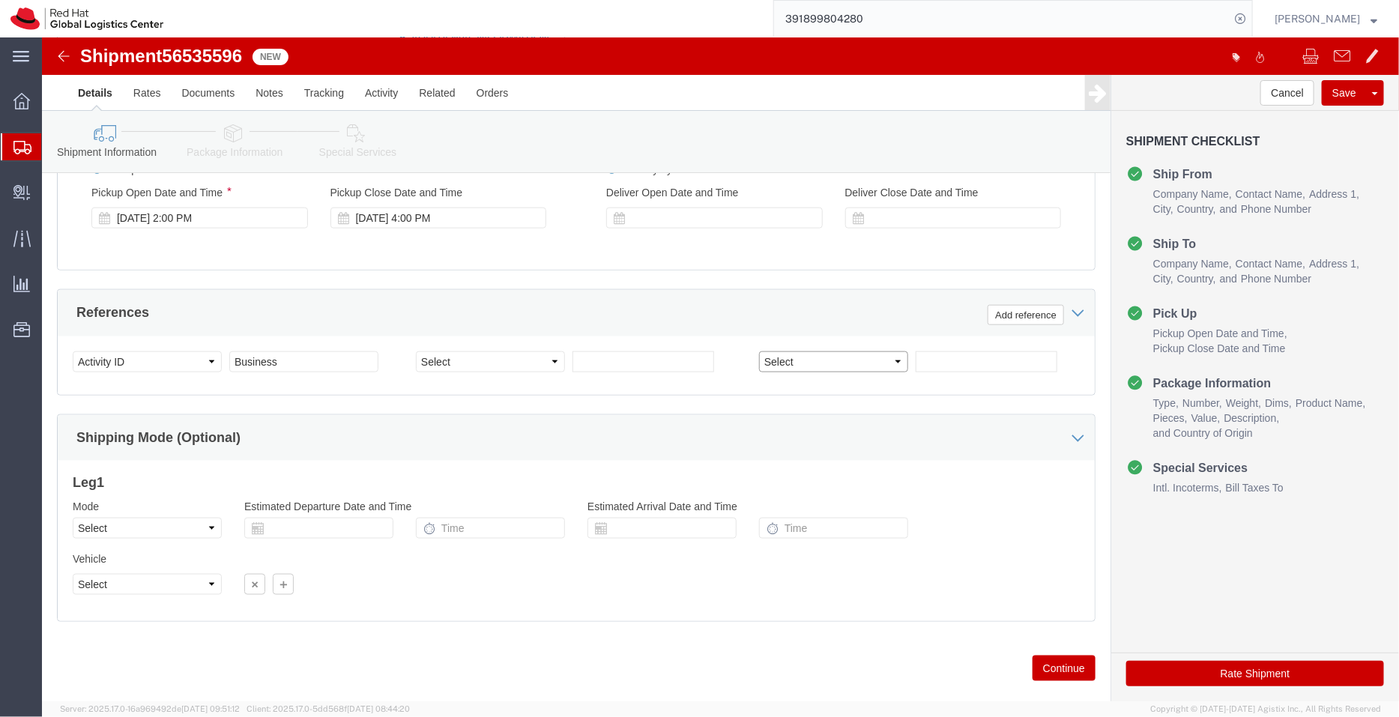
click select "Select Account Type Activity ID Airline Appointment Number ASN Batch Request # …"
select select "PURCHORD"
click select "Select Account Type Activity ID Airline Appointment Number ASN Batch Request # …"
click input "text"
type input "Documents"
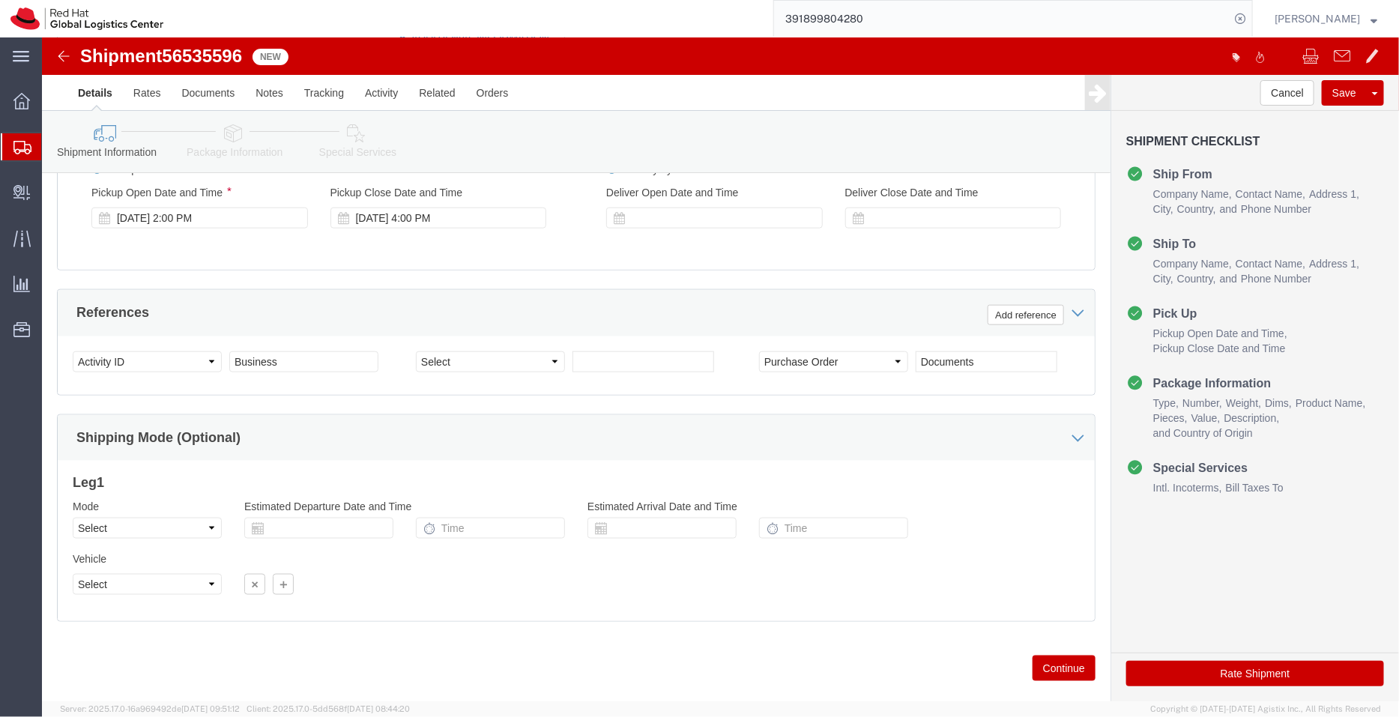
click button "Rate Shipment"
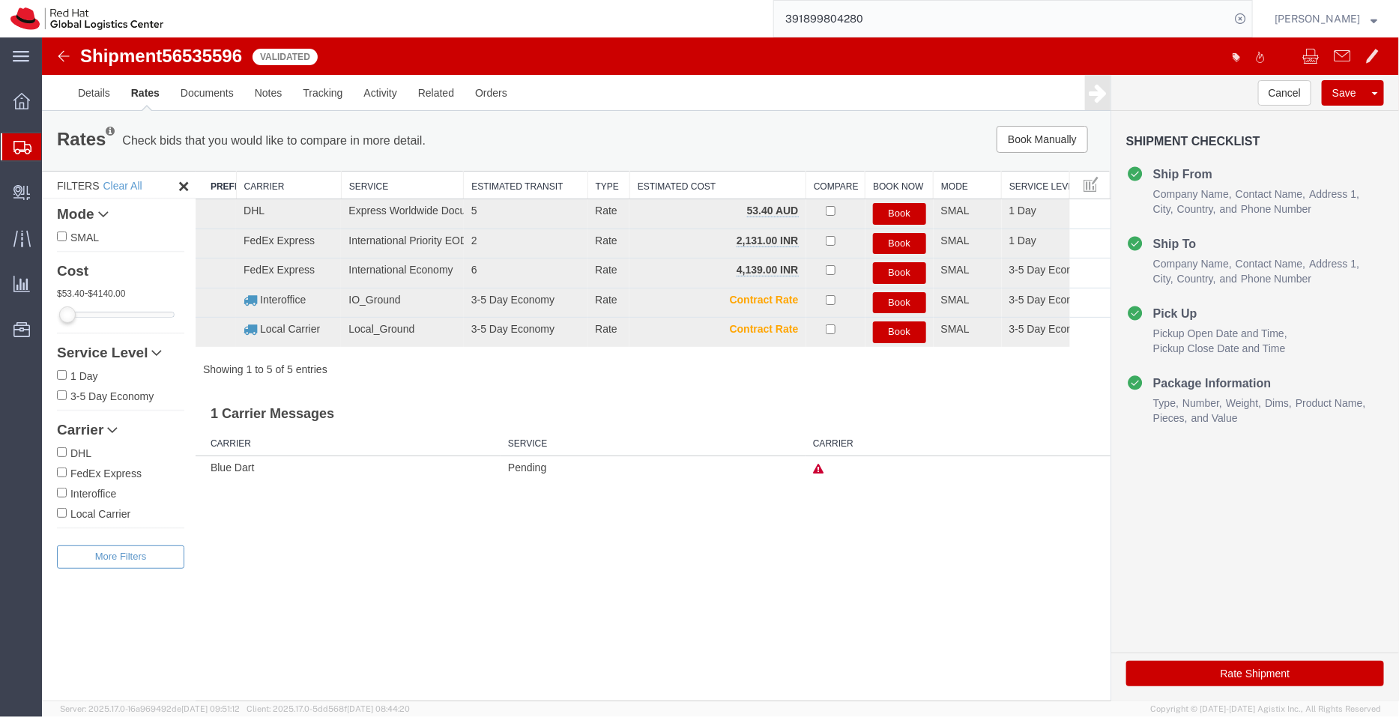
scroll to position [0, 0]
click at [890, 237] on button "Book" at bounding box center [898, 243] width 53 height 22
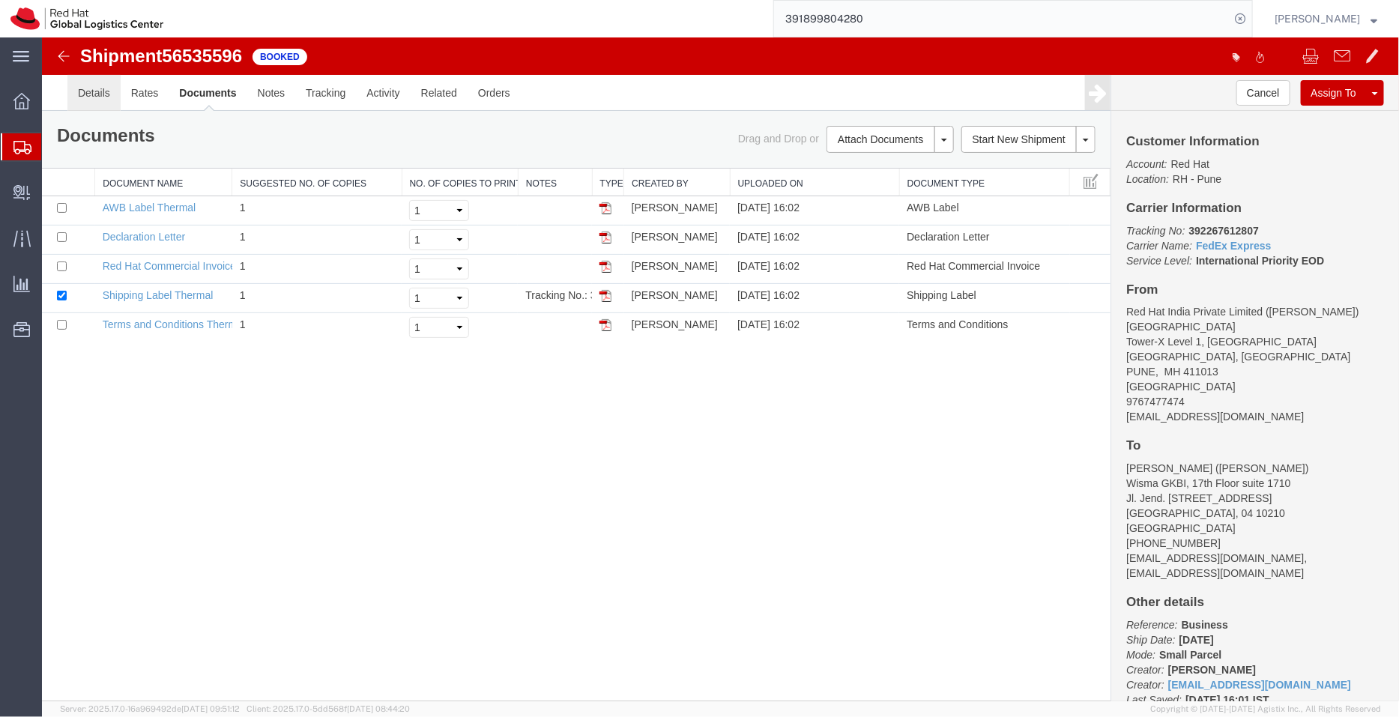
click at [80, 91] on link "Details" at bounding box center [93, 92] width 53 height 36
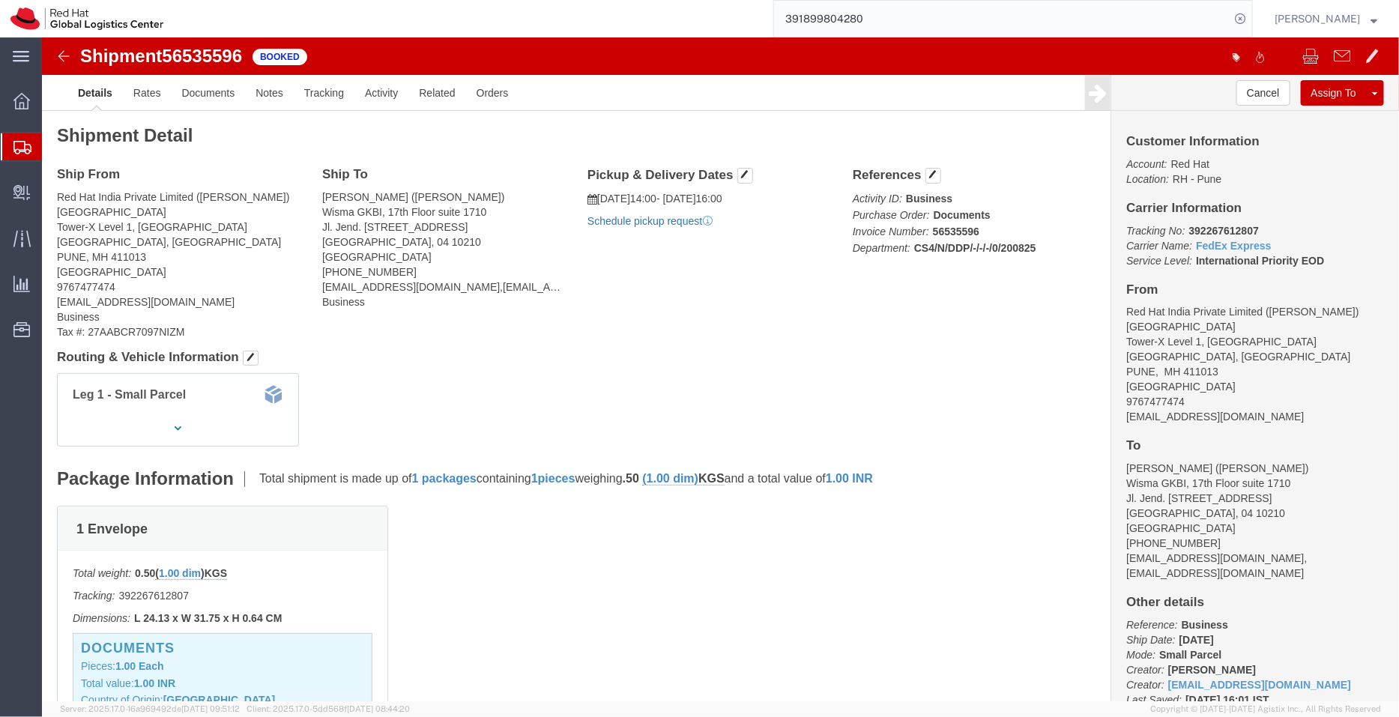
click link "Schedule pickup request"
click link "Documents"
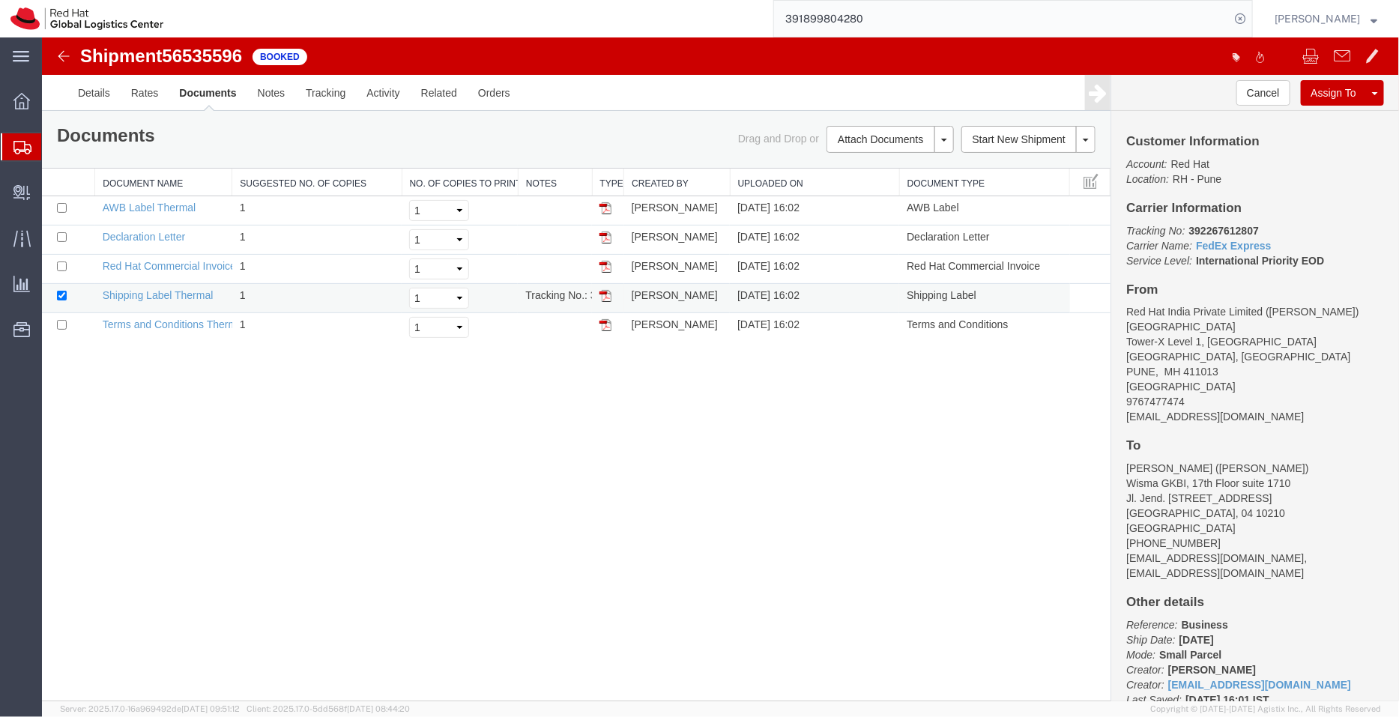
click at [605, 294] on img at bounding box center [605, 295] width 12 height 12
click at [607, 205] on img at bounding box center [605, 208] width 12 height 12
click at [0, 0] on span "Shipment Manager" at bounding box center [0, 0] width 0 height 0
